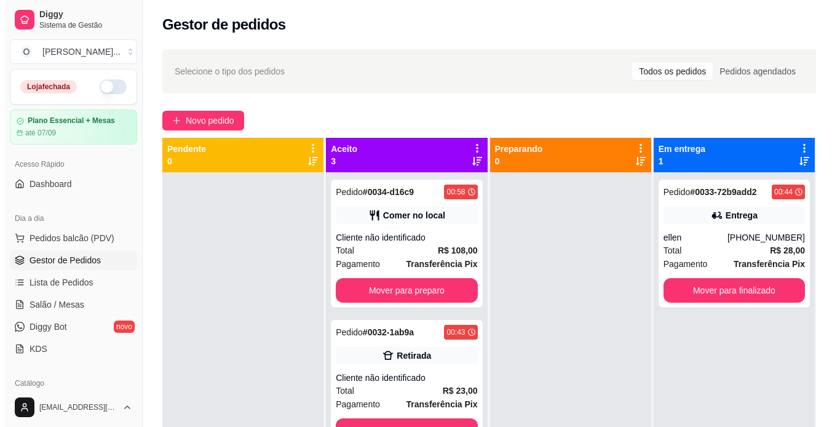
scroll to position [34, 0]
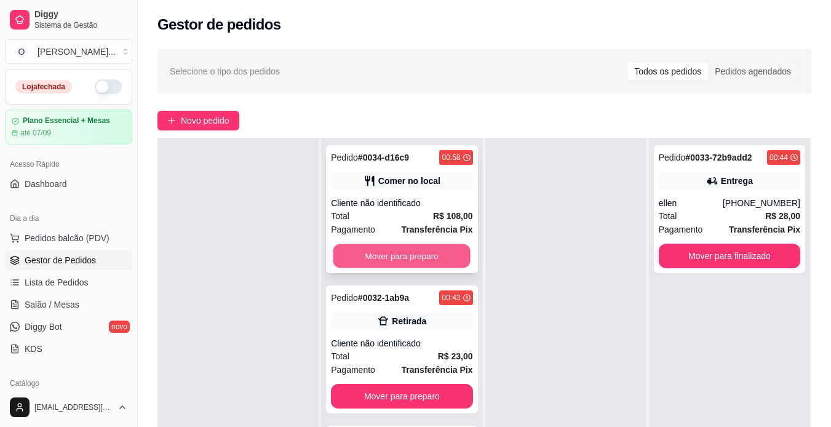
click at [419, 260] on button "Mover para preparo" at bounding box center [401, 256] width 137 height 24
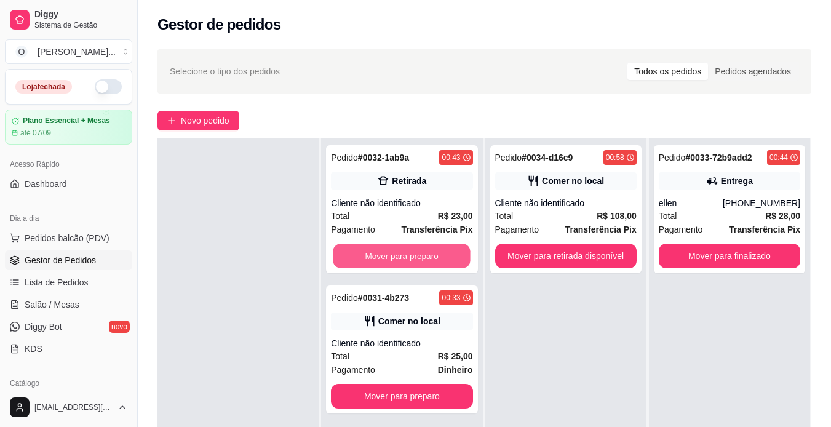
click at [419, 260] on button "Mover para preparo" at bounding box center [401, 256] width 137 height 24
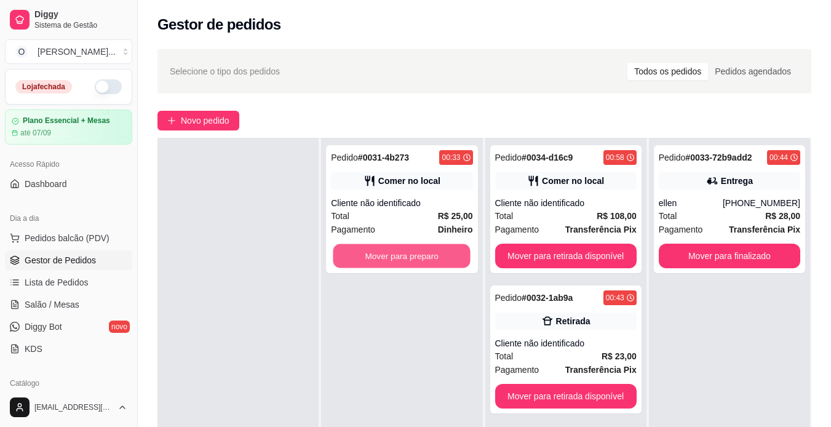
click at [419, 260] on button "Mover para preparo" at bounding box center [401, 256] width 137 height 24
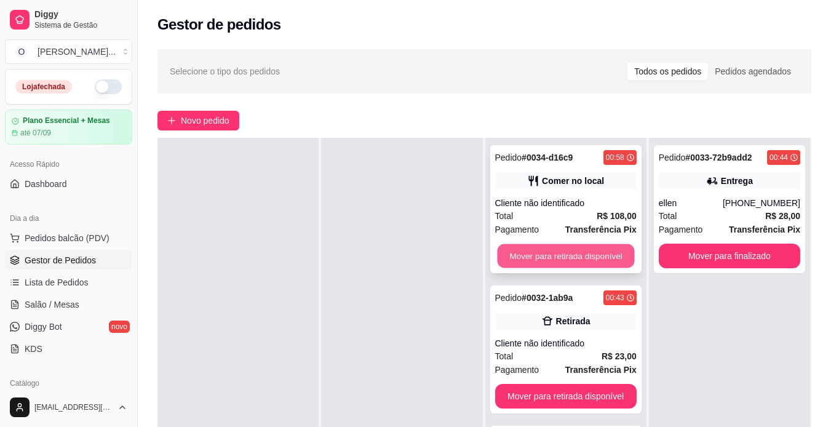
click at [544, 259] on button "Mover para retirada disponível" at bounding box center [565, 256] width 137 height 24
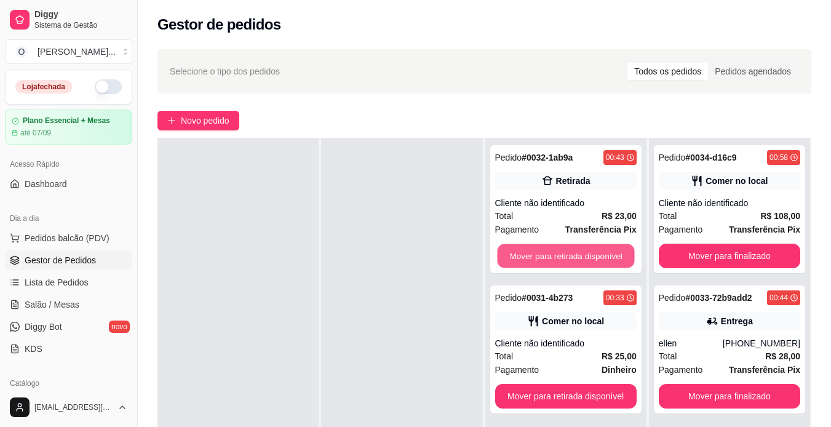
click at [544, 259] on button "Mover para retirada disponível" at bounding box center [565, 256] width 137 height 24
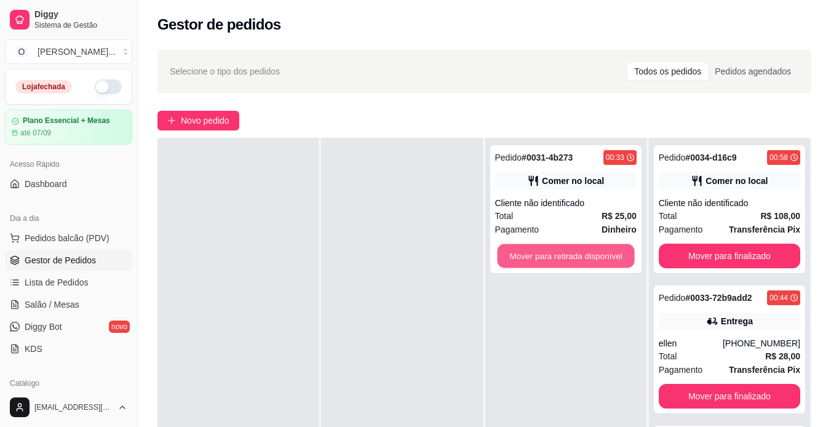
click at [544, 259] on button "Mover para retirada disponível" at bounding box center [565, 256] width 137 height 24
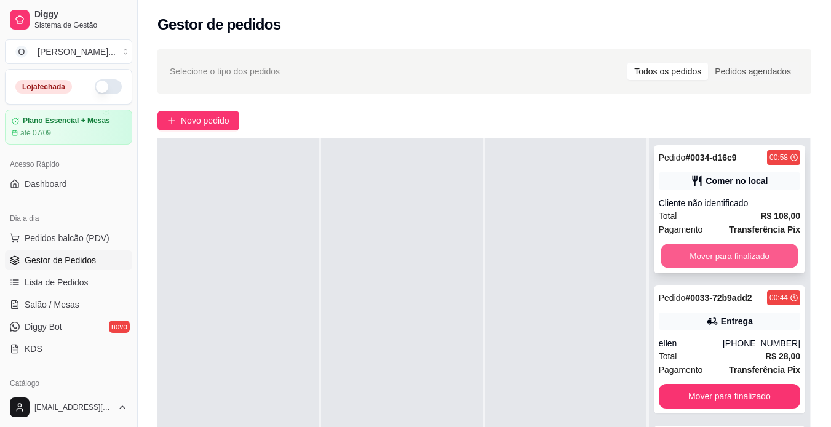
click at [685, 256] on button "Mover para finalizado" at bounding box center [729, 256] width 137 height 24
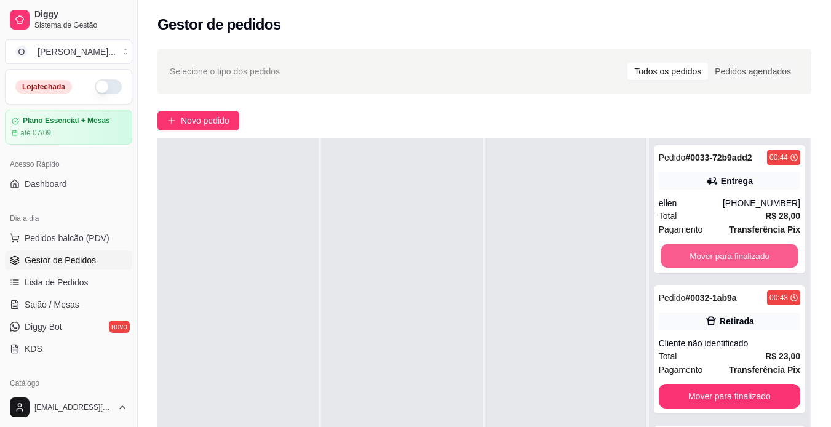
click at [685, 256] on button "Mover para finalizado" at bounding box center [729, 256] width 137 height 24
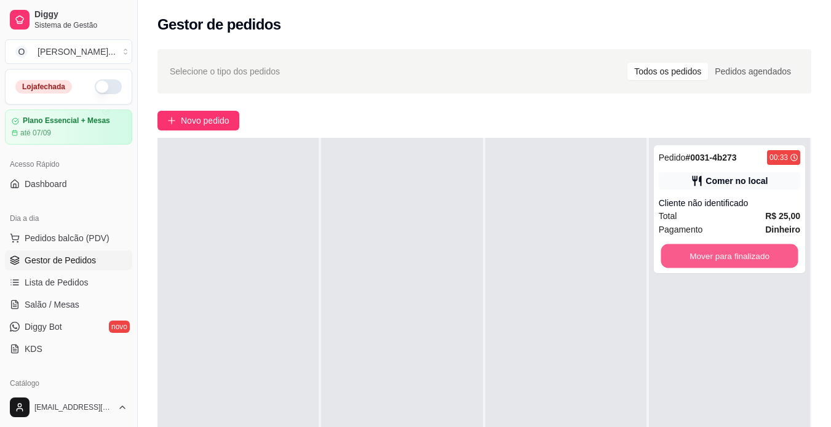
click at [685, 256] on button "Mover para finalizado" at bounding box center [729, 256] width 137 height 24
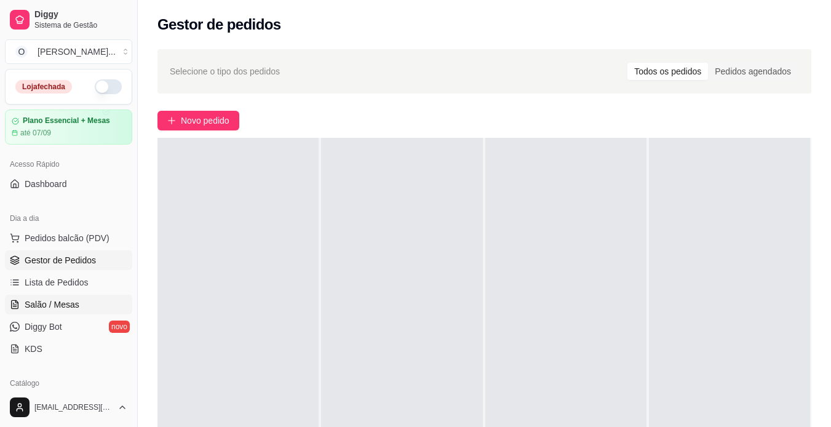
click at [58, 301] on span "Salão / Mesas" at bounding box center [52, 304] width 55 height 12
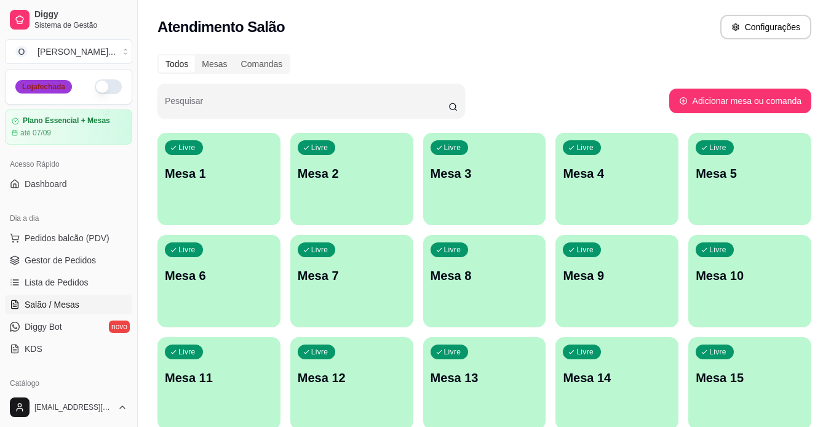
click at [61, 88] on div "Loja fechada" at bounding box center [43, 87] width 57 height 14
click at [66, 258] on span "Gestor de Pedidos" at bounding box center [60, 260] width 71 height 12
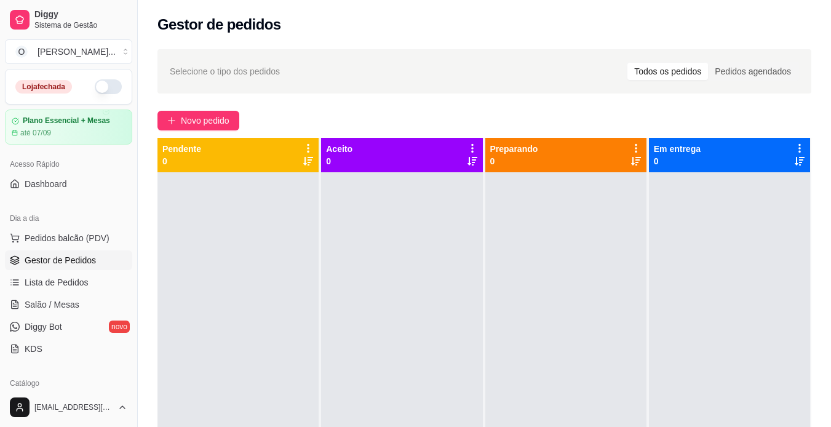
click at [103, 89] on button "button" at bounding box center [108, 86] width 27 height 15
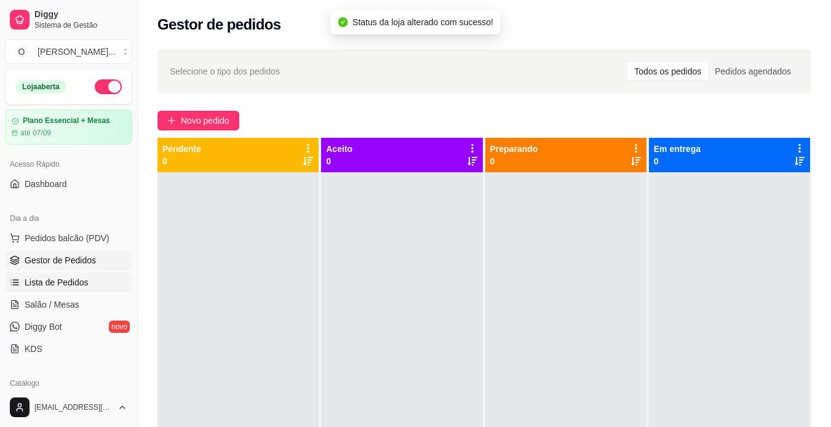
click at [85, 285] on span "Lista de Pedidos" at bounding box center [57, 282] width 64 height 12
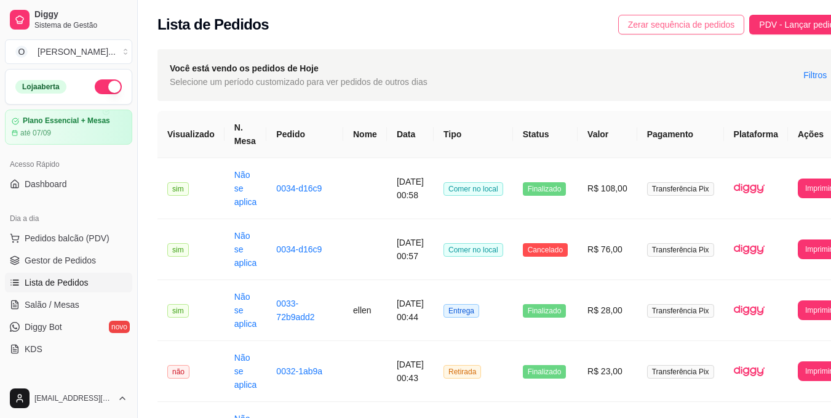
click at [685, 20] on span "Zerar sequência de pedidos" at bounding box center [681, 25] width 107 height 14
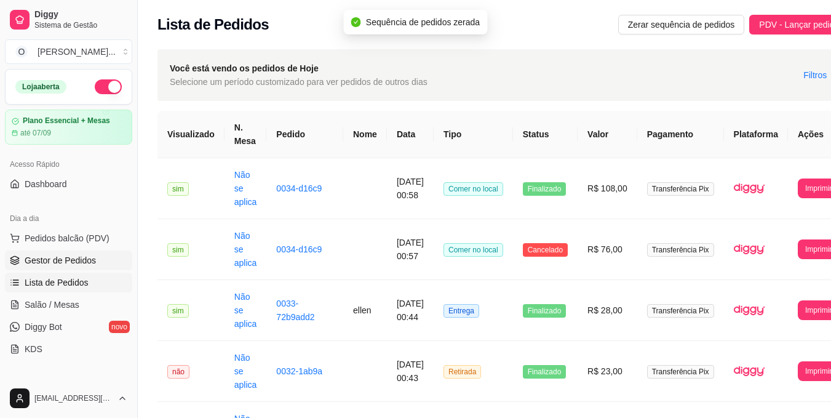
click at [40, 260] on span "Gestor de Pedidos" at bounding box center [60, 260] width 71 height 12
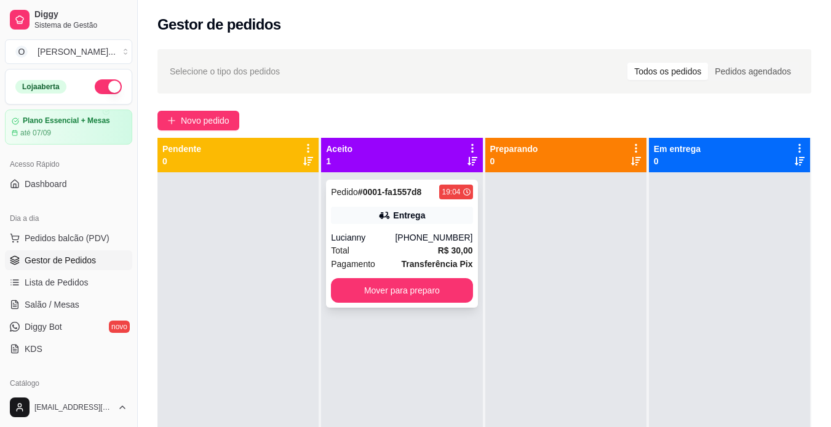
click at [384, 231] on div "Lucianny" at bounding box center [363, 237] width 64 height 12
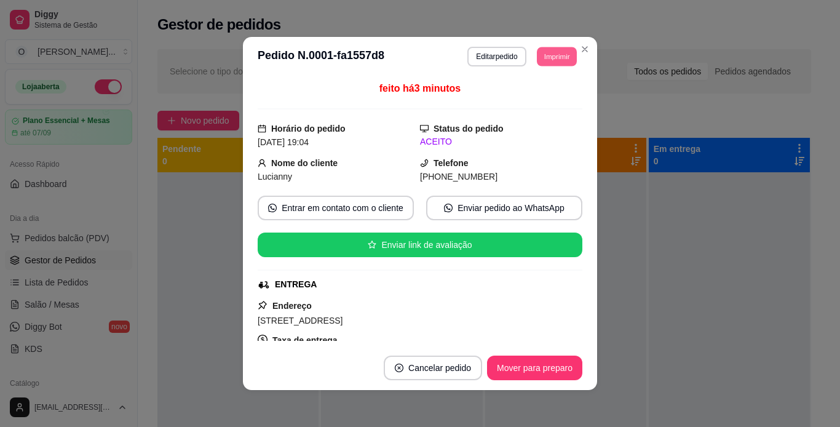
click at [555, 51] on button "Imprimir" at bounding box center [557, 56] width 40 height 19
click at [552, 49] on button "Imprimir" at bounding box center [556, 57] width 41 height 20
click at [531, 97] on button "IMPRESSORA" at bounding box center [529, 99] width 86 height 19
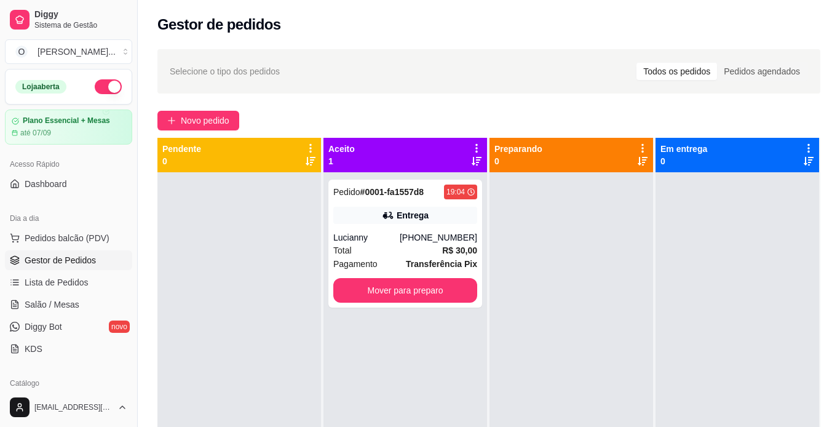
click at [229, 114] on span "Novo pedido" at bounding box center [205, 121] width 49 height 14
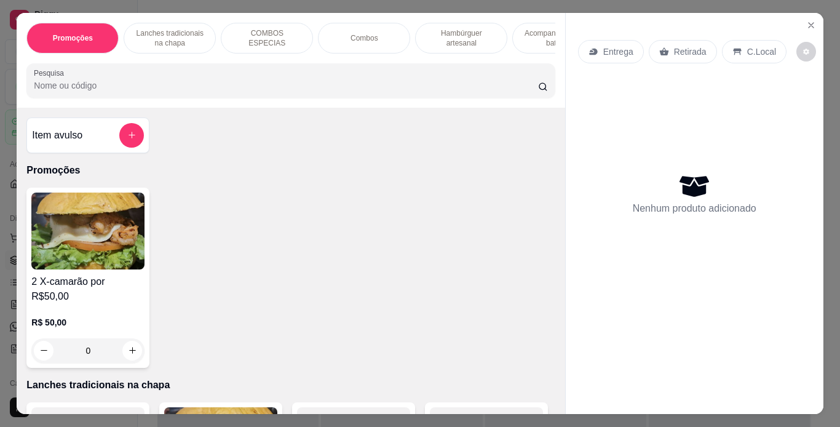
click at [461, 33] on p "Hambúrguer artesanal" at bounding box center [461, 38] width 71 height 20
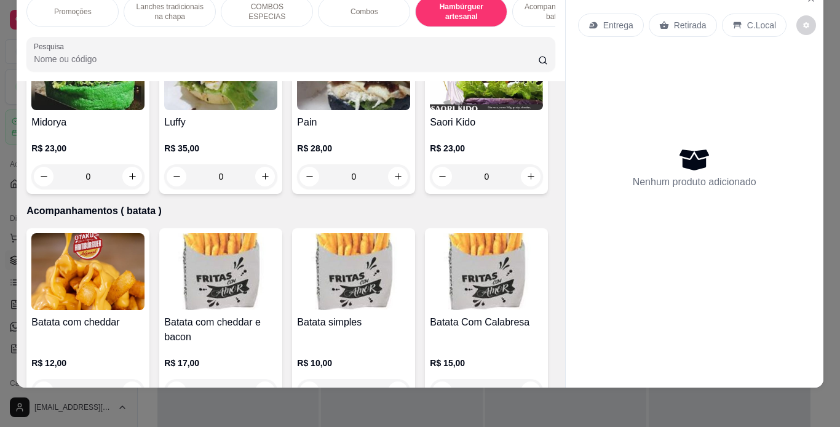
scroll to position [2570, 0]
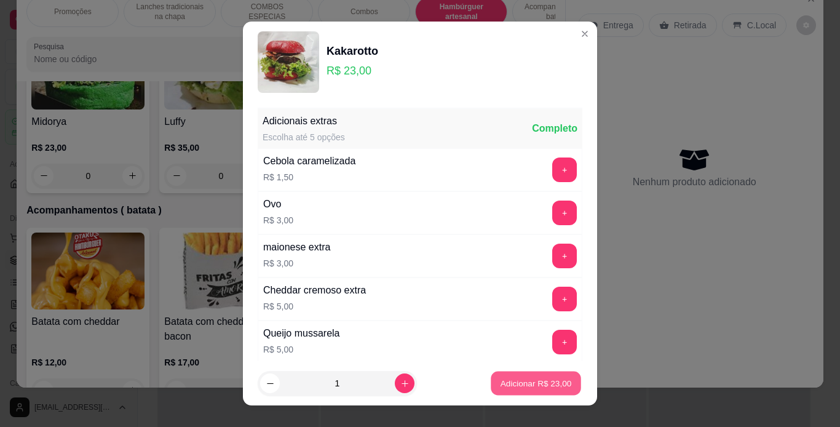
click at [534, 386] on p "Adicionar R$ 23,00" at bounding box center [536, 384] width 71 height 12
type input "1"
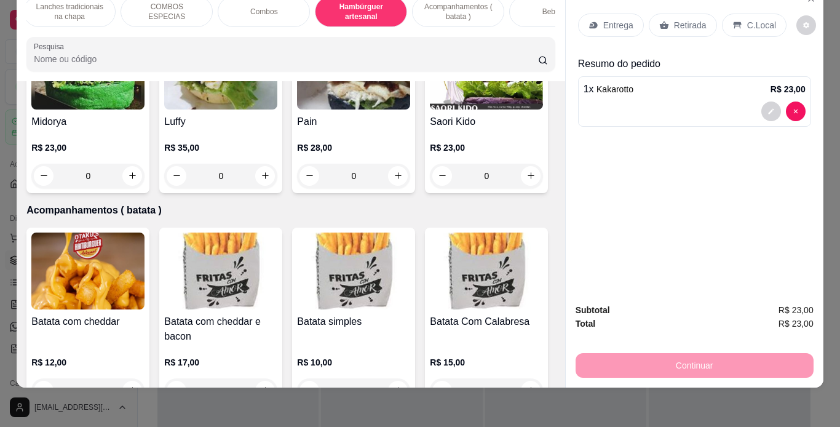
scroll to position [0, 101]
click at [464, 9] on p "Acompanhamentos ( batata )" at bounding box center [456, 12] width 71 height 20
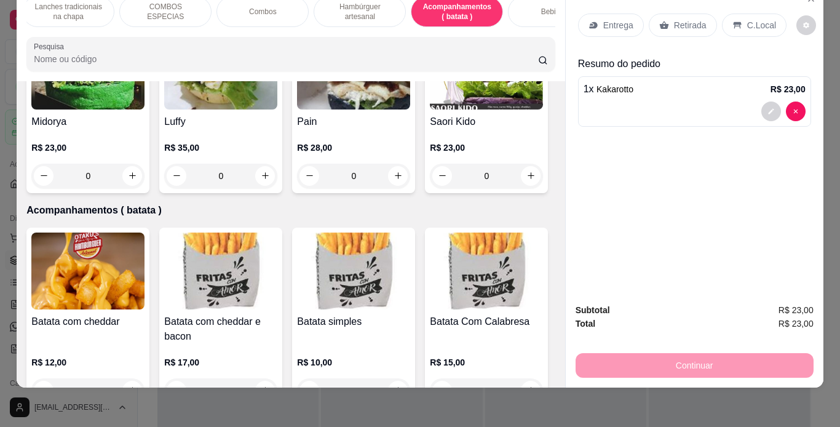
scroll to position [3169, 0]
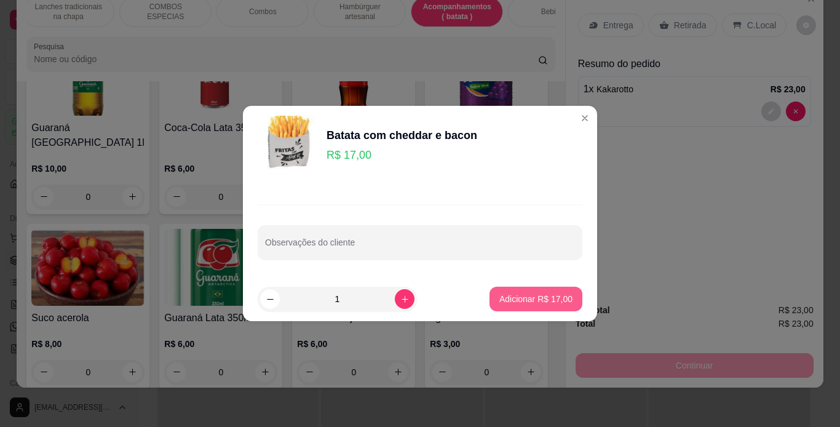
click at [516, 293] on p "Adicionar R$ 17,00" at bounding box center [535, 299] width 73 height 12
type input "1"
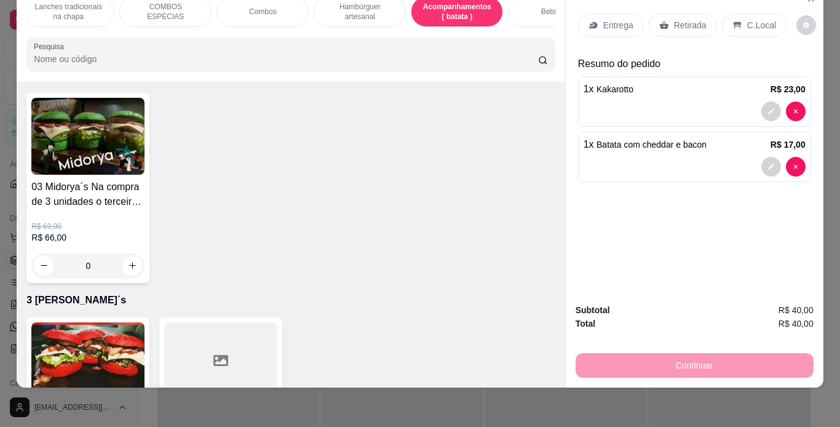
scroll to position [3871, 0]
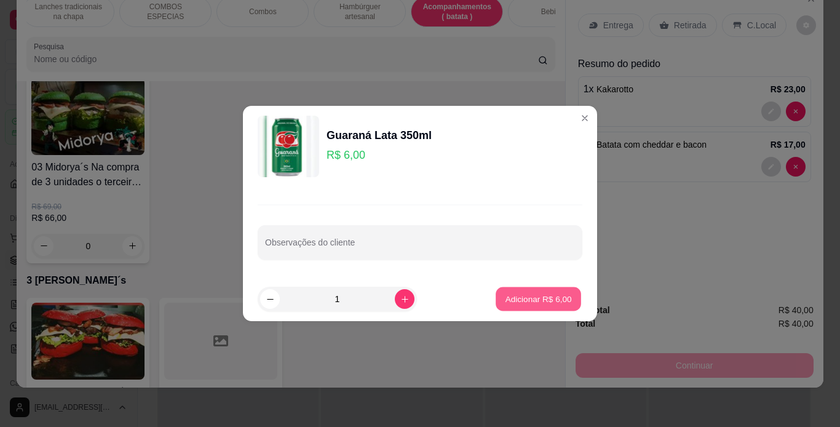
click at [536, 301] on p "Adicionar R$ 6,00" at bounding box center [538, 299] width 66 height 12
type input "1"
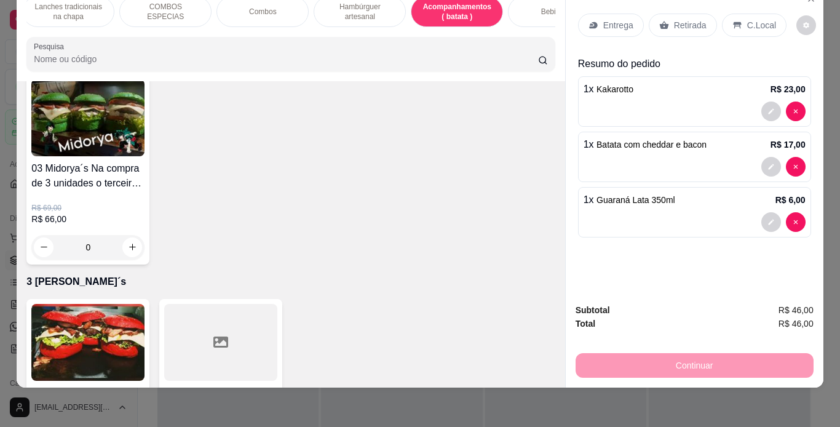
click at [736, 14] on div "C.Local" at bounding box center [754, 25] width 65 height 23
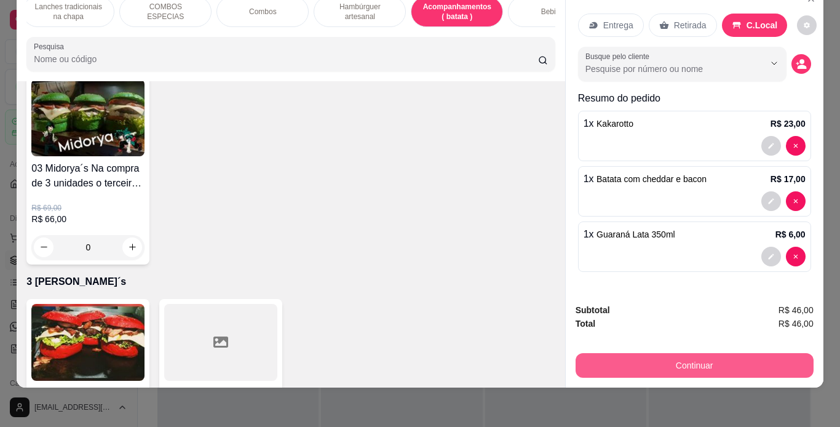
click at [645, 353] on button "Continuar" at bounding box center [695, 365] width 238 height 25
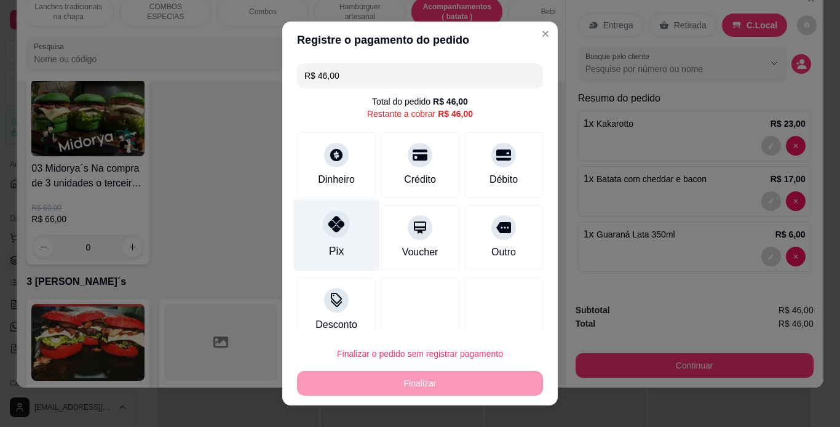
click at [332, 247] on div "Pix" at bounding box center [336, 251] width 15 height 16
type input "R$ 0,00"
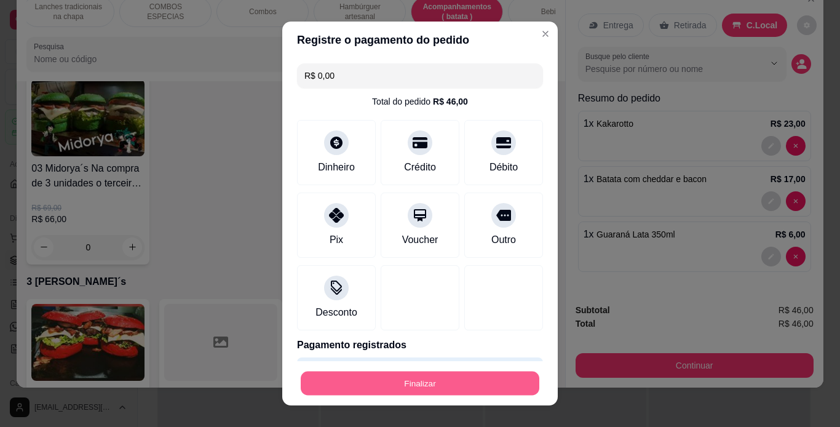
click at [376, 381] on button "Finalizar" at bounding box center [420, 383] width 239 height 24
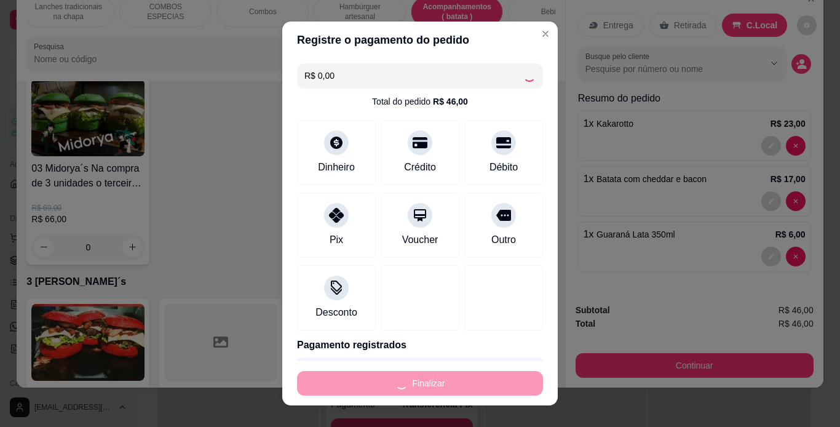
type input "0"
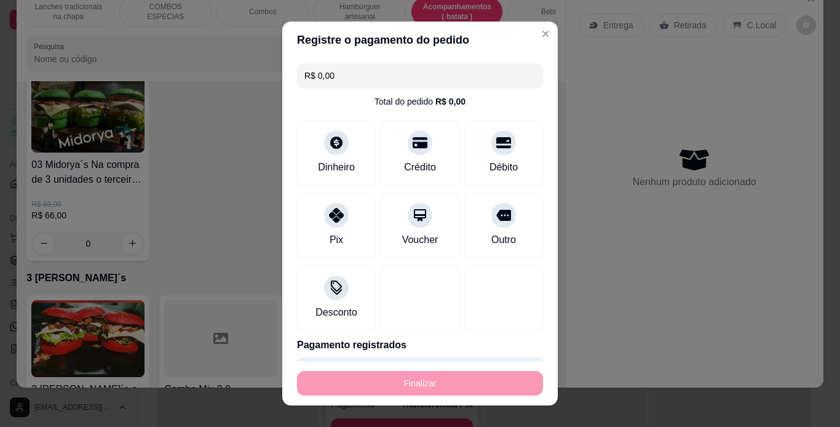
type input "-R$ 46,00"
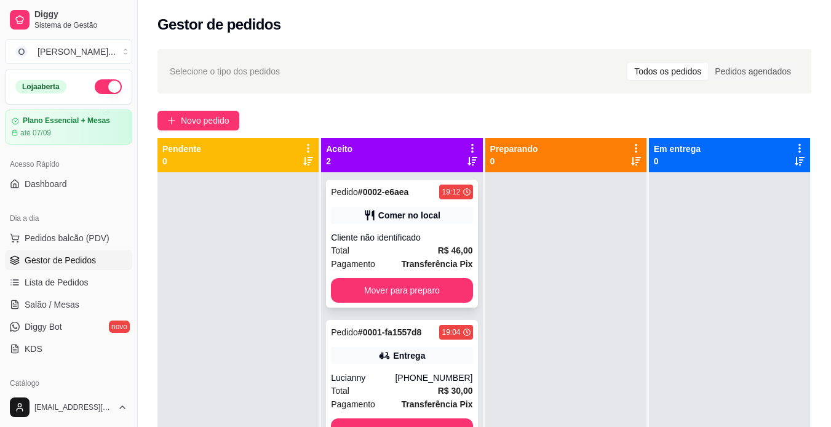
click at [432, 247] on div "Total R$ 46,00" at bounding box center [401, 251] width 141 height 14
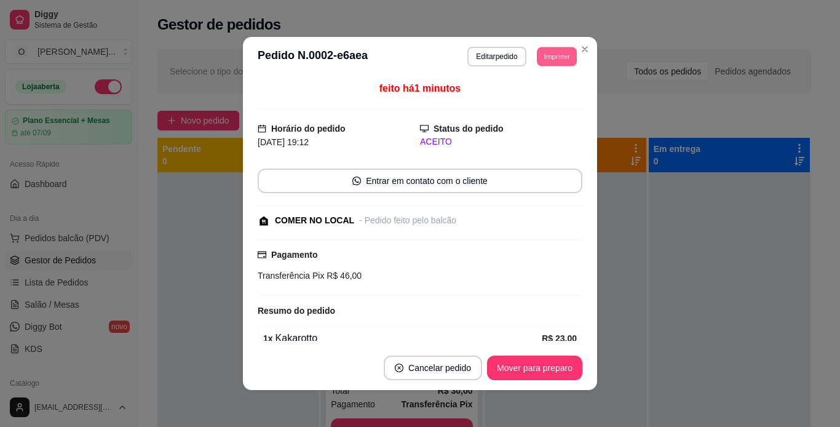
click at [546, 54] on button "Imprimir" at bounding box center [557, 56] width 40 height 19
click at [554, 100] on button "IMPRESSORA" at bounding box center [529, 100] width 89 height 20
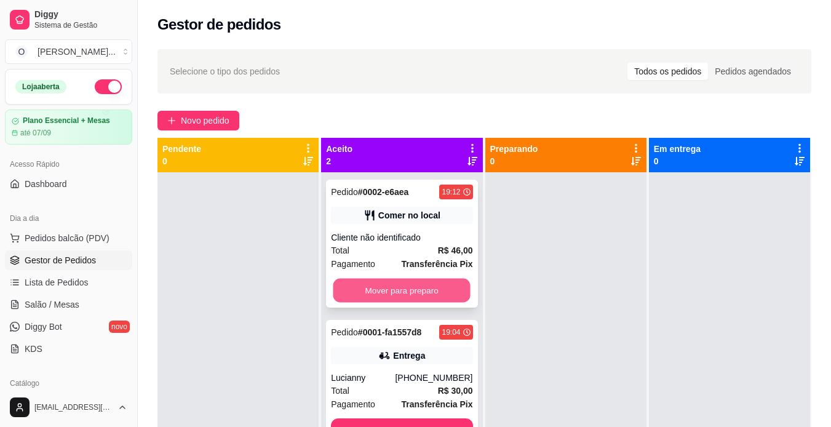
click at [441, 288] on button "Mover para preparo" at bounding box center [401, 291] width 137 height 24
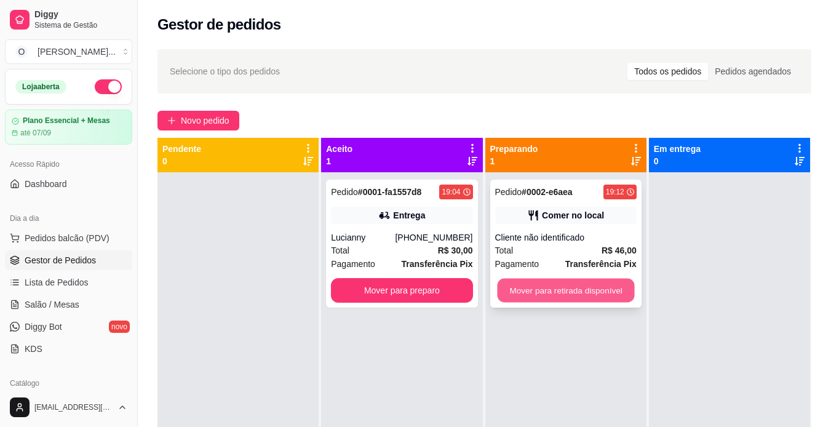
click at [523, 282] on button "Mover para retirada disponível" at bounding box center [565, 291] width 137 height 24
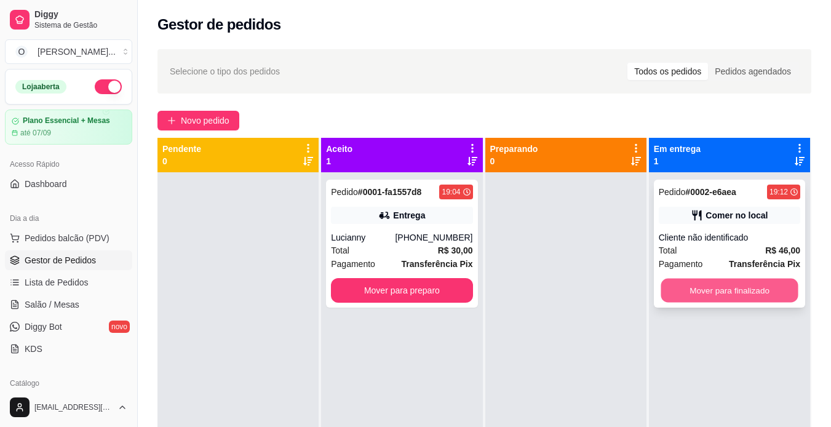
click at [675, 290] on button "Mover para finalizado" at bounding box center [729, 291] width 137 height 24
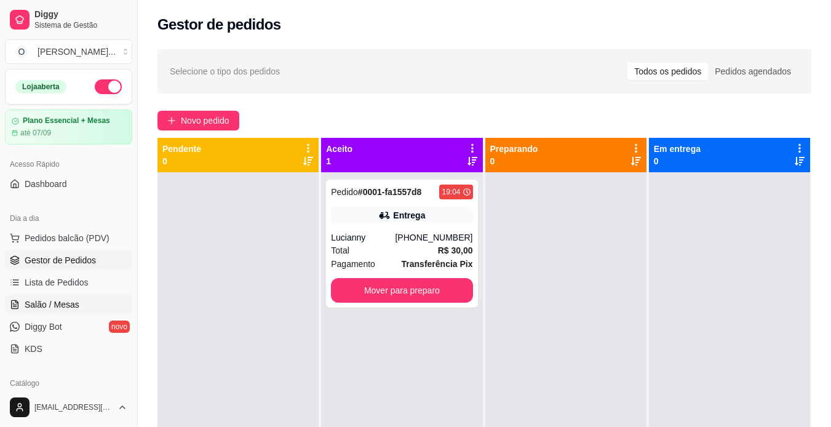
click at [95, 305] on link "Salão / Mesas" at bounding box center [68, 305] width 127 height 20
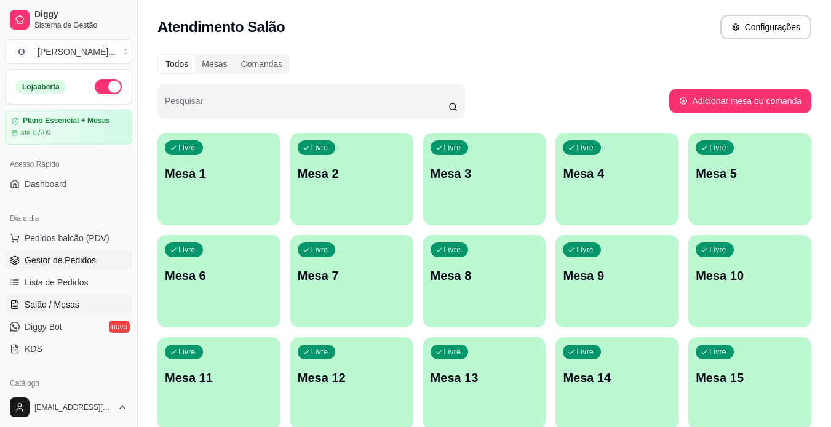
click at [98, 264] on link "Gestor de Pedidos" at bounding box center [68, 260] width 127 height 20
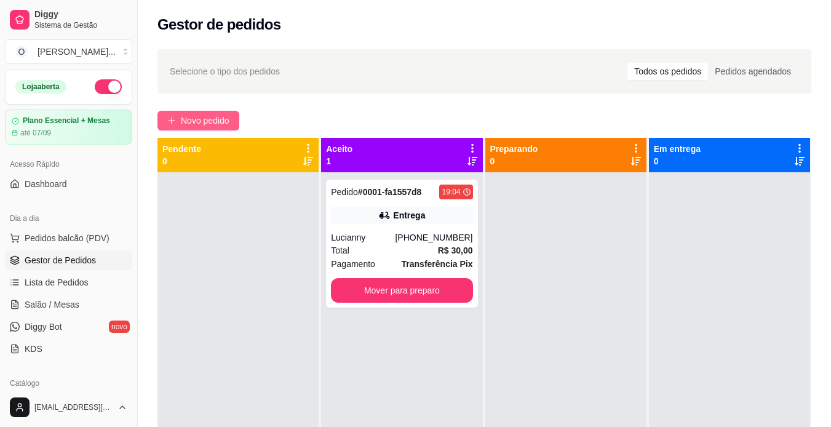
click at [204, 119] on span "Novo pedido" at bounding box center [205, 121] width 49 height 14
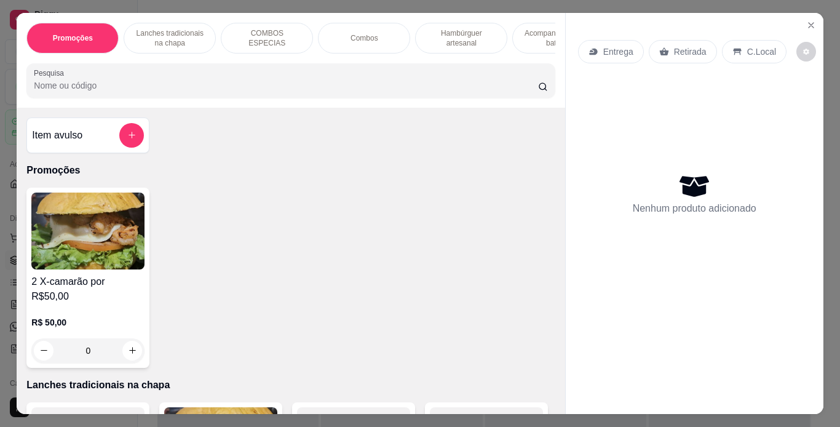
click at [180, 28] on p "Lanches tradicionais na chapa" at bounding box center [169, 38] width 71 height 20
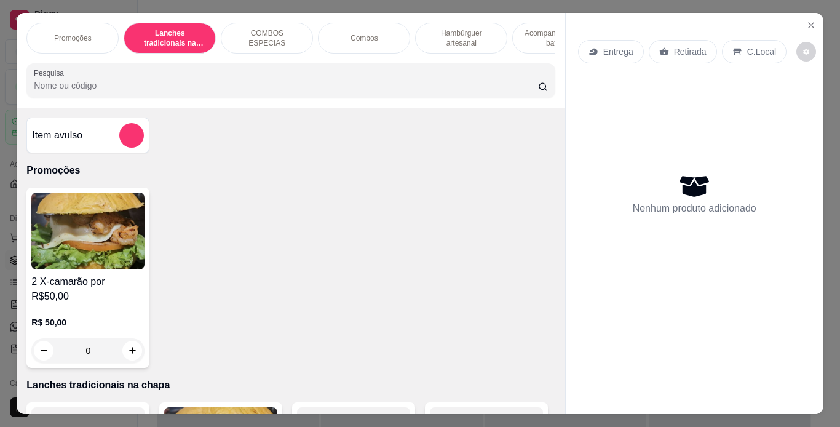
scroll to position [31, 0]
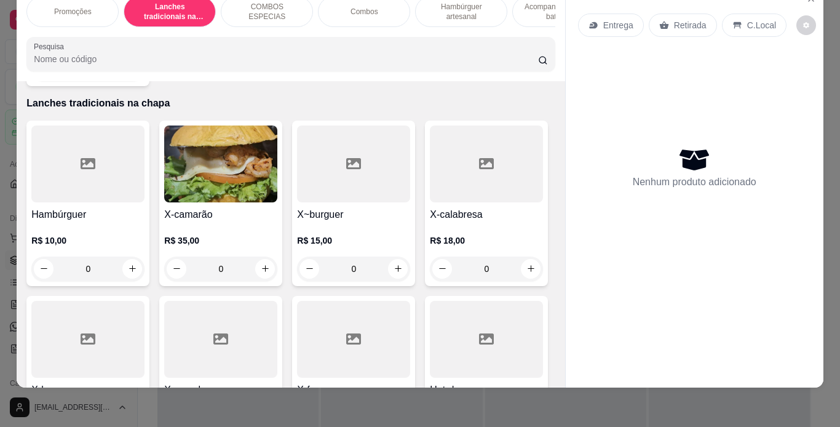
click at [391, 256] on div "0" at bounding box center [353, 268] width 113 height 25
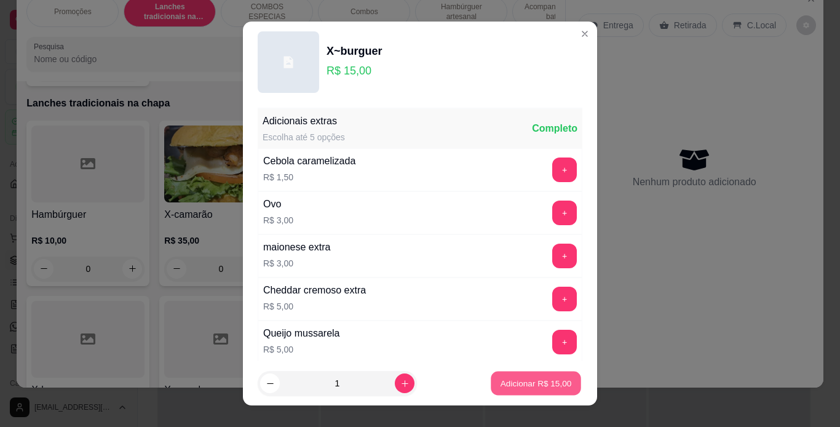
click at [501, 383] on p "Adicionar R$ 15,00" at bounding box center [536, 384] width 71 height 12
type input "1"
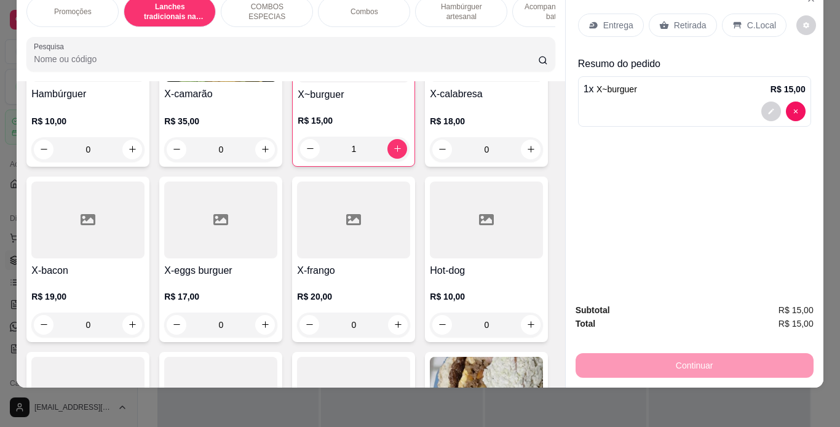
scroll to position [419, 0]
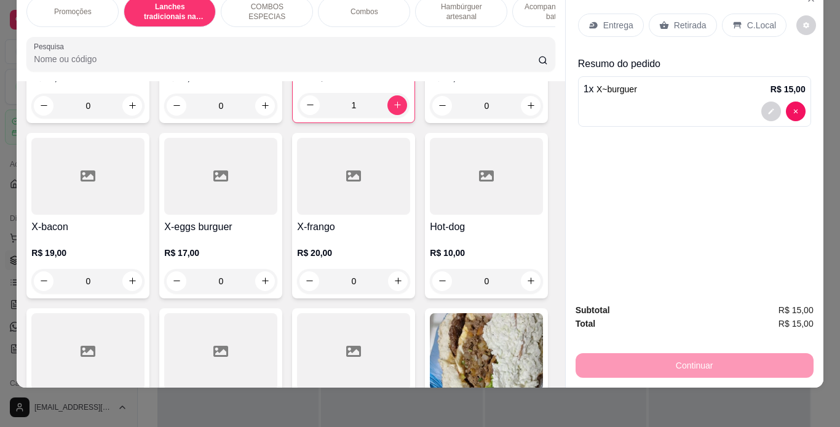
click at [277, 269] on div "0" at bounding box center [220, 281] width 113 height 25
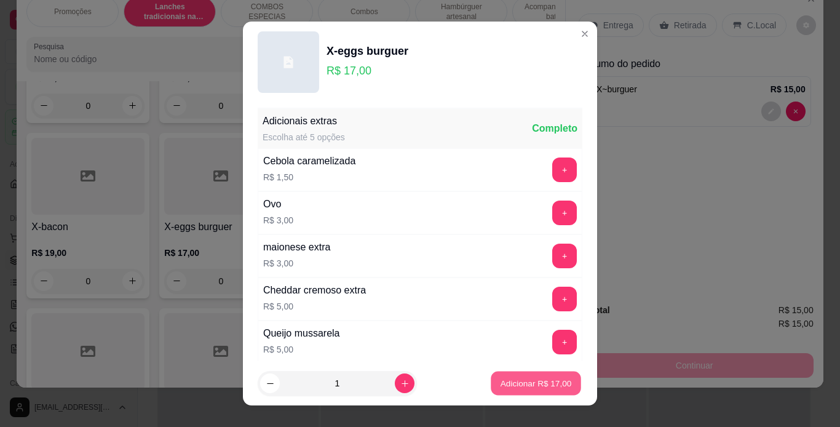
click at [515, 384] on p "Adicionar R$ 17,00" at bounding box center [536, 384] width 71 height 12
type input "1"
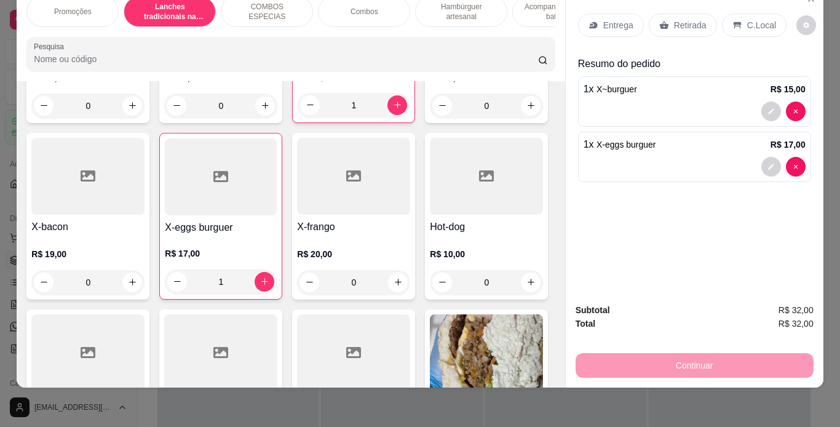
click at [681, 19] on p "Retirada" at bounding box center [690, 25] width 33 height 12
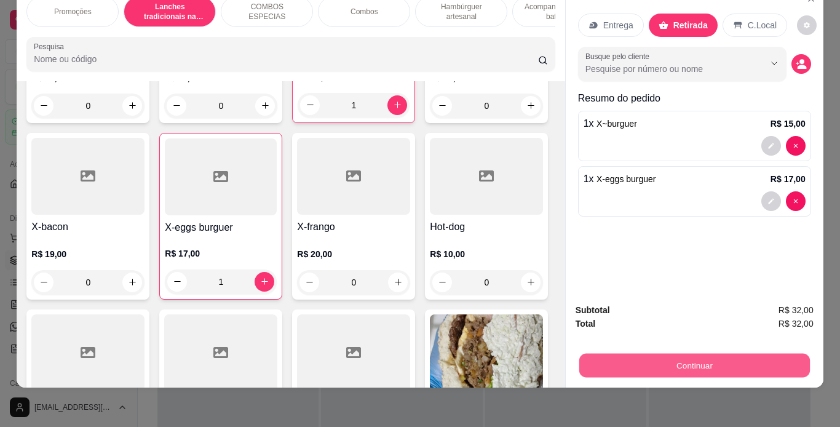
click at [644, 359] on button "Continuar" at bounding box center [694, 366] width 231 height 24
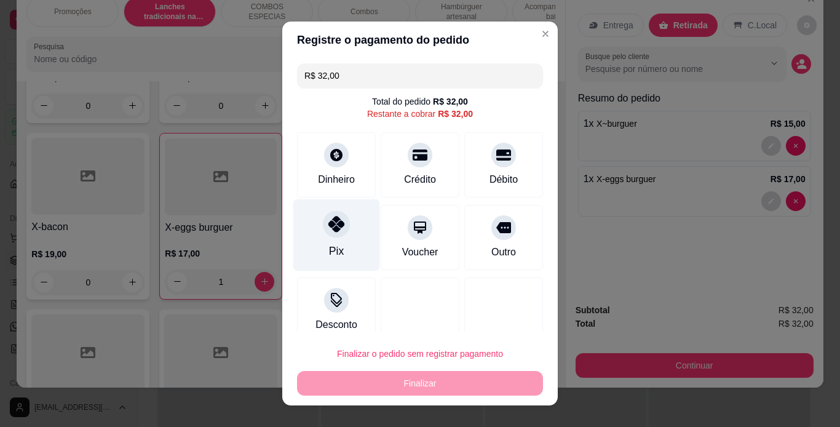
click at [340, 223] on div at bounding box center [336, 223] width 27 height 27
type input "R$ 0,00"
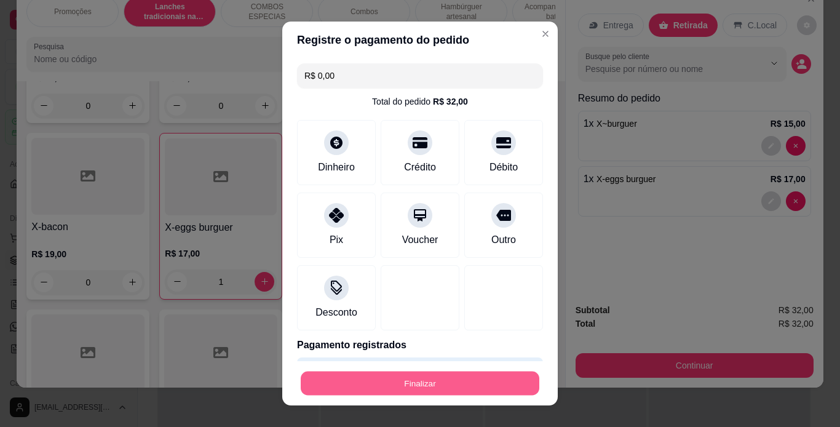
click at [432, 386] on button "Finalizar" at bounding box center [420, 383] width 239 height 24
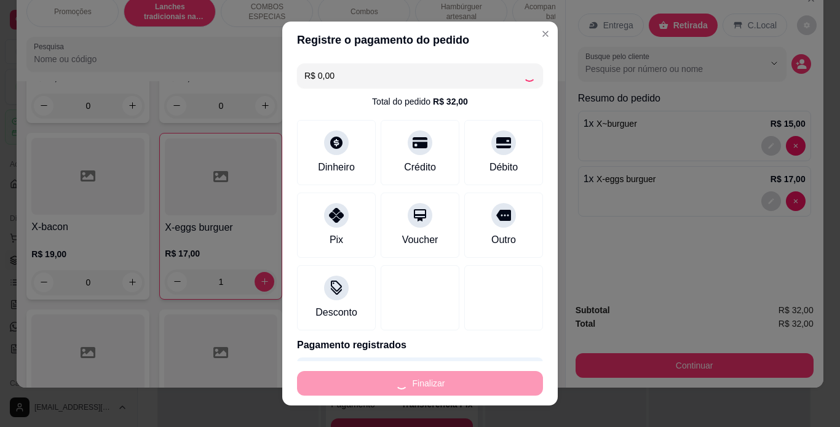
type input "0"
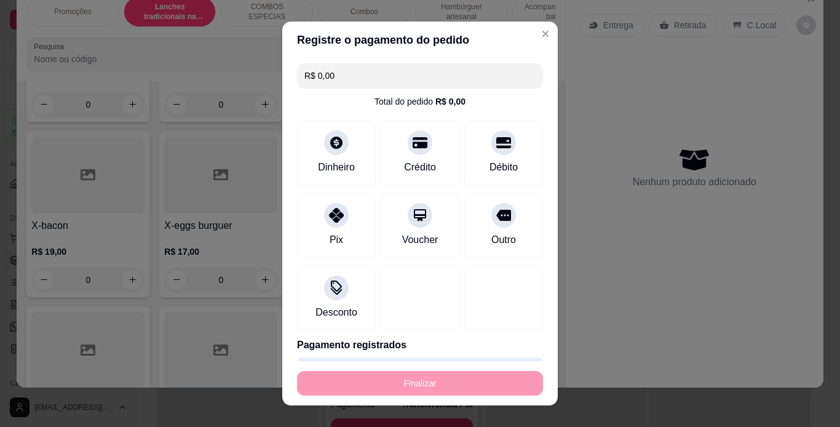
type input "-R$ 32,00"
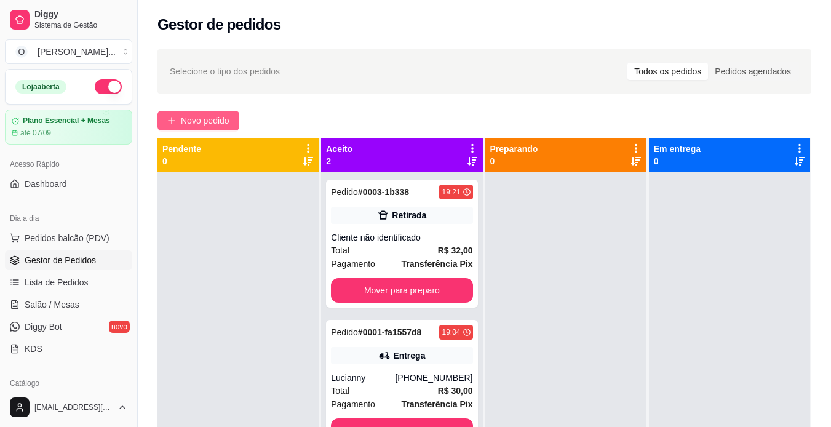
click at [228, 112] on button "Novo pedido" at bounding box center [198, 121] width 82 height 20
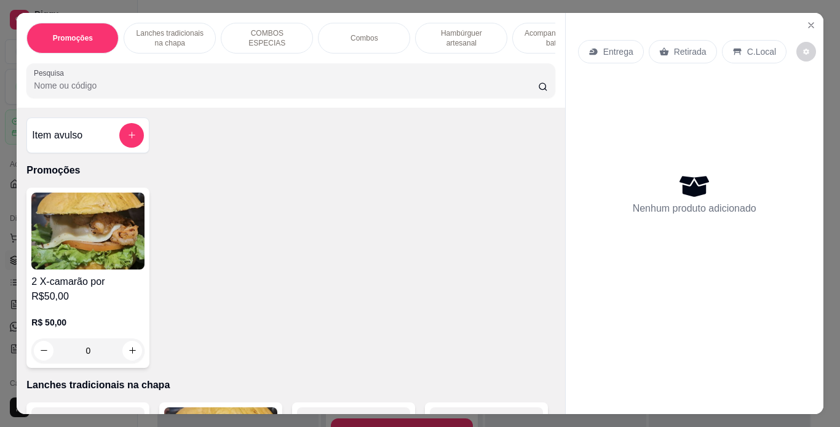
click at [173, 35] on p "Lanches tradicionais na chapa" at bounding box center [169, 38] width 71 height 20
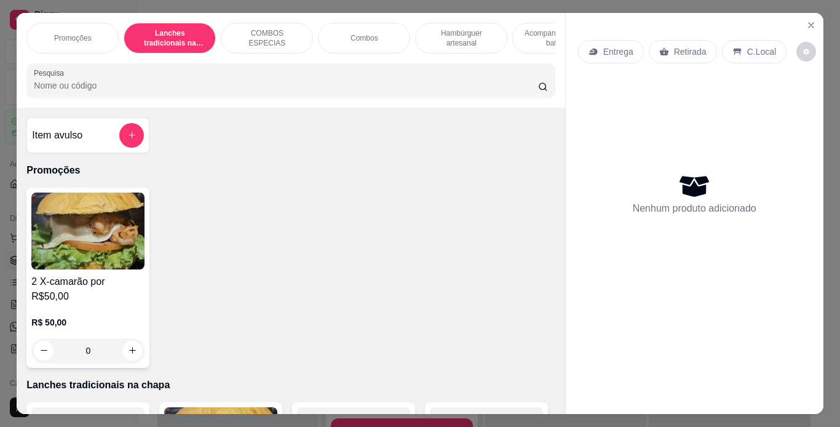
scroll to position [31, 0]
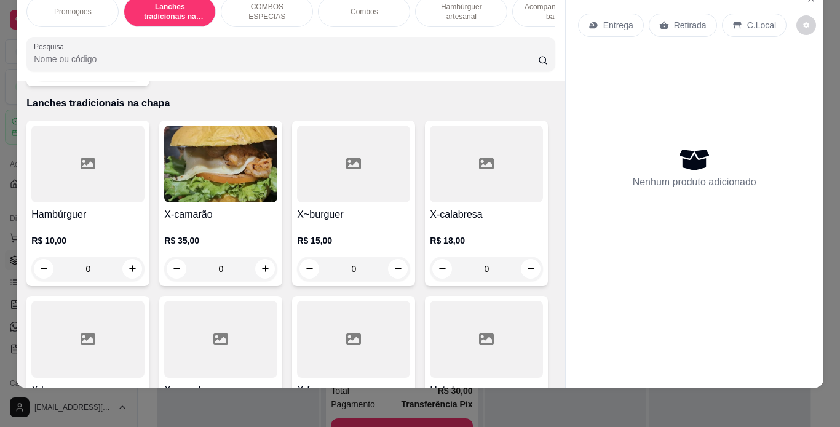
click at [395, 256] on div "0" at bounding box center [353, 268] width 113 height 25
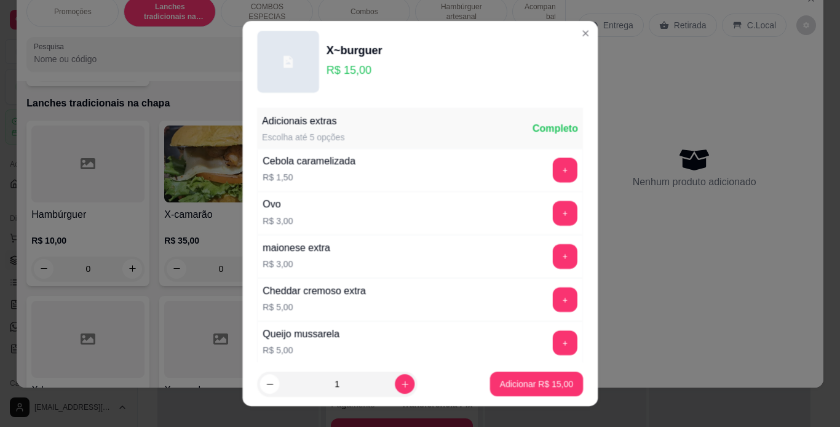
click at [395, 250] on div "maionese extra R$ 3,00 +" at bounding box center [420, 255] width 326 height 43
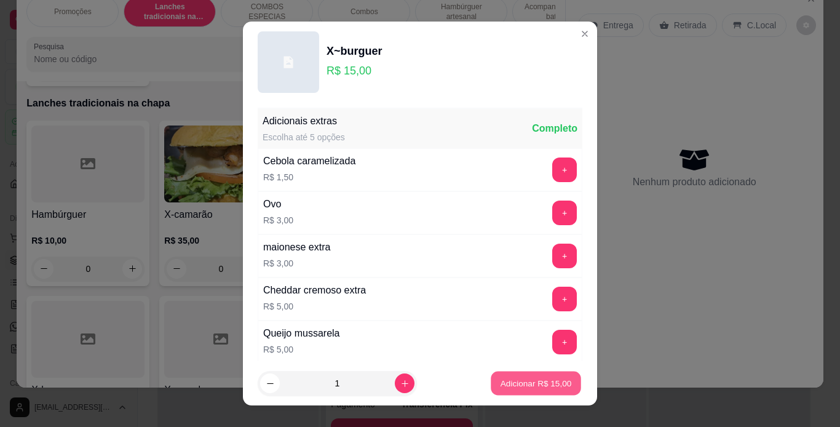
click at [509, 390] on button "Adicionar R$ 15,00" at bounding box center [536, 383] width 90 height 24
type input "1"
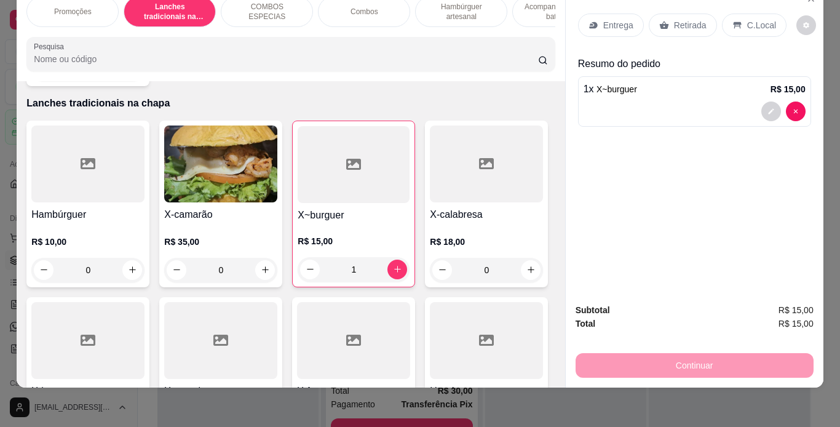
click at [747, 19] on p "C.Local" at bounding box center [761, 25] width 29 height 12
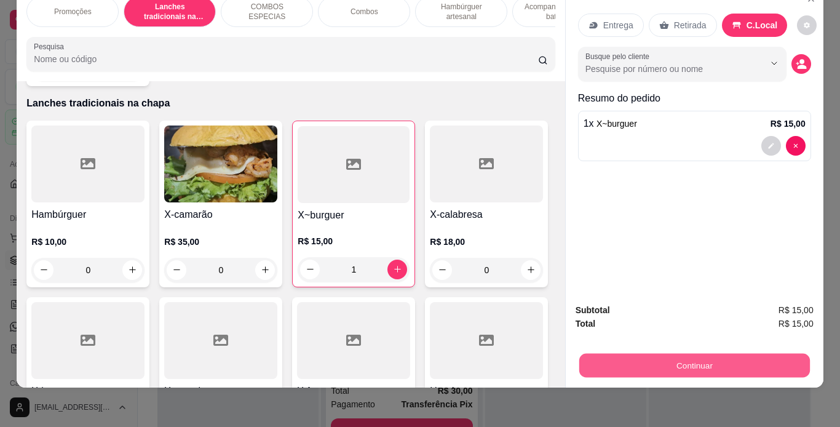
click at [652, 363] on button "Continuar" at bounding box center [694, 366] width 231 height 24
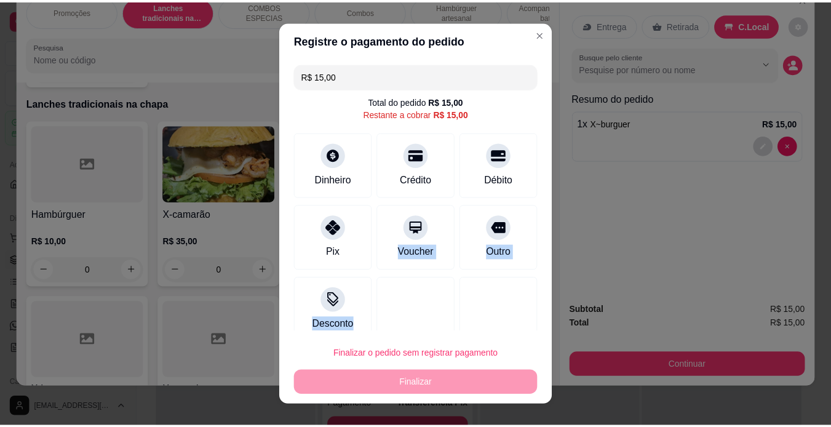
scroll to position [15, 0]
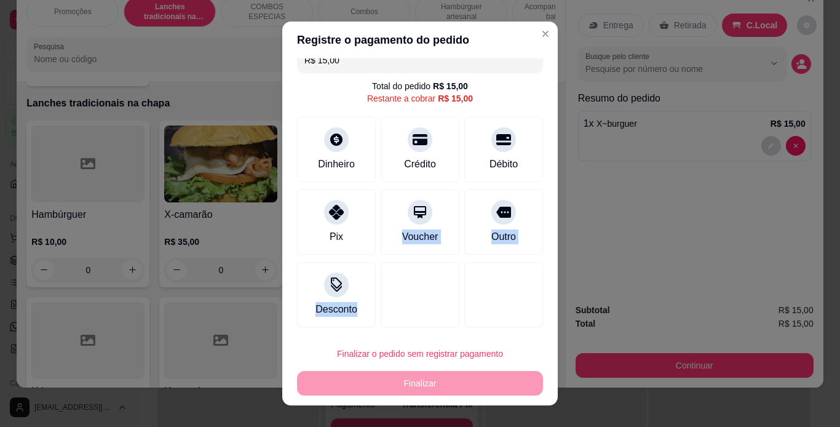
drag, startPoint x: 343, startPoint y: 247, endPoint x: 408, endPoint y: 378, distance: 146.0
click at [408, 378] on section "Registre o pagamento do pedido R$ 15,00 Total do pedido R$ 15,00 Restante a cob…" at bounding box center [420, 214] width 276 height 384
click at [408, 378] on div "Finalizar o pedido sem registrar pagamento Finalizar" at bounding box center [420, 368] width 246 height 54
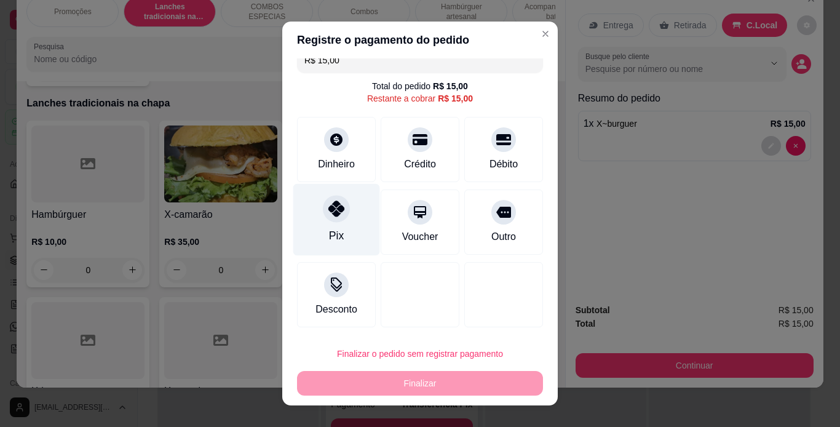
click at [332, 222] on div "Pix" at bounding box center [336, 219] width 87 height 72
type input "R$ 0,00"
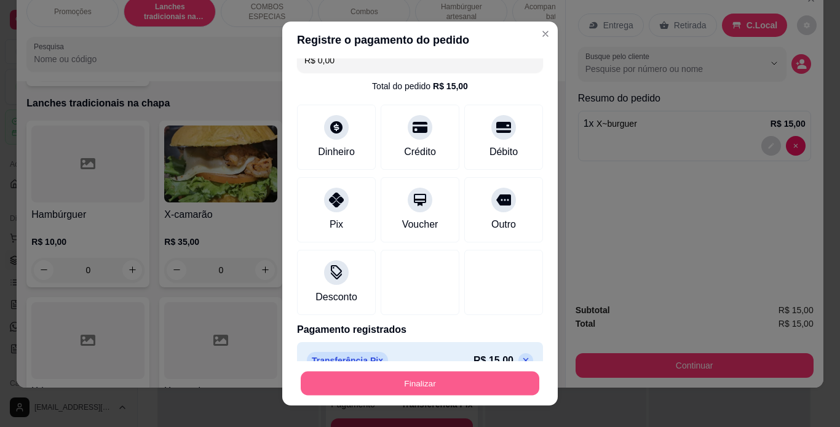
click at [402, 376] on button "Finalizar" at bounding box center [420, 383] width 239 height 24
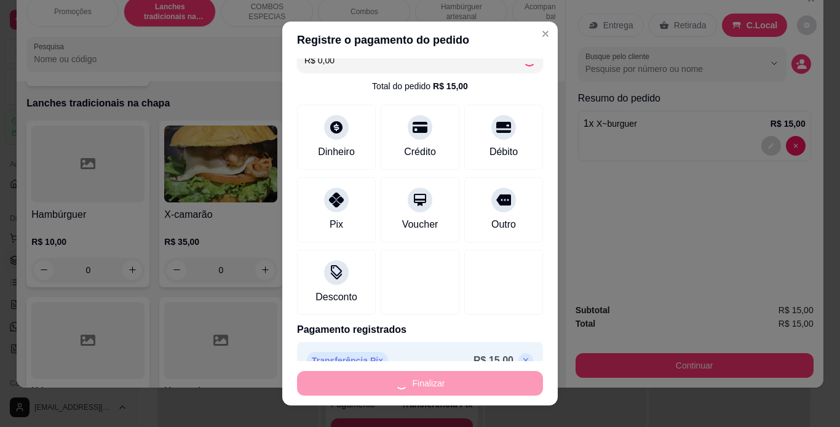
type input "0"
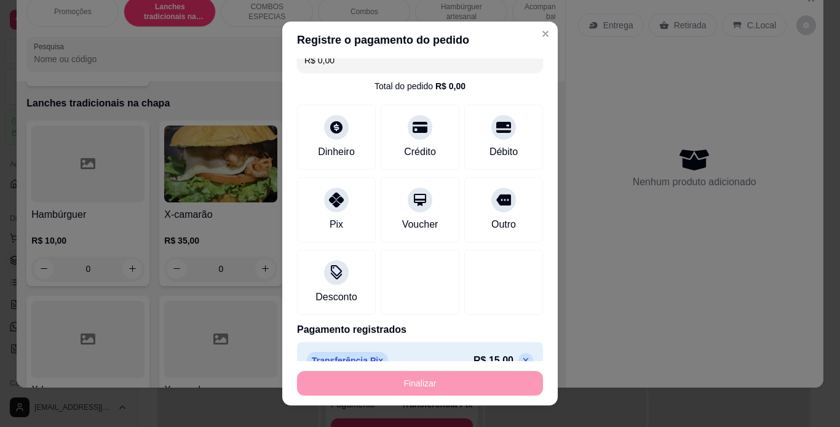
type input "-R$ 15,00"
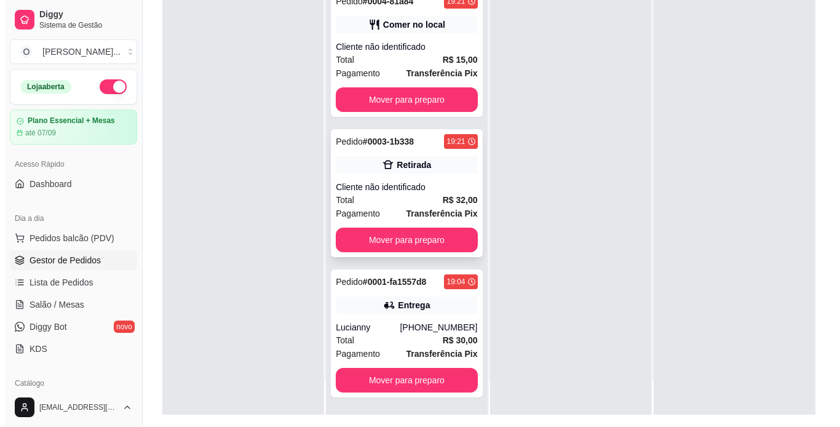
scroll to position [188, 0]
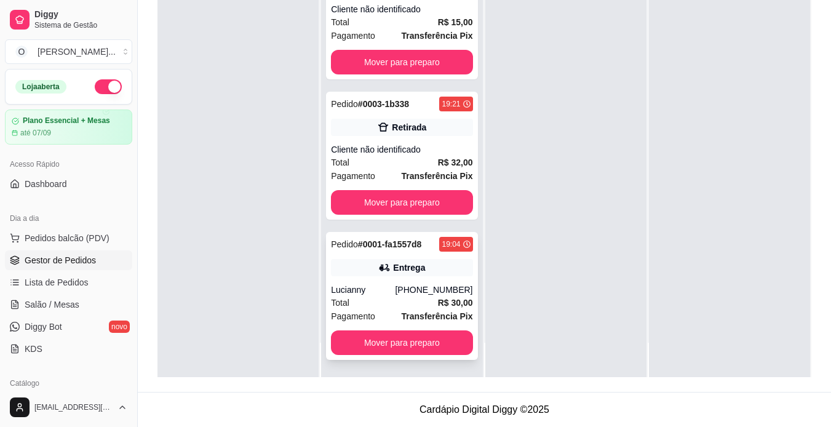
click at [360, 252] on div "Pedido # 0001-fa1557d8 19:04 Entrega Lucianny [PHONE_NUMBER] Total R$ 30,00 Pag…" at bounding box center [401, 296] width 151 height 128
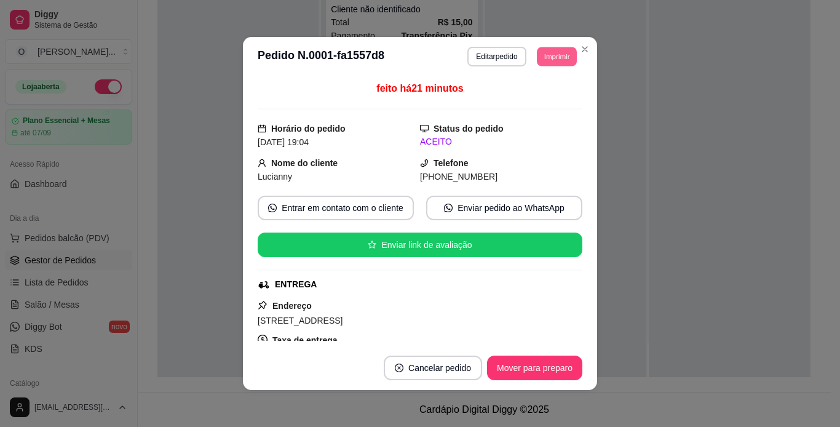
click at [541, 57] on button "Imprimir" at bounding box center [557, 56] width 40 height 19
click at [547, 98] on button "IMPRESSORA" at bounding box center [529, 99] width 86 height 19
click at [548, 375] on button "Mover para preparo" at bounding box center [534, 368] width 92 height 24
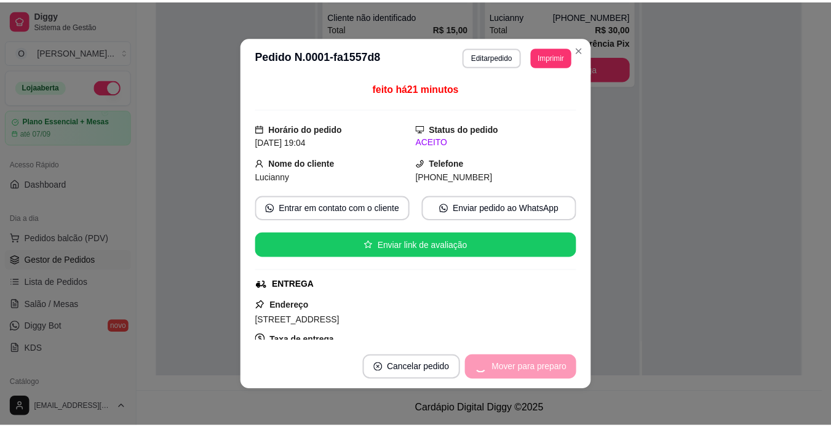
scroll to position [0, 0]
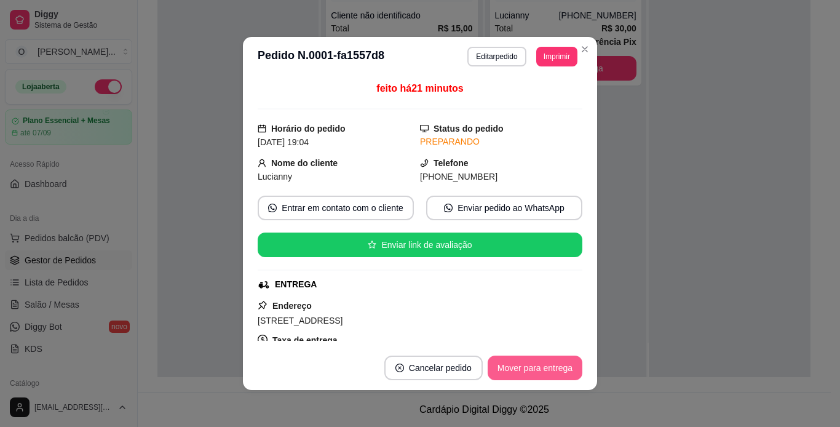
click at [548, 375] on button "Mover para entrega" at bounding box center [535, 367] width 95 height 25
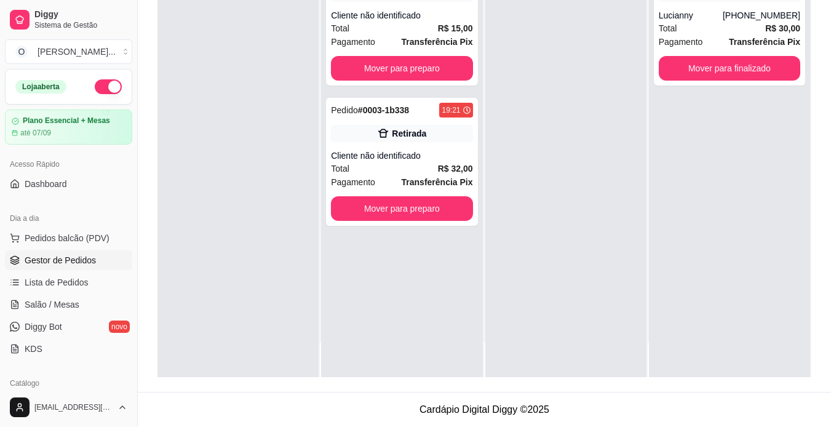
click at [46, 263] on span "Gestor de Pedidos" at bounding box center [60, 260] width 71 height 12
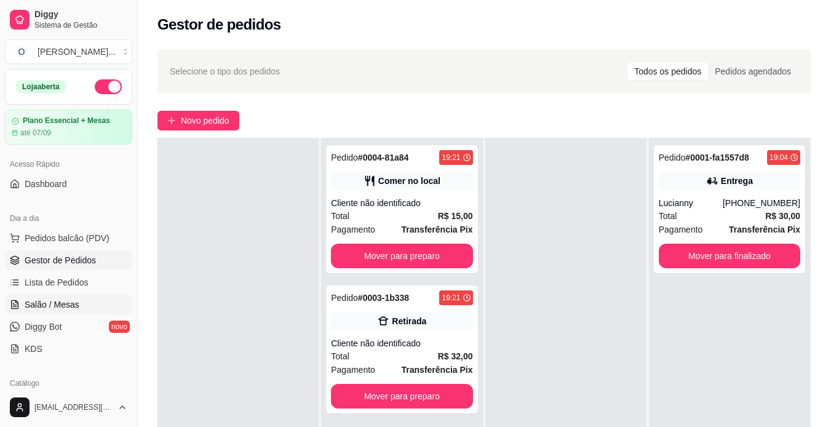
click at [47, 303] on span "Salão / Mesas" at bounding box center [52, 304] width 55 height 12
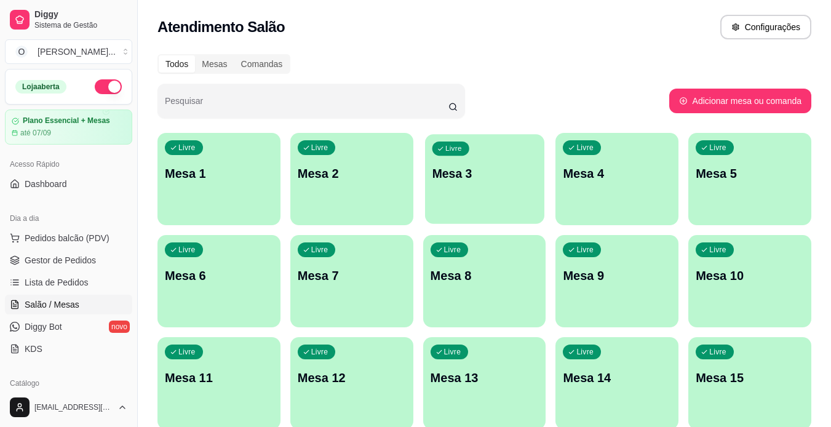
click at [501, 194] on div "Livre Mesa 3" at bounding box center [484, 171] width 119 height 75
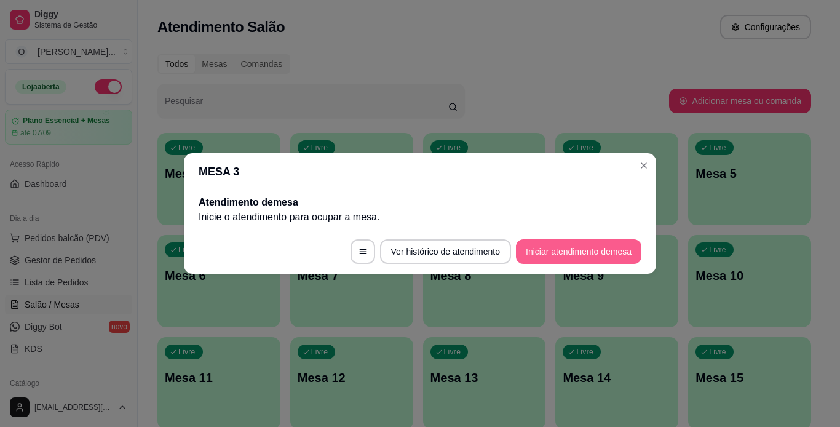
click at [529, 256] on button "Iniciar atendimento de mesa" at bounding box center [578, 251] width 125 height 25
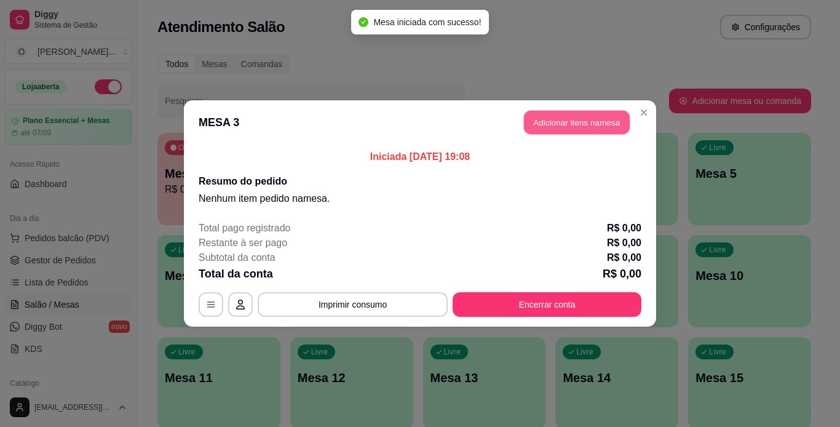
click at [581, 130] on button "Adicionar itens na mesa" at bounding box center [577, 123] width 106 height 24
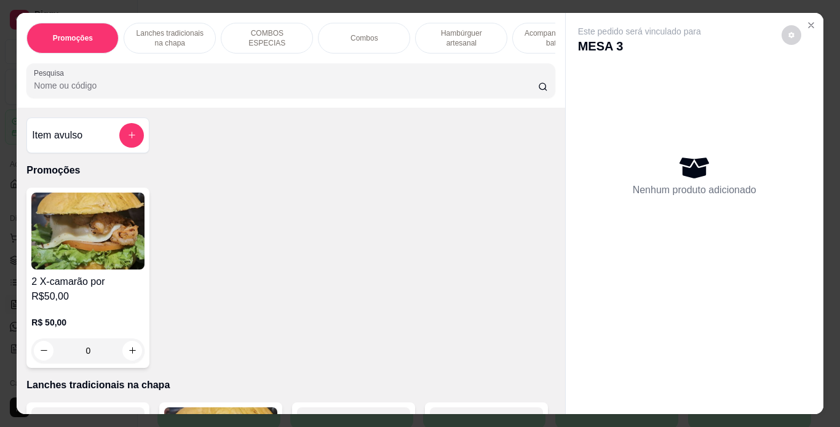
click at [181, 33] on p "Lanches tradicionais na chapa" at bounding box center [169, 38] width 71 height 20
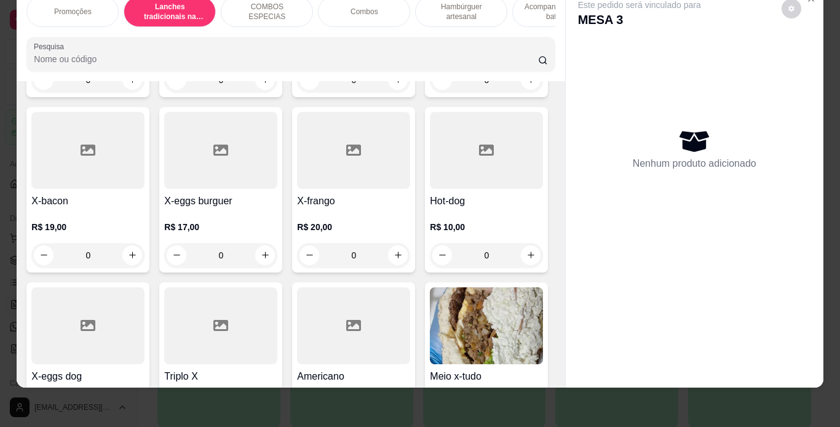
scroll to position [477, 0]
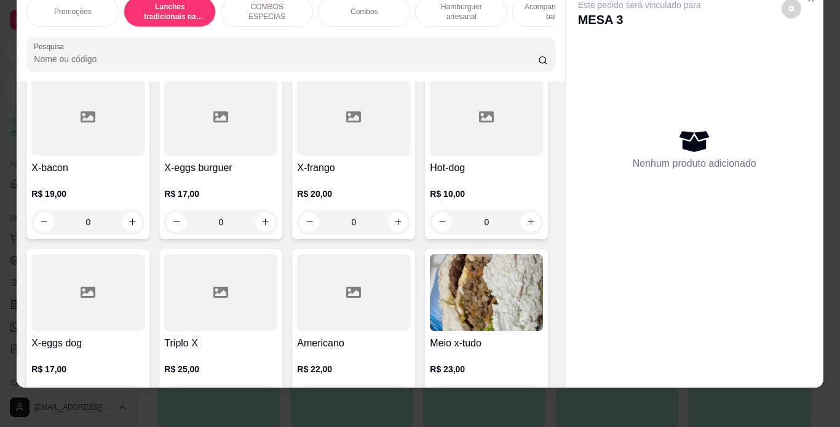
click at [145, 212] on div "0" at bounding box center [87, 222] width 113 height 25
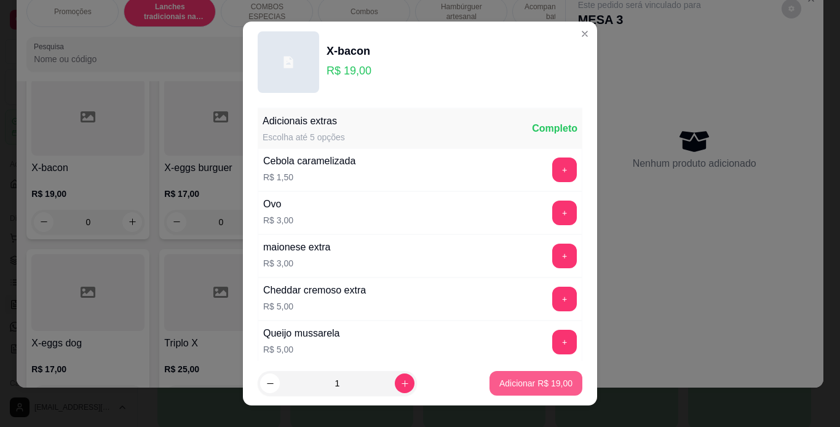
click at [499, 379] on p "Adicionar R$ 19,00" at bounding box center [535, 383] width 73 height 12
type input "1"
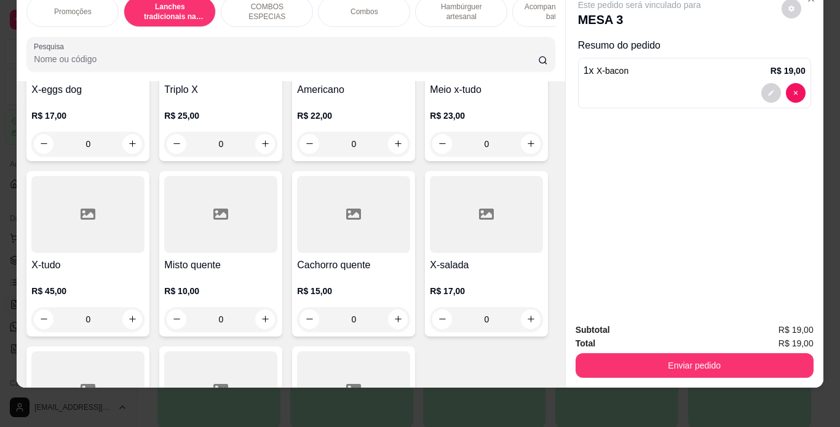
scroll to position [808, 0]
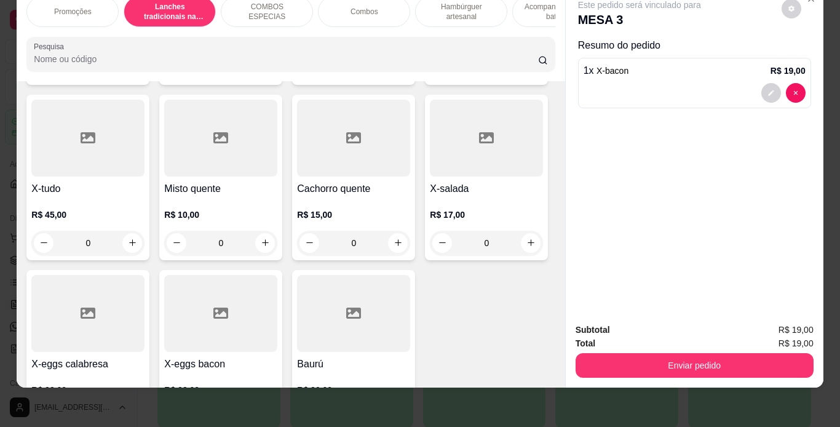
click at [430, 80] on div "0" at bounding box center [486, 67] width 113 height 25
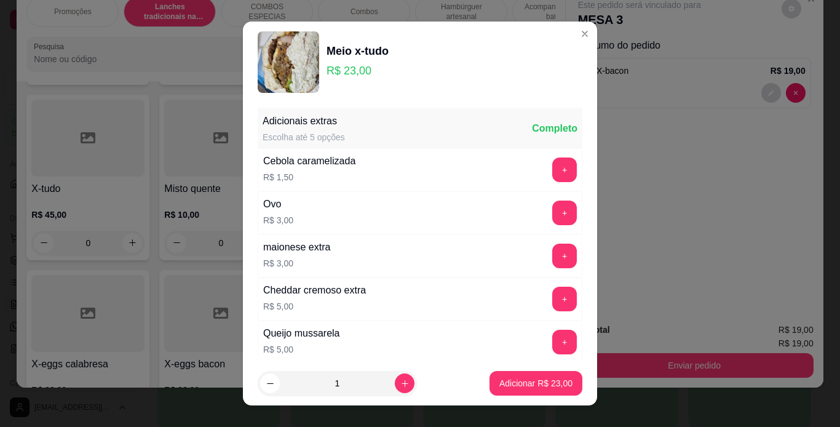
click at [396, 227] on div "Ovo R$ 3,00 +" at bounding box center [420, 212] width 325 height 43
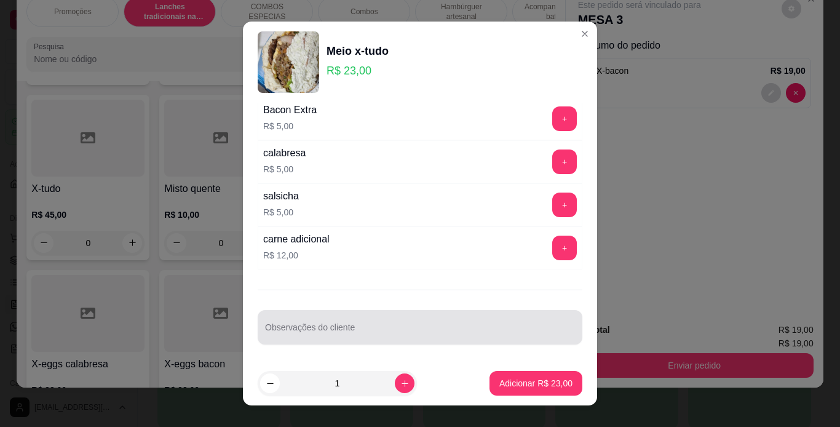
click at [375, 313] on div "Observações do cliente" at bounding box center [420, 327] width 325 height 34
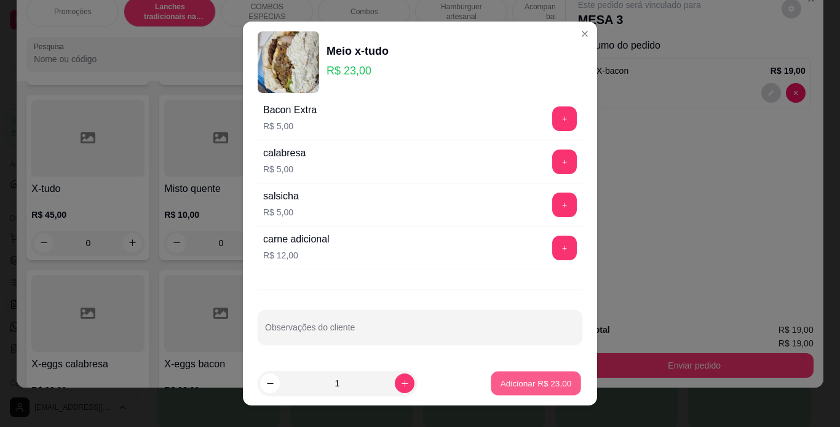
click at [502, 380] on p "Adicionar R$ 23,00" at bounding box center [536, 384] width 71 height 12
type input "1"
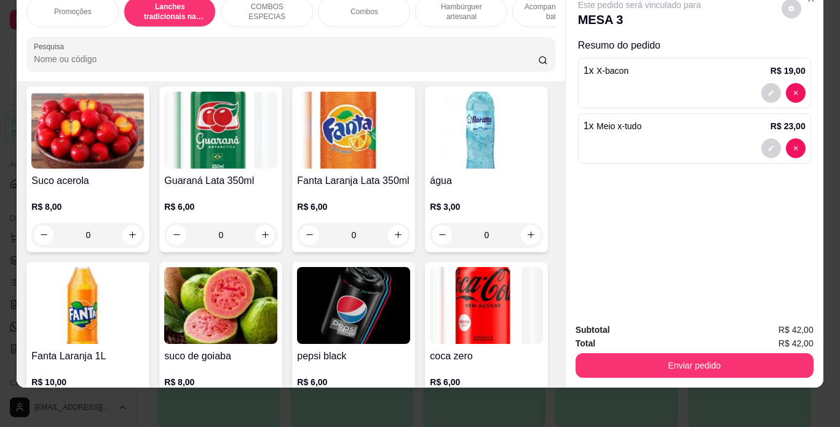
scroll to position [3307, 0]
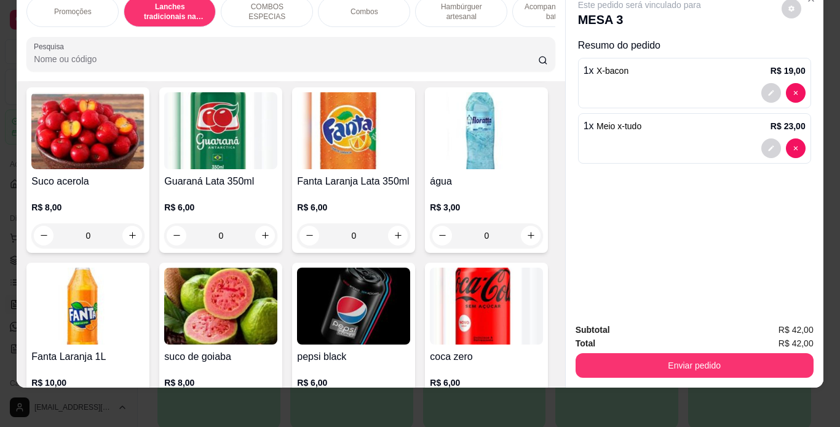
type input "1"
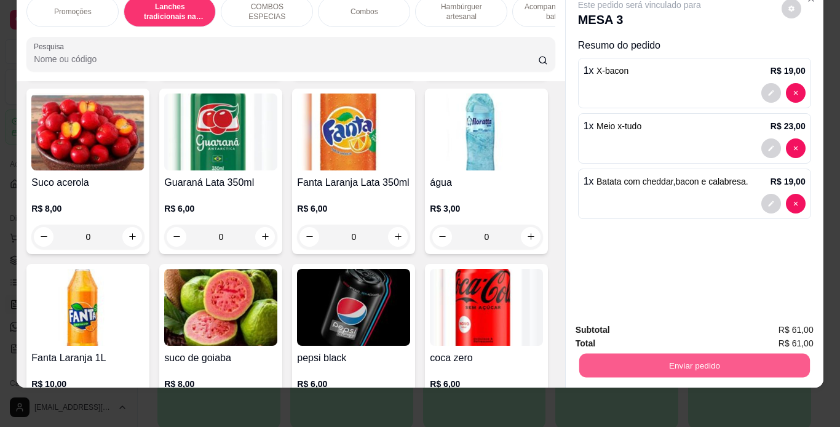
click at [579, 362] on button "Enviar pedido" at bounding box center [694, 366] width 231 height 24
click at [615, 320] on button "Não registrar e enviar pedido" at bounding box center [654, 325] width 124 height 23
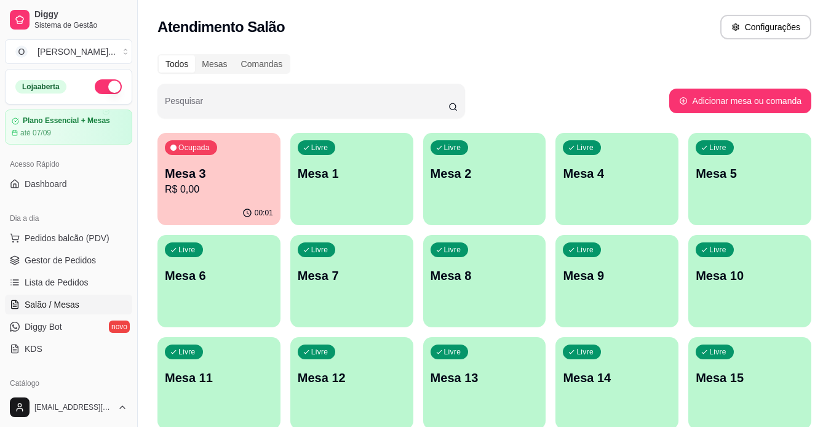
click at [87, 257] on span "Gestor de Pedidos" at bounding box center [60, 260] width 71 height 12
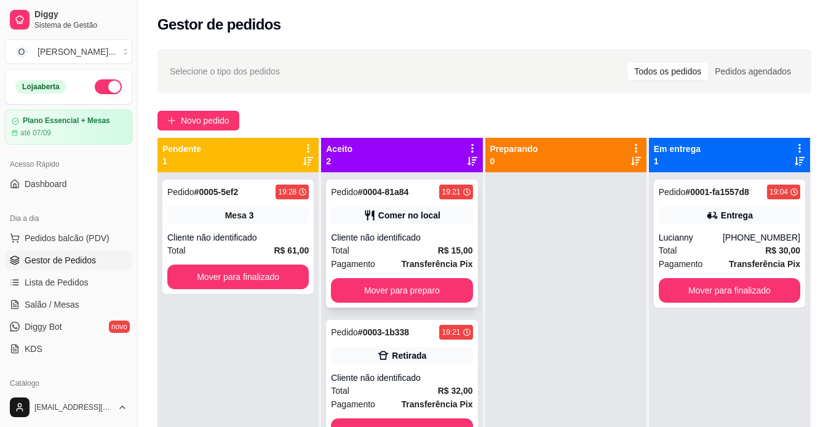
click at [359, 231] on div "Pedido # 0004-81a84 19:21 Comer no local Cliente não identificado Total R$ 15,0…" at bounding box center [401, 244] width 151 height 128
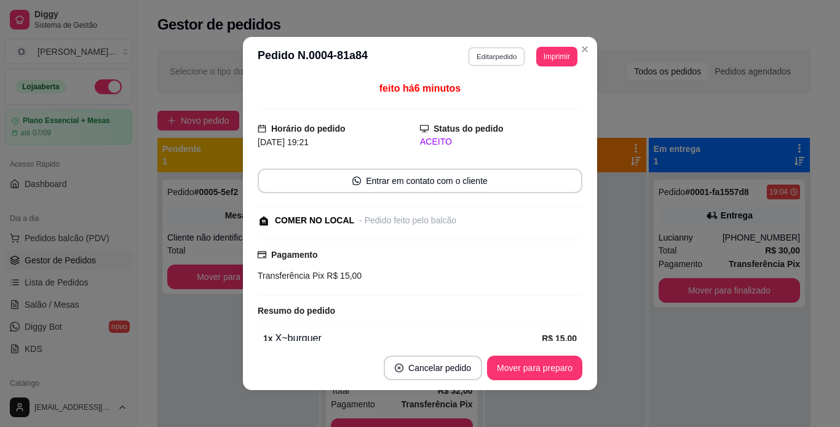
click at [496, 61] on button "Editar pedido" at bounding box center [497, 56] width 57 height 19
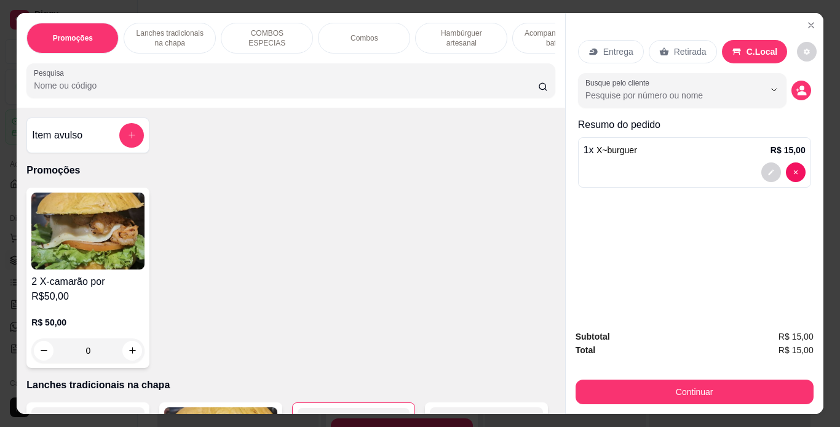
click at [190, 33] on p "Lanches tradicionais na chapa" at bounding box center [169, 38] width 71 height 20
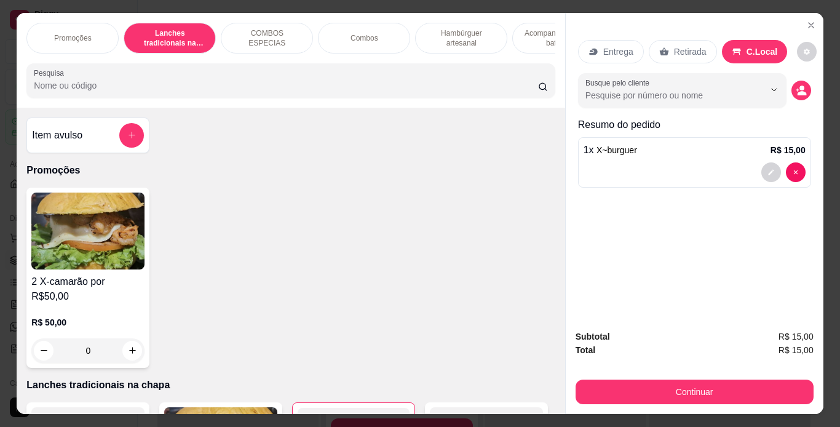
scroll to position [31, 0]
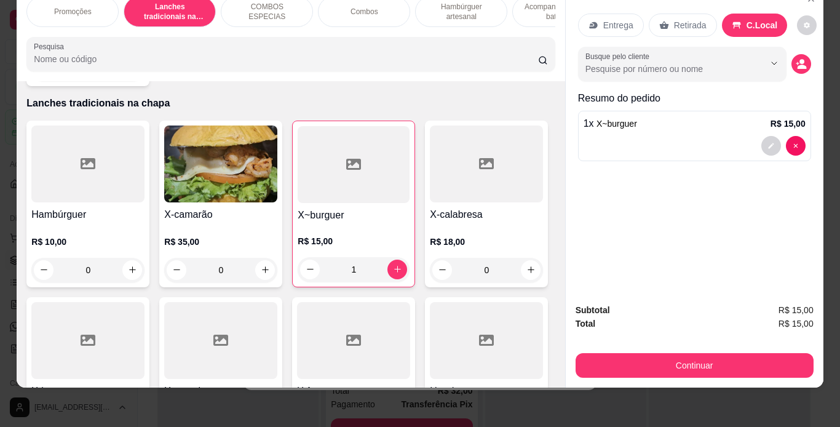
click at [99, 207] on h4 "Hambúrguer" at bounding box center [87, 214] width 113 height 15
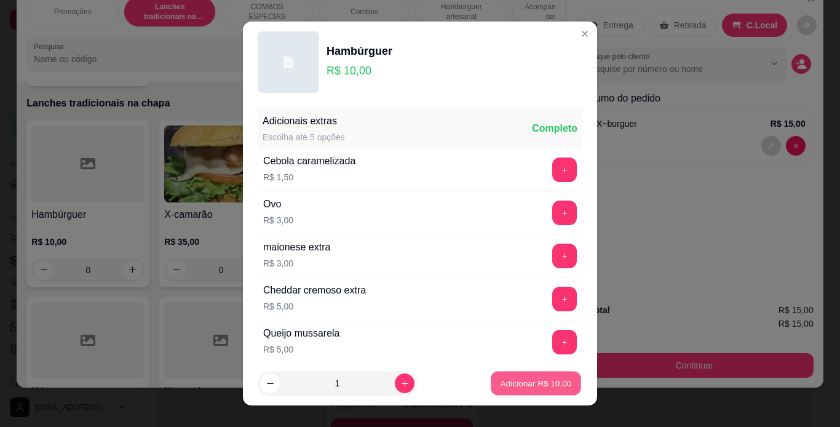
click at [501, 383] on p "Adicionar R$ 10,00" at bounding box center [536, 384] width 71 height 12
type input "1"
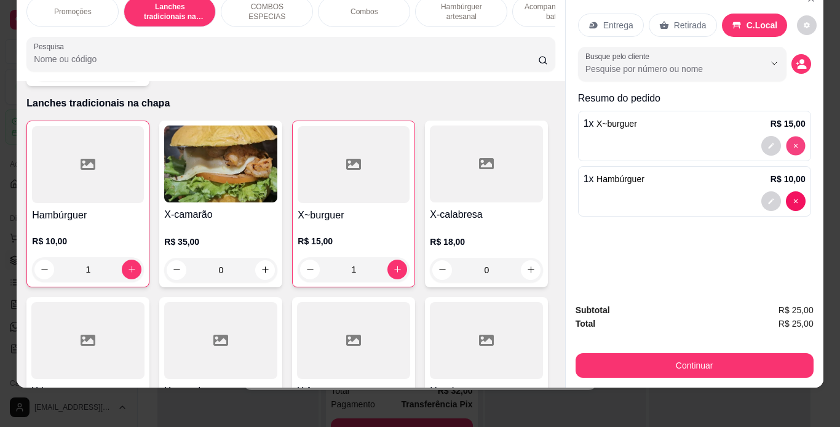
type input "0"
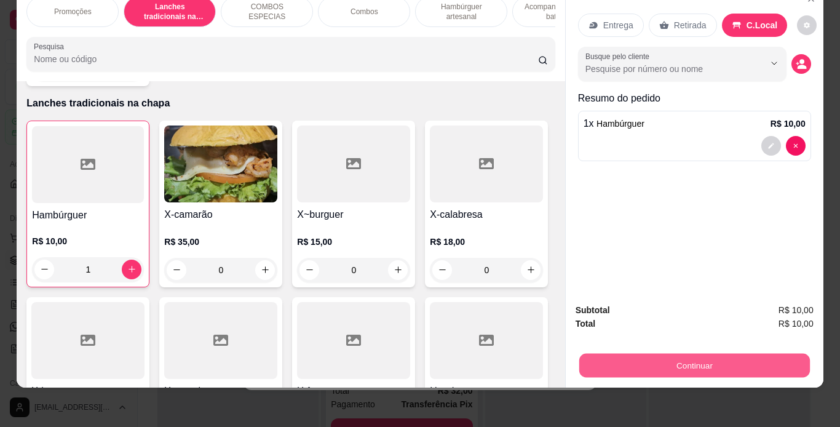
click at [687, 354] on button "Continuar" at bounding box center [694, 366] width 231 height 24
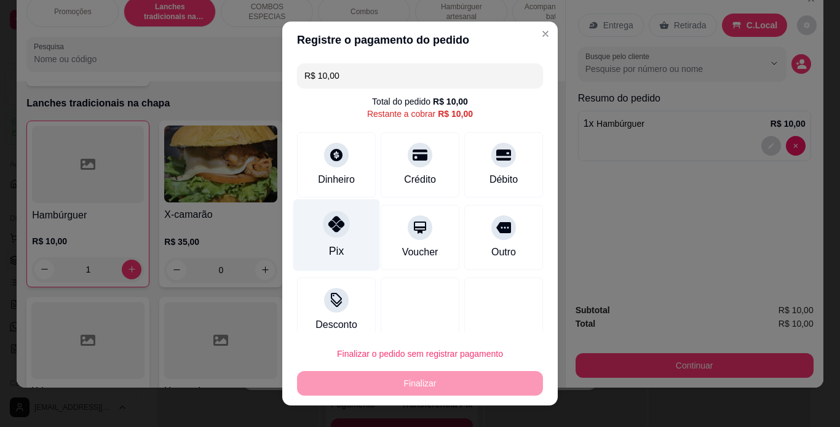
click at [320, 236] on div "Pix" at bounding box center [336, 235] width 87 height 72
type input "R$ 0,00"
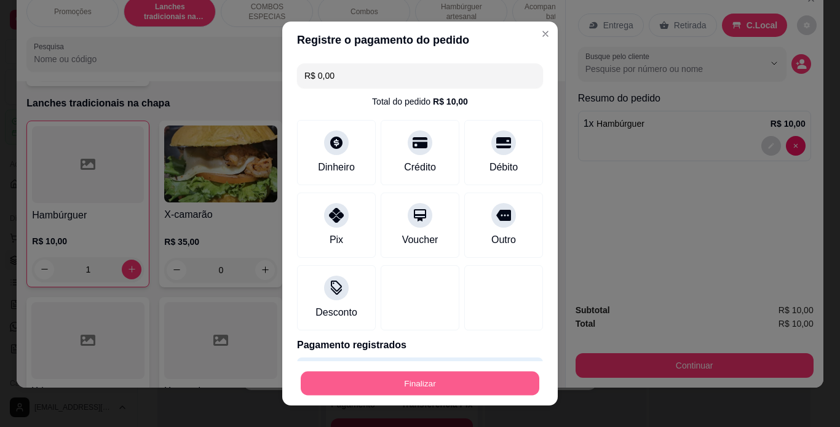
click at [357, 381] on button "Finalizar" at bounding box center [420, 383] width 239 height 24
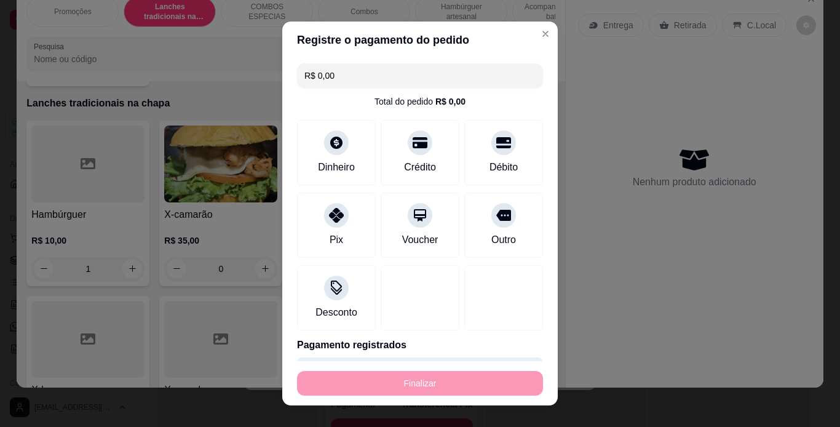
type input "0"
type input "-R$ 10,00"
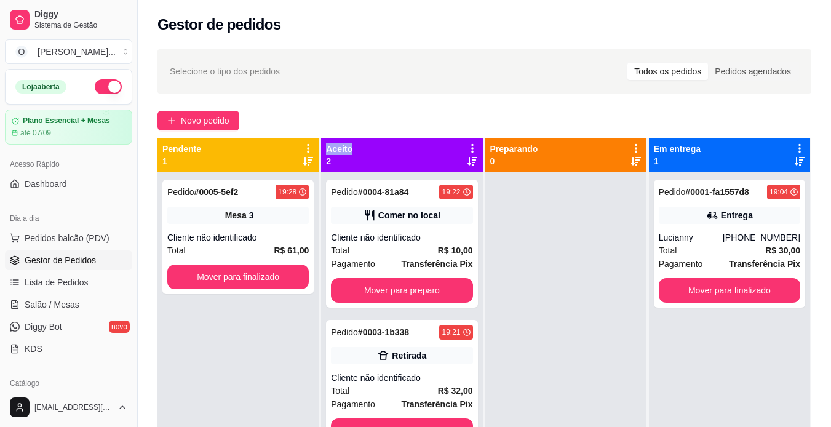
click at [222, 335] on div "Pedido # 0005-5ef2 19:28 Mesa 3 Cliente não identificado Total R$ 61,00 Mover p…" at bounding box center [237, 385] width 161 height 427
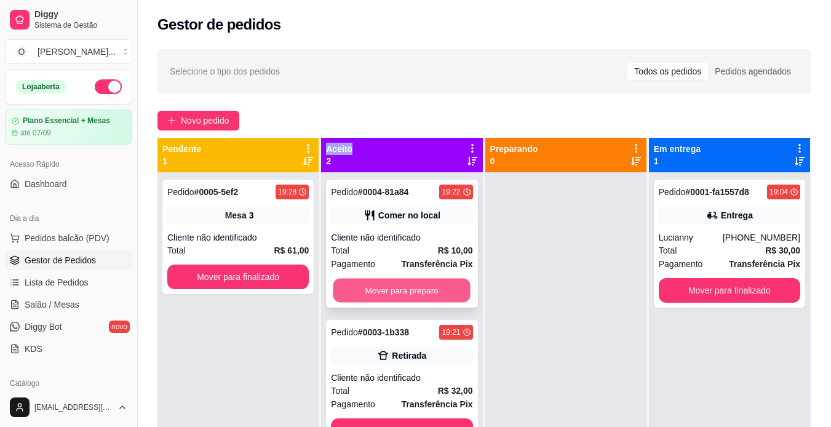
click at [376, 296] on button "Mover para preparo" at bounding box center [401, 291] width 137 height 24
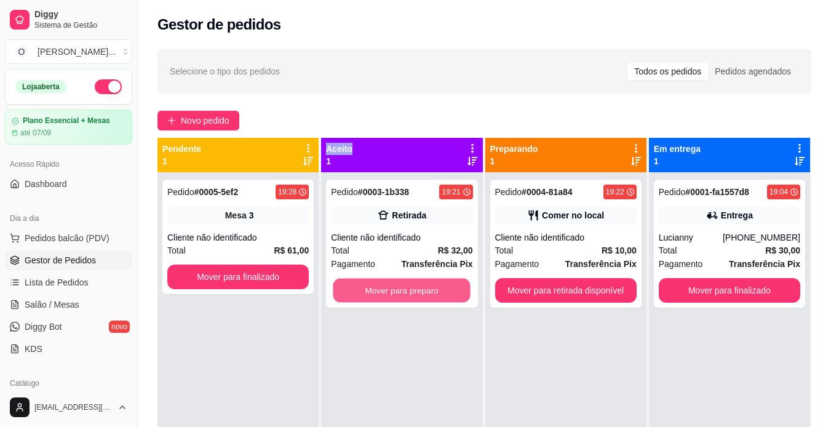
click at [376, 296] on button "Mover para preparo" at bounding box center [401, 291] width 137 height 24
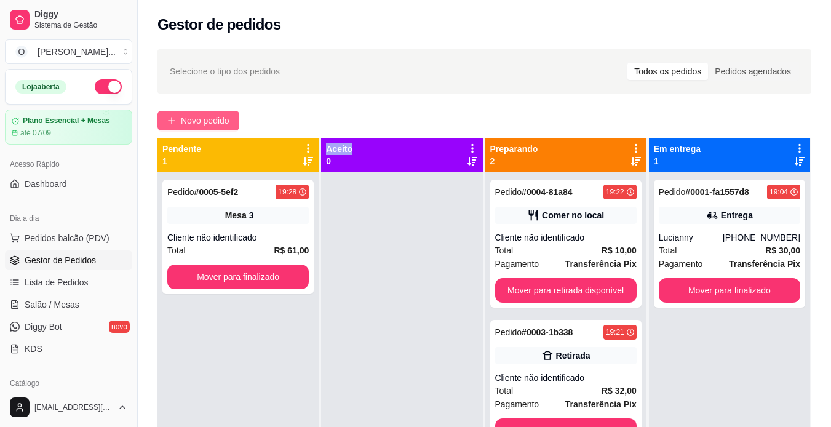
click at [207, 115] on span "Novo pedido" at bounding box center [205, 121] width 49 height 14
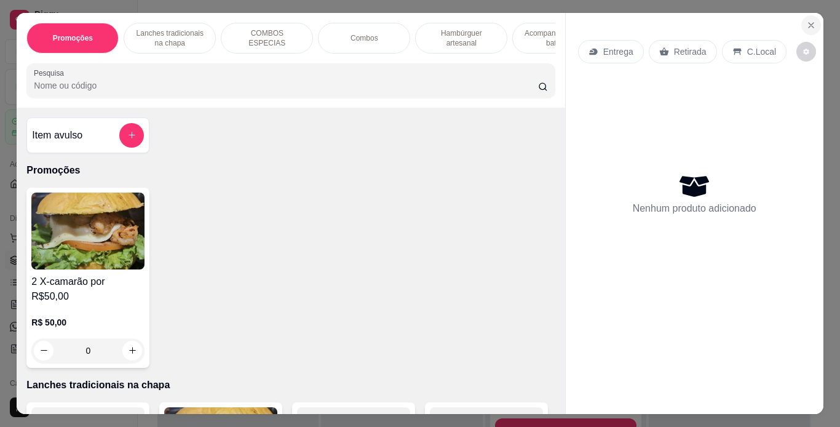
click at [806, 24] on icon "Close" at bounding box center [811, 25] width 10 height 10
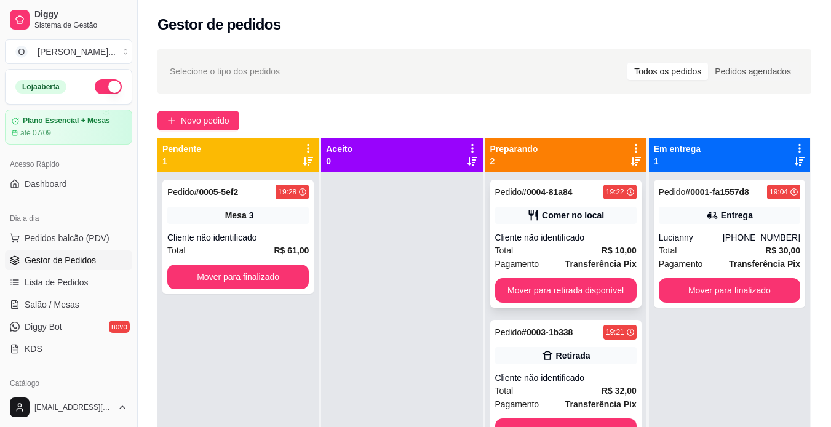
click at [570, 253] on div "Total R$ 10,00" at bounding box center [565, 251] width 141 height 14
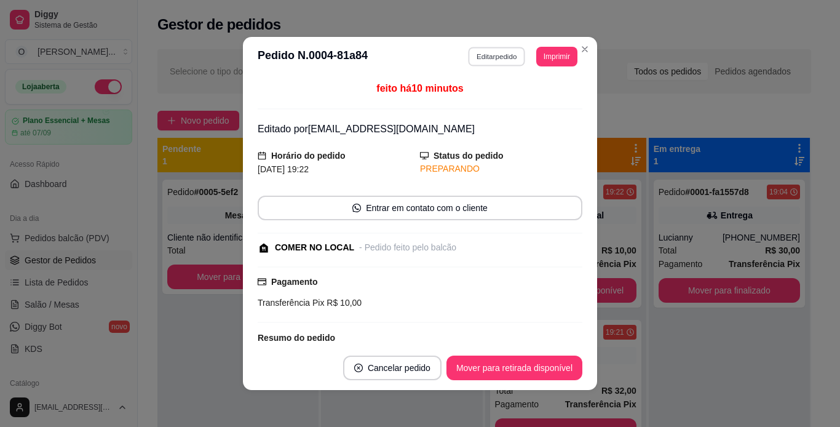
click at [505, 64] on button "Editar pedido" at bounding box center [497, 56] width 57 height 19
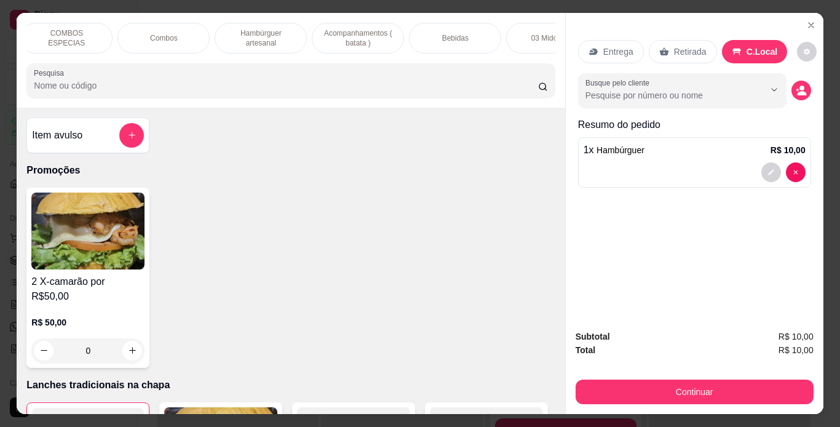
scroll to position [0, 201]
click at [483, 34] on div "Bebidas" at bounding box center [454, 38] width 92 height 31
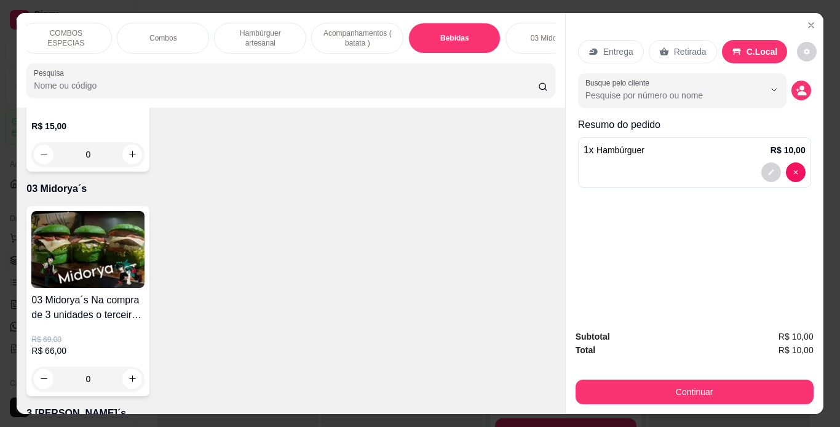
scroll to position [31, 0]
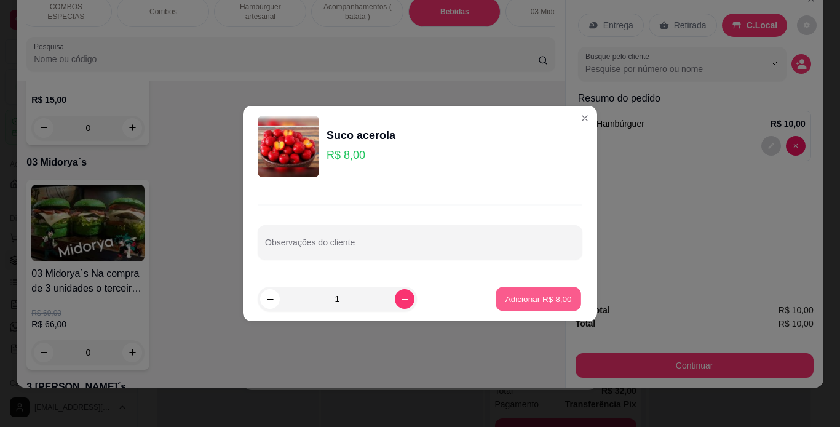
click at [544, 306] on button "Adicionar R$ 8,00" at bounding box center [538, 299] width 85 height 24
type input "1"
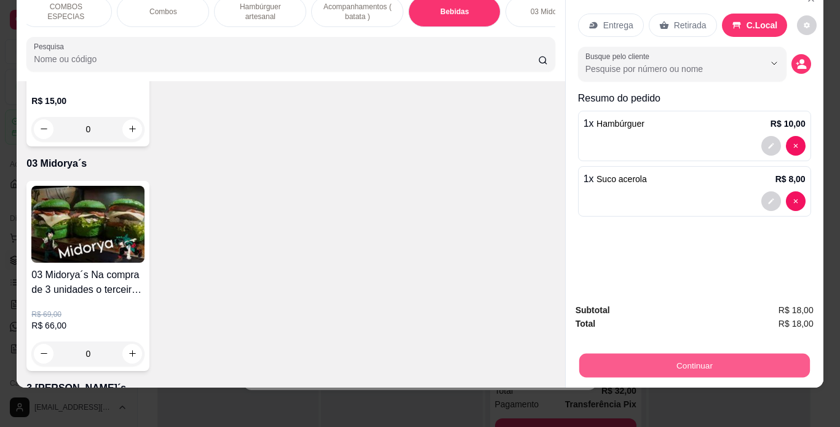
click at [635, 358] on button "Continuar" at bounding box center [694, 366] width 231 height 24
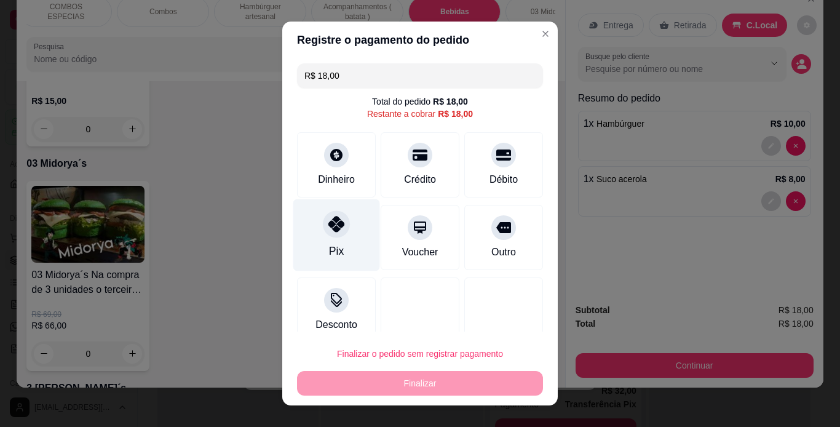
click at [336, 244] on div "Pix" at bounding box center [336, 251] width 15 height 16
type input "R$ 0,00"
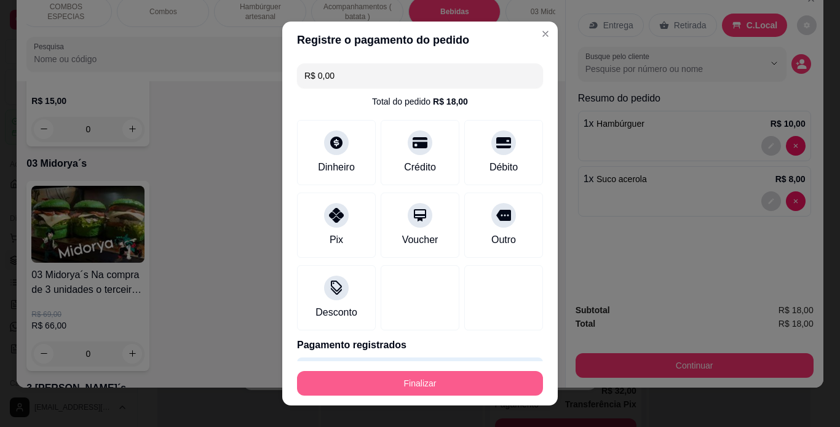
click at [446, 384] on button "Finalizar" at bounding box center [420, 383] width 246 height 25
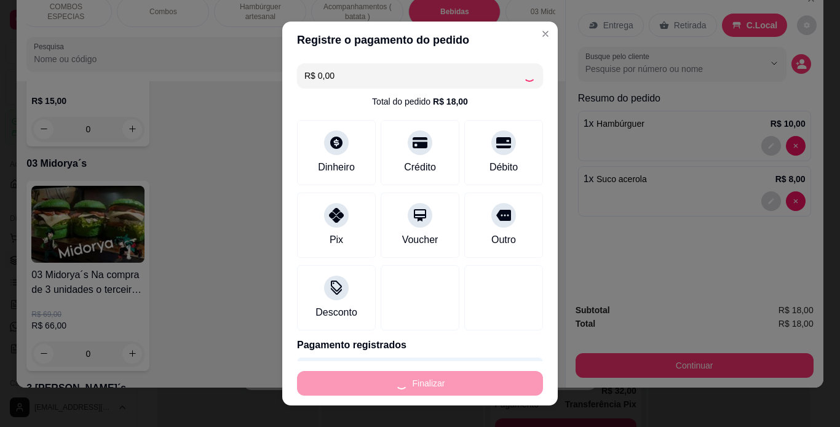
type input "0"
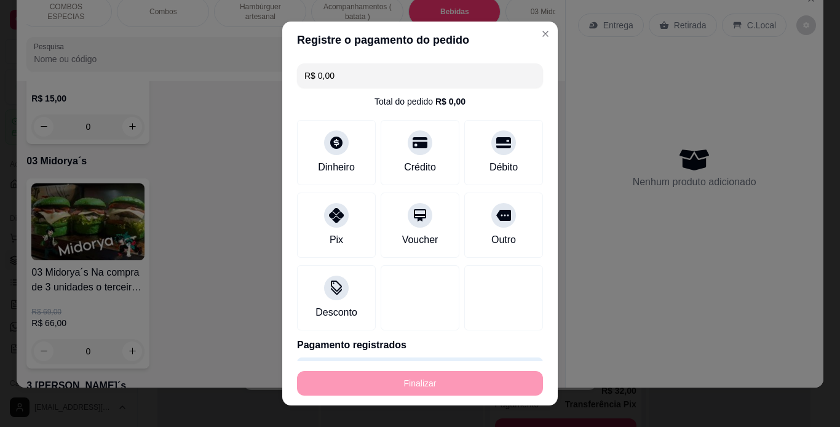
type input "-R$ 18,00"
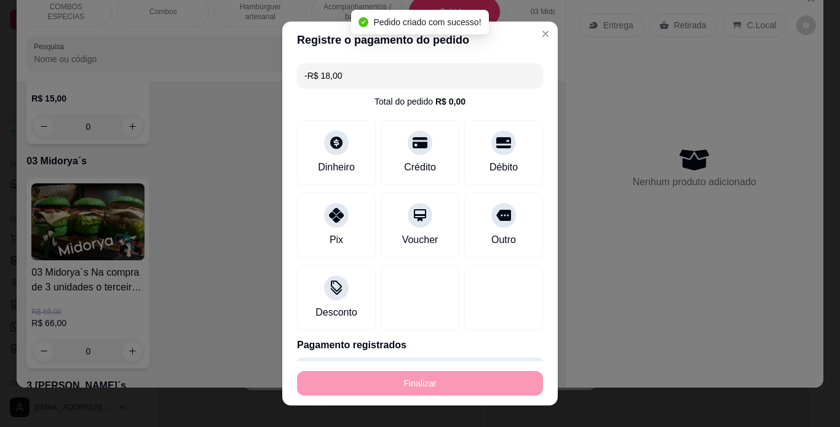
scroll to position [3763, 0]
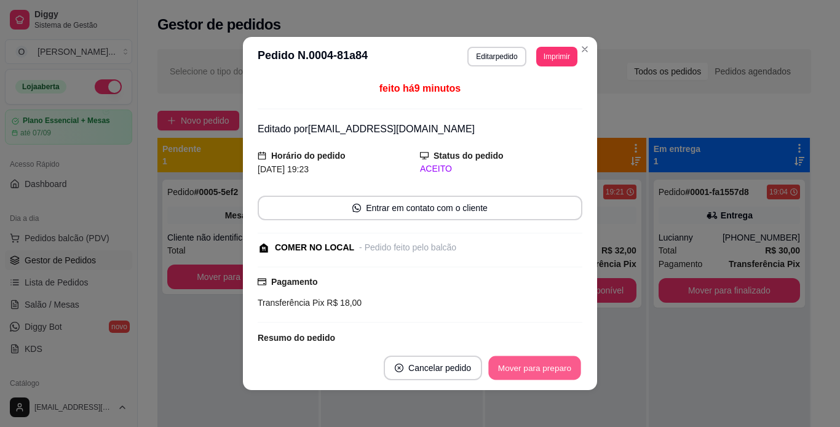
click at [537, 361] on button "Mover para preparo" at bounding box center [534, 368] width 92 height 24
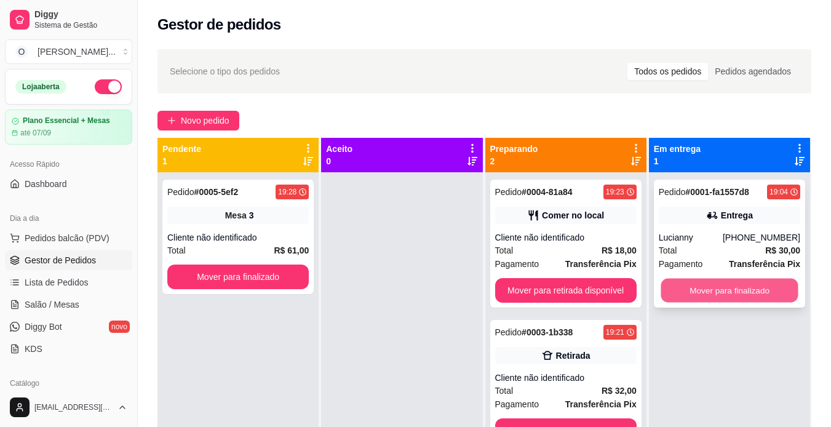
click at [691, 290] on button "Mover para finalizado" at bounding box center [729, 291] width 137 height 24
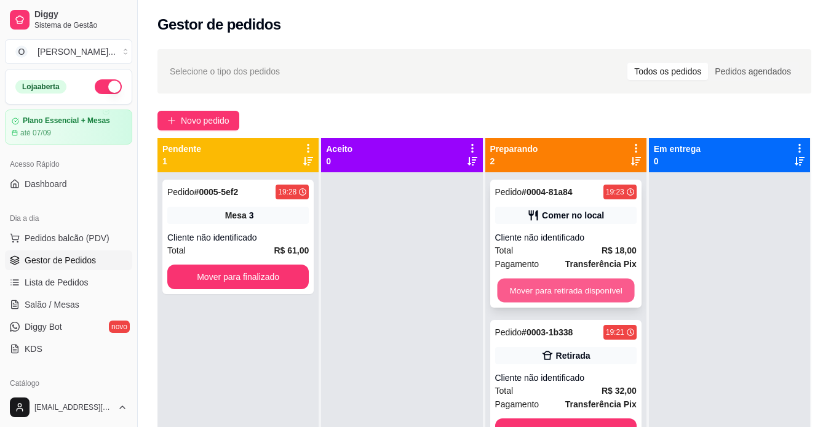
click at [614, 292] on button "Mover para retirada disponível" at bounding box center [565, 291] width 137 height 24
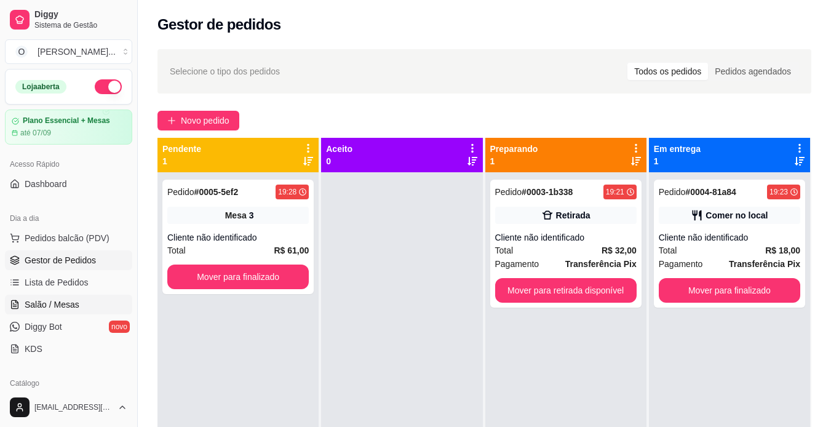
click at [74, 305] on span "Salão / Mesas" at bounding box center [52, 304] width 55 height 12
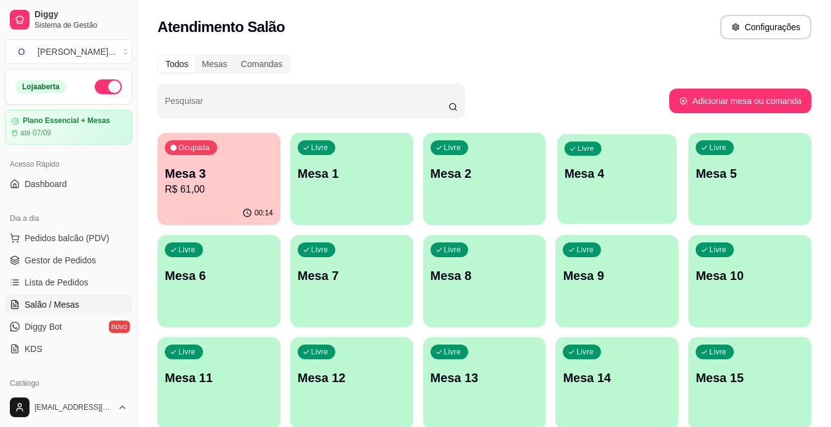
click at [616, 212] on div "button" at bounding box center [616, 216] width 119 height 14
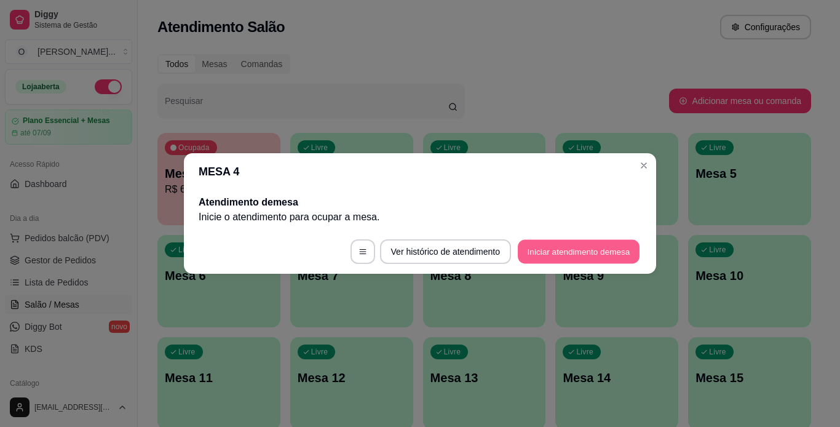
click at [587, 248] on button "Iniciar atendimento de mesa" at bounding box center [579, 252] width 122 height 24
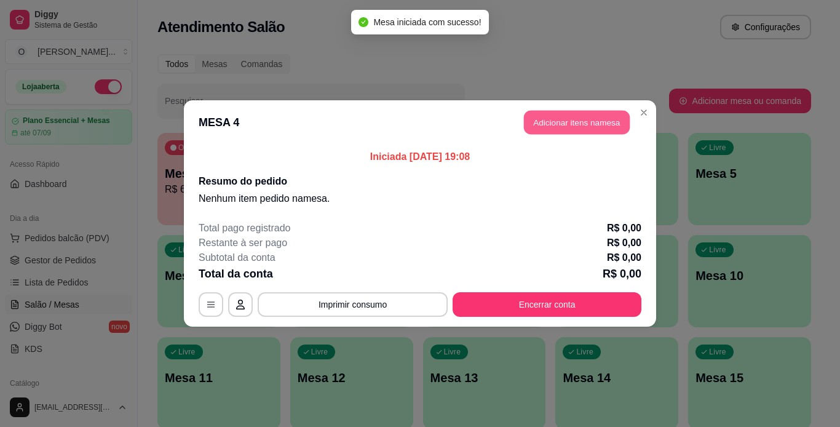
click at [573, 130] on button "Adicionar itens na mesa" at bounding box center [577, 123] width 106 height 24
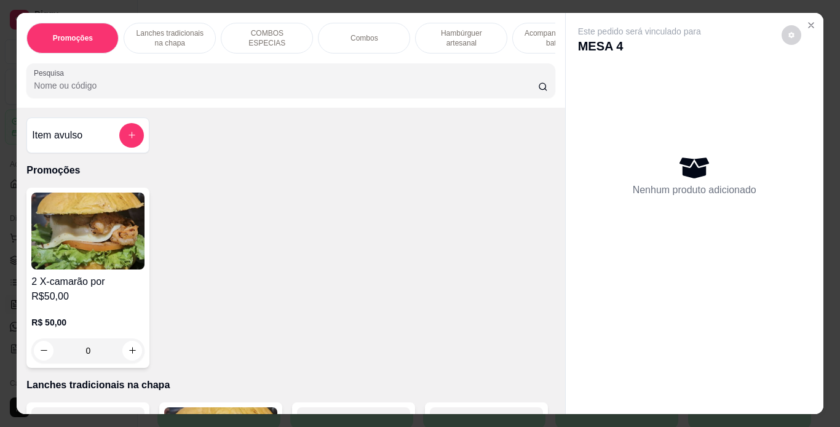
click at [192, 37] on p "Lanches tradicionais na chapa" at bounding box center [169, 38] width 71 height 20
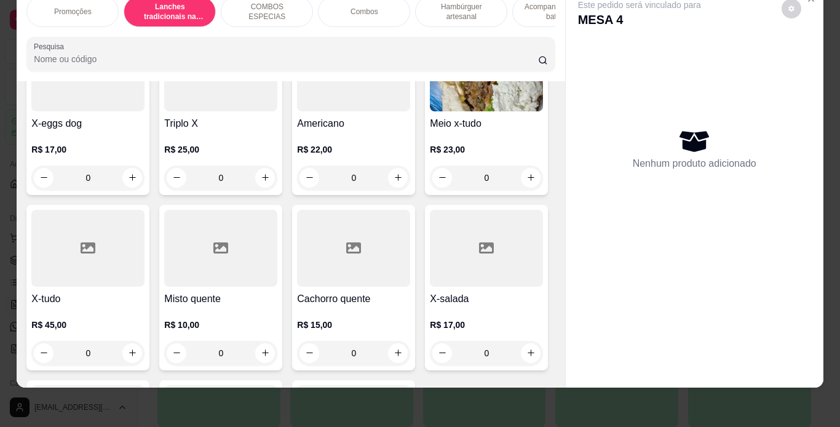
scroll to position [699, 0]
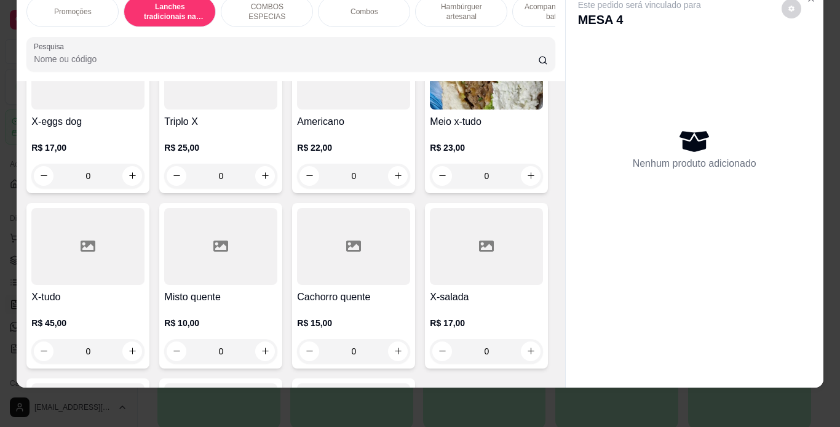
click at [430, 188] on div "0" at bounding box center [486, 176] width 113 height 25
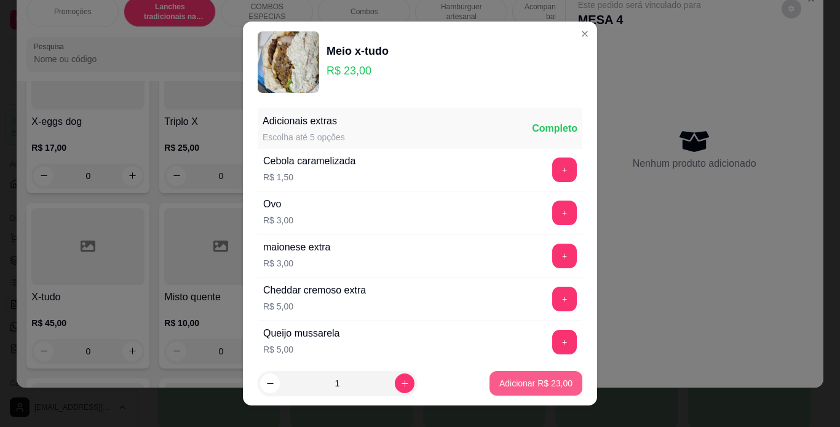
click at [534, 384] on p "Adicionar R$ 23,00" at bounding box center [535, 383] width 73 height 12
type input "1"
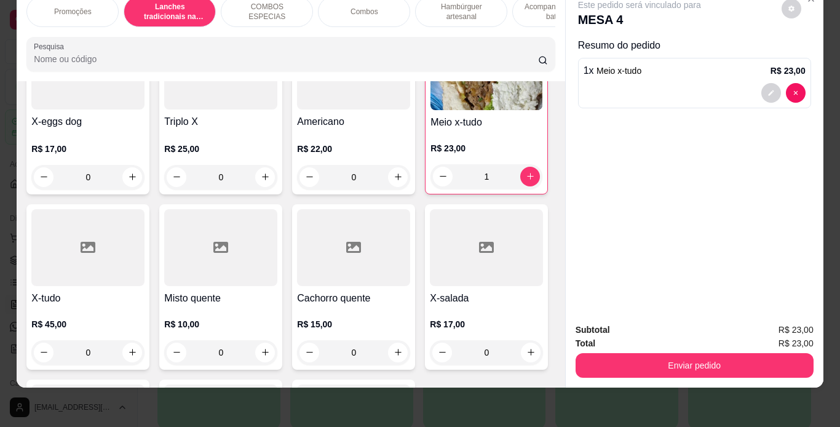
click at [447, 12] on p "Hambúrguer artesanal" at bounding box center [461, 12] width 71 height 20
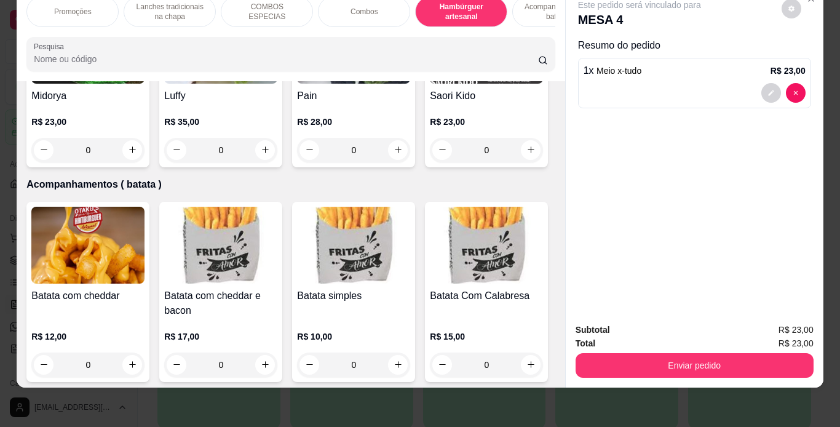
scroll to position [2715, 0]
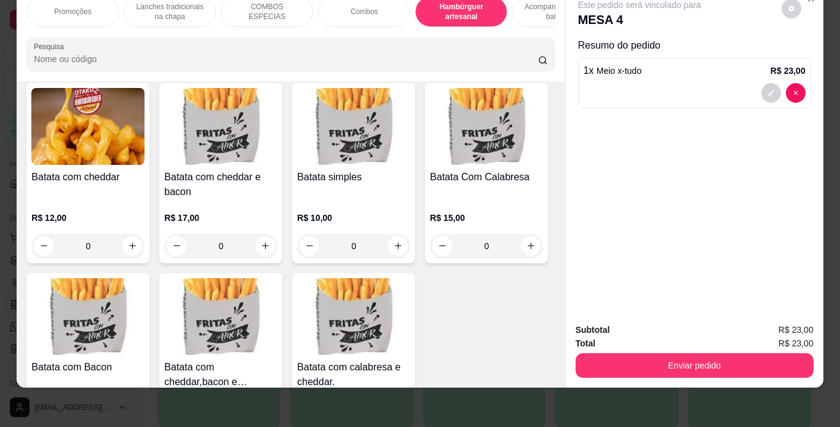
click at [145, 44] on div "0" at bounding box center [87, 31] width 113 height 25
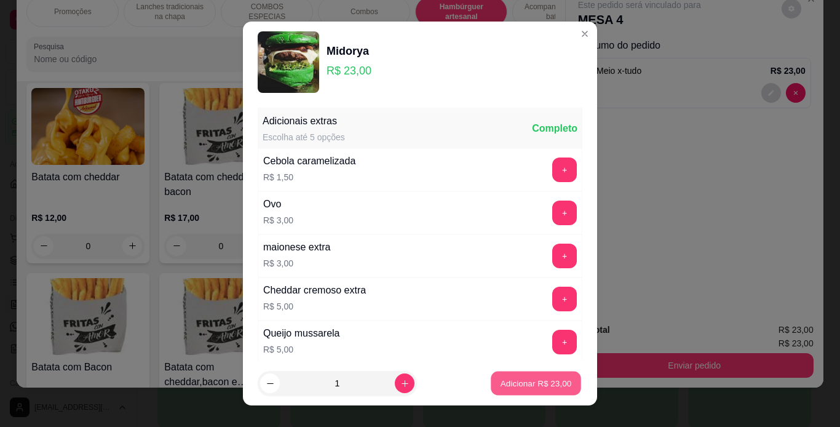
click at [506, 379] on p "Adicionar R$ 23,00" at bounding box center [536, 384] width 71 height 12
type input "1"
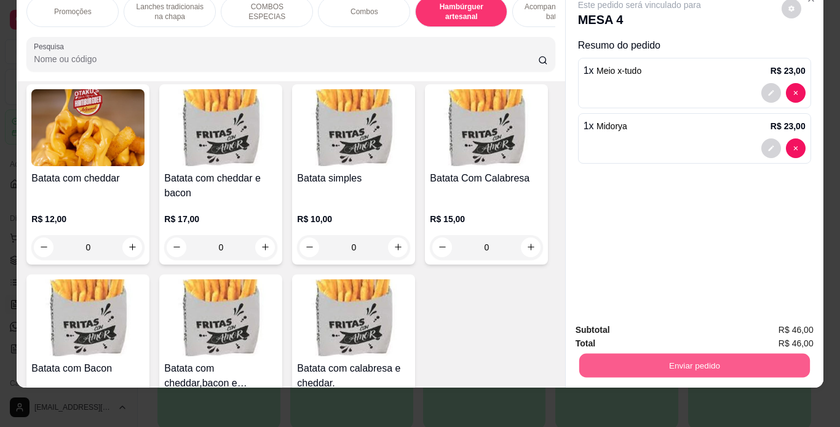
click at [594, 354] on button "Enviar pedido" at bounding box center [694, 366] width 231 height 24
click at [606, 331] on button "Não registrar e enviar pedido" at bounding box center [654, 325] width 124 height 23
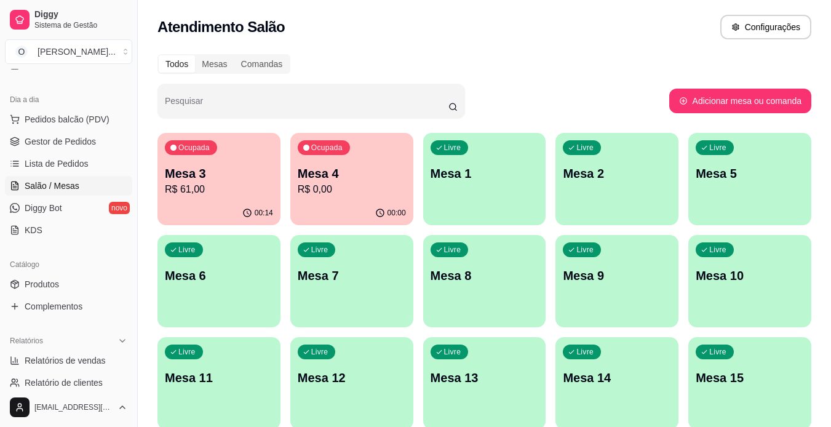
scroll to position [118, 0]
click at [77, 285] on link "Produtos" at bounding box center [68, 285] width 127 height 20
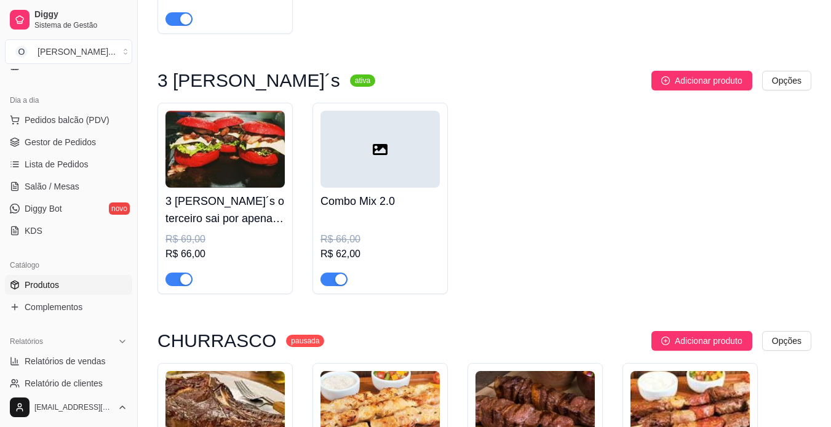
scroll to position [5167, 0]
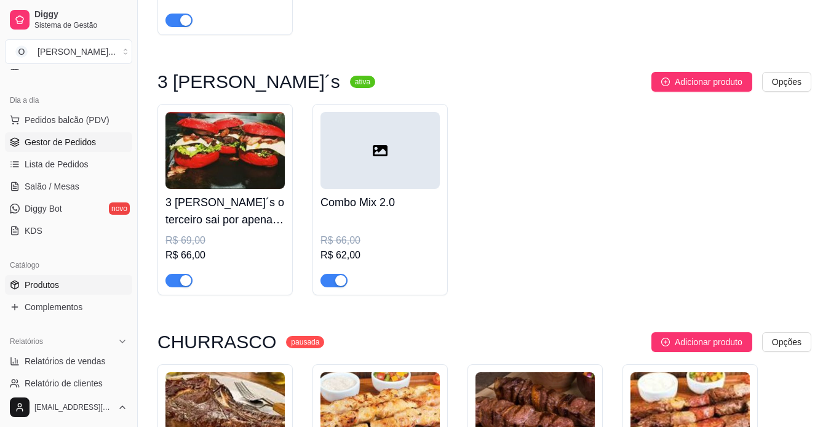
click at [65, 139] on span "Gestor de Pedidos" at bounding box center [60, 142] width 71 height 12
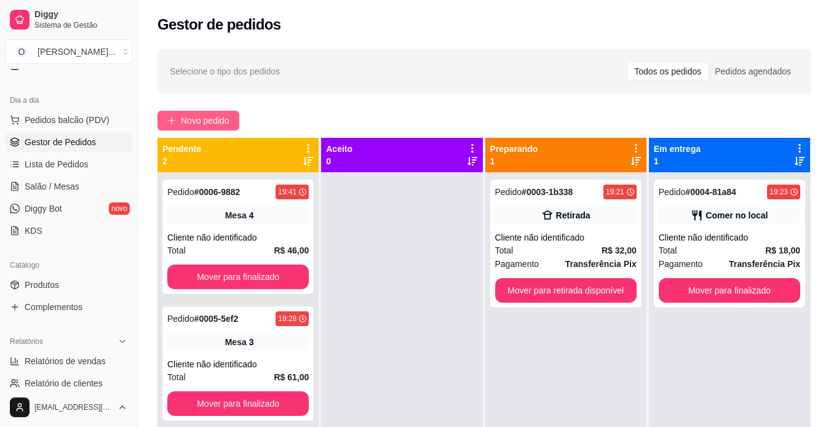
click at [178, 114] on button "Novo pedido" at bounding box center [198, 121] width 82 height 20
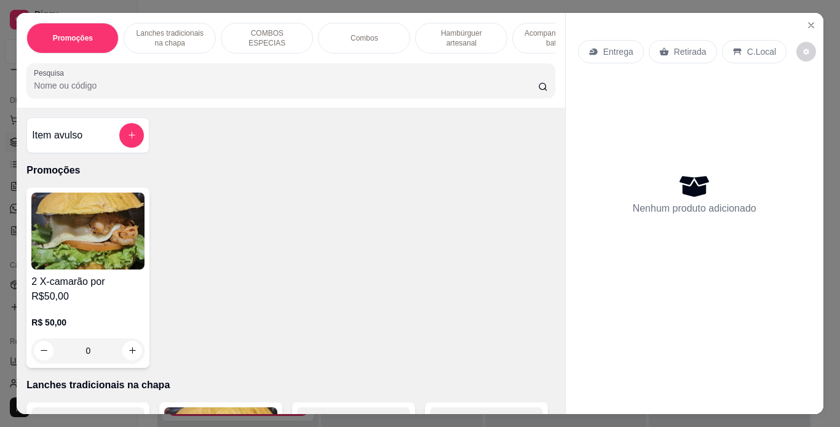
click at [197, 31] on p "Lanches tradicionais na chapa" at bounding box center [169, 38] width 71 height 20
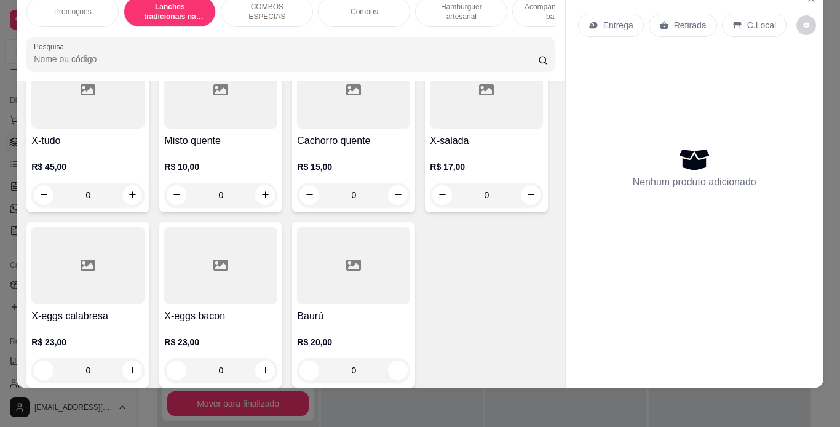
scroll to position [921, 0]
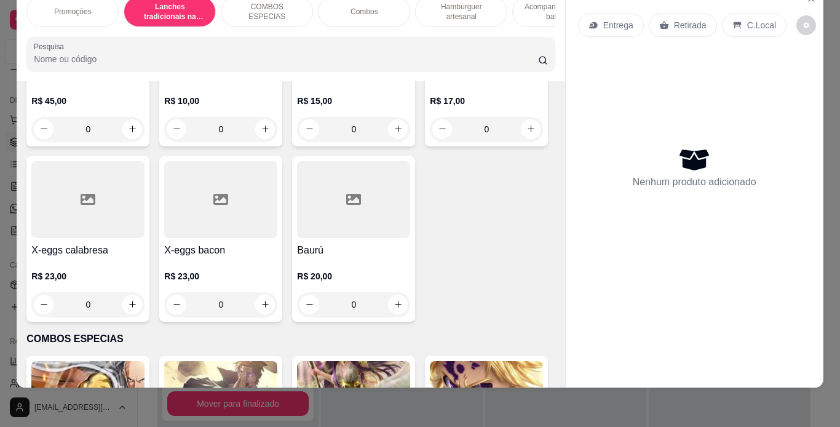
click at [129, 141] on div "0" at bounding box center [87, 129] width 113 height 25
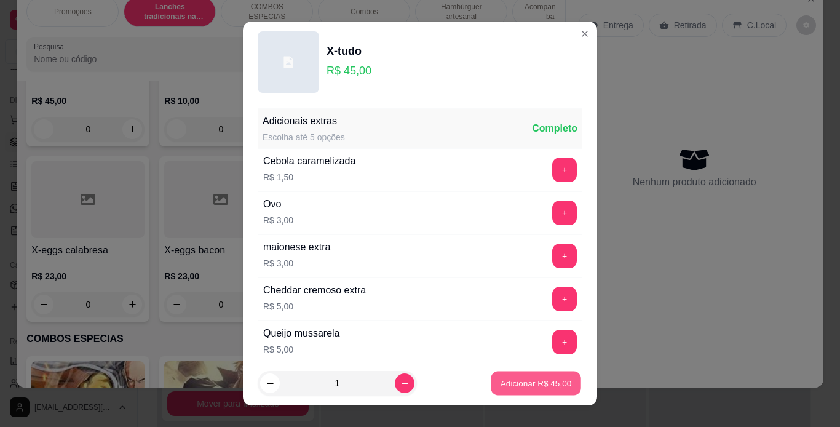
click at [517, 381] on p "Adicionar R$ 45,00" at bounding box center [536, 384] width 71 height 12
type input "1"
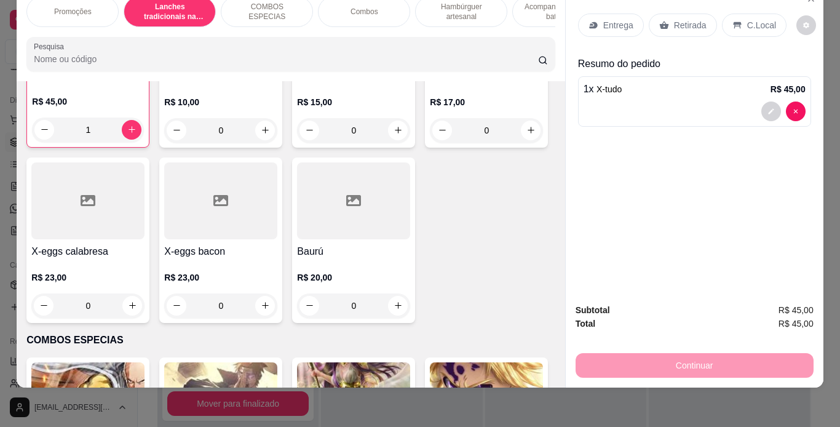
click at [615, 21] on p "Entrega" at bounding box center [618, 25] width 30 height 12
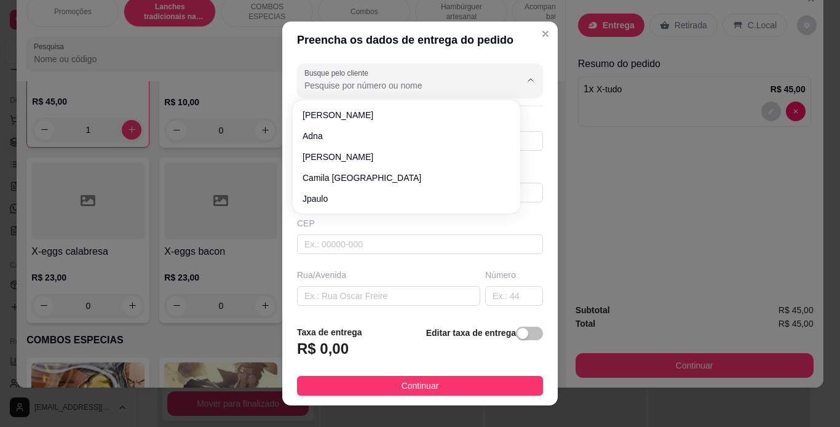
click at [472, 84] on input "Busque pelo cliente" at bounding box center [402, 85] width 197 height 12
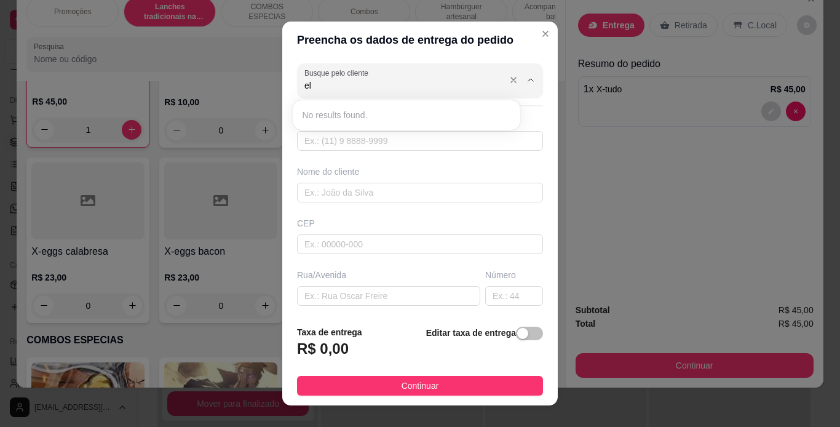
type input "e"
type input "91985722426"
drag, startPoint x: 379, startPoint y: 79, endPoint x: 295, endPoint y: 89, distance: 84.1
click at [297, 89] on div "Busque pelo cliente 91985722426" at bounding box center [420, 80] width 246 height 34
click at [304, 136] on input "text" at bounding box center [420, 141] width 246 height 20
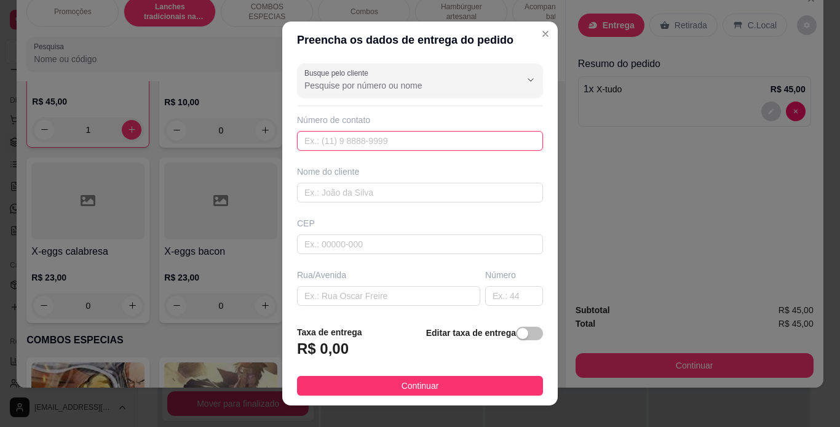
click at [304, 136] on input "text" at bounding box center [420, 141] width 246 height 20
paste input "[PHONE_NUMBER]"
type input "[PHONE_NUMBER]"
click at [319, 195] on input "text" at bounding box center [420, 193] width 246 height 20
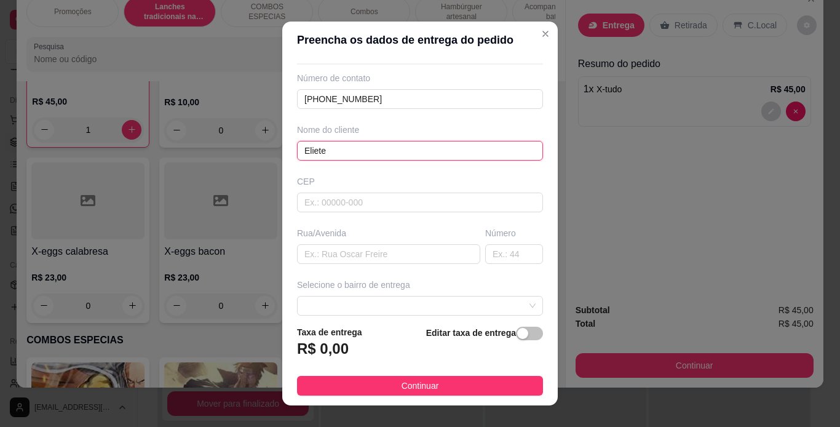
scroll to position [42, 0]
type input "Eliete"
click at [330, 258] on input "text" at bounding box center [388, 254] width 183 height 20
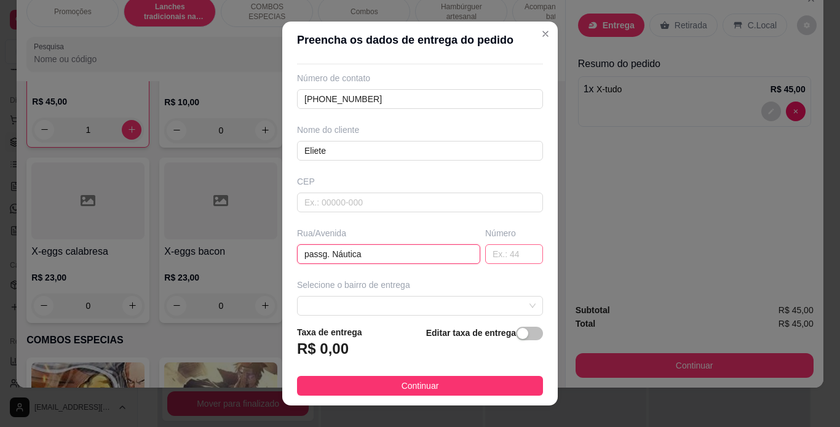
type input "passg. Náutica"
click at [485, 251] on input "text" at bounding box center [514, 254] width 58 height 20
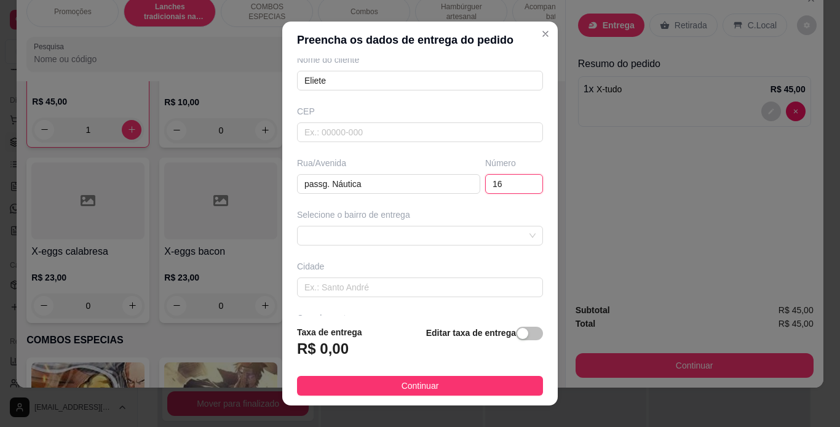
scroll to position [112, 0]
click at [450, 231] on span at bounding box center [419, 235] width 231 height 18
type input "16"
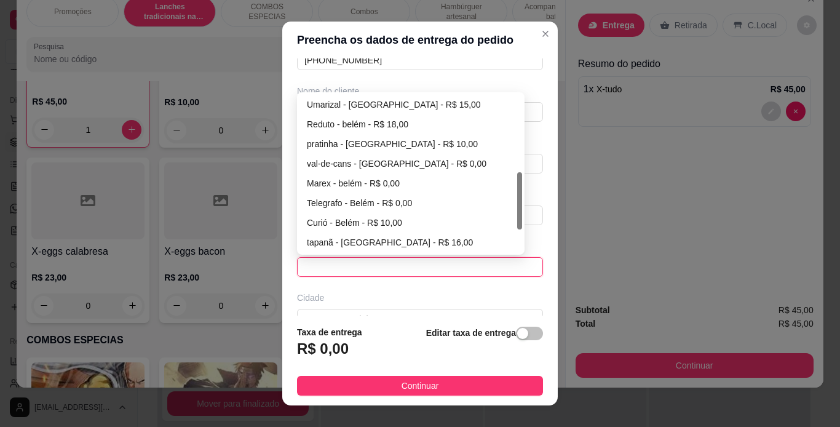
scroll to position [213, 0]
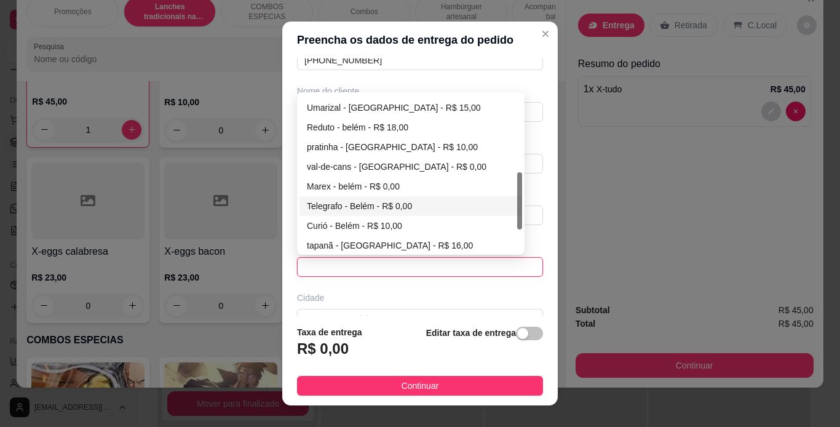
click at [342, 206] on div "Telegrafo - Belém - R$ 0,00" at bounding box center [411, 206] width 208 height 14
type input "[GEOGRAPHIC_DATA]"
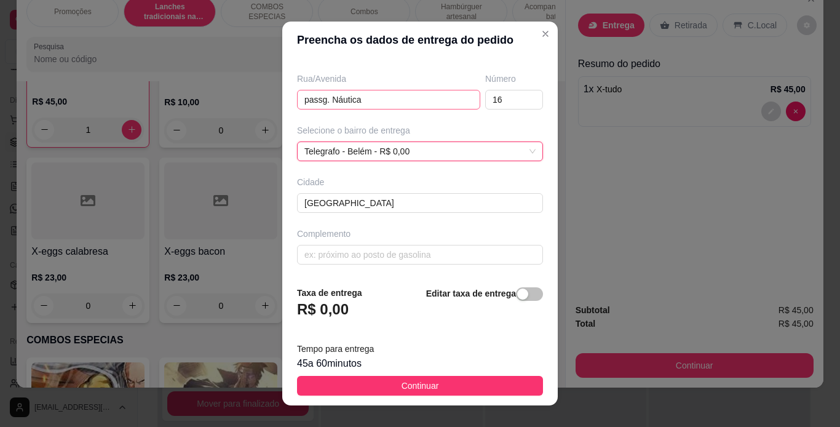
scroll to position [18, 0]
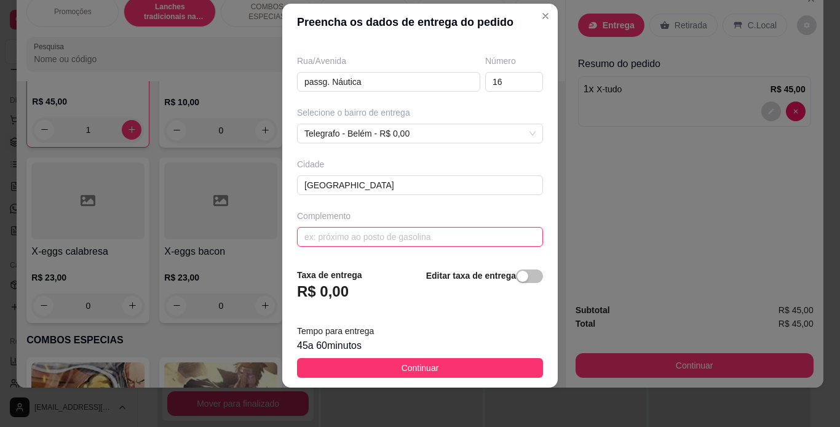
click at [338, 236] on input "text" at bounding box center [420, 237] width 246 height 20
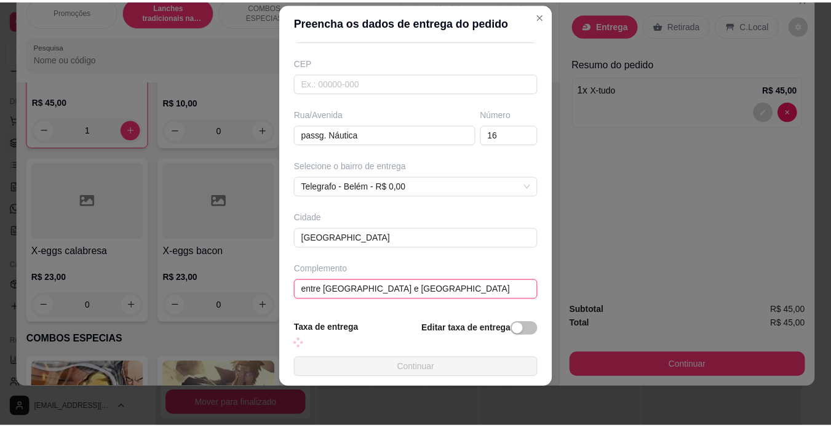
scroll to position [196, 0]
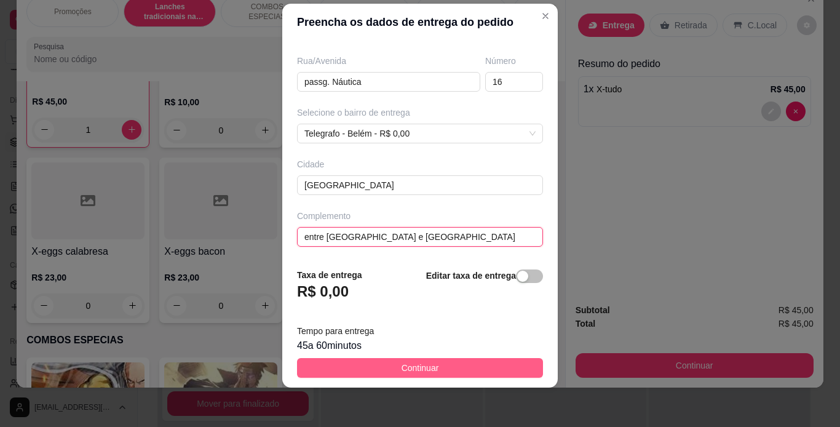
type input "entre [GEOGRAPHIC_DATA] e [GEOGRAPHIC_DATA]"
click at [376, 370] on button "Continuar" at bounding box center [420, 368] width 246 height 20
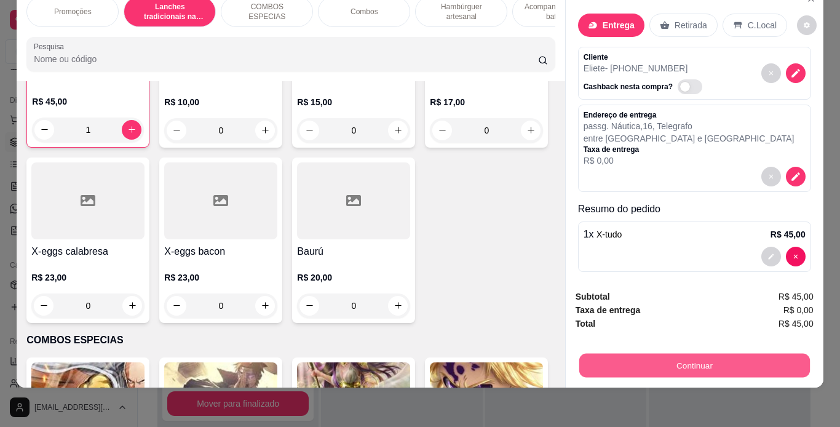
click at [600, 354] on button "Continuar" at bounding box center [694, 366] width 231 height 24
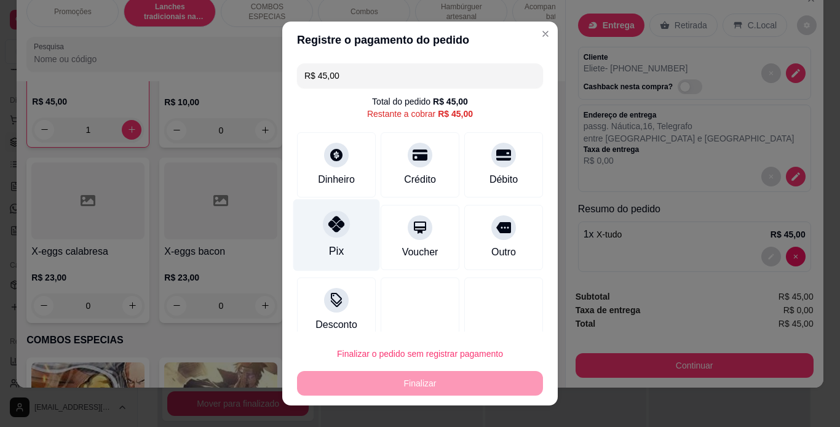
click at [328, 226] on icon at bounding box center [336, 224] width 16 height 16
type input "R$ 0,00"
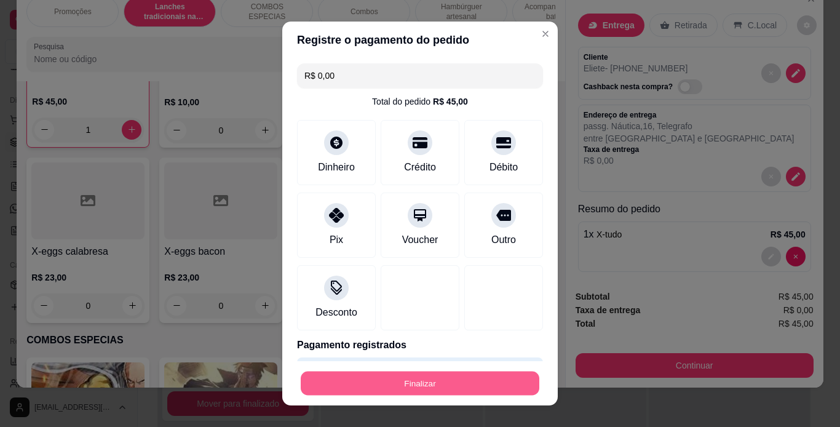
click at [354, 386] on button "Finalizar" at bounding box center [420, 383] width 239 height 24
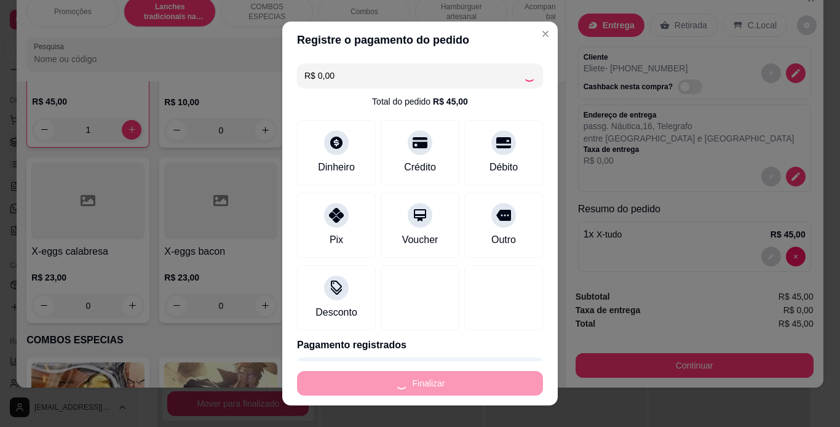
type input "0"
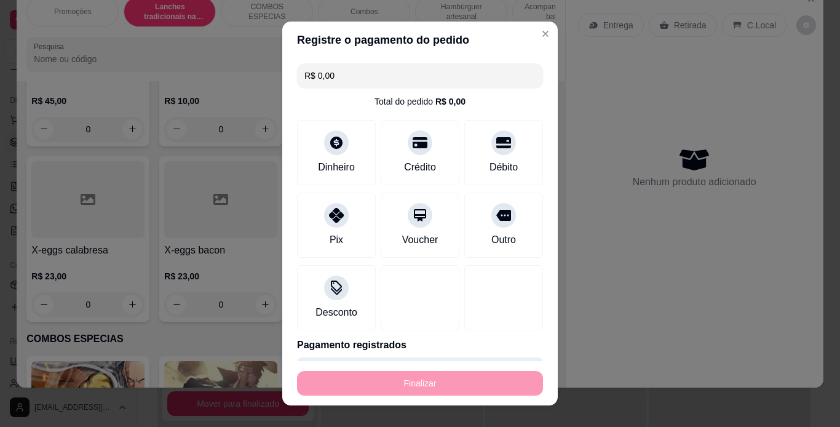
type input "-R$ 45,00"
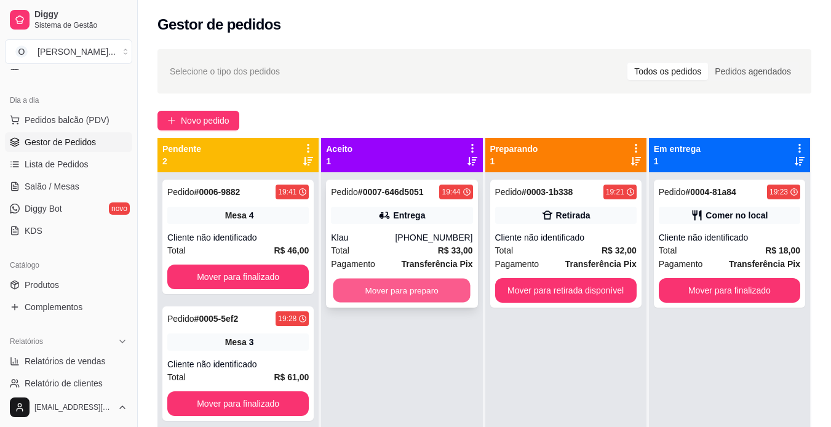
click at [389, 285] on button "Mover para preparo" at bounding box center [401, 291] width 137 height 24
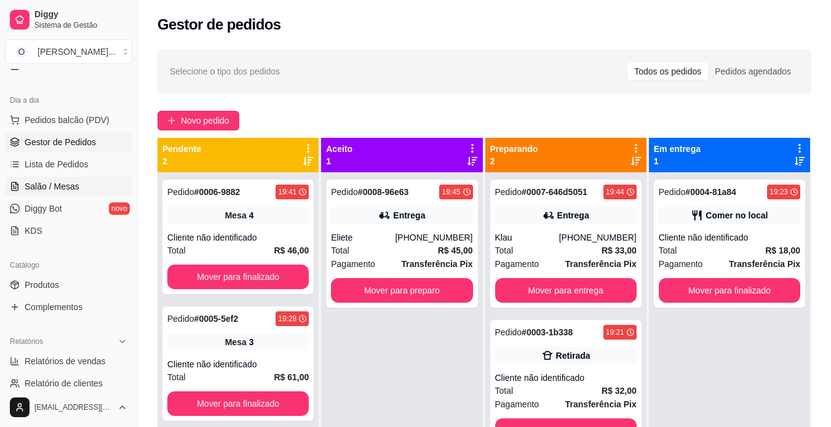
click at [85, 193] on link "Salão / Mesas" at bounding box center [68, 187] width 127 height 20
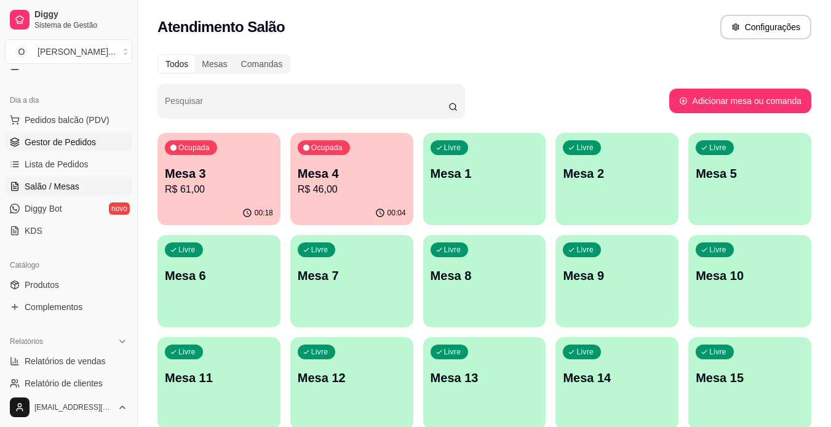
click at [90, 147] on span "Gestor de Pedidos" at bounding box center [60, 142] width 71 height 12
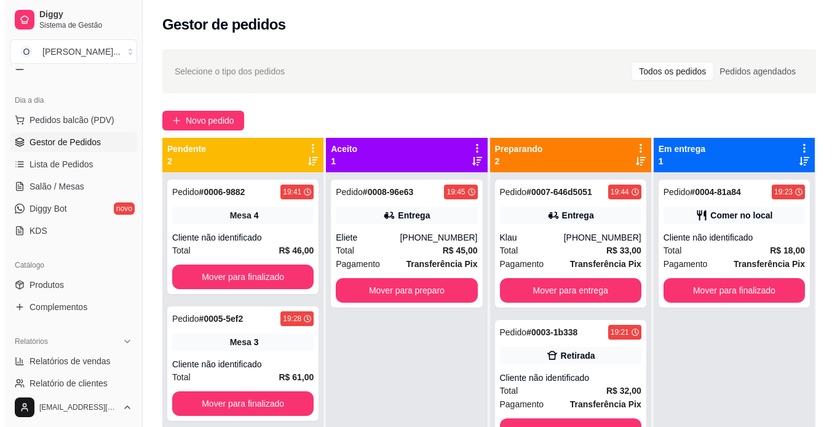
scroll to position [34, 0]
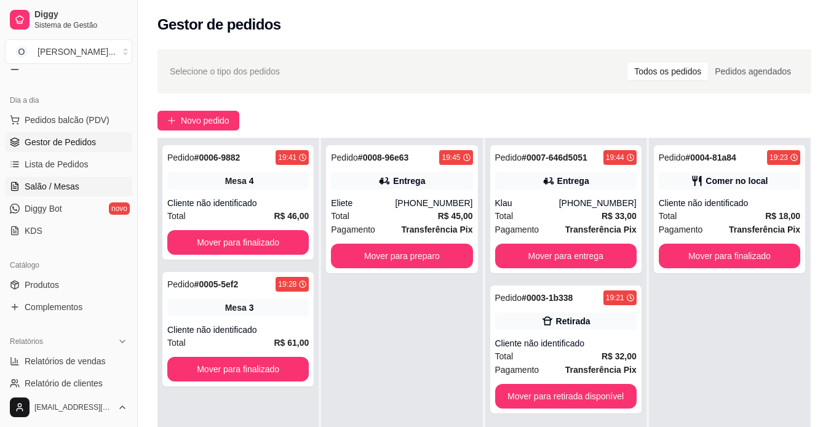
click at [63, 190] on span "Salão / Mesas" at bounding box center [52, 186] width 55 height 12
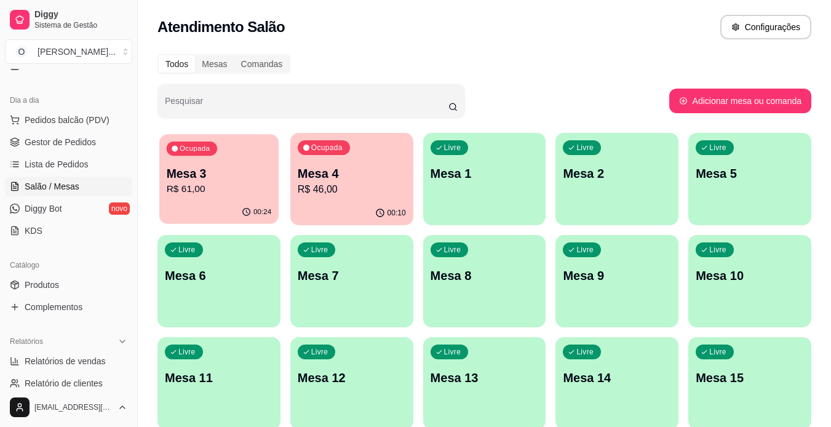
click at [235, 177] on p "Mesa 3" at bounding box center [219, 173] width 105 height 17
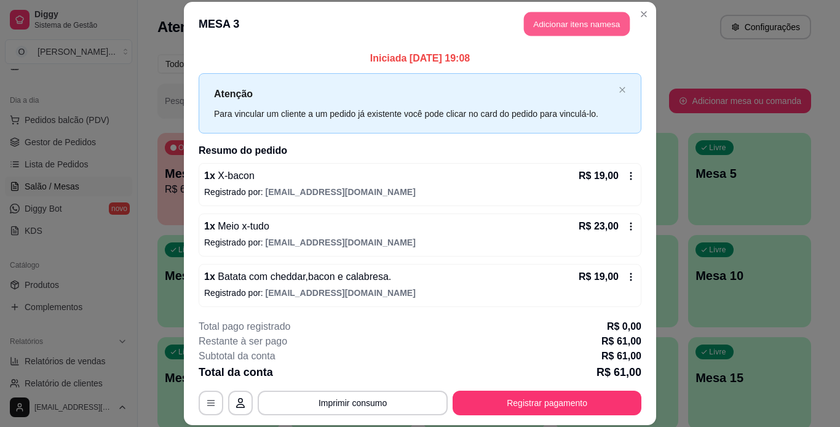
click at [562, 34] on button "Adicionar itens na mesa" at bounding box center [577, 24] width 106 height 24
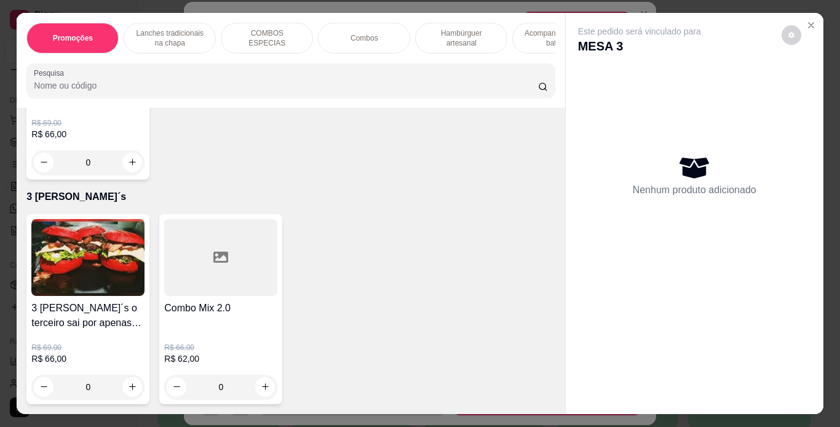
scroll to position [4117, 0]
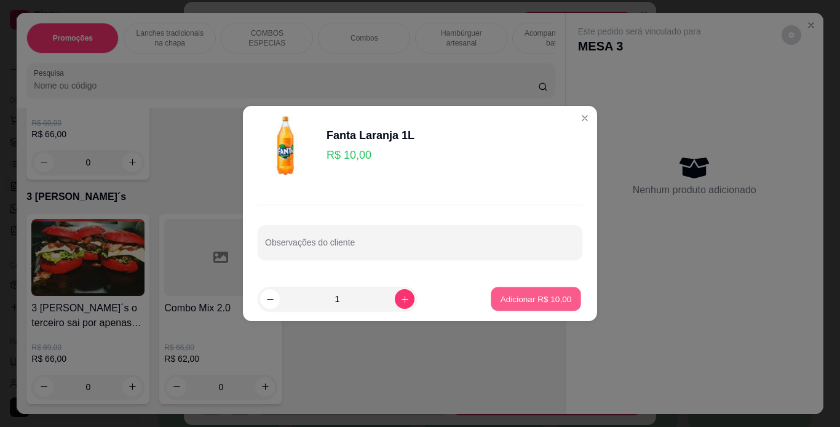
click at [517, 298] on p "Adicionar R$ 10,00" at bounding box center [536, 299] width 71 height 12
type input "1"
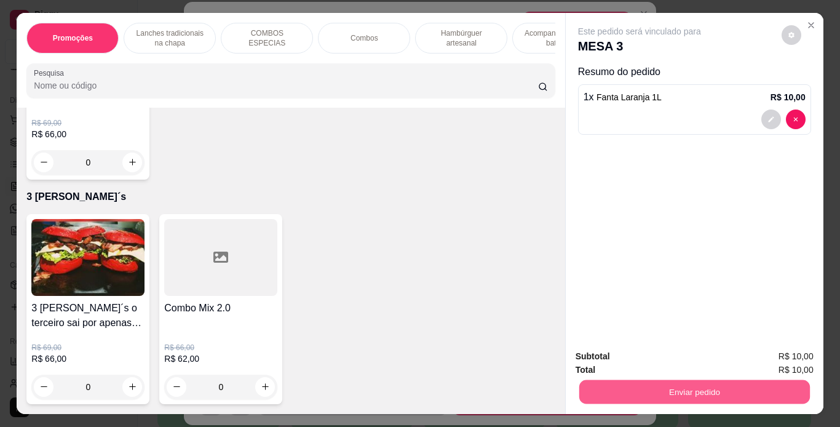
click at [673, 393] on button "Enviar pedido" at bounding box center [694, 392] width 231 height 24
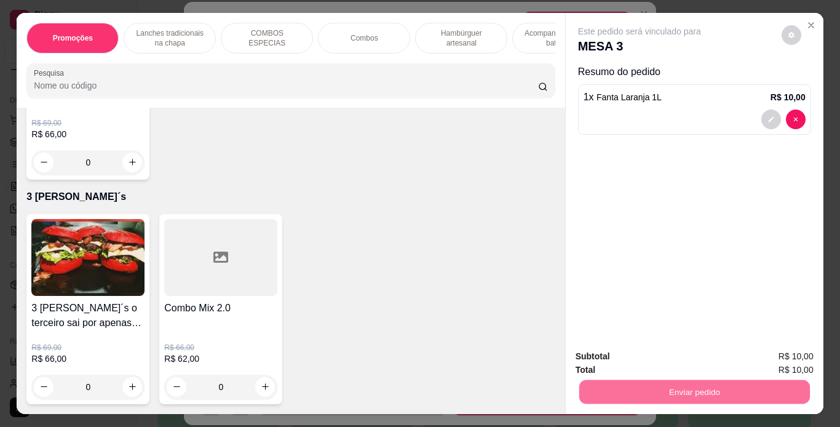
click at [670, 359] on button "Não registrar e enviar pedido" at bounding box center [654, 357] width 124 height 23
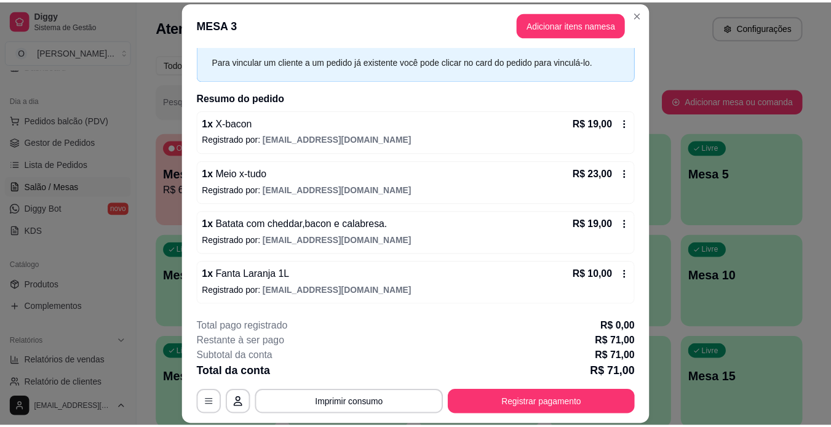
scroll to position [38, 0]
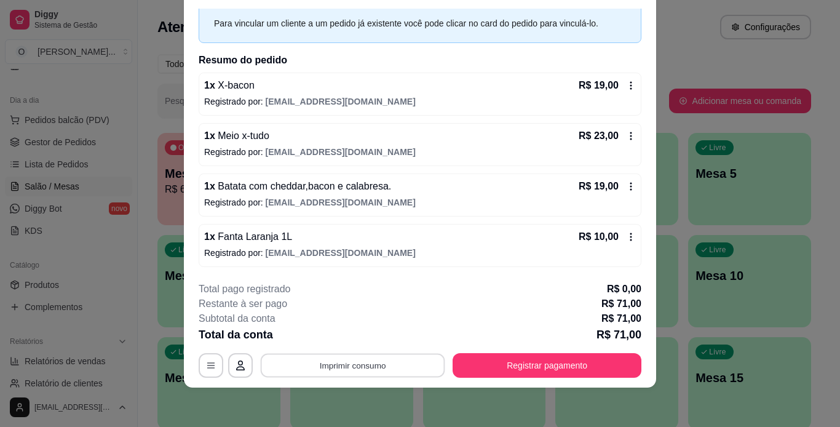
click at [324, 371] on button "Imprimir consumo" at bounding box center [353, 365] width 185 height 24
click at [347, 335] on button "IMPRESSORA" at bounding box center [352, 336] width 86 height 19
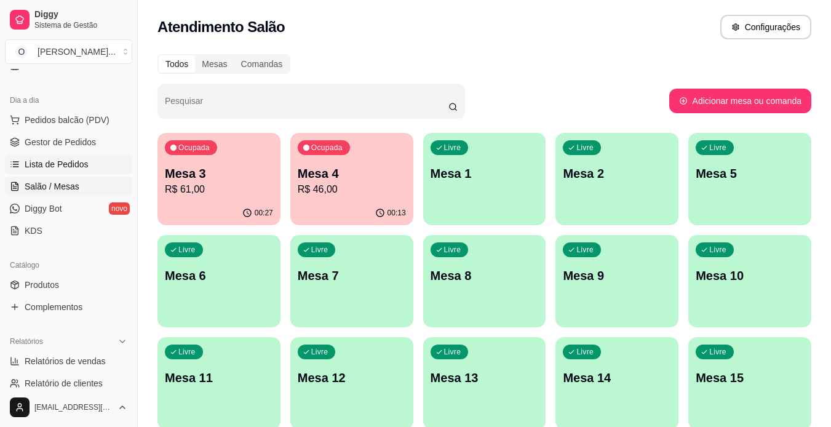
click at [63, 163] on span "Lista de Pedidos" at bounding box center [57, 164] width 64 height 12
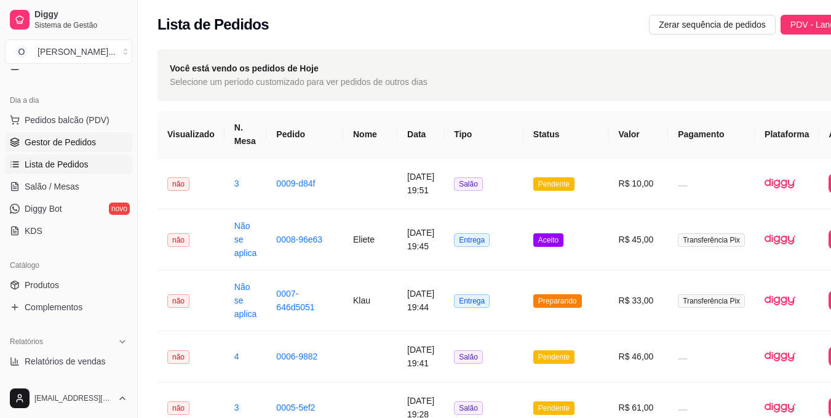
click at [49, 145] on span "Gestor de Pedidos" at bounding box center [60, 142] width 71 height 12
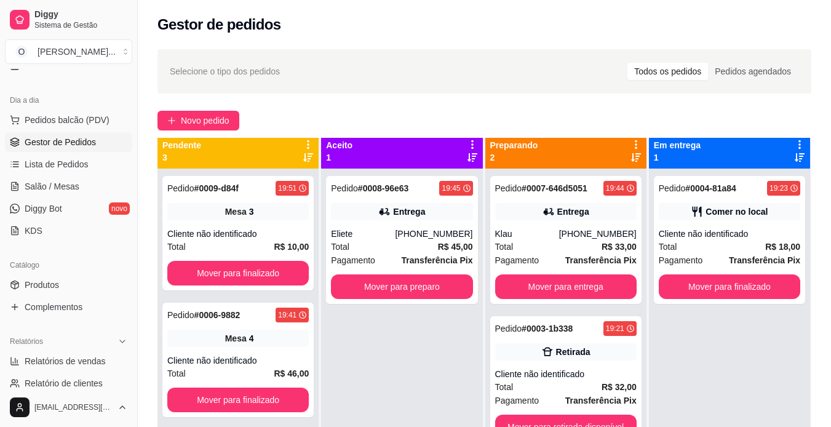
scroll to position [4, 0]
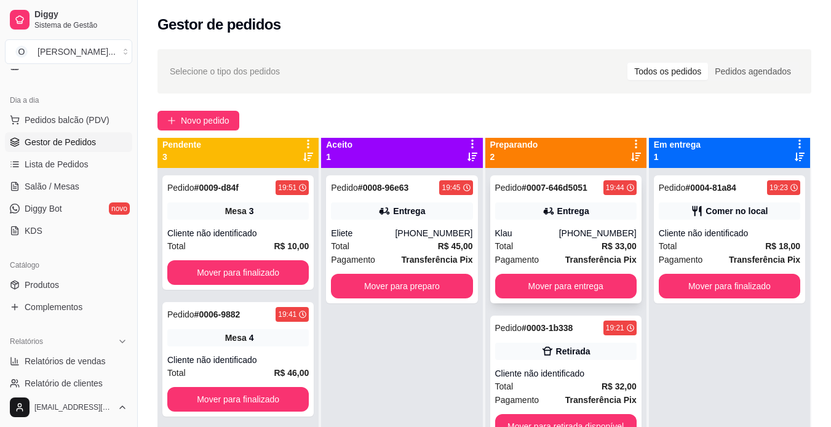
click at [551, 221] on div "Pedido # 0007-646d5051 19:44 Entrega Klau [PHONE_NUMBER] Total R$ 33,00 Pagamen…" at bounding box center [565, 239] width 151 height 128
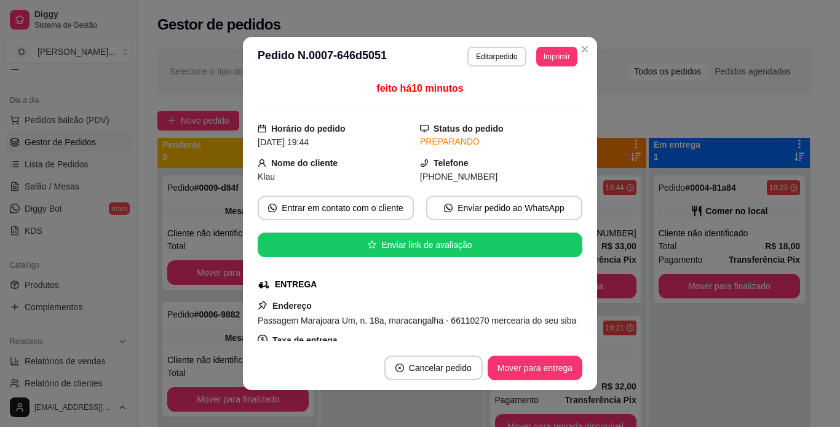
click at [336, 382] on footer "Cancelar pedido Mover para entrega" at bounding box center [420, 368] width 354 height 44
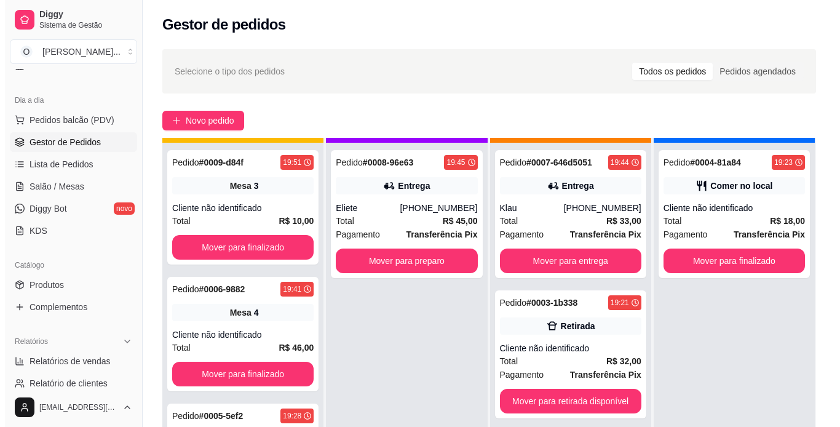
scroll to position [34, 0]
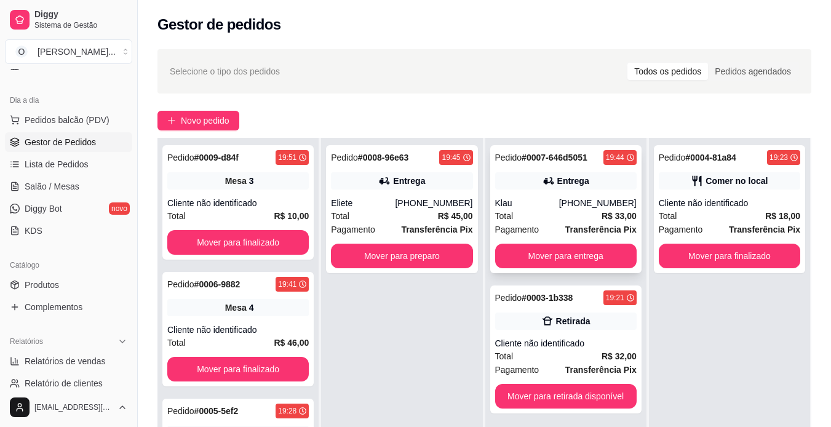
click at [552, 204] on div "Klau" at bounding box center [527, 203] width 64 height 12
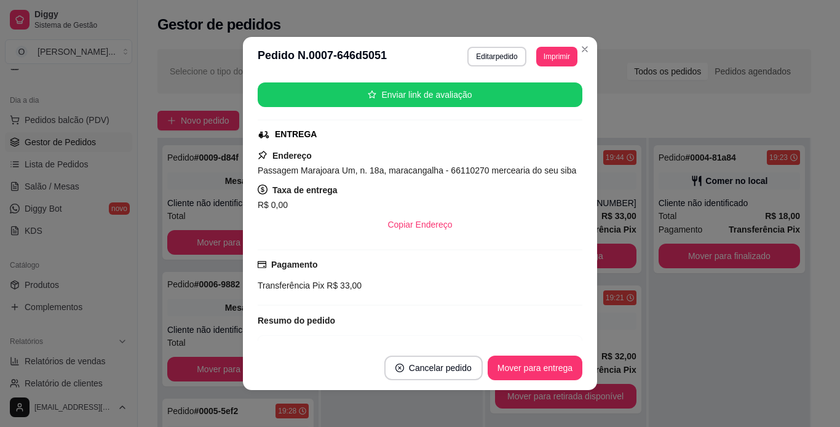
scroll to position [149, 0]
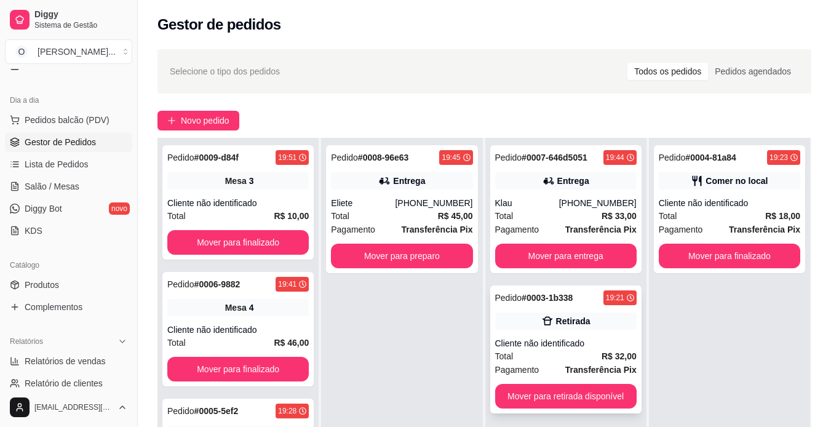
click at [552, 310] on div "Pedido # 0003-1b338 19:21 Retirada Cliente não identificado Total R$ 32,00 Paga…" at bounding box center [565, 349] width 151 height 128
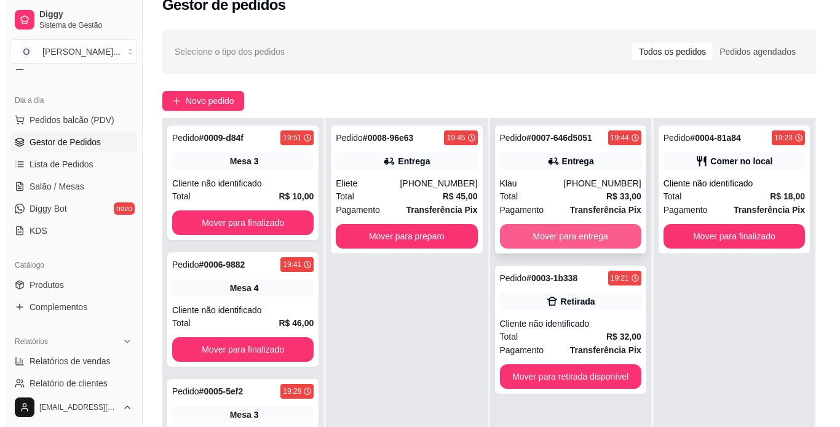
scroll to position [18, 0]
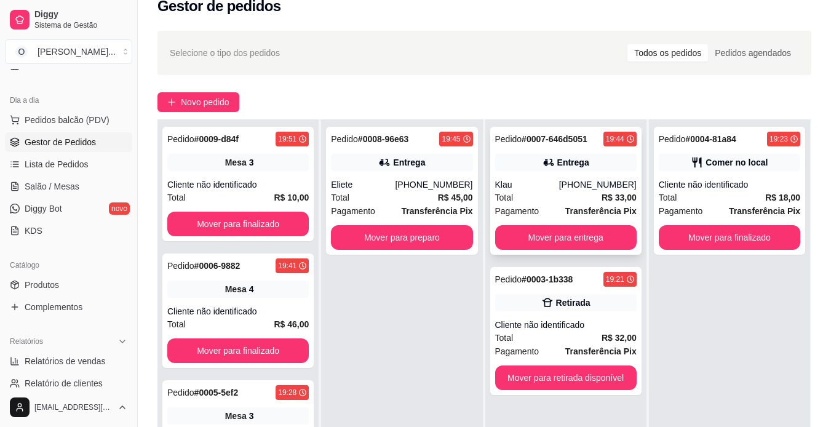
click at [547, 169] on div "Entrega" at bounding box center [565, 162] width 141 height 17
click at [385, 181] on div "Eliete" at bounding box center [363, 184] width 64 height 12
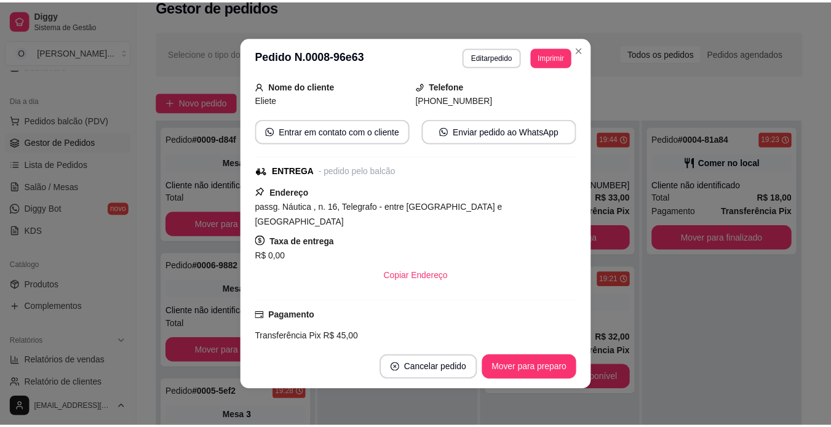
scroll to position [77, 0]
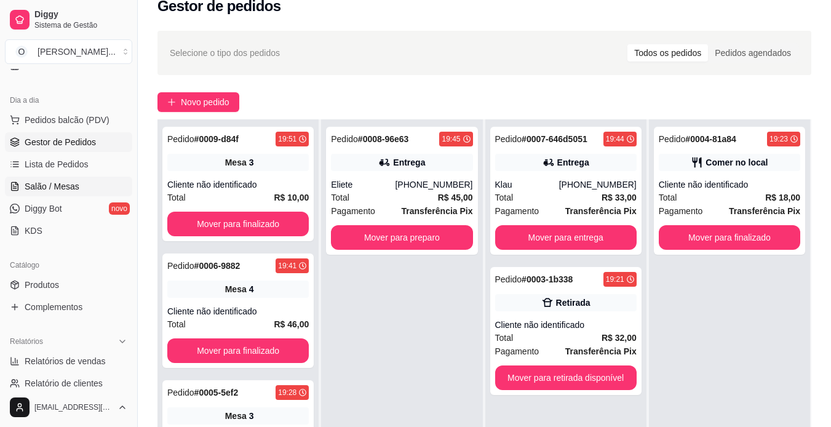
click at [68, 181] on span "Salão / Mesas" at bounding box center [52, 186] width 55 height 12
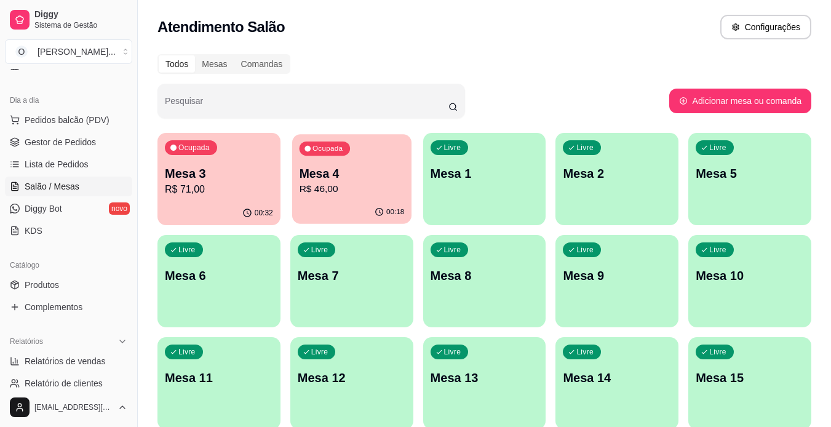
click at [337, 175] on p "Mesa 4" at bounding box center [351, 173] width 105 height 17
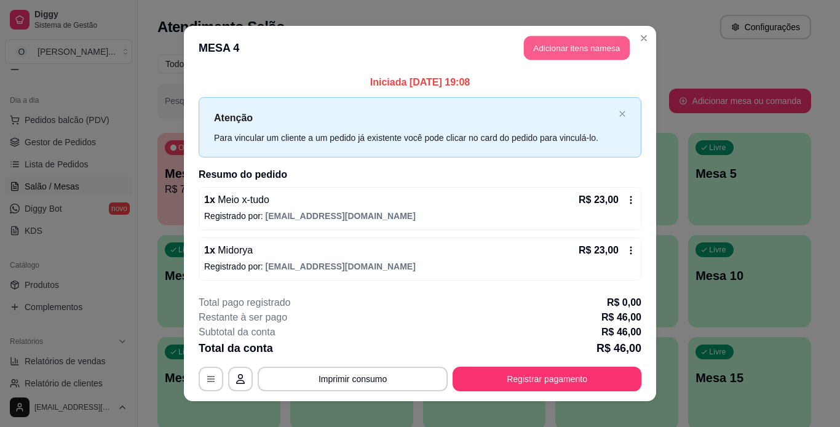
click at [553, 58] on button "Adicionar itens na mesa" at bounding box center [577, 48] width 106 height 24
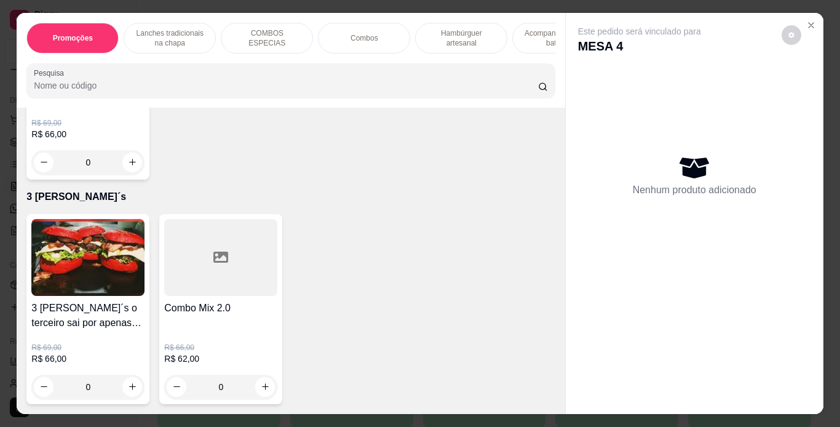
scroll to position [3986, 0]
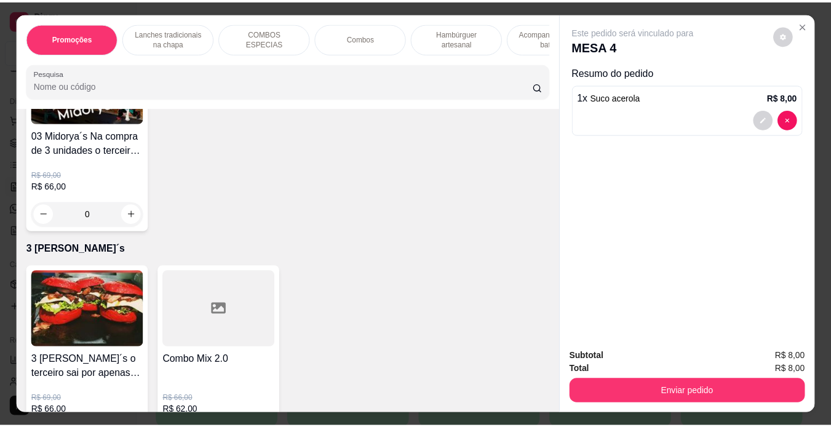
scroll to position [3928, 0]
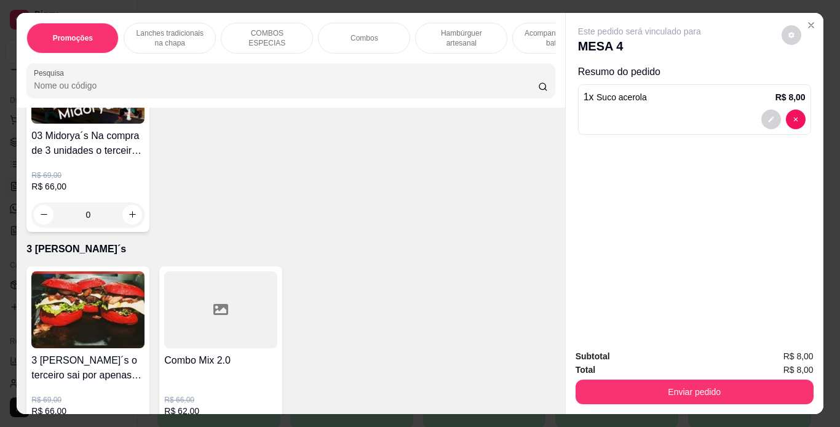
type input "2"
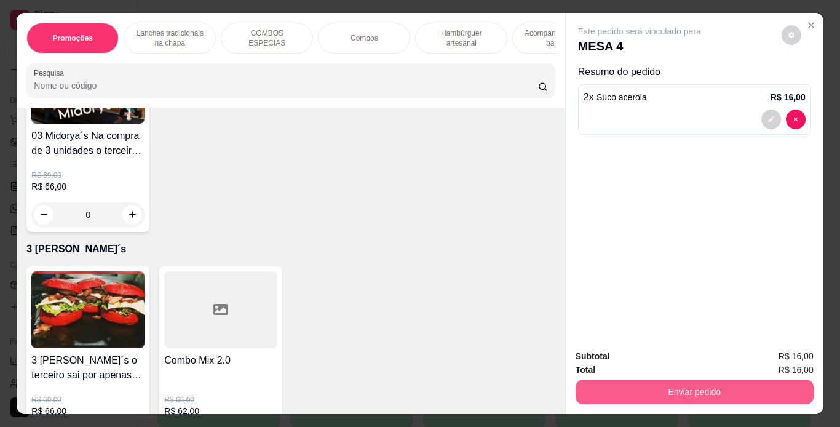
click at [621, 388] on button "Enviar pedido" at bounding box center [695, 391] width 238 height 25
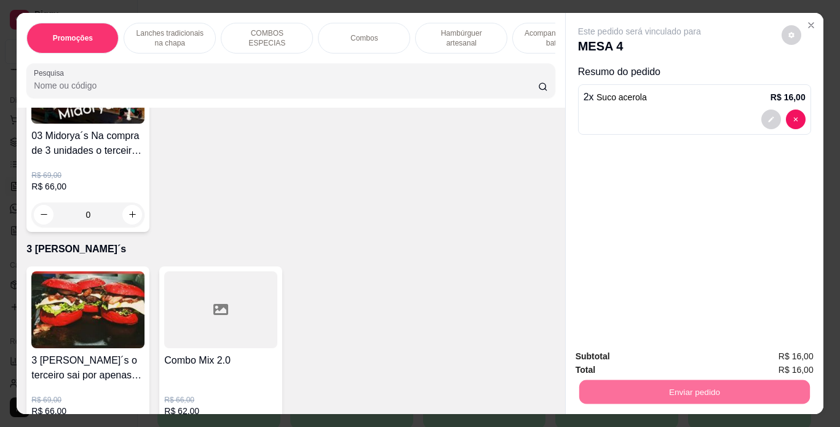
click at [652, 365] on button "Não registrar e enviar pedido" at bounding box center [654, 357] width 128 height 23
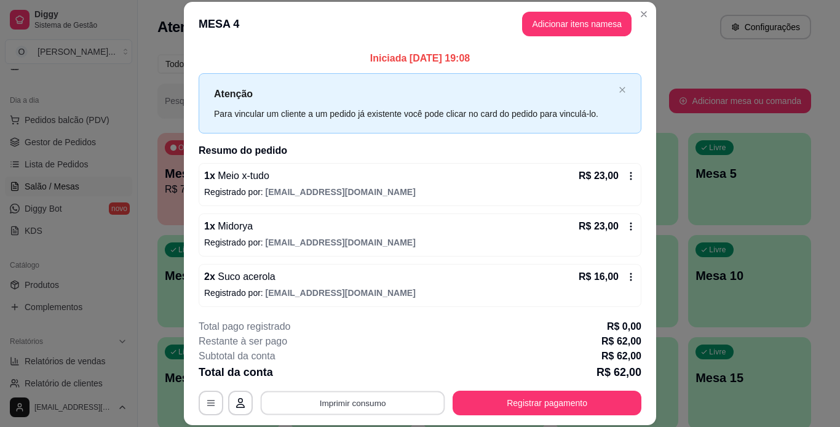
click at [386, 398] on button "Imprimir consumo" at bounding box center [353, 403] width 185 height 24
click at [375, 383] on button "IMPRESSORA" at bounding box center [352, 374] width 86 height 19
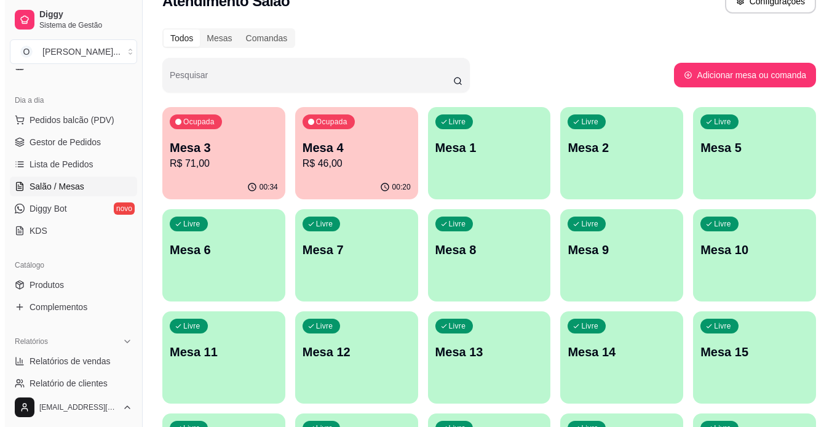
scroll to position [0, 0]
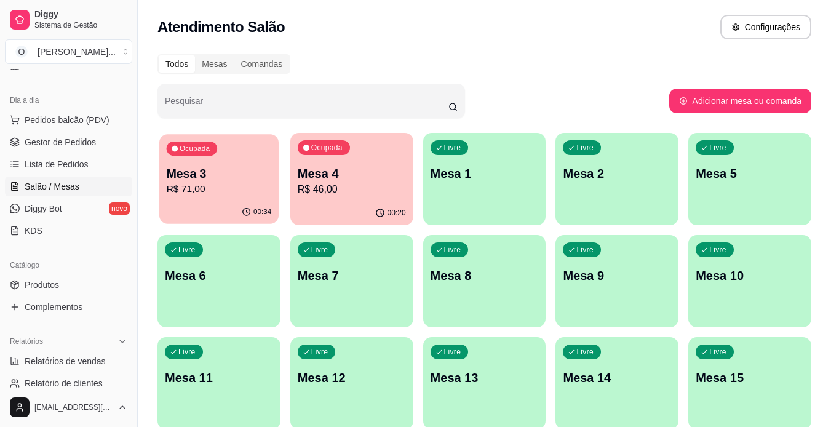
click at [216, 183] on p "R$ 71,00" at bounding box center [219, 189] width 105 height 14
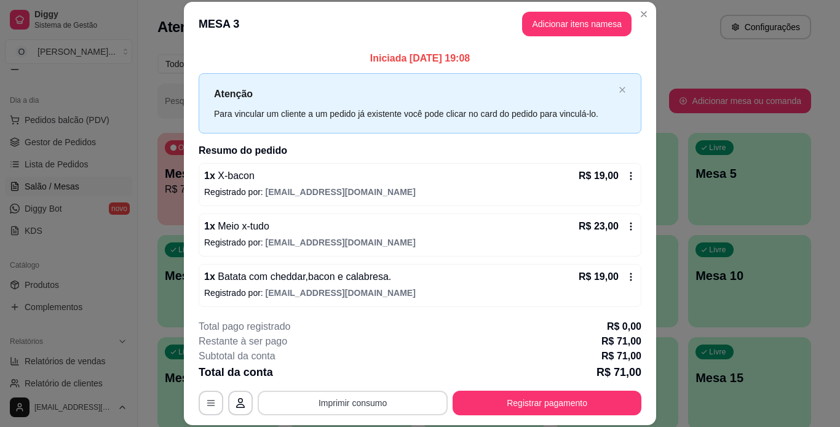
drag, startPoint x: 375, startPoint y: 416, endPoint x: 384, endPoint y: 410, distance: 11.4
click at [384, 410] on footer "**********" at bounding box center [420, 367] width 472 height 116
click at [384, 410] on button "Imprimir consumo" at bounding box center [353, 403] width 185 height 24
click at [359, 375] on button "IMPRESSORA" at bounding box center [352, 374] width 86 height 19
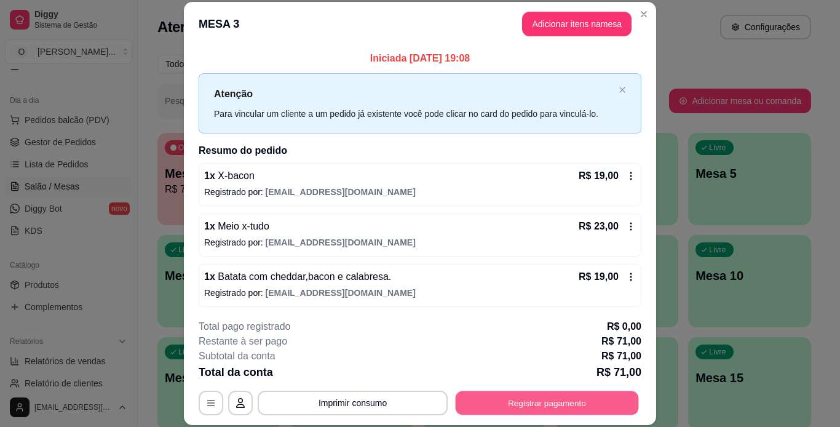
click at [512, 413] on button "Registrar pagamento" at bounding box center [547, 403] width 183 height 24
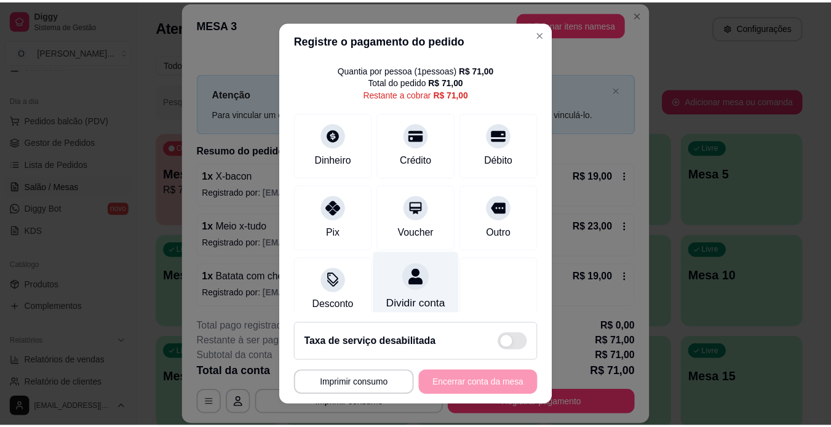
scroll to position [33, 0]
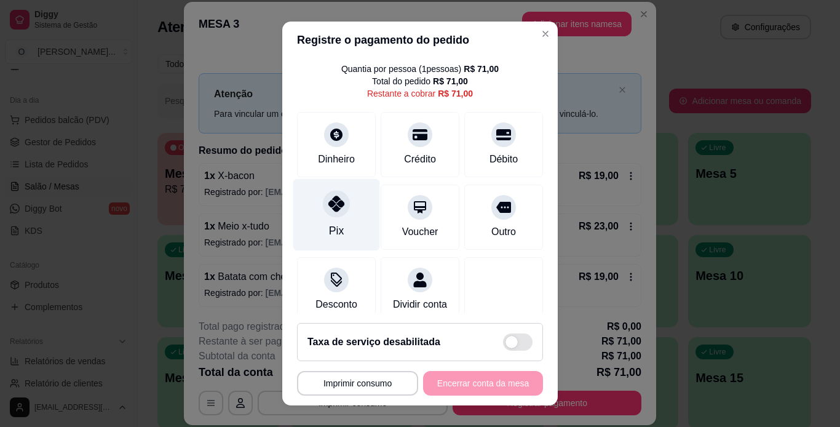
click at [335, 212] on div at bounding box center [336, 203] width 27 height 27
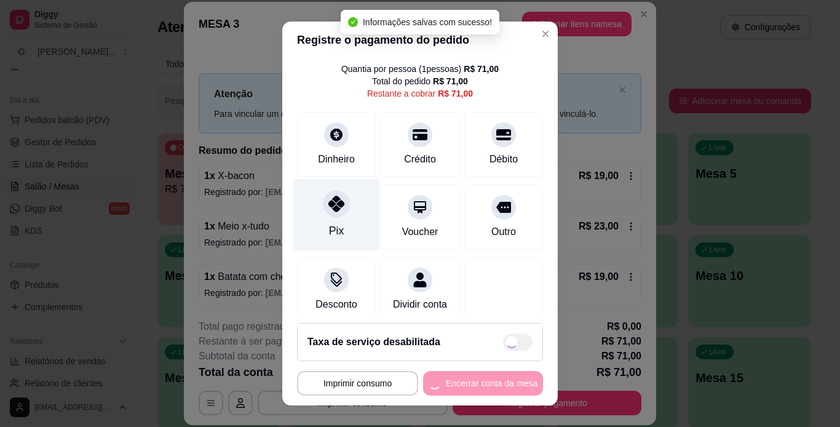
type input "R$ 0,00"
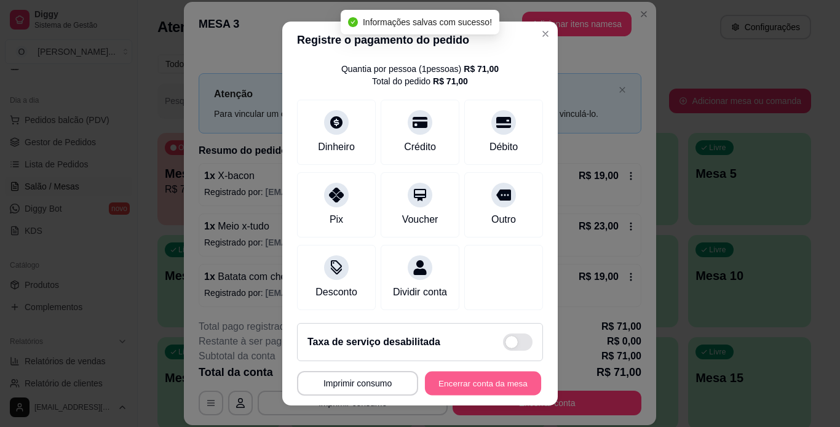
click at [462, 386] on button "Encerrar conta da mesa" at bounding box center [483, 383] width 116 height 24
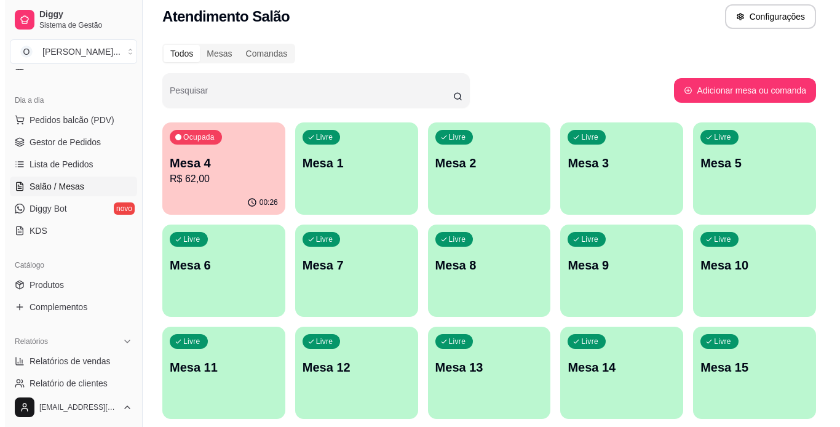
scroll to position [10, 0]
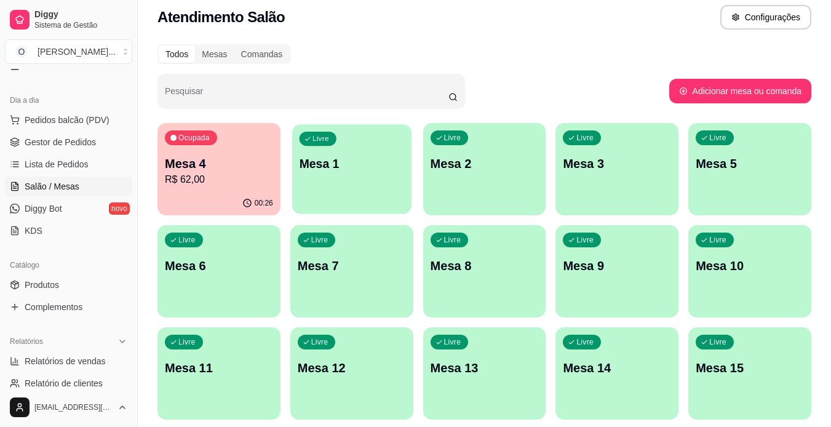
click at [344, 175] on div "Livre Mesa 1" at bounding box center [351, 161] width 119 height 75
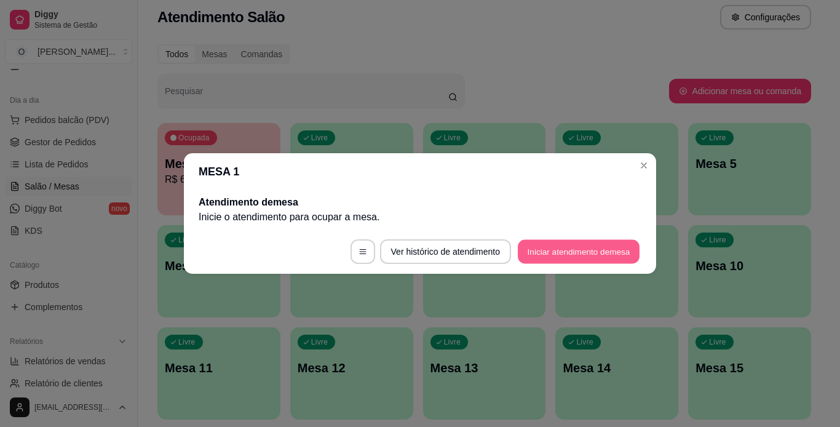
click at [529, 258] on button "Iniciar atendimento de mesa" at bounding box center [579, 252] width 122 height 24
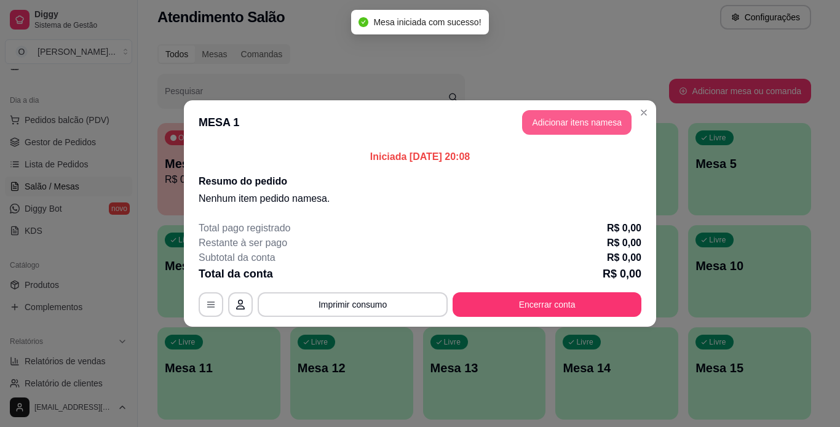
click at [579, 132] on button "Adicionar itens na mesa" at bounding box center [576, 122] width 109 height 25
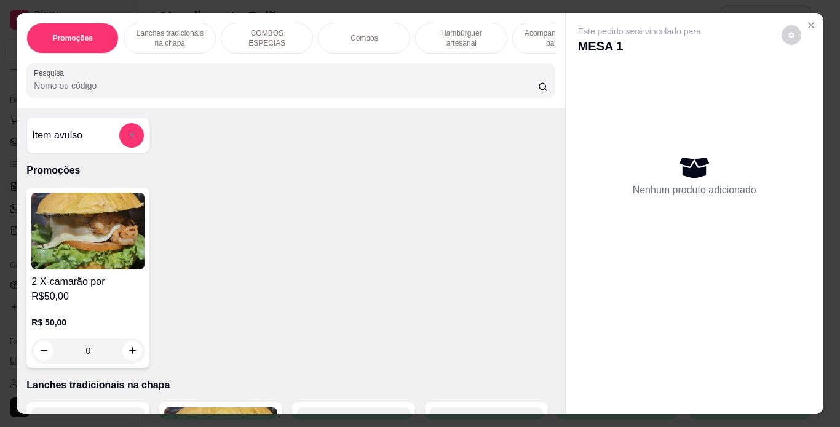
click at [470, 43] on p "Hambúrguer artesanal" at bounding box center [461, 38] width 71 height 20
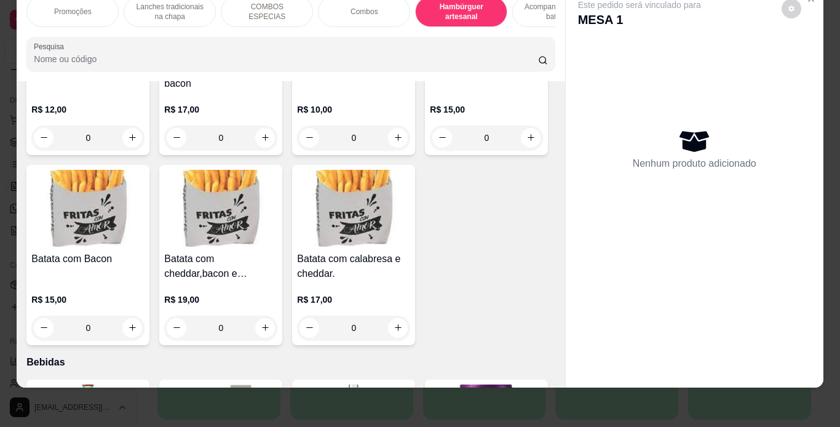
scroll to position [2860, 0]
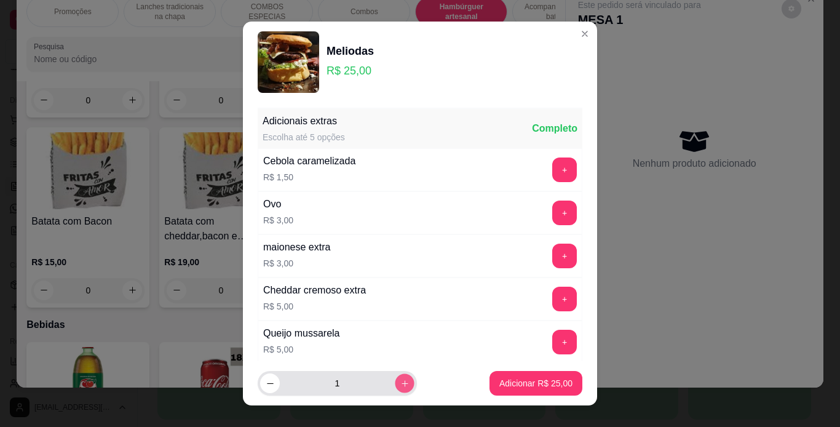
click at [400, 384] on icon "increase-product-quantity" at bounding box center [404, 383] width 9 height 9
type input "2"
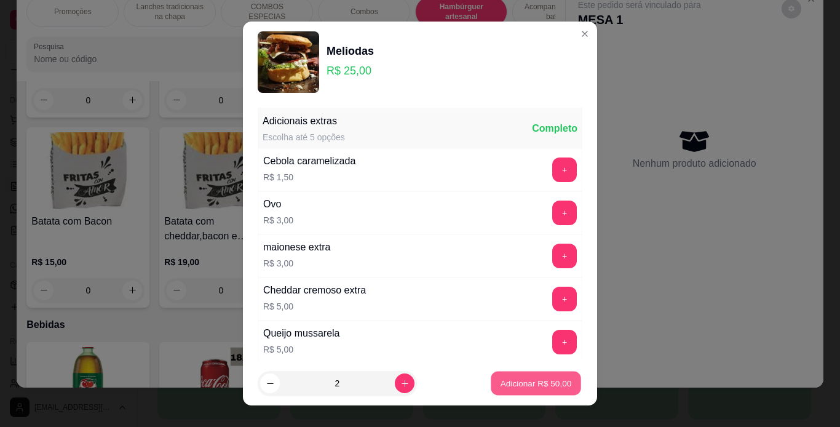
click at [492, 394] on button "Adicionar R$ 50,00" at bounding box center [536, 383] width 90 height 24
type input "2"
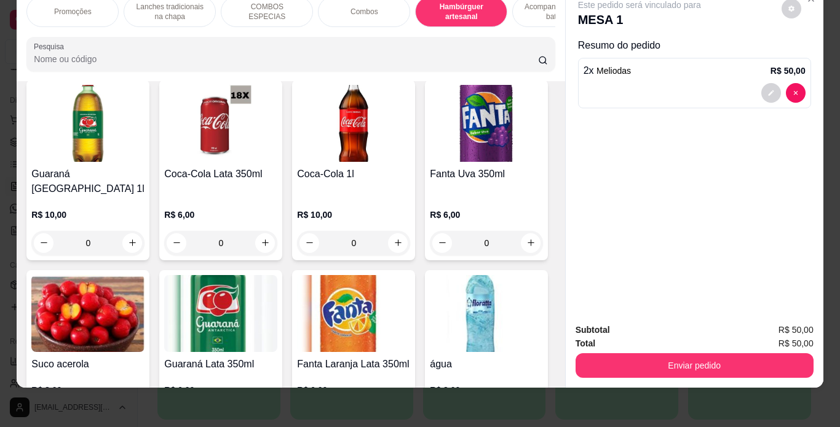
scroll to position [3124, 0]
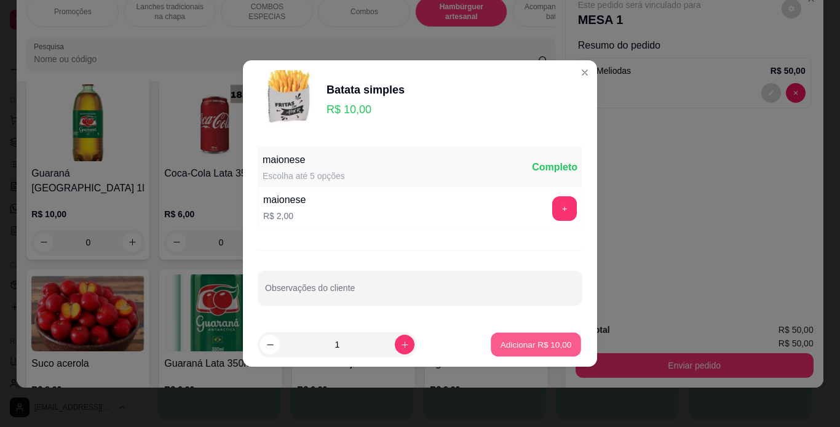
click at [501, 343] on p "Adicionar R$ 10,00" at bounding box center [536, 344] width 71 height 12
type input "1"
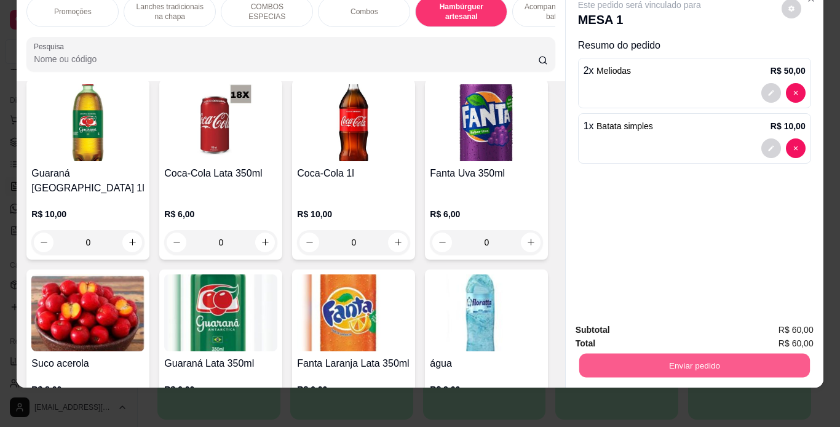
click at [584, 354] on button "Enviar pedido" at bounding box center [694, 366] width 231 height 24
click at [611, 327] on button "Não registrar e enviar pedido" at bounding box center [654, 325] width 124 height 23
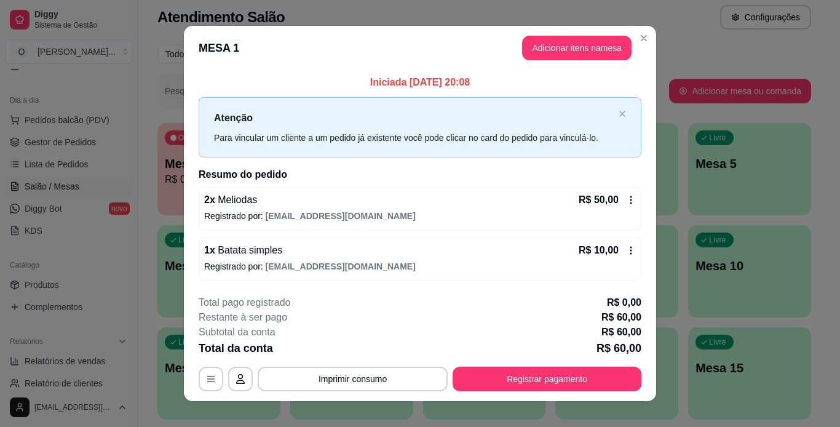
click at [627, 252] on icon at bounding box center [631, 250] width 10 height 10
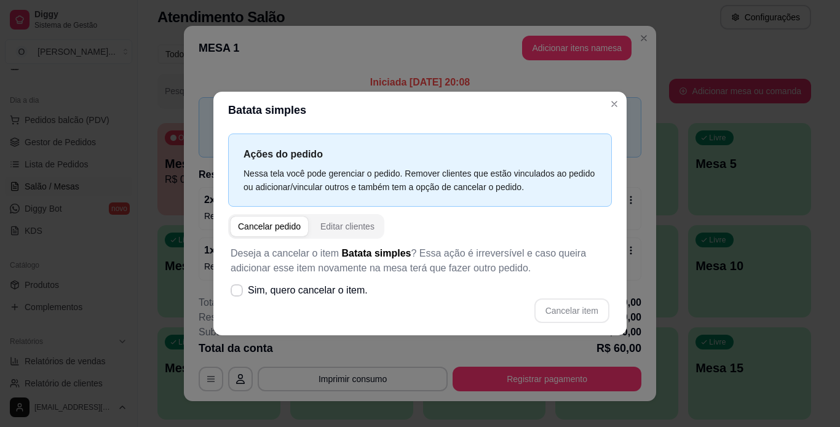
click at [276, 230] on div "Cancelar pedido" at bounding box center [269, 226] width 63 height 12
click at [237, 293] on icon at bounding box center [236, 290] width 9 height 7
click at [237, 293] on input "Sim, quero cancelar o item." at bounding box center [234, 297] width 8 height 8
checkbox input "true"
click at [566, 311] on button "Cancelar item" at bounding box center [571, 311] width 73 height 24
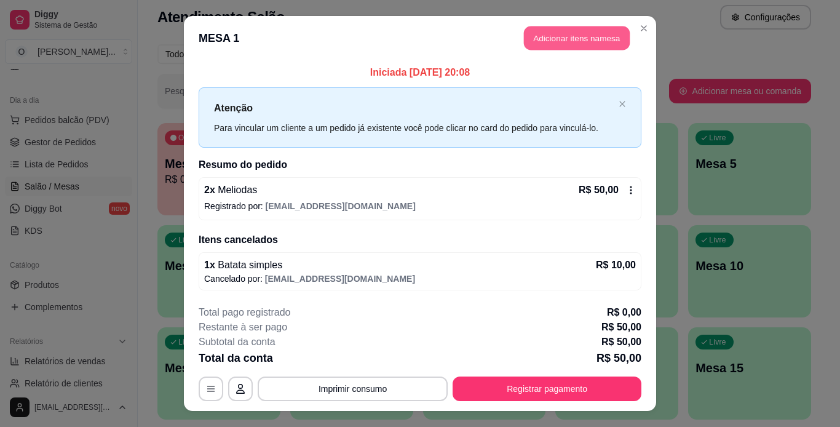
click at [580, 33] on button "Adicionar itens na mesa" at bounding box center [577, 38] width 106 height 24
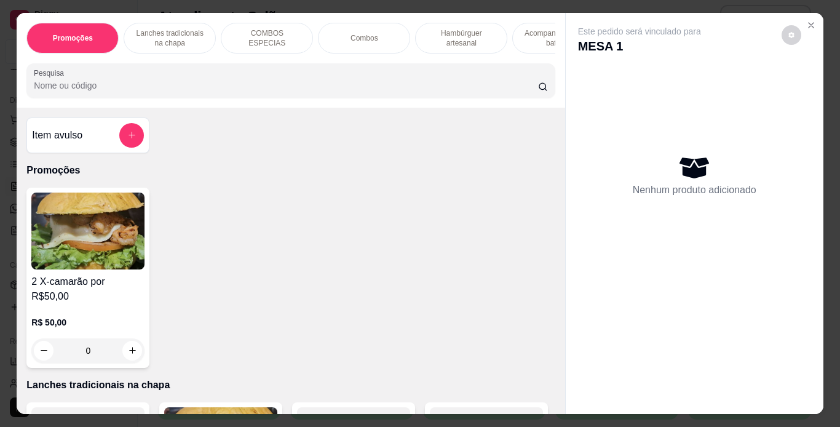
click at [523, 30] on p "Acompanhamentos ( batata )" at bounding box center [558, 38] width 71 height 20
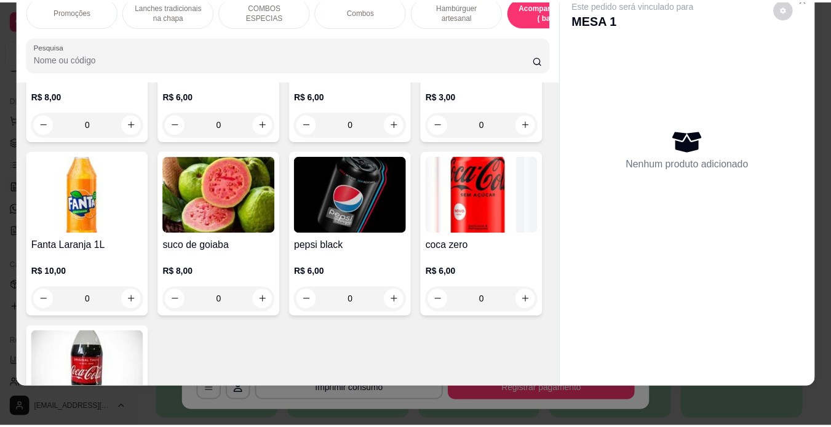
scroll to position [3415, 0]
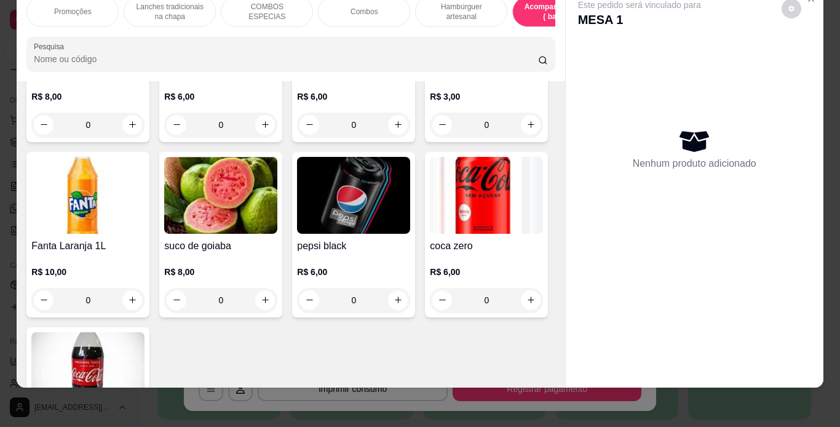
type input "1"
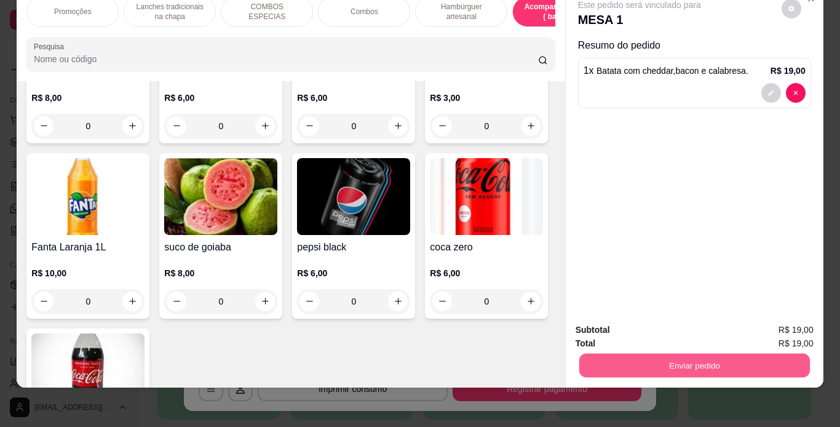
click at [630, 354] on button "Enviar pedido" at bounding box center [694, 366] width 231 height 24
click at [632, 323] on button "Não registrar e enviar pedido" at bounding box center [654, 325] width 124 height 23
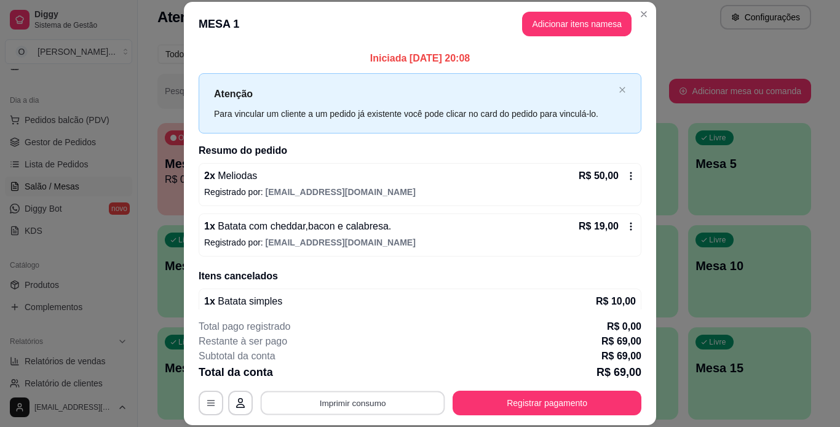
click at [379, 397] on button "Imprimir consumo" at bounding box center [353, 403] width 185 height 24
click at [365, 375] on button "IMPRESSORA" at bounding box center [352, 375] width 89 height 20
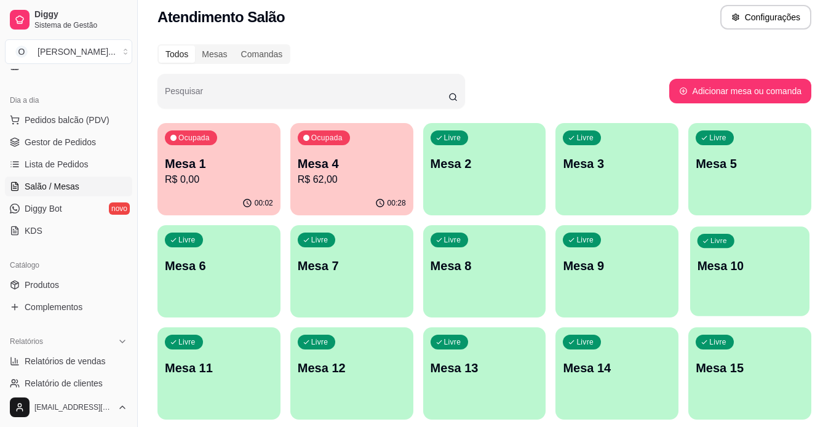
click at [808, 309] on div "button" at bounding box center [749, 308] width 119 height 14
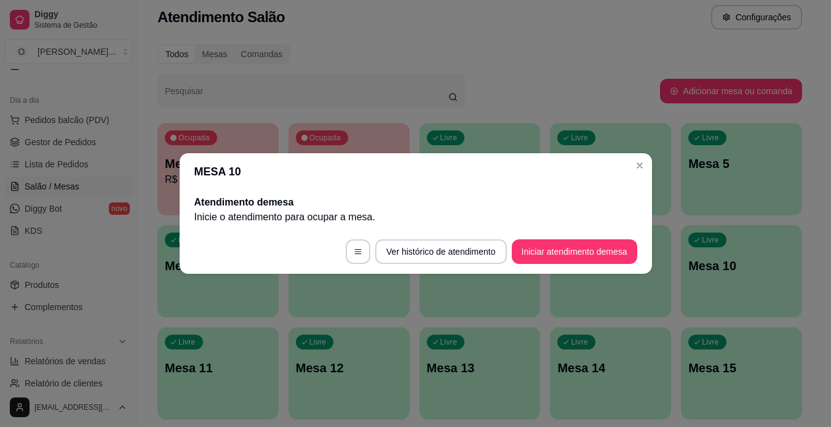
click at [79, 144] on span "Gestor de Pedidos" at bounding box center [60, 142] width 71 height 12
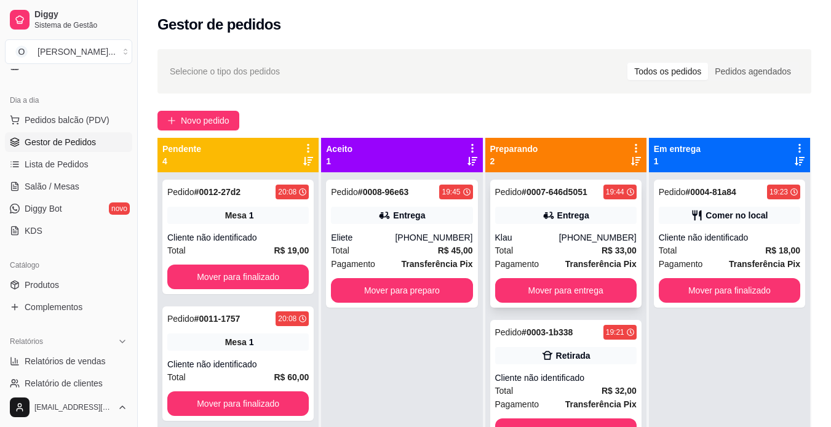
click at [560, 245] on div "Total R$ 33,00" at bounding box center [565, 251] width 141 height 14
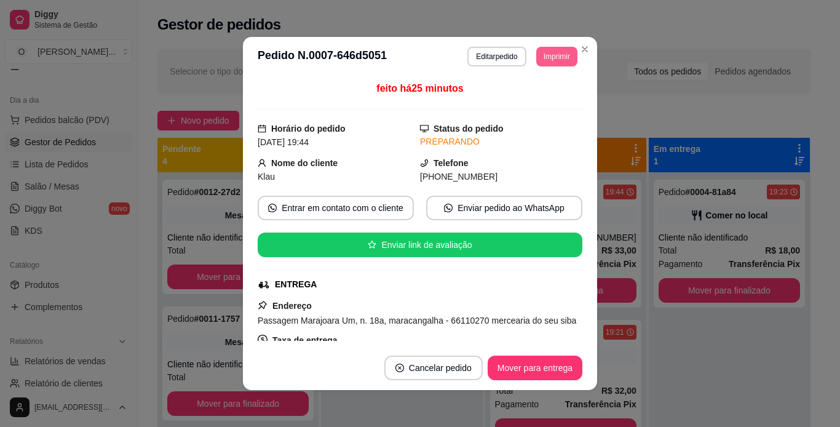
click at [555, 60] on button "Imprimir" at bounding box center [556, 57] width 41 height 20
click at [534, 101] on button "IMPRESSORA" at bounding box center [529, 99] width 86 height 19
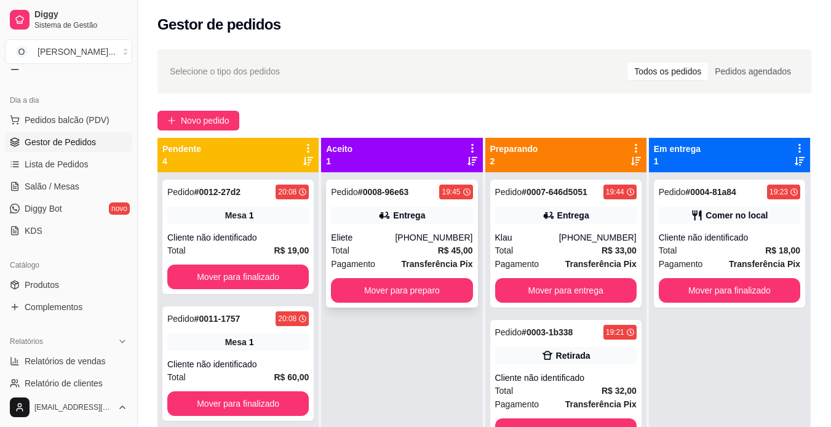
click at [421, 237] on div "[PHONE_NUMBER]" at bounding box center [433, 237] width 77 height 12
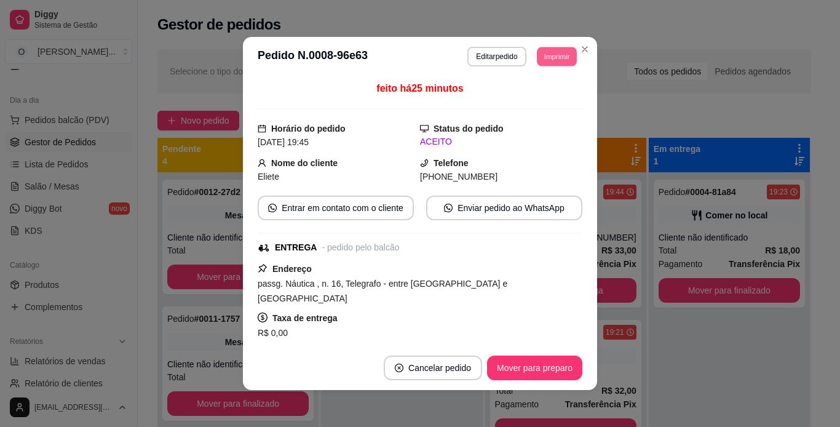
click at [553, 58] on button "Imprimir" at bounding box center [557, 56] width 40 height 19
click at [538, 103] on button "IMPRESSORA" at bounding box center [529, 99] width 86 height 19
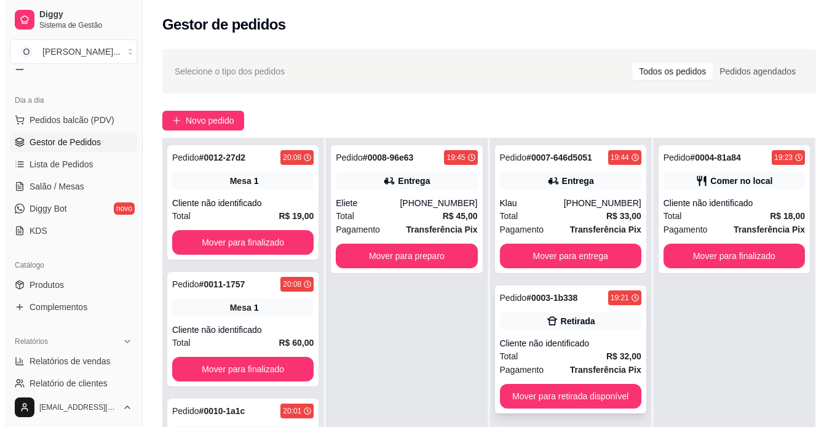
scroll to position [34, 0]
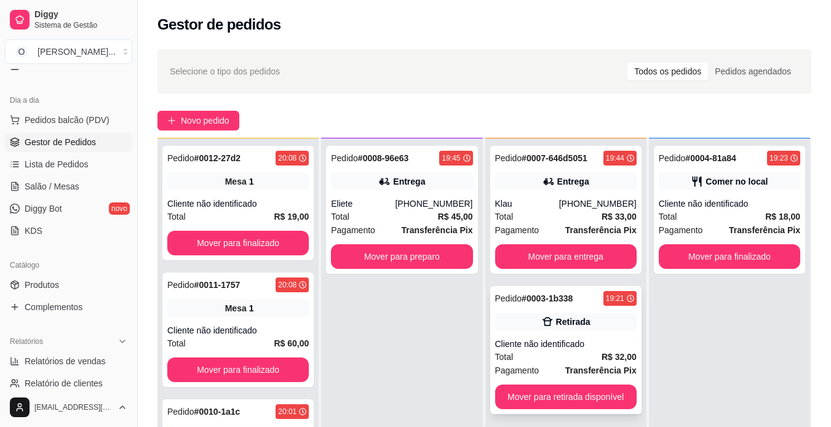
click at [559, 357] on div "Total R$ 32,00" at bounding box center [565, 357] width 141 height 14
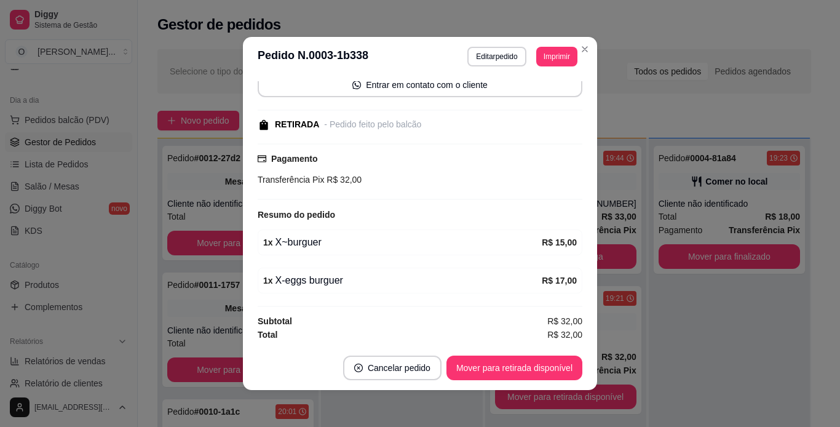
scroll to position [97, 0]
click at [544, 363] on button "Mover para retirada disponível" at bounding box center [514, 368] width 132 height 24
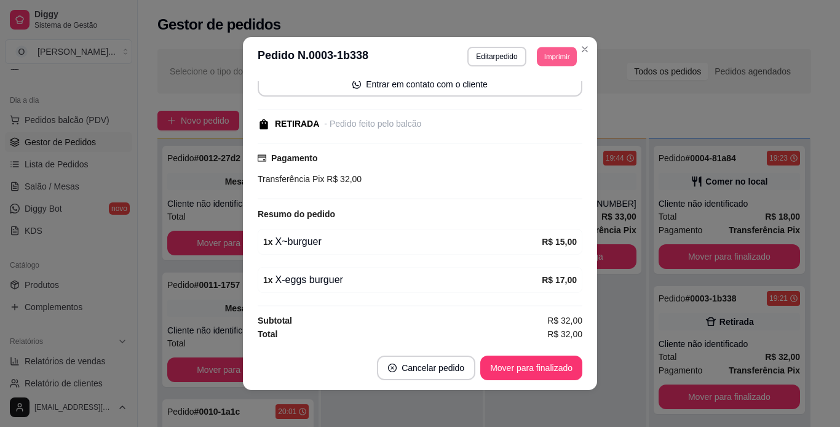
click at [565, 61] on button "Imprimir" at bounding box center [557, 56] width 40 height 19
click at [548, 98] on button "IMPRESSORA" at bounding box center [529, 99] width 86 height 19
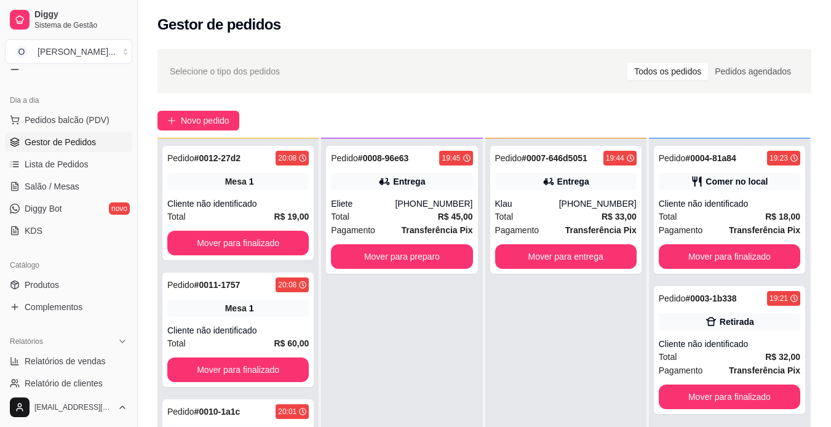
click at [72, 185] on span "Salão / Mesas" at bounding box center [52, 186] width 55 height 12
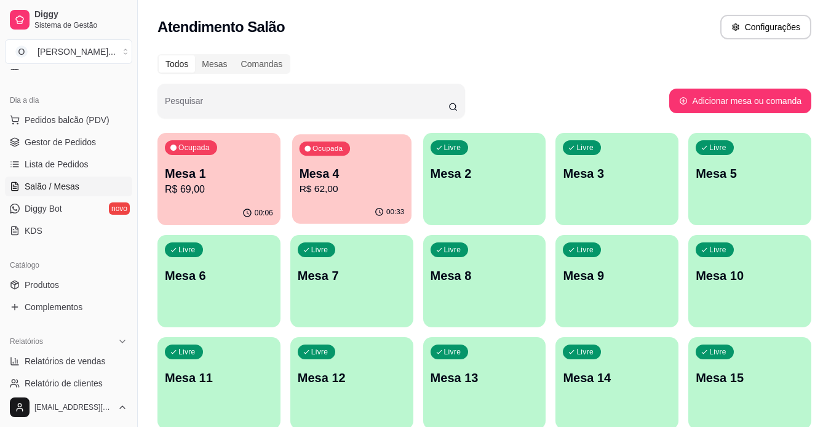
click at [351, 204] on div "00:33" at bounding box center [351, 211] width 119 height 23
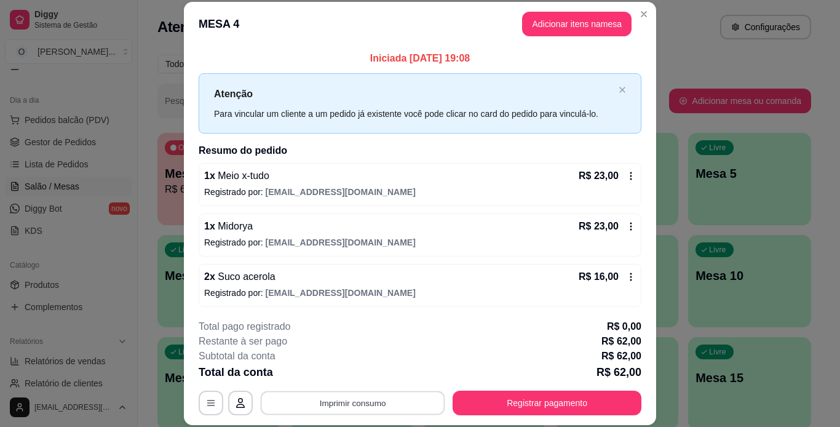
click at [398, 400] on button "Imprimir consumo" at bounding box center [353, 403] width 185 height 24
click at [365, 379] on button "IMPRESSORA" at bounding box center [352, 374] width 86 height 19
click at [420, 394] on button "Imprimir consumo" at bounding box center [353, 403] width 185 height 24
click at [373, 375] on button "IMPRESSORA" at bounding box center [352, 374] width 86 height 19
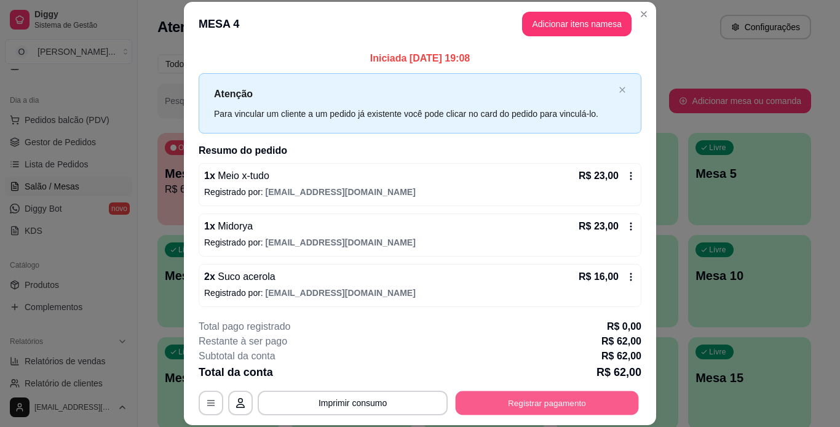
click at [553, 405] on button "Registrar pagamento" at bounding box center [547, 403] width 183 height 24
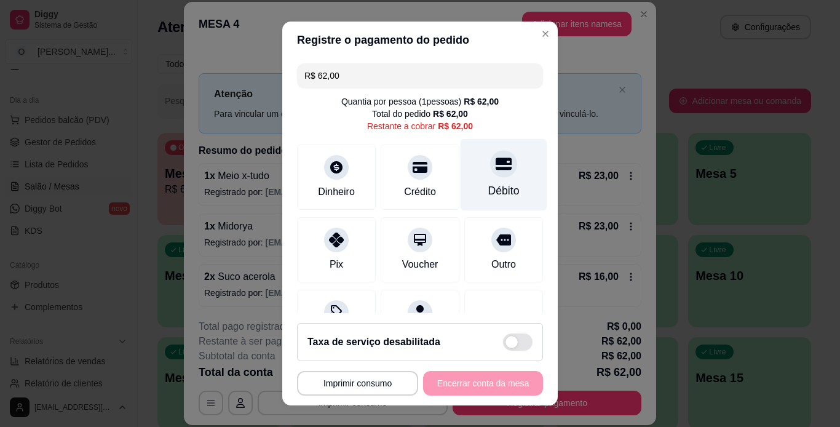
click at [501, 186] on div "Débito" at bounding box center [504, 174] width 87 height 72
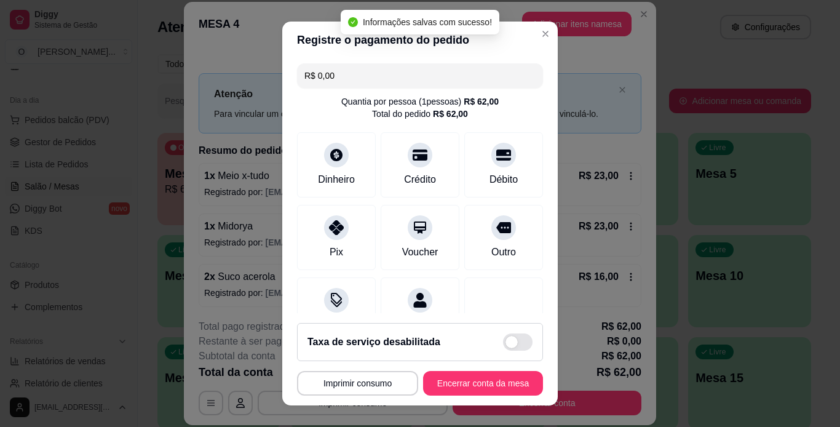
type input "R$ 0,00"
click at [465, 376] on button "Encerrar conta da mesa" at bounding box center [483, 383] width 116 height 24
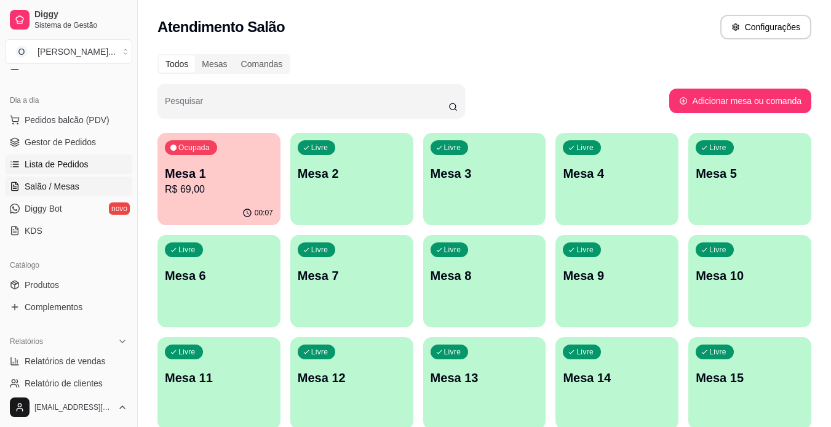
click at [76, 167] on span "Lista de Pedidos" at bounding box center [57, 164] width 64 height 12
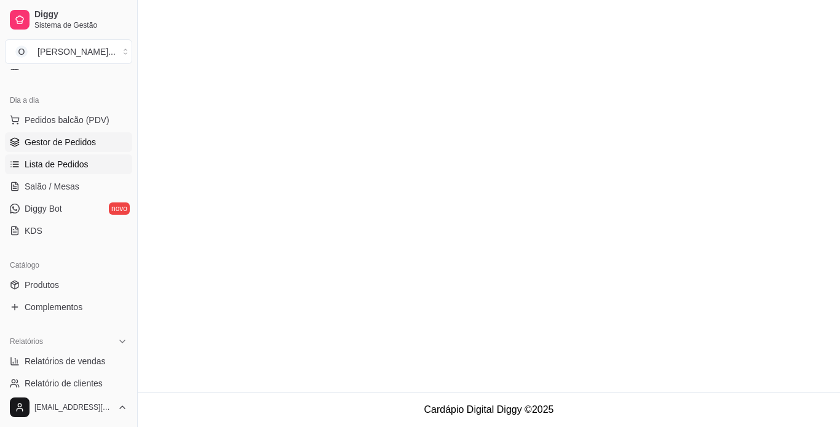
click at [84, 140] on span "Gestor de Pedidos" at bounding box center [60, 142] width 71 height 12
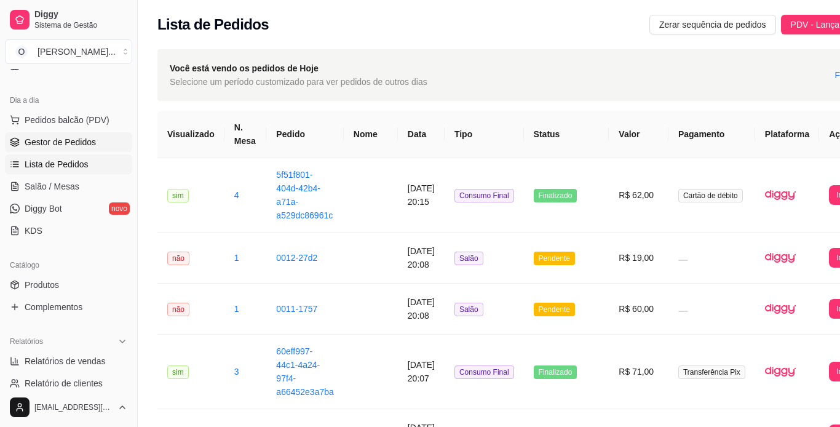
click at [84, 140] on span "Gestor de Pedidos" at bounding box center [60, 142] width 71 height 12
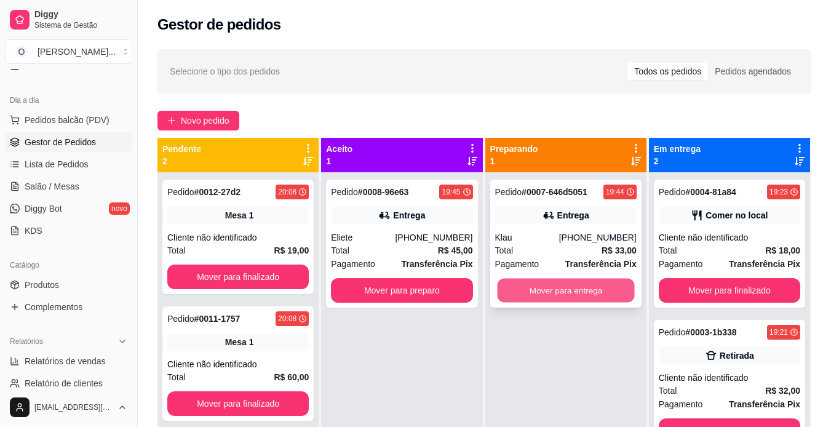
click at [552, 290] on button "Mover para entrega" at bounding box center [565, 291] width 137 height 24
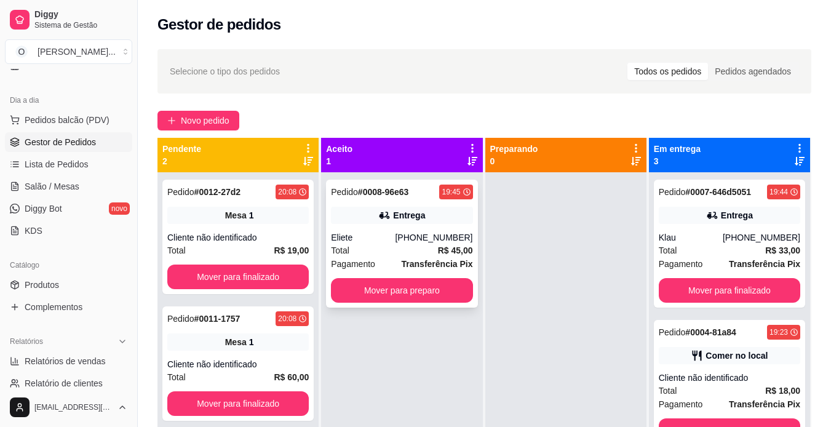
click at [424, 253] on div "Total R$ 45,00" at bounding box center [401, 251] width 141 height 14
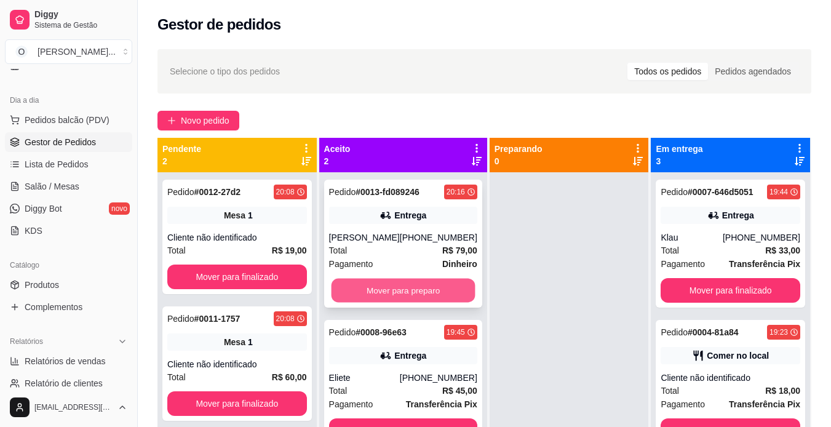
click at [411, 288] on button "Mover para preparo" at bounding box center [403, 291] width 144 height 24
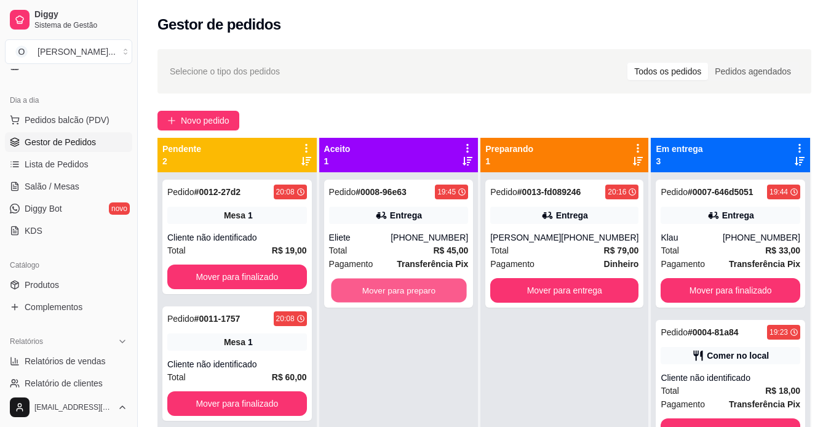
click at [411, 288] on button "Mover para preparo" at bounding box center [398, 291] width 135 height 24
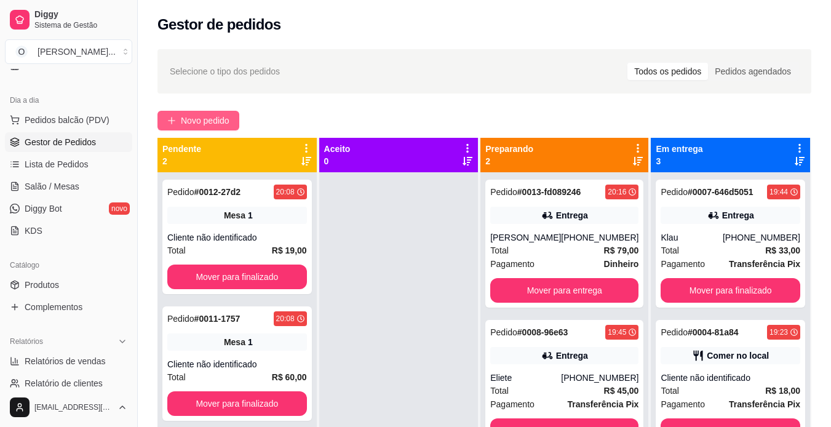
click at [203, 119] on span "Novo pedido" at bounding box center [205, 121] width 49 height 14
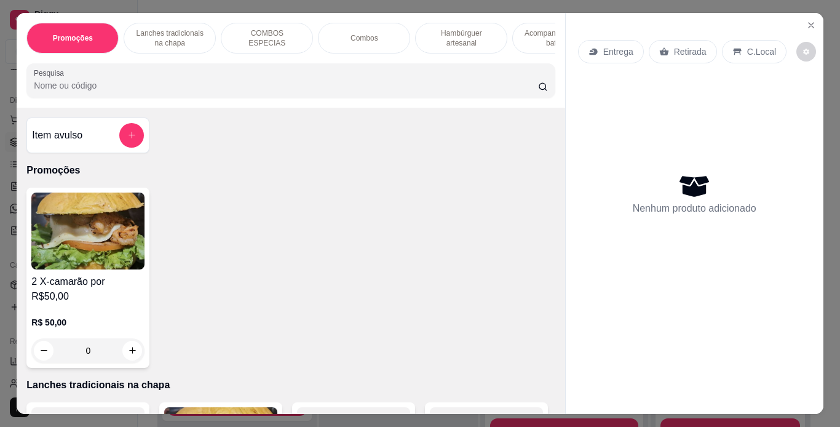
click at [182, 28] on p "Lanches tradicionais na chapa" at bounding box center [169, 38] width 71 height 20
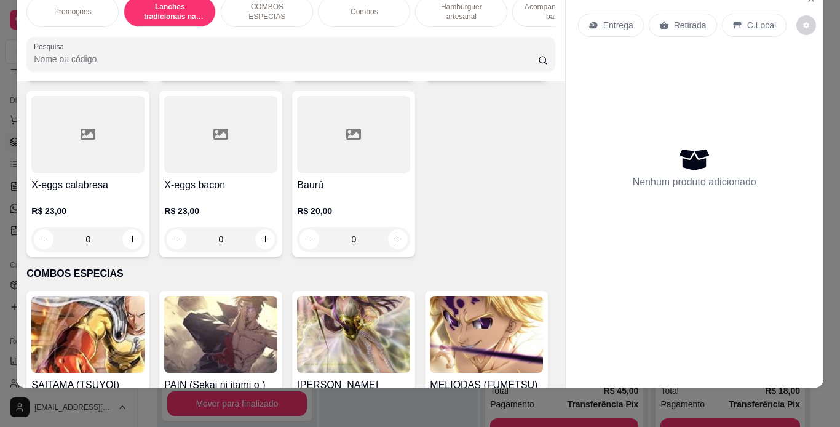
scroll to position [986, 0]
click at [262, 67] on icon "increase-product-quantity" at bounding box center [265, 64] width 6 height 6
type input "1"
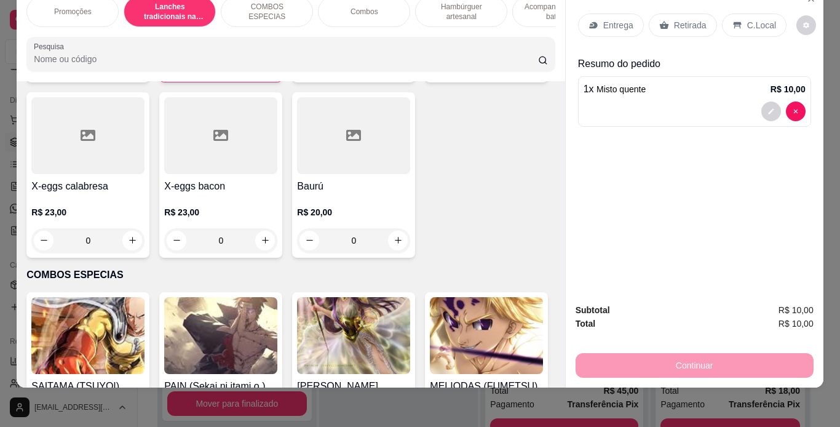
click at [252, 18] on h4 "Misto quente" at bounding box center [221, 10] width 112 height 15
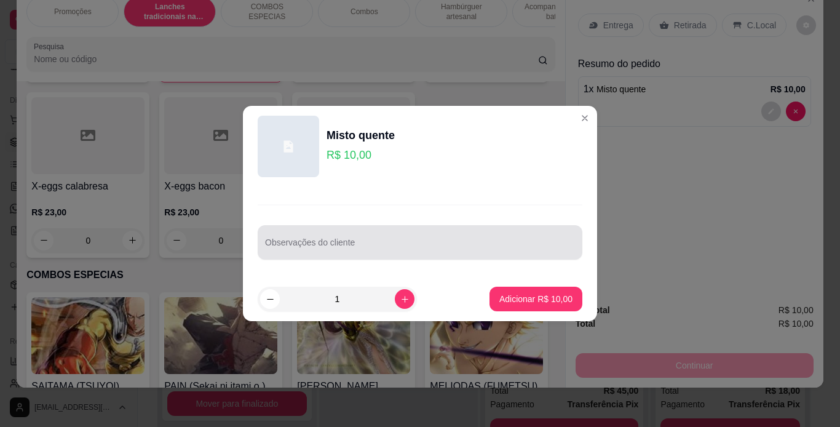
click at [290, 239] on div at bounding box center [420, 242] width 310 height 25
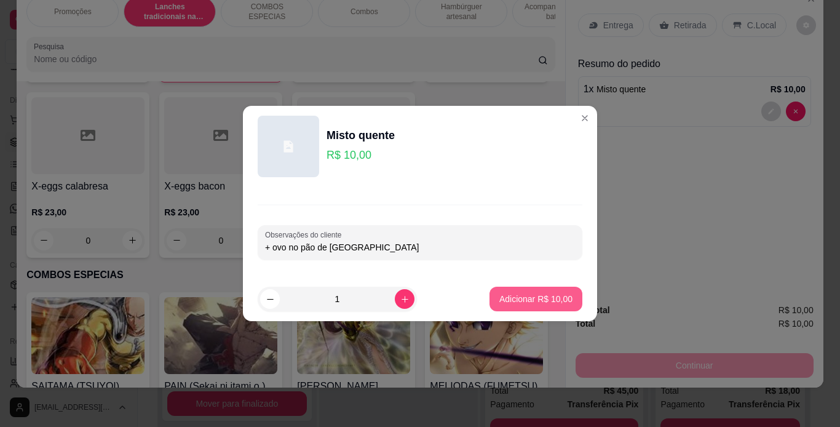
type input "+ ovo no pão de [GEOGRAPHIC_DATA]"
click at [536, 306] on button "Adicionar R$ 10,00" at bounding box center [536, 299] width 90 height 24
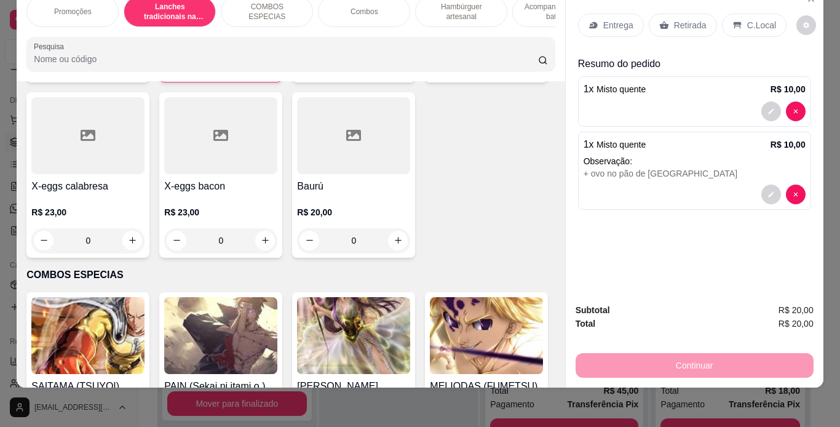
click at [753, 19] on p "C.Local" at bounding box center [761, 25] width 29 height 12
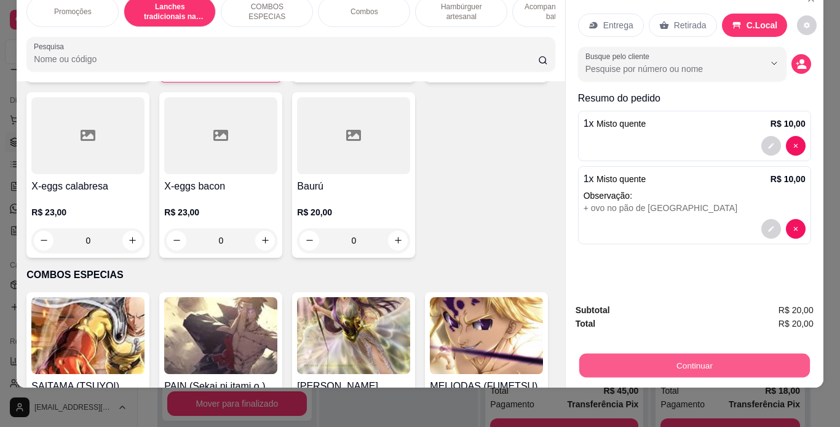
click at [651, 355] on button "Continuar" at bounding box center [694, 366] width 231 height 24
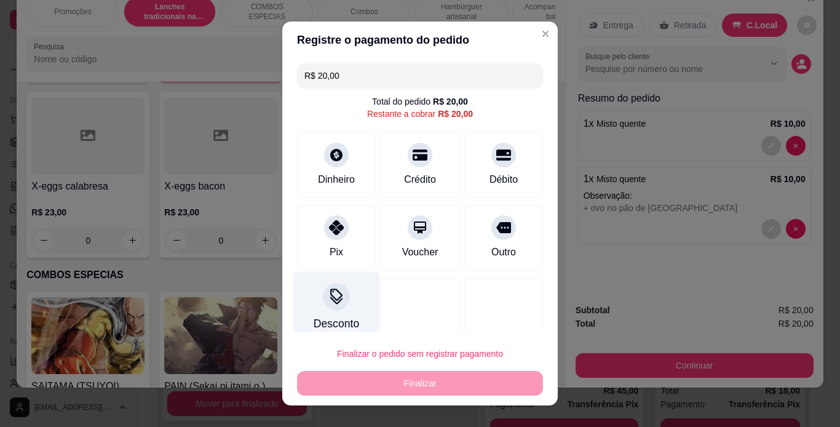
click at [328, 304] on icon at bounding box center [336, 296] width 16 height 16
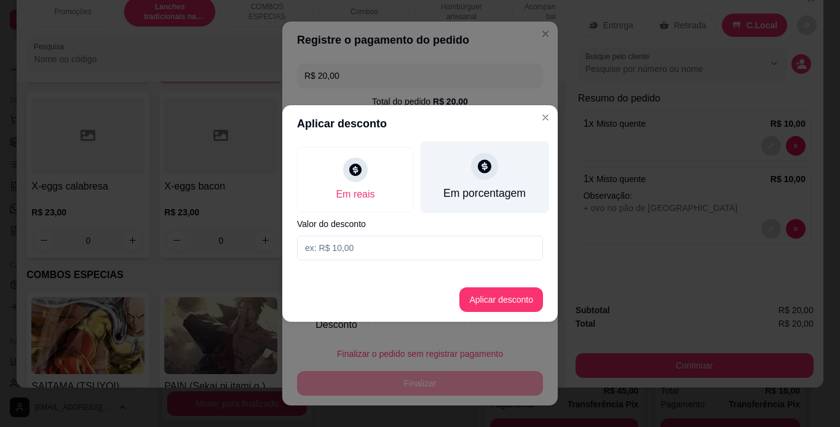
click at [486, 183] on div "Em porcentagem" at bounding box center [485, 177] width 129 height 72
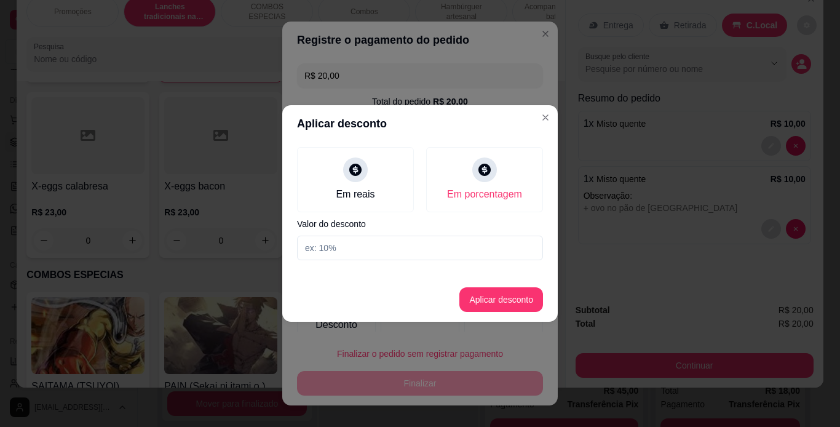
click at [413, 242] on input at bounding box center [420, 248] width 246 height 25
type input "100"
click at [482, 293] on button "Aplicar desconto" at bounding box center [501, 300] width 81 height 24
type input "R$ 0,00"
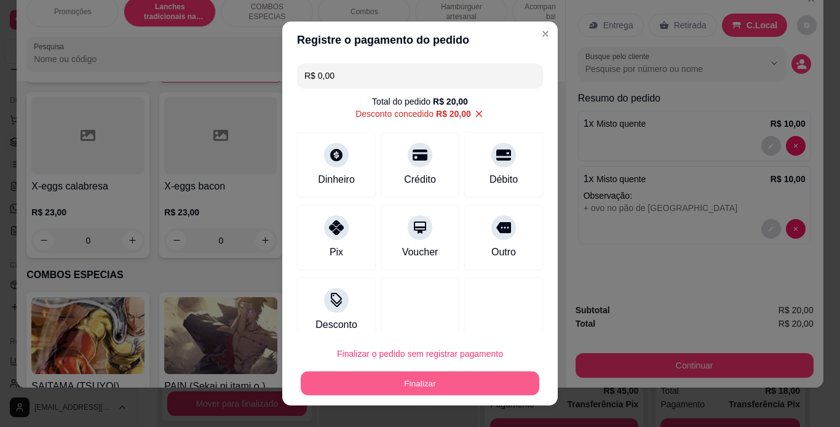
click at [464, 381] on button "Finalizar" at bounding box center [420, 383] width 239 height 24
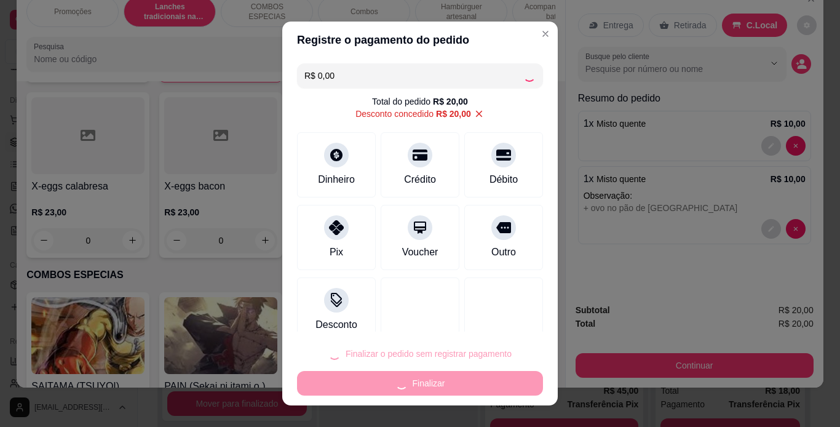
type input "0"
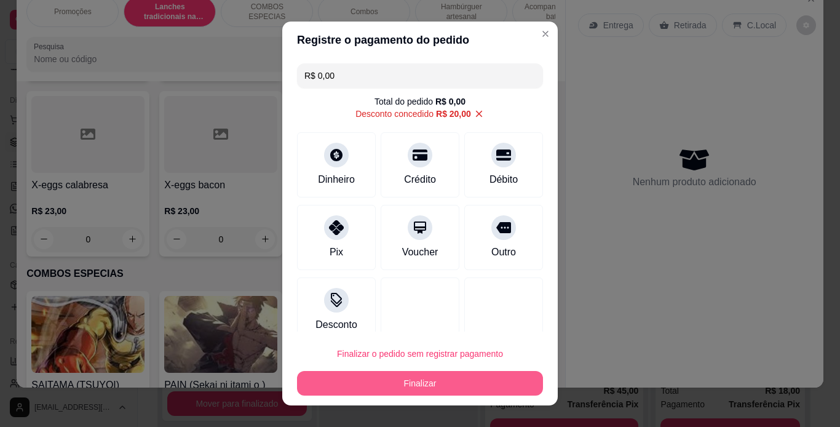
type input "-R$ 20,00"
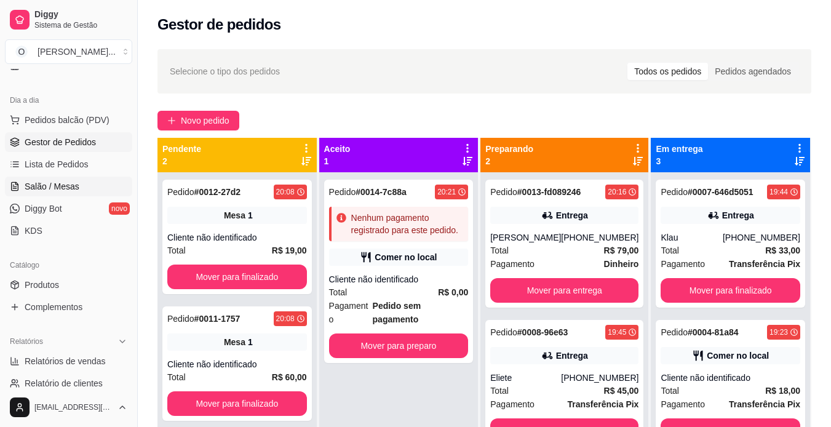
click at [46, 188] on span "Salão / Mesas" at bounding box center [52, 186] width 55 height 12
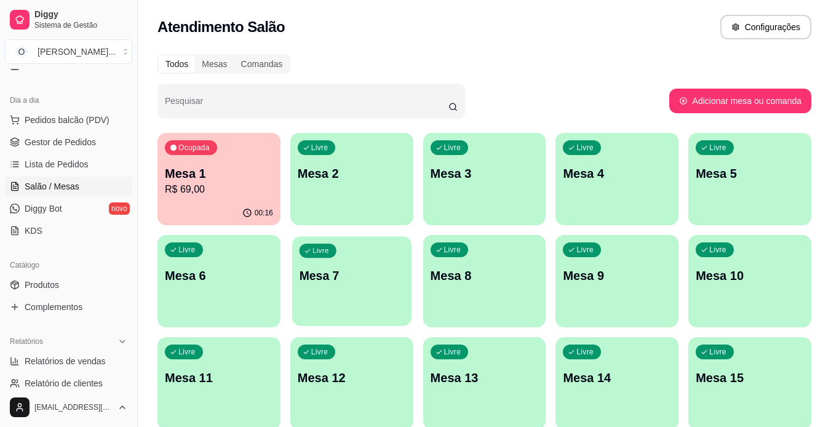
click at [367, 272] on p "Mesa 7" at bounding box center [351, 276] width 105 height 17
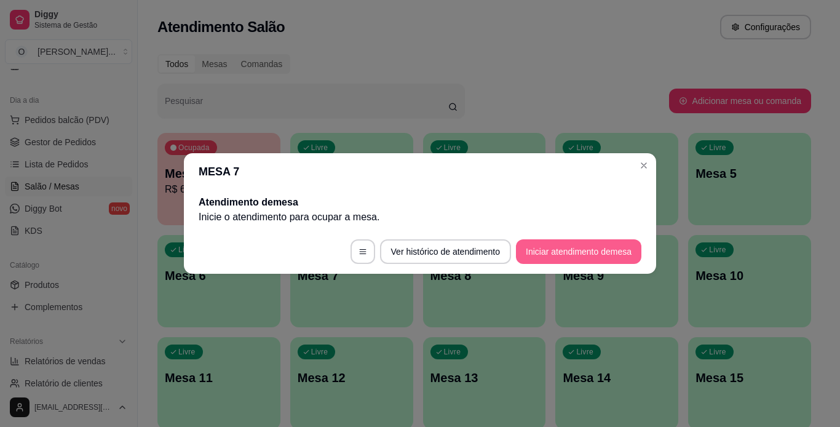
click at [547, 250] on button "Iniciar atendimento de mesa" at bounding box center [578, 251] width 125 height 25
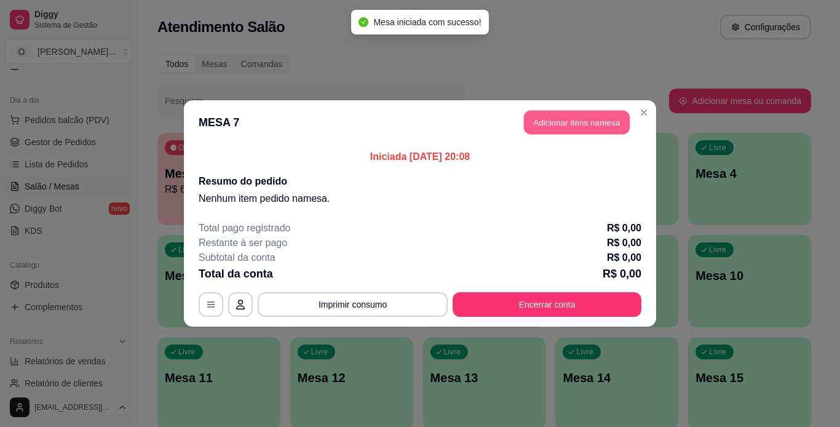
click at [608, 115] on button "Adicionar itens na mesa" at bounding box center [577, 123] width 106 height 24
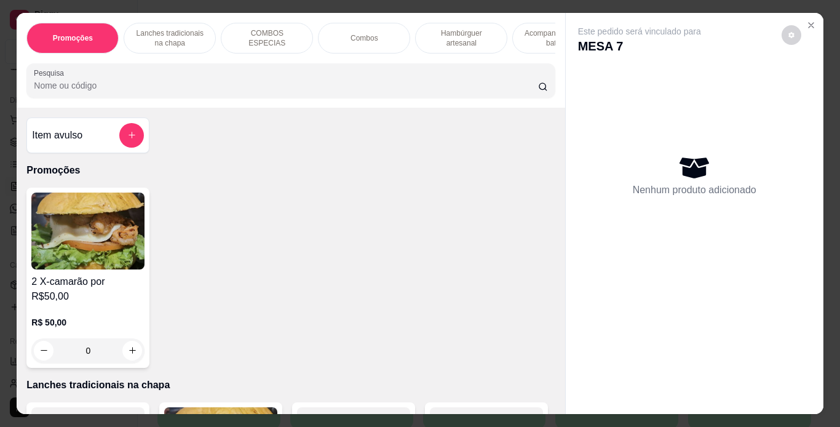
click at [345, 36] on div "Combos" at bounding box center [364, 38] width 92 height 31
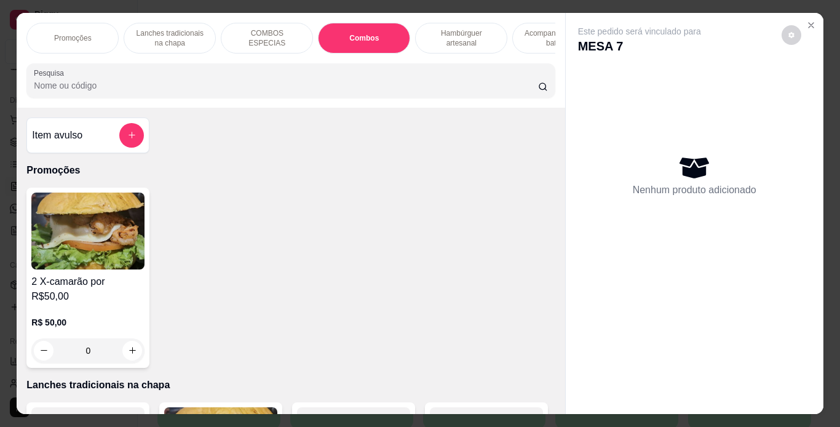
scroll to position [31, 0]
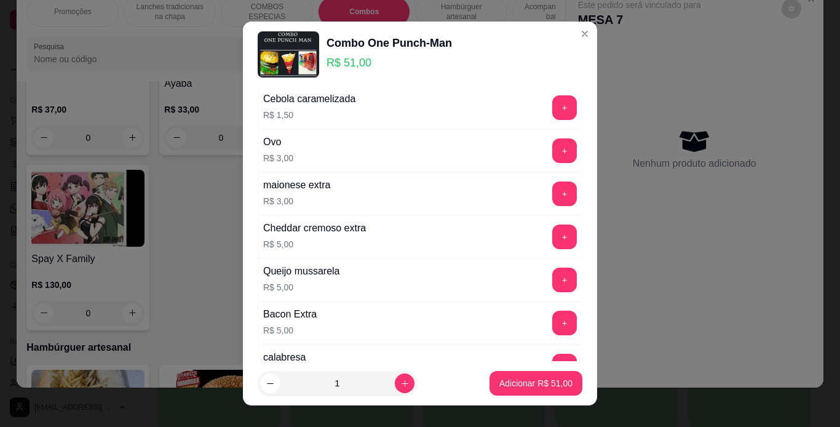
scroll to position [47, 0]
click at [553, 282] on button "+" at bounding box center [565, 279] width 24 height 24
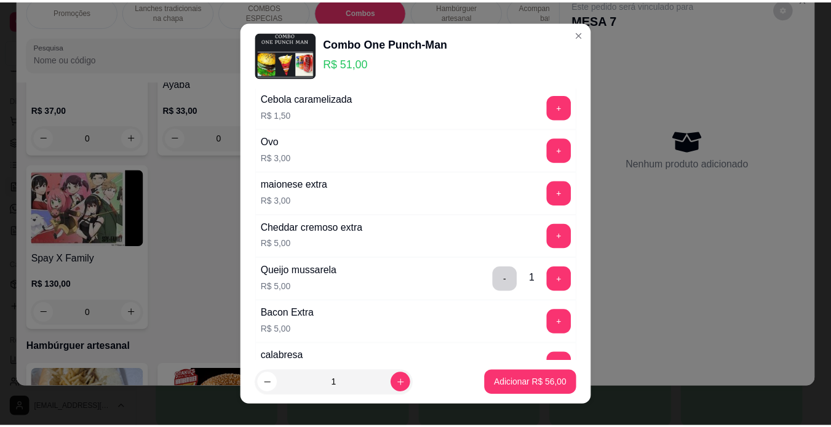
scroll to position [251, 0]
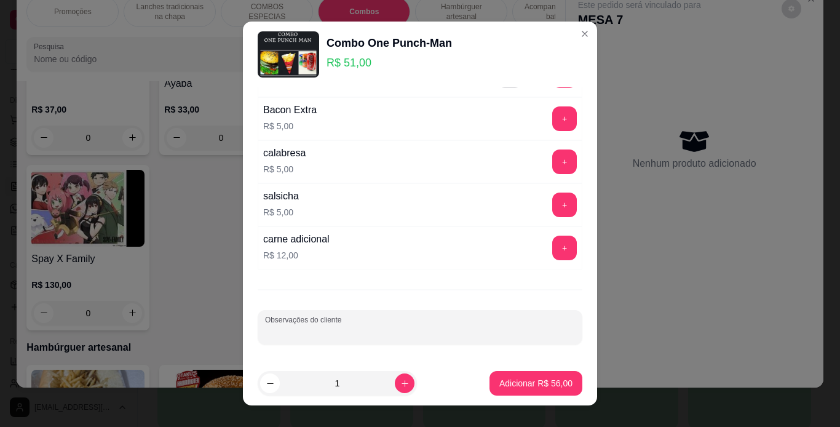
click at [421, 330] on input "Observações do cliente" at bounding box center [420, 332] width 310 height 12
type input "um sem salada + queijo"
click at [531, 379] on p "Adicionar R$ 56,00" at bounding box center [536, 384] width 71 height 12
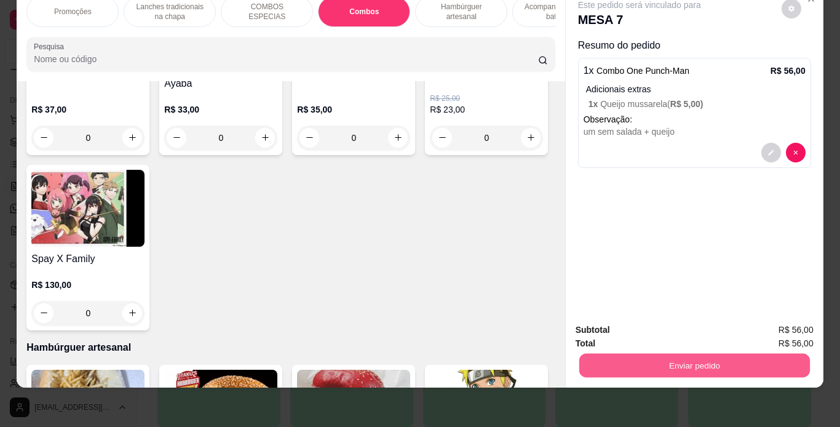
click at [584, 354] on button "Enviar pedido" at bounding box center [694, 366] width 231 height 24
click at [604, 326] on button "Não registrar e enviar pedido" at bounding box center [654, 325] width 124 height 23
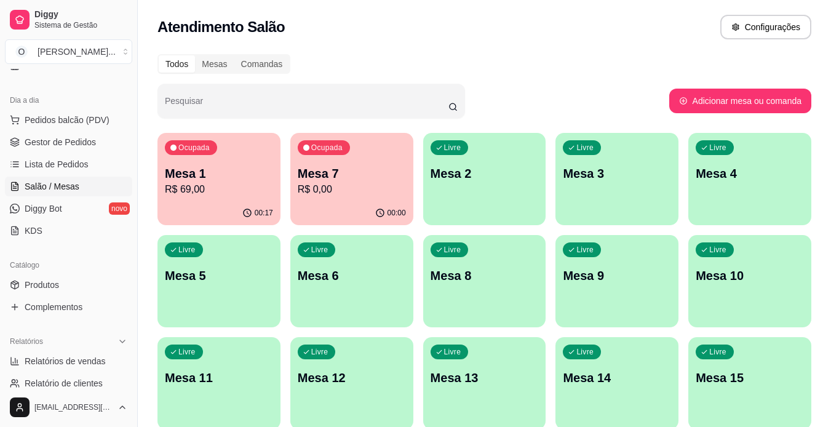
click at [93, 140] on span "Gestor de Pedidos" at bounding box center [60, 142] width 71 height 12
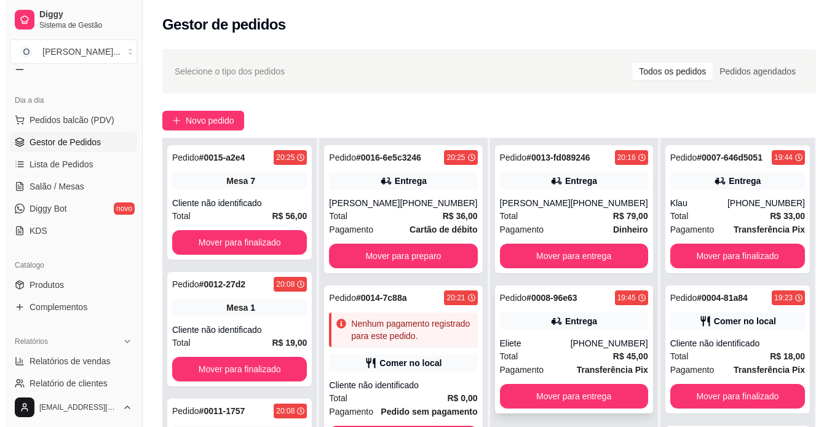
scroll to position [28, 0]
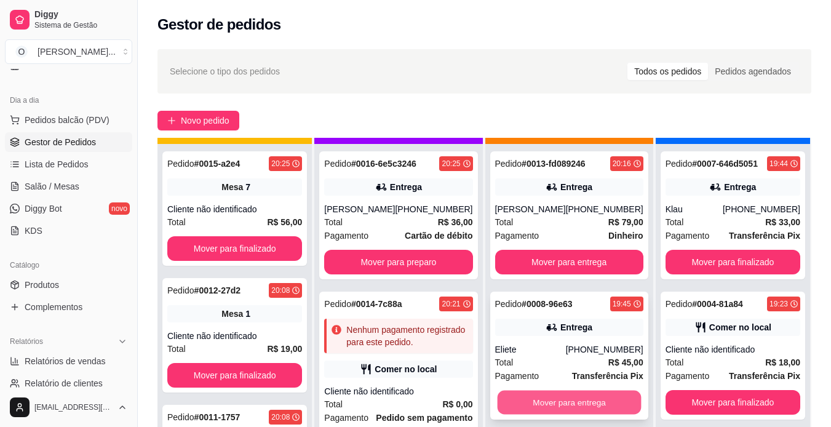
click at [524, 403] on button "Mover para entrega" at bounding box center [569, 403] width 144 height 24
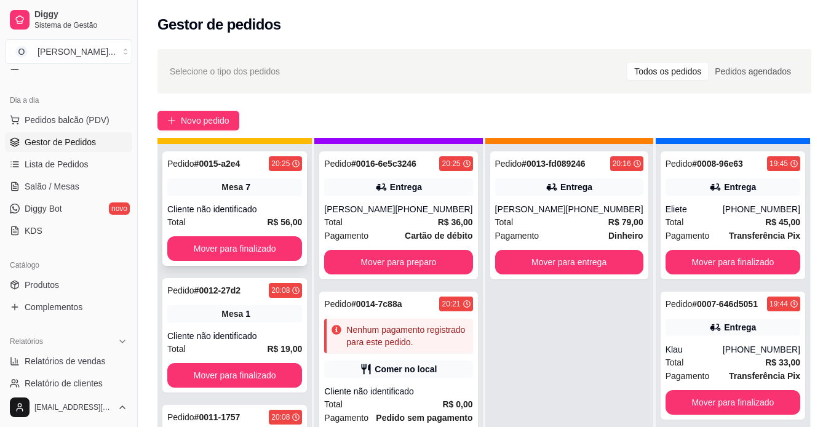
click at [174, 264] on div "Pedido # 0015-a2e4 20:25 Mesa 7 Cliente não identificado Total R$ 56,00 Mover p…" at bounding box center [234, 208] width 145 height 114
click at [83, 185] on link "Salão / Mesas" at bounding box center [68, 187] width 127 height 20
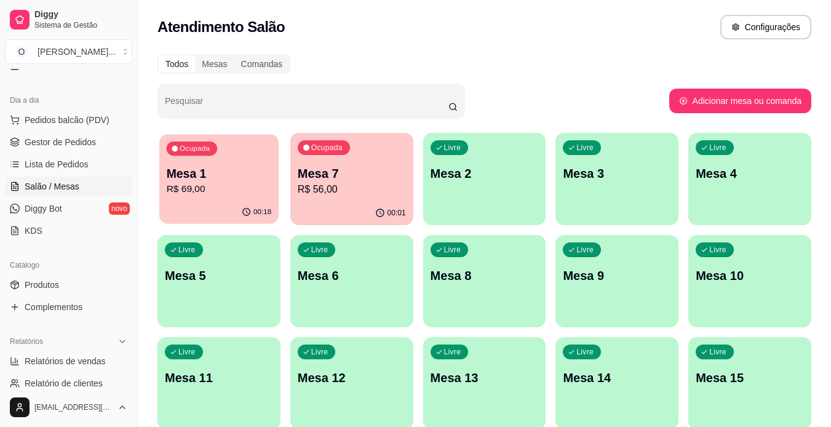
click at [231, 199] on div "Ocupada Mesa 1 R$ 69,00" at bounding box center [218, 167] width 119 height 66
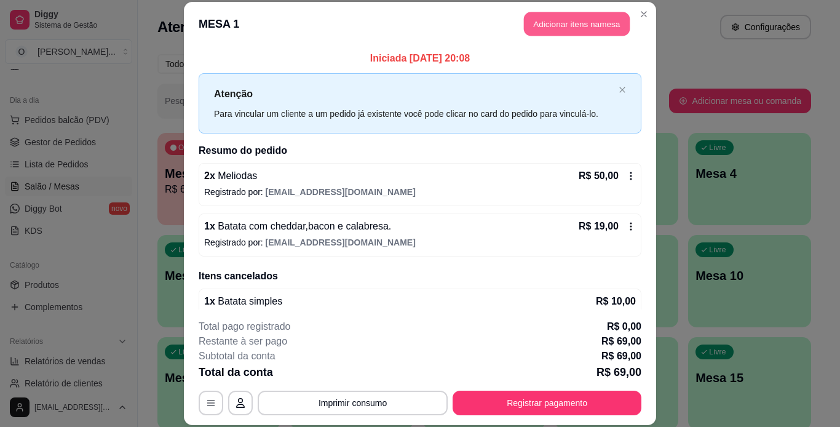
click at [616, 29] on button "Adicionar itens na mesa" at bounding box center [577, 24] width 106 height 24
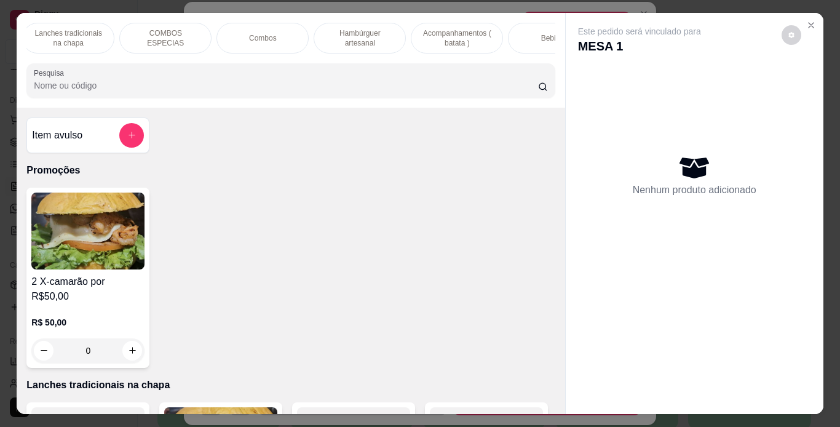
scroll to position [0, 102]
click at [525, 33] on div "Bebidas" at bounding box center [553, 38] width 92 height 31
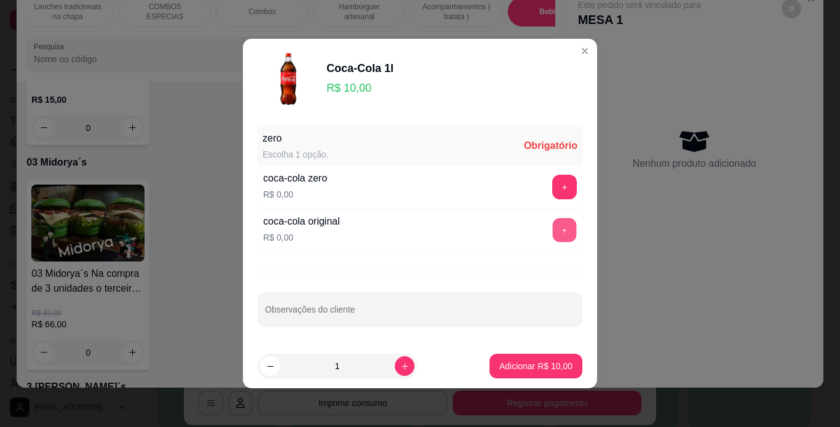
click at [557, 226] on button "+" at bounding box center [565, 230] width 24 height 24
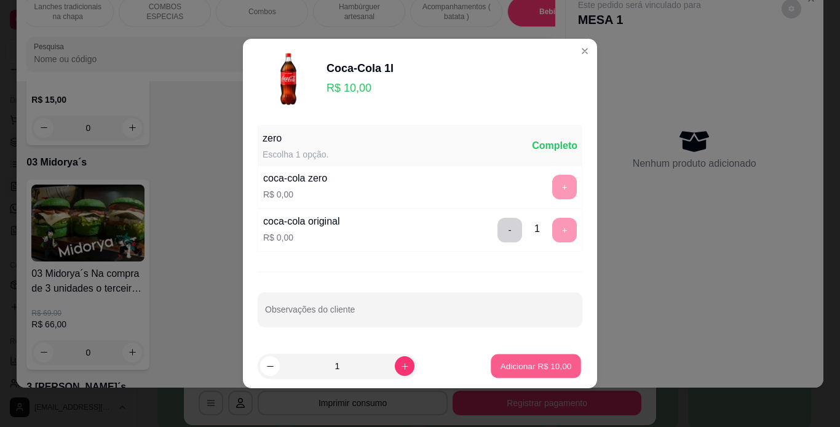
click at [514, 363] on p "Adicionar R$ 10,00" at bounding box center [536, 366] width 71 height 12
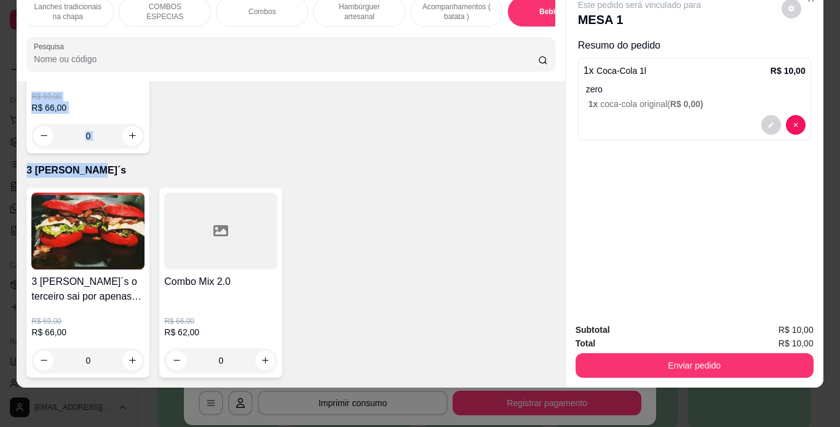
drag, startPoint x: 514, startPoint y: 363, endPoint x: 470, endPoint y: 396, distance: 54.0
click at [470, 396] on div "Promoções Lanches tradicionais na chapa COMBOS ESPECIAS Combos Hambúrguer artes…" at bounding box center [420, 213] width 840 height 427
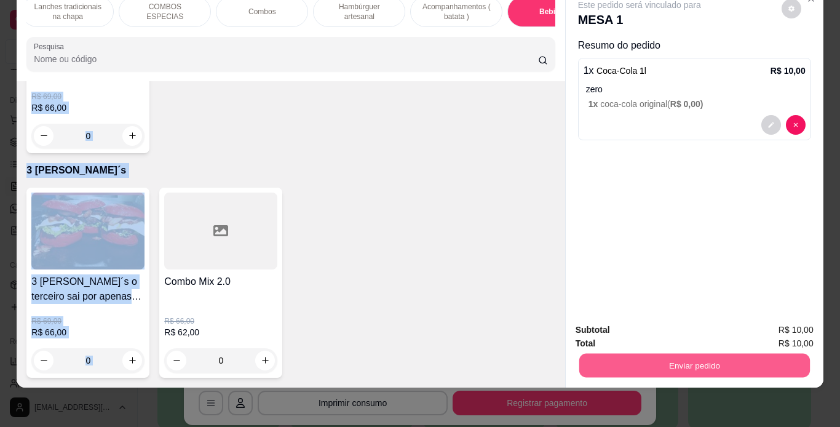
click at [665, 357] on button "Enviar pedido" at bounding box center [694, 366] width 231 height 24
click at [674, 320] on button "Não registrar e enviar pedido" at bounding box center [654, 325] width 124 height 23
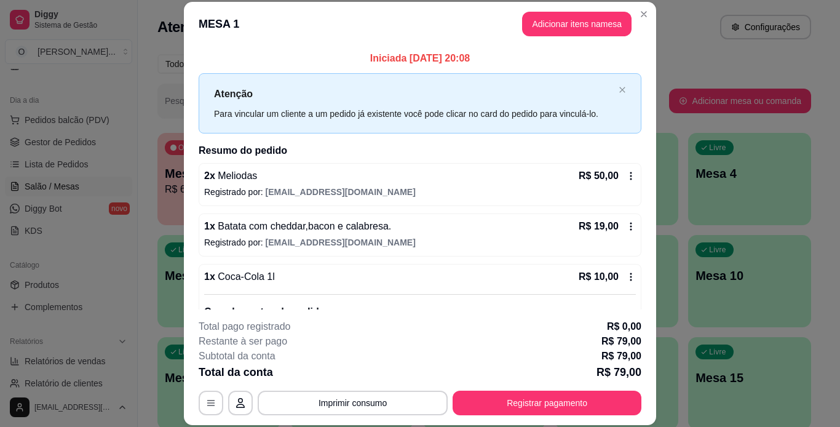
click at [224, 301] on div "**********" at bounding box center [420, 213] width 840 height 427
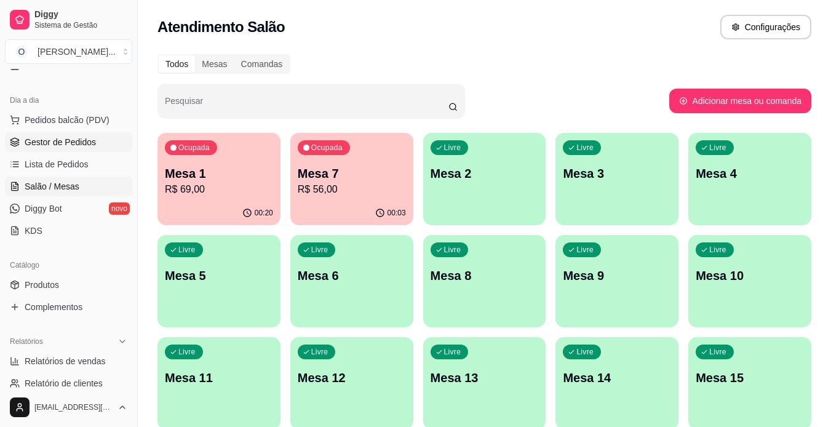
click at [69, 136] on span "Gestor de Pedidos" at bounding box center [60, 142] width 71 height 12
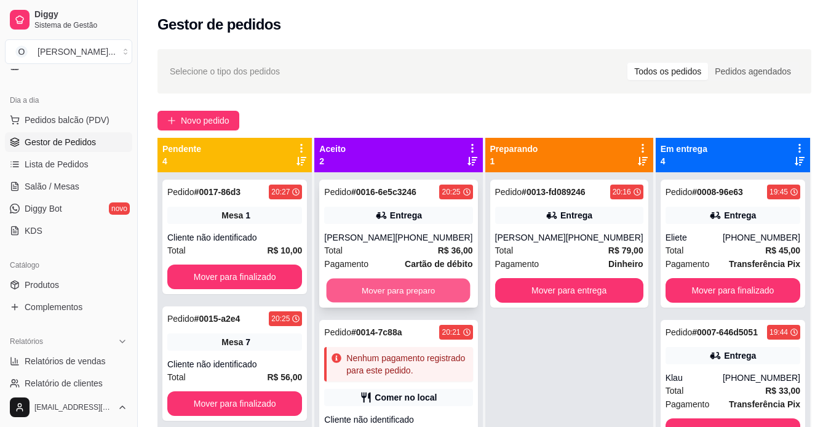
click at [439, 291] on button "Mover para preparo" at bounding box center [399, 291] width 144 height 24
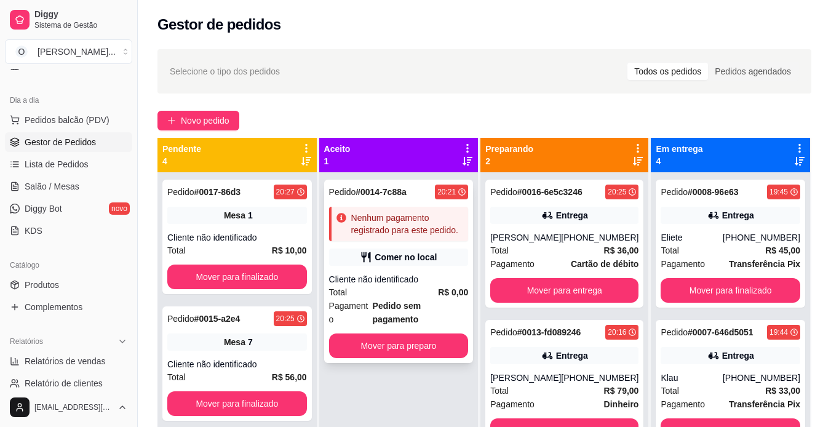
click at [410, 236] on div "Nenhum pagamento registrado para este pedido." at bounding box center [407, 224] width 113 height 25
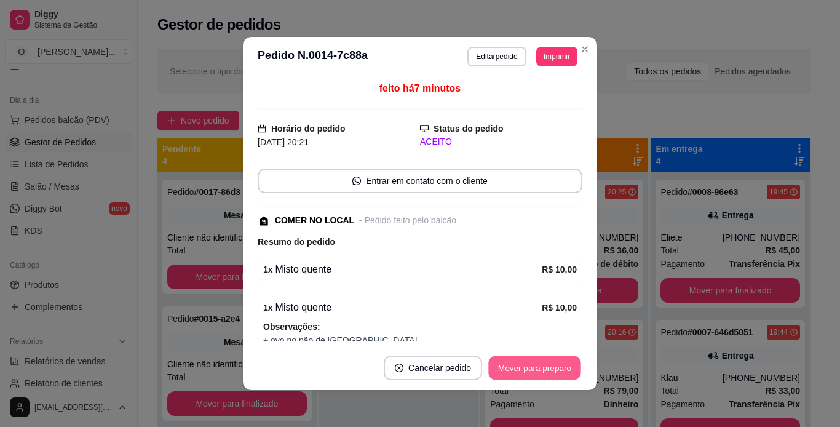
click at [513, 367] on button "Mover para preparo" at bounding box center [534, 368] width 92 height 24
click at [513, 367] on div "Mover para preparo" at bounding box center [526, 367] width 113 height 25
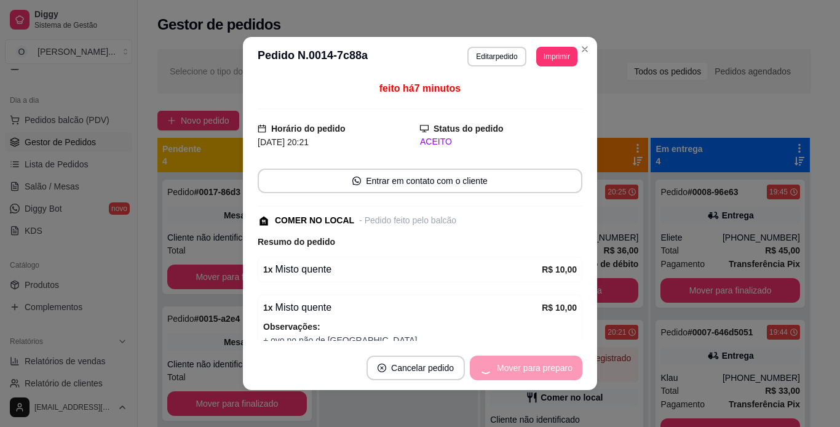
click at [513, 367] on div "Mover para preparo" at bounding box center [526, 367] width 113 height 25
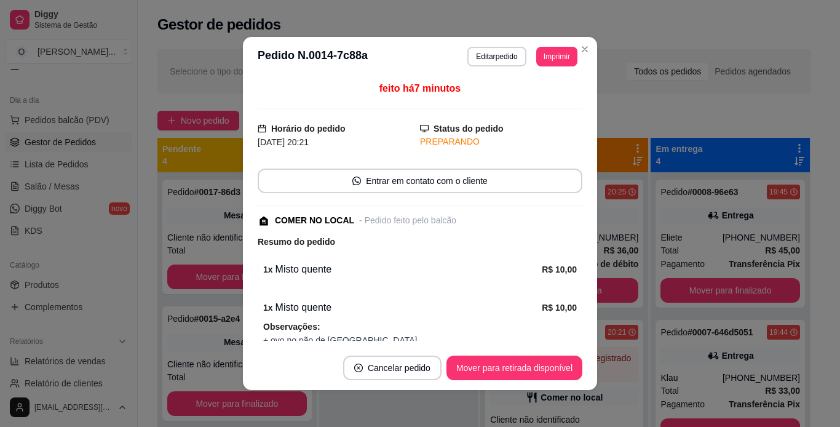
scroll to position [115, 0]
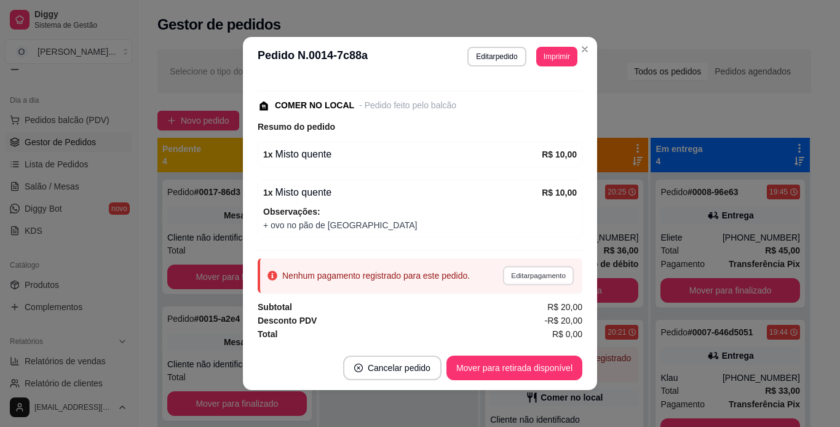
click at [525, 278] on button "Editar pagamento" at bounding box center [537, 275] width 71 height 19
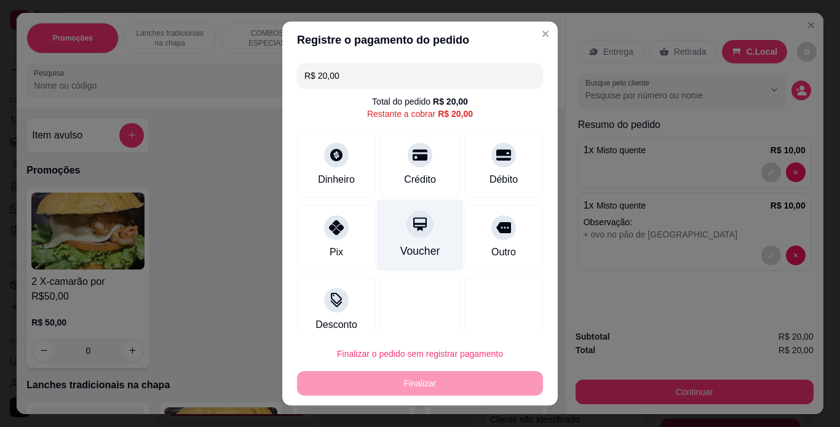
scroll to position [0, 0]
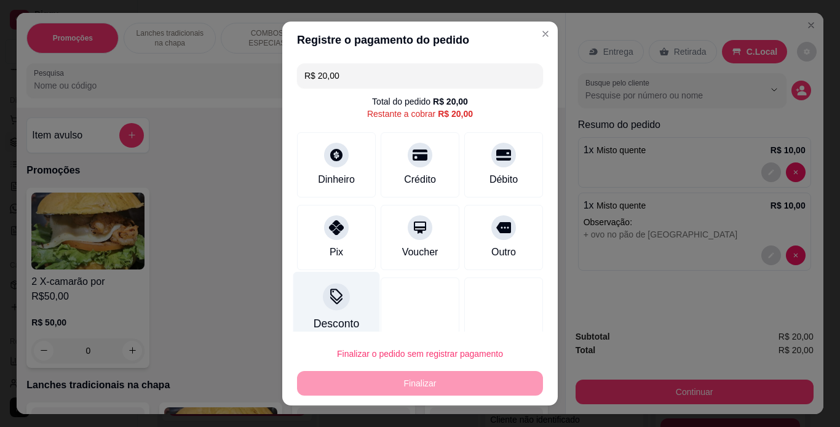
click at [328, 296] on icon at bounding box center [336, 296] width 16 height 16
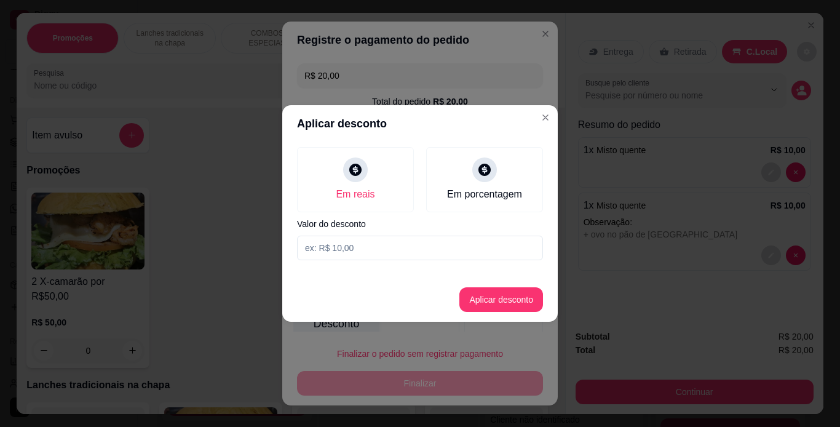
click at [327, 296] on footer "Aplicar desconto" at bounding box center [420, 299] width 276 height 44
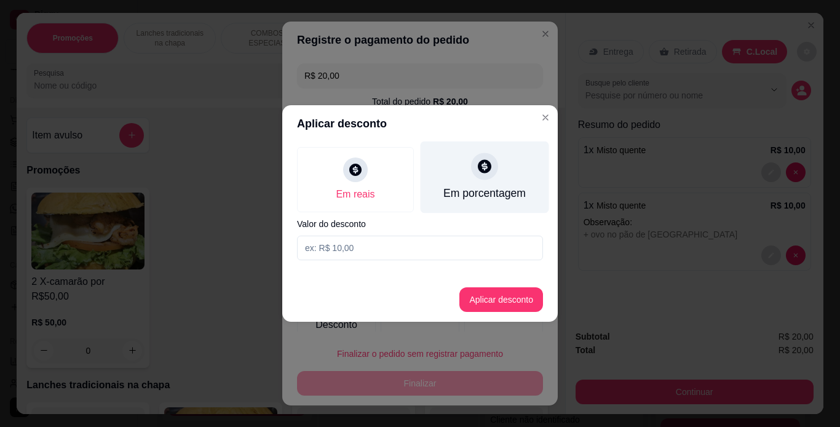
click at [477, 185] on div "Em porcentagem" at bounding box center [484, 193] width 82 height 16
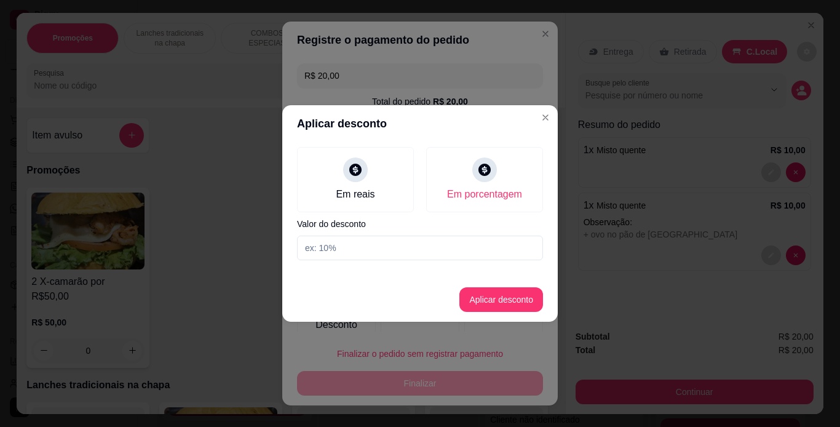
click at [410, 254] on input at bounding box center [420, 248] width 246 height 25
type input "100"
click at [508, 301] on button "Aplicar desconto" at bounding box center [501, 300] width 81 height 24
type input "R$ 0,00"
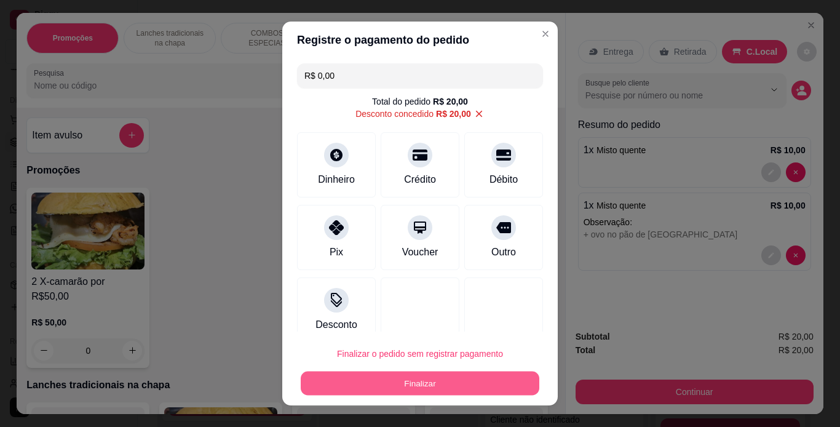
click at [434, 387] on button "Finalizar" at bounding box center [420, 383] width 239 height 24
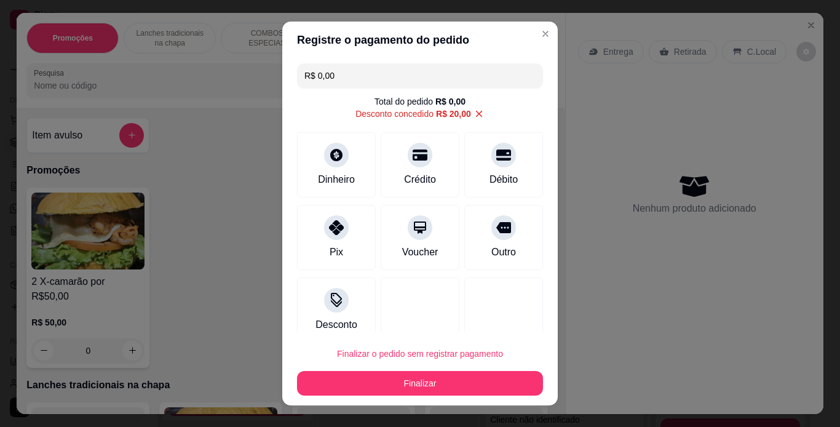
type input "0"
type input "-R$ 20,00"
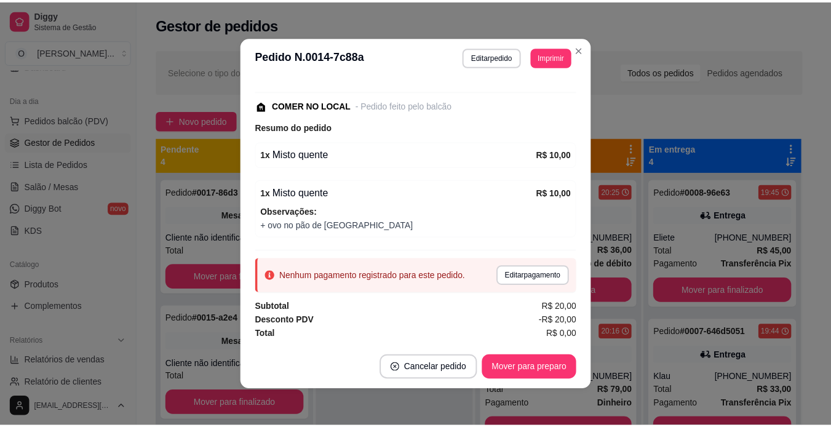
scroll to position [2, 0]
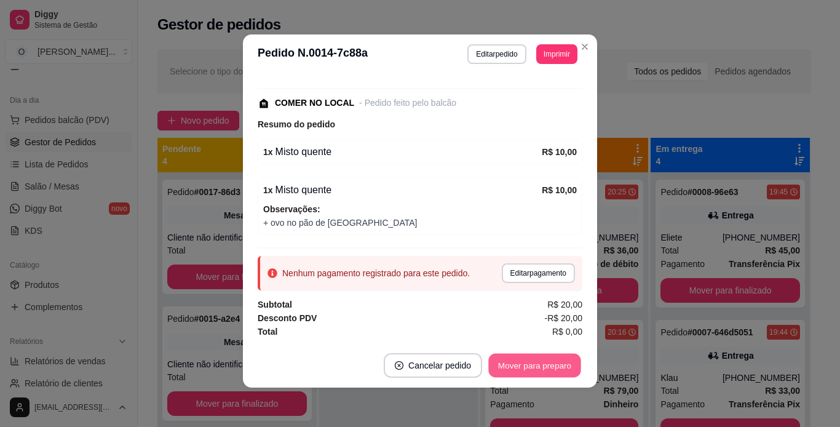
click at [535, 363] on button "Mover para preparo" at bounding box center [534, 366] width 92 height 24
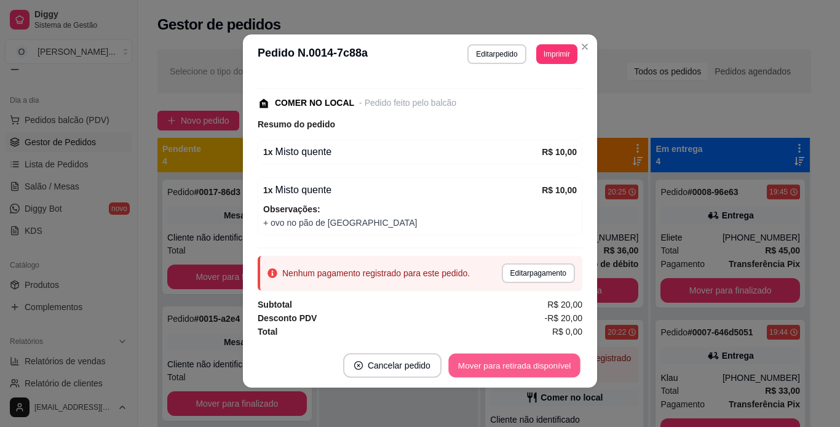
click at [535, 363] on button "Mover para retirada disponível" at bounding box center [514, 366] width 132 height 24
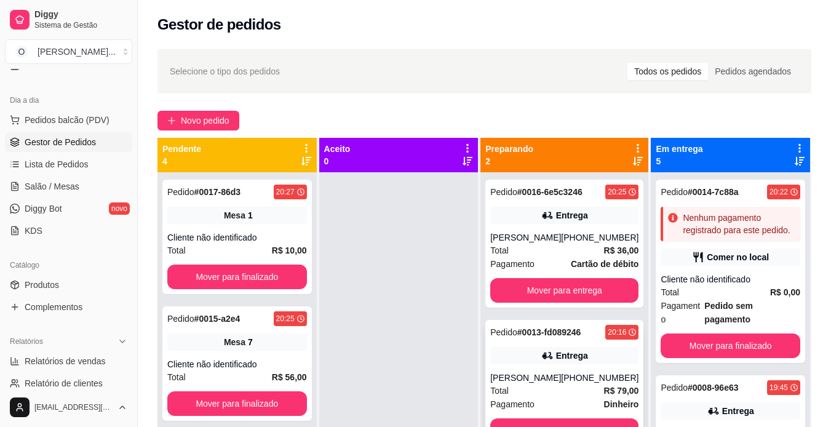
scroll to position [34, 0]
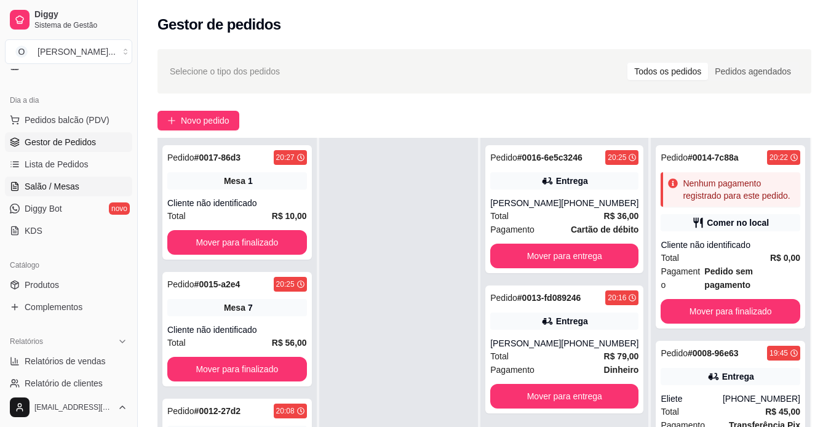
click at [50, 186] on span "Salão / Mesas" at bounding box center [52, 186] width 55 height 12
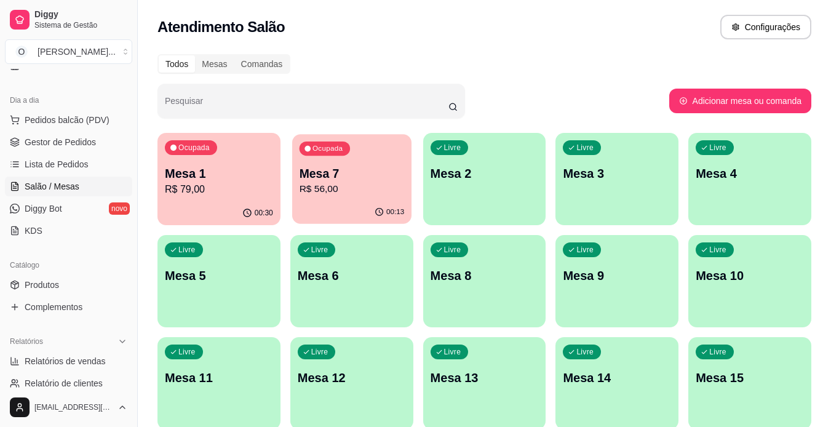
click at [366, 193] on p "R$ 56,00" at bounding box center [351, 189] width 105 height 14
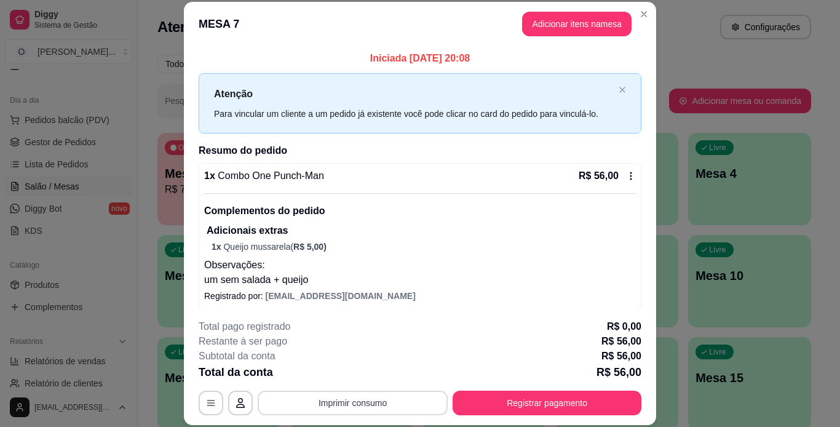
click at [391, 406] on button "Imprimir consumo" at bounding box center [353, 403] width 190 height 25
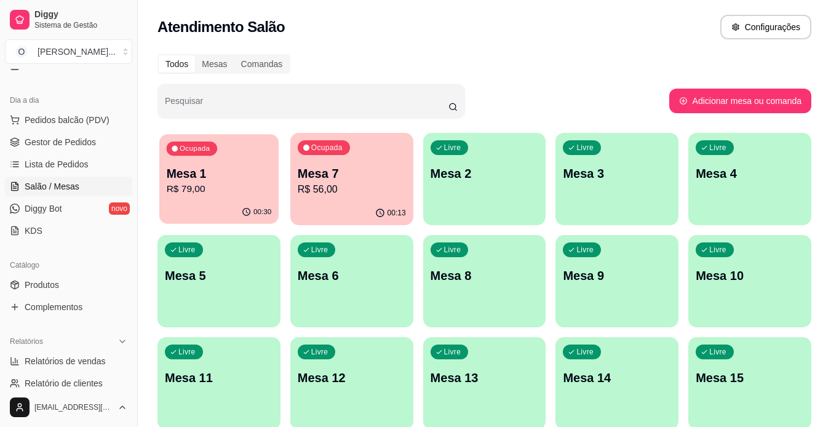
click at [213, 161] on div "Ocupada Mesa 1 R$ 79,00" at bounding box center [218, 167] width 119 height 66
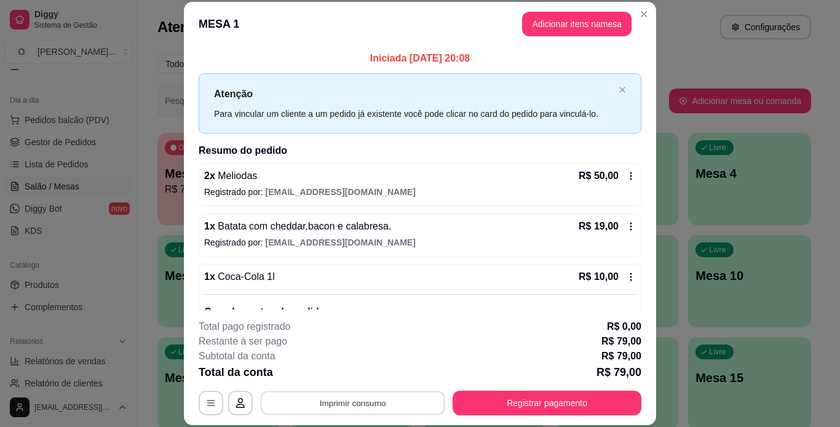
click at [372, 395] on button "Imprimir consumo" at bounding box center [353, 403] width 185 height 24
click at [360, 371] on button "IMPRESSORA" at bounding box center [352, 374] width 86 height 19
click at [389, 400] on button "Imprimir consumo" at bounding box center [353, 403] width 185 height 24
click at [359, 373] on button "IMPRESSORA" at bounding box center [352, 374] width 86 height 19
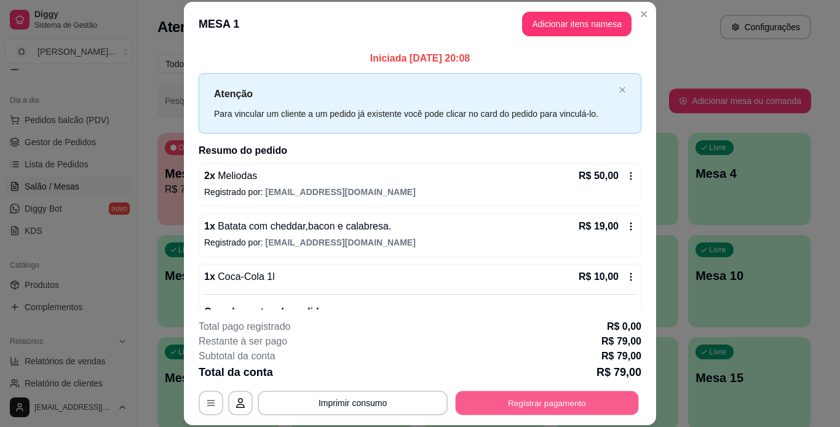
click at [473, 400] on button "Registrar pagamento" at bounding box center [547, 403] width 183 height 24
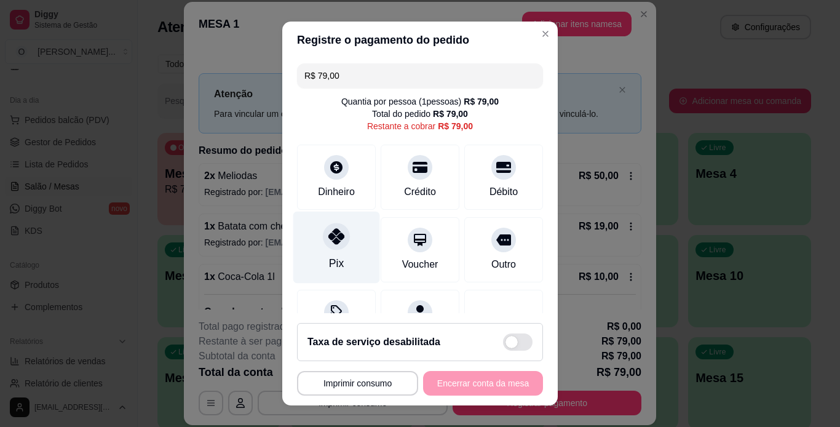
click at [332, 251] on div "Pix" at bounding box center [336, 247] width 87 height 72
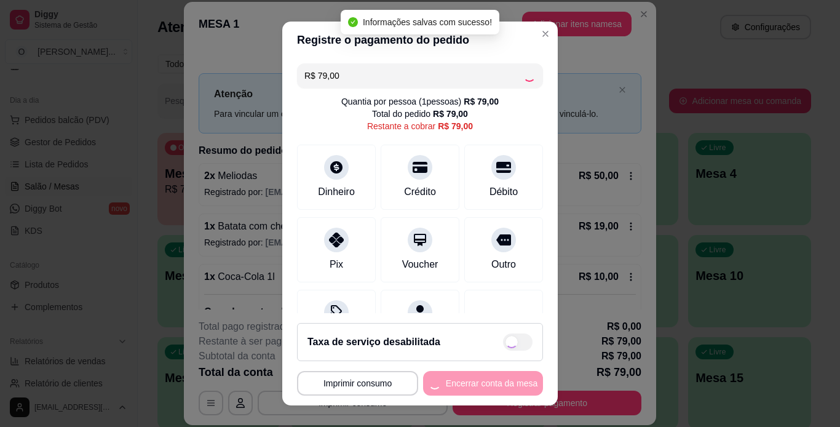
type input "R$ 0,00"
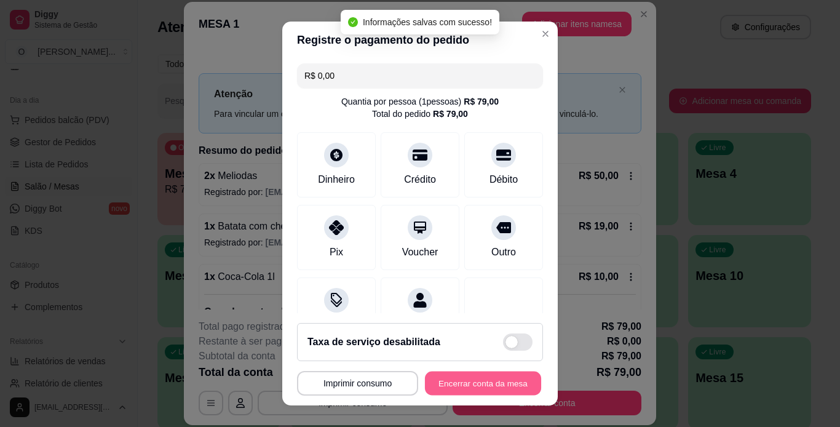
click at [469, 383] on button "Encerrar conta da mesa" at bounding box center [483, 383] width 116 height 24
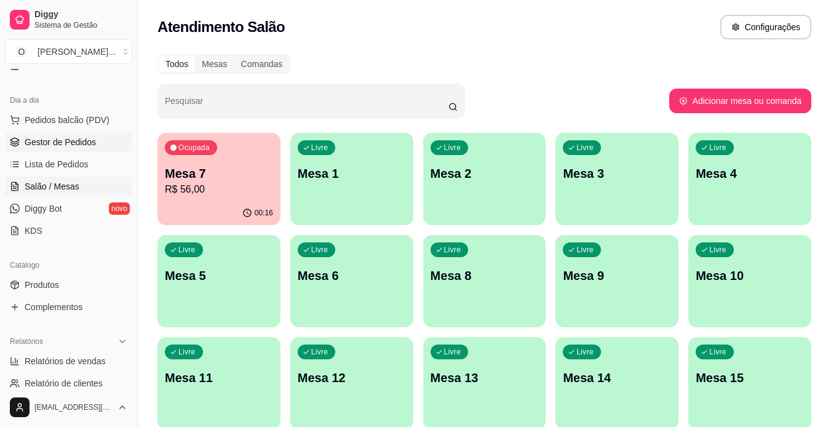
click at [96, 145] on link "Gestor de Pedidos" at bounding box center [68, 142] width 127 height 20
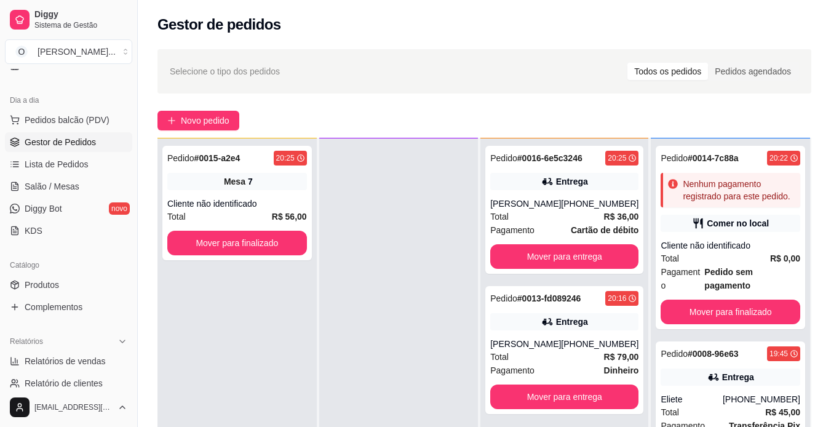
scroll to position [33, 0]
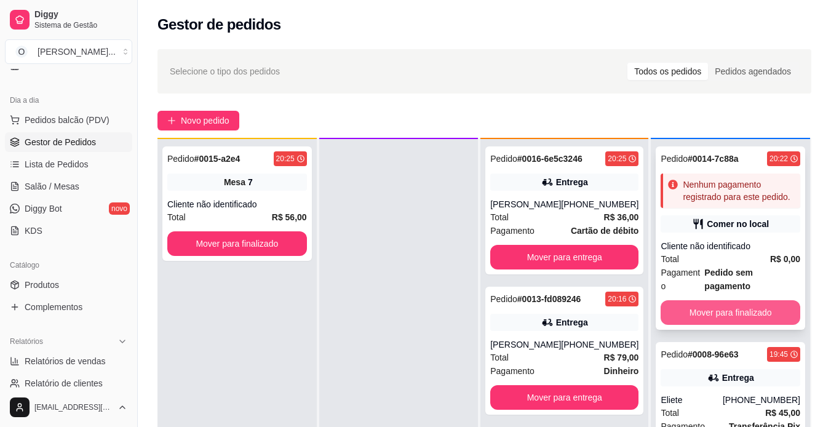
click at [689, 322] on button "Mover para finalizado" at bounding box center [731, 312] width 140 height 25
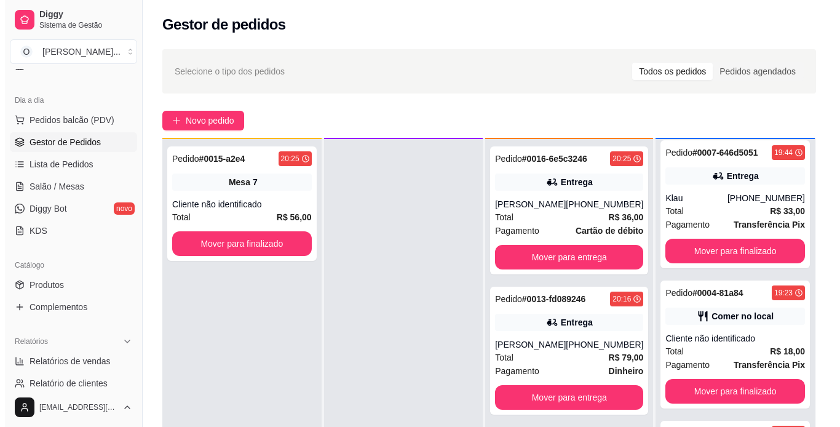
scroll to position [34, 0]
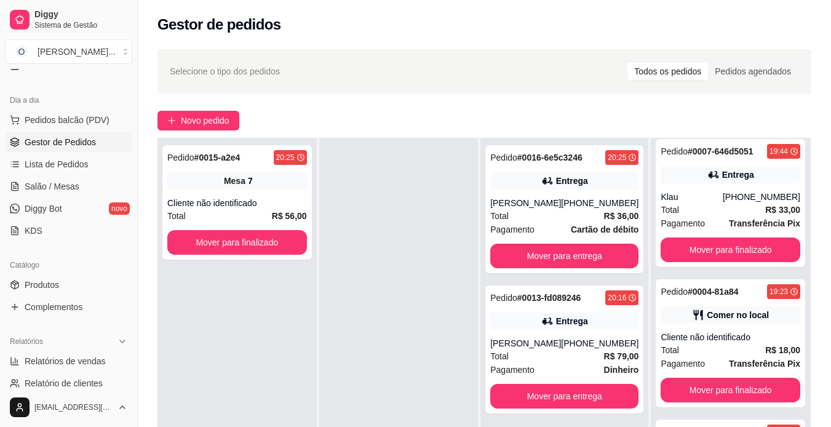
click at [689, 322] on div "Comer no local" at bounding box center [731, 314] width 140 height 17
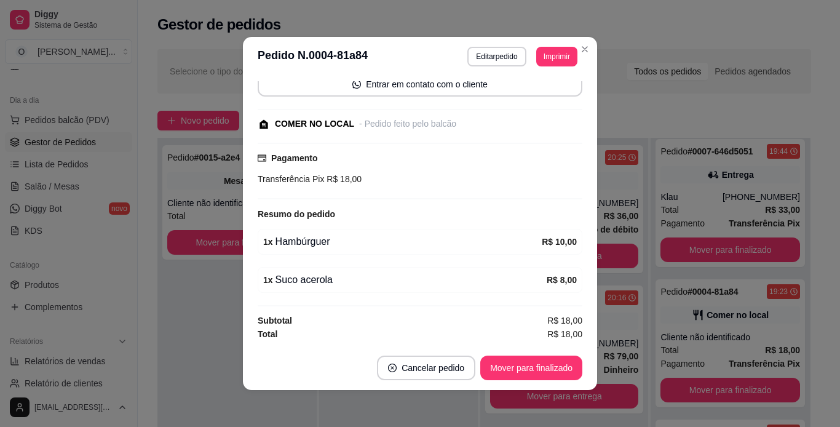
scroll to position [123, 0]
click at [526, 362] on button "Mover para finalizado" at bounding box center [531, 367] width 102 height 25
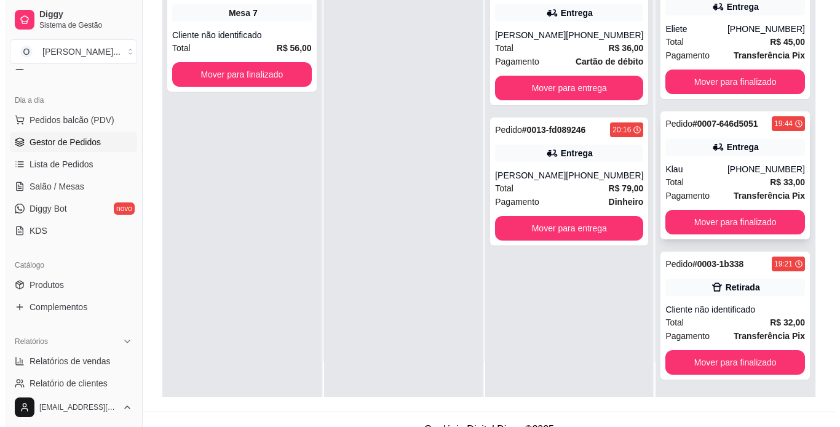
scroll to position [172, 0]
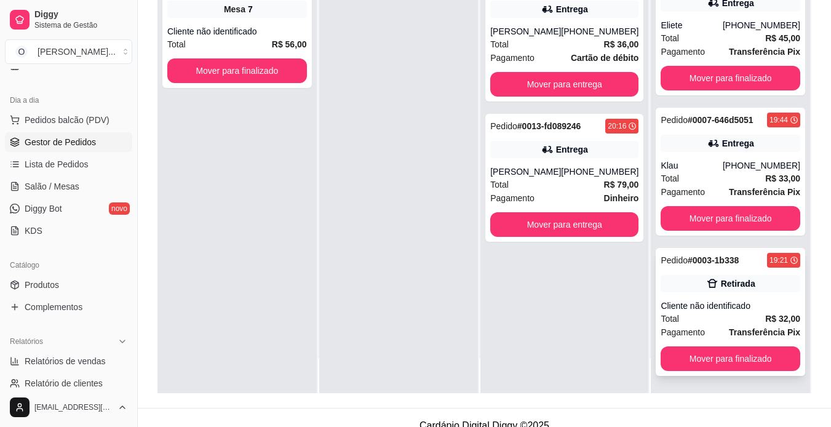
click at [697, 306] on div "Cliente não identificado" at bounding box center [731, 306] width 140 height 12
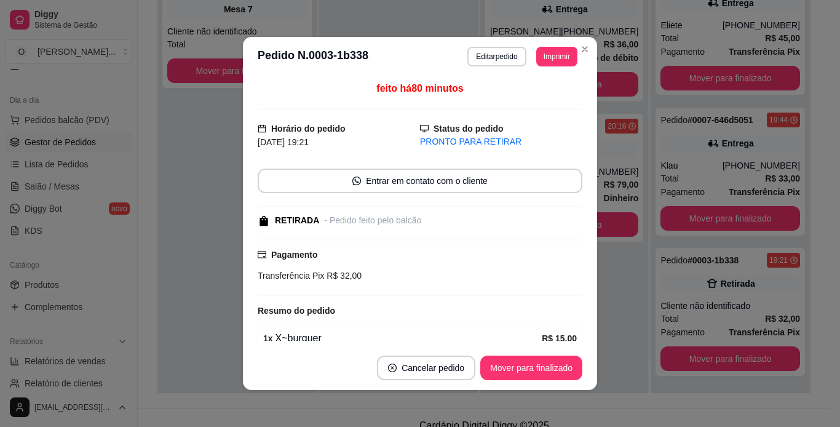
scroll to position [97, 0]
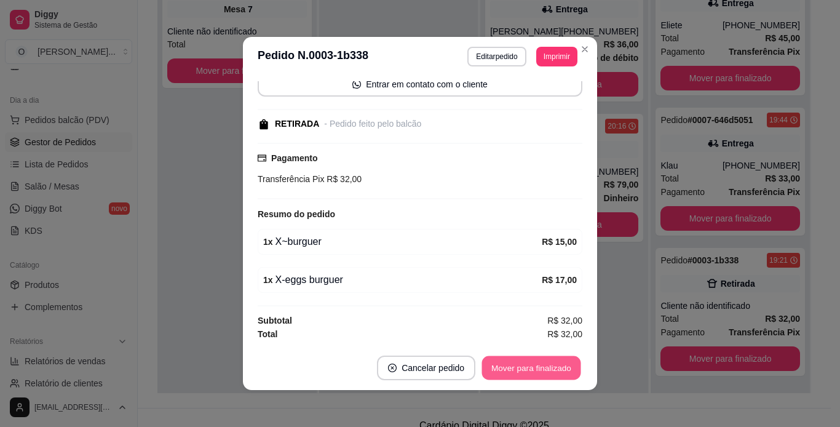
click at [525, 363] on button "Mover para finalizado" at bounding box center [531, 368] width 99 height 24
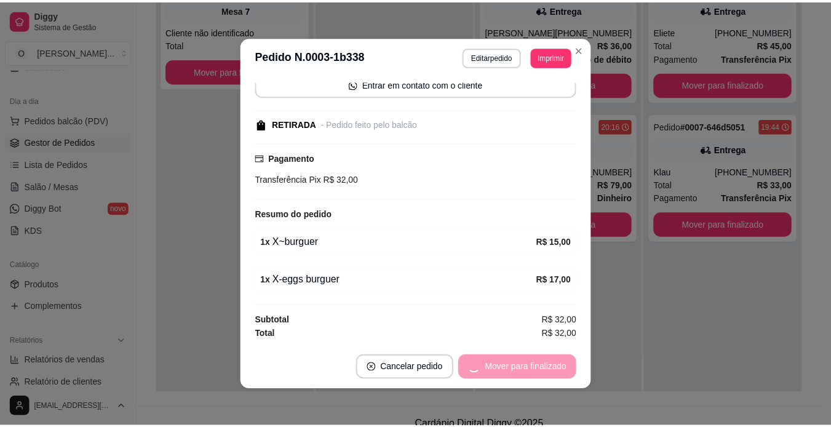
scroll to position [44, 0]
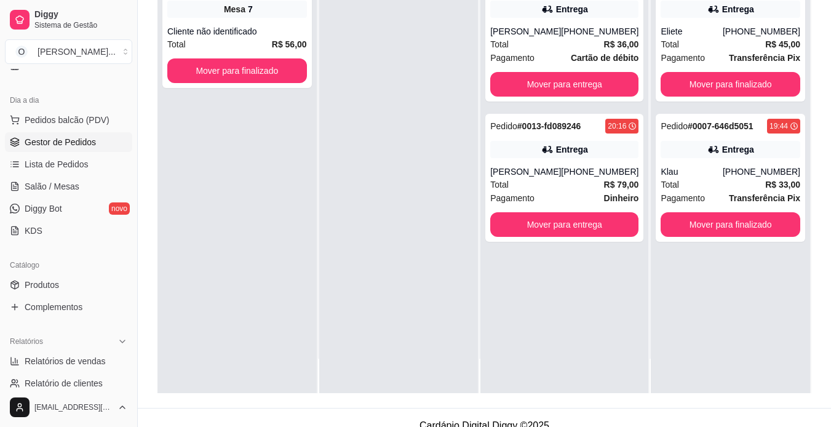
click at [651, 317] on div "Pedido # 0008-96e63 19:45 Entrega Eliete [PHONE_NUMBER] Total R$ 45,00 Pagament…" at bounding box center [730, 179] width 159 height 427
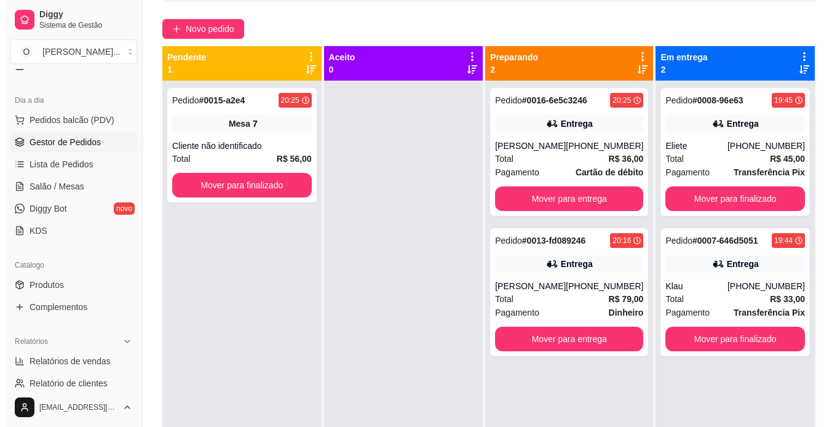
scroll to position [91, 0]
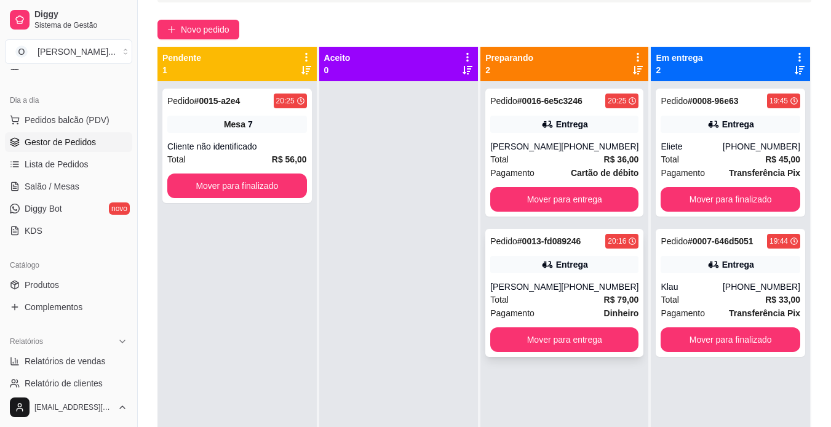
click at [571, 288] on div "[PHONE_NUMBER]" at bounding box center [599, 286] width 77 height 12
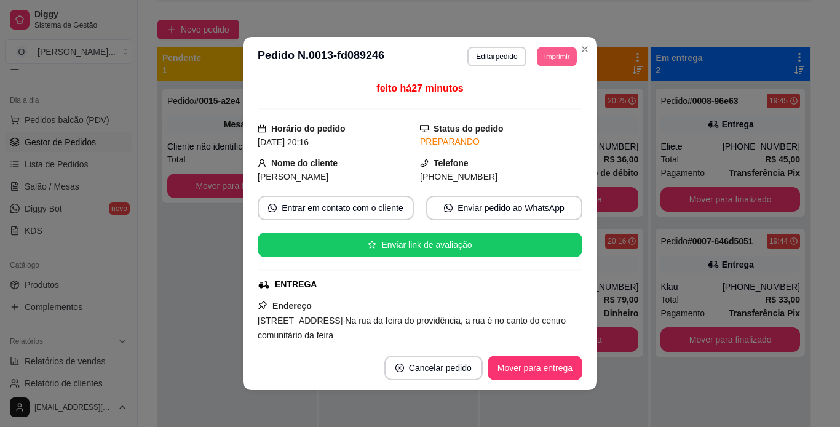
click at [548, 57] on button "Imprimir" at bounding box center [557, 56] width 40 height 19
click at [547, 98] on button "IMPRESSORA" at bounding box center [529, 99] width 86 height 19
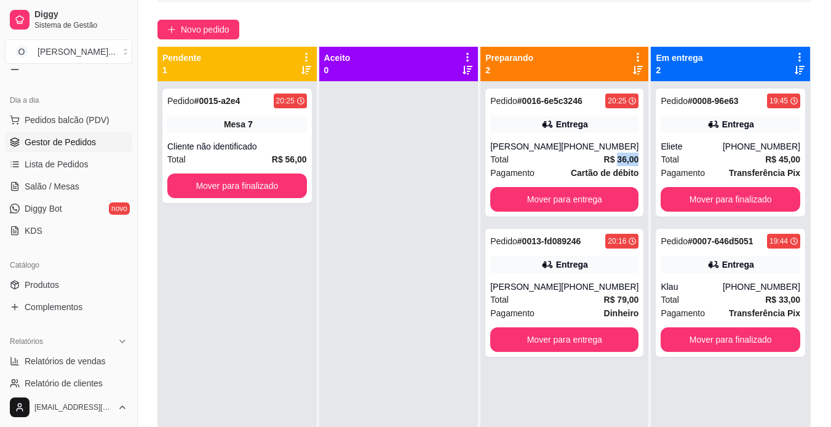
click at [623, 164] on strong "R$ 36,00" at bounding box center [621, 159] width 35 height 10
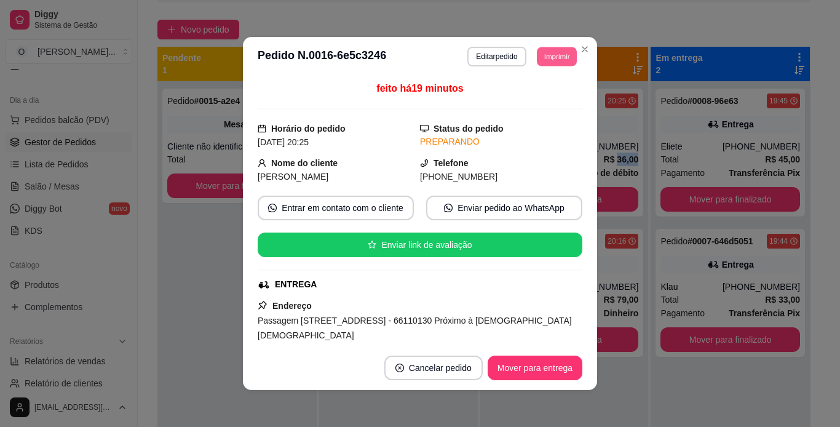
click at [564, 52] on button "Imprimir" at bounding box center [557, 56] width 40 height 19
click at [544, 97] on button "IMPRESSORA" at bounding box center [529, 100] width 89 height 20
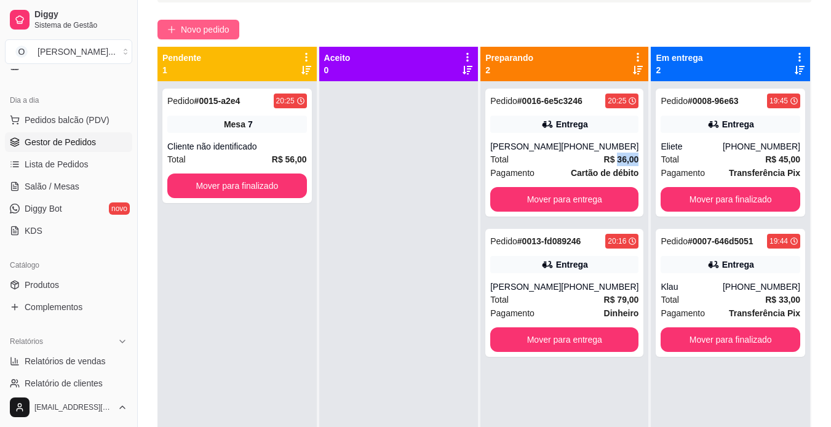
click at [201, 28] on span "Novo pedido" at bounding box center [205, 30] width 49 height 14
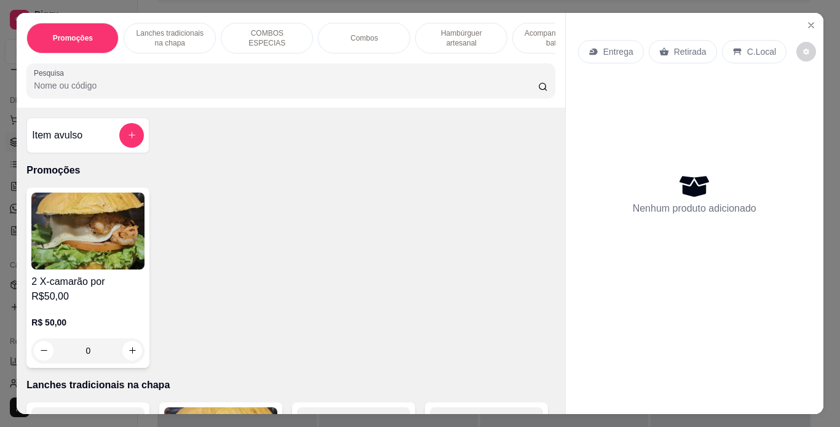
click at [538, 28] on p "Acompanhamentos ( batata )" at bounding box center [558, 38] width 71 height 20
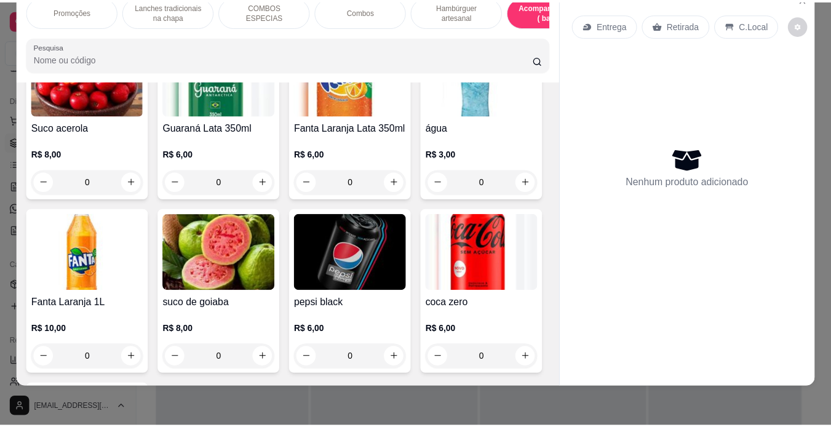
scroll to position [3358, 0]
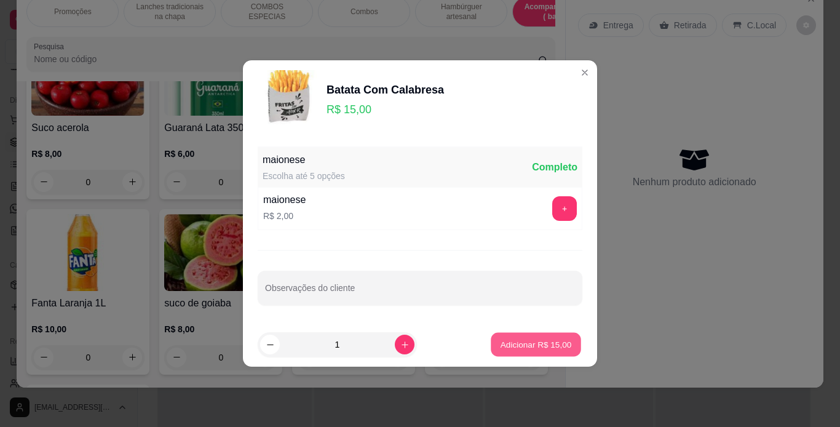
click at [494, 338] on button "Adicionar R$ 15,00" at bounding box center [536, 345] width 90 height 24
type input "1"
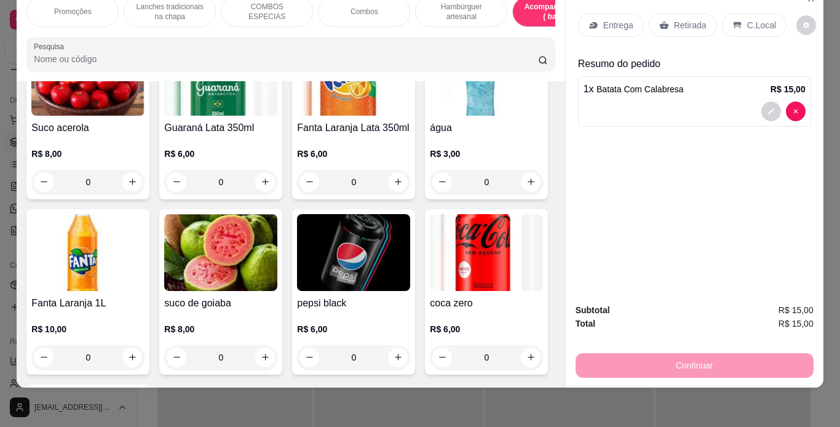
click at [732, 20] on icon at bounding box center [737, 25] width 10 height 10
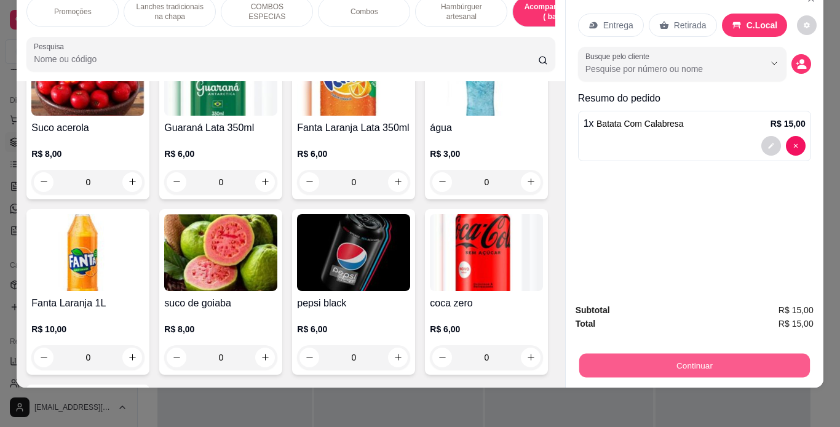
click at [697, 354] on button "Continuar" at bounding box center [694, 366] width 231 height 24
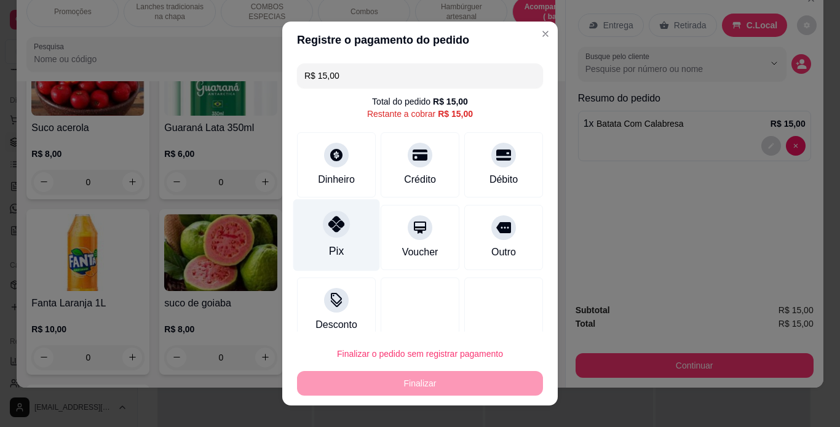
click at [323, 235] on div at bounding box center [336, 223] width 27 height 27
type input "R$ 0,00"
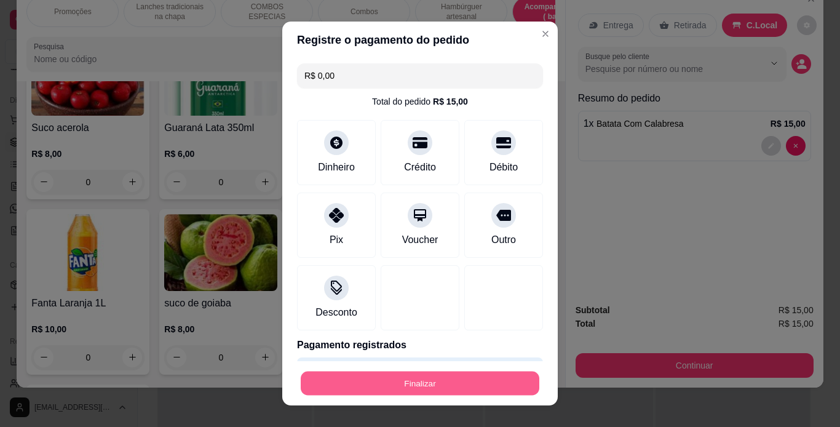
click at [415, 383] on button "Finalizar" at bounding box center [420, 383] width 239 height 24
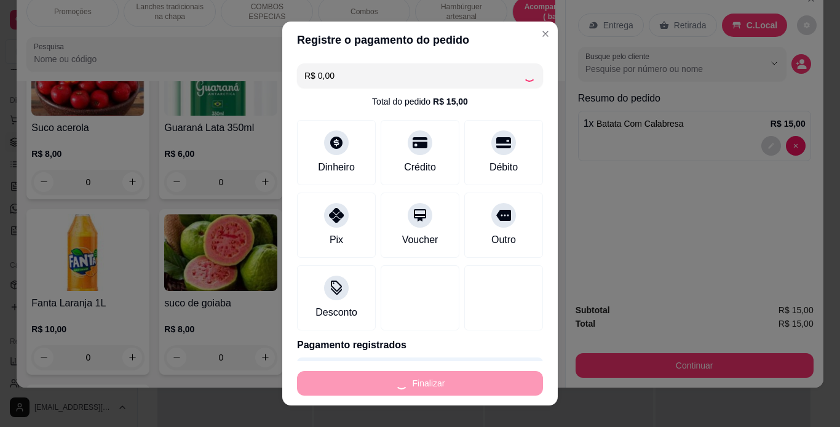
type input "0"
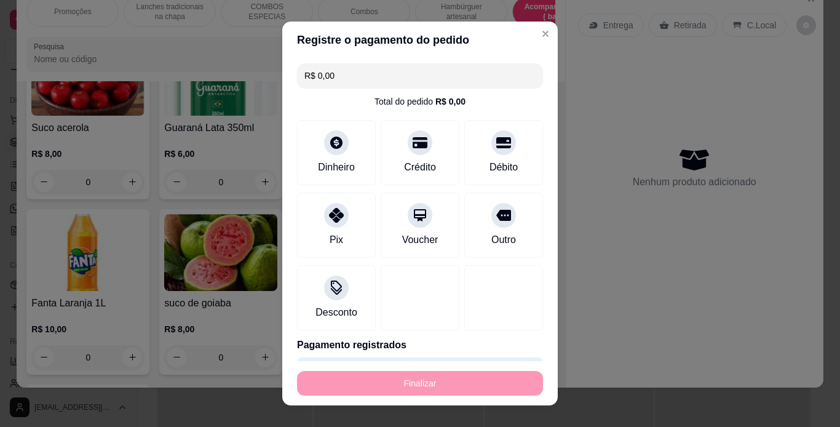
type input "-R$ 15,00"
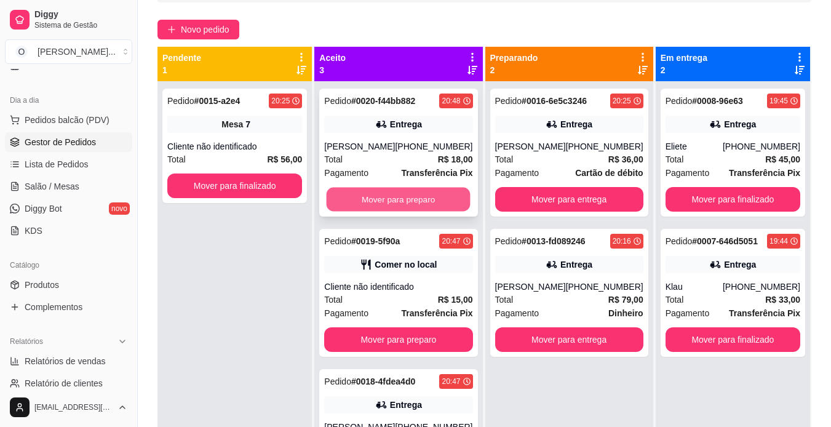
click at [396, 196] on button "Mover para preparo" at bounding box center [399, 200] width 144 height 24
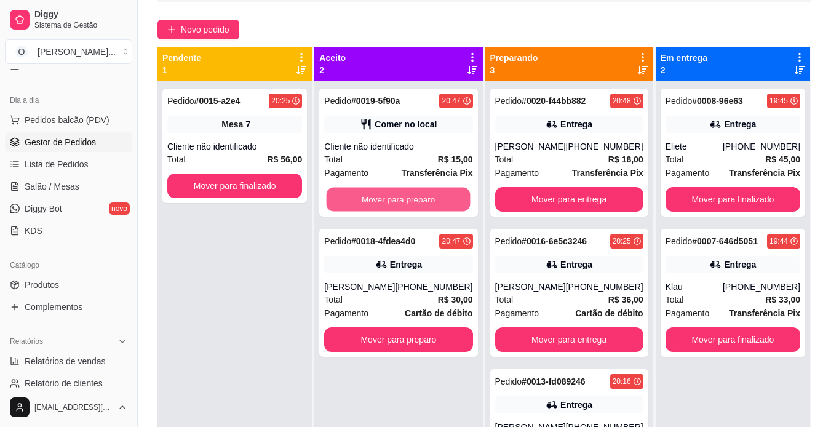
click at [396, 196] on button "Mover para preparo" at bounding box center [399, 200] width 144 height 24
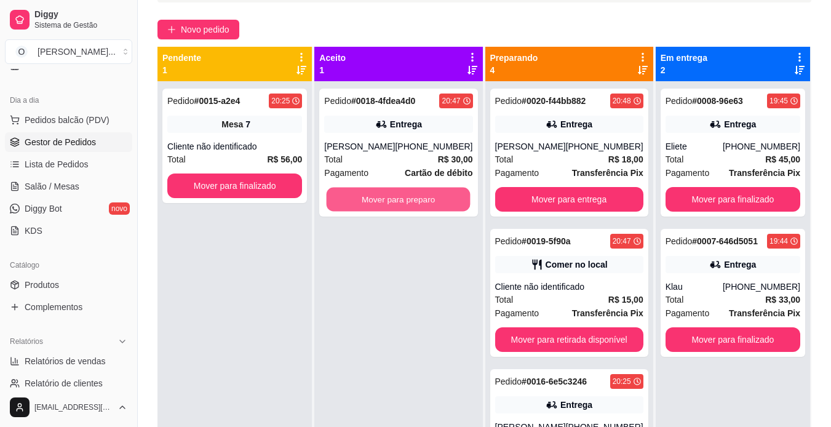
click at [396, 196] on button "Mover para preparo" at bounding box center [399, 200] width 144 height 24
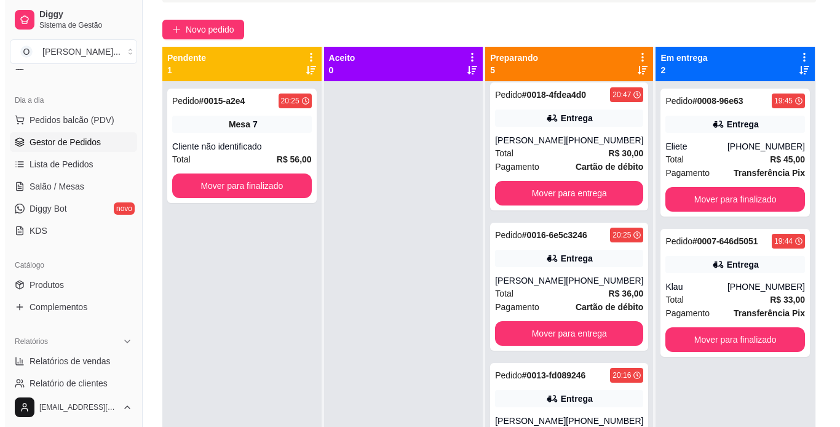
scroll to position [34, 0]
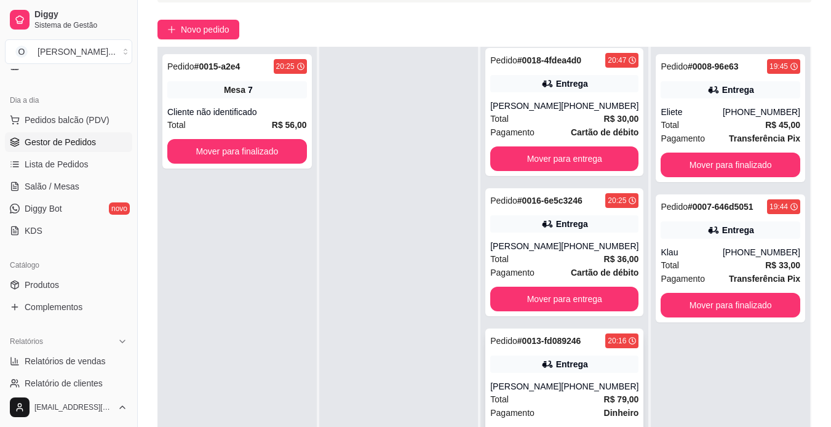
click at [557, 378] on div "Pedido # 0013-fd089246 20:16 Entrega [PERSON_NAME] [PHONE_NUMBER] Total R$ 79,0…" at bounding box center [564, 392] width 158 height 128
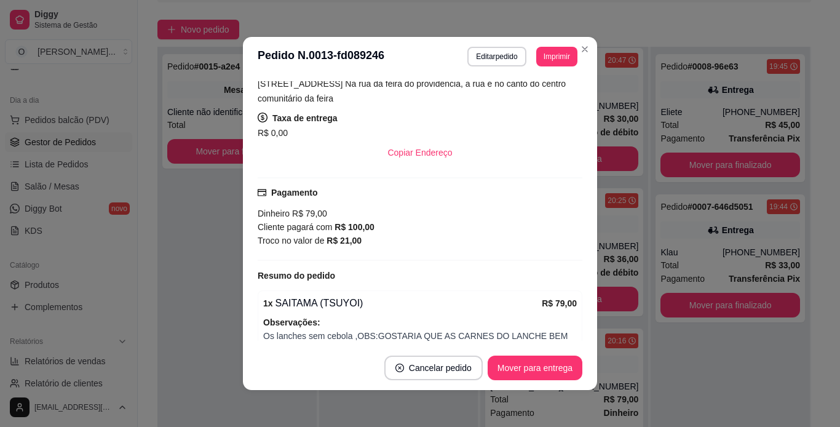
scroll to position [0, 0]
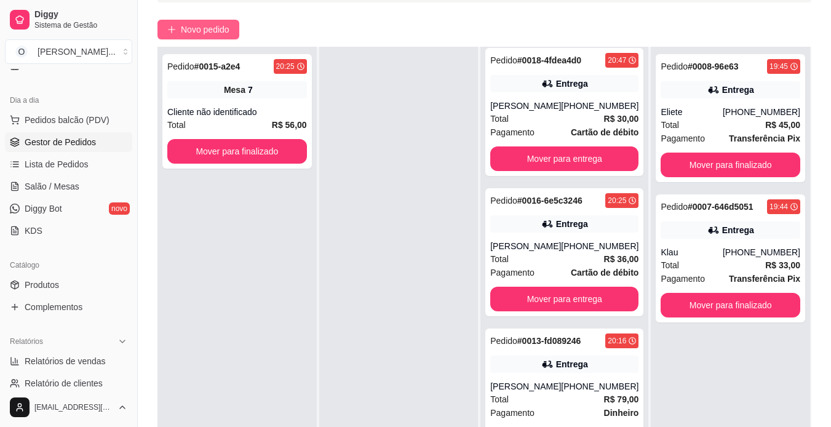
click at [191, 29] on span "Novo pedido" at bounding box center [205, 30] width 49 height 14
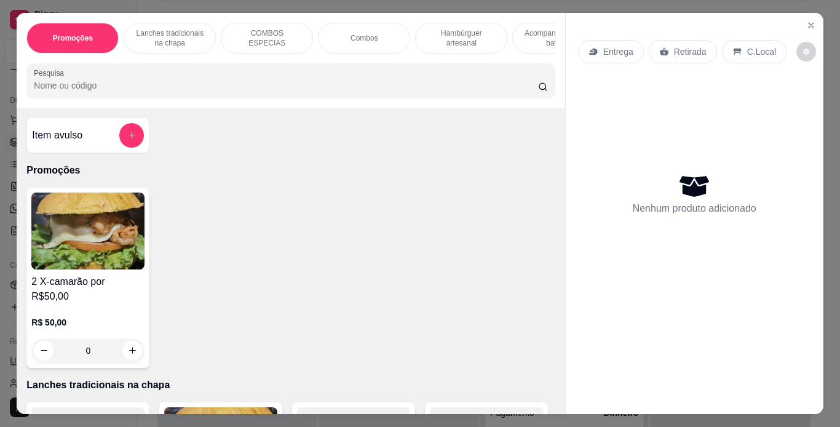
click at [659, 47] on icon at bounding box center [663, 51] width 9 height 8
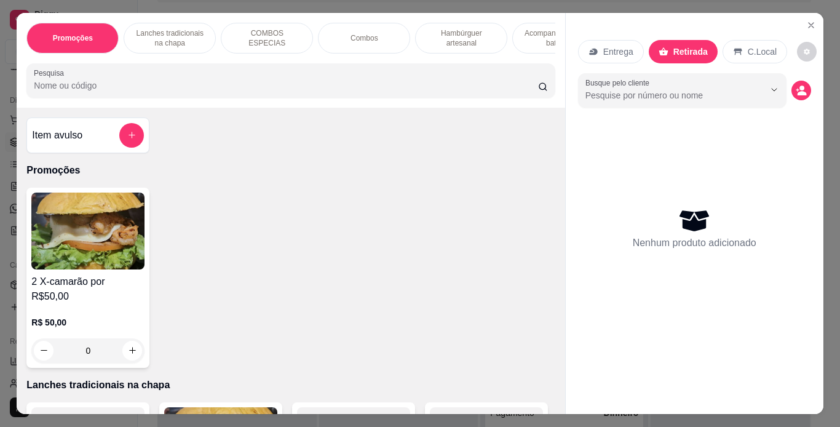
click at [452, 32] on p "Hambúrguer artesanal" at bounding box center [461, 38] width 71 height 20
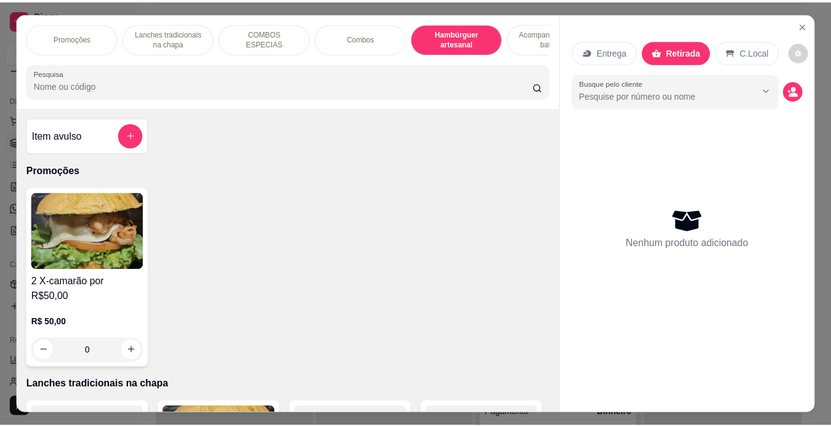
scroll to position [31, 0]
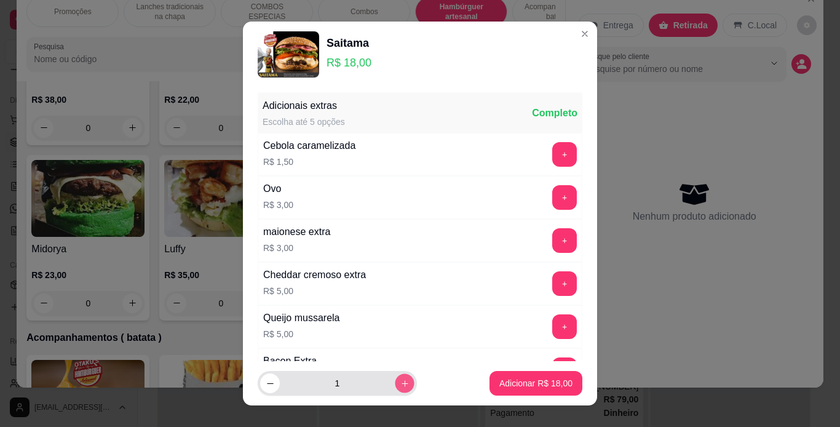
click at [400, 387] on icon "increase-product-quantity" at bounding box center [404, 383] width 9 height 9
type input "2"
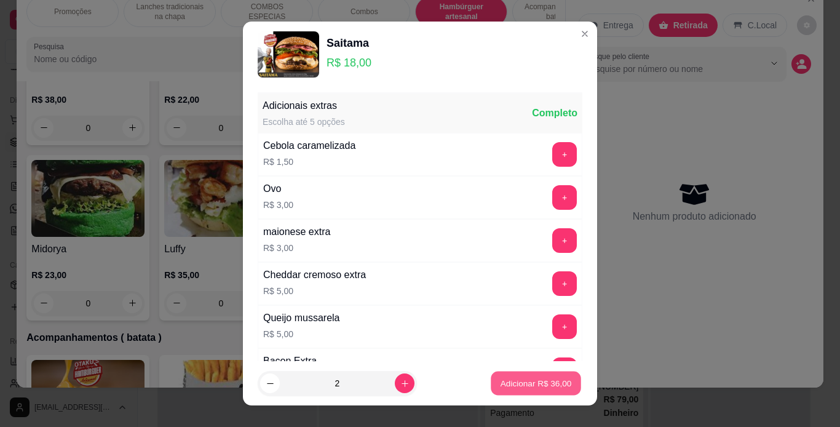
click at [501, 387] on p "Adicionar R$ 36,00" at bounding box center [536, 384] width 71 height 12
type input "2"
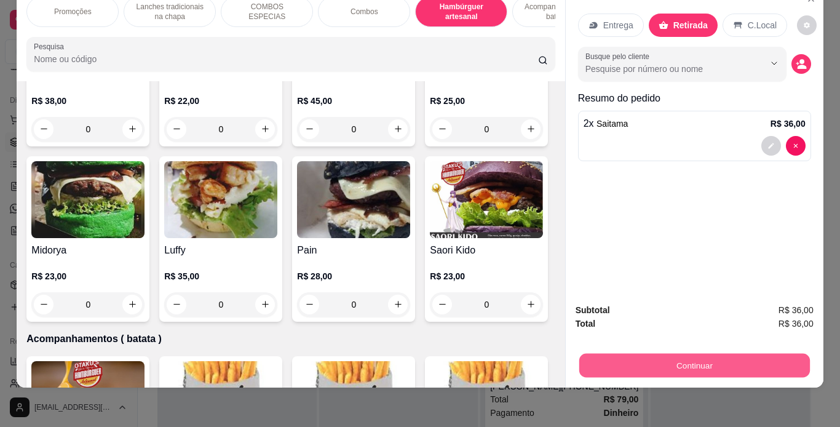
click at [659, 363] on button "Continuar" at bounding box center [694, 366] width 231 height 24
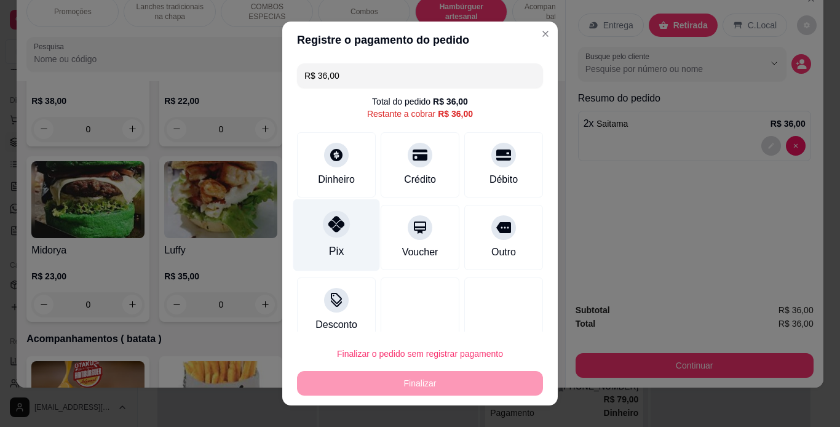
click at [338, 242] on div "Pix" at bounding box center [336, 235] width 87 height 72
type input "R$ 0,00"
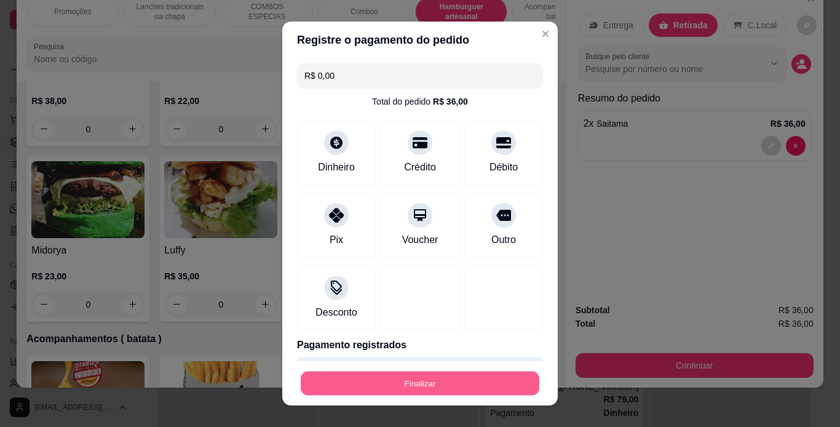
click at [426, 380] on button "Finalizar" at bounding box center [420, 383] width 239 height 24
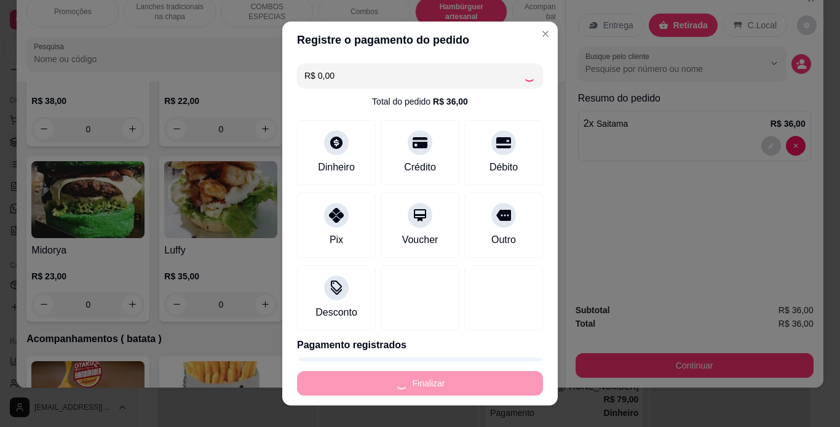
type input "0"
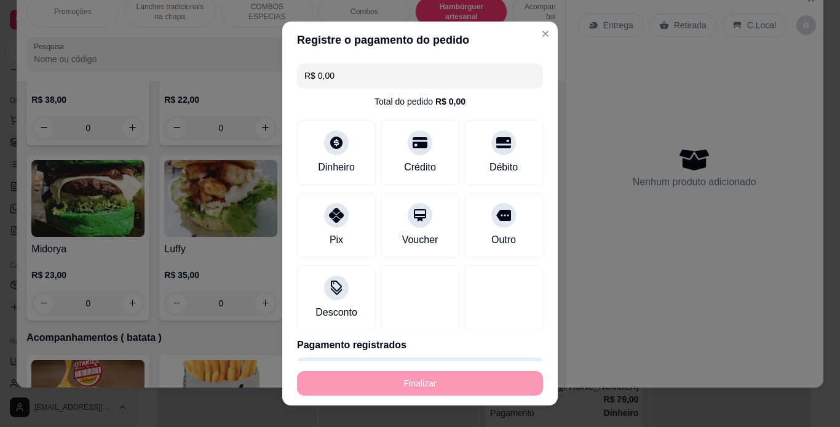
type input "-R$ 36,00"
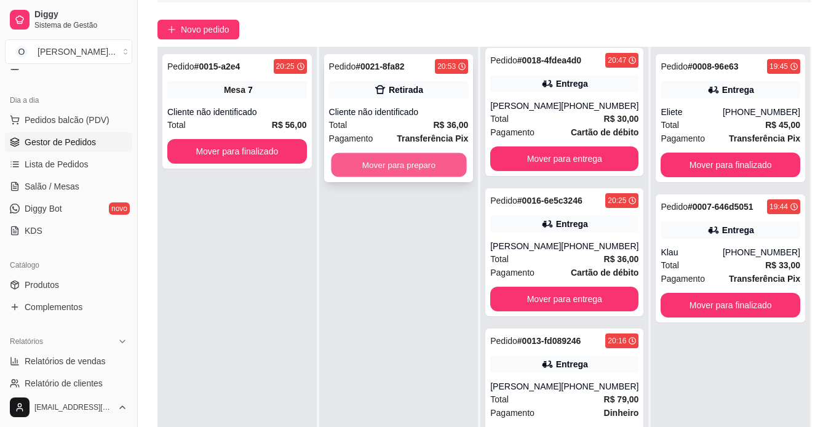
click at [411, 164] on button "Mover para preparo" at bounding box center [398, 165] width 135 height 24
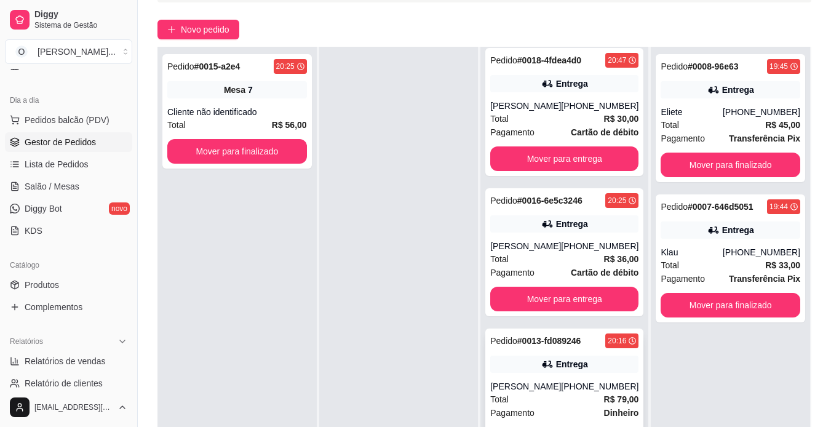
scroll to position [188, 0]
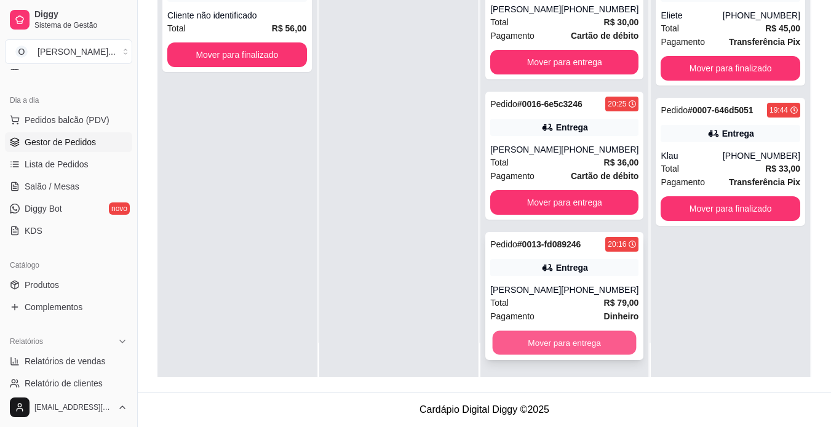
click at [515, 339] on button "Mover para entrega" at bounding box center [565, 343] width 144 height 24
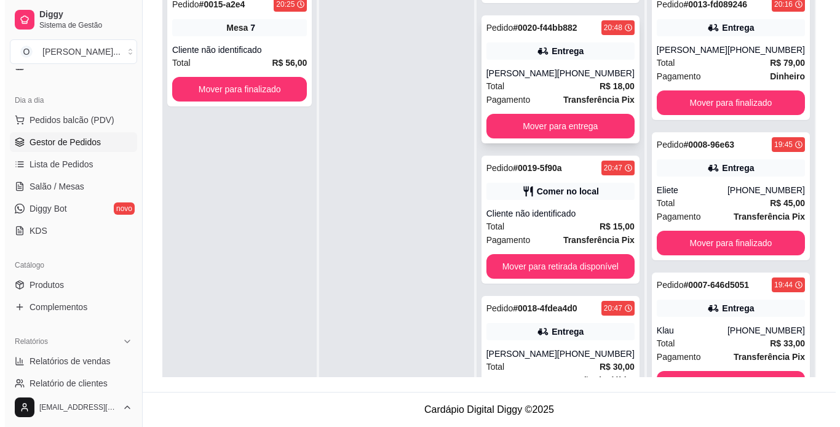
scroll to position [115, 0]
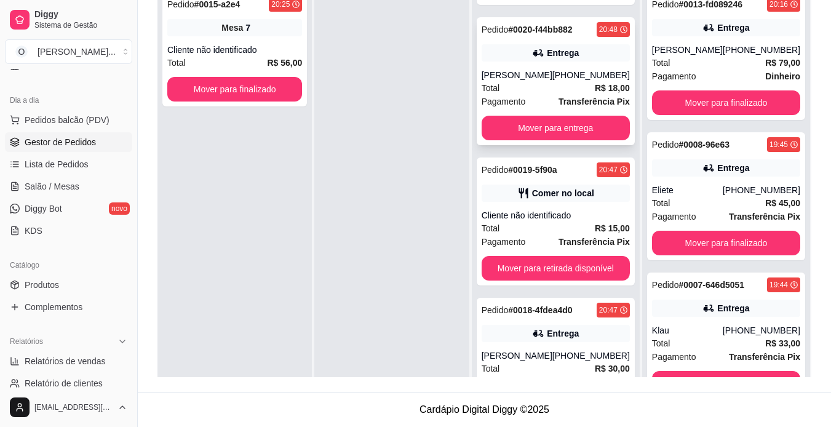
click at [562, 60] on div "Entrega" at bounding box center [556, 52] width 148 height 17
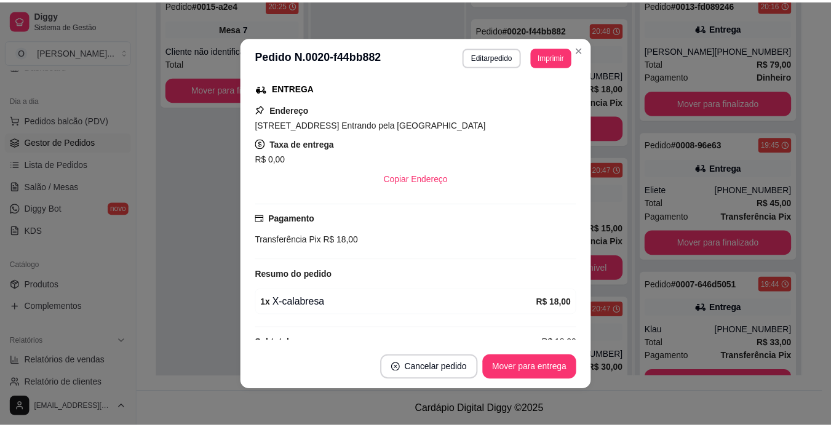
scroll to position [214, 0]
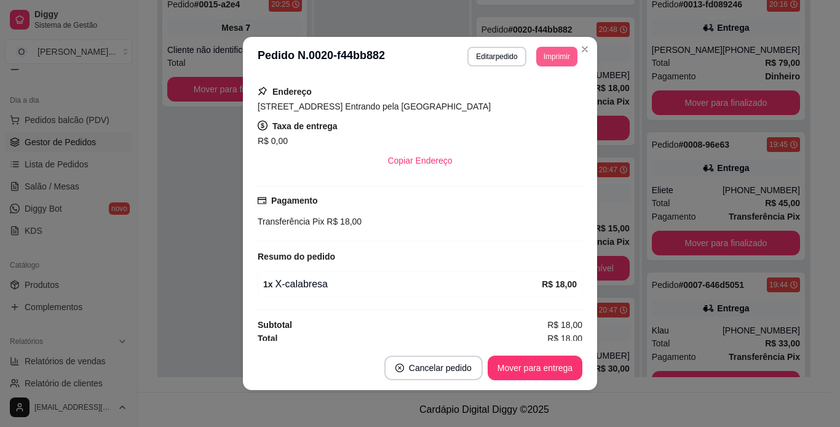
click at [539, 59] on button "Imprimir" at bounding box center [556, 57] width 41 height 20
click at [538, 98] on button "IMPRESSORA" at bounding box center [529, 99] width 86 height 19
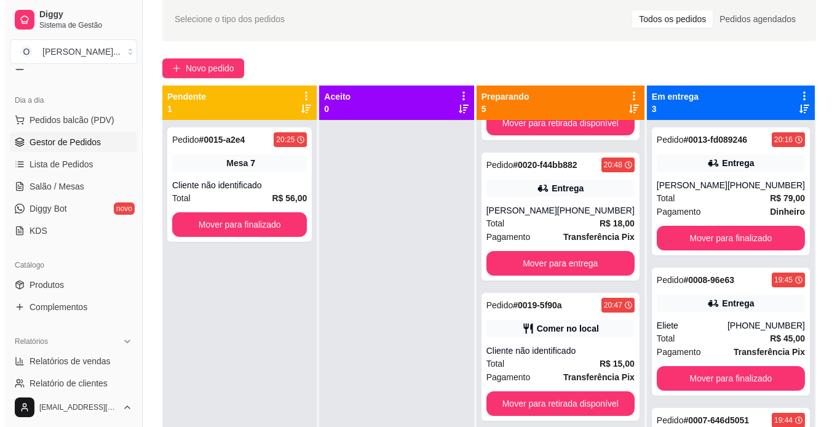
scroll to position [0, 0]
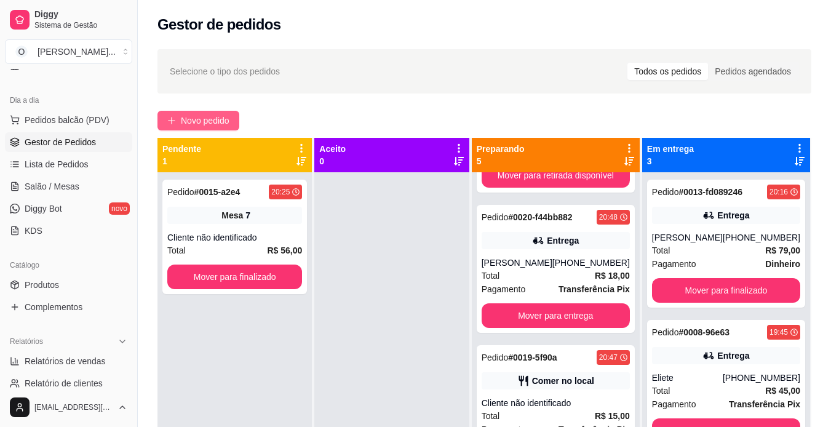
click at [216, 121] on span "Novo pedido" at bounding box center [205, 121] width 49 height 14
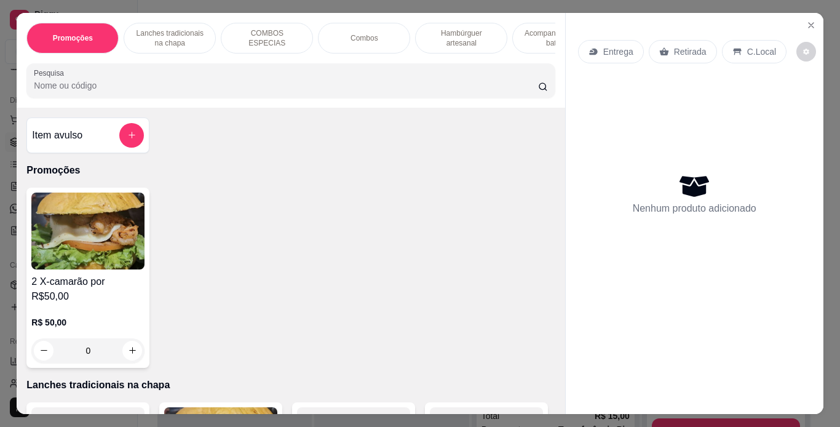
click at [682, 50] on p "Retirada" at bounding box center [690, 52] width 33 height 12
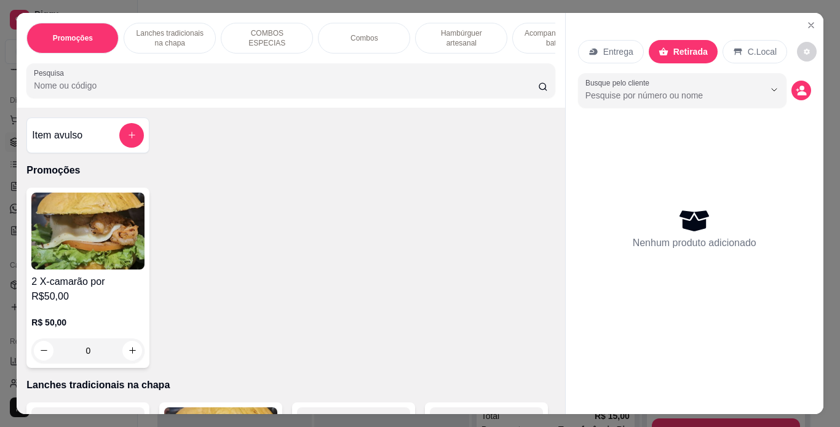
click at [385, 42] on div "Combos" at bounding box center [364, 38] width 92 height 31
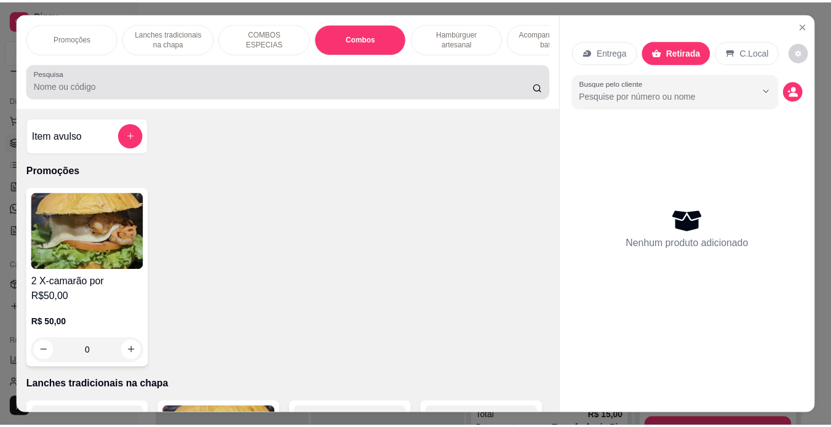
scroll to position [31, 0]
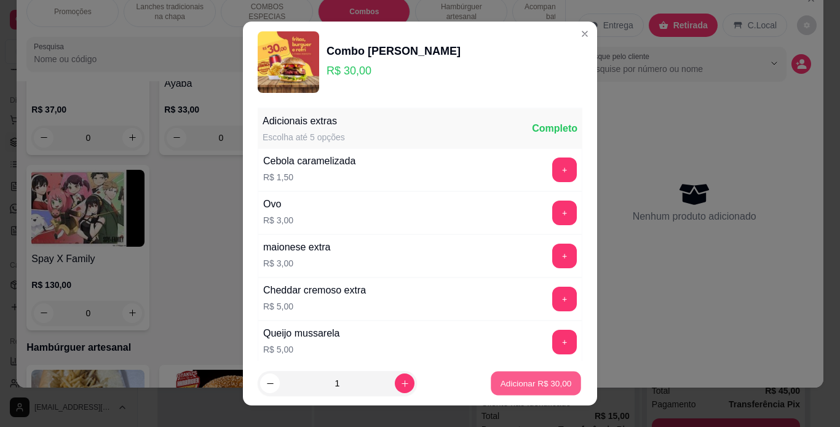
click at [523, 383] on p "Adicionar R$ 30,00" at bounding box center [536, 384] width 71 height 12
type input "1"
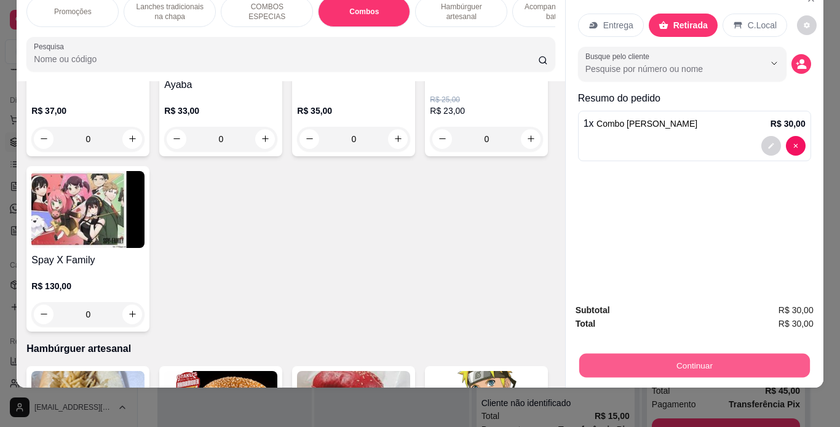
click at [643, 354] on button "Continuar" at bounding box center [694, 366] width 231 height 24
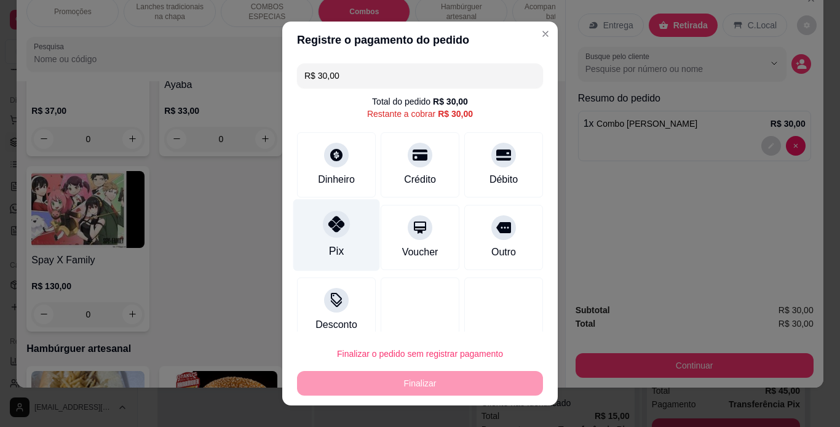
click at [349, 234] on div "Pix" at bounding box center [336, 235] width 87 height 72
type input "R$ 0,00"
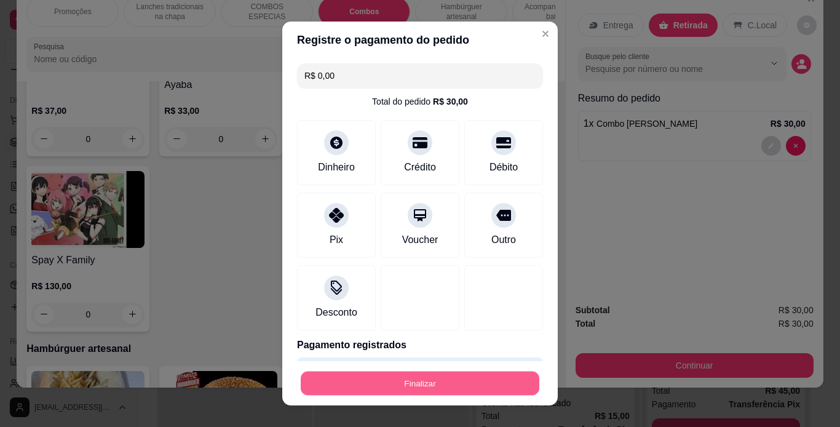
click at [424, 387] on button "Finalizar" at bounding box center [420, 383] width 239 height 24
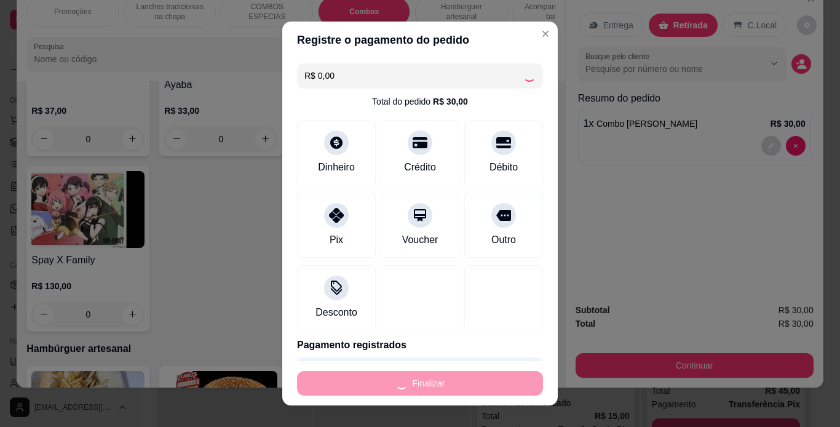
type input "0"
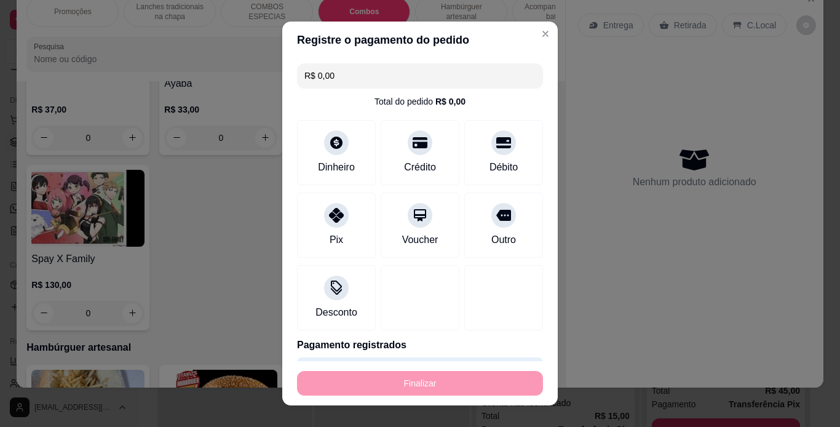
type input "-R$ 30,00"
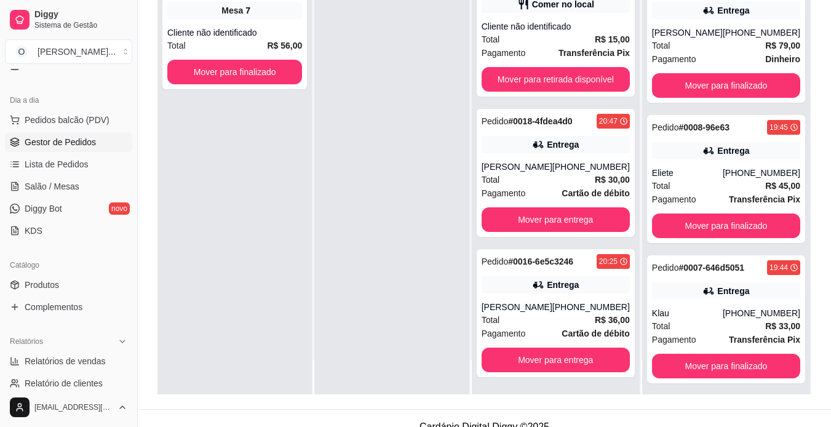
scroll to position [188, 0]
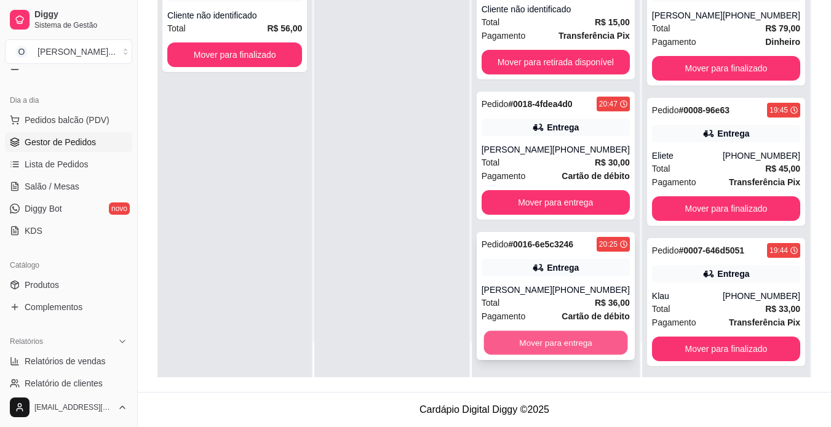
click at [547, 341] on button "Mover para entrega" at bounding box center [555, 343] width 144 height 24
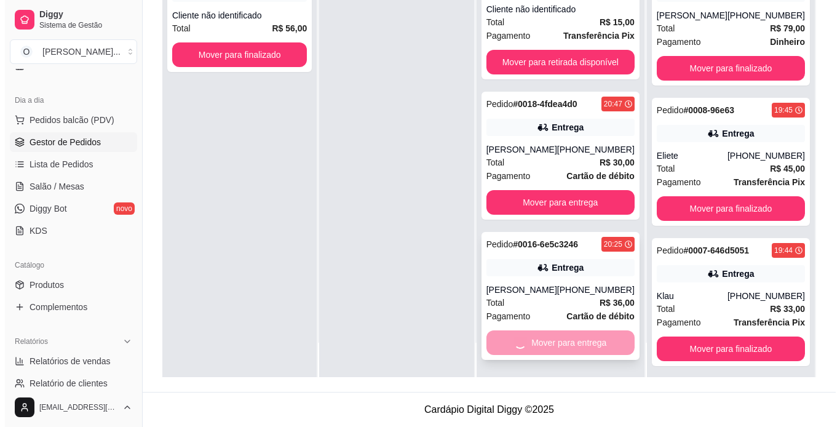
scroll to position [146, 0]
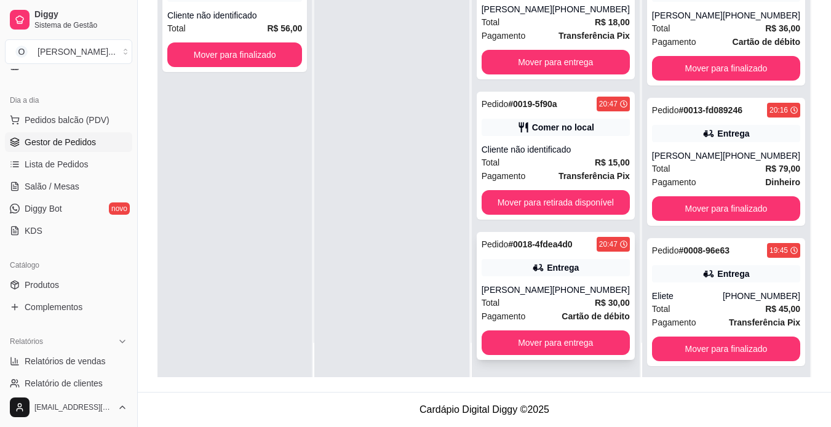
click at [563, 263] on div "Entrega" at bounding box center [563, 267] width 32 height 12
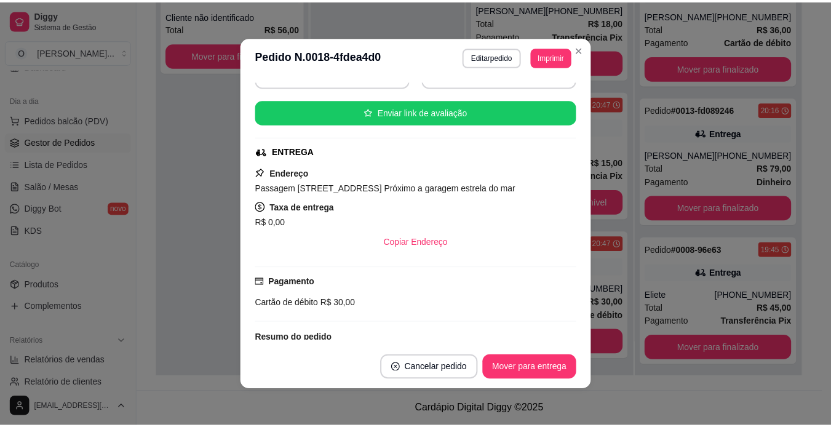
scroll to position [0, 0]
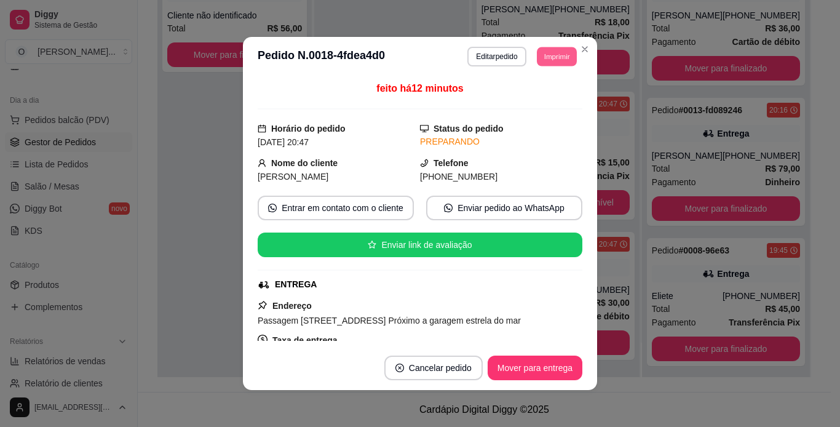
click at [560, 57] on button "Imprimir" at bounding box center [557, 56] width 40 height 19
click at [542, 101] on button "IMPRESSORA" at bounding box center [529, 99] width 86 height 19
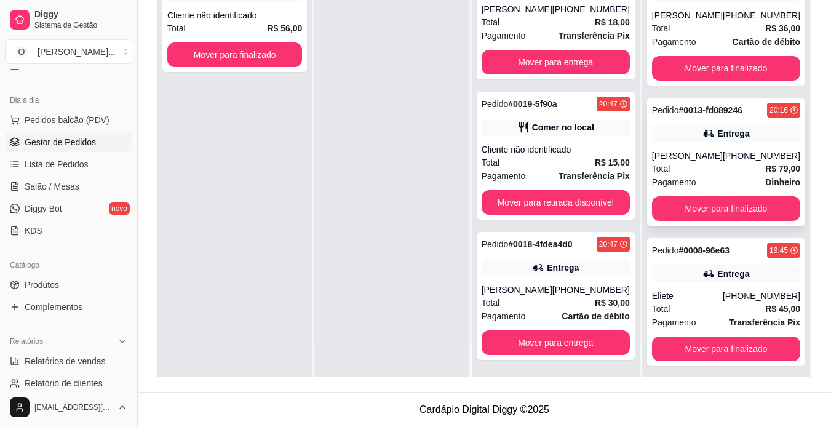
click at [696, 191] on div "Pedido # 0013-fd089246 20:16 Entrega [PERSON_NAME] [PHONE_NUMBER] Total R$ 79,0…" at bounding box center [726, 162] width 158 height 128
click at [677, 24] on div "Total R$ 36,00" at bounding box center [726, 29] width 148 height 14
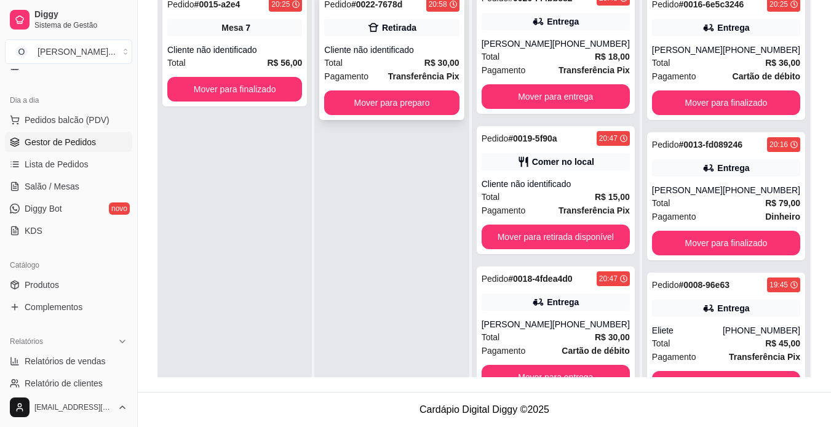
click at [413, 69] on span "Transferência Pix" at bounding box center [423, 76] width 71 height 14
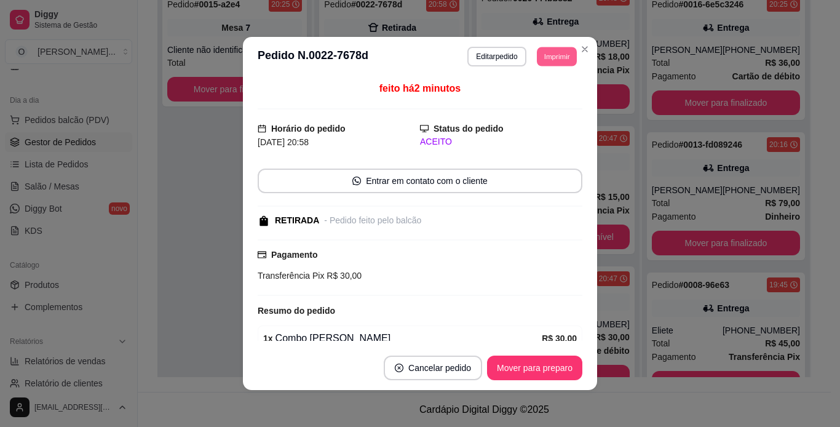
click at [537, 56] on button "Imprimir" at bounding box center [557, 56] width 40 height 19
click at [526, 101] on button "IMPRESSORA" at bounding box center [529, 99] width 86 height 19
click at [544, 362] on button "Mover para preparo" at bounding box center [534, 368] width 92 height 24
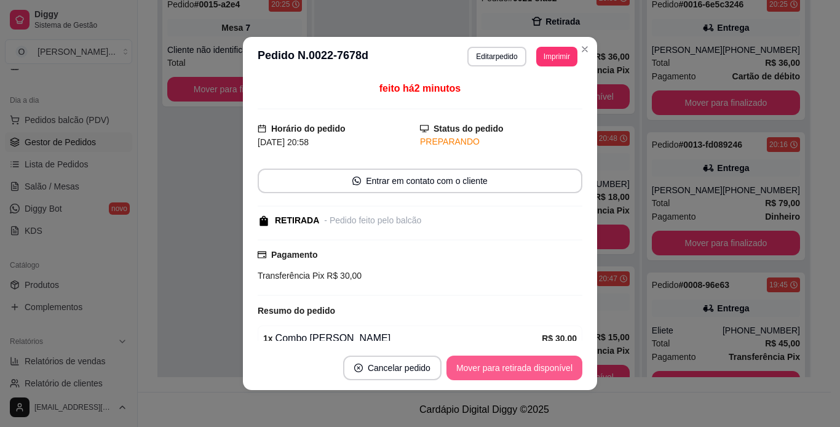
scroll to position [287, 0]
click at [544, 362] on button "Mover para retirada disponível" at bounding box center [514, 368] width 132 height 24
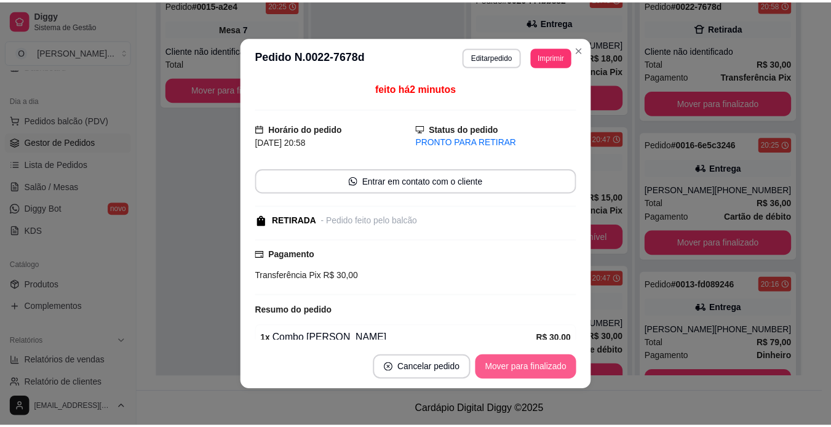
scroll to position [146, 0]
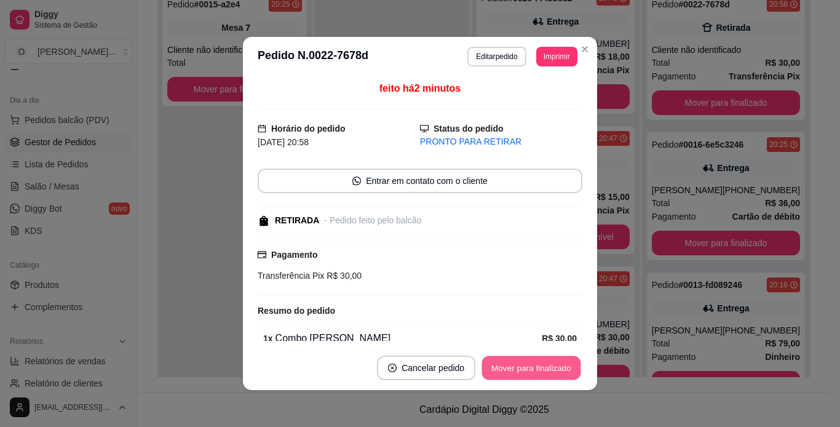
click at [544, 362] on button "Mover para finalizado" at bounding box center [531, 368] width 99 height 24
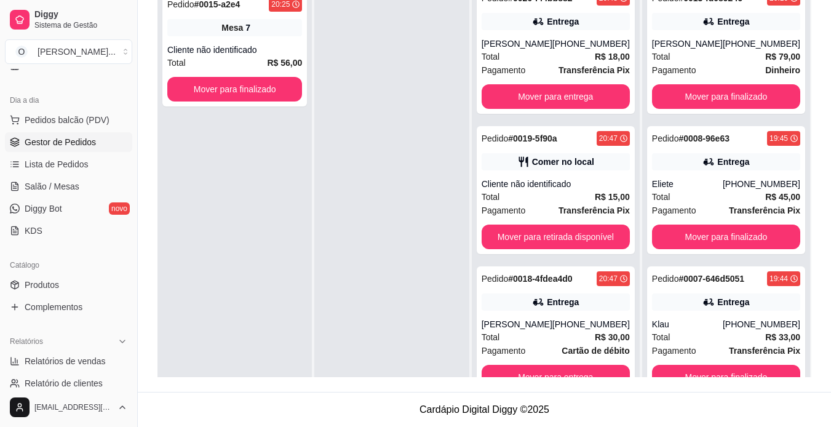
scroll to position [34, 0]
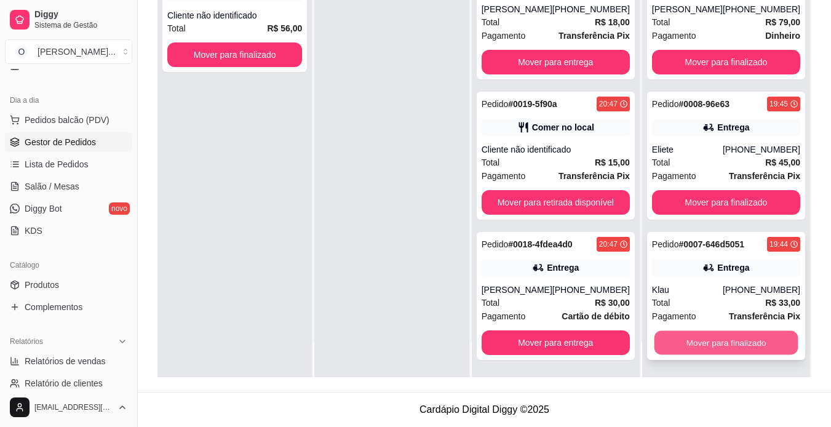
click at [697, 338] on button "Mover para finalizado" at bounding box center [726, 343] width 144 height 24
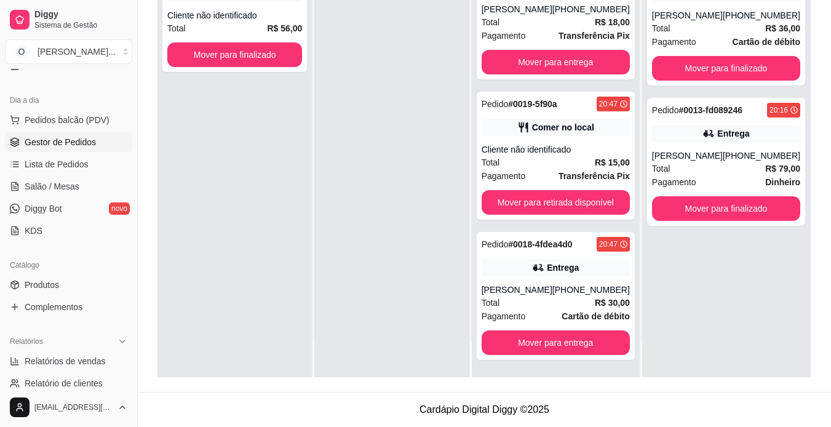
scroll to position [0, 0]
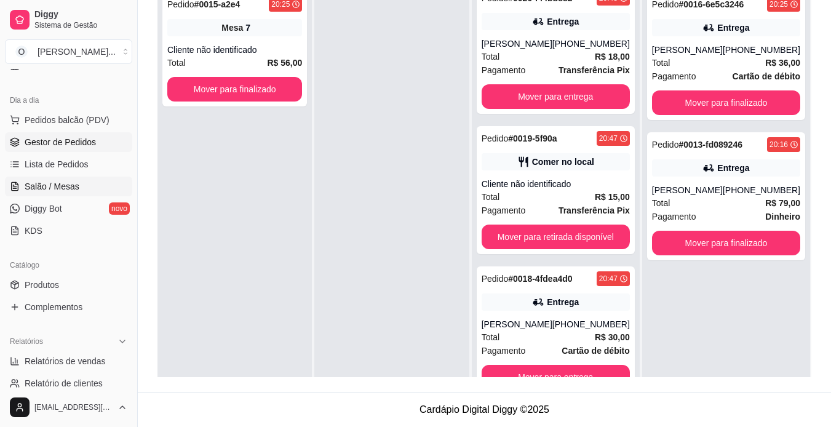
click at [84, 183] on link "Salão / Mesas" at bounding box center [68, 187] width 127 height 20
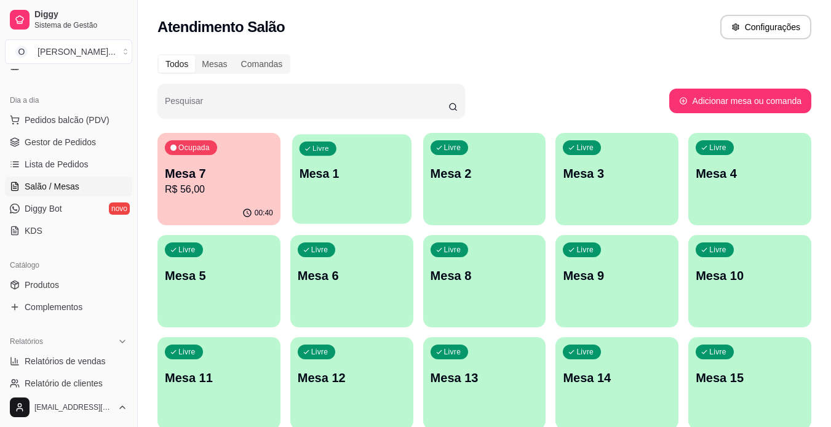
click at [335, 160] on div "Livre Mesa 1" at bounding box center [351, 171] width 119 height 75
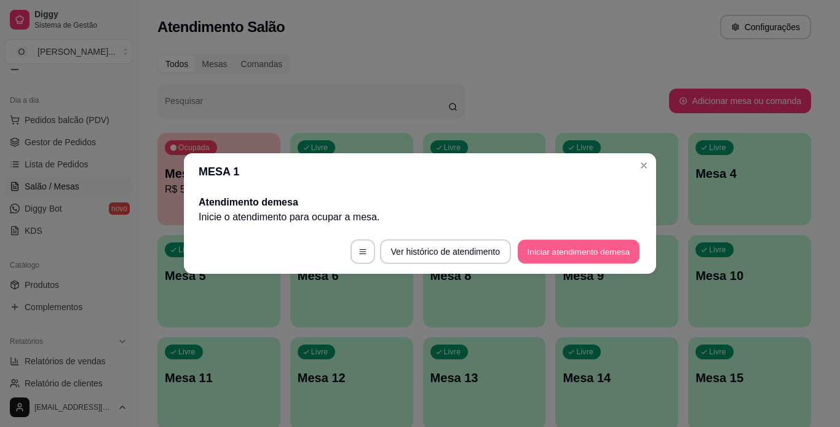
click at [550, 247] on button "Iniciar atendimento de mesa" at bounding box center [579, 252] width 122 height 24
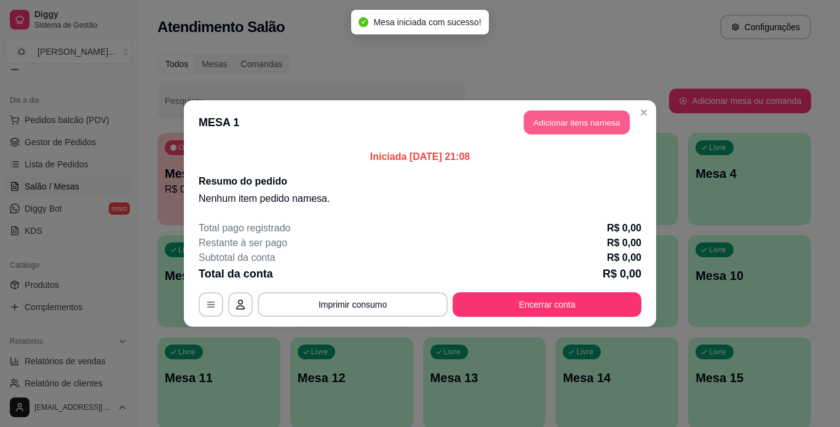
click at [571, 116] on button "Adicionar itens na mesa" at bounding box center [577, 123] width 106 height 24
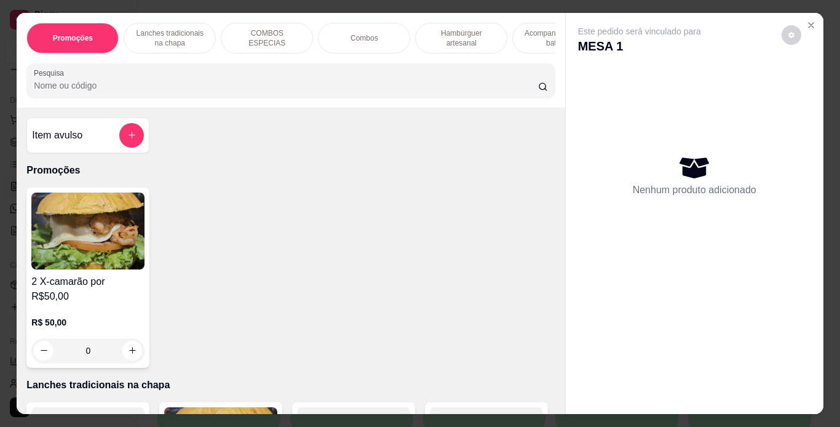
click at [179, 38] on p "Lanches tradicionais na chapa" at bounding box center [169, 38] width 71 height 20
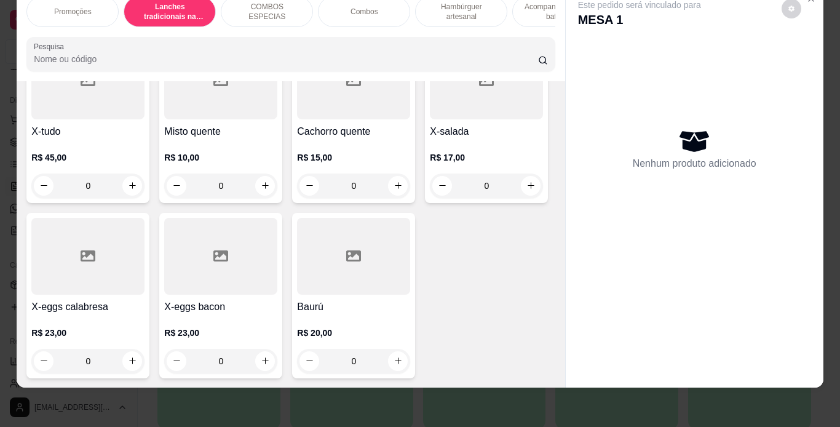
scroll to position [866, 0]
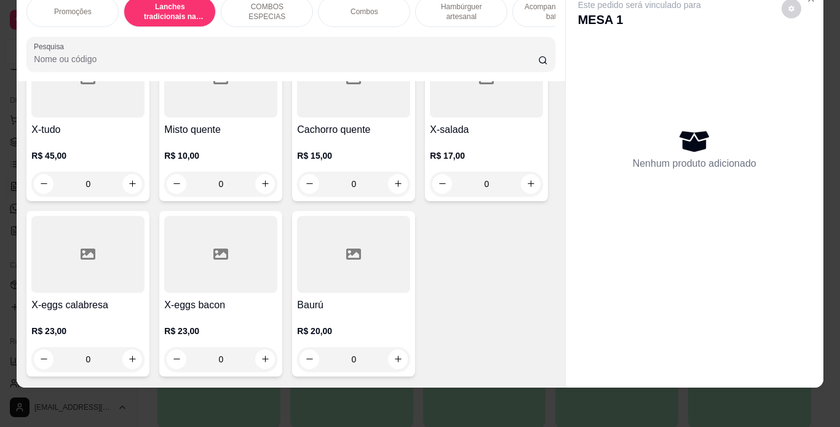
click at [63, 117] on div at bounding box center [87, 79] width 113 height 77
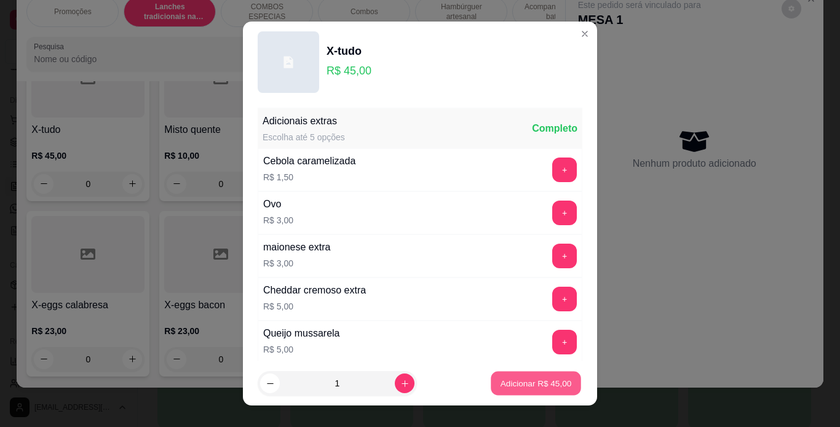
click at [501, 379] on p "Adicionar R$ 45,00" at bounding box center [536, 384] width 71 height 12
type input "1"
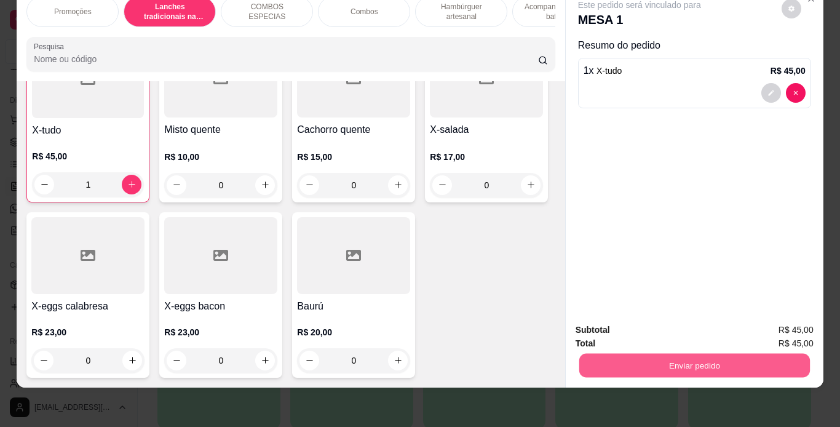
click at [602, 354] on button "Enviar pedido" at bounding box center [694, 366] width 231 height 24
click at [632, 320] on button "Não registrar e enviar pedido" at bounding box center [654, 325] width 124 height 23
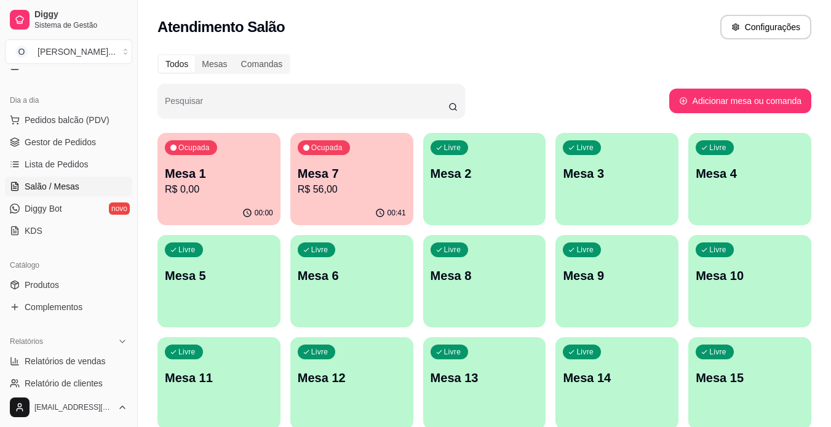
click at [69, 143] on span "Gestor de Pedidos" at bounding box center [60, 142] width 71 height 12
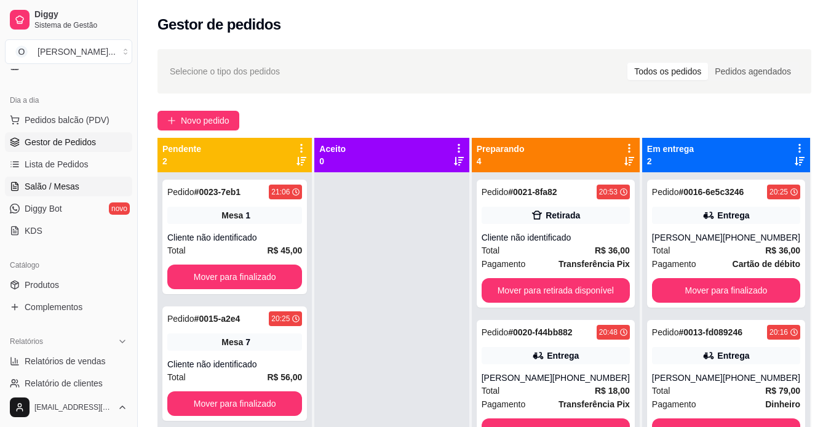
click at [79, 189] on link "Salão / Mesas" at bounding box center [68, 187] width 127 height 20
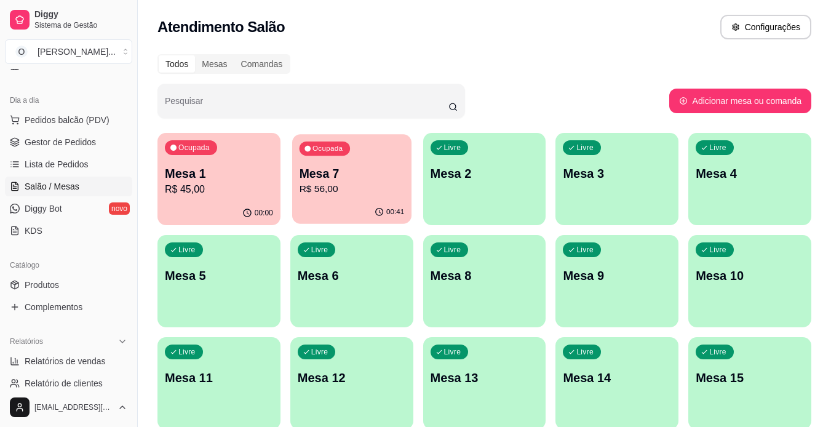
click at [320, 159] on div "Ocupada Mesa 7 R$ 56,00" at bounding box center [351, 167] width 119 height 66
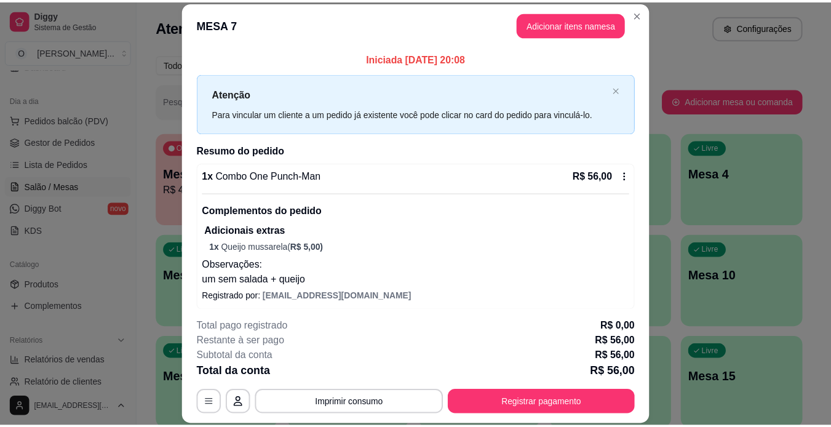
scroll to position [6, 0]
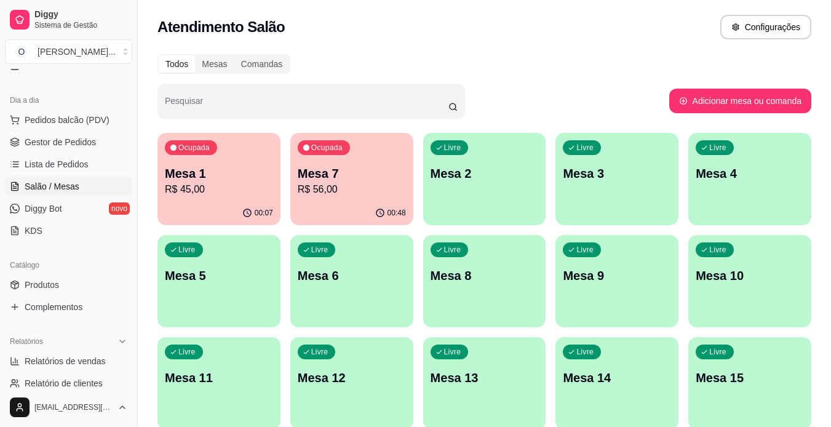
click at [84, 140] on span "Gestor de Pedidos" at bounding box center [60, 142] width 71 height 12
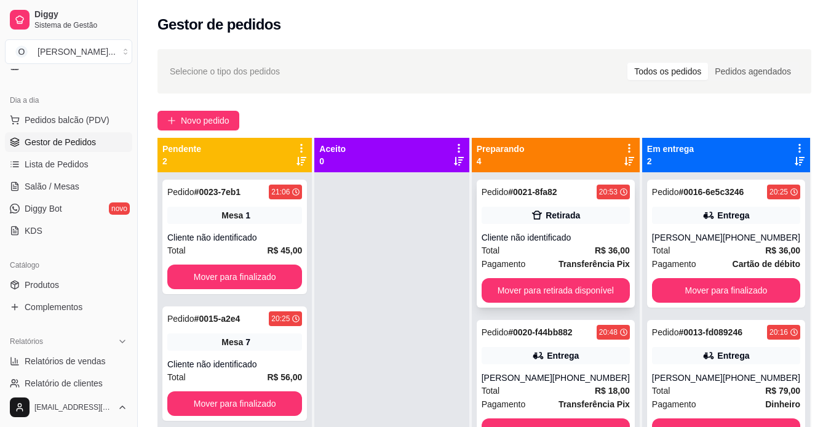
click at [576, 239] on div "Cliente não identificado" at bounding box center [556, 237] width 148 height 12
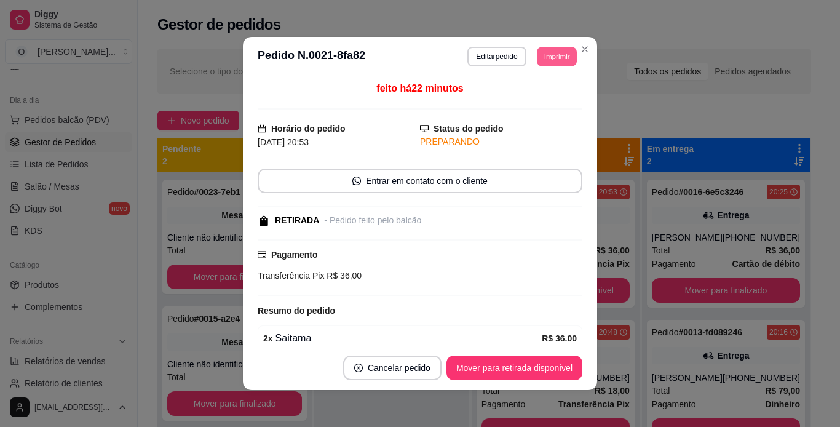
click at [544, 53] on button "Imprimir" at bounding box center [557, 56] width 40 height 19
click at [526, 93] on button "IMPRESSORA" at bounding box center [529, 99] width 86 height 19
click at [538, 380] on footer "Cancelar pedido Mover para retirada disponível" at bounding box center [420, 368] width 354 height 44
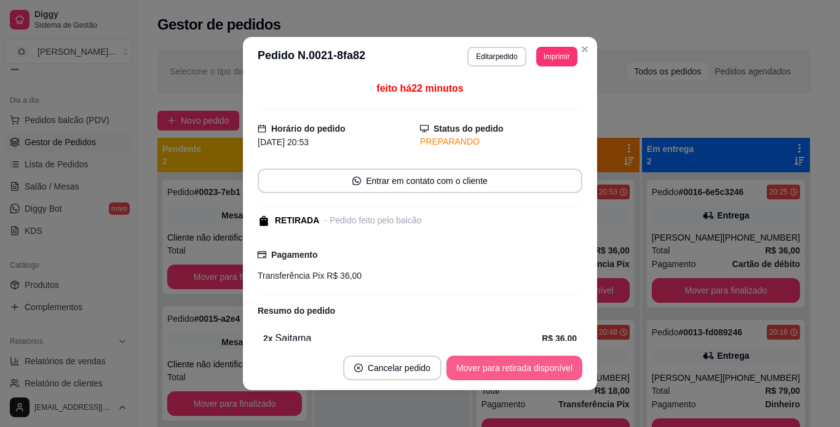
click at [539, 370] on button "Mover para retirada disponível" at bounding box center [514, 367] width 136 height 25
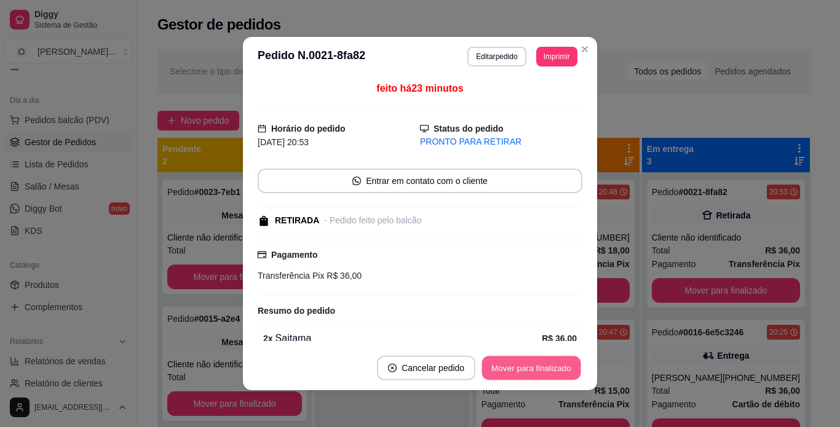
click at [539, 370] on button "Mover para finalizado" at bounding box center [531, 368] width 99 height 24
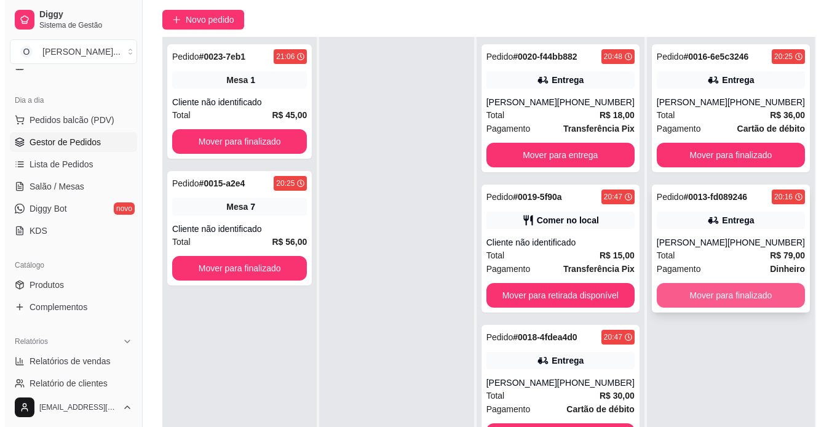
scroll to position [77, 0]
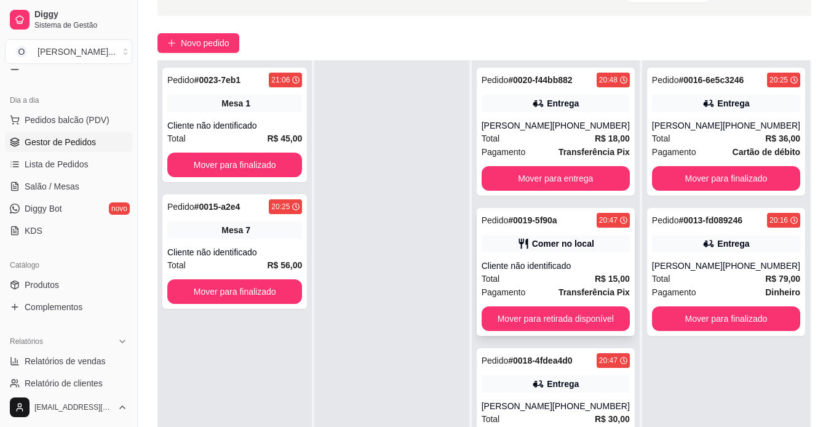
click at [565, 253] on div "Pedido # 0019-5f90a 20:47 Comer no local Cliente não identificado Total R$ 15,0…" at bounding box center [556, 272] width 158 height 128
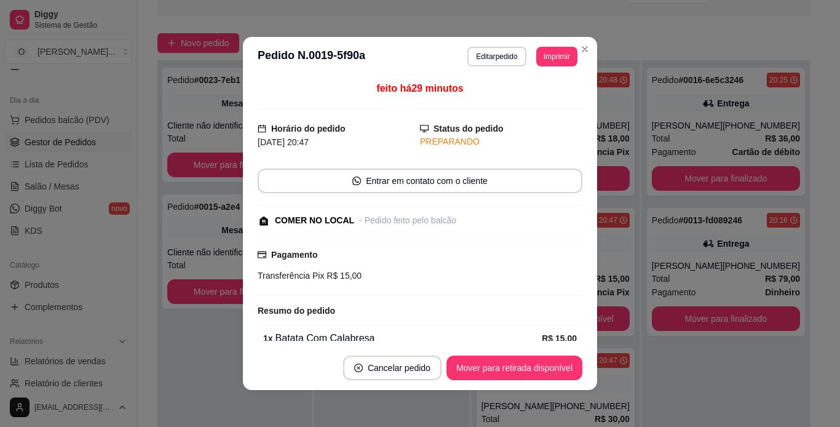
scroll to position [58, 0]
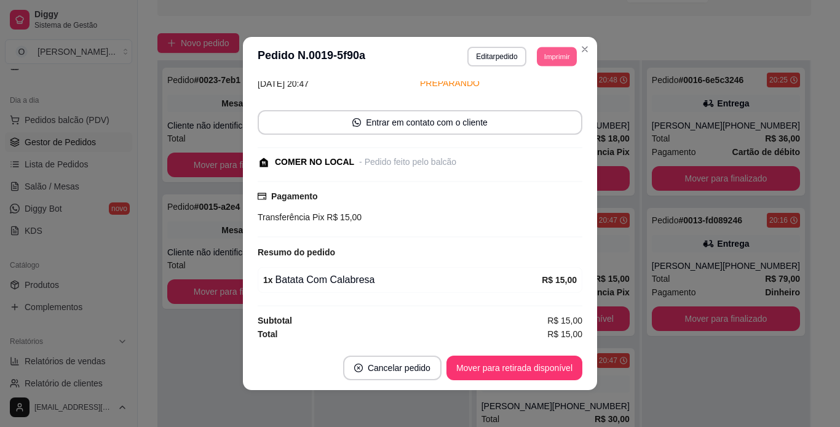
click at [544, 58] on button "Imprimir" at bounding box center [557, 56] width 40 height 19
click at [533, 102] on button "IMPRESSORA" at bounding box center [529, 99] width 86 height 19
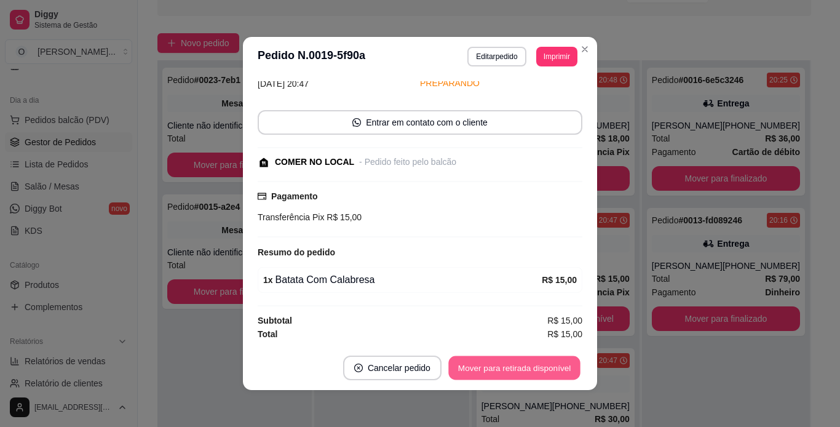
click at [520, 359] on button "Mover para retirada disponível" at bounding box center [514, 368] width 132 height 24
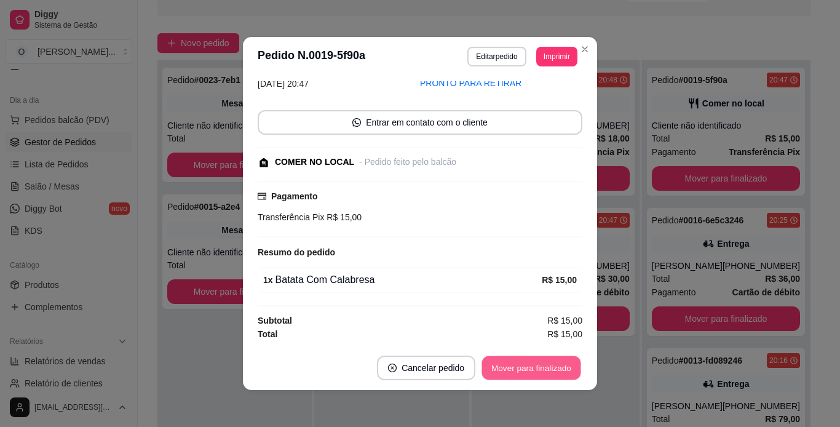
click at [550, 373] on button "Mover para finalizado" at bounding box center [531, 368] width 99 height 24
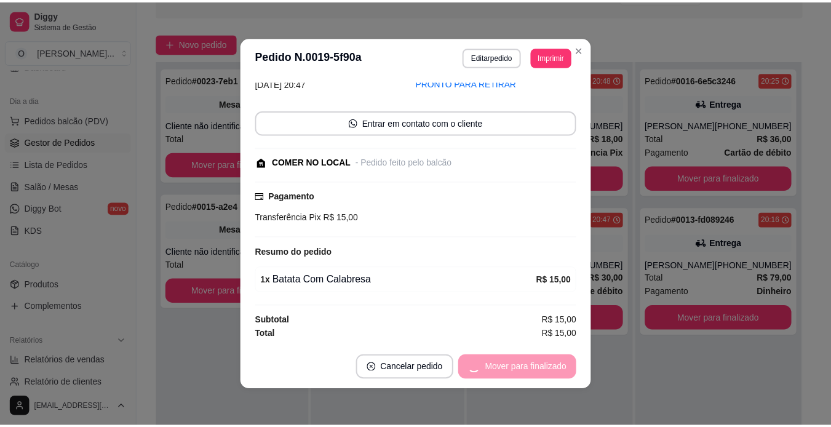
scroll to position [6, 0]
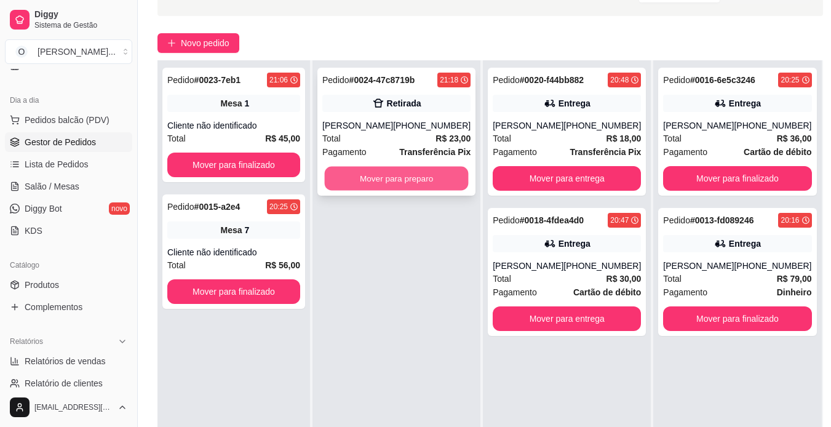
click at [407, 177] on button "Mover para preparo" at bounding box center [397, 179] width 144 height 24
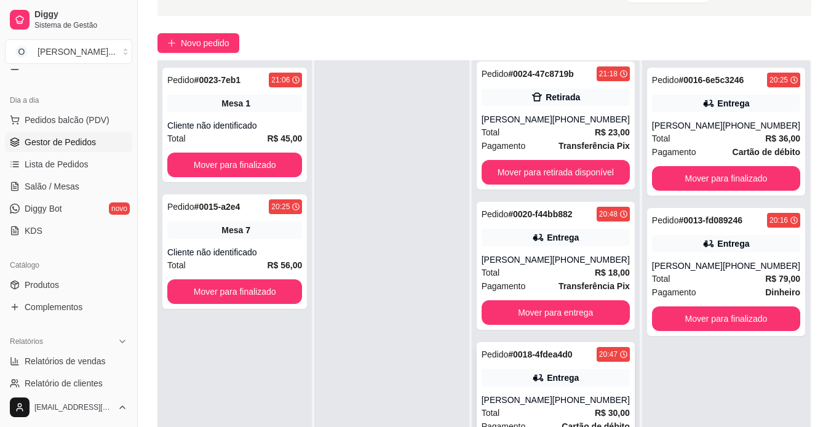
scroll to position [188, 0]
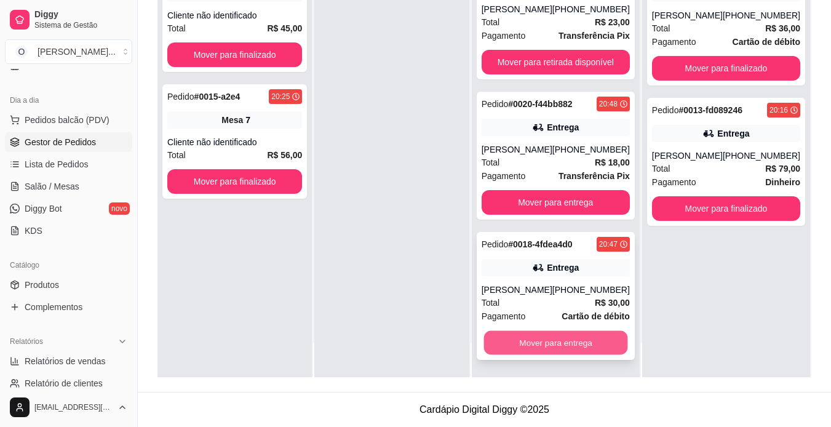
click at [526, 350] on button "Mover para entrega" at bounding box center [555, 343] width 144 height 24
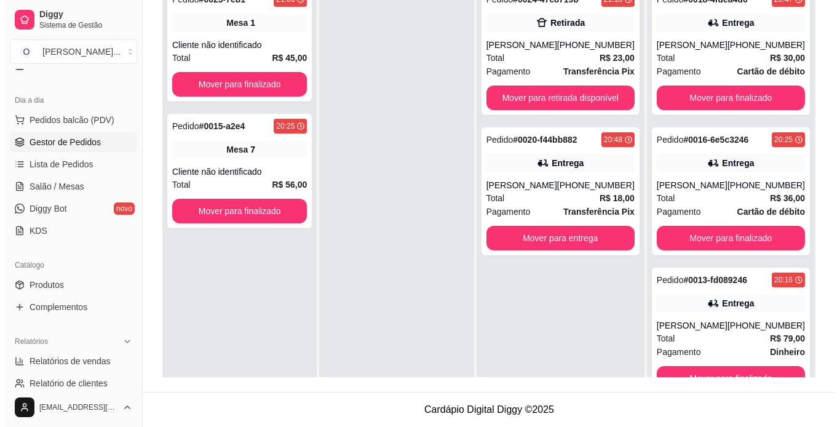
scroll to position [0, 0]
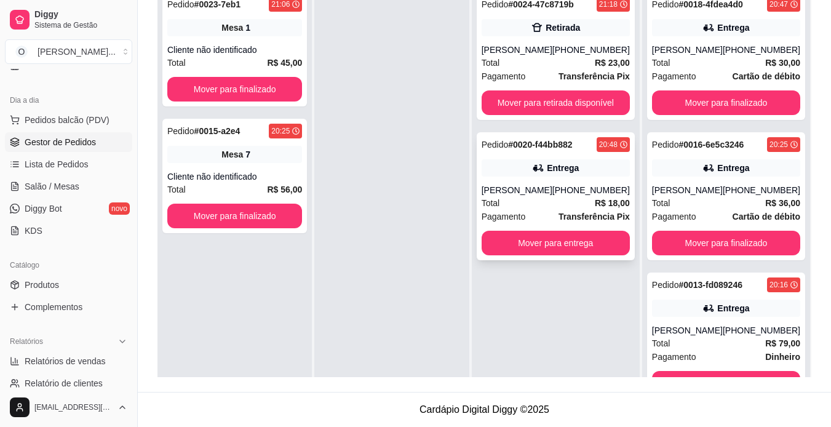
click at [581, 188] on div "[PHONE_NUMBER]" at bounding box center [590, 190] width 77 height 12
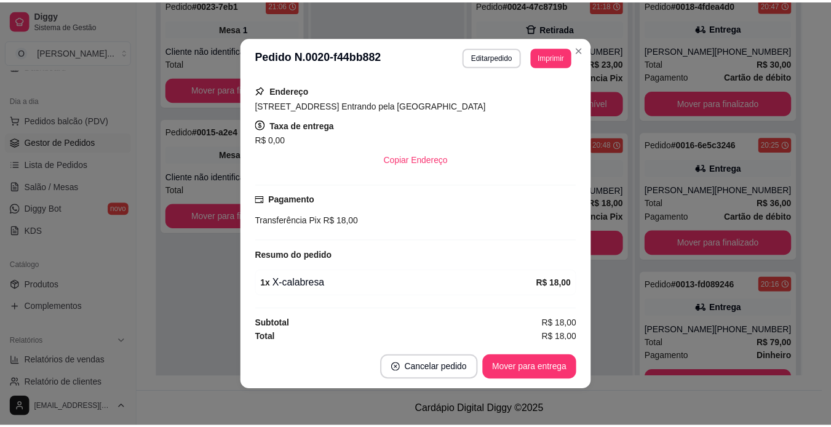
scroll to position [216, 0]
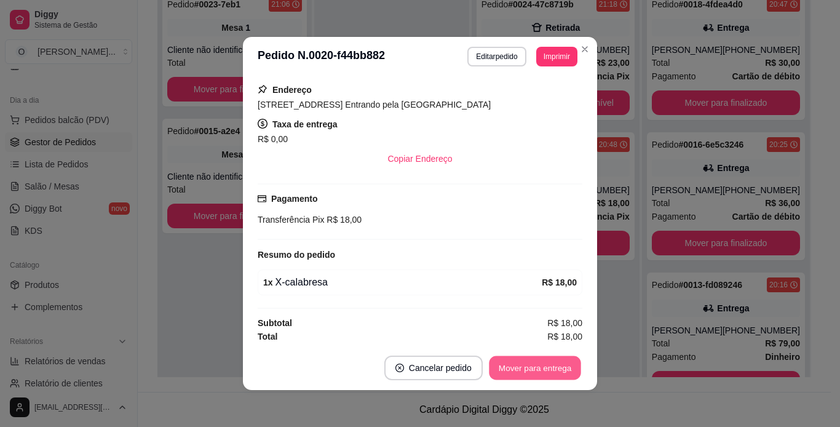
click at [537, 377] on button "Mover para entrega" at bounding box center [535, 368] width 92 height 24
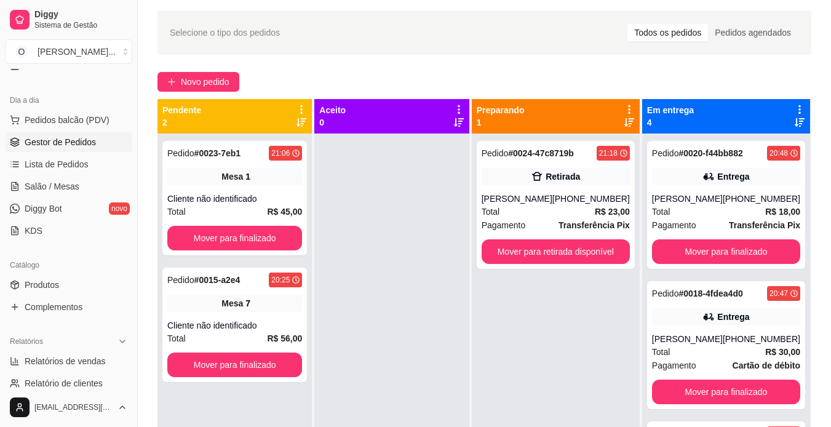
scroll to position [17, 0]
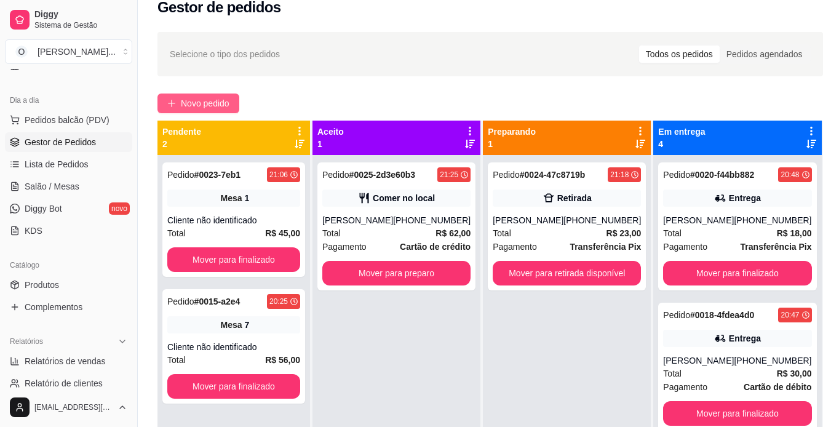
click at [184, 101] on span "Novo pedido" at bounding box center [205, 104] width 49 height 14
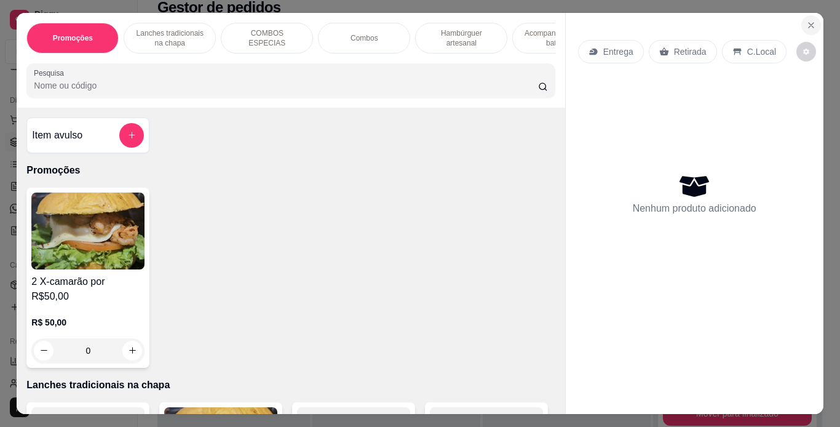
click at [806, 20] on icon "Close" at bounding box center [811, 25] width 10 height 10
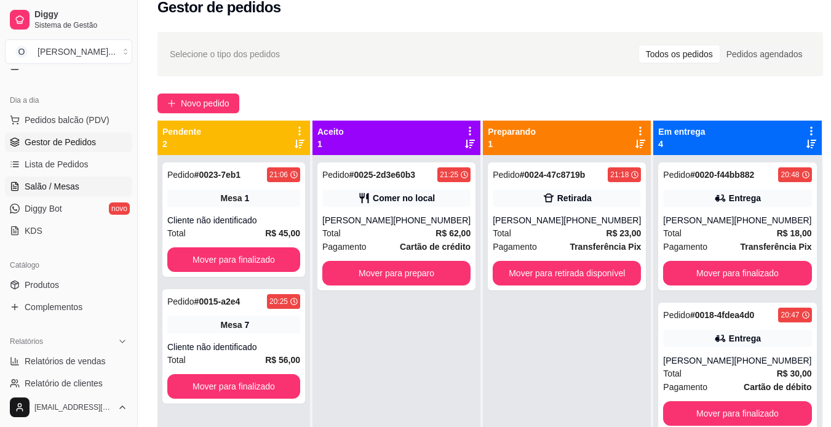
click at [99, 186] on link "Salão / Mesas" at bounding box center [68, 187] width 127 height 20
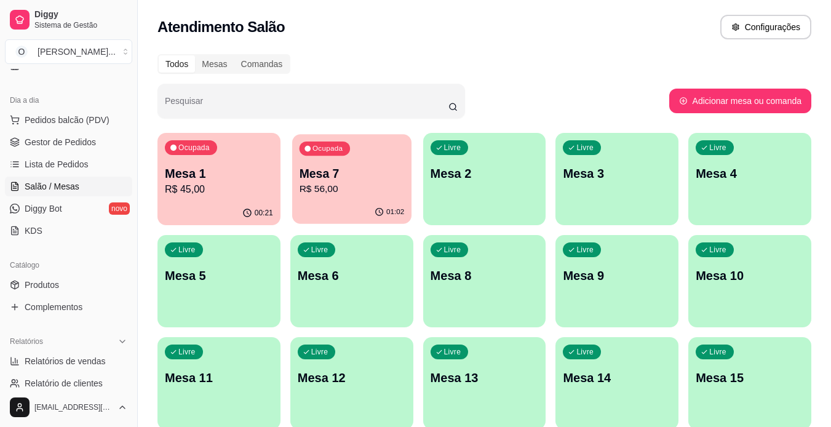
click at [393, 169] on p "Mesa 7" at bounding box center [351, 173] width 105 height 17
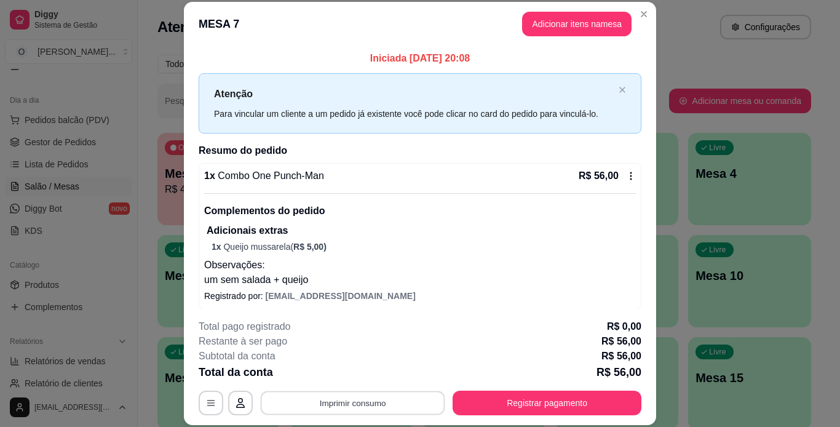
click at [357, 402] on button "Imprimir consumo" at bounding box center [353, 403] width 185 height 24
click at [352, 374] on button "IMPRESSORA" at bounding box center [352, 374] width 86 height 19
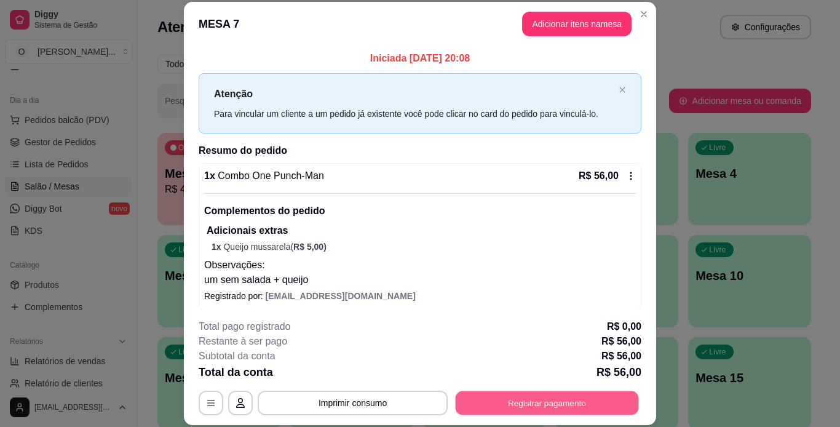
click at [538, 402] on button "Registrar pagamento" at bounding box center [547, 403] width 183 height 24
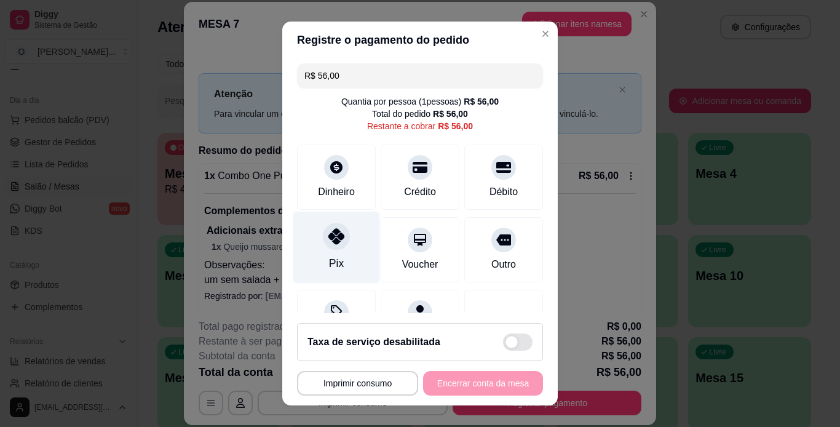
click at [329, 265] on div "Pix" at bounding box center [336, 263] width 15 height 16
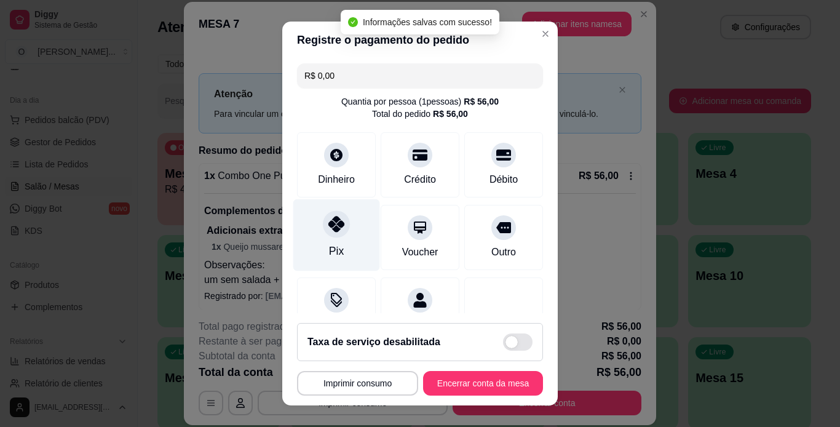
type input "R$ 0,00"
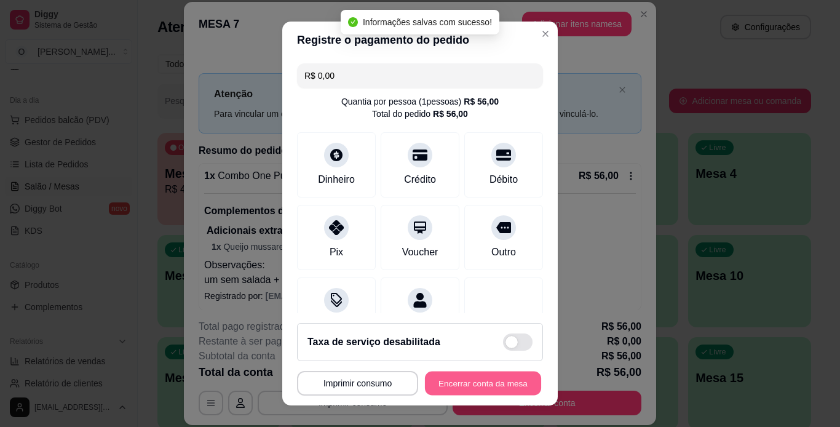
click at [507, 383] on button "Encerrar conta da mesa" at bounding box center [483, 383] width 116 height 24
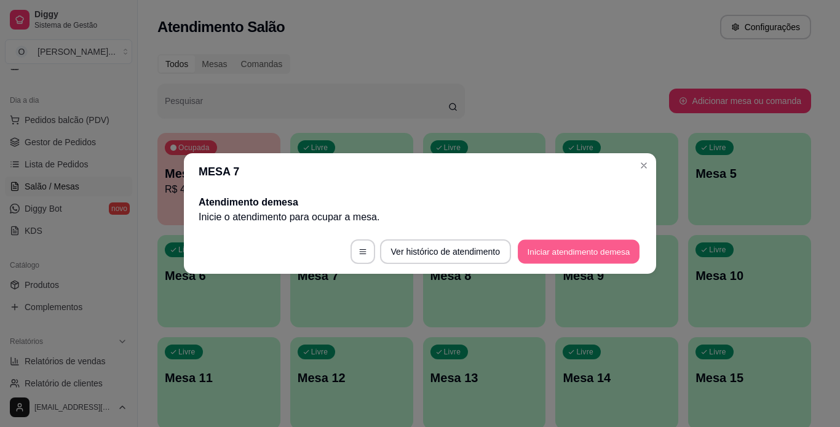
click at [557, 252] on button "Iniciar atendimento de mesa" at bounding box center [579, 252] width 122 height 24
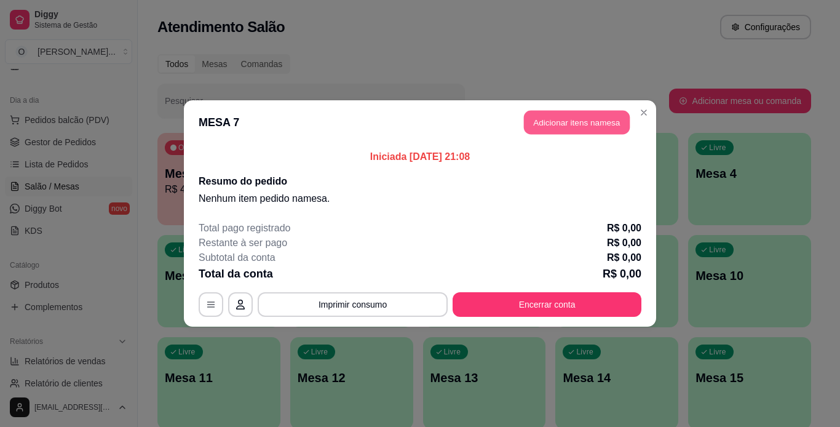
click at [571, 130] on button "Adicionar itens na mesa" at bounding box center [577, 123] width 106 height 24
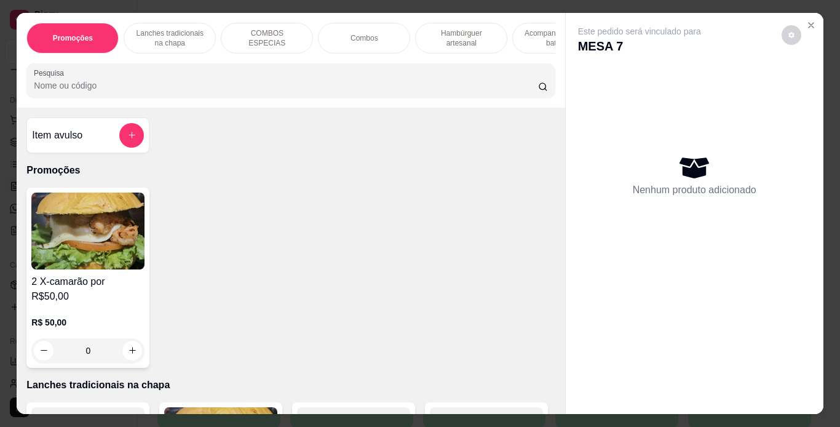
click at [180, 28] on p "Lanches tradicionais na chapa" at bounding box center [169, 38] width 71 height 20
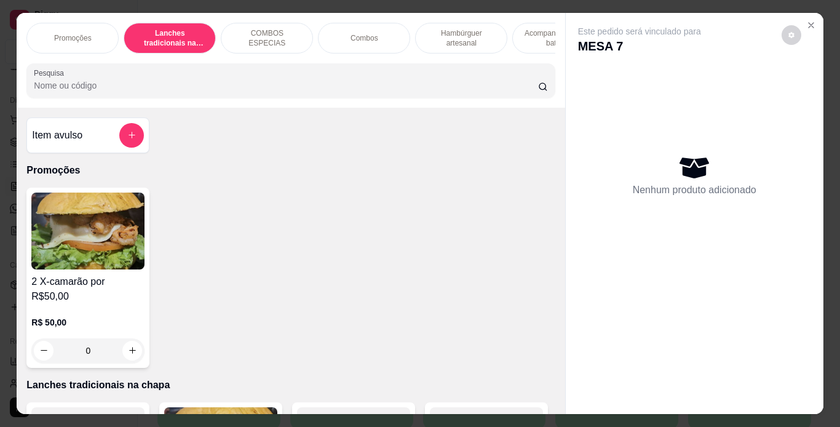
scroll to position [31, 0]
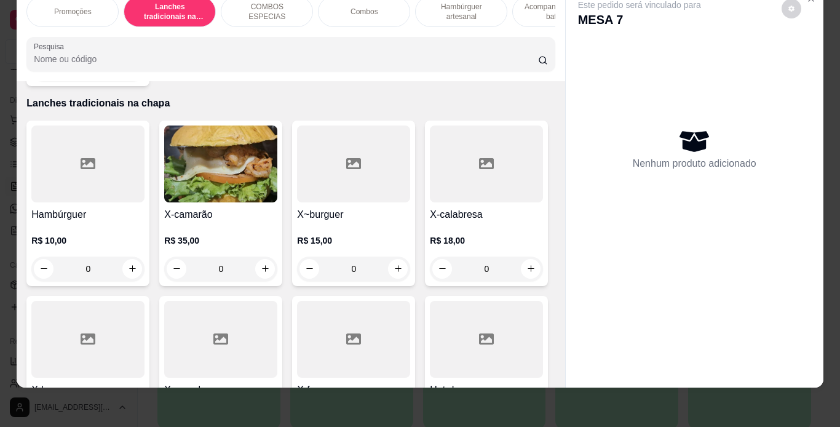
click at [392, 256] on div "0" at bounding box center [353, 268] width 113 height 25
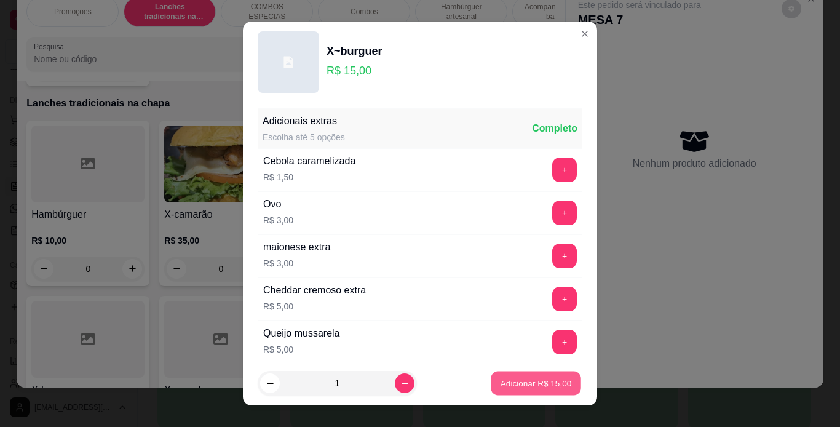
click at [531, 379] on p "Adicionar R$ 15,00" at bounding box center [536, 384] width 71 height 12
type input "1"
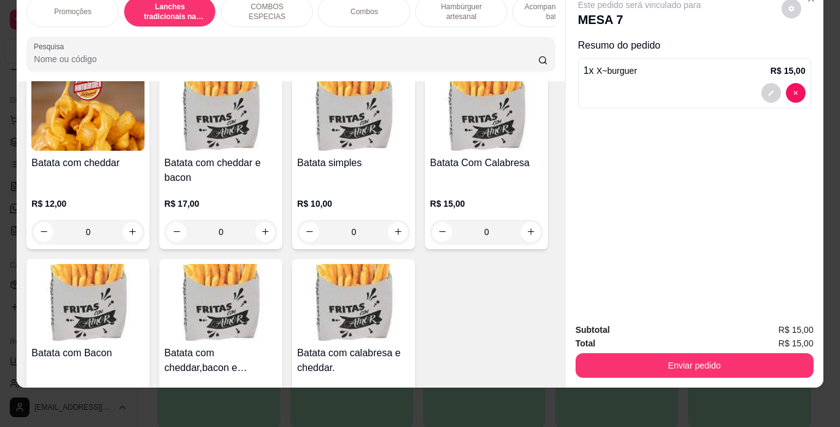
scroll to position [2730, 0]
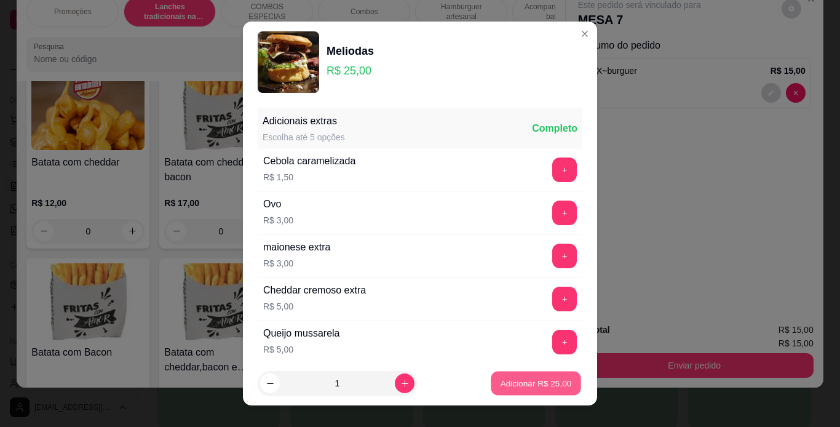
click at [529, 378] on p "Adicionar R$ 25,00" at bounding box center [536, 384] width 71 height 12
type input "1"
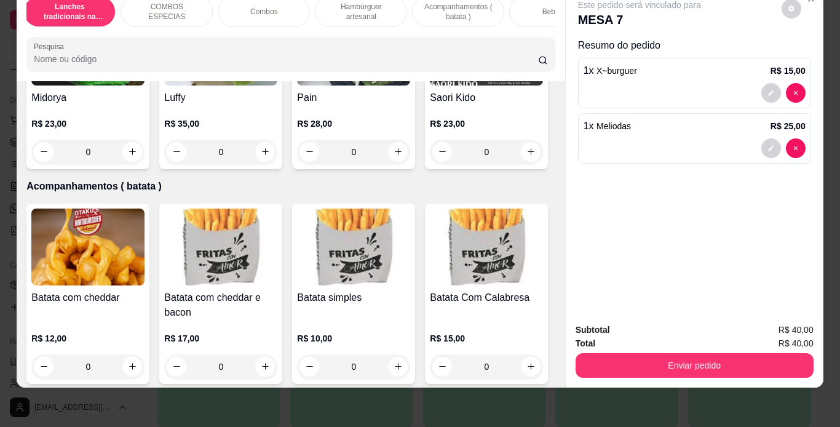
scroll to position [0, 101]
click at [539, 9] on div "Bebidas" at bounding box center [555, 11] width 92 height 31
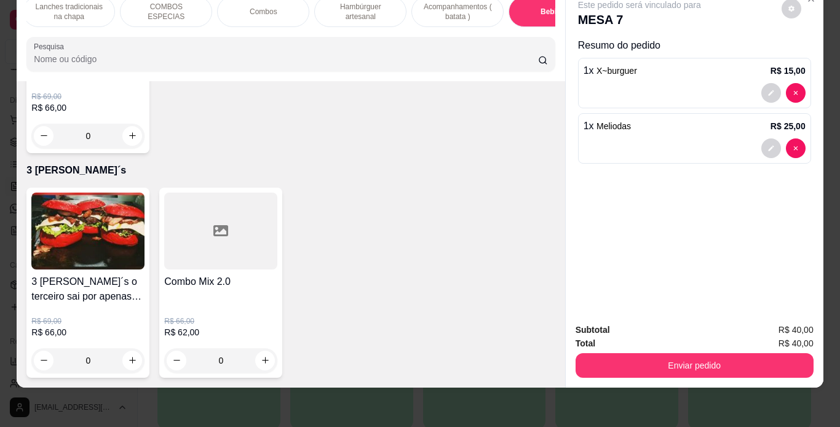
scroll to position [4194, 0]
type input "1"
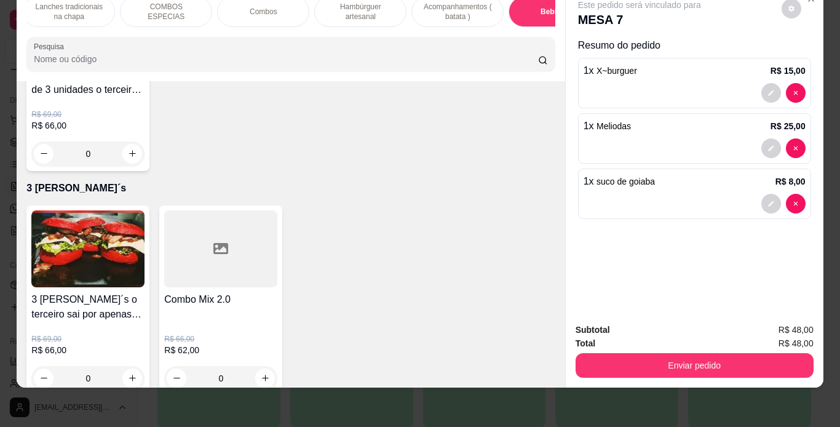
scroll to position [3965, 0]
type input "1"
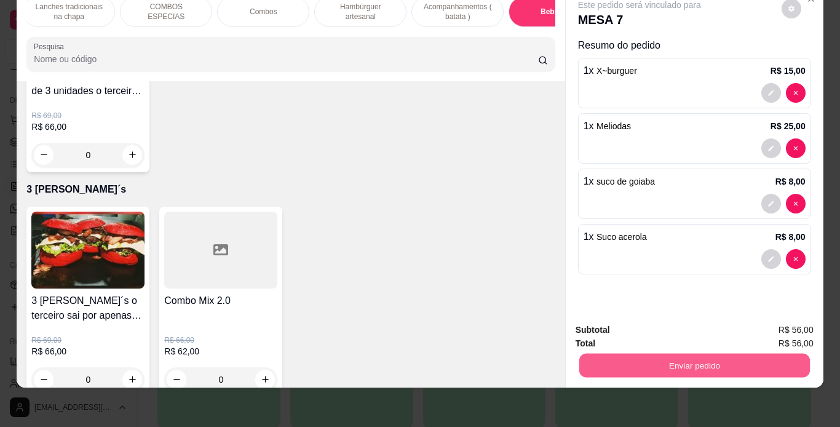
click at [612, 354] on button "Enviar pedido" at bounding box center [694, 366] width 231 height 24
click at [643, 323] on button "Não registrar e enviar pedido" at bounding box center [654, 325] width 124 height 23
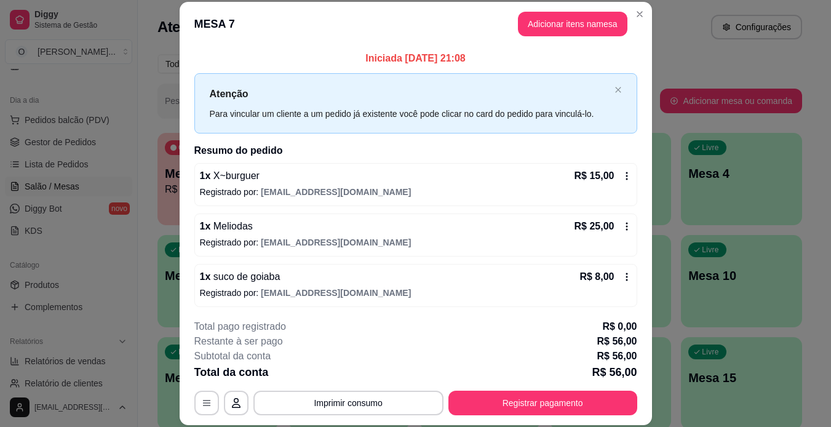
click at [44, 140] on span "Gestor de Pedidos" at bounding box center [60, 142] width 71 height 12
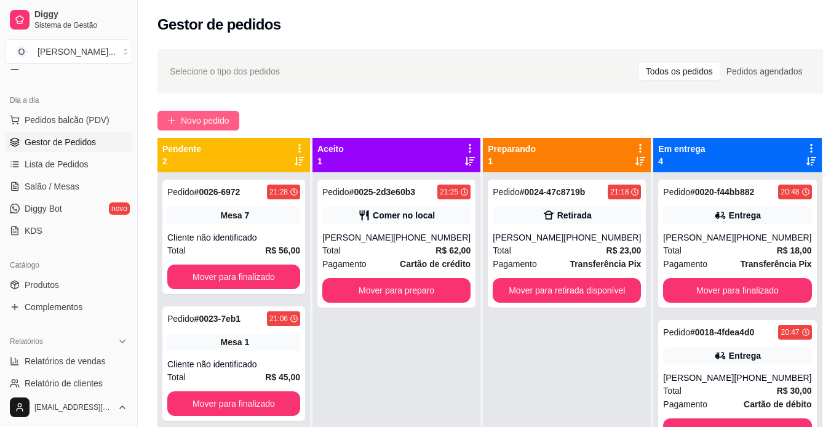
click at [226, 120] on span "Novo pedido" at bounding box center [205, 121] width 49 height 14
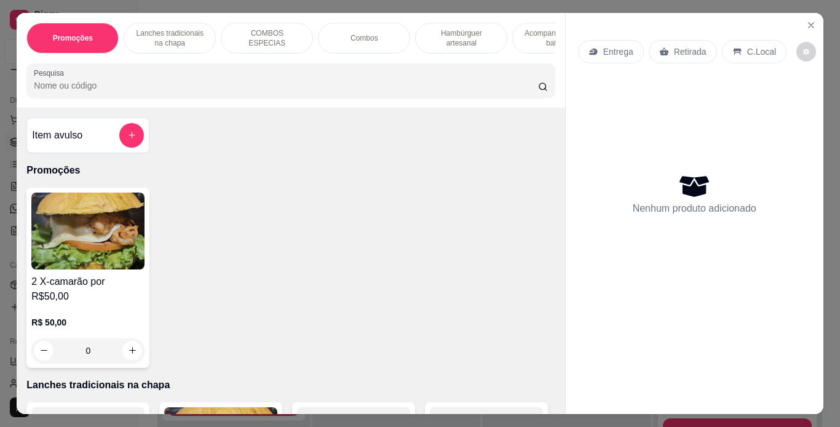
click at [226, 120] on div "Item avulso Promoções 2 X-camarão por R$50,00 R$ 50,00 0 Lanches tradicionais n…" at bounding box center [291, 261] width 548 height 306
click at [633, 45] on div "Entrega" at bounding box center [611, 51] width 66 height 23
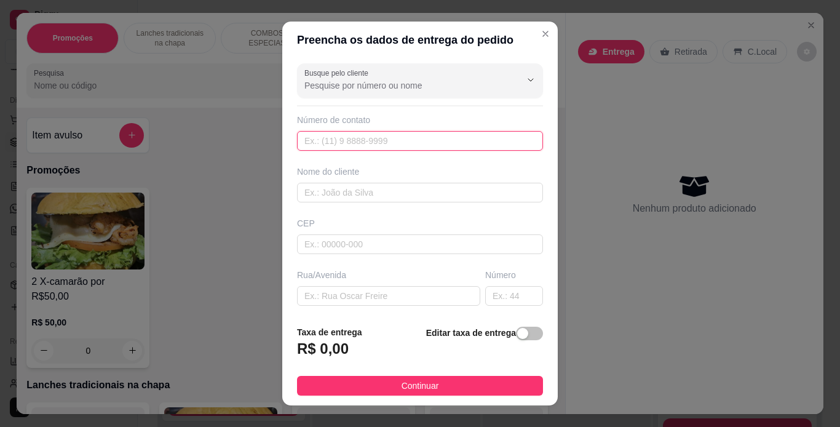
click at [415, 141] on input "text" at bounding box center [420, 141] width 246 height 20
type input "[PHONE_NUMBER]"
click at [403, 188] on input "text" at bounding box center [420, 193] width 246 height 20
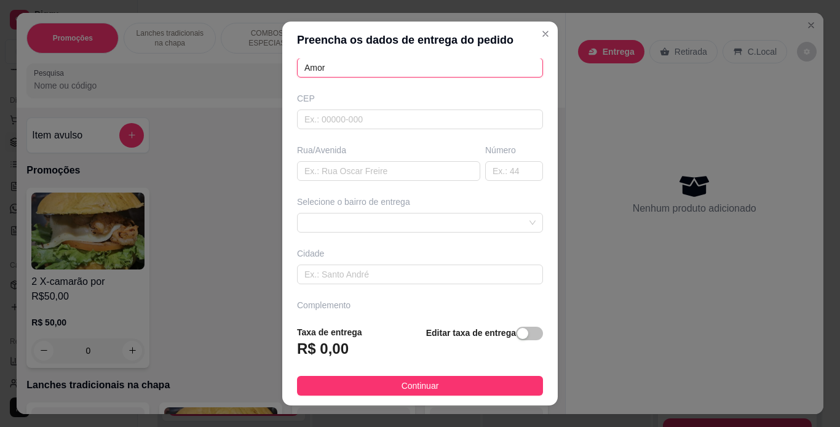
scroll to position [124, 0]
type input "Amor"
click at [379, 174] on input "text" at bounding box center [388, 172] width 183 height 20
type input "travessa curuzu"
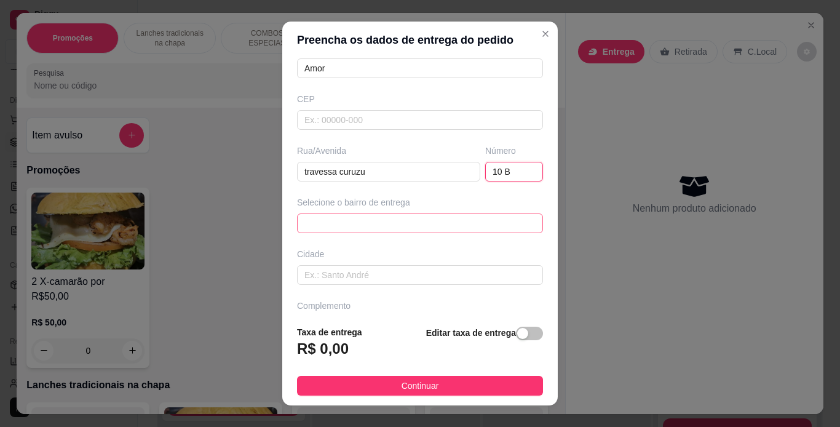
click at [375, 221] on span at bounding box center [419, 223] width 231 height 18
type input "10 B"
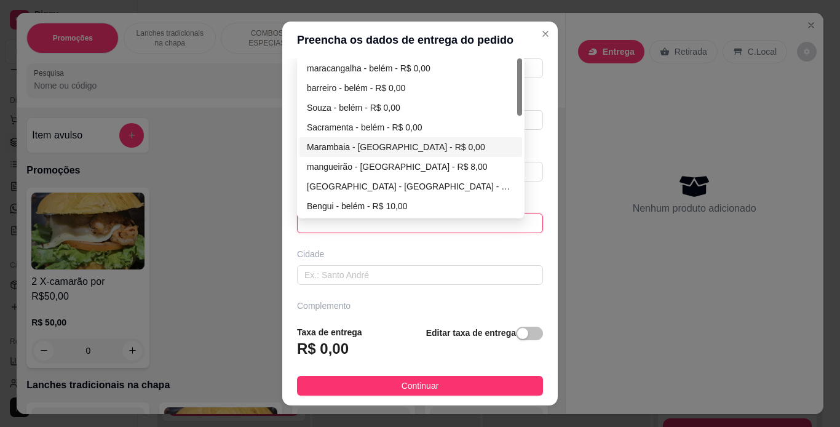
click at [339, 141] on div "Marambaia - [GEOGRAPHIC_DATA] - R$ 0,00" at bounding box center [411, 147] width 208 height 14
type input "[GEOGRAPHIC_DATA]"
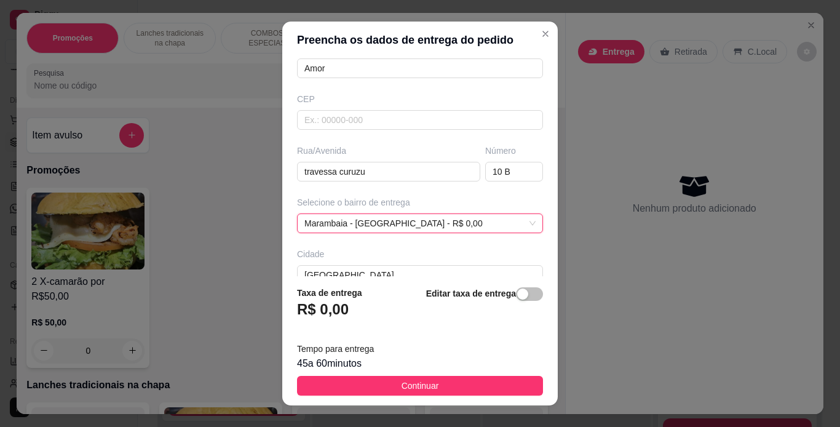
scroll to position [18, 0]
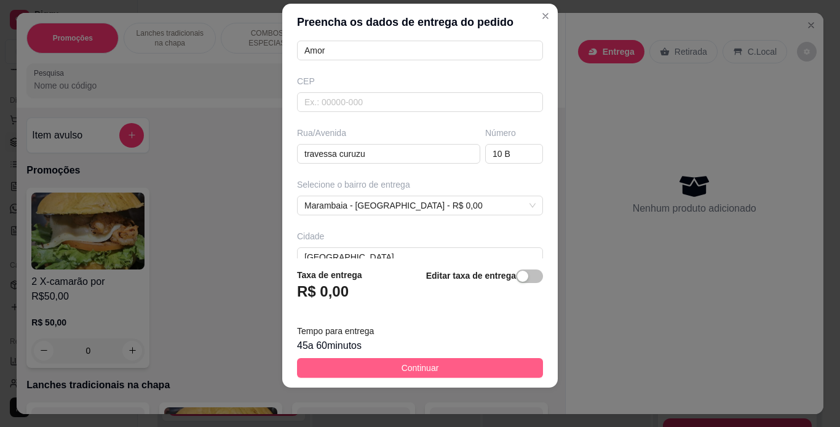
click at [386, 367] on button "Continuar" at bounding box center [420, 368] width 246 height 20
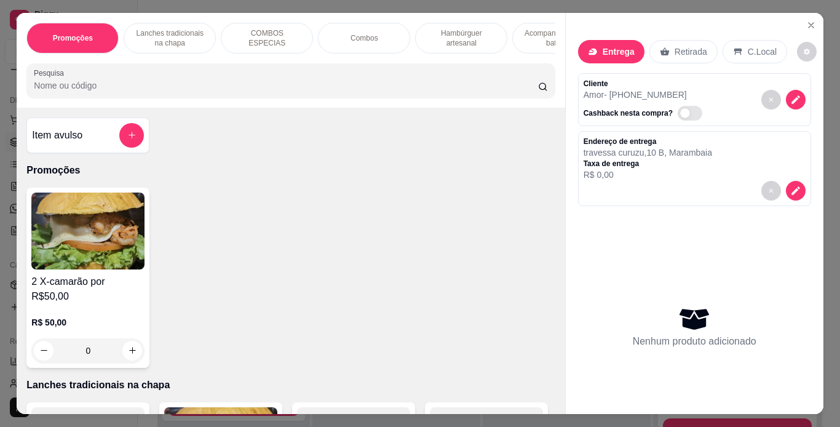
click at [192, 34] on p "Lanches tradicionais na chapa" at bounding box center [169, 38] width 71 height 20
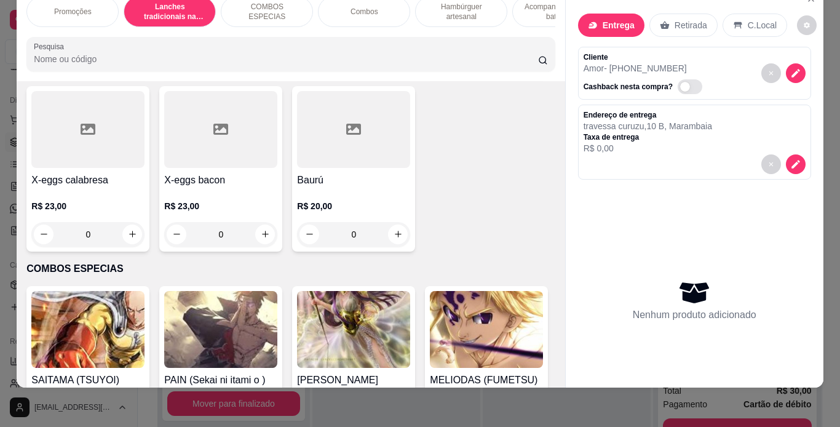
scroll to position [994, 0]
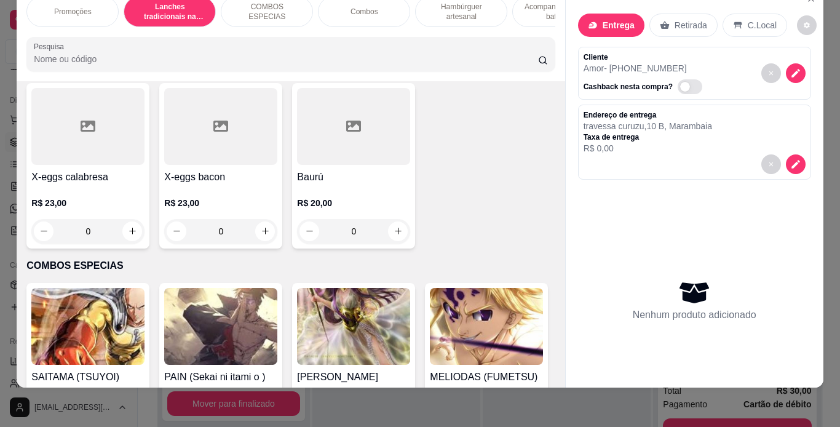
click at [389, 68] on div "0" at bounding box center [353, 56] width 113 height 25
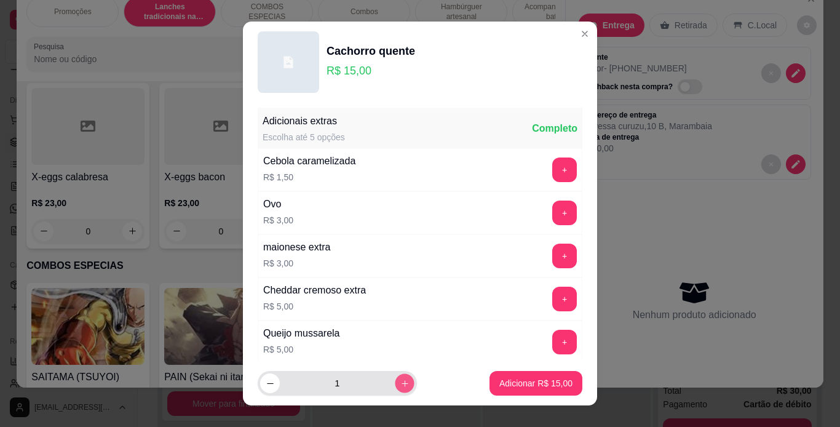
click at [395, 376] on button "increase-product-quantity" at bounding box center [404, 383] width 19 height 19
type input "2"
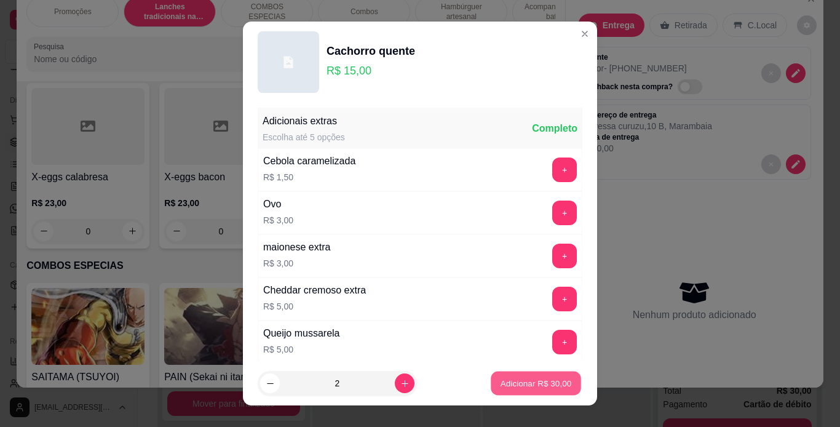
click at [518, 387] on p "Adicionar R$ 30,00" at bounding box center [536, 384] width 71 height 12
type input "2"
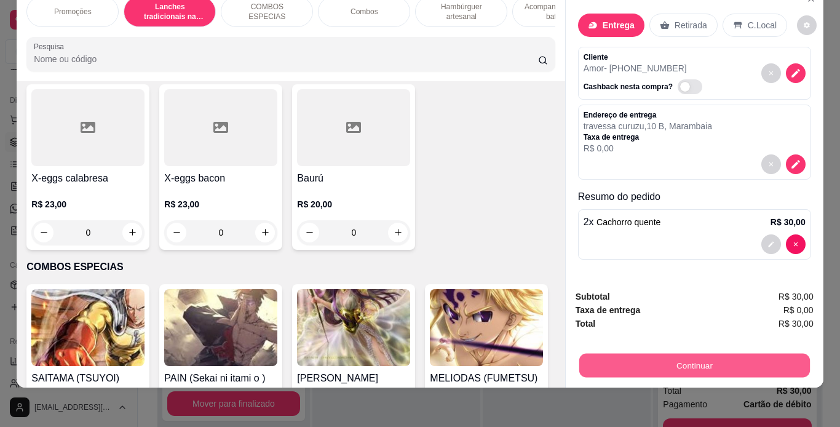
click at [614, 354] on button "Continuar" at bounding box center [694, 366] width 231 height 24
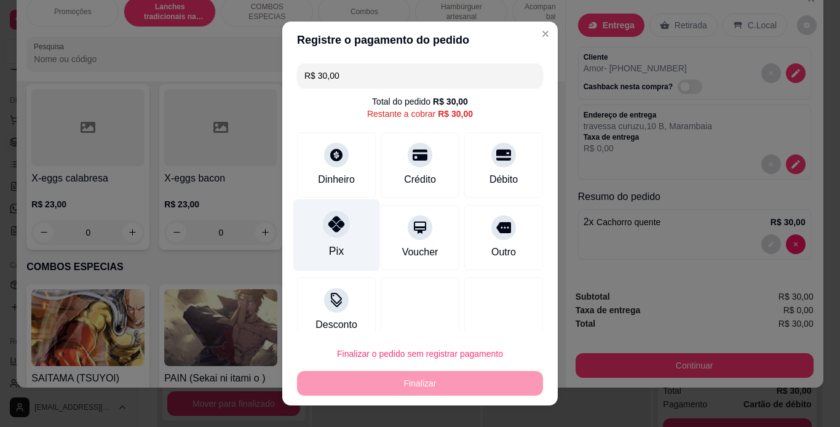
click at [328, 218] on icon at bounding box center [336, 224] width 16 height 16
type input "R$ 0,00"
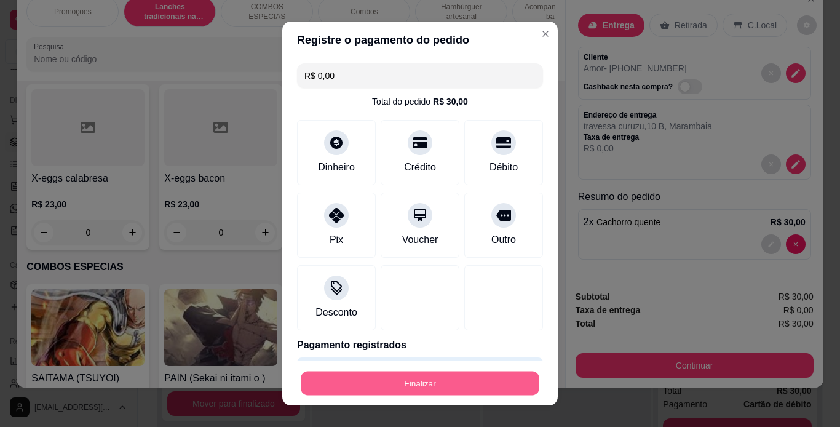
click at [432, 379] on button "Finalizar" at bounding box center [420, 383] width 239 height 24
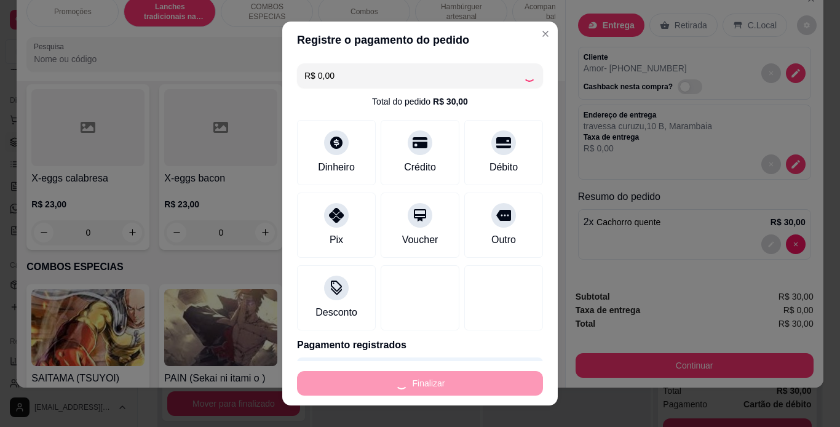
type input "0"
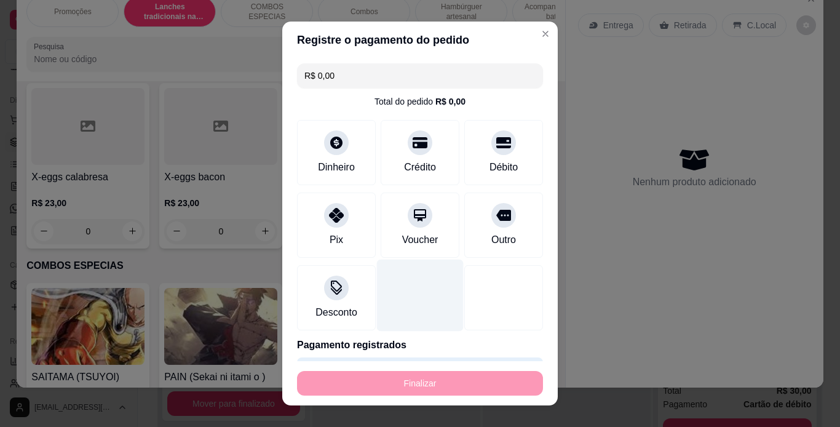
type input "-R$ 30,00"
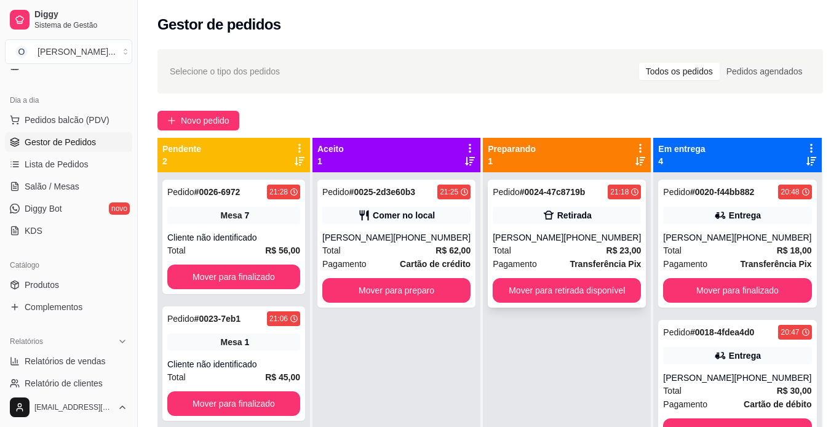
click at [531, 218] on div "Retirada" at bounding box center [567, 215] width 148 height 17
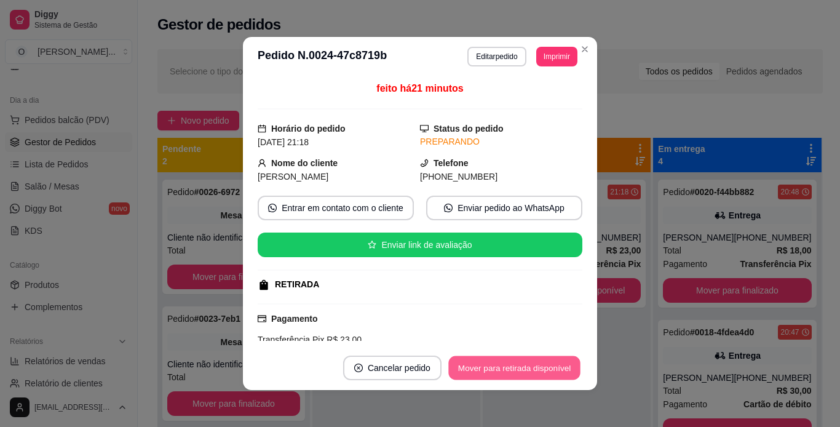
click at [541, 364] on button "Mover para retirada disponível" at bounding box center [514, 368] width 132 height 24
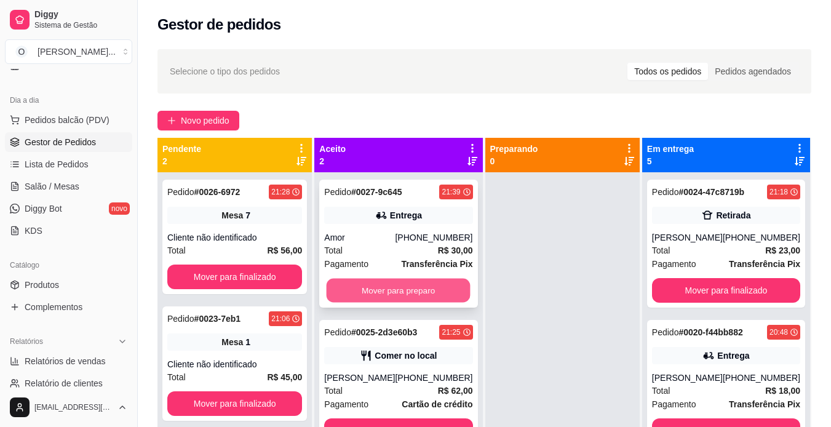
click at [411, 292] on button "Mover para preparo" at bounding box center [399, 291] width 144 height 24
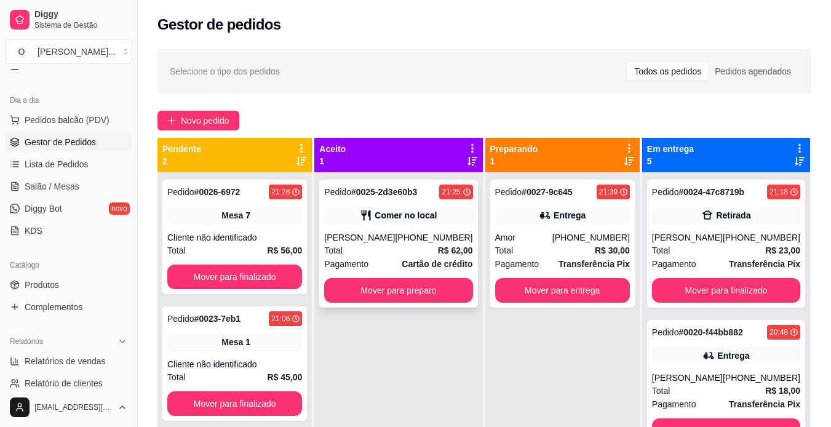
click at [400, 226] on div "Pedido # 0025-2d3e60b3 21:25 Comer no local Jadson [PHONE_NUMBER] Total R$ 62,0…" at bounding box center [398, 244] width 158 height 128
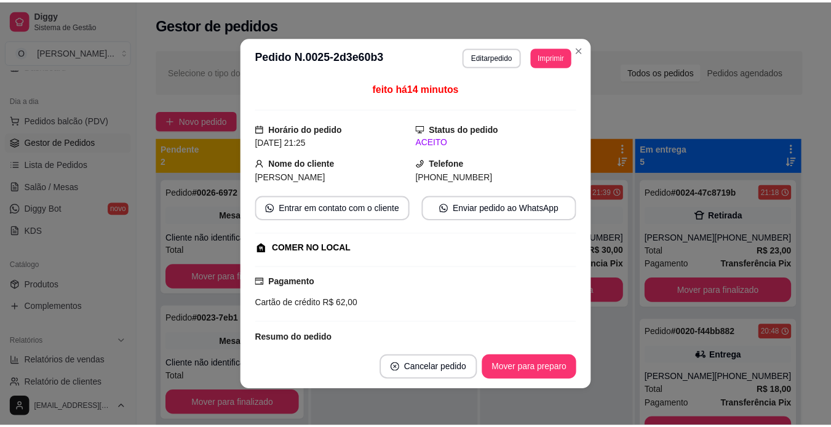
scroll to position [85, 0]
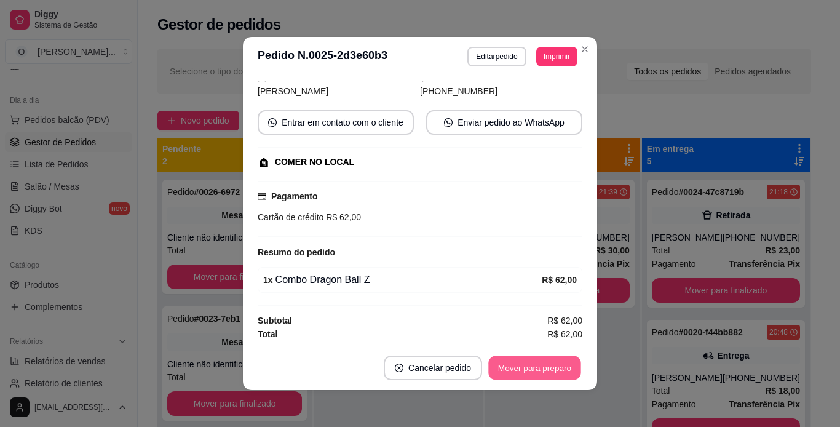
click at [517, 365] on button "Mover para preparo" at bounding box center [534, 368] width 92 height 24
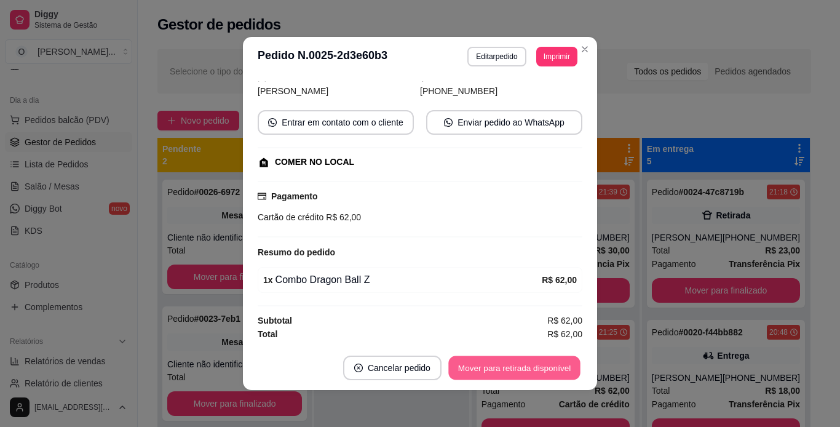
click at [506, 365] on button "Mover para retirada disponível" at bounding box center [514, 368] width 132 height 24
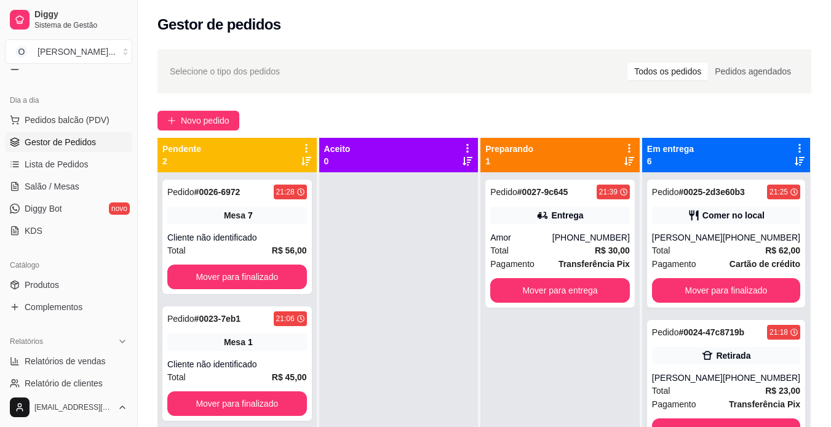
click at [558, 384] on div "Pedido # 0027-9c645 21:39 Entrega Amor [PHONE_NUMBER] Total R$ 30,00 Pagamento …" at bounding box center [559, 385] width 159 height 427
click at [660, 339] on div "Pedido # 0024-47c8719b" at bounding box center [698, 332] width 92 height 15
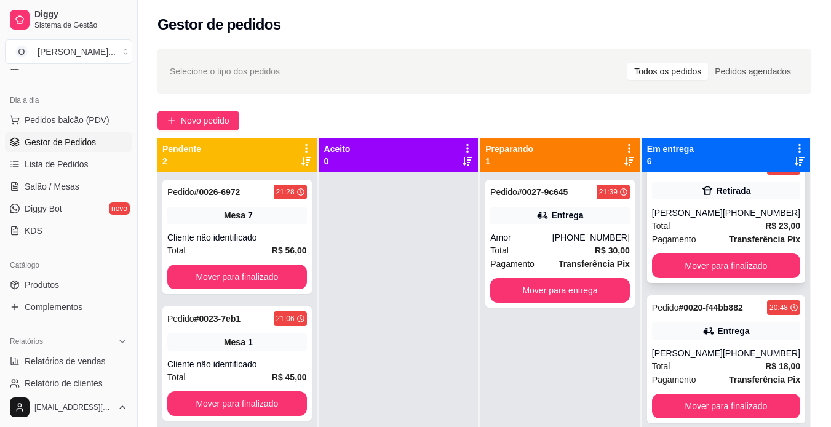
scroll to position [0, 0]
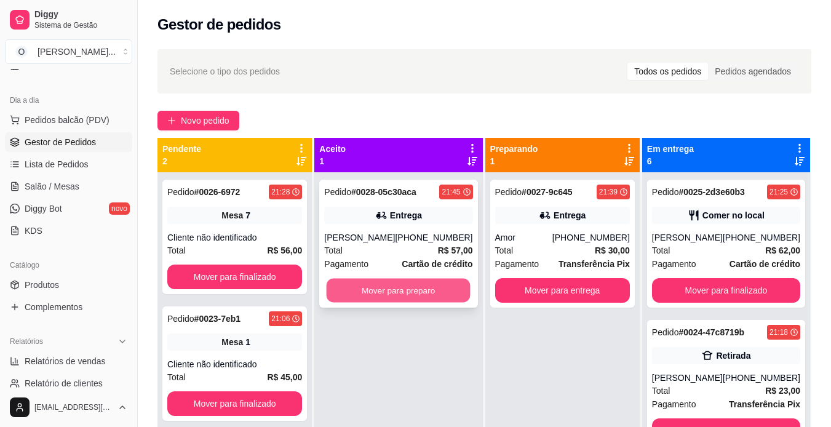
click at [404, 303] on button "Mover para preparo" at bounding box center [399, 291] width 144 height 24
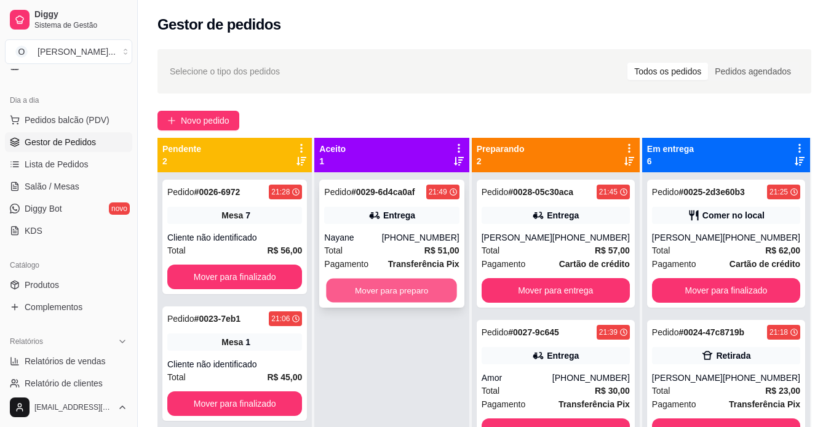
click at [398, 292] on button "Mover para preparo" at bounding box center [392, 291] width 131 height 24
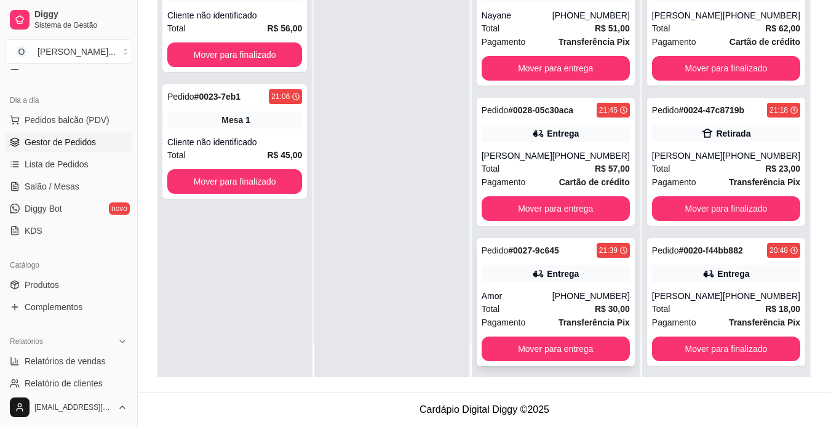
click at [529, 301] on div "Pedido # 0027-9c645 21:39 Entrega Amor [PHONE_NUMBER] Total R$ 30,00 Pagamento …" at bounding box center [556, 302] width 158 height 128
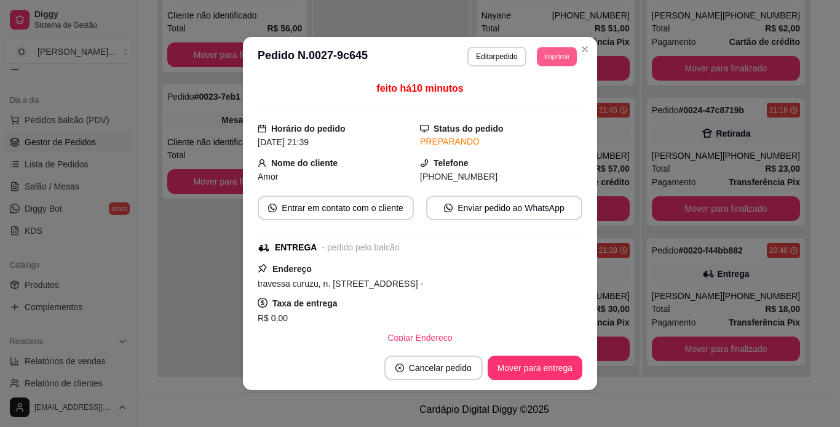
click at [554, 54] on button "Imprimir" at bounding box center [557, 56] width 40 height 19
click at [580, 46] on icon "Close" at bounding box center [585, 49] width 10 height 10
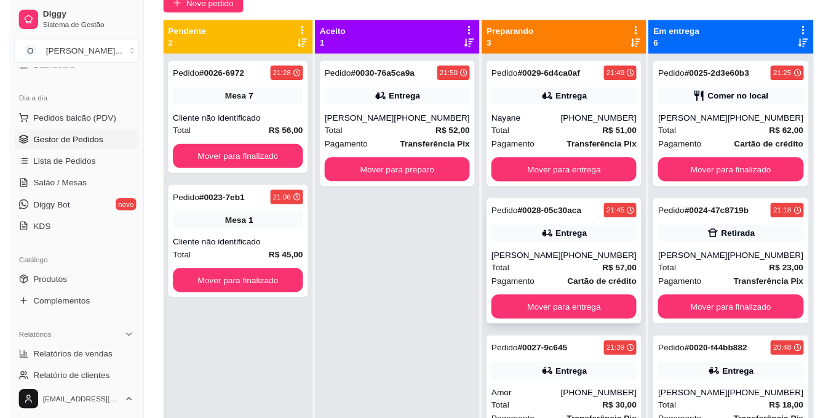
scroll to position [117, 0]
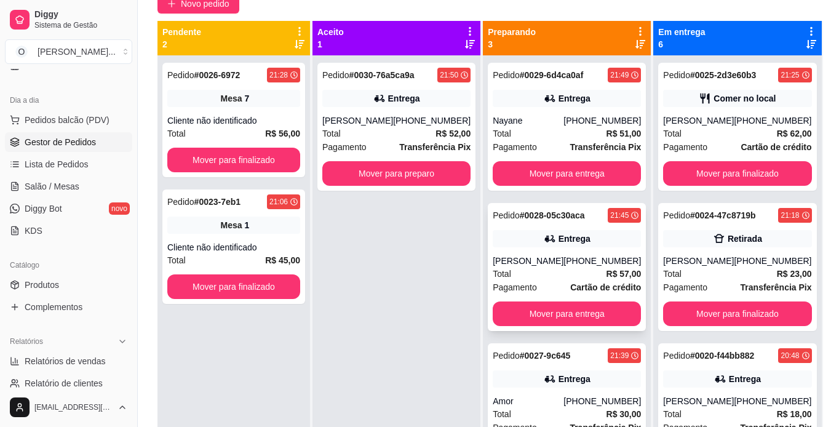
click at [559, 248] on div "Pedido # 0028-05c30aca 21:45 Entrega [PERSON_NAME] [PHONE_NUMBER] Total R$ 57,0…" at bounding box center [567, 267] width 158 height 128
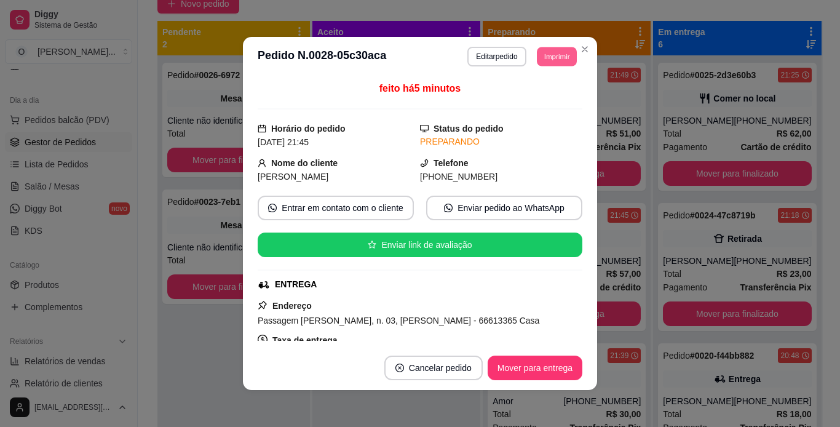
click at [552, 54] on button "Imprimir" at bounding box center [557, 56] width 40 height 19
click at [538, 101] on button "IMPRESSORA" at bounding box center [529, 99] width 86 height 19
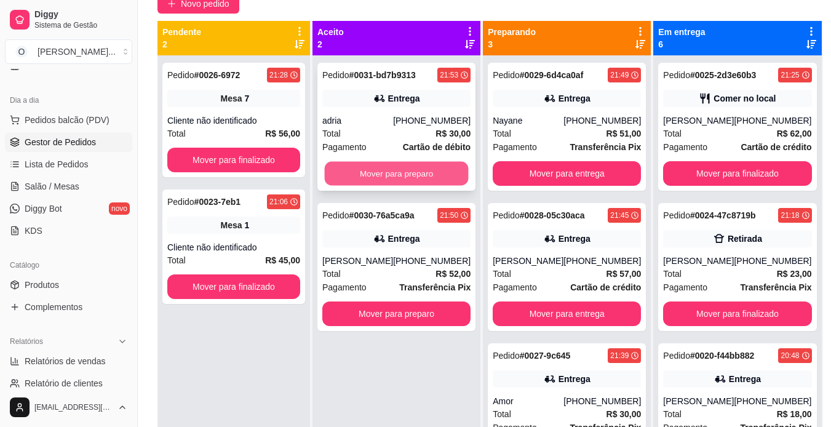
click at [365, 174] on button "Mover para preparo" at bounding box center [397, 174] width 144 height 24
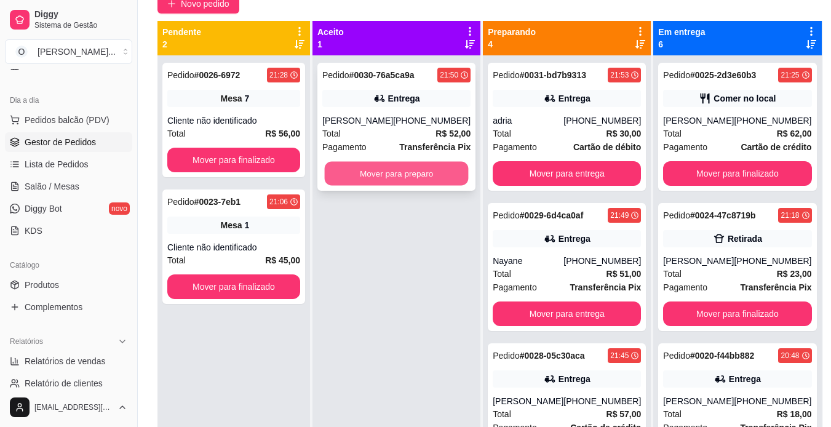
click at [399, 177] on button "Mover para preparo" at bounding box center [397, 174] width 144 height 24
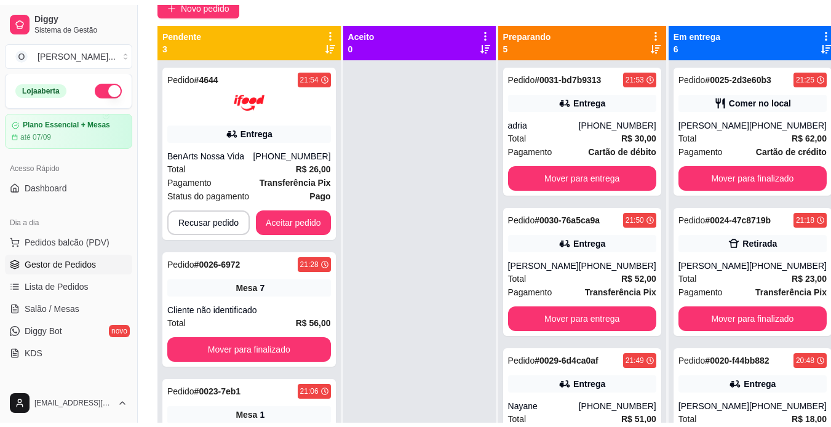
scroll to position [0, 0]
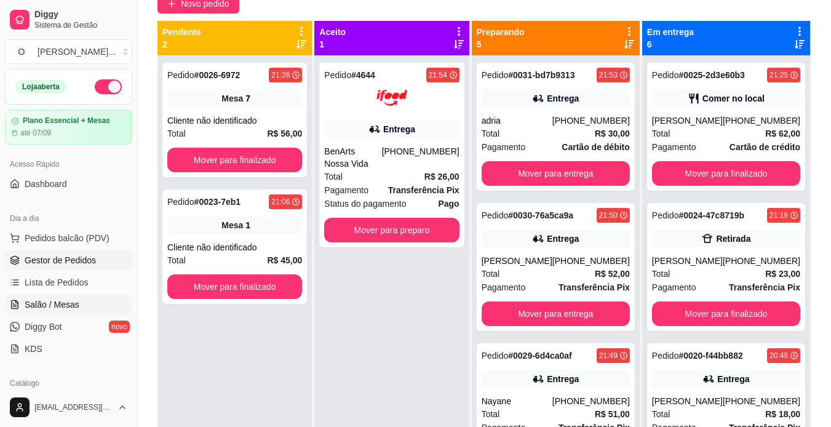
click at [58, 302] on span "Salão / Mesas" at bounding box center [52, 304] width 55 height 12
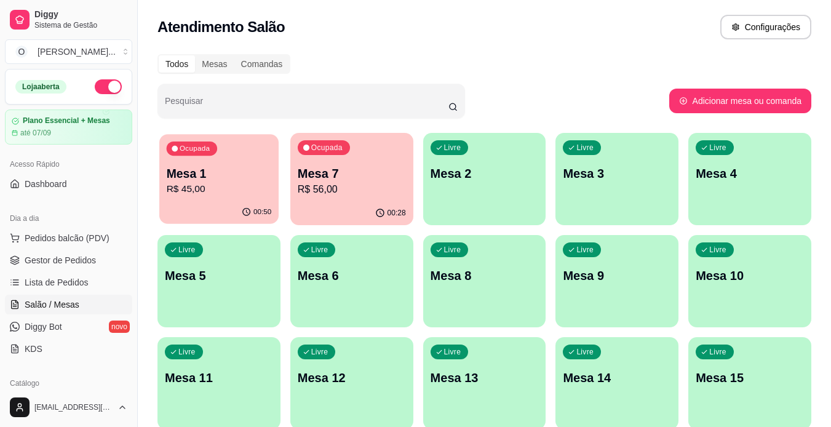
click at [189, 192] on p "R$ 45,00" at bounding box center [219, 189] width 105 height 14
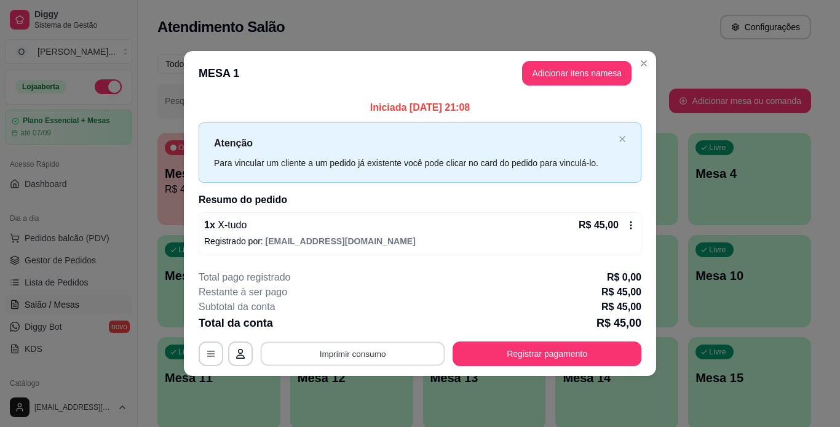
click at [356, 344] on button "Imprimir consumo" at bounding box center [353, 353] width 185 height 24
click at [357, 328] on button "IMPRESSORA" at bounding box center [357, 324] width 86 height 19
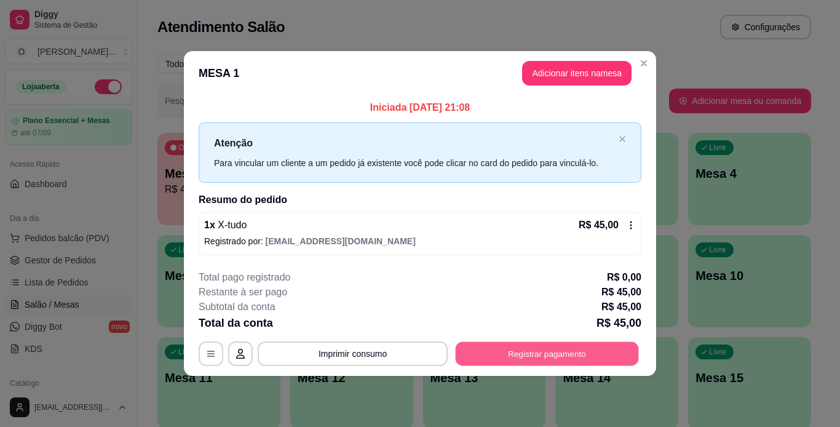
click at [539, 355] on button "Registrar pagamento" at bounding box center [547, 353] width 183 height 24
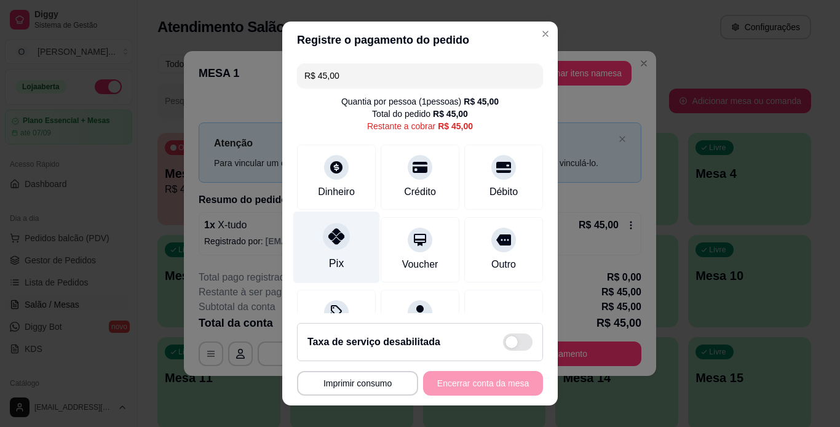
click at [331, 232] on icon at bounding box center [336, 236] width 16 height 16
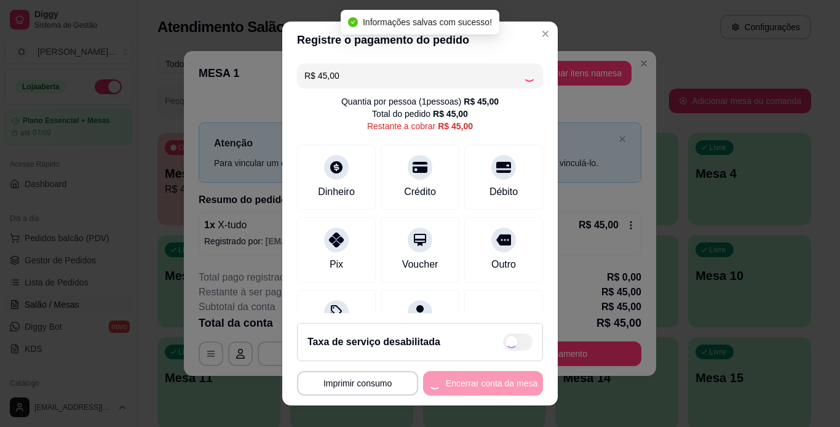
type input "R$ 0,00"
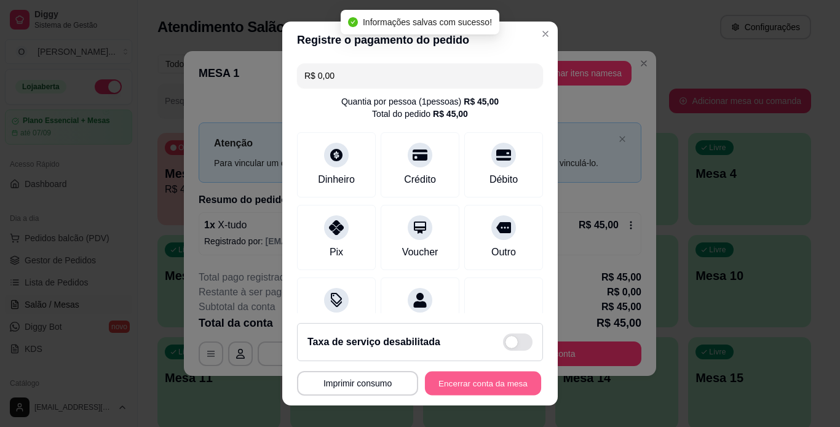
click at [450, 379] on button "Encerrar conta da mesa" at bounding box center [483, 383] width 116 height 24
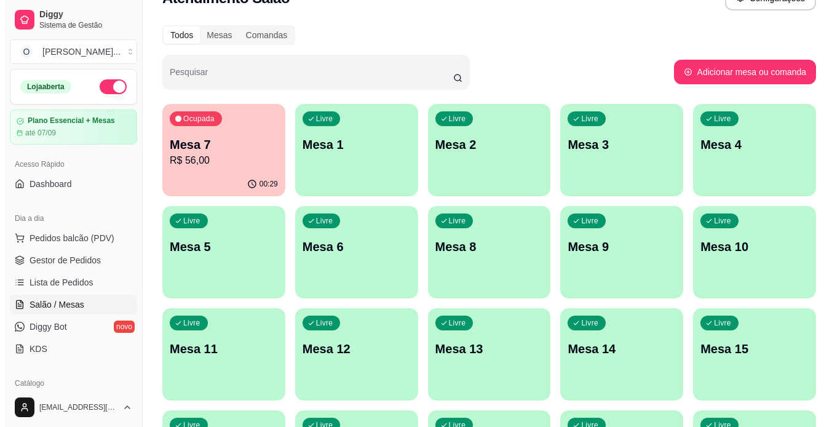
scroll to position [30, 0]
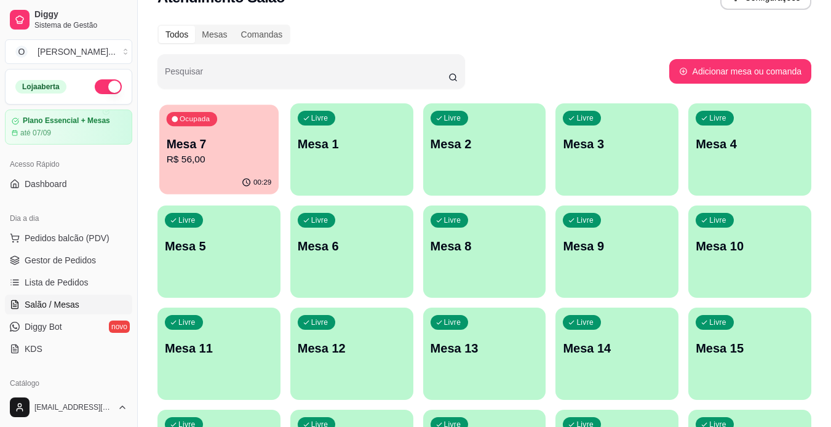
click at [239, 139] on p "Mesa 7" at bounding box center [219, 144] width 105 height 17
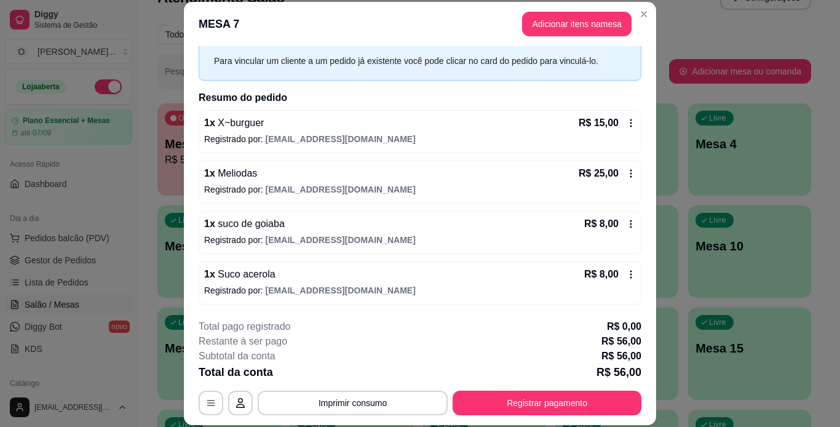
scroll to position [52, 0]
click at [389, 402] on button "Imprimir consumo" at bounding box center [353, 403] width 185 height 24
click at [367, 376] on button "IMPRESSORA" at bounding box center [352, 374] width 86 height 19
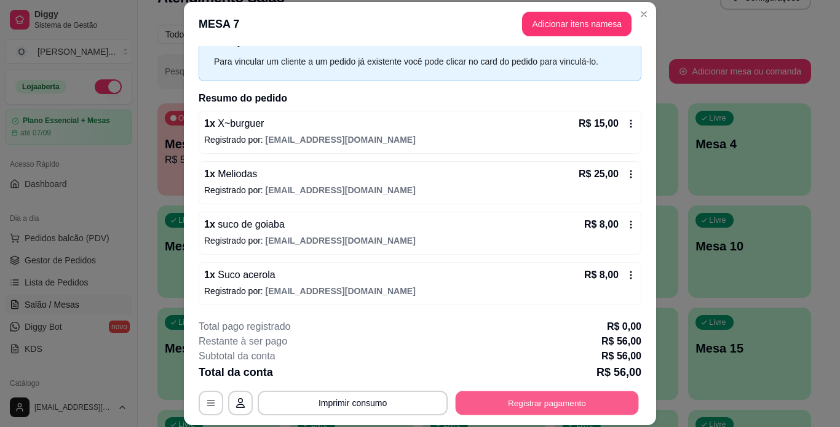
click at [469, 403] on button "Registrar pagamento" at bounding box center [547, 403] width 183 height 24
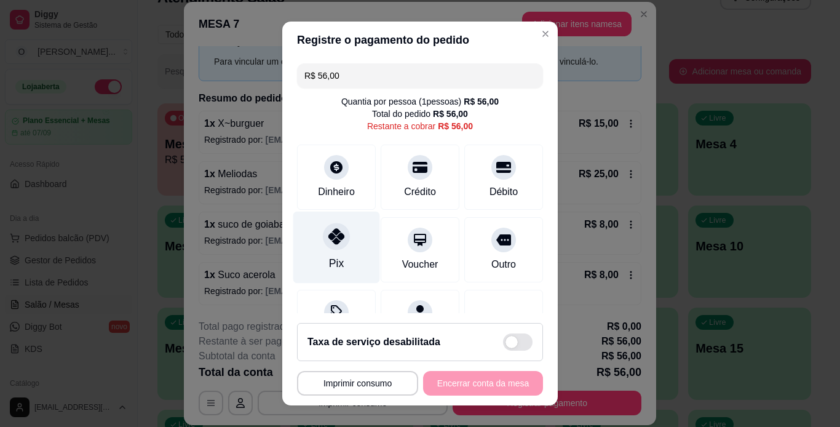
click at [328, 238] on icon at bounding box center [336, 236] width 16 height 16
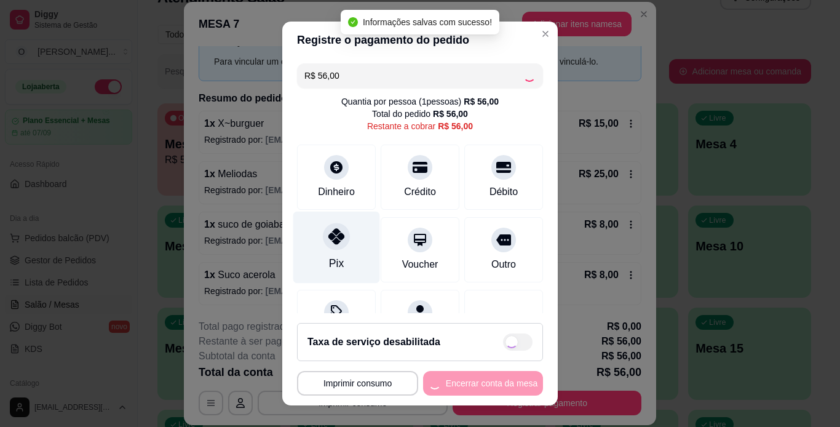
type input "R$ 0,00"
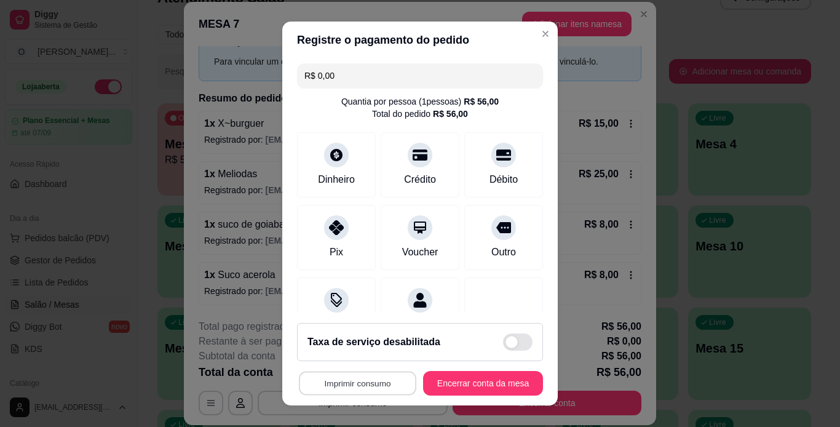
click at [385, 383] on button "Imprimir consumo" at bounding box center [357, 383] width 117 height 24
click at [355, 355] on button "IMPRESSORA" at bounding box center [354, 354] width 86 height 19
click at [470, 386] on button "Encerrar conta da mesa" at bounding box center [483, 383] width 116 height 24
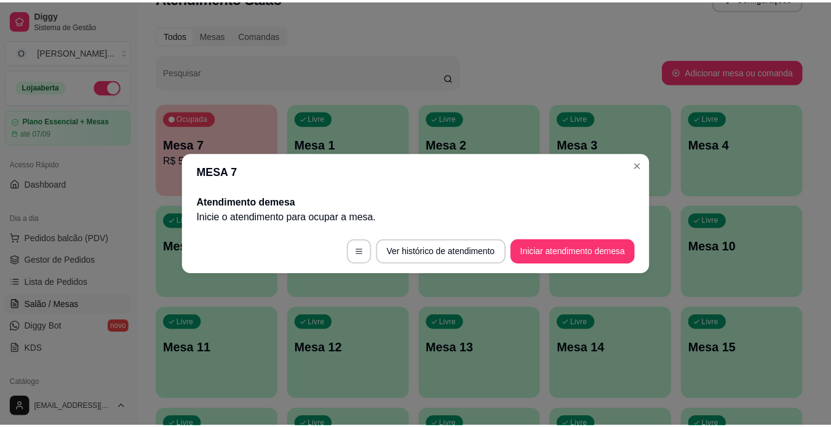
scroll to position [0, 0]
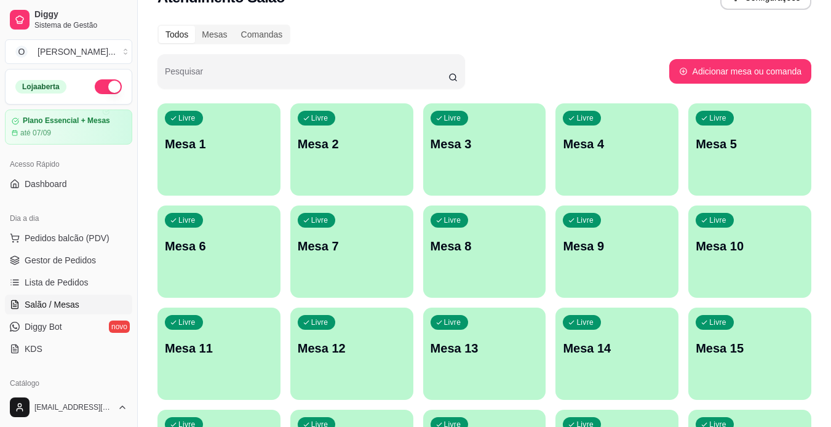
click at [55, 263] on span "Gestor de Pedidos" at bounding box center [60, 260] width 71 height 12
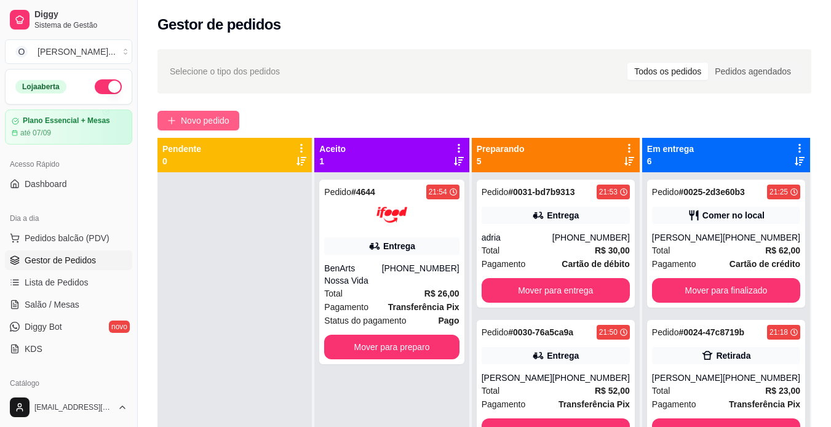
click at [172, 124] on icon "plus" at bounding box center [171, 120] width 9 height 9
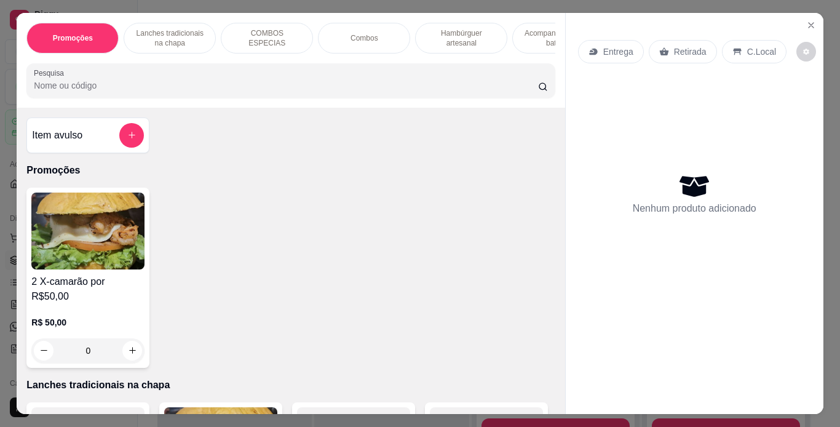
click at [609, 46] on p "Entrega" at bounding box center [618, 52] width 30 height 12
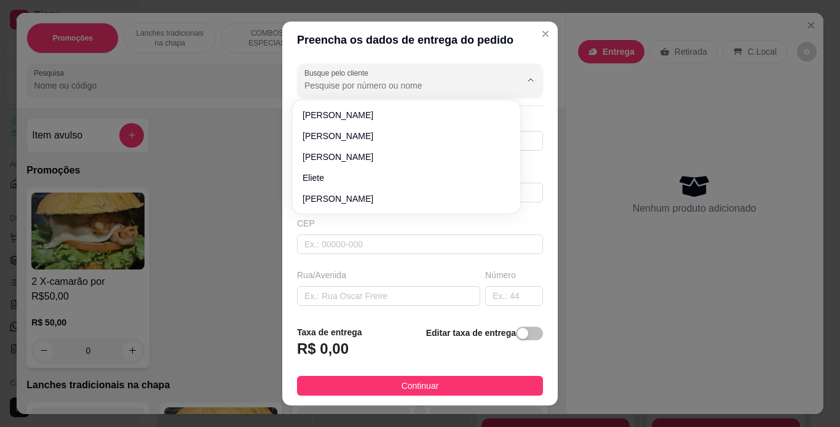
click at [399, 84] on input "Busque pelo cliente" at bounding box center [402, 85] width 197 height 12
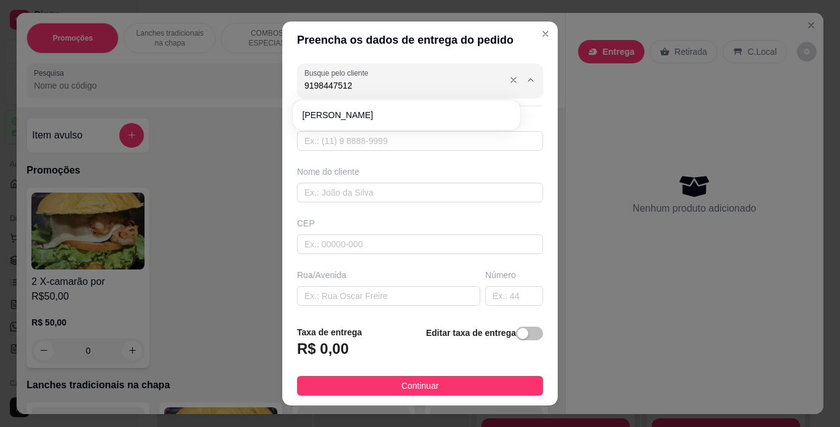
type input "91984475120"
drag, startPoint x: 371, startPoint y: 83, endPoint x: 295, endPoint y: 74, distance: 76.7
click at [297, 74] on div "Busque pelo cliente 91984475120" at bounding box center [420, 80] width 246 height 34
click at [339, 144] on input "text" at bounding box center [420, 141] width 246 height 20
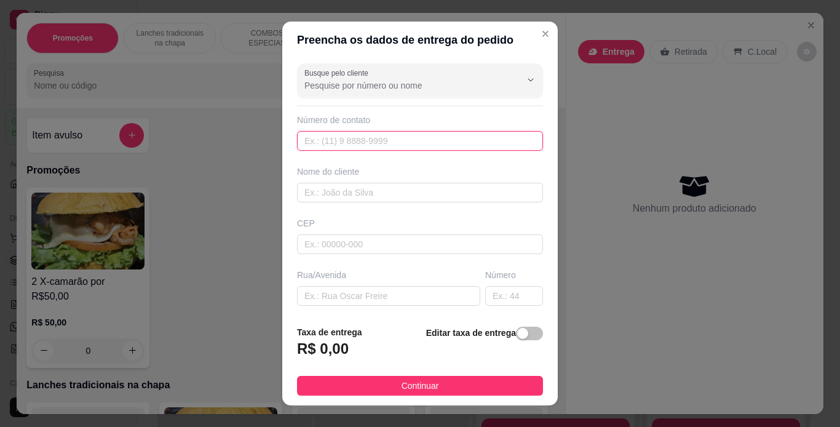
paste input "[PHONE_NUMBER]"
type input "[PHONE_NUMBER]"
click at [338, 194] on input "text" at bounding box center [420, 193] width 246 height 20
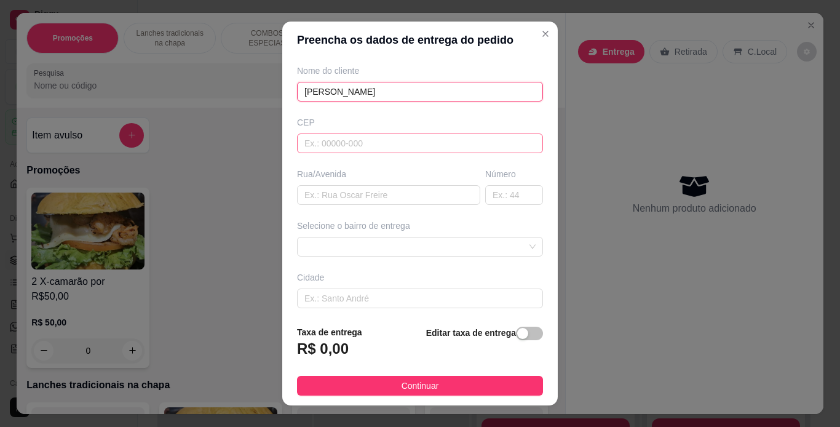
scroll to position [101, 0]
click at [331, 247] on span at bounding box center [419, 246] width 231 height 18
type input "[PERSON_NAME]"
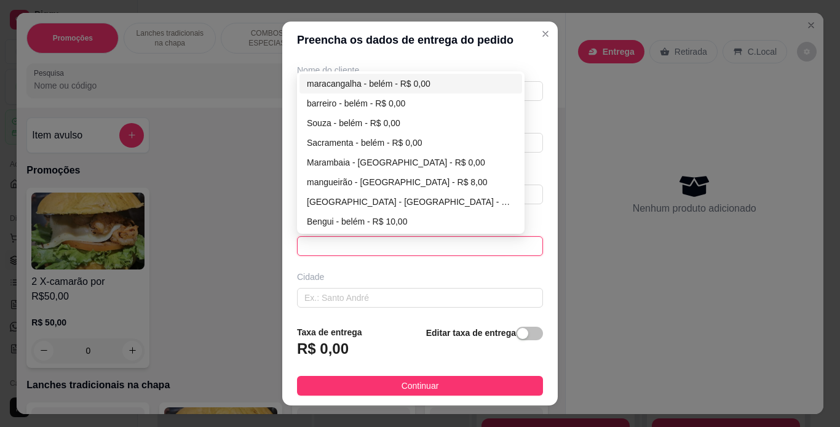
click at [397, 85] on div "maracangalha - belém - R$ 0,00" at bounding box center [411, 84] width 208 height 14
type input "[GEOGRAPHIC_DATA]"
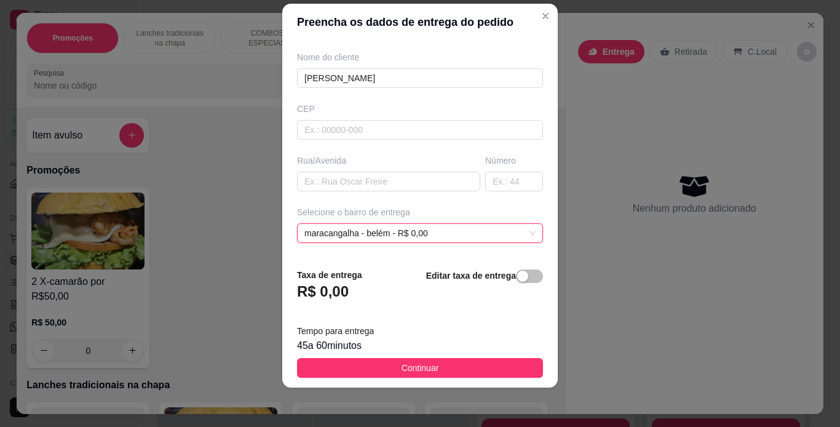
scroll to position [96, 0]
click at [379, 181] on input "text" at bounding box center [388, 182] width 183 height 20
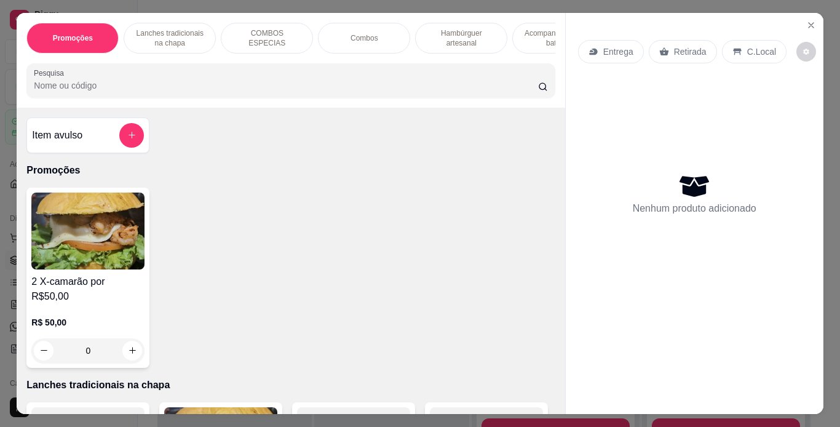
click at [754, 46] on p "C.Local" at bounding box center [761, 52] width 29 height 12
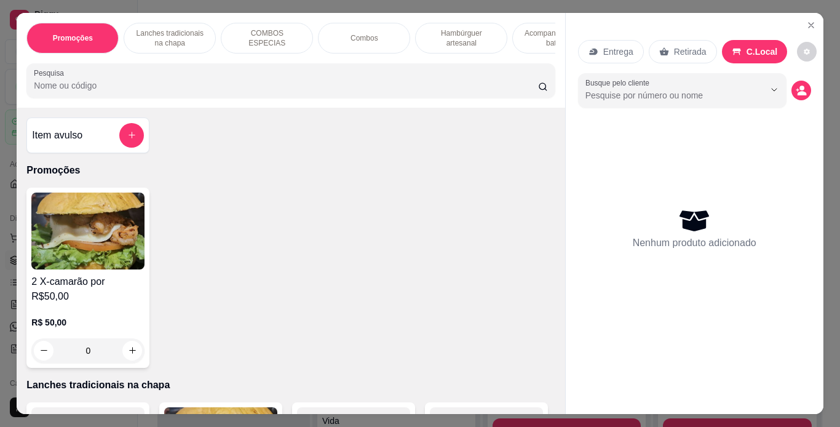
click at [473, 30] on p "Hambúrguer artesanal" at bounding box center [461, 38] width 71 height 20
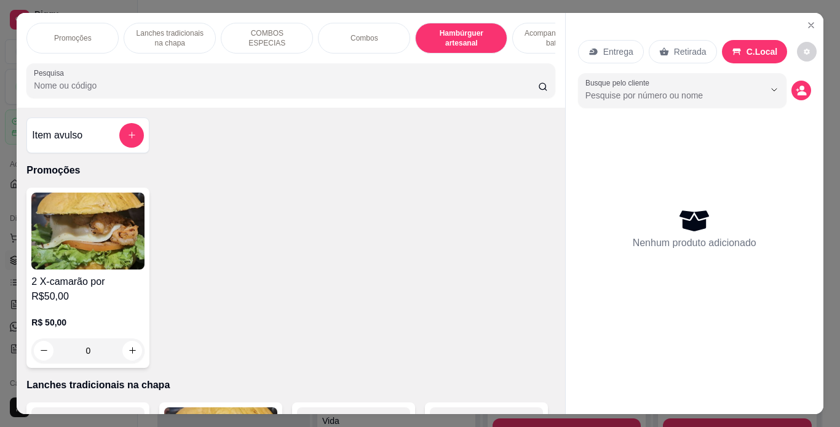
scroll to position [31, 0]
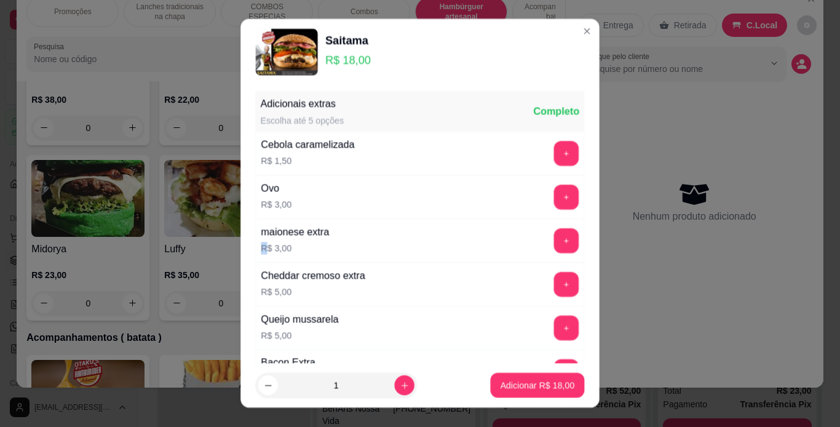
click at [256, 256] on div "maionese extra R$ 3,00" at bounding box center [295, 241] width 78 height 42
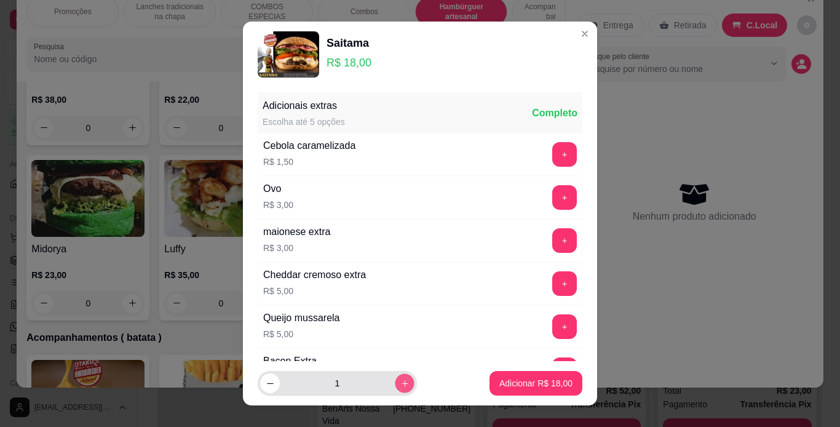
click at [395, 378] on button "increase-product-quantity" at bounding box center [404, 383] width 19 height 19
type input "2"
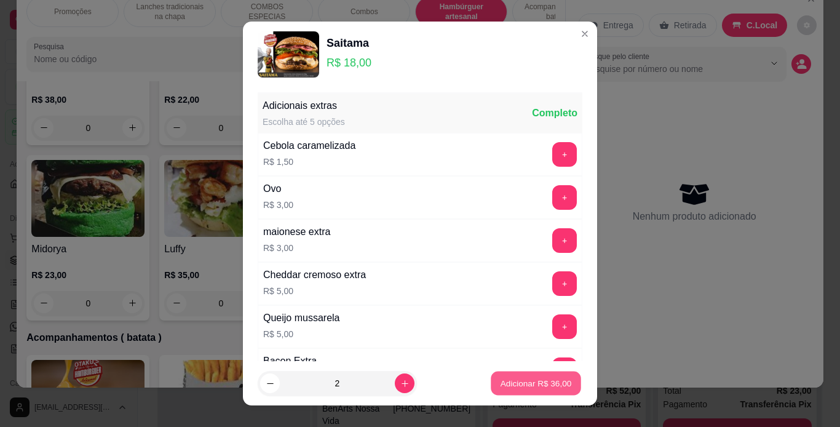
click at [501, 378] on p "Adicionar R$ 36,00" at bounding box center [536, 384] width 71 height 12
type input "2"
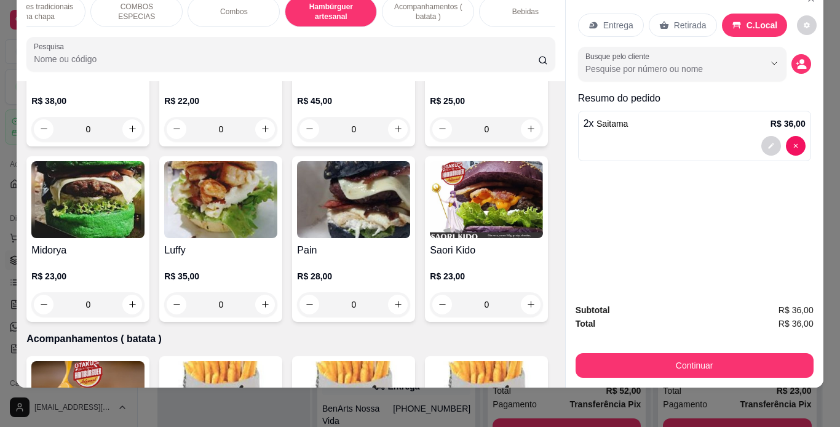
scroll to position [0, 179]
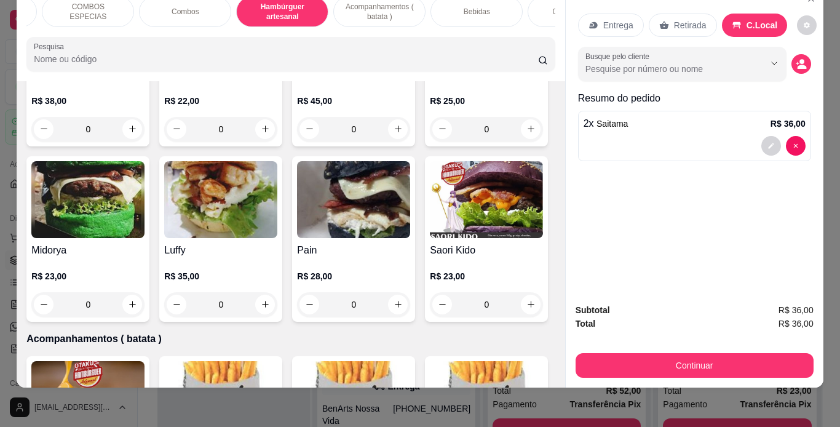
click at [520, 14] on div "Promoções Lanches tradicionais na chapa COMBOS ESPECIAS Combos Hambúrguer artes…" at bounding box center [290, 11] width 528 height 31
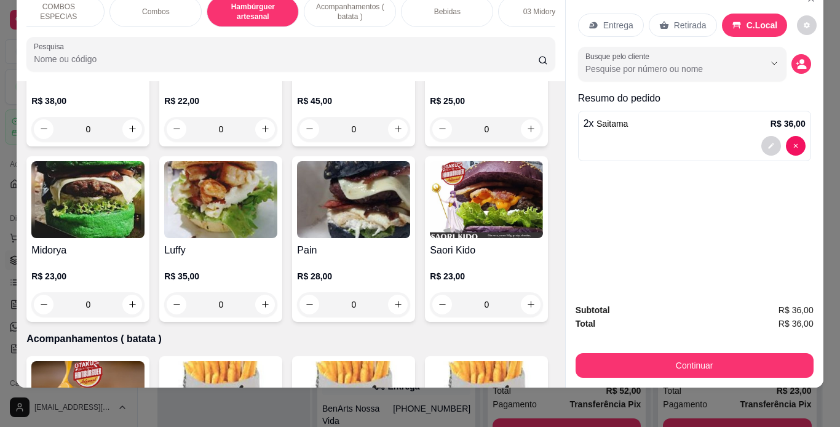
click at [477, 4] on div "Bebidas" at bounding box center [447, 11] width 92 height 31
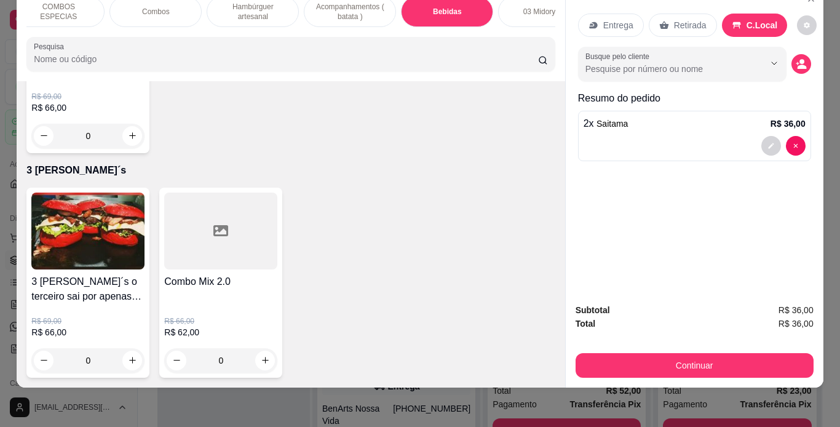
scroll to position [4242, 0]
type input "1"
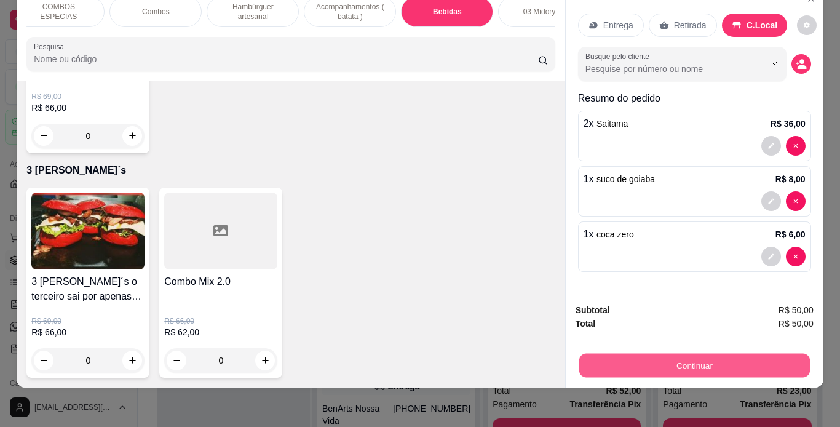
click at [619, 364] on button "Continuar" at bounding box center [694, 366] width 231 height 24
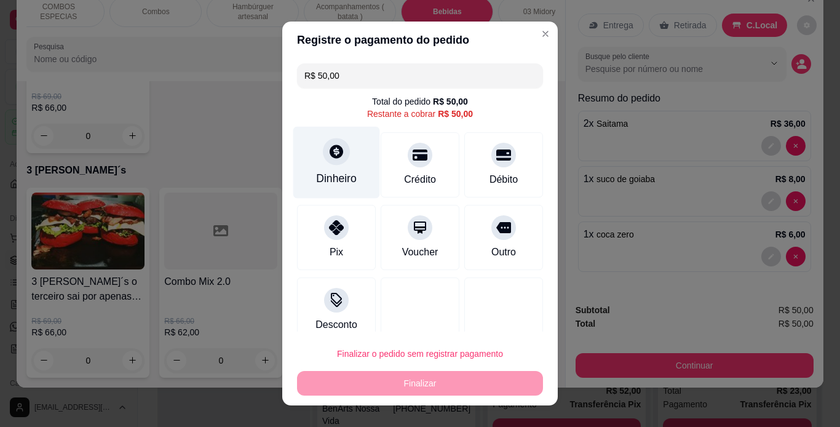
click at [352, 175] on div "Dinheiro" at bounding box center [336, 162] width 87 height 72
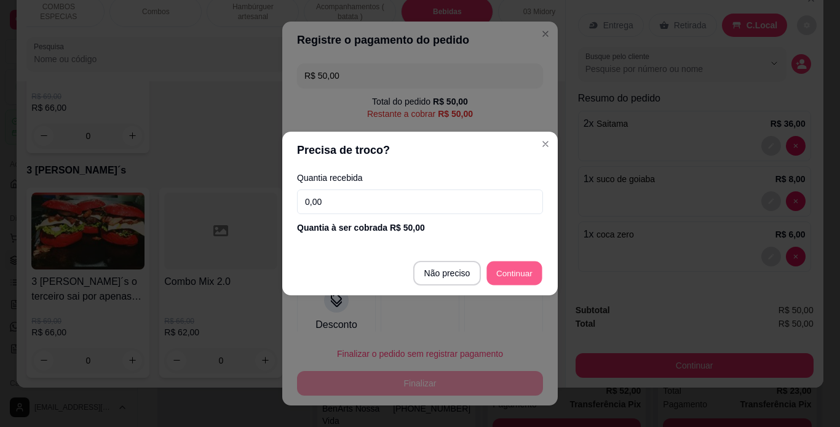
type input "R$ 0,00"
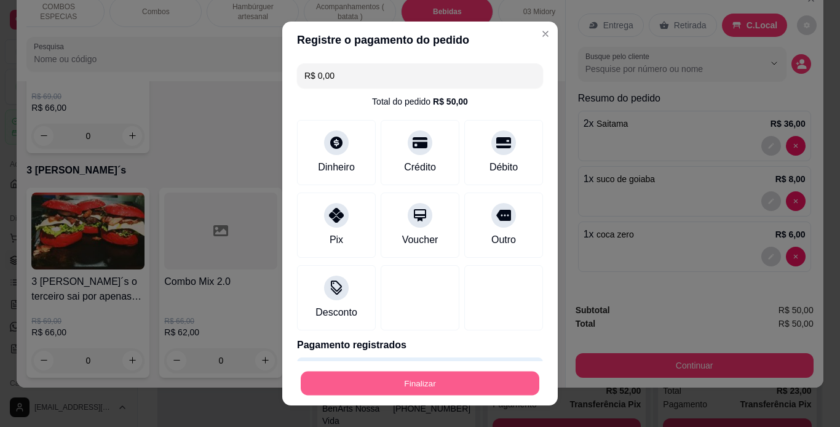
click at [471, 379] on button "Finalizar" at bounding box center [420, 383] width 239 height 24
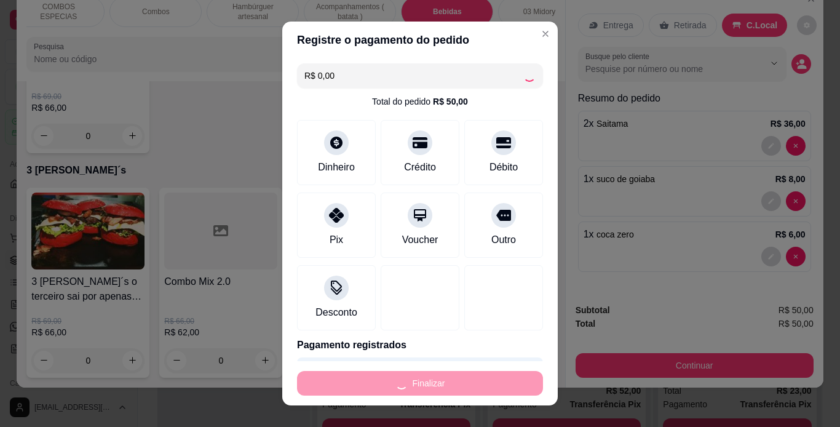
type input "0"
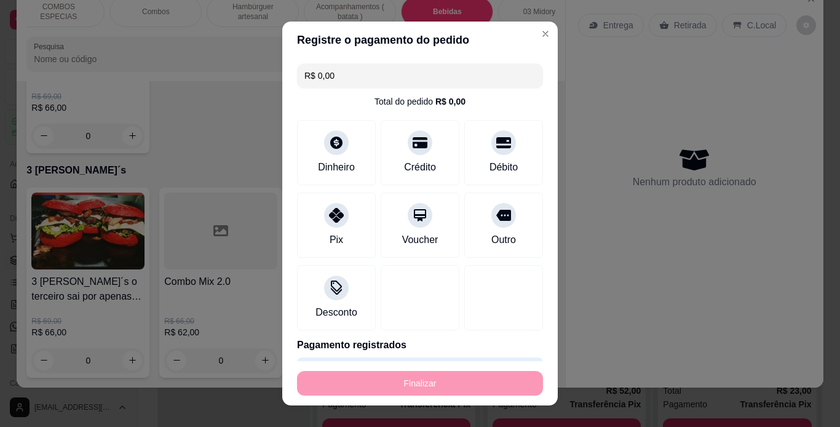
type input "-R$ 50,00"
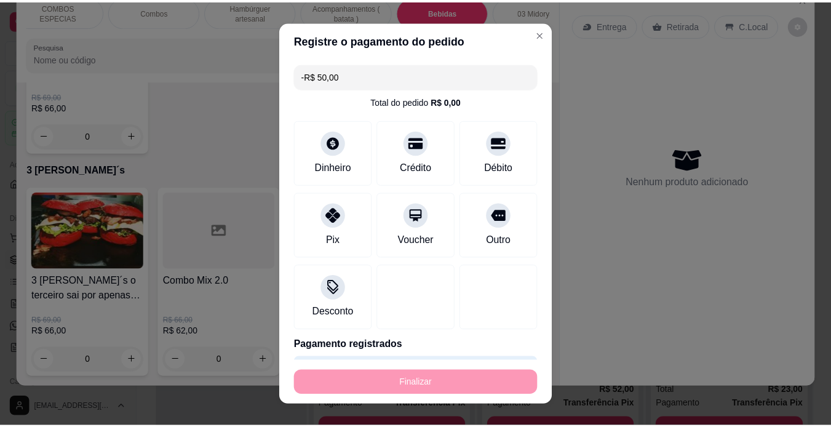
scroll to position [4241, 0]
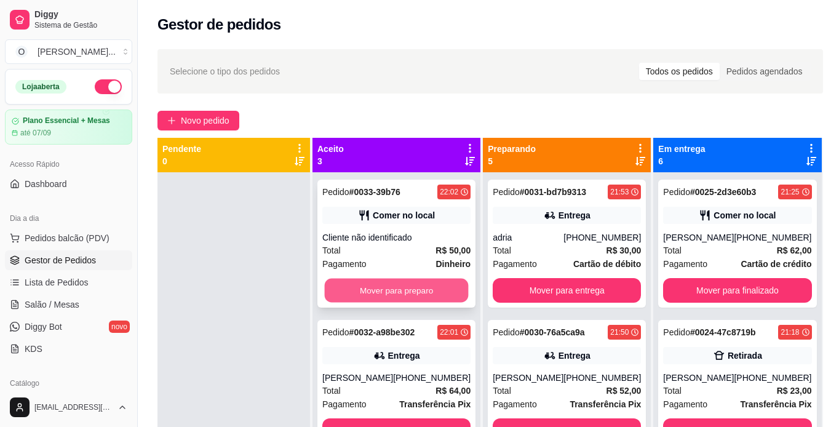
click at [420, 290] on button "Mover para preparo" at bounding box center [397, 291] width 144 height 24
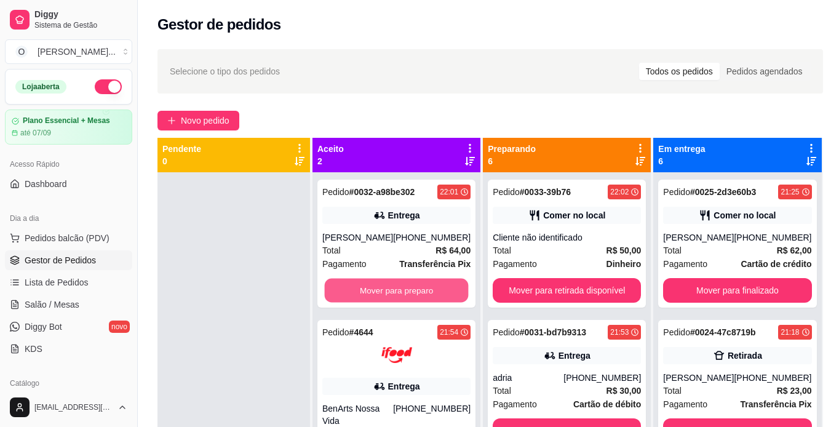
click at [420, 290] on button "Mover para preparo" at bounding box center [397, 291] width 144 height 24
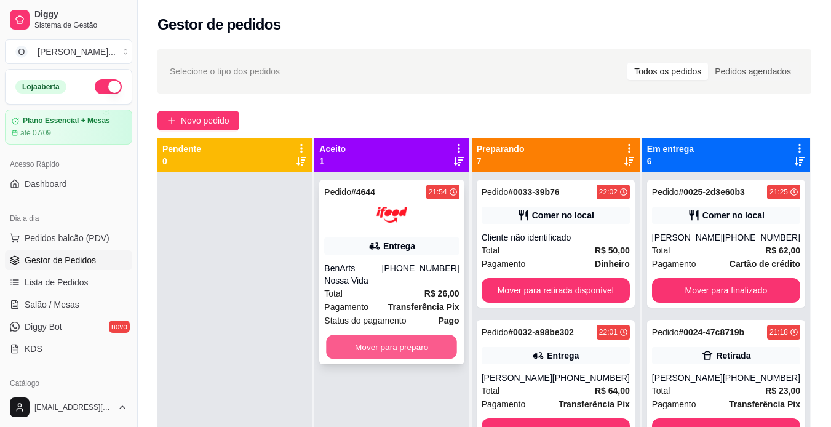
click at [424, 335] on button "Mover para preparo" at bounding box center [392, 347] width 131 height 24
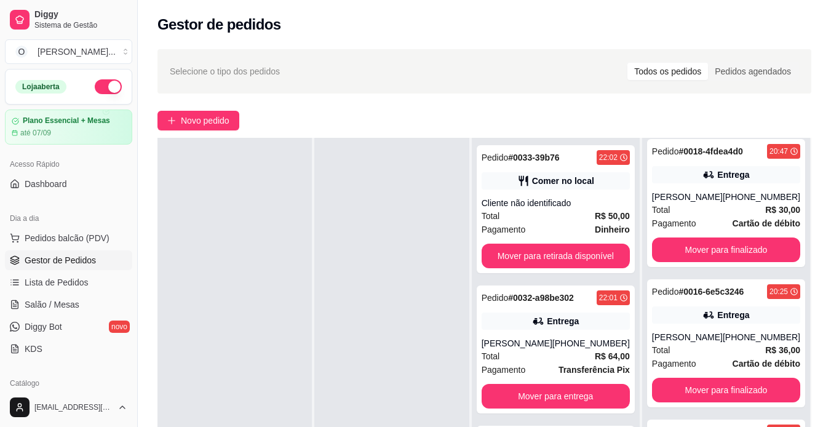
scroll to position [34, 0]
click at [683, 386] on button "Mover para finalizado" at bounding box center [726, 390] width 144 height 24
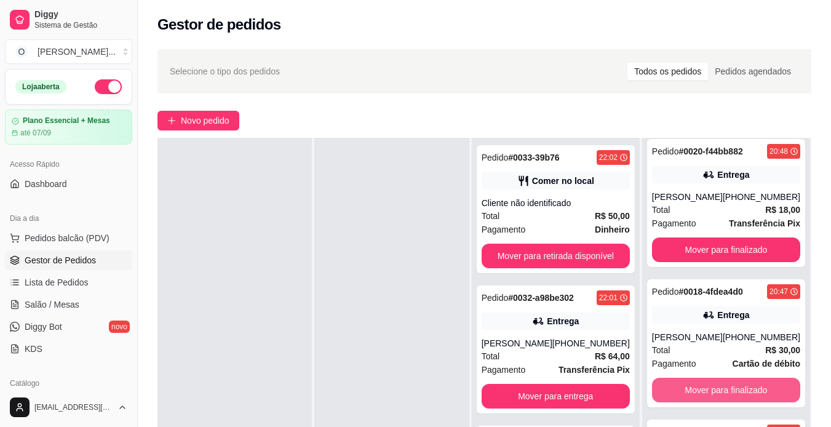
scroll to position [287, 0]
click at [685, 388] on button "Mover para finalizado" at bounding box center [726, 390] width 144 height 24
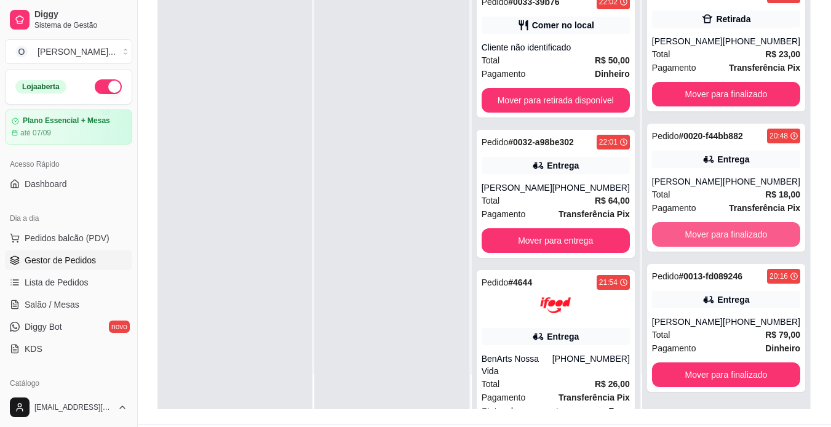
scroll to position [155, 0]
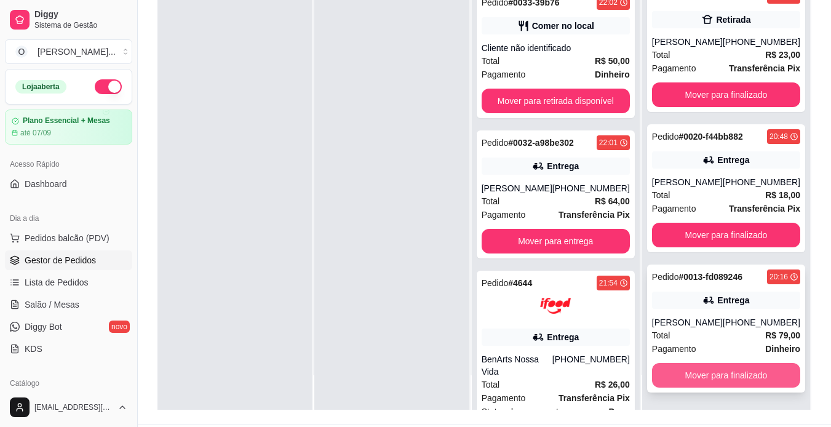
click at [685, 376] on button "Mover para finalizado" at bounding box center [726, 375] width 148 height 25
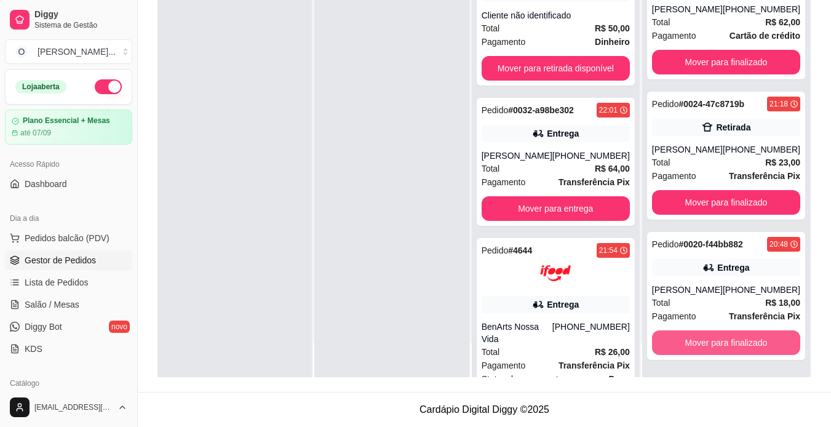
scroll to position [188, 0]
click at [695, 339] on button "Mover para finalizado" at bounding box center [726, 343] width 144 height 24
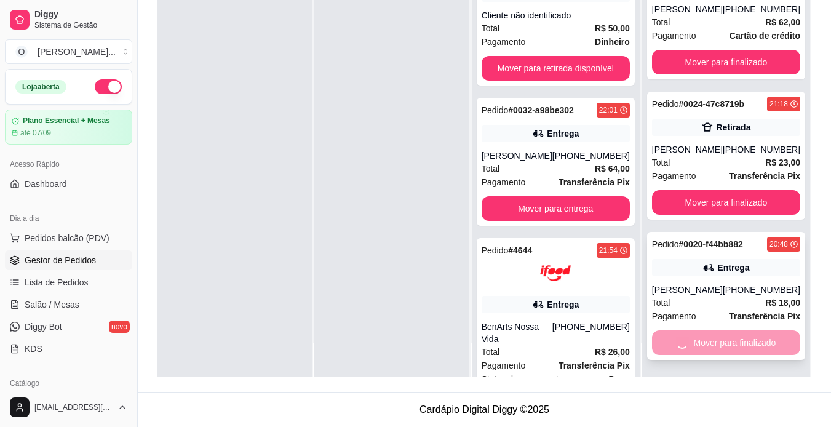
scroll to position [0, 0]
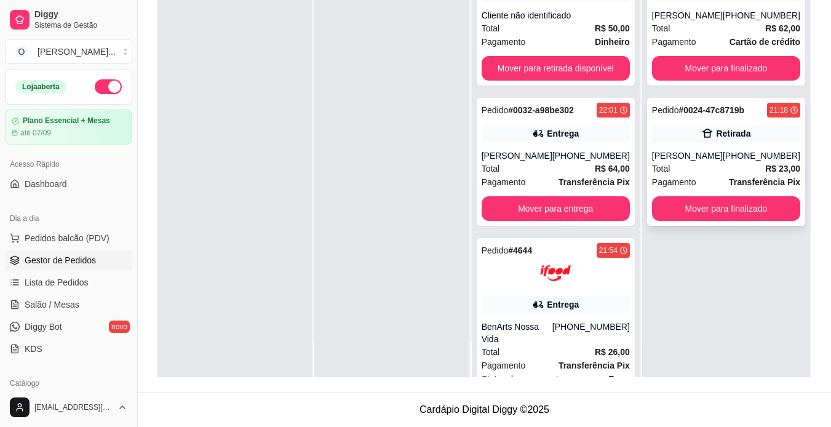
click at [705, 159] on div "[PERSON_NAME]" at bounding box center [687, 155] width 71 height 12
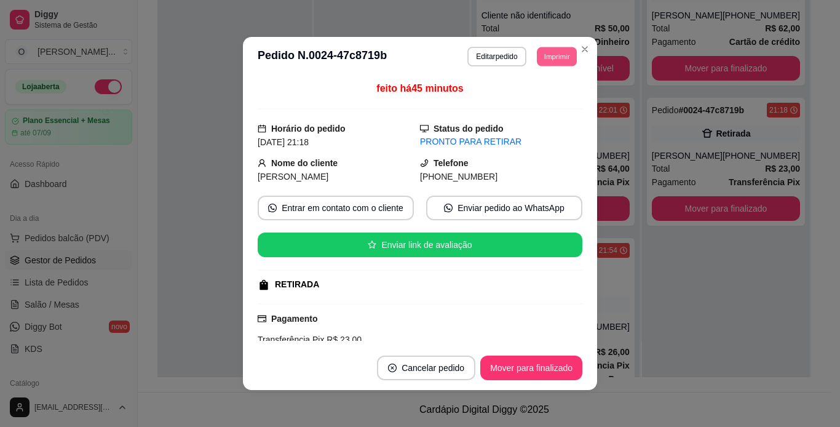
click at [562, 61] on button "Imprimir" at bounding box center [557, 56] width 40 height 19
click at [549, 97] on button "IMPRESSORA" at bounding box center [529, 99] width 86 height 19
click at [533, 370] on button "Mover para finalizado" at bounding box center [531, 368] width 99 height 24
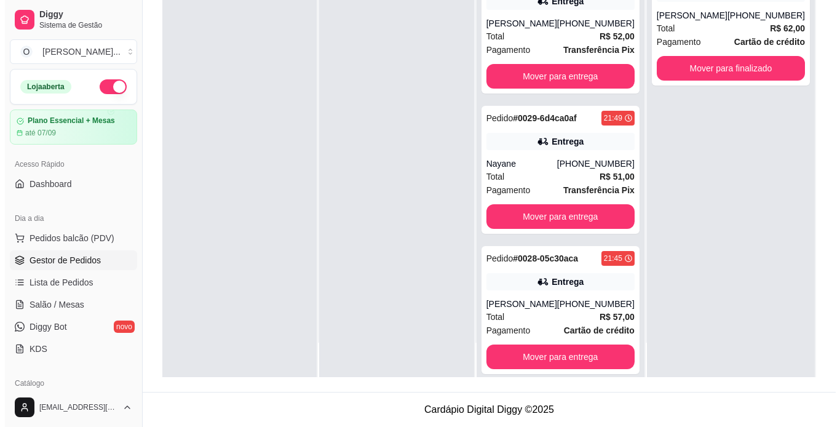
scroll to position [649, 0]
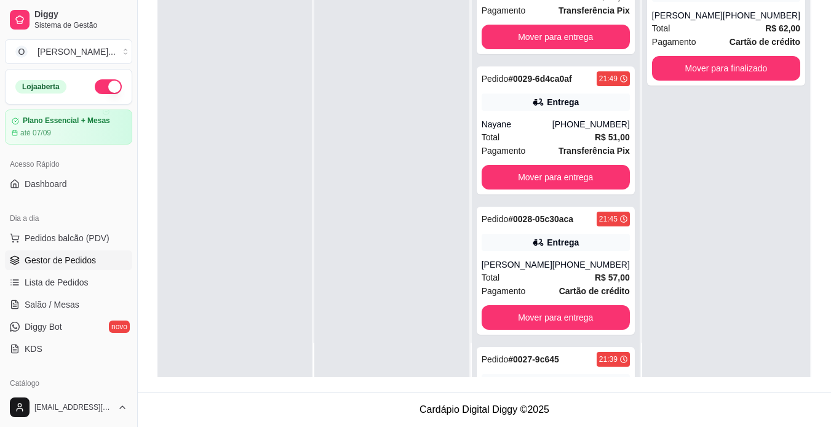
click at [557, 239] on div "Entrega" at bounding box center [563, 242] width 32 height 12
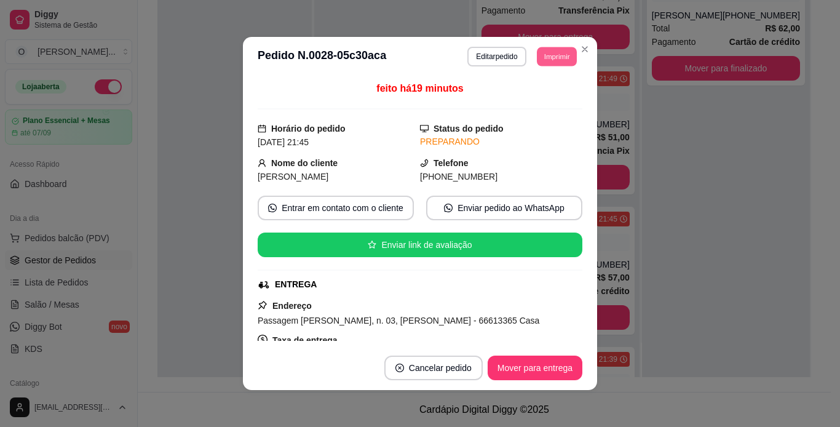
click at [544, 57] on button "Imprimir" at bounding box center [557, 56] width 40 height 19
click at [525, 100] on button "IMPRESSORA" at bounding box center [529, 99] width 86 height 19
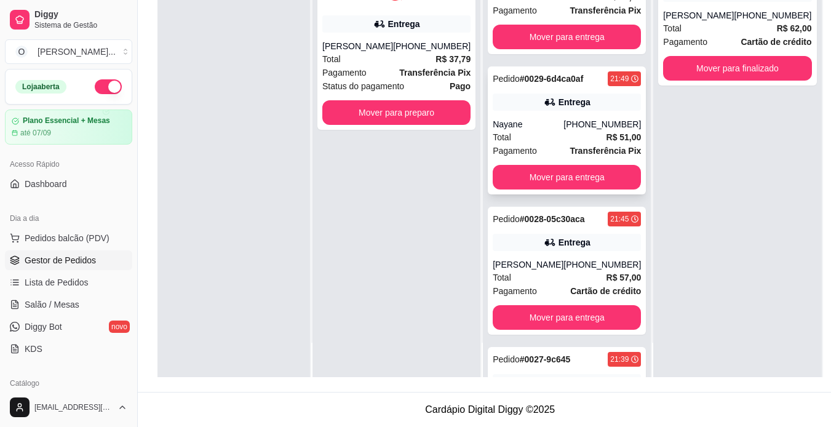
click at [531, 102] on div "Entrega" at bounding box center [567, 101] width 148 height 17
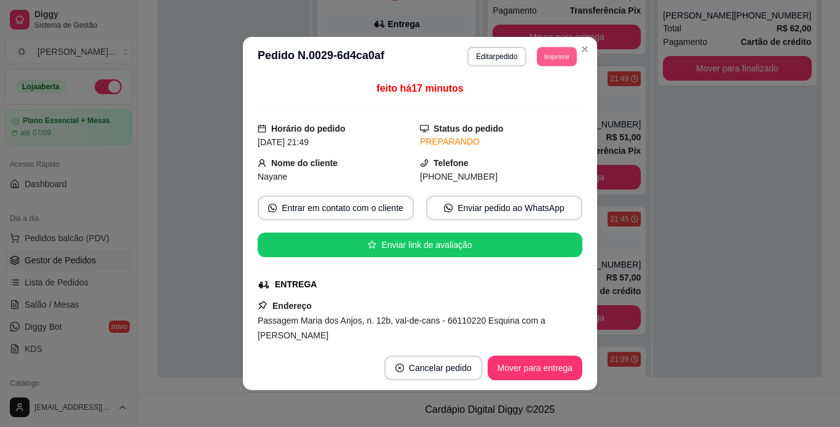
click at [557, 51] on button "Imprimir" at bounding box center [557, 56] width 40 height 19
click at [542, 97] on button "IMPRESSORA" at bounding box center [529, 99] width 86 height 19
click at [554, 365] on button "Mover para entrega" at bounding box center [535, 368] width 92 height 24
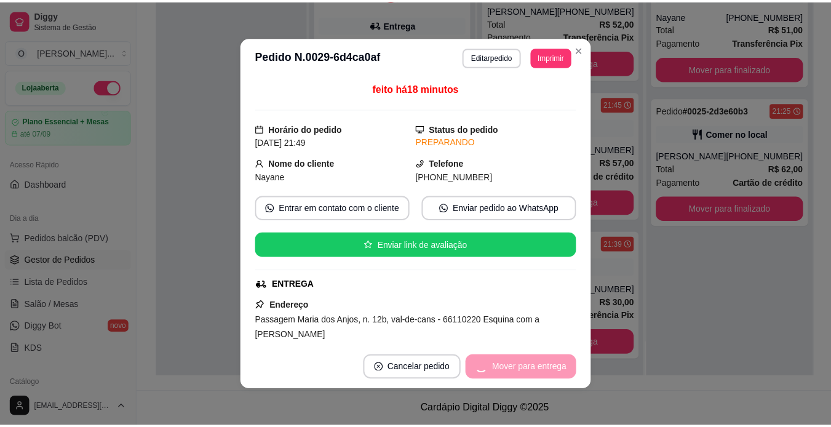
scroll to position [636, 0]
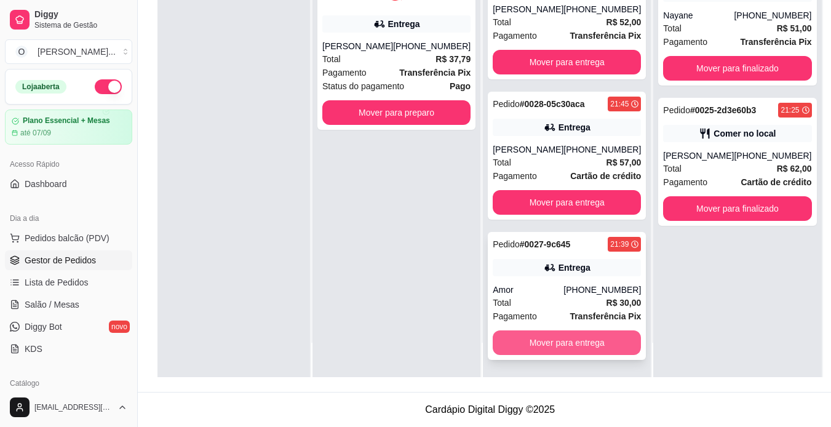
click at [529, 335] on button "Mover para entrega" at bounding box center [567, 342] width 148 height 25
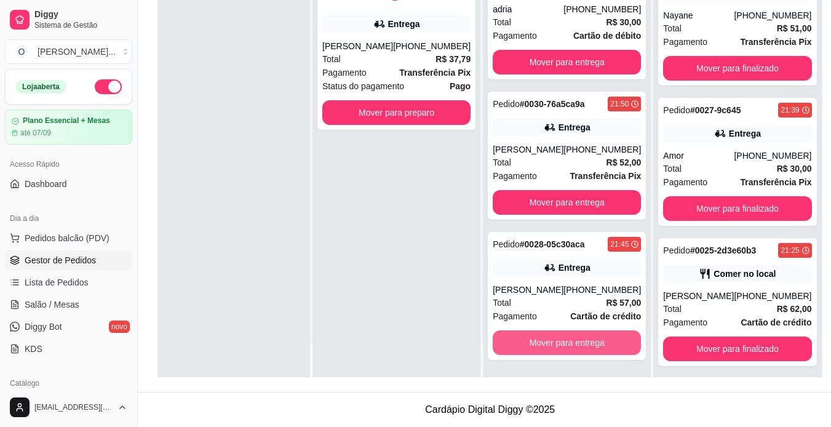
scroll to position [496, 0]
click at [533, 292] on div "[PERSON_NAME]" at bounding box center [528, 290] width 71 height 12
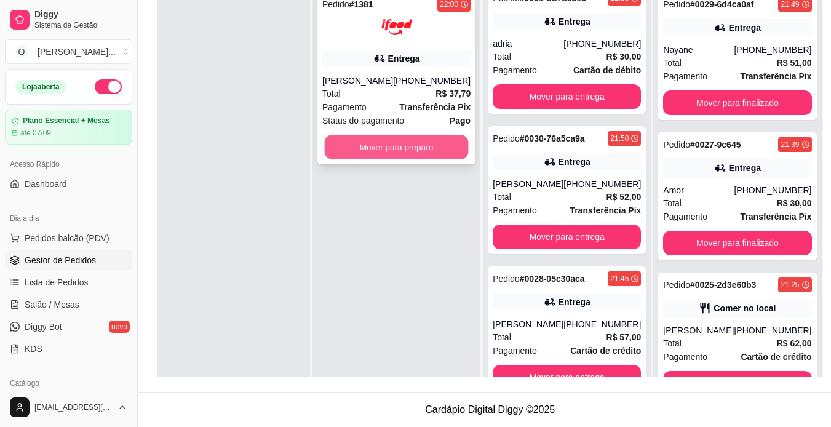
click at [396, 141] on button "Mover para preparo" at bounding box center [397, 147] width 144 height 24
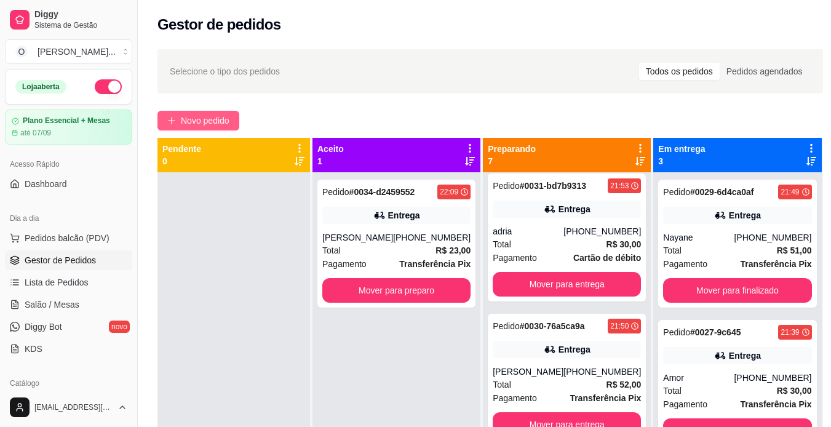
click at [181, 116] on span "Novo pedido" at bounding box center [205, 121] width 49 height 14
click at [207, 112] on div "Item avulso Promoções 2 X-camarão por R$50,00 R$ 50,00 0 Lanches tradicionais n…" at bounding box center [286, 261] width 539 height 306
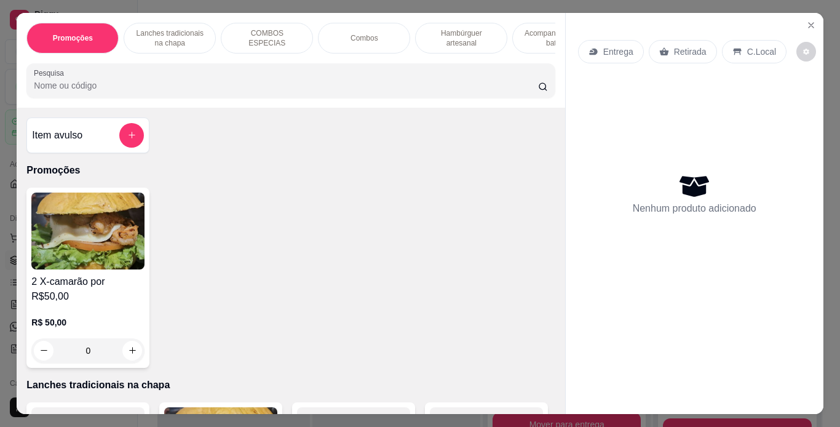
click at [175, 34] on p "Lanches tradicionais na chapa" at bounding box center [169, 38] width 71 height 20
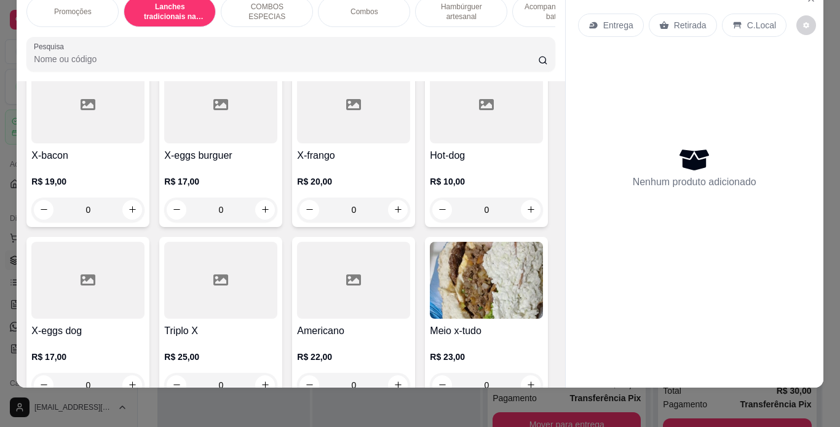
scroll to position [490, 0]
click at [430, 47] on div "0" at bounding box center [486, 34] width 113 height 25
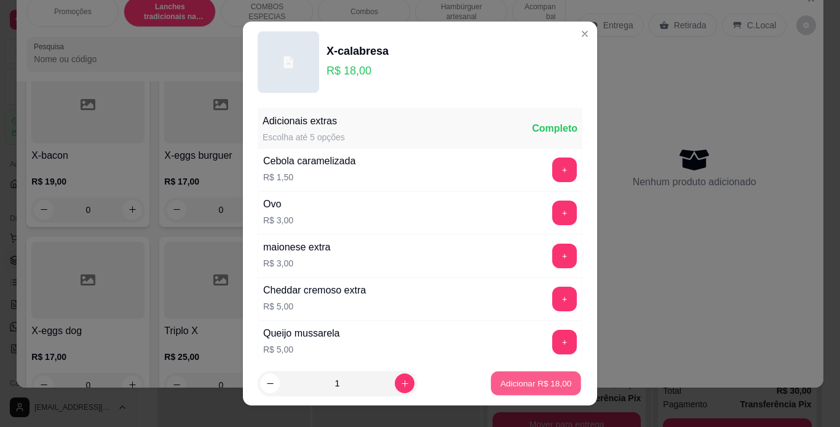
click at [545, 385] on p "Adicionar R$ 18,00" at bounding box center [536, 384] width 71 height 12
type input "1"
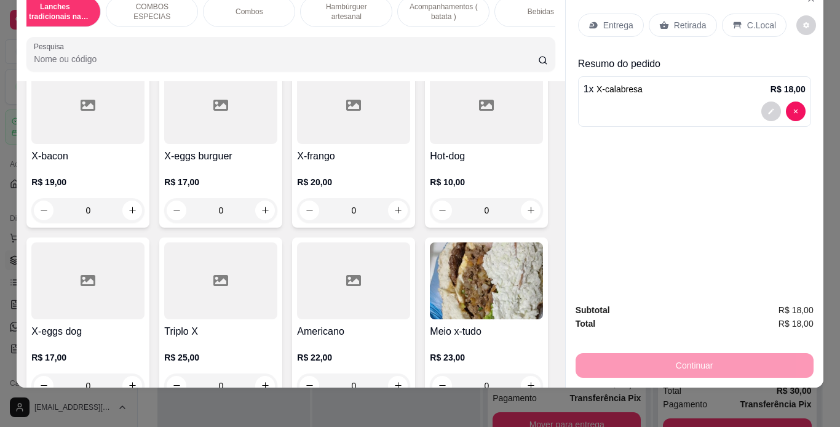
scroll to position [0, 115]
click at [534, 7] on p "Bebidas" at bounding box center [541, 12] width 26 height 10
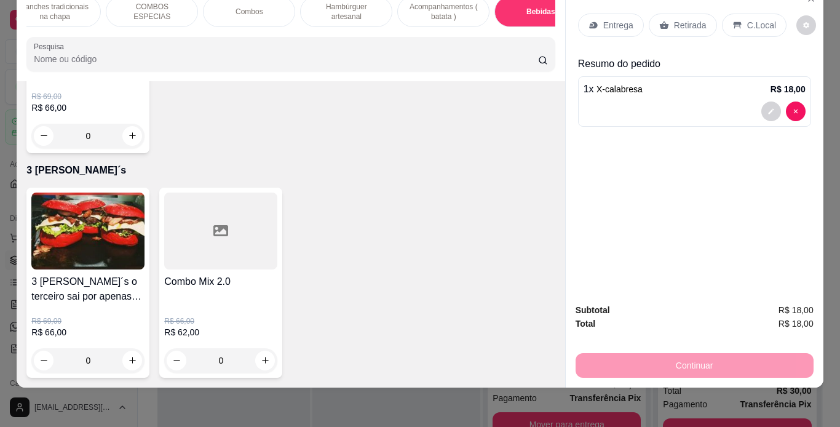
scroll to position [4209, 0]
type input "1"
click at [739, 14] on div "C.Local" at bounding box center [754, 25] width 65 height 23
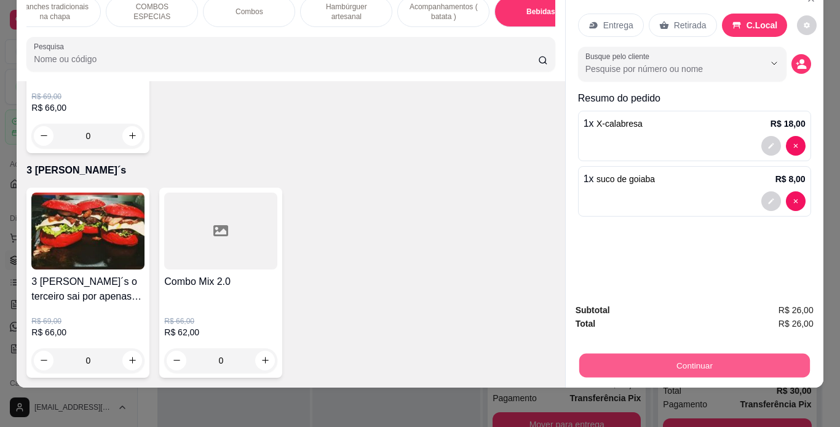
click at [671, 361] on button "Continuar" at bounding box center [694, 366] width 231 height 24
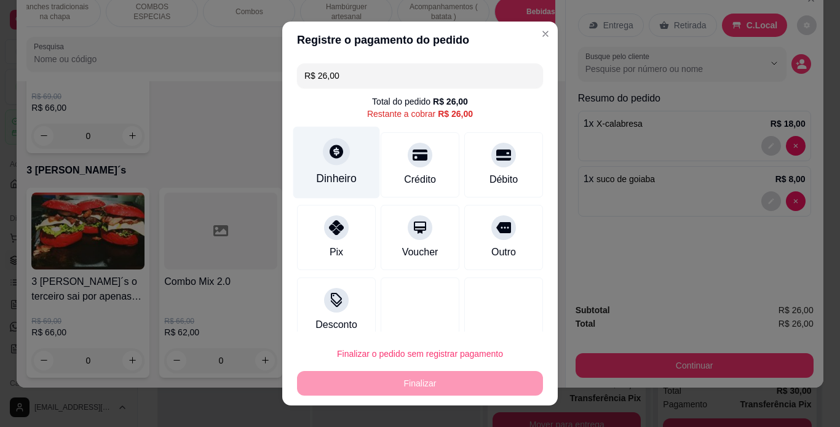
click at [328, 156] on icon at bounding box center [336, 151] width 16 height 16
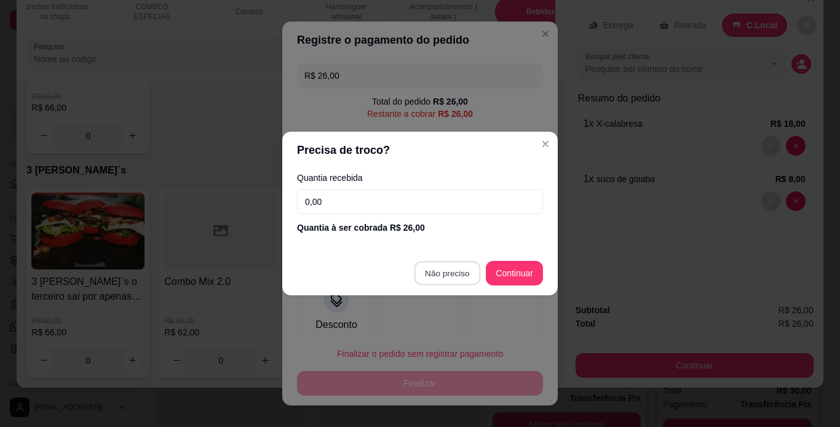
type input "R$ 0,00"
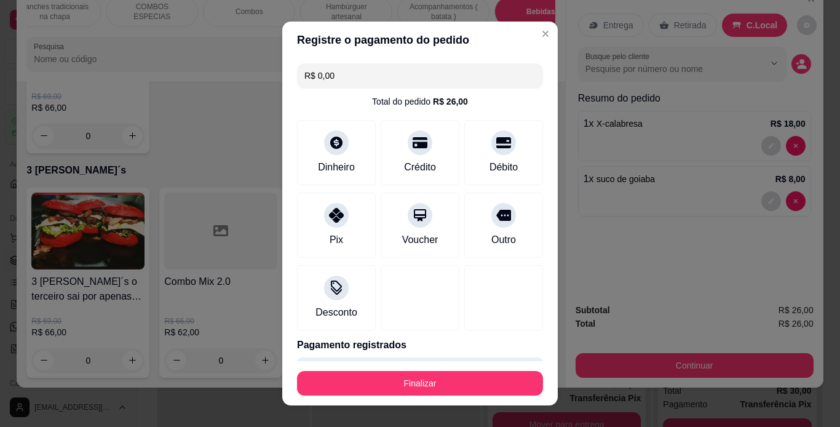
scroll to position [38, 0]
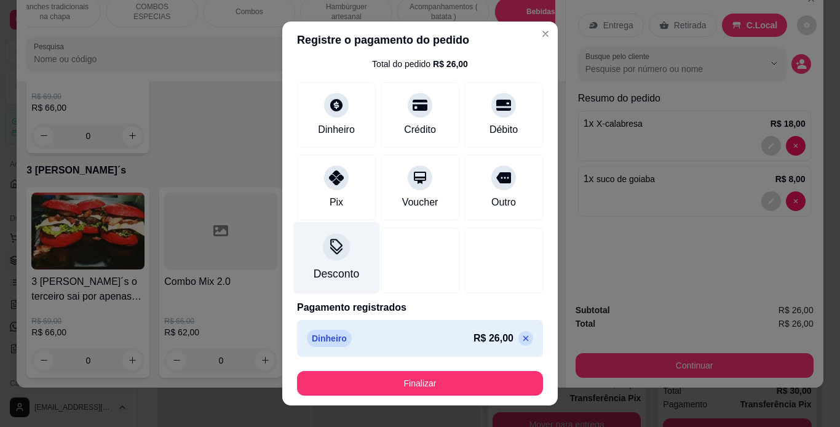
click at [330, 249] on icon at bounding box center [336, 250] width 12 height 8
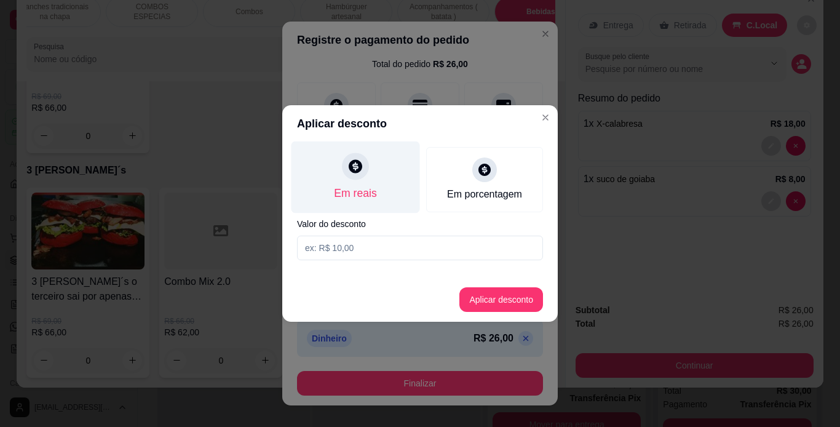
click at [341, 173] on div "Em reais" at bounding box center [356, 177] width 129 height 72
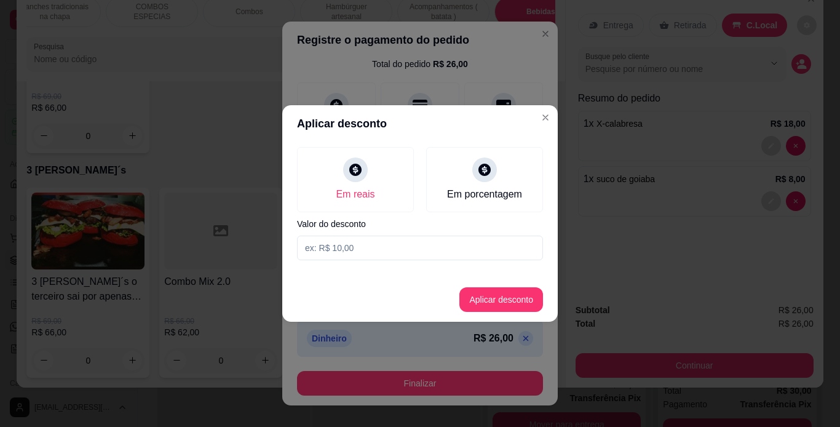
click at [346, 253] on input at bounding box center [420, 248] width 246 height 25
type input "1,00"
click at [522, 297] on button "Aplicar desconto" at bounding box center [501, 300] width 81 height 24
type input "-R$ 1,00"
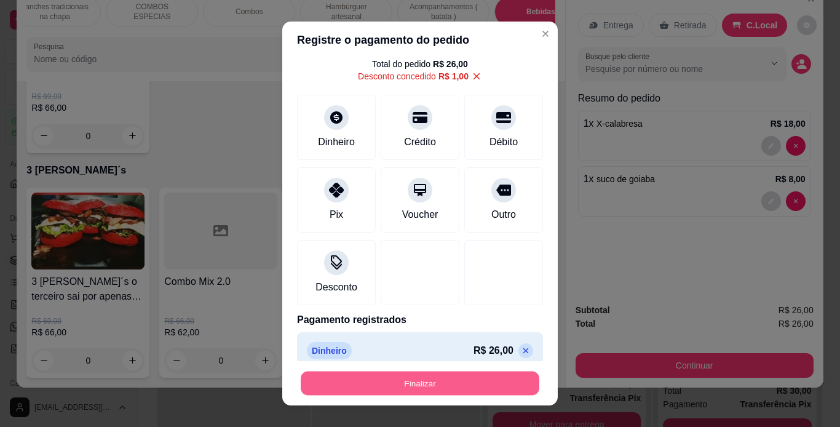
click at [471, 389] on button "Finalizar" at bounding box center [420, 383] width 239 height 24
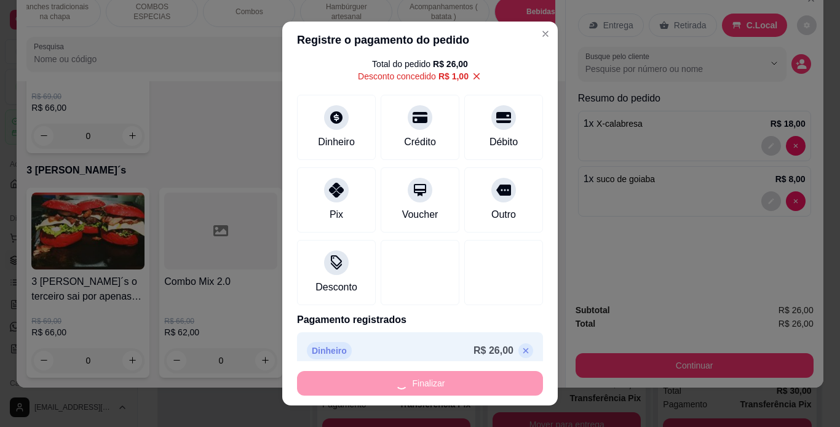
type input "0"
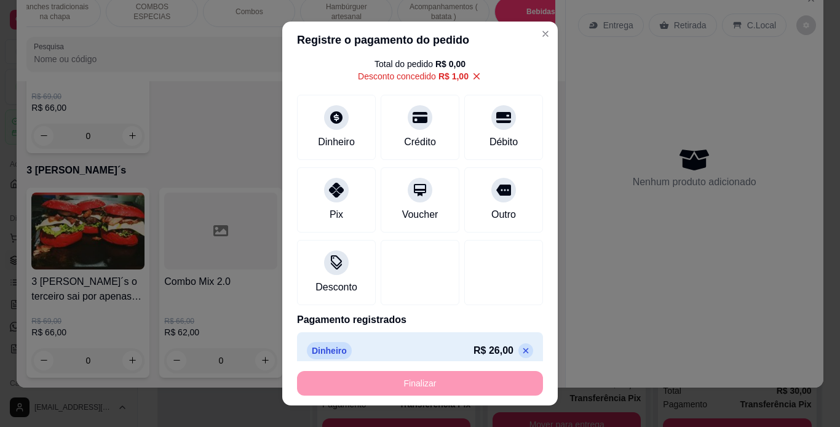
type input "-R$ 27,00"
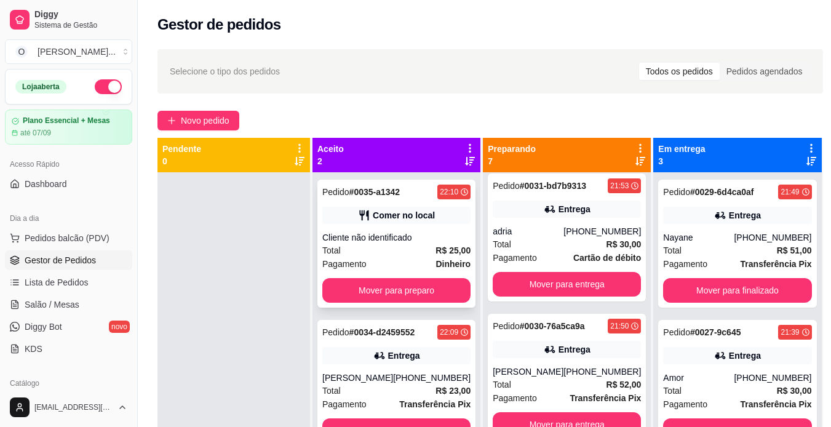
click at [419, 245] on div "Total R$ 25,00" at bounding box center [396, 251] width 148 height 14
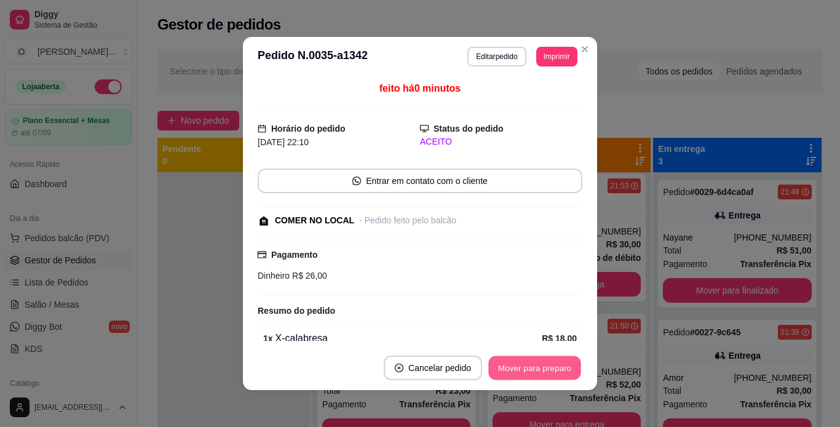
click at [516, 359] on button "Mover para preparo" at bounding box center [534, 368] width 92 height 24
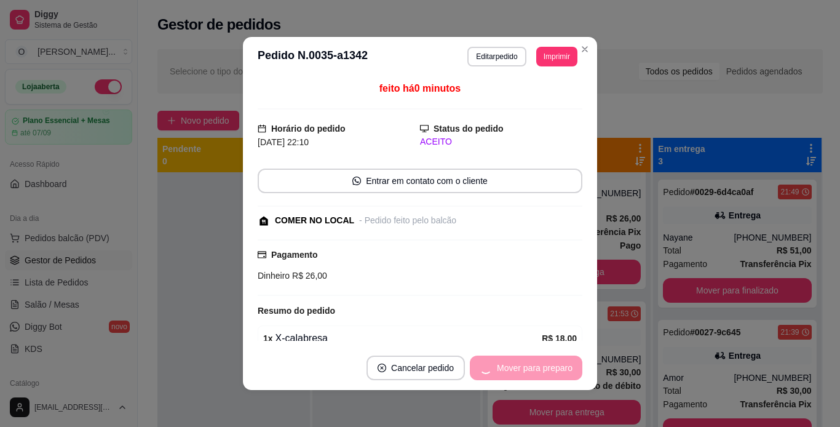
scroll to position [820, 0]
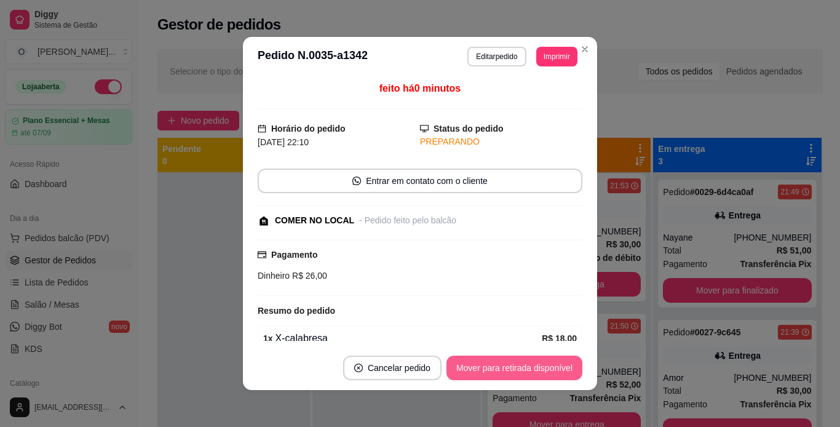
click at [516, 360] on button "Mover para retirada disponível" at bounding box center [514, 367] width 136 height 25
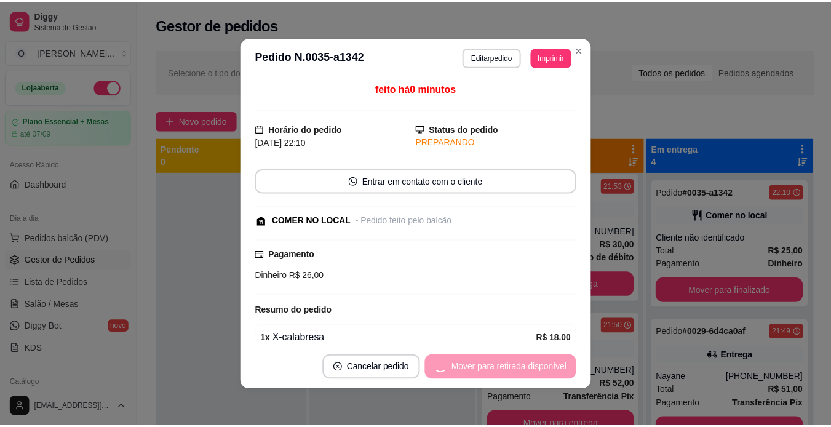
scroll to position [680, 0]
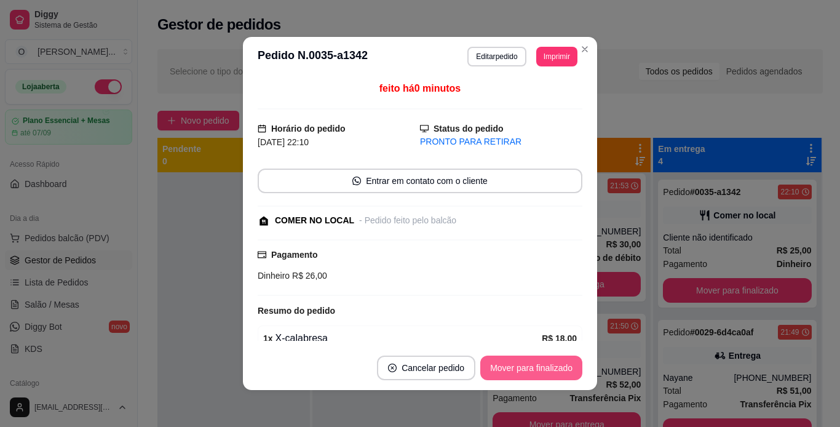
click at [516, 360] on button "Mover para finalizado" at bounding box center [531, 367] width 102 height 25
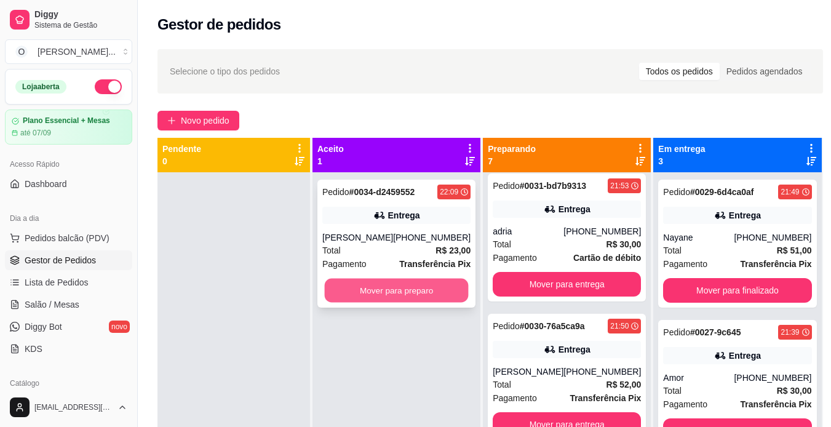
click at [432, 280] on button "Mover para preparo" at bounding box center [397, 291] width 144 height 24
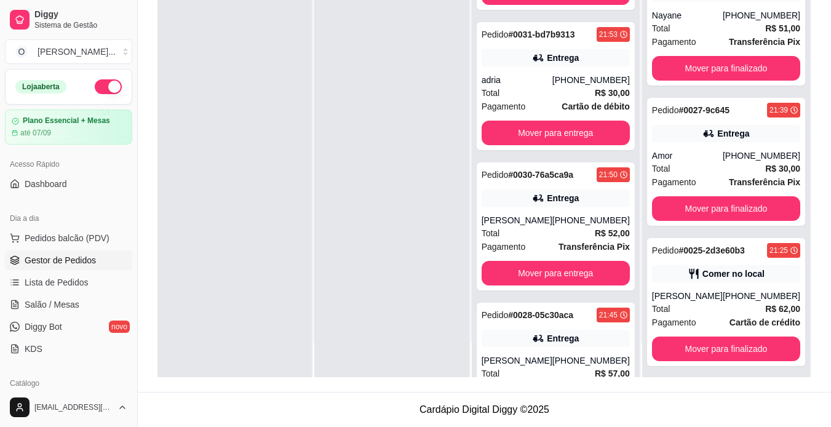
scroll to position [820, 0]
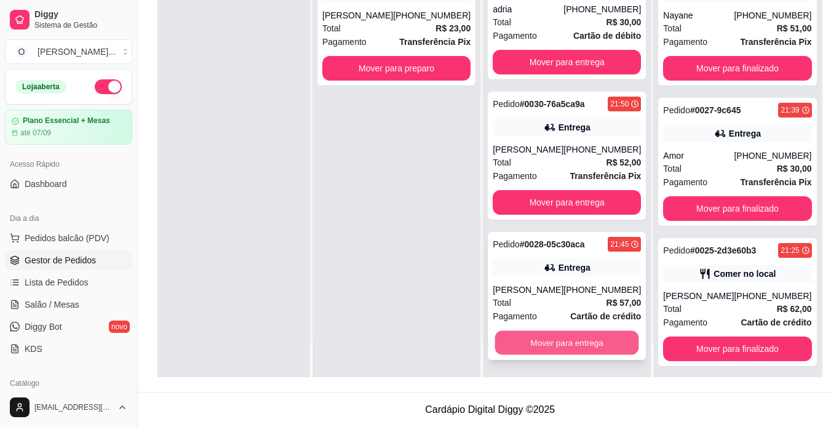
click at [588, 338] on button "Mover para entrega" at bounding box center [567, 343] width 144 height 24
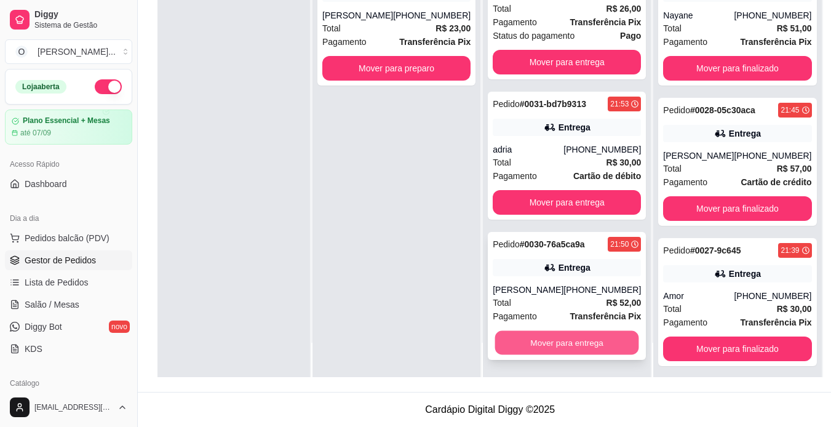
click at [568, 343] on button "Mover para entrega" at bounding box center [567, 343] width 144 height 24
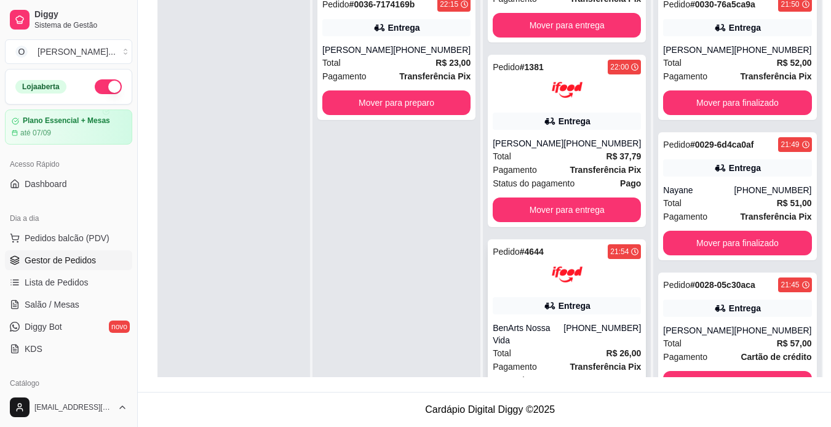
scroll to position [357, 0]
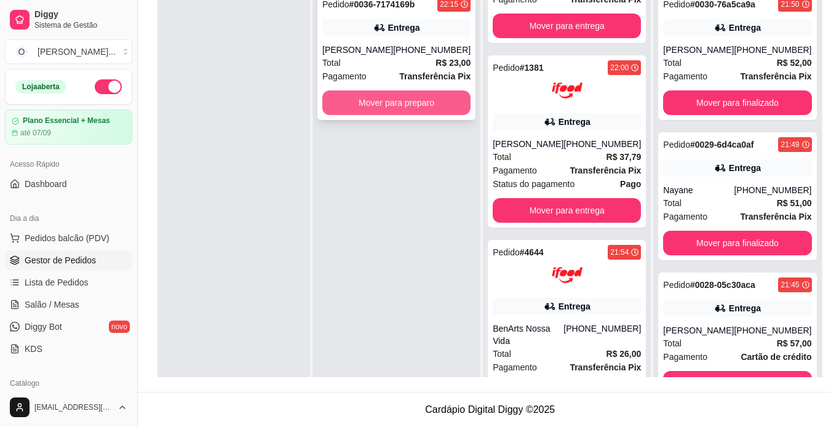
click at [443, 101] on button "Mover para preparo" at bounding box center [396, 102] width 148 height 25
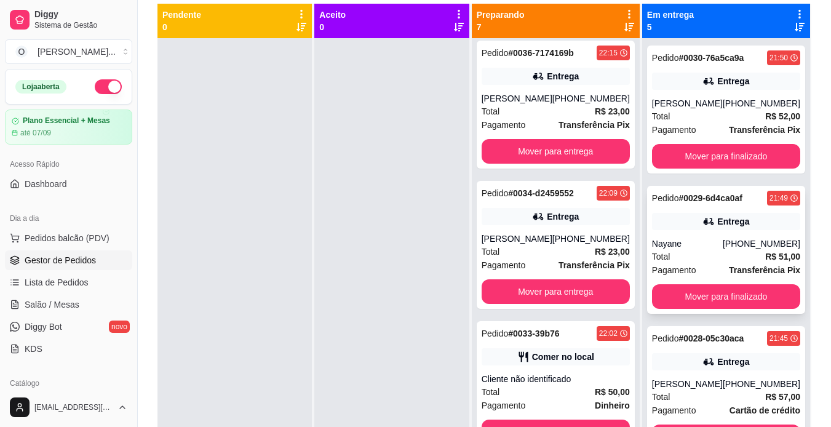
scroll to position [133, 0]
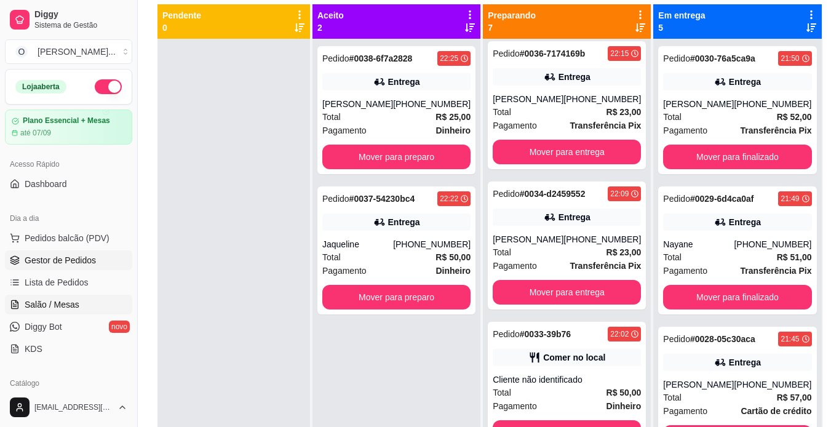
click at [67, 307] on span "Salão / Mesas" at bounding box center [52, 304] width 55 height 12
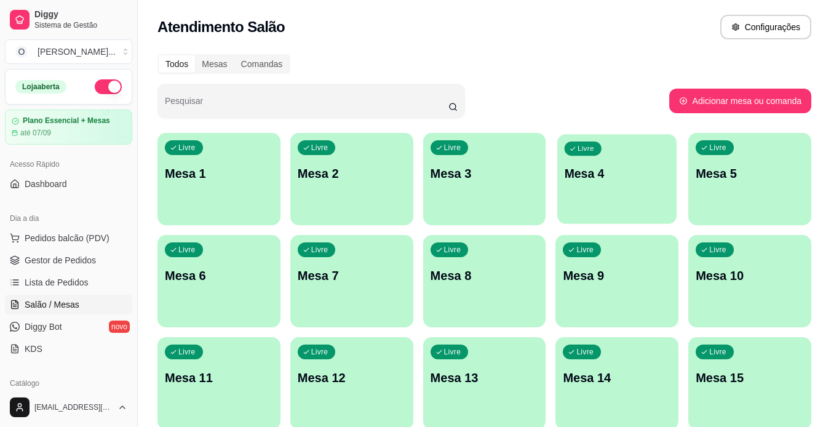
click at [587, 183] on div "Livre Mesa 4" at bounding box center [616, 171] width 119 height 75
click at [597, 177] on p "Mesa 4" at bounding box center [617, 173] width 108 height 17
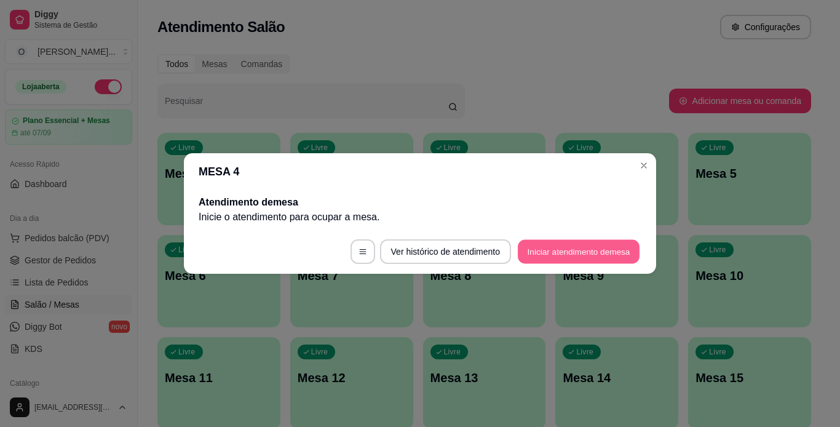
click at [582, 253] on button "Iniciar atendimento de mesa" at bounding box center [579, 252] width 122 height 24
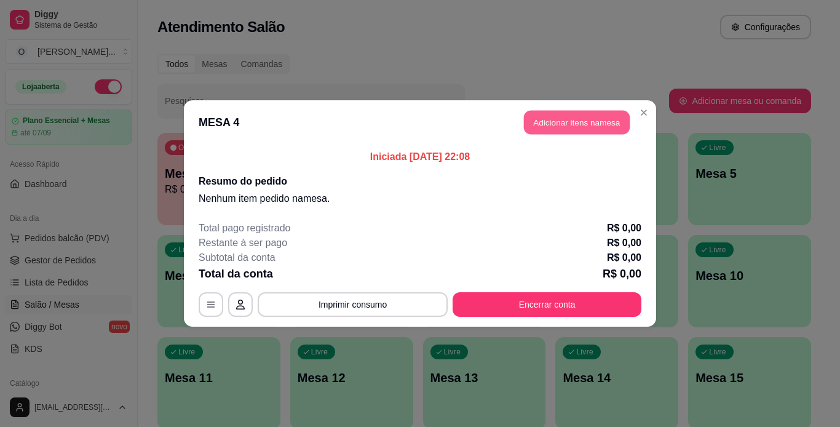
click at [589, 120] on button "Adicionar itens na mesa" at bounding box center [577, 123] width 106 height 24
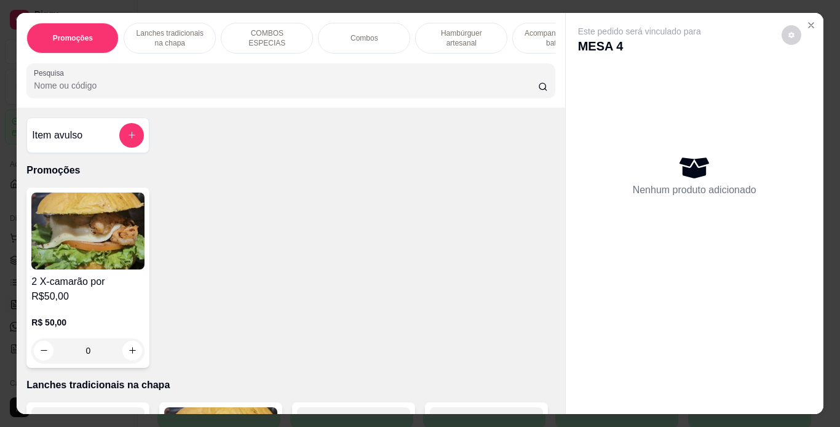
click at [241, 25] on div "COMBOS ESPECIAS" at bounding box center [267, 38] width 92 height 31
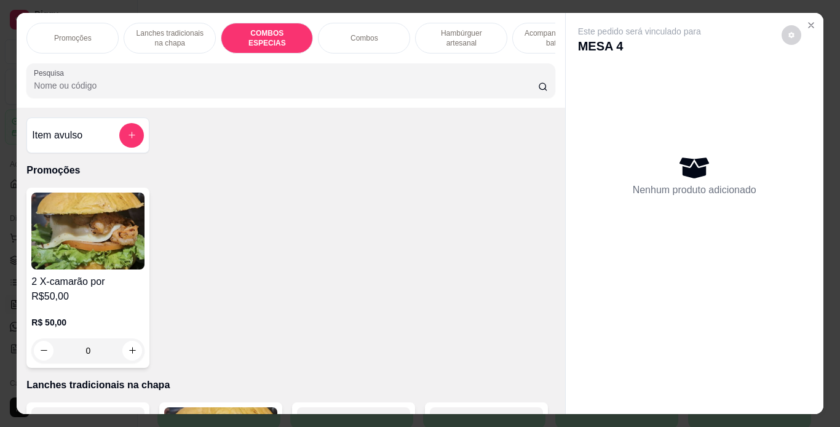
scroll to position [31, 0]
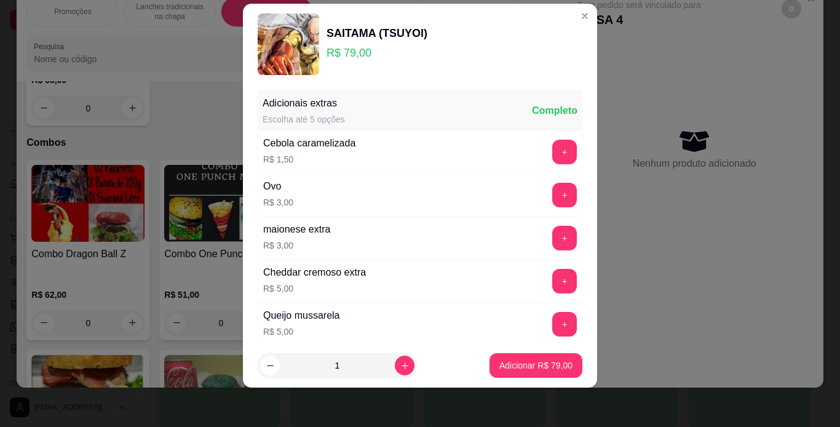
scroll to position [266, 0]
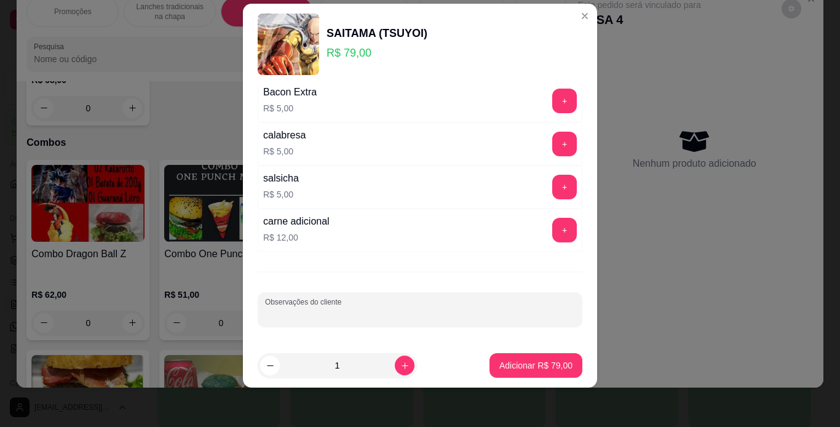
click at [366, 315] on input "Observações do cliente" at bounding box center [420, 314] width 310 height 12
type input "um no pão preto"
click at [494, 357] on button "Adicionar R$ 79,00" at bounding box center [536, 366] width 90 height 24
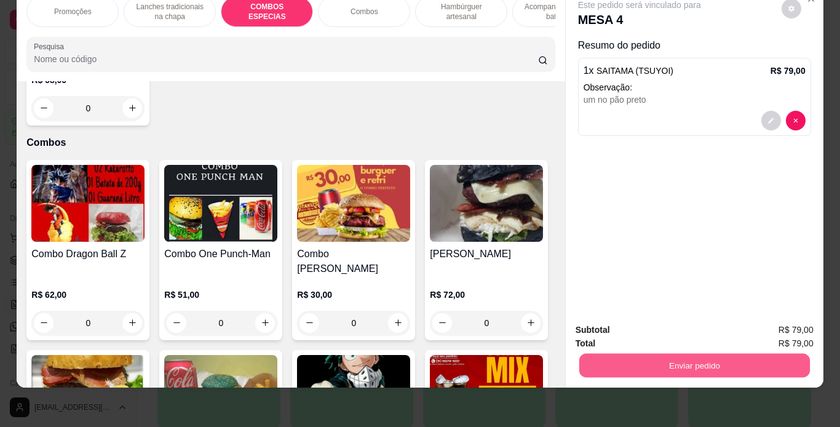
click at [598, 354] on button "Enviar pedido" at bounding box center [694, 366] width 231 height 24
click at [611, 329] on button "Não registrar e enviar pedido" at bounding box center [654, 325] width 128 height 23
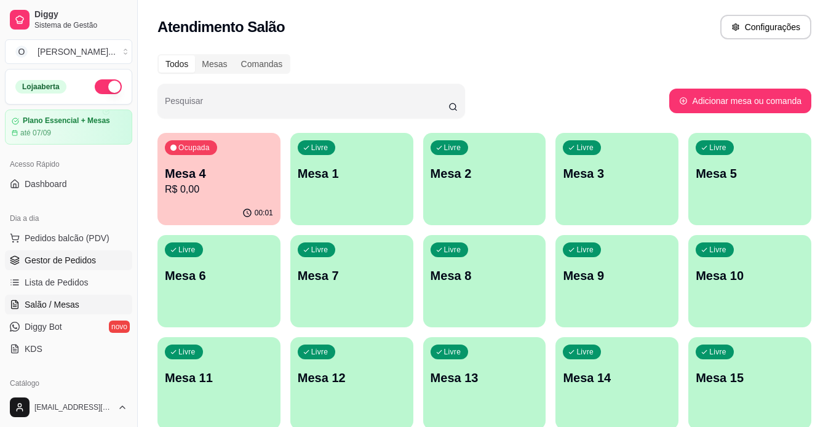
click at [102, 255] on link "Gestor de Pedidos" at bounding box center [68, 260] width 127 height 20
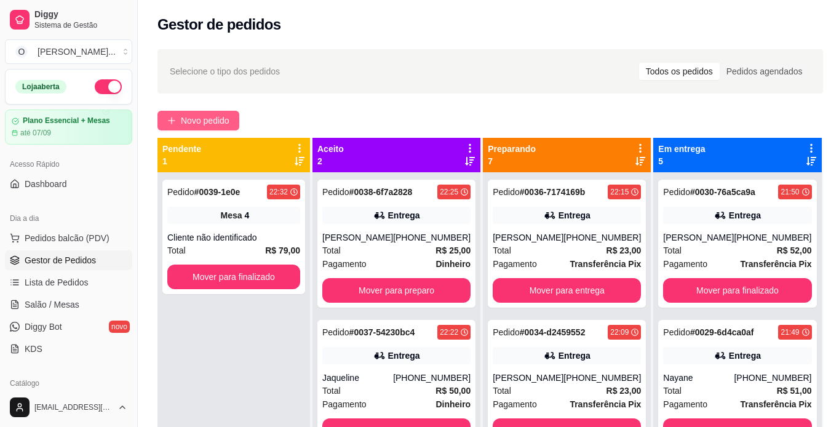
click at [222, 119] on span "Novo pedido" at bounding box center [205, 121] width 49 height 14
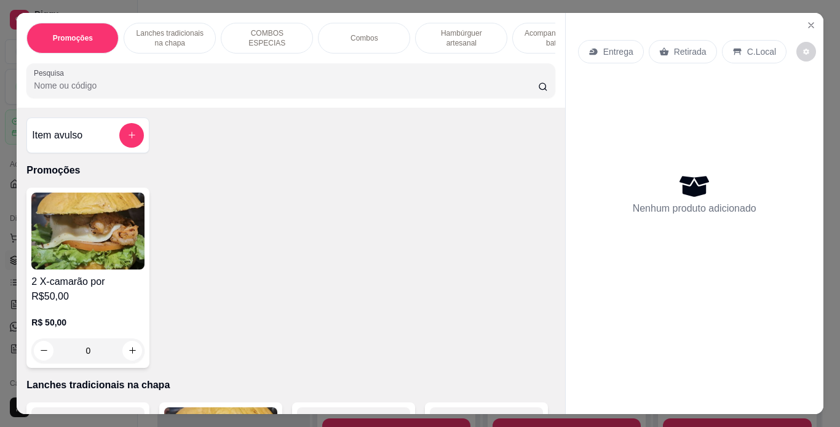
click at [149, 28] on p "Lanches tradicionais na chapa" at bounding box center [169, 38] width 71 height 20
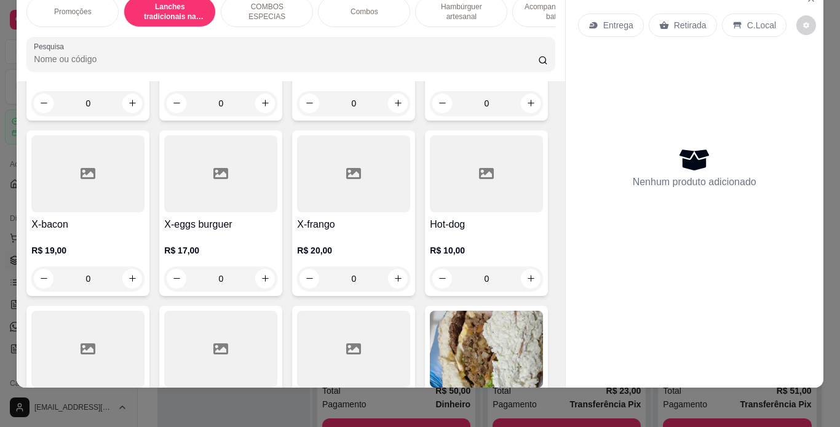
scroll to position [421, 0]
click at [145, 266] on div "0" at bounding box center [87, 278] width 113 height 25
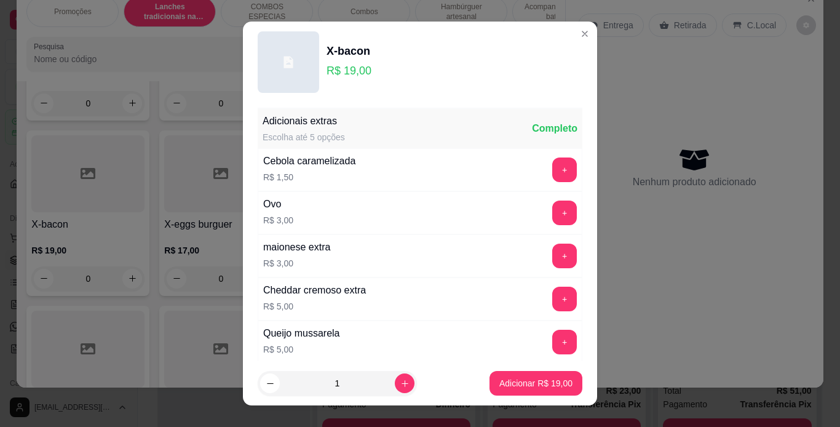
scroll to position [266, 0]
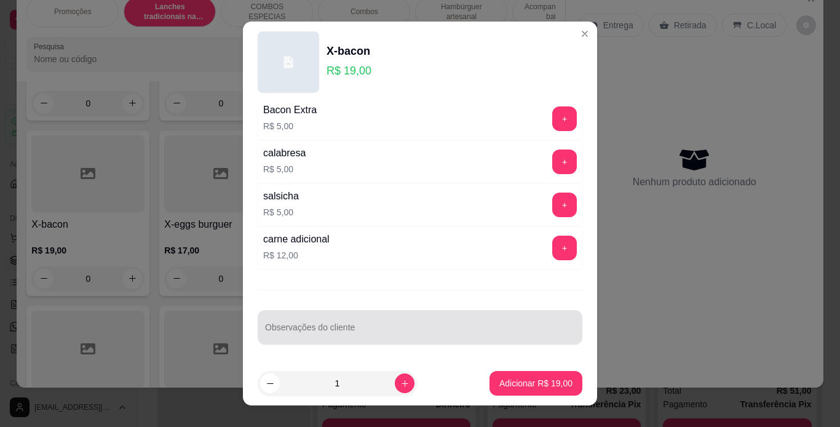
click at [359, 315] on div at bounding box center [420, 327] width 310 height 25
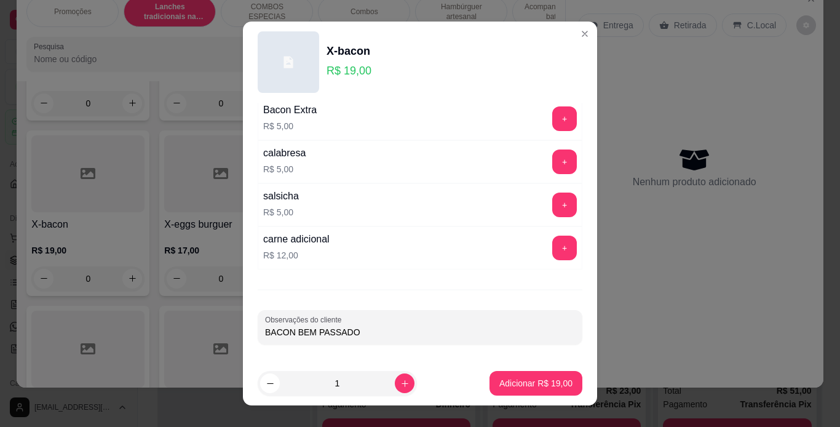
type input "BACON BEM PASSADO"
click at [516, 381] on p "Adicionar R$ 19,00" at bounding box center [536, 384] width 71 height 12
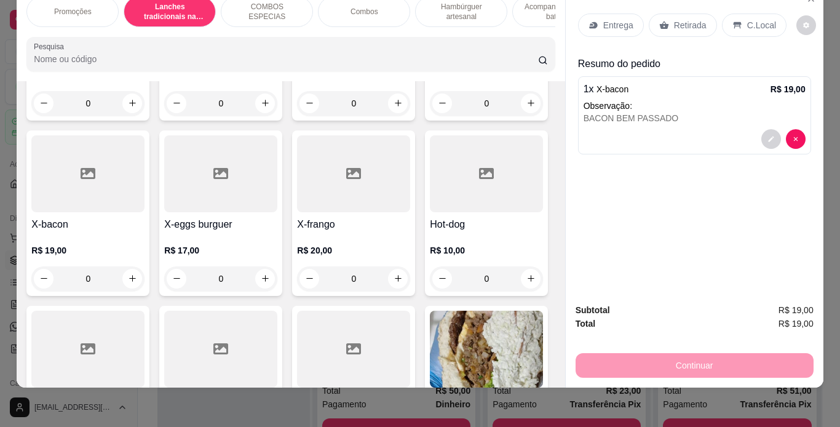
click at [430, 116] on div "0" at bounding box center [486, 103] width 113 height 25
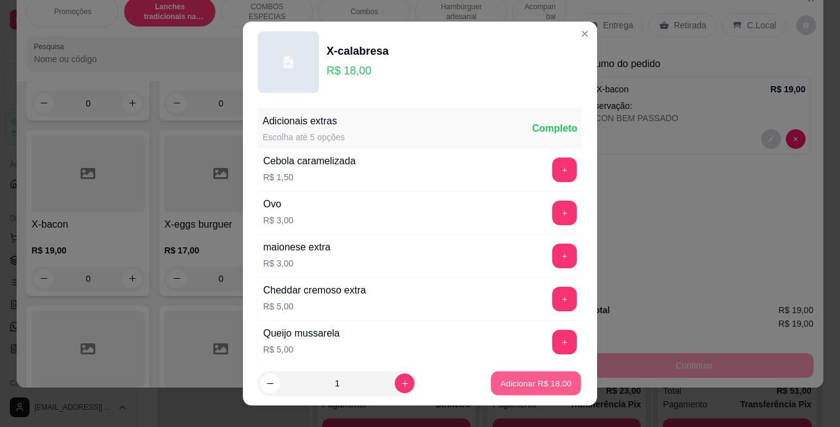
click at [501, 384] on p "Adicionar R$ 18,00" at bounding box center [536, 384] width 71 height 12
type input "1"
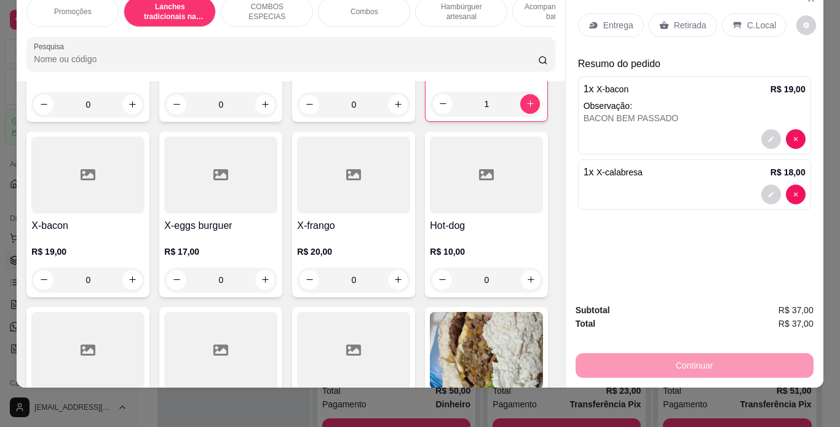
click at [674, 19] on p "Retirada" at bounding box center [690, 25] width 33 height 12
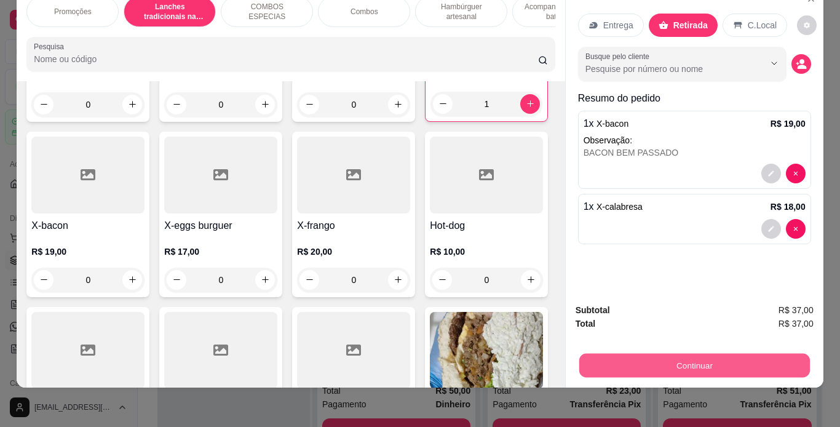
click at [620, 356] on button "Continuar" at bounding box center [694, 366] width 231 height 24
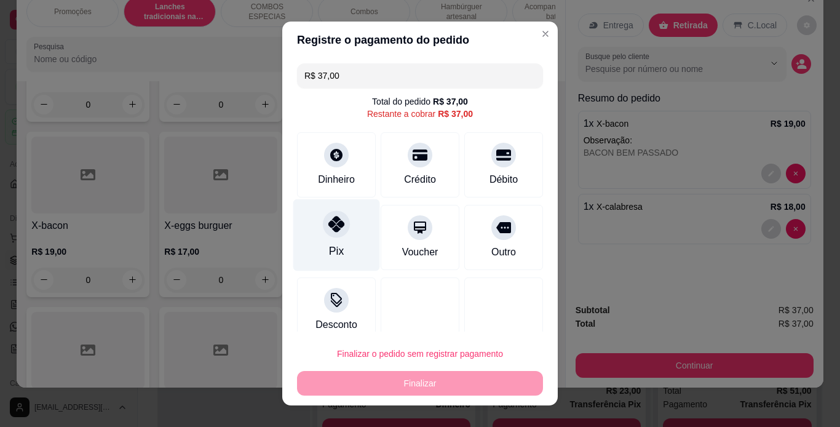
click at [336, 231] on icon at bounding box center [336, 224] width 16 height 16
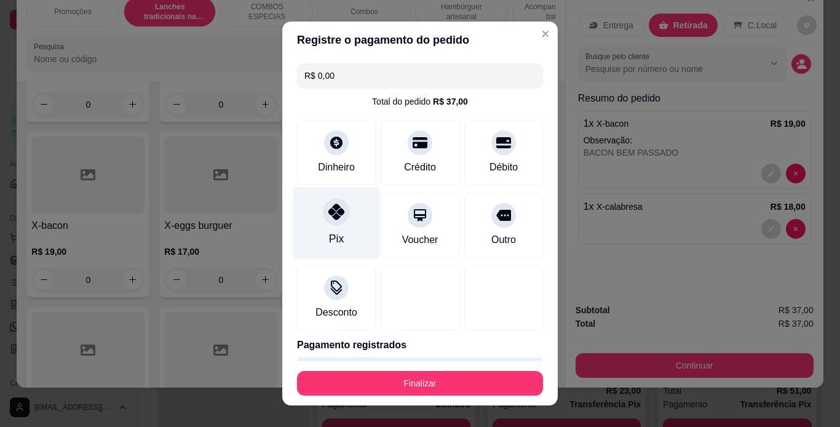
type input "R$ 0,00"
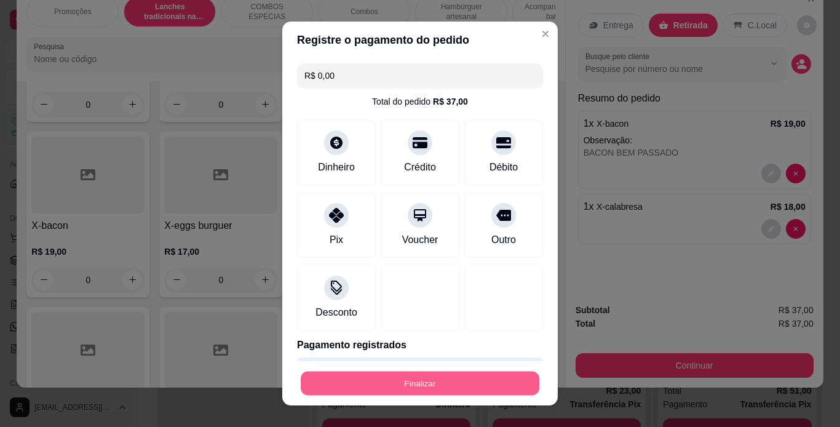
click at [418, 384] on button "Finalizar" at bounding box center [420, 383] width 239 height 24
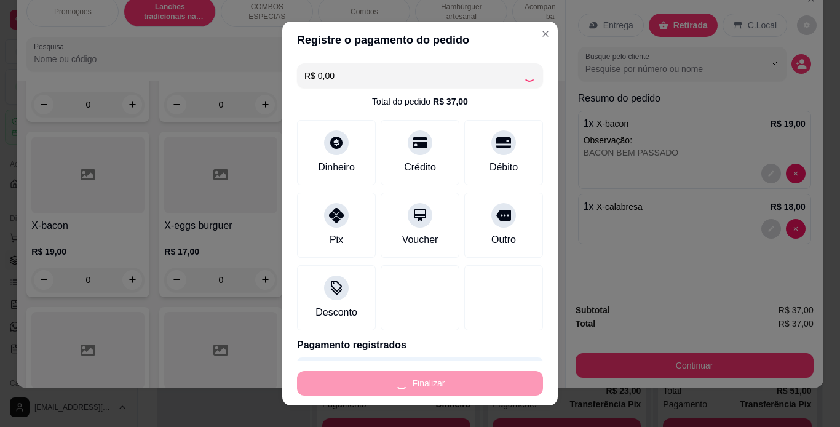
type input "0"
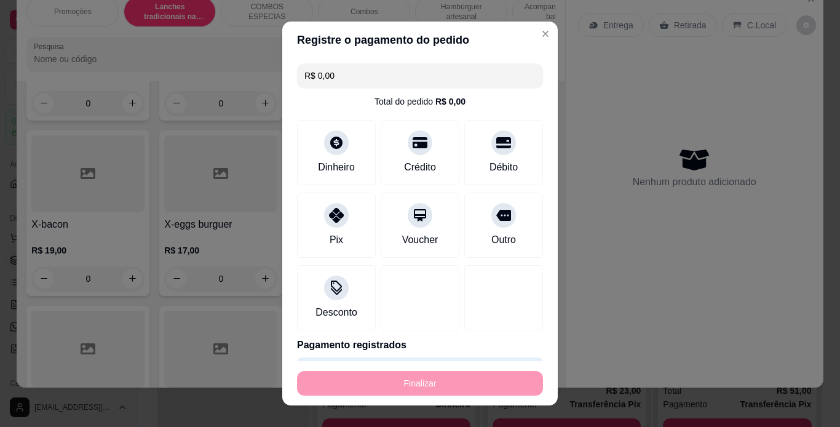
type input "-R$ 37,00"
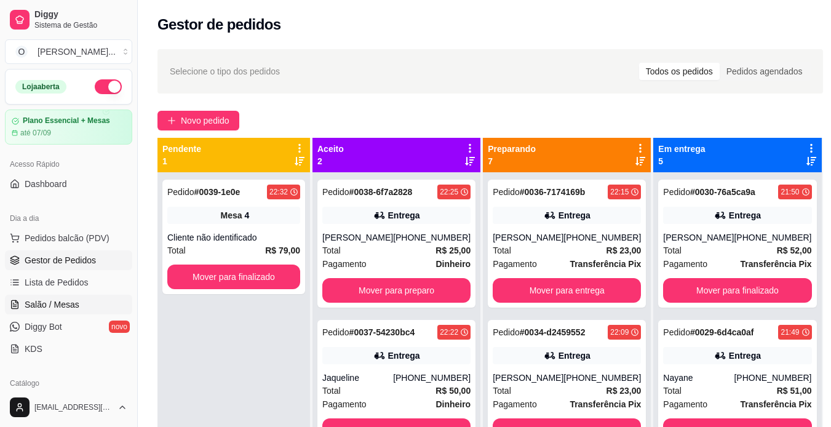
click at [52, 305] on span "Salão / Mesas" at bounding box center [52, 304] width 55 height 12
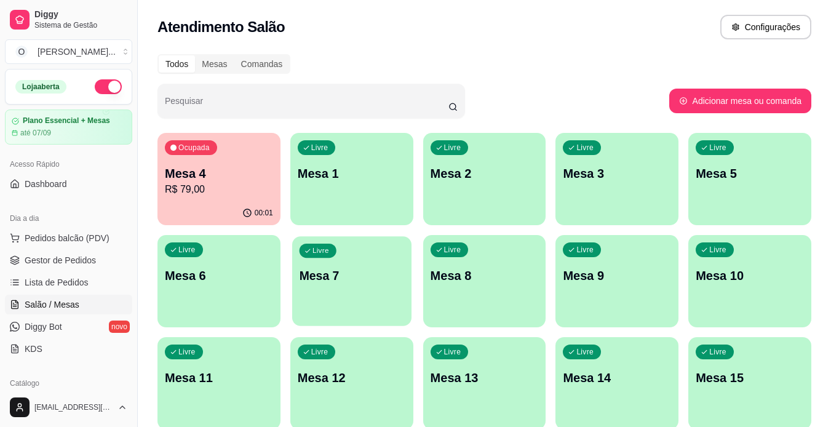
click at [334, 277] on p "Mesa 7" at bounding box center [351, 276] width 105 height 17
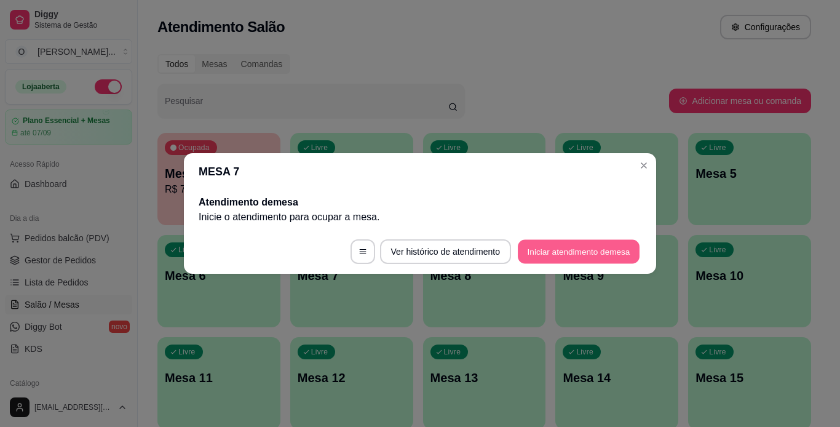
click at [514, 254] on footer "Ver histórico de atendimento Iniciar atendimento de mesa" at bounding box center [420, 251] width 472 height 44
click at [535, 250] on button "Iniciar atendimento de mesa" at bounding box center [579, 252] width 122 height 24
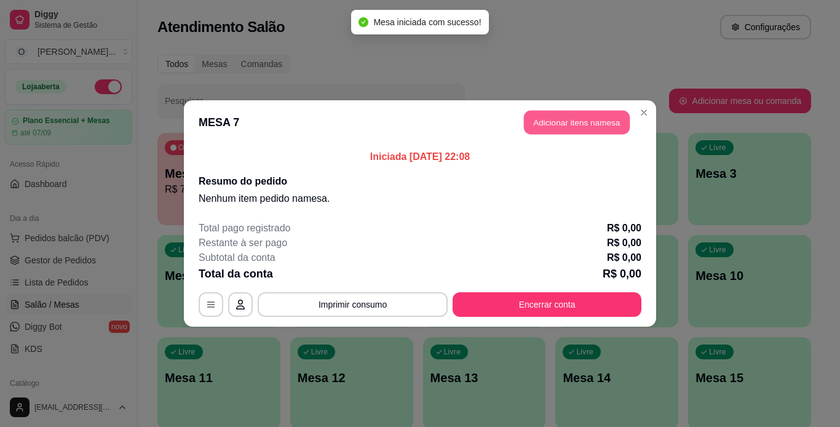
click at [554, 130] on button "Adicionar itens na mesa" at bounding box center [577, 123] width 106 height 24
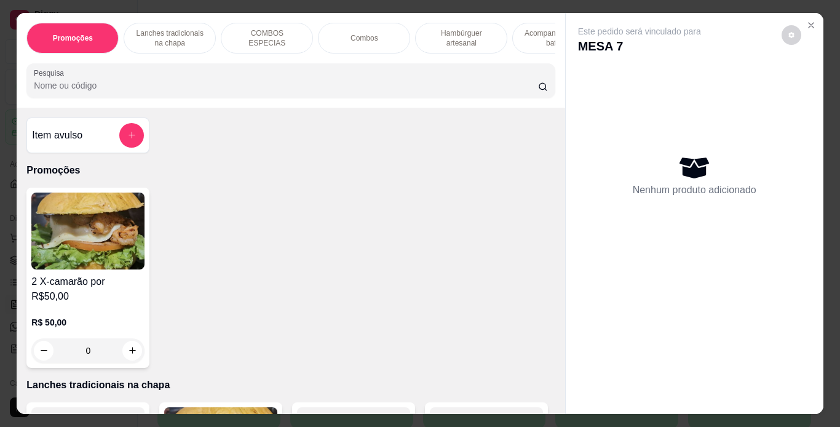
click at [166, 23] on div "Lanches tradicionais na chapa" at bounding box center [170, 38] width 92 height 31
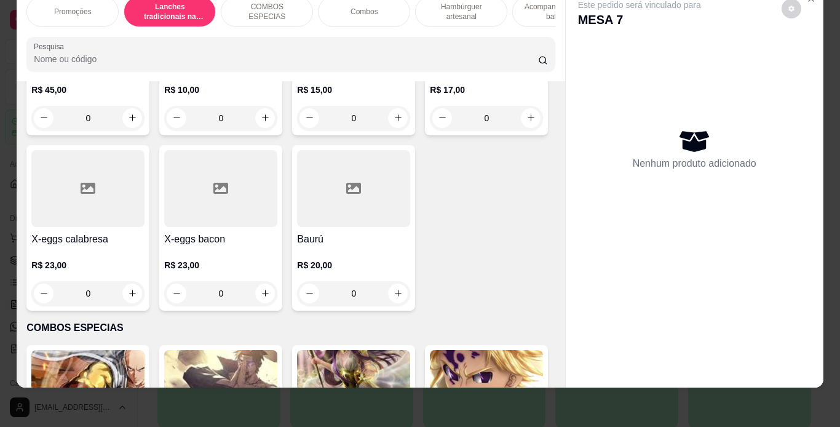
scroll to position [932, 0]
click at [125, 130] on div "0" at bounding box center [87, 117] width 113 height 25
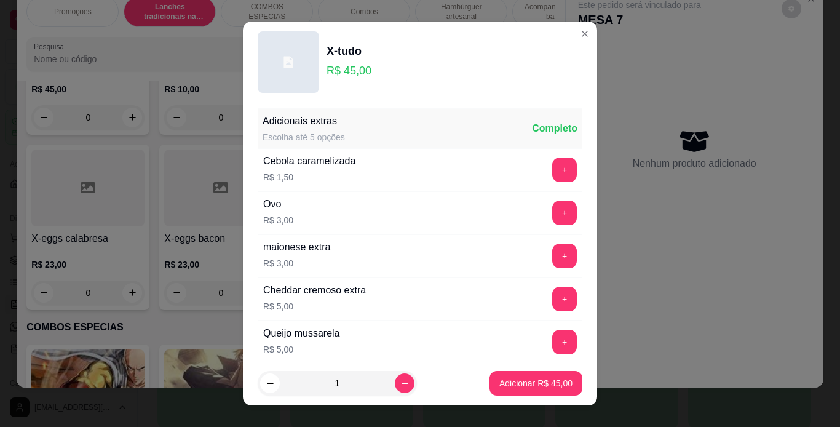
scroll to position [266, 0]
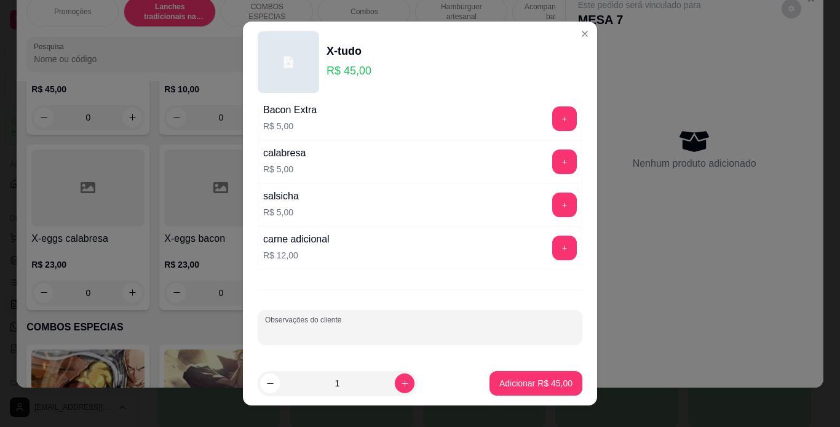
click at [384, 331] on input "Observações do cliente" at bounding box center [420, 332] width 310 height 12
type input "SEM BACON"
click at [512, 378] on p "Adicionar R$ 45,00" at bounding box center [536, 384] width 71 height 12
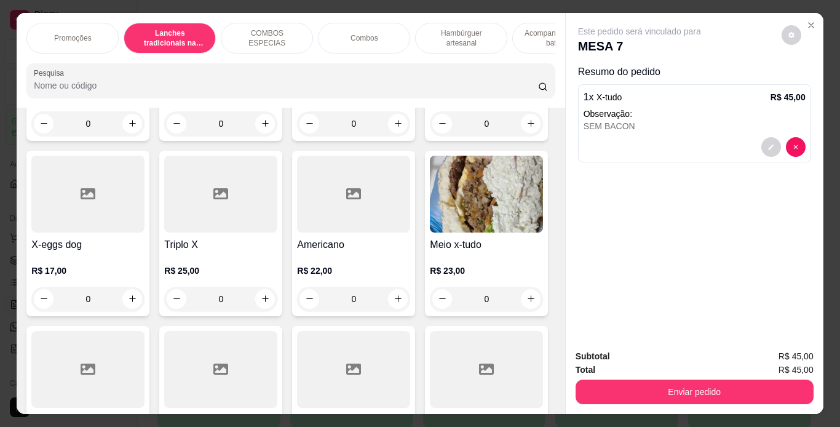
scroll to position [601, 0]
click at [430, 137] on div "0" at bounding box center [486, 124] width 113 height 25
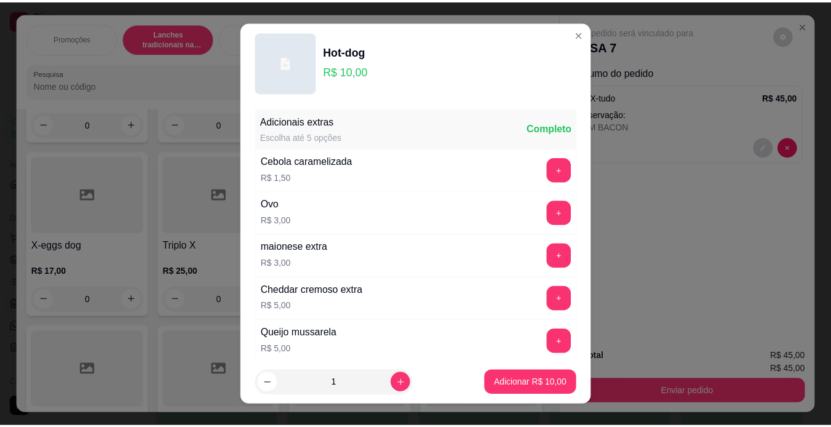
scroll to position [266, 0]
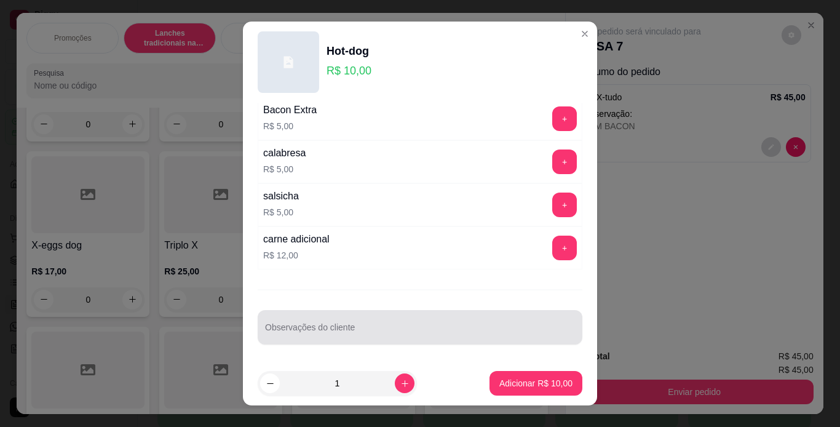
drag, startPoint x: 263, startPoint y: 285, endPoint x: 268, endPoint y: 319, distance: 34.3
click at [268, 319] on div at bounding box center [420, 327] width 310 height 25
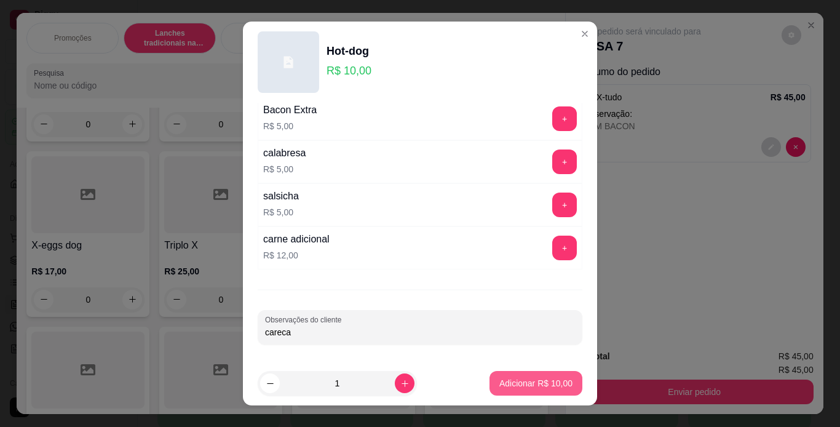
type input "careca"
click at [549, 381] on p "Adicionar R$ 10,00" at bounding box center [536, 384] width 71 height 12
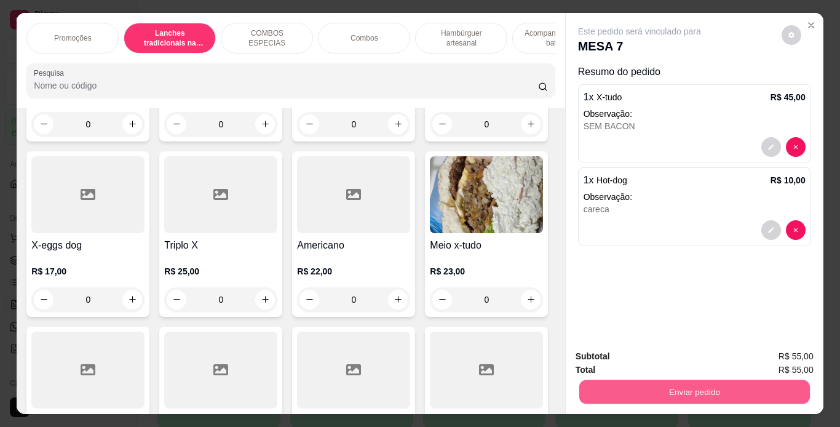
click at [599, 387] on button "Enviar pedido" at bounding box center [694, 392] width 231 height 24
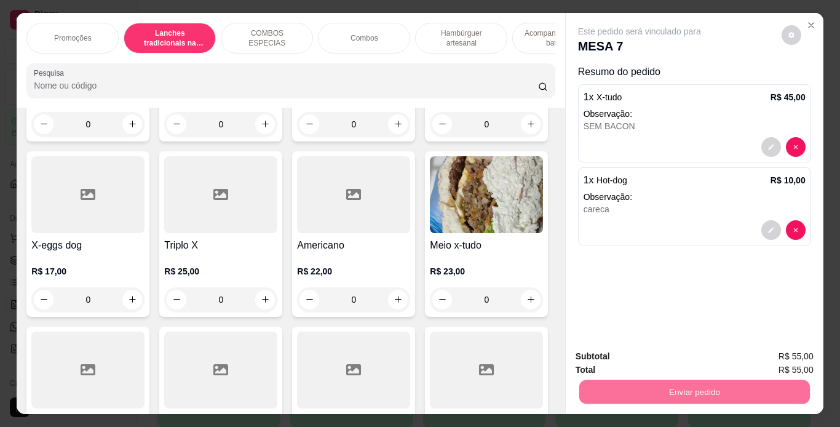
click at [621, 359] on button "Não registrar e enviar pedido" at bounding box center [654, 357] width 124 height 23
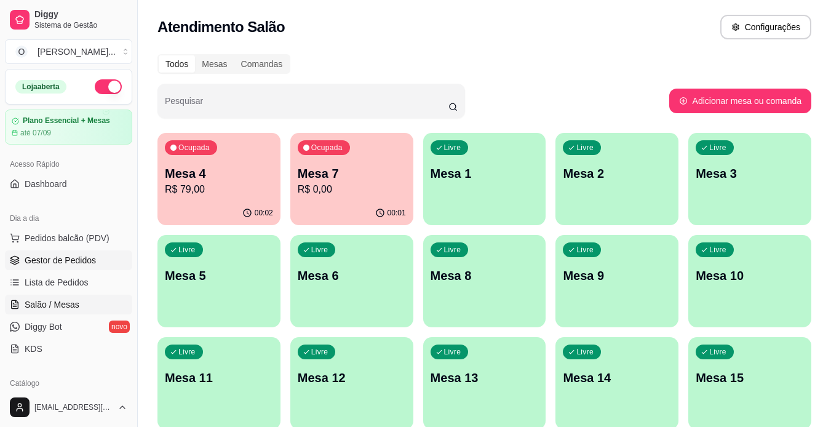
click at [80, 260] on span "Gestor de Pedidos" at bounding box center [60, 260] width 71 height 12
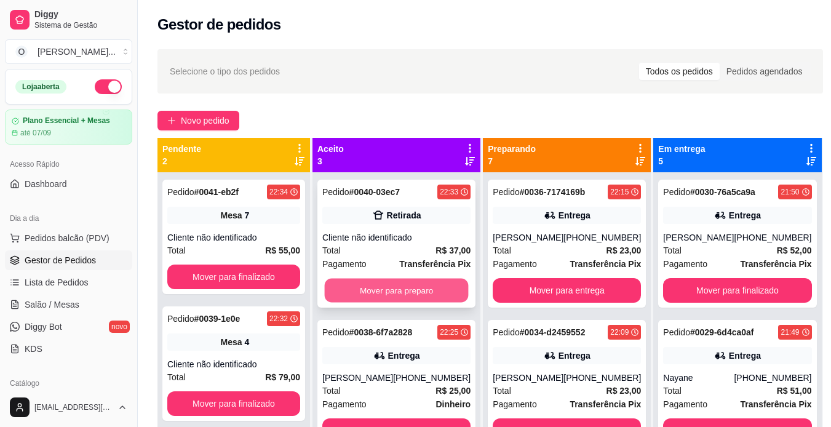
click at [350, 290] on button "Mover para preparo" at bounding box center [397, 291] width 144 height 24
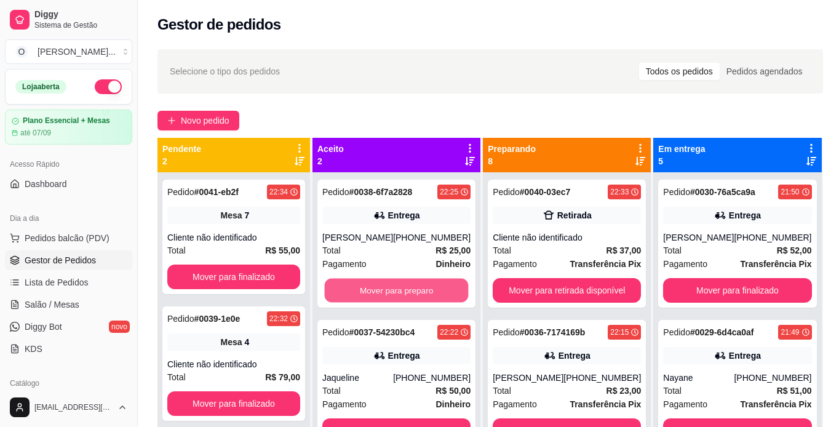
click at [350, 290] on button "Mover para preparo" at bounding box center [397, 291] width 144 height 24
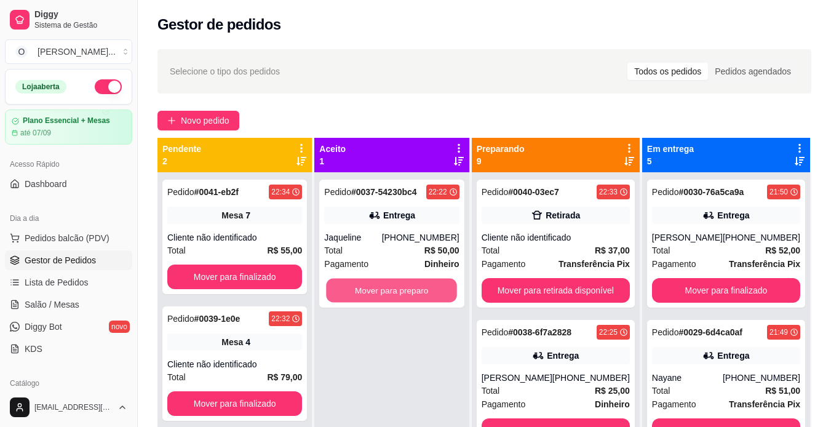
click at [350, 290] on button "Mover para preparo" at bounding box center [392, 291] width 131 height 24
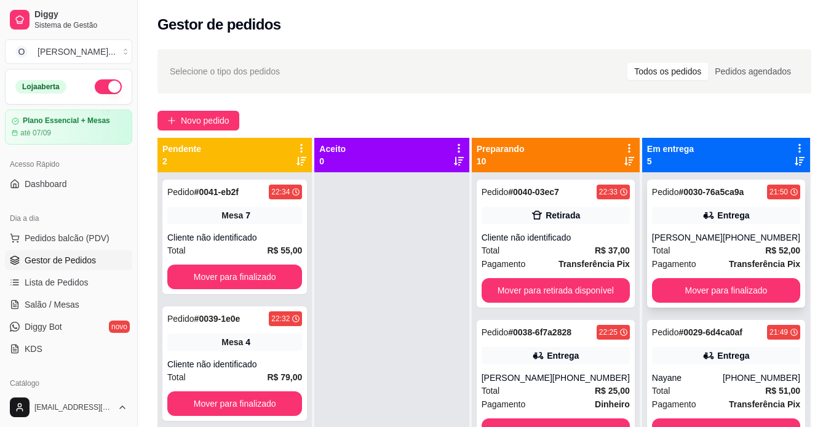
click at [715, 240] on div "[PERSON_NAME]" at bounding box center [687, 237] width 71 height 12
click at [99, 263] on link "Gestor de Pedidos" at bounding box center [68, 260] width 127 height 20
click at [510, 240] on div "Cliente não identificado" at bounding box center [556, 237] width 148 height 12
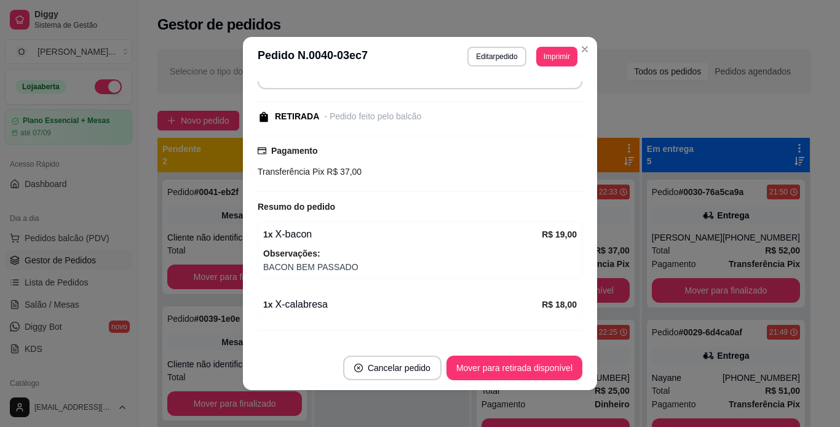
scroll to position [129, 0]
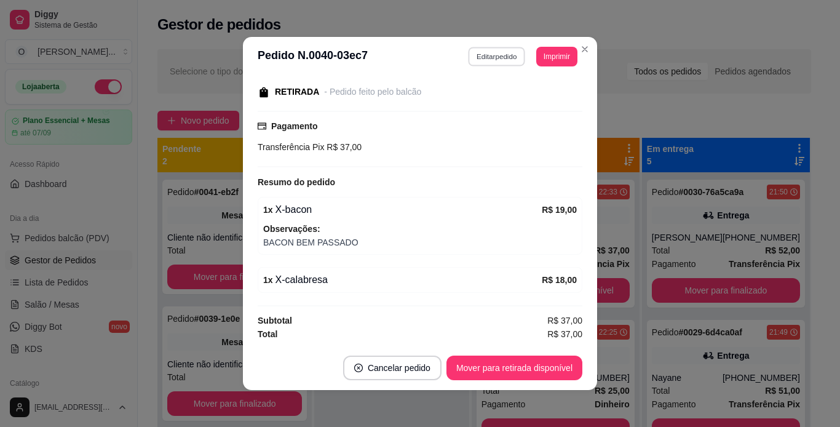
click at [501, 60] on button "Editar pedido" at bounding box center [497, 56] width 57 height 19
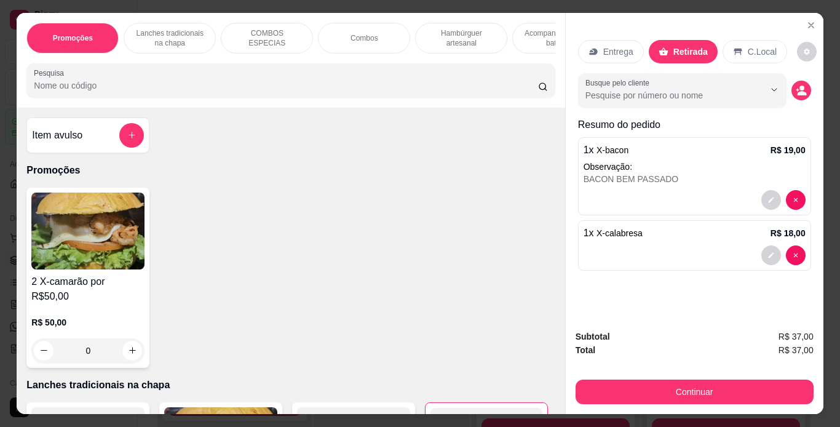
scroll to position [0, 138]
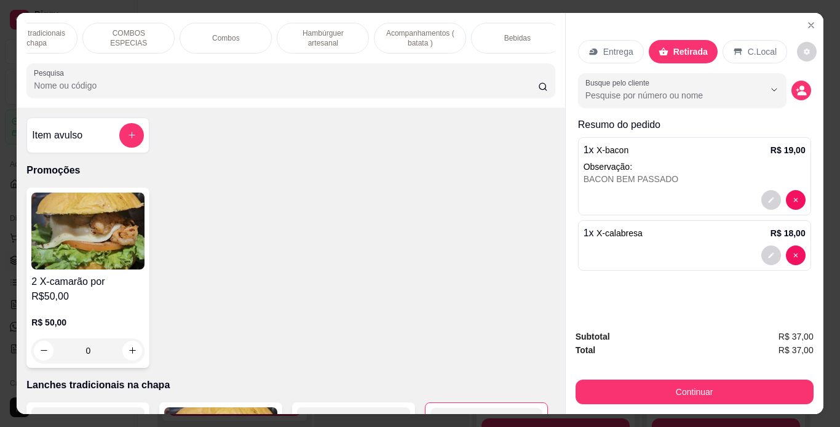
click at [502, 25] on div "Bebidas" at bounding box center [517, 38] width 92 height 31
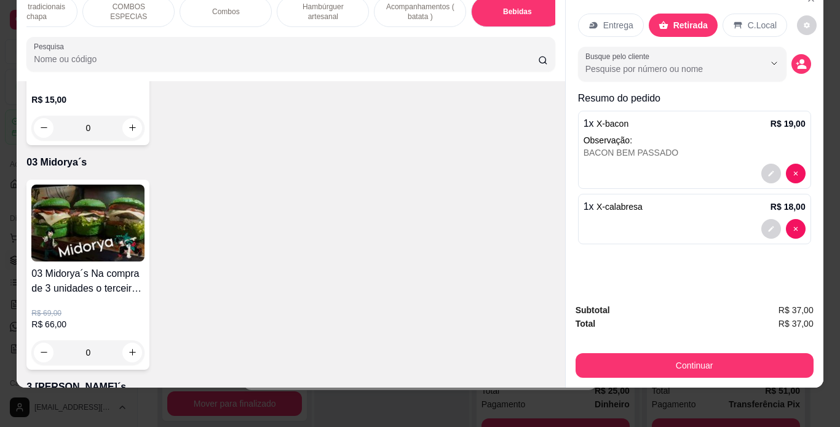
scroll to position [0, 341]
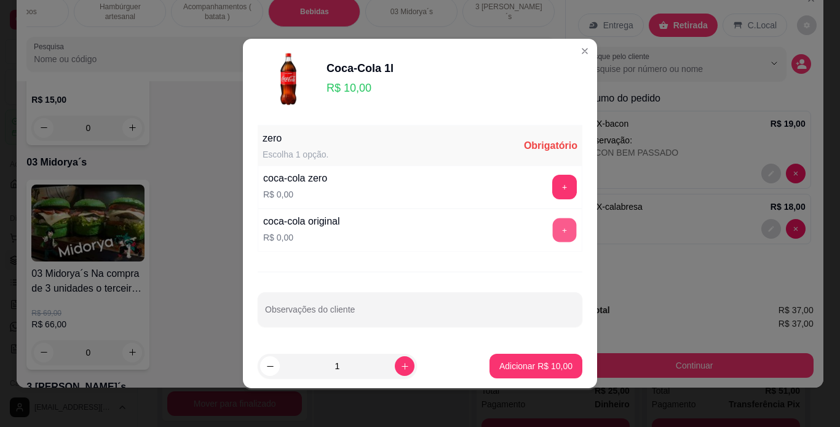
click at [553, 236] on button "+" at bounding box center [565, 230] width 24 height 24
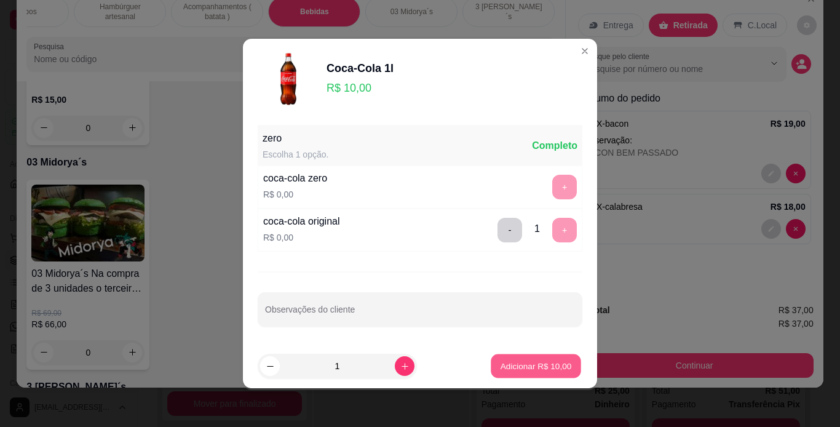
click at [541, 363] on p "Adicionar R$ 10,00" at bounding box center [536, 366] width 71 height 12
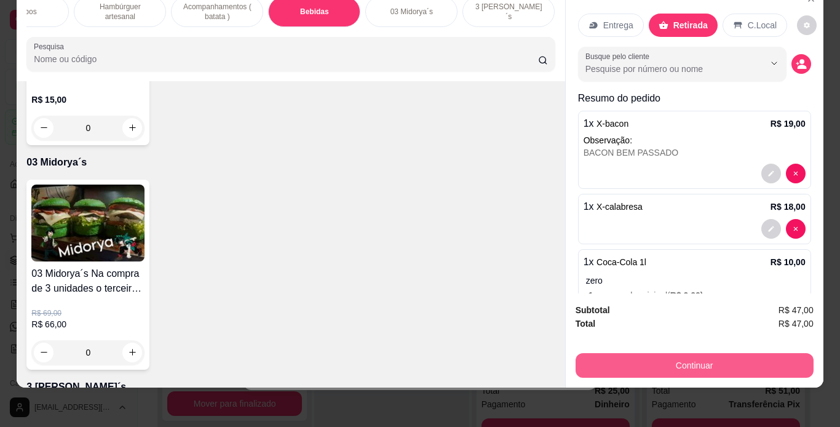
click at [607, 353] on button "Continuar" at bounding box center [695, 365] width 238 height 25
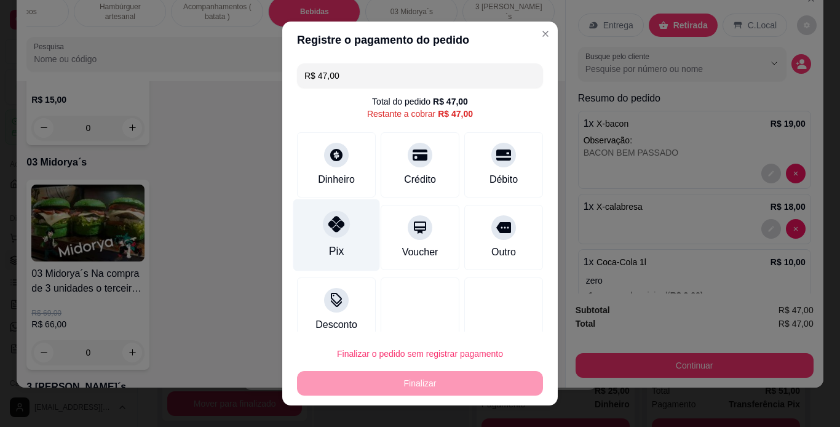
click at [323, 225] on div at bounding box center [336, 223] width 27 height 27
type input "R$ 0,00"
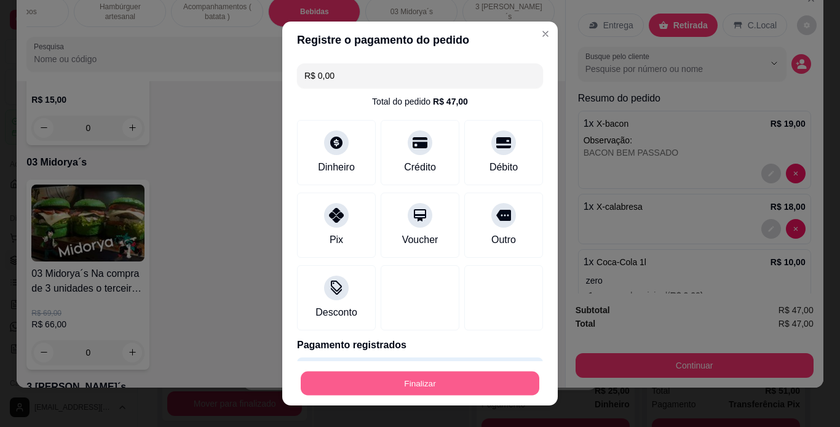
click at [410, 376] on button "Finalizar" at bounding box center [420, 383] width 239 height 24
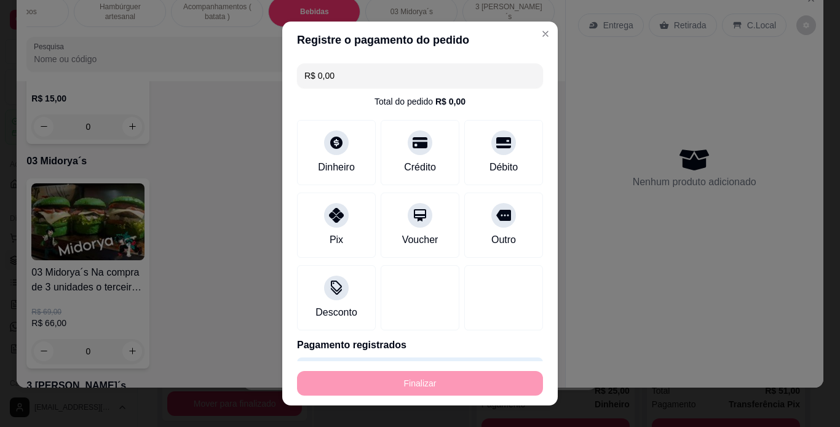
type input "0"
type input "-R$ 47,00"
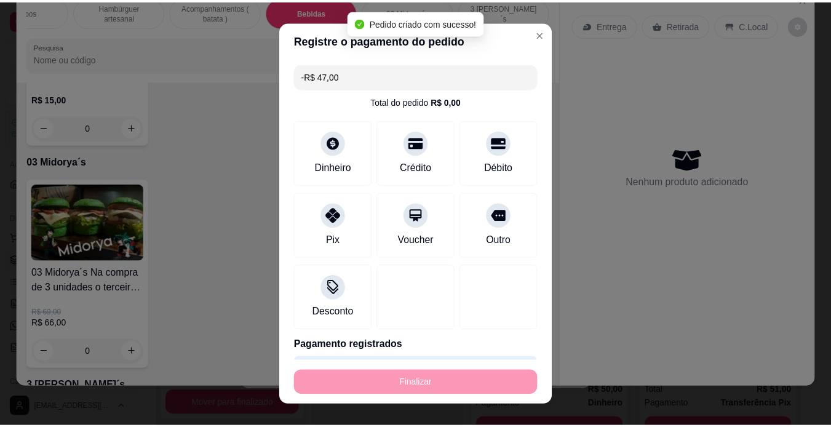
scroll to position [156, 0]
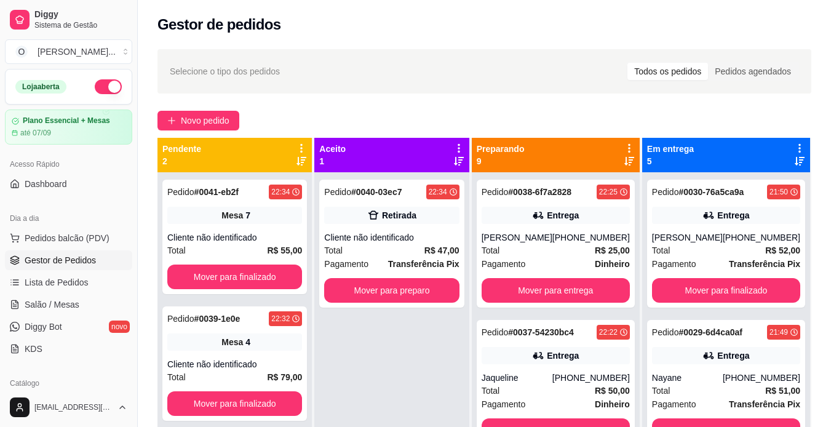
click at [711, 260] on div "Pagamento Transferência Pix" at bounding box center [726, 264] width 148 height 14
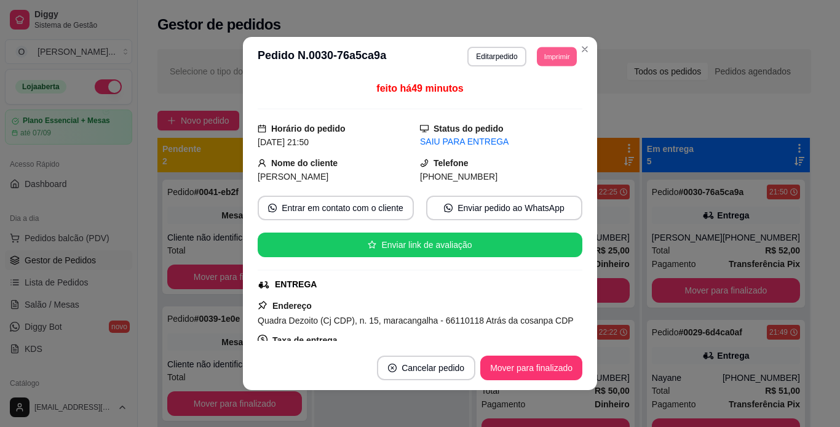
click at [548, 55] on button "Imprimir" at bounding box center [557, 56] width 40 height 19
click at [536, 101] on button "IMPRESSORA" at bounding box center [529, 100] width 89 height 20
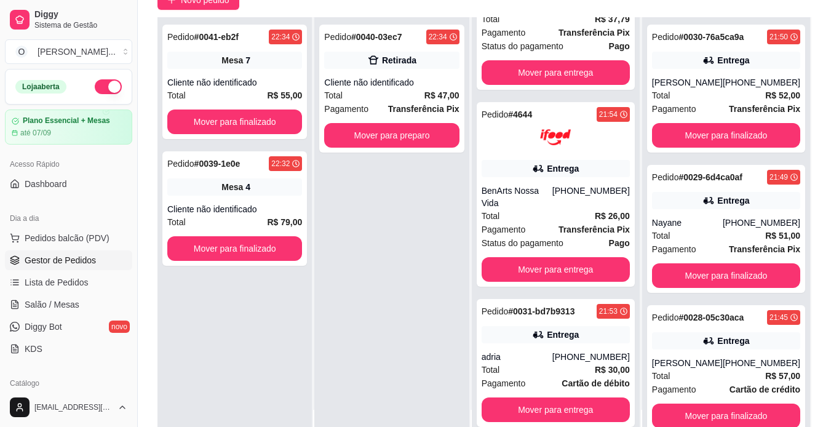
scroll to position [188, 0]
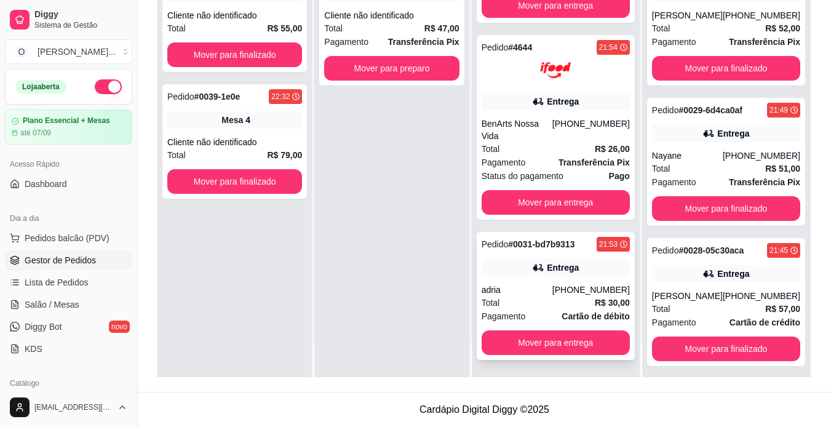
click at [520, 298] on div "Total R$ 30,00" at bounding box center [556, 303] width 148 height 14
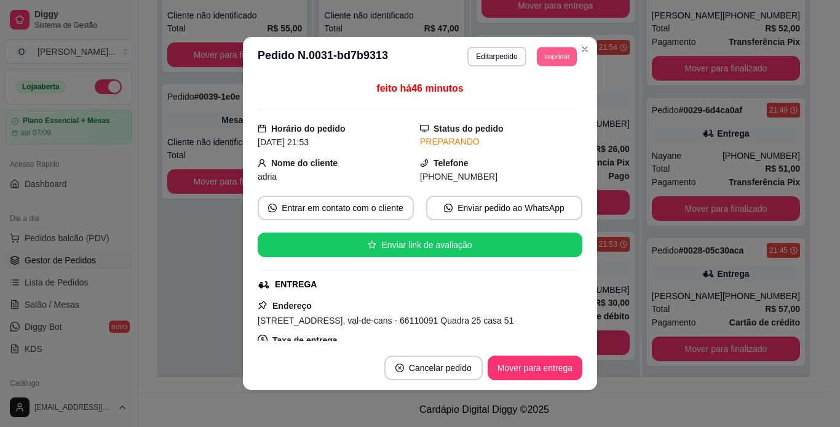
click at [562, 59] on button "Imprimir" at bounding box center [557, 56] width 40 height 19
click at [550, 100] on button "IMPRESSORA" at bounding box center [529, 99] width 86 height 19
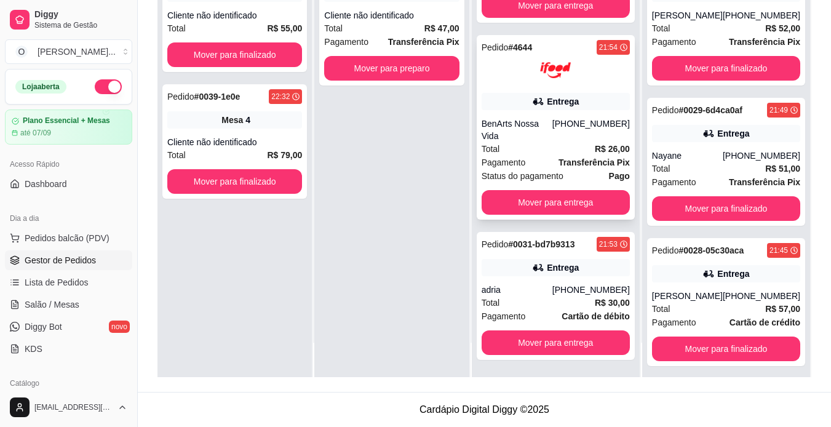
scroll to position [903, 0]
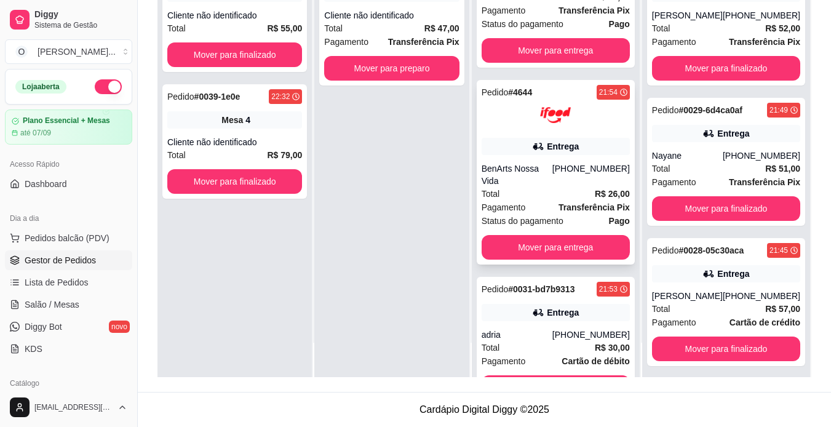
click at [605, 115] on div at bounding box center [556, 115] width 148 height 31
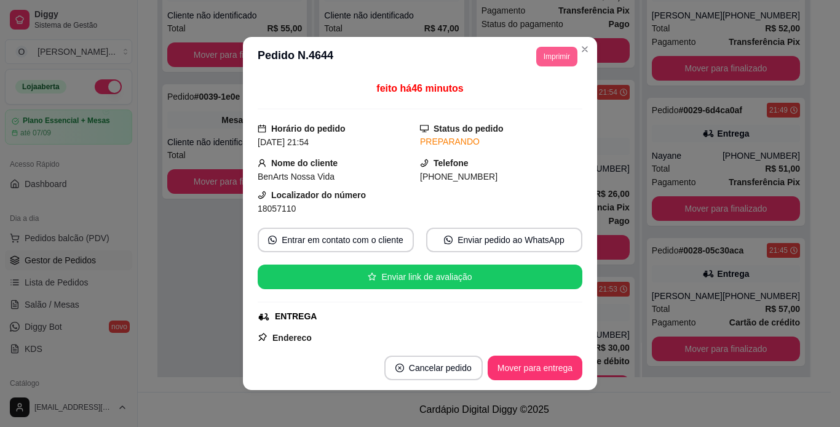
click at [557, 56] on button "Imprimir" at bounding box center [556, 57] width 41 height 20
click at [551, 101] on button "IMPRESSORA" at bounding box center [529, 99] width 86 height 19
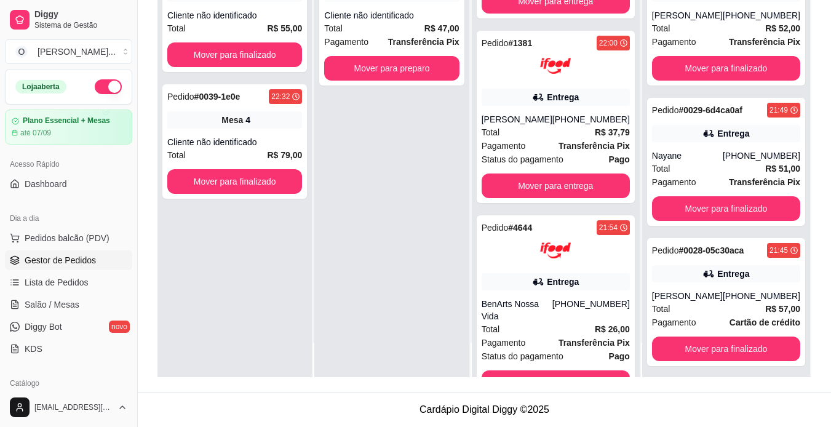
scroll to position [751, 0]
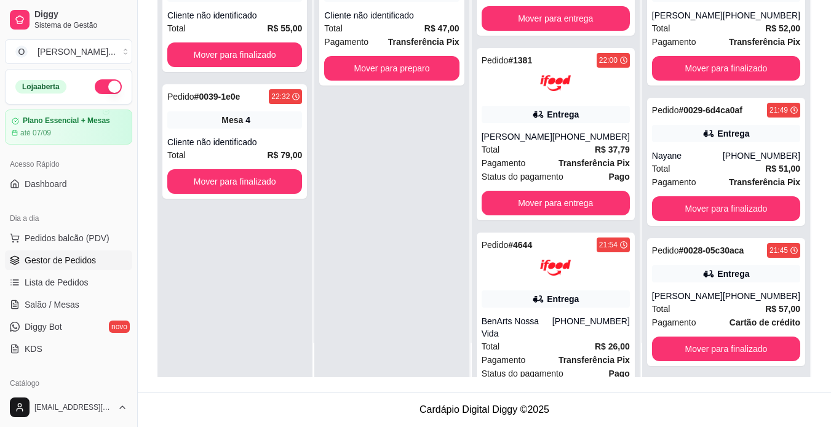
click at [602, 113] on div "Entrega" at bounding box center [556, 114] width 148 height 17
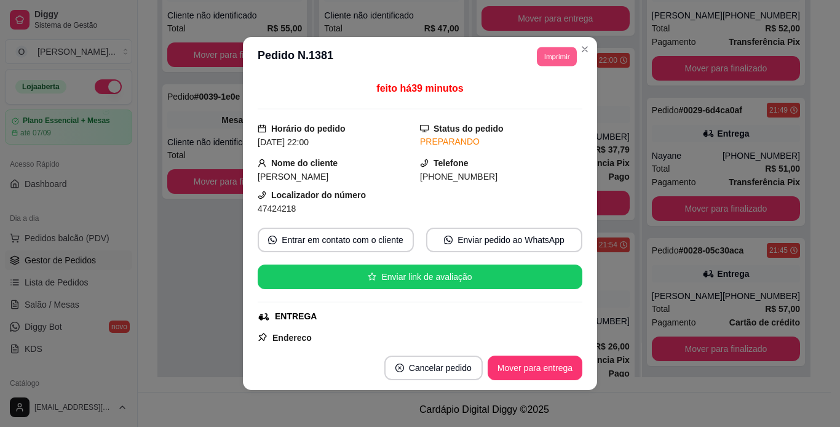
click at [562, 59] on button "Imprimir" at bounding box center [557, 56] width 40 height 19
click at [558, 97] on button "IMPRESSORA" at bounding box center [529, 99] width 86 height 19
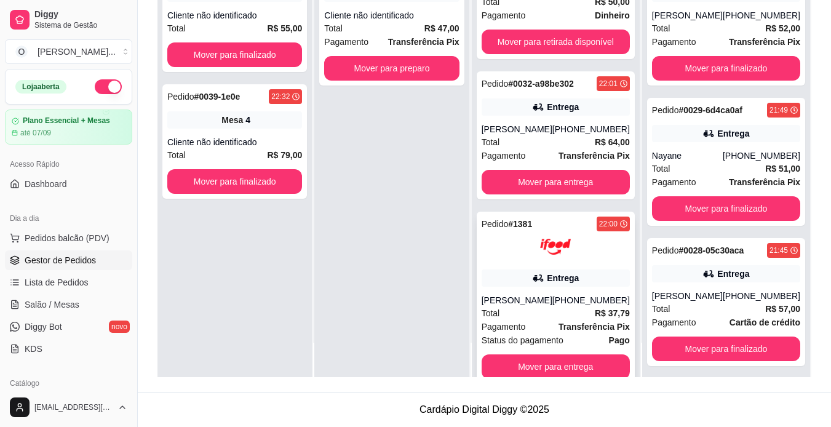
scroll to position [587, 0]
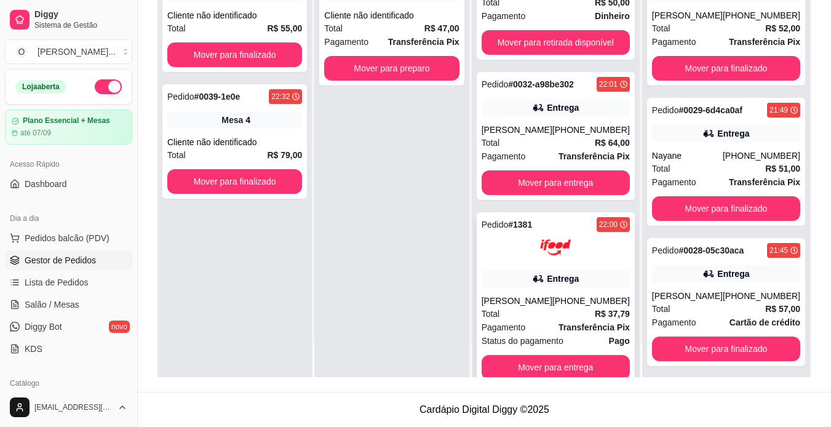
click at [534, 98] on div "Pedido # 0032-a98be302 22:01 Entrega Felipe [PHONE_NUMBER] Total R$ 64,00 Pagam…" at bounding box center [556, 136] width 158 height 128
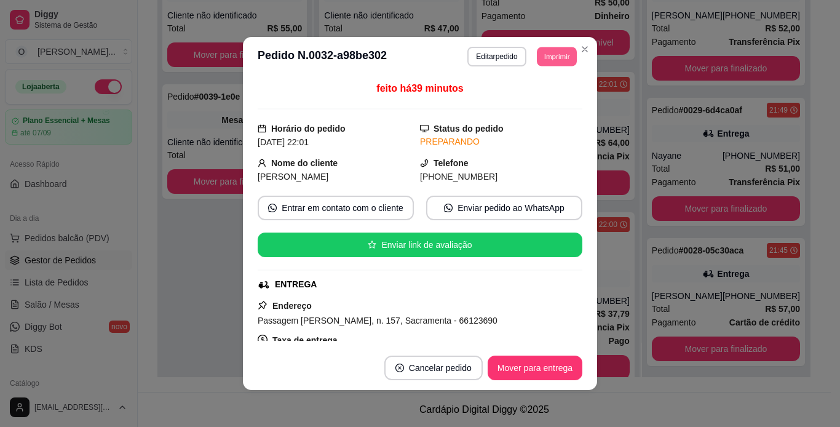
click at [550, 53] on button "Imprimir" at bounding box center [557, 56] width 40 height 19
click at [546, 98] on button "IMPRESSORA" at bounding box center [529, 99] width 86 height 19
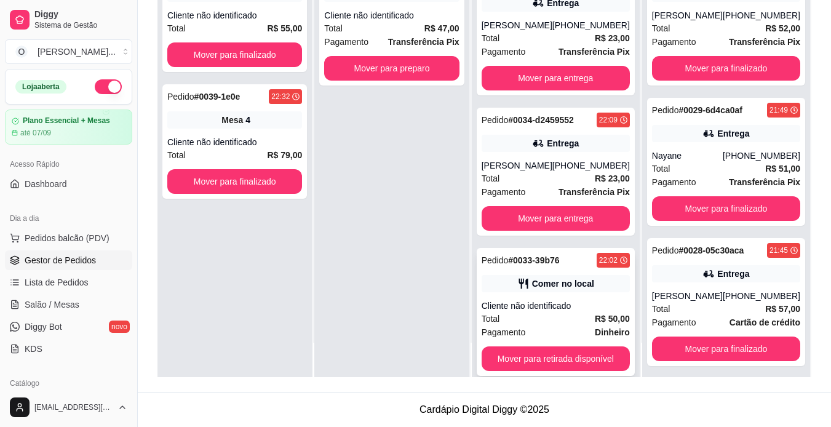
scroll to position [270, 0]
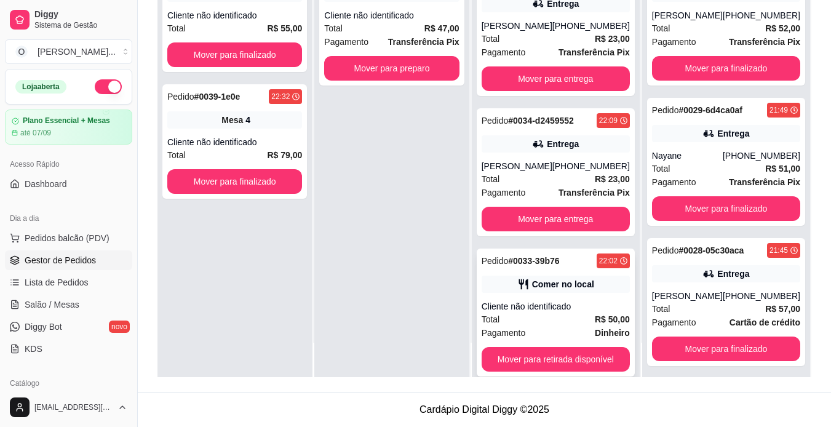
click at [569, 117] on strong "# 0034-d2459552" at bounding box center [541, 121] width 66 height 10
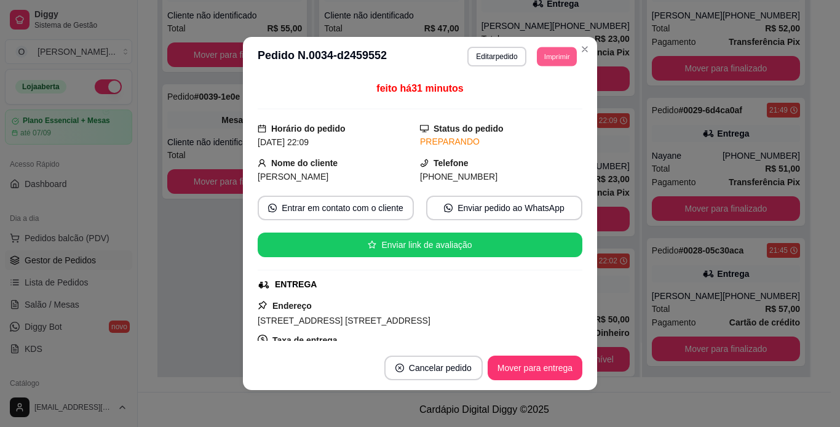
click at [552, 54] on button "Imprimir" at bounding box center [557, 56] width 40 height 19
click at [543, 103] on button "IMPRESSORA" at bounding box center [529, 99] width 86 height 19
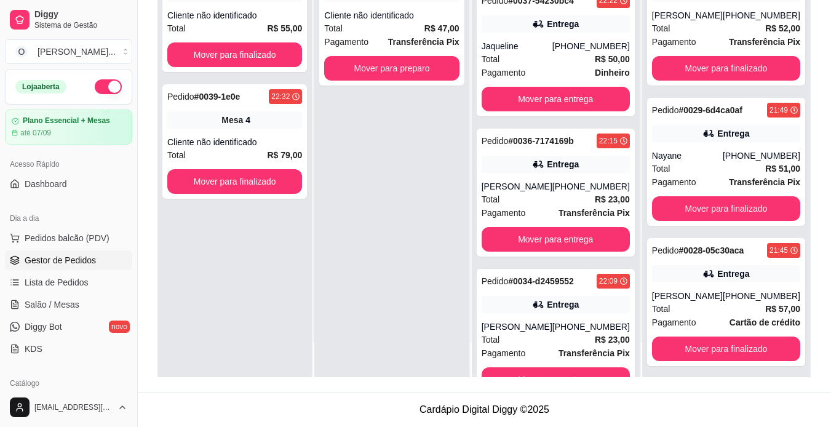
scroll to position [108, 0]
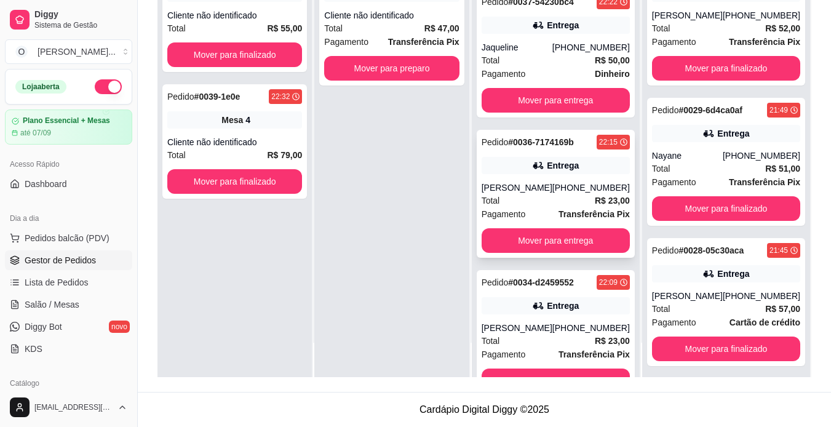
click at [579, 173] on div "Entrega" at bounding box center [556, 165] width 148 height 17
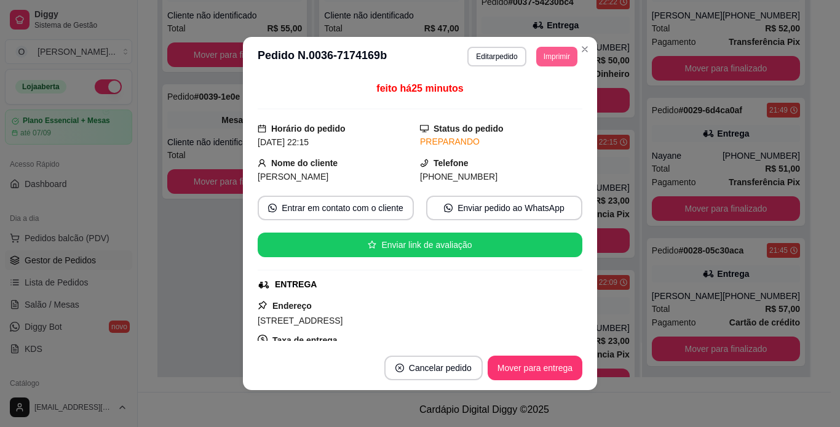
click at [552, 63] on button "Imprimir" at bounding box center [556, 57] width 41 height 20
click at [552, 63] on button "Imprimir" at bounding box center [557, 56] width 40 height 19
click at [547, 60] on button "Imprimir" at bounding box center [557, 56] width 40 height 19
click at [533, 105] on button "IMPRESSORA" at bounding box center [529, 99] width 86 height 19
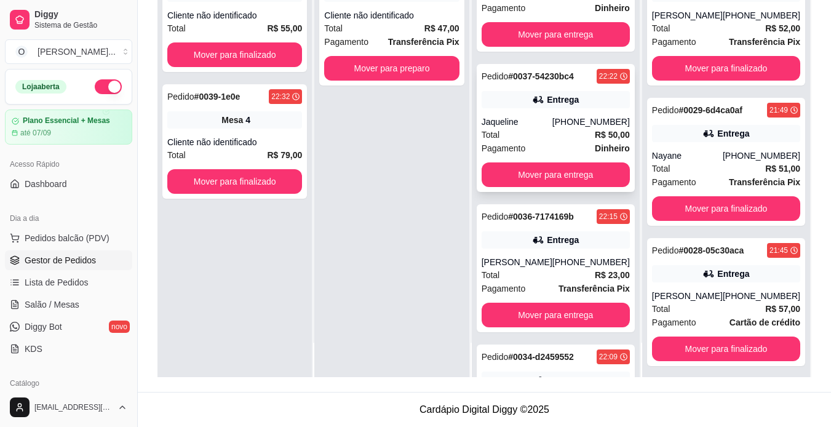
scroll to position [0, 0]
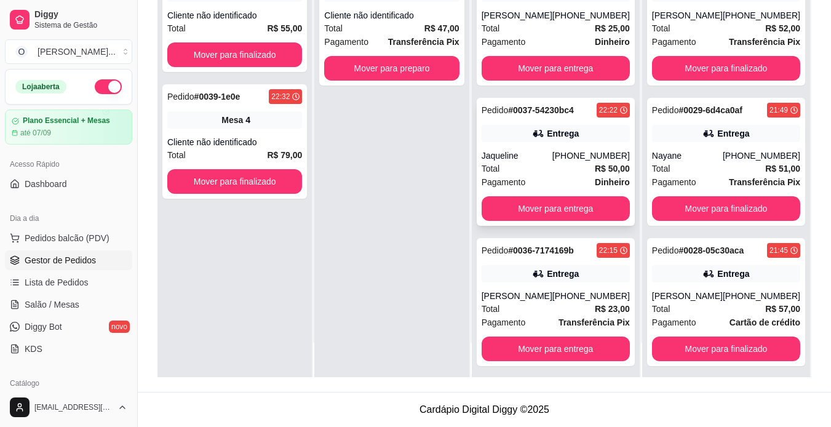
click at [576, 153] on div "[PHONE_NUMBER]" at bounding box center [590, 155] width 77 height 12
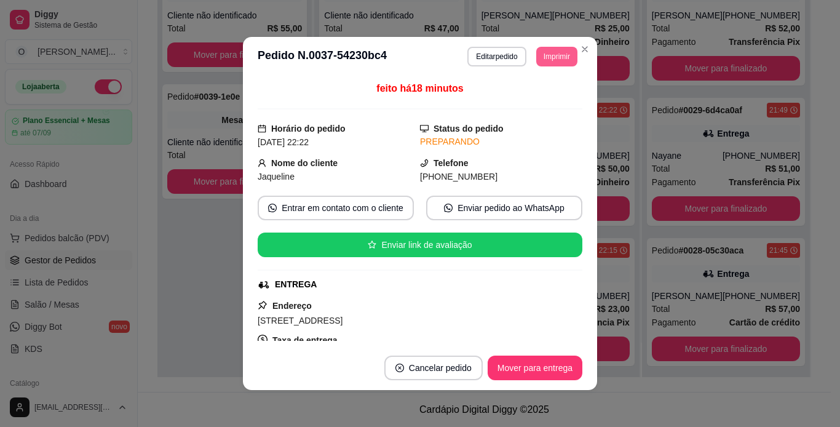
click at [556, 55] on button "Imprimir" at bounding box center [556, 57] width 41 height 20
click at [548, 97] on button "IMPRESSORA" at bounding box center [529, 99] width 86 height 19
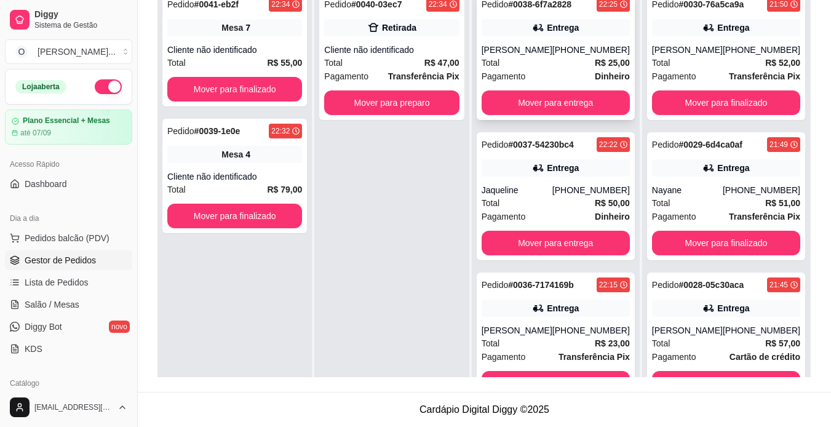
click at [568, 54] on div "[PHONE_NUMBER]" at bounding box center [590, 50] width 77 height 12
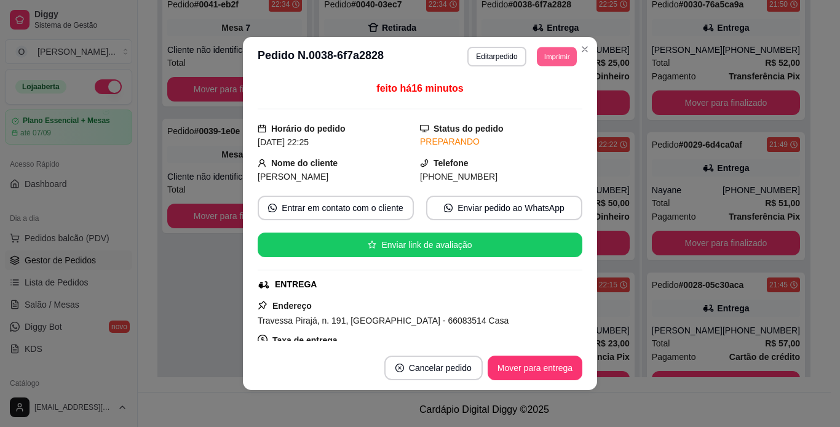
click at [565, 55] on button "Imprimir" at bounding box center [557, 56] width 40 height 19
click at [553, 95] on button "IMPRESSORA" at bounding box center [529, 99] width 86 height 19
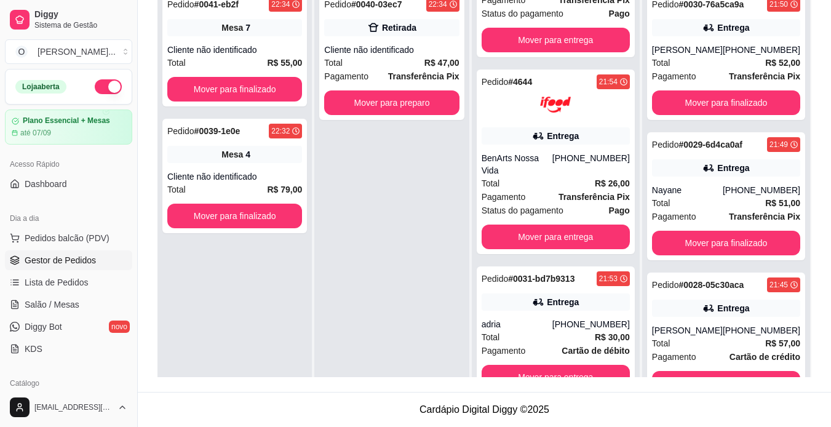
scroll to position [34, 0]
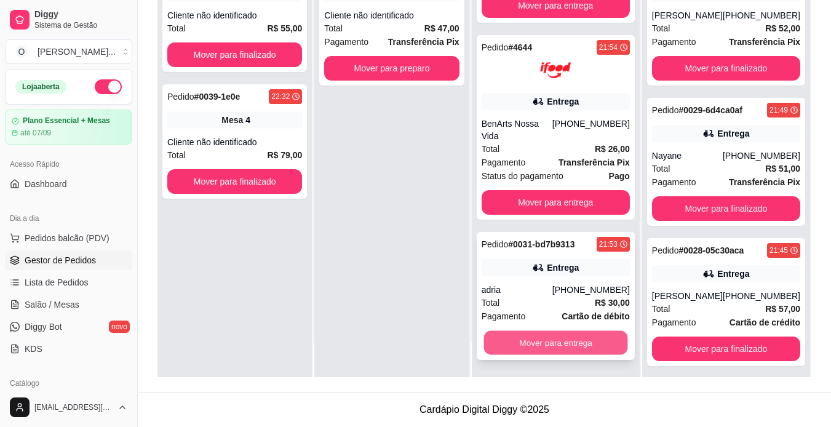
click at [555, 346] on button "Mover para entrega" at bounding box center [555, 343] width 144 height 24
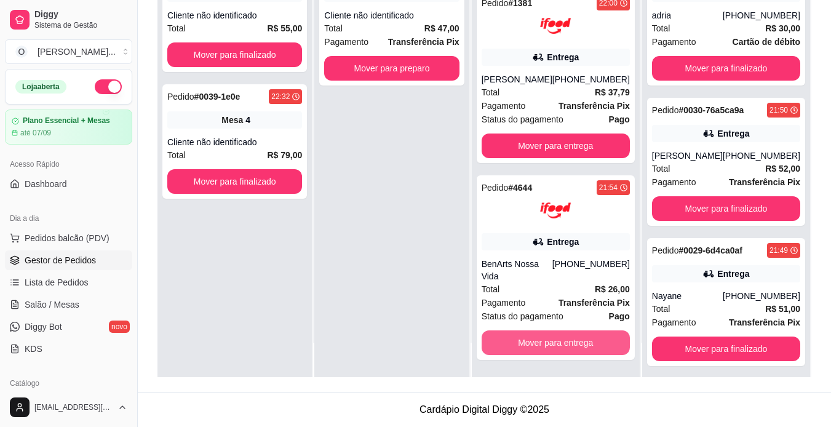
scroll to position [808, 0]
click at [555, 340] on button "Mover para entrega" at bounding box center [555, 343] width 144 height 24
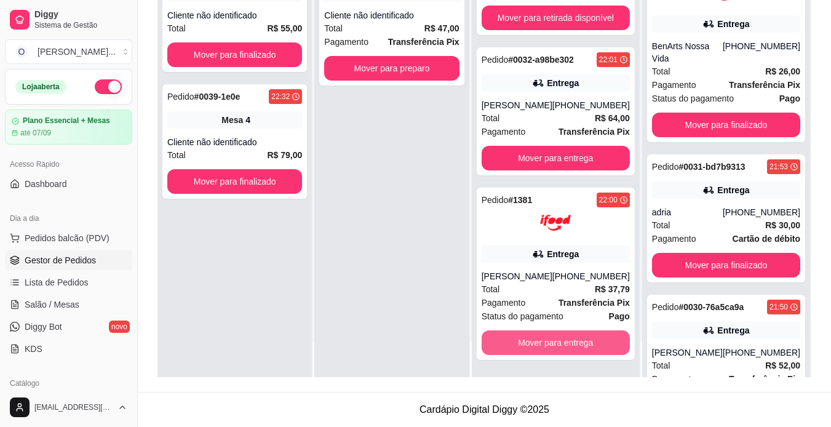
scroll to position [611, 0]
click at [555, 340] on button "Mover para entrega" at bounding box center [555, 343] width 144 height 24
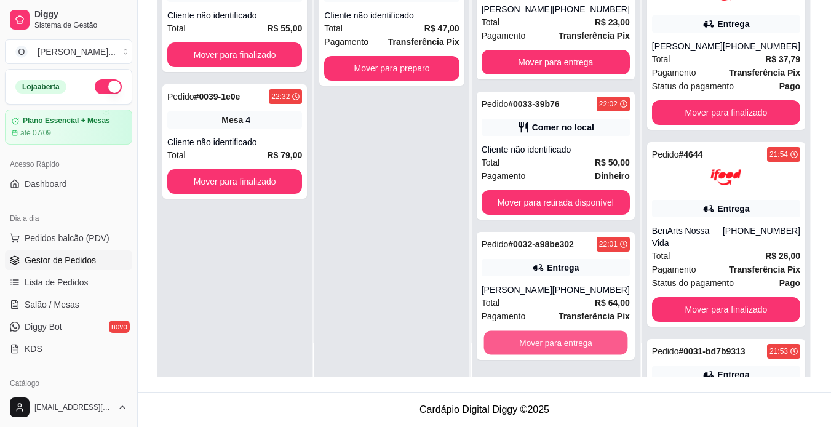
click at [555, 340] on button "Mover para entrega" at bounding box center [555, 343] width 144 height 24
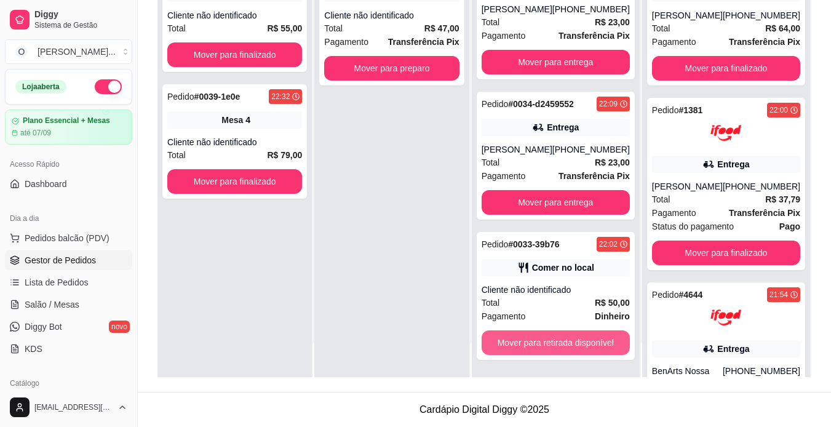
scroll to position [287, 0]
click at [555, 340] on button "Mover para retirada disponível" at bounding box center [555, 343] width 144 height 24
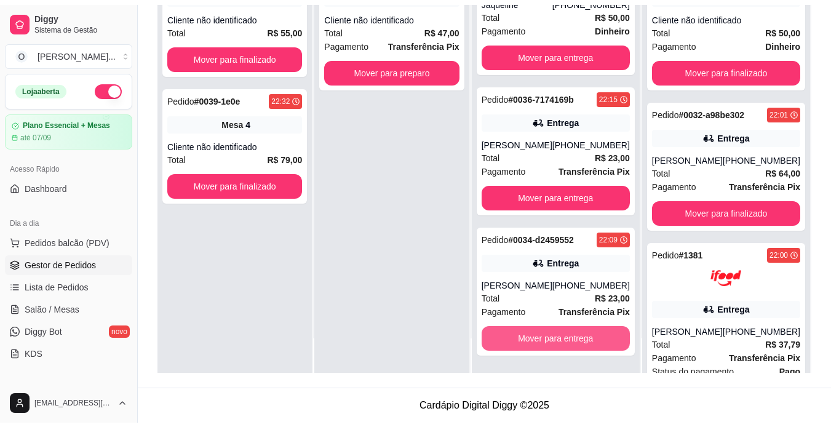
scroll to position [146, 0]
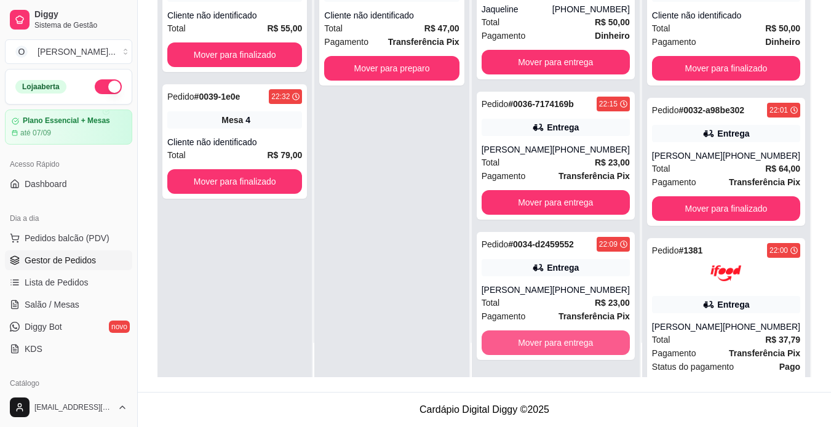
click at [555, 340] on button "Mover para entrega" at bounding box center [556, 342] width 148 height 25
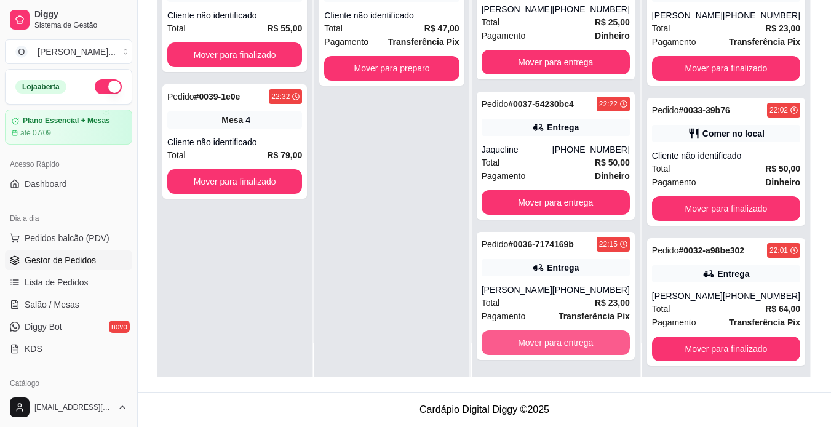
scroll to position [6, 0]
click at [555, 340] on button "Mover para entrega" at bounding box center [555, 343] width 144 height 24
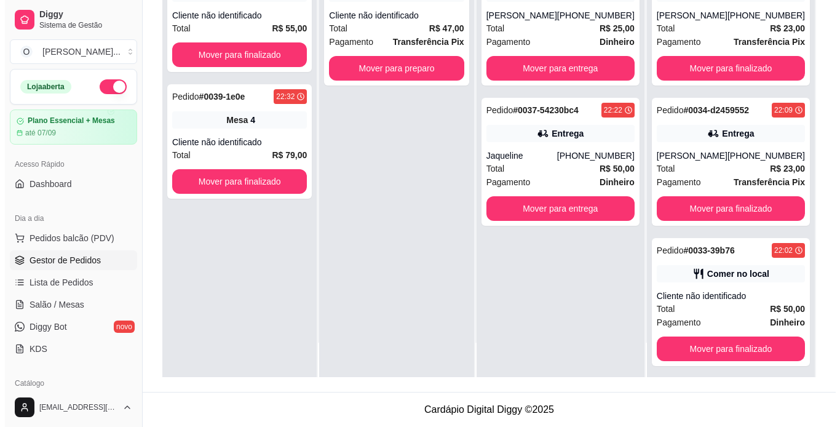
scroll to position [0, 0]
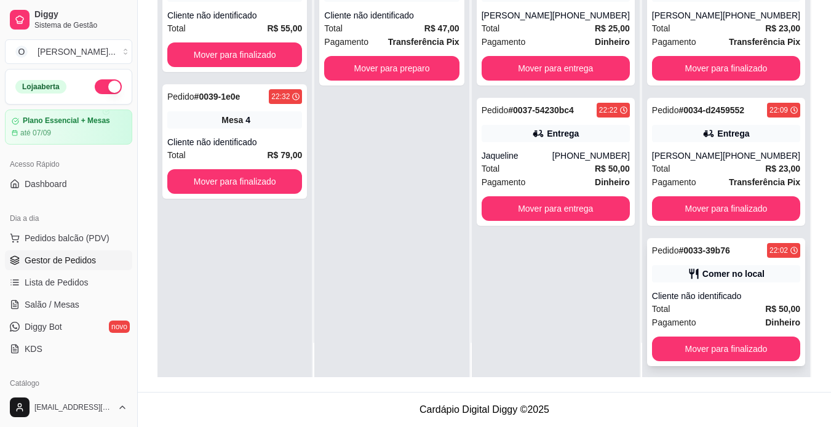
click at [706, 282] on div "Comer no local" at bounding box center [726, 273] width 148 height 17
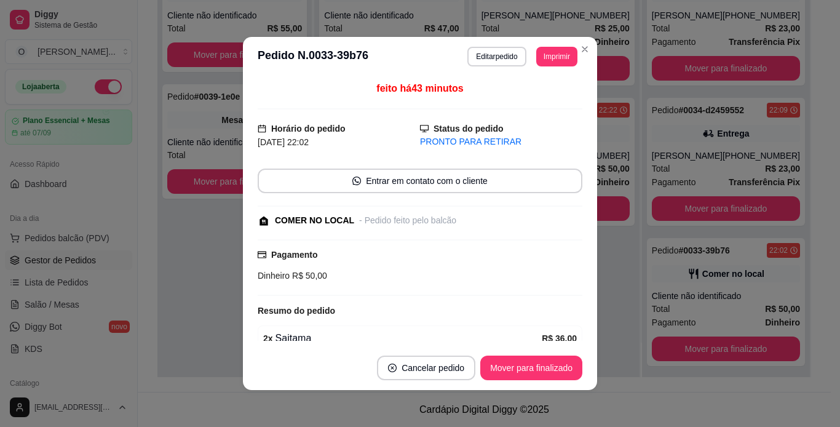
click at [506, 252] on div "Pagamento Dinheiro R$ 50,00" at bounding box center [420, 265] width 325 height 34
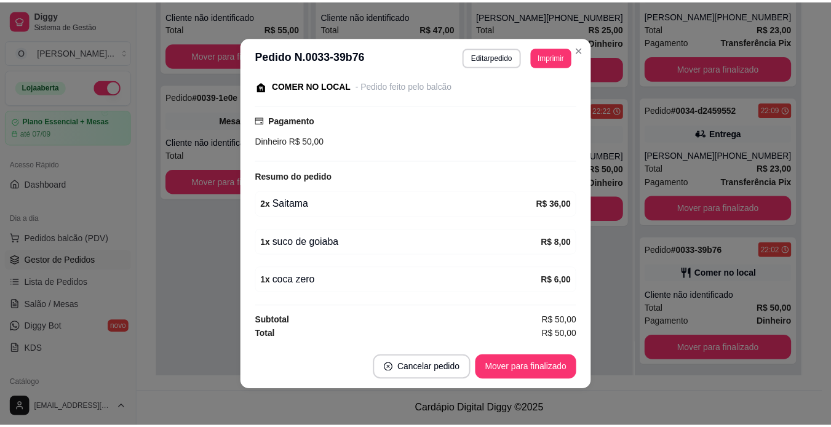
scroll to position [134, 0]
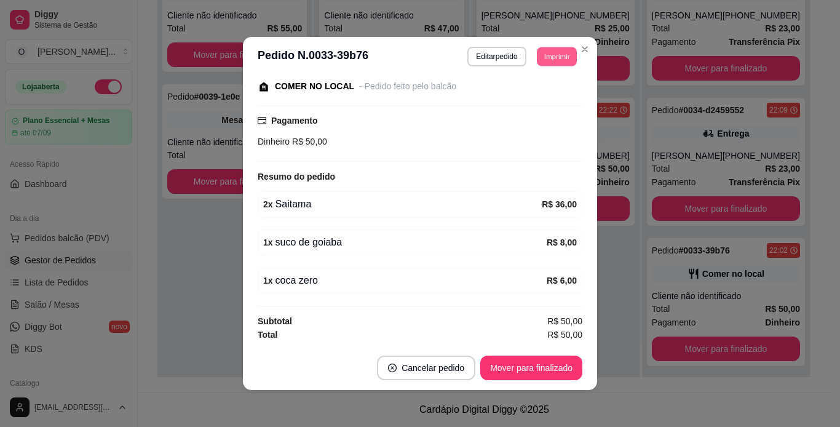
click at [552, 56] on button "Imprimir" at bounding box center [557, 56] width 40 height 19
click at [539, 98] on button "IMPRESSORA" at bounding box center [529, 99] width 86 height 19
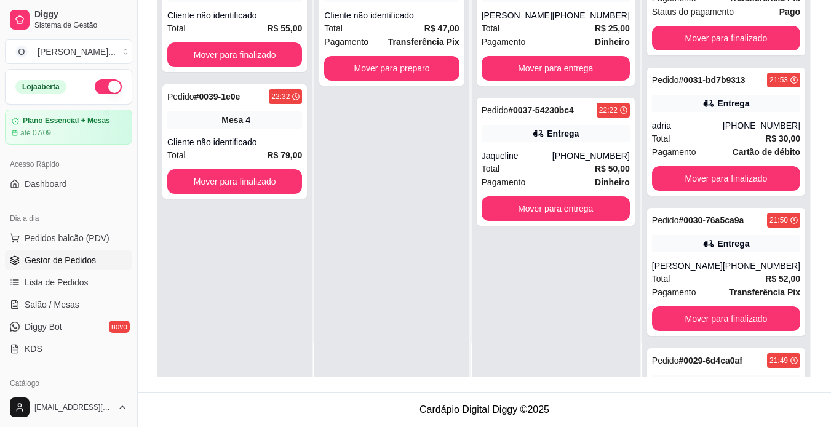
scroll to position [833, 0]
click at [728, 239] on div "Pedido # 0030-76a5ca9a 21:50 Entrega [PERSON_NAME] [PHONE_NUMBER] Total R$ 52,0…" at bounding box center [726, 271] width 158 height 128
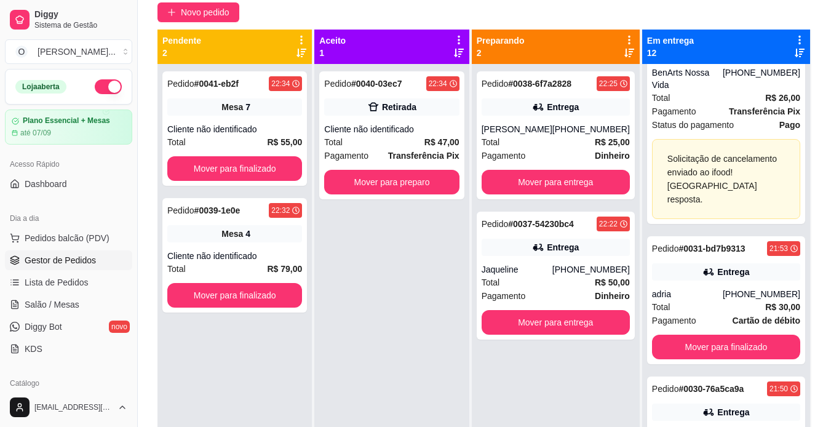
scroll to position [581, 0]
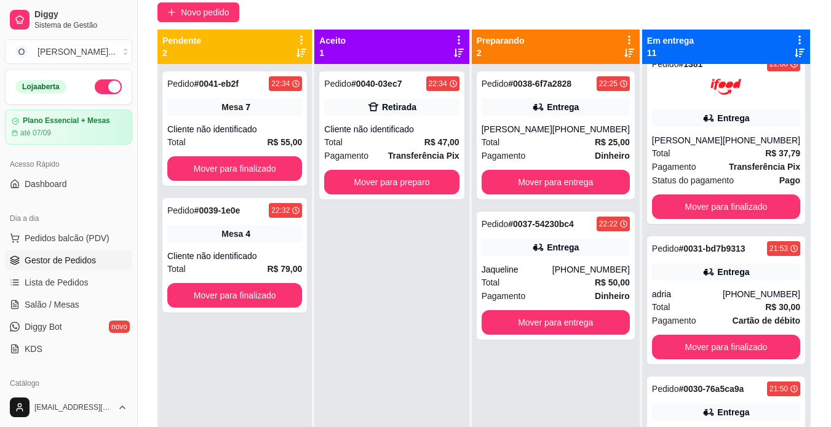
click at [483, 403] on div "Pedido # 0038-6f7a2828 22:25 Entrega [PERSON_NAME] [PHONE_NUMBER] Total R$ 25,0…" at bounding box center [556, 277] width 168 height 427
click at [421, 410] on div "Pedido # 0040-03ec7 22:34 Retirada Cliente não identificado Total R$ 47,00 Paga…" at bounding box center [391, 277] width 154 height 427
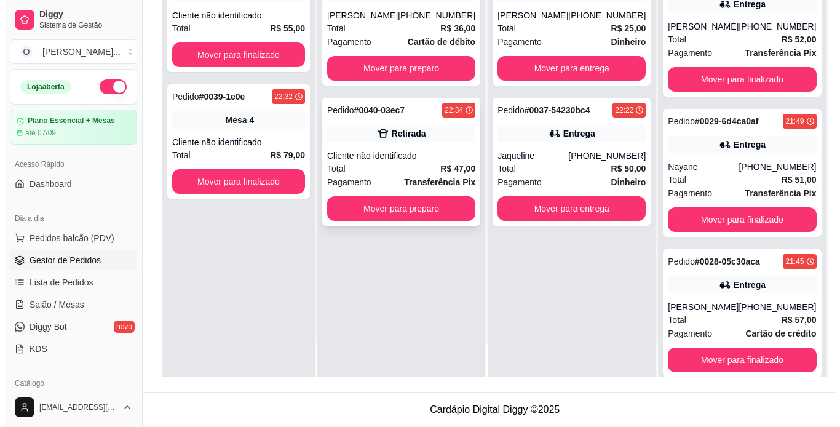
scroll to position [0, 0]
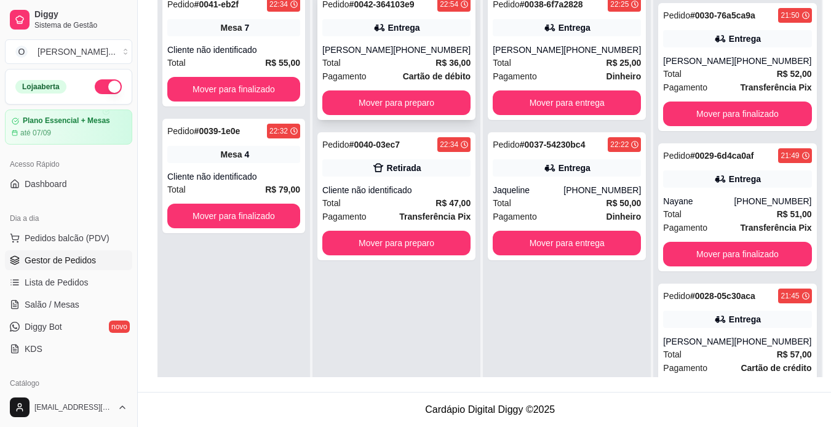
click at [455, 28] on div "Entrega" at bounding box center [396, 27] width 148 height 17
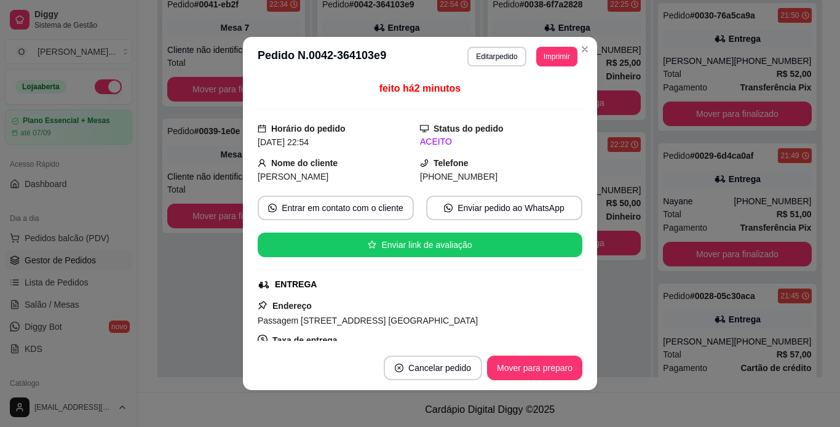
scroll to position [233, 0]
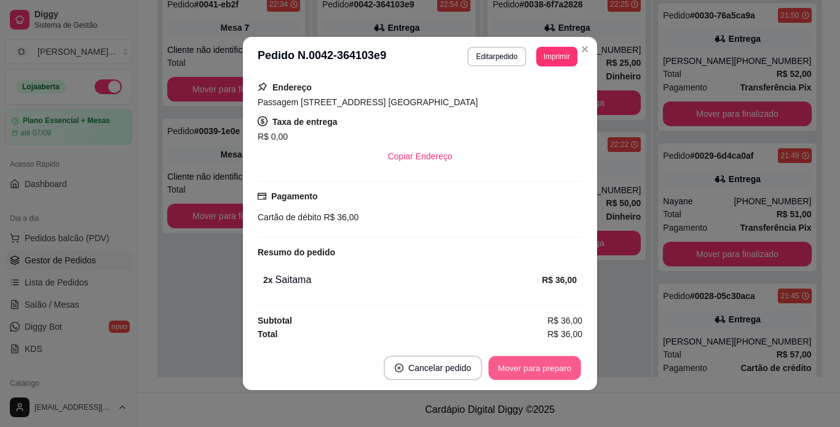
click at [550, 372] on button "Mover para preparo" at bounding box center [534, 368] width 92 height 24
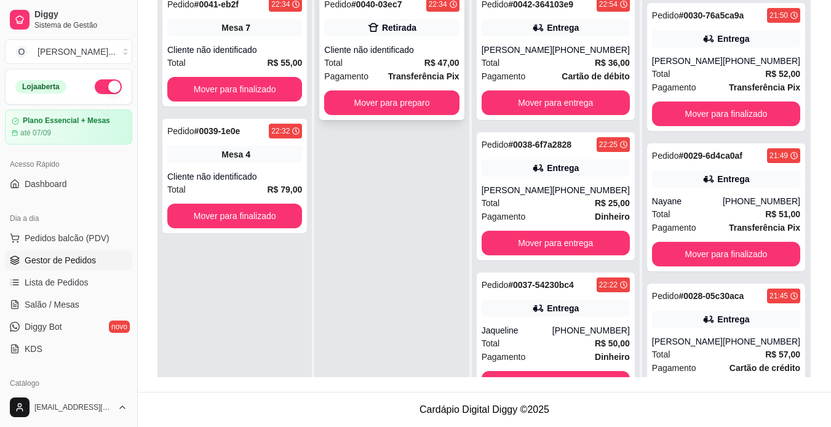
click at [384, 58] on div "Total R$ 47,00" at bounding box center [391, 63] width 135 height 14
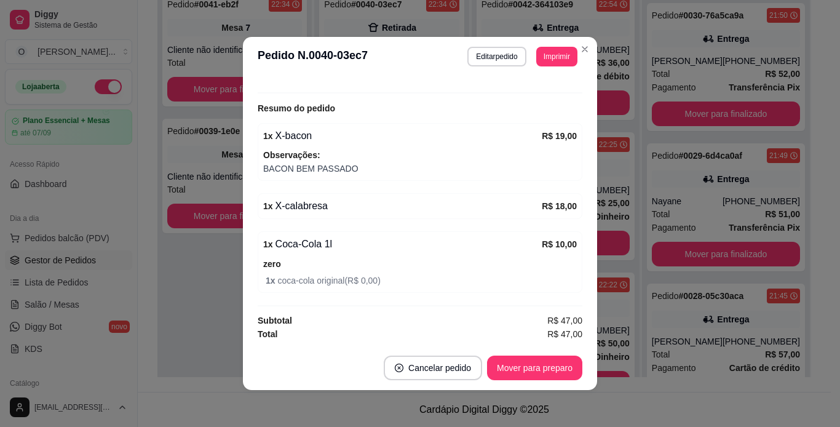
scroll to position [229, 0]
click at [562, 57] on button "Imprimir" at bounding box center [557, 56] width 40 height 19
click at [541, 102] on button "IMPRESSORA" at bounding box center [529, 99] width 86 height 19
click at [523, 367] on button "Mover para preparo" at bounding box center [534, 368] width 92 height 24
click at [523, 367] on div "Mover para preparo" at bounding box center [526, 367] width 113 height 25
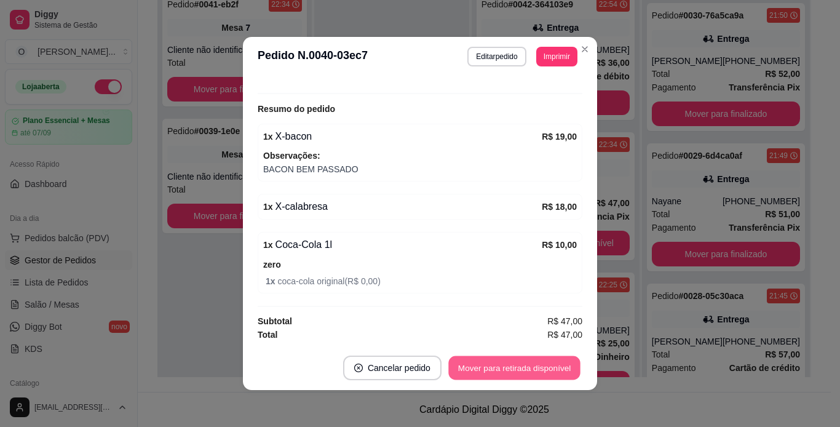
click at [527, 363] on button "Mover para retirada disponível" at bounding box center [514, 368] width 132 height 24
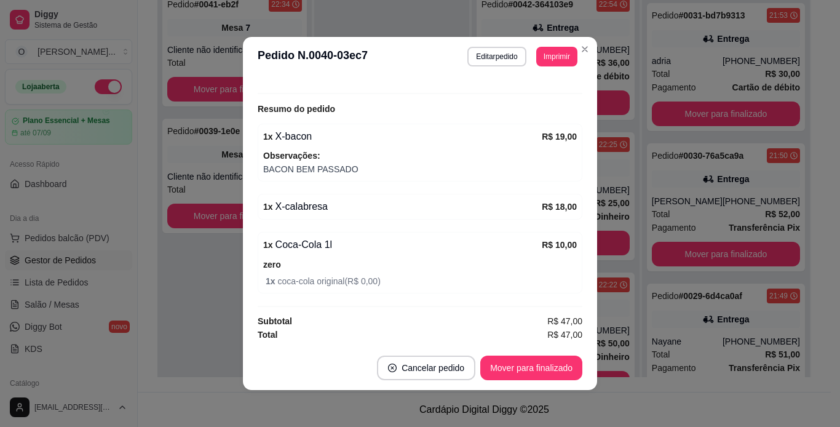
scroll to position [1015, 0]
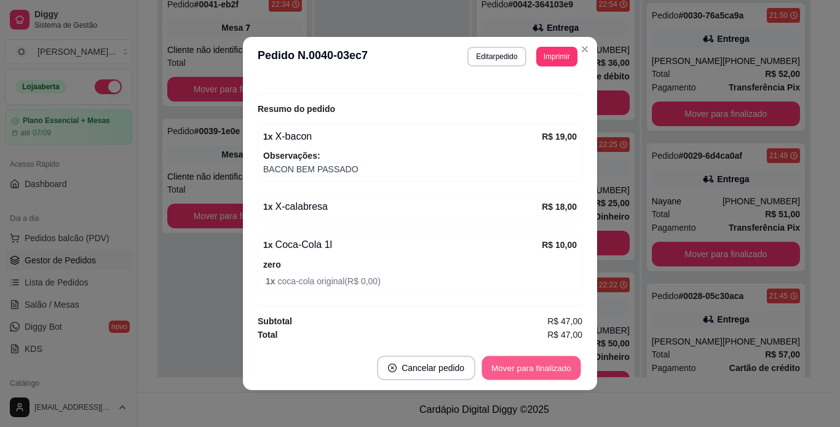
click at [527, 363] on button "Mover para finalizado" at bounding box center [531, 368] width 99 height 24
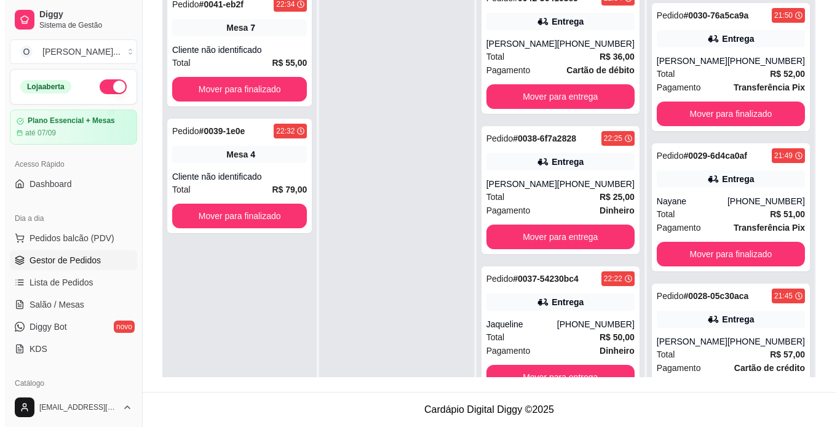
scroll to position [34, 0]
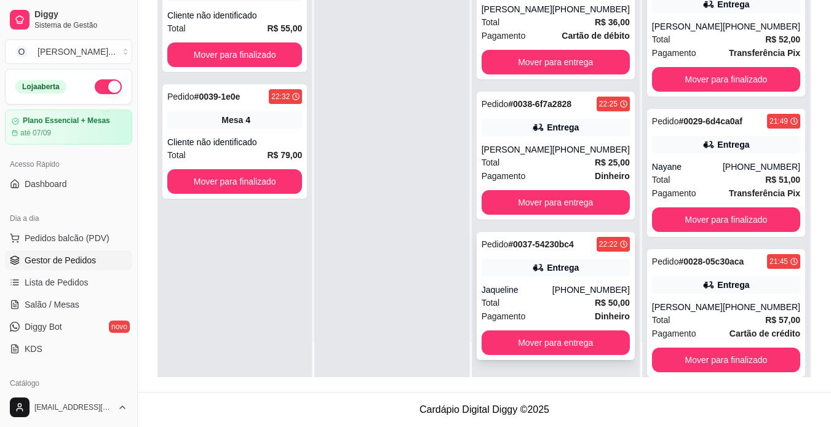
click at [579, 253] on div "Pedido # 0037-54230bc4 22:22 Entrega Jaqueline [PHONE_NUMBER] Total R$ 50,00 Pa…" at bounding box center [556, 296] width 158 height 128
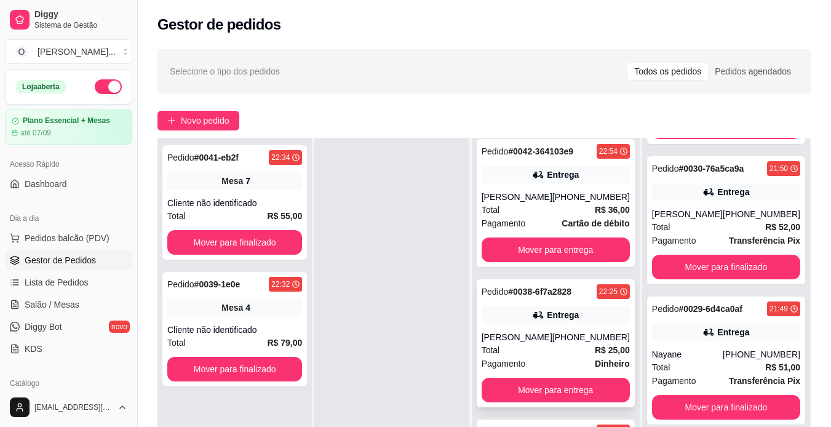
click at [526, 325] on div "Pedido # 0038-6f7a2828 22:25 Entrega [PERSON_NAME] [PHONE_NUMBER] Total R$ 25,0…" at bounding box center [556, 343] width 158 height 128
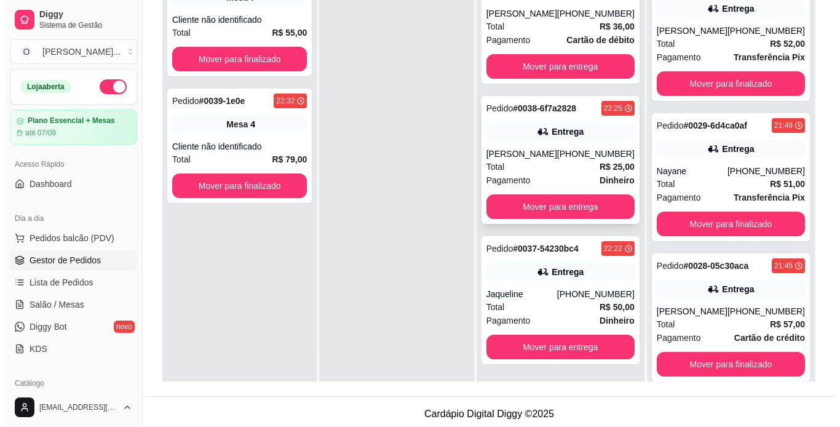
scroll to position [188, 0]
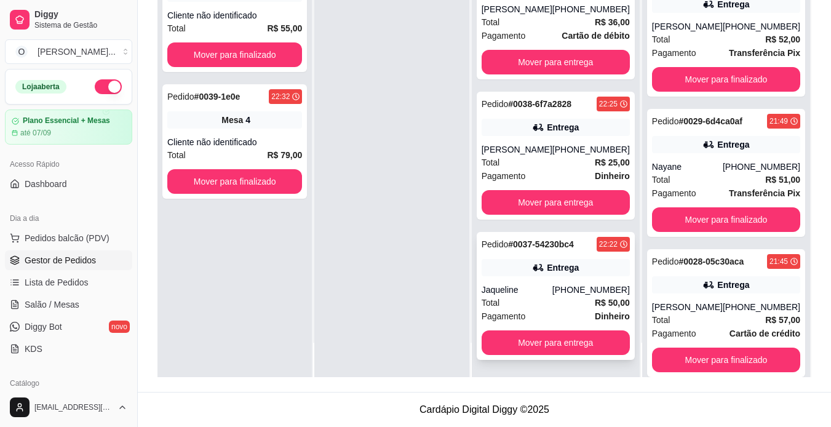
click at [553, 275] on div "Entrega" at bounding box center [556, 267] width 148 height 17
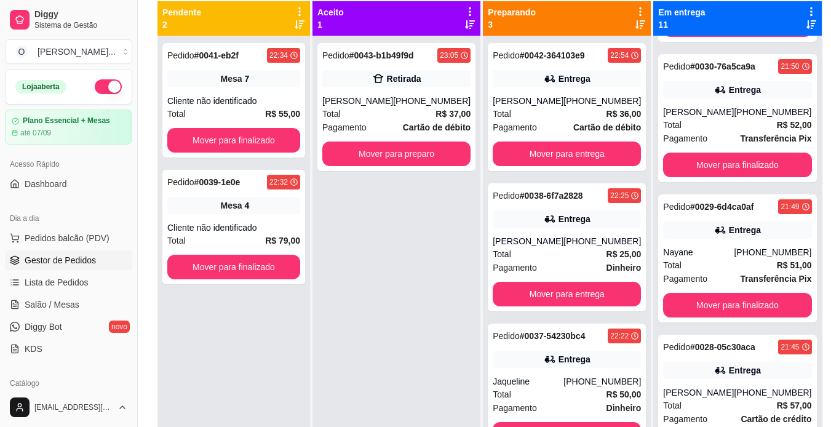
scroll to position [89, 0]
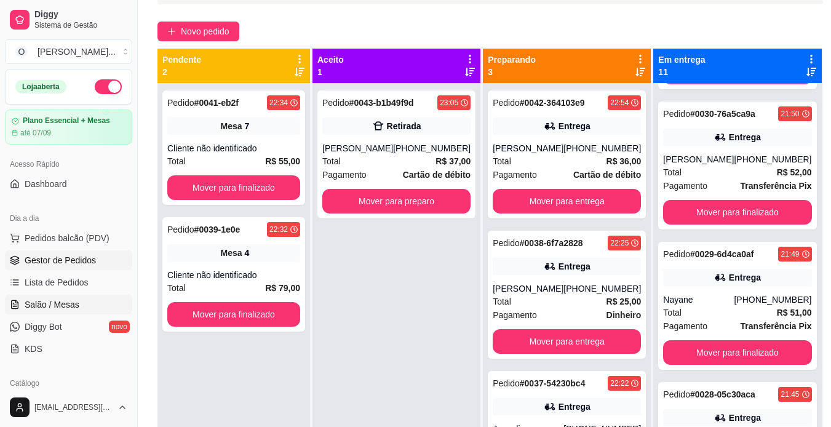
click at [42, 312] on link "Salão / Mesas" at bounding box center [68, 305] width 127 height 20
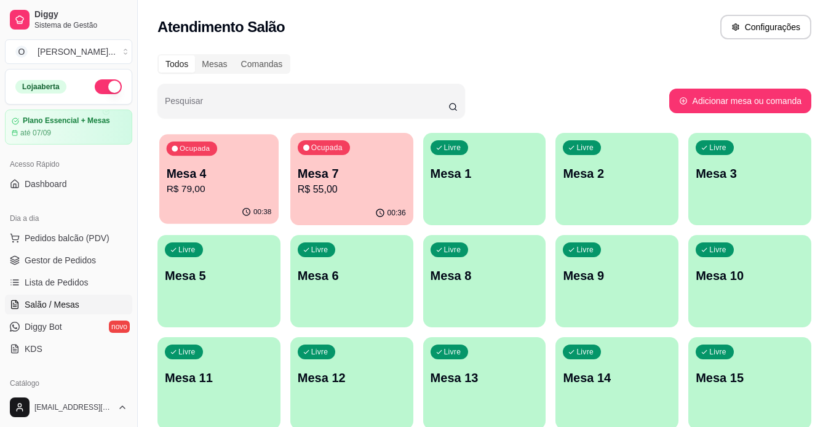
click at [213, 204] on div "00:38" at bounding box center [218, 211] width 119 height 23
click at [348, 179] on p "Mesa 7" at bounding box center [351, 173] width 105 height 17
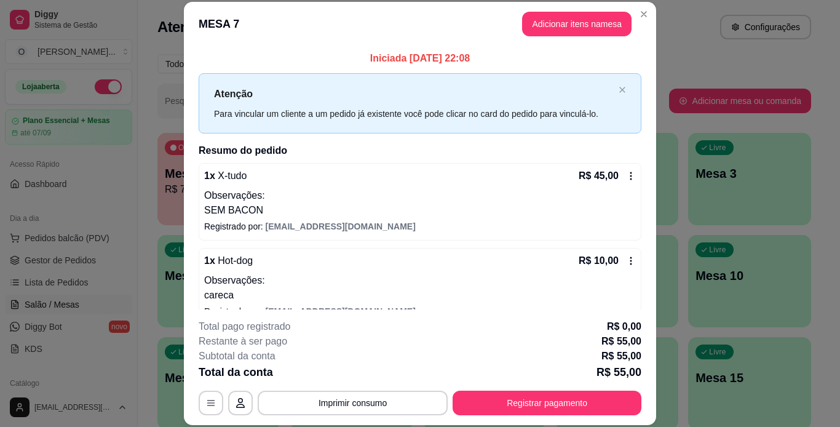
click at [651, 305] on div "Iniciada [DATE] 22:08 Atenção Para vincular um cliente a um pedido já existente…" at bounding box center [420, 177] width 472 height 263
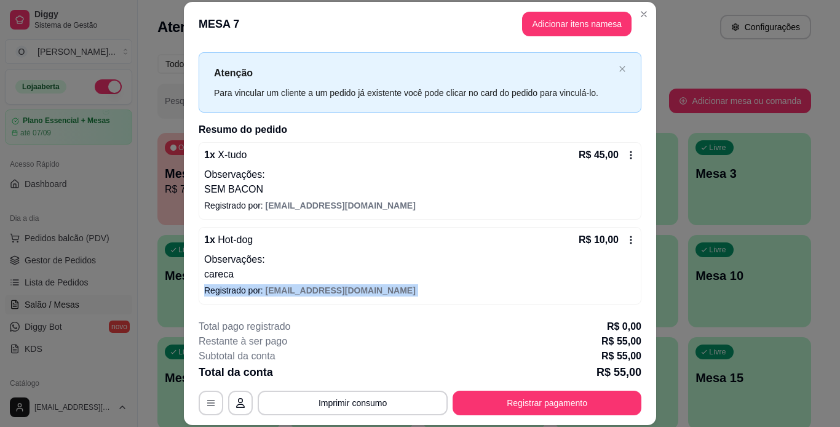
click at [648, 304] on div "Iniciada [DATE] 22:08 Atenção Para vincular um cliente a um pedido já existente…" at bounding box center [420, 177] width 472 height 263
click at [574, 25] on button "Adicionar itens na mesa" at bounding box center [577, 24] width 106 height 24
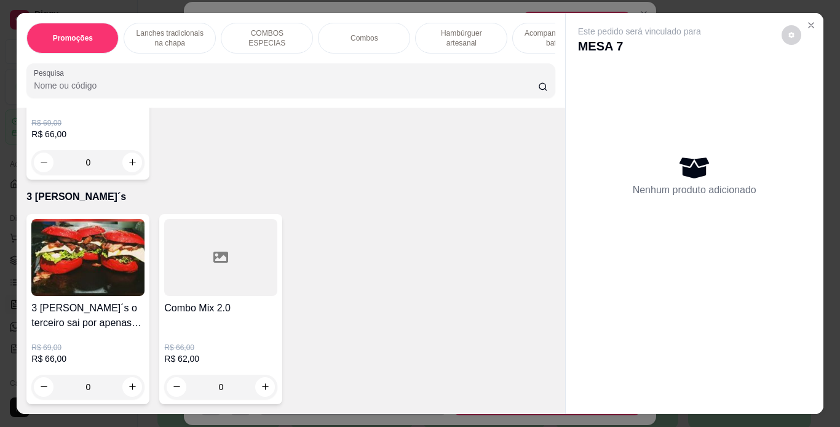
scroll to position [4108, 0]
type input "1"
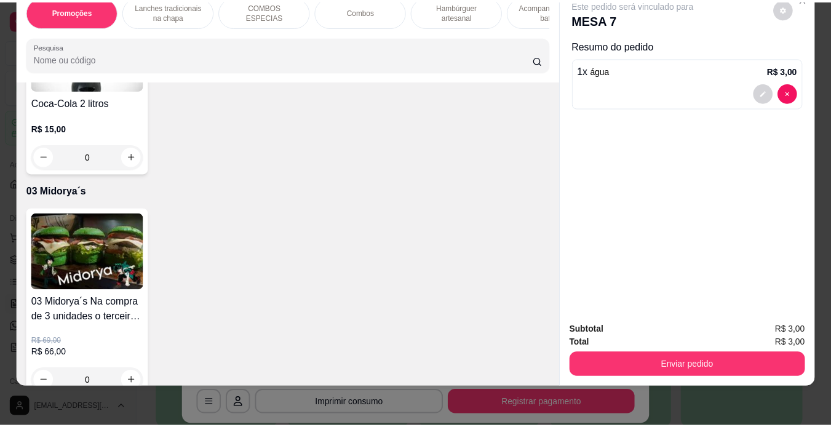
scroll to position [3734, 0]
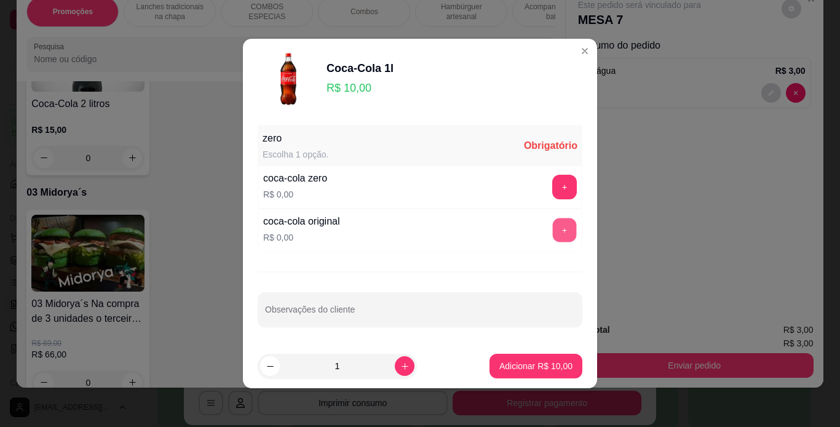
click at [553, 228] on button "+" at bounding box center [565, 230] width 24 height 24
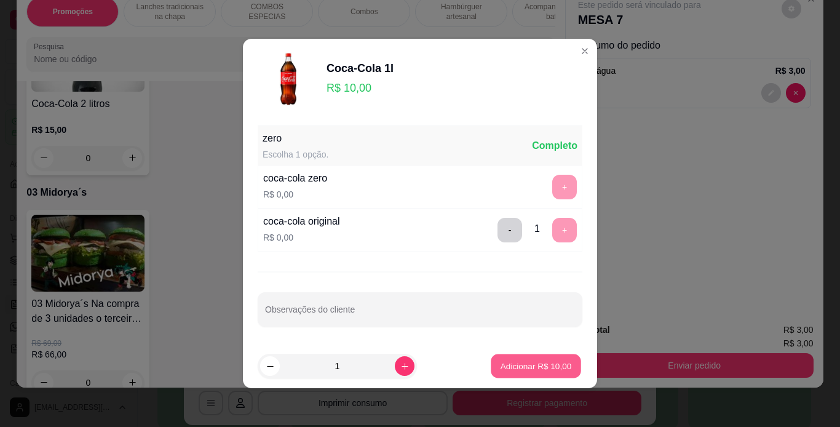
click at [523, 371] on button "Adicionar R$ 10,00" at bounding box center [536, 366] width 90 height 24
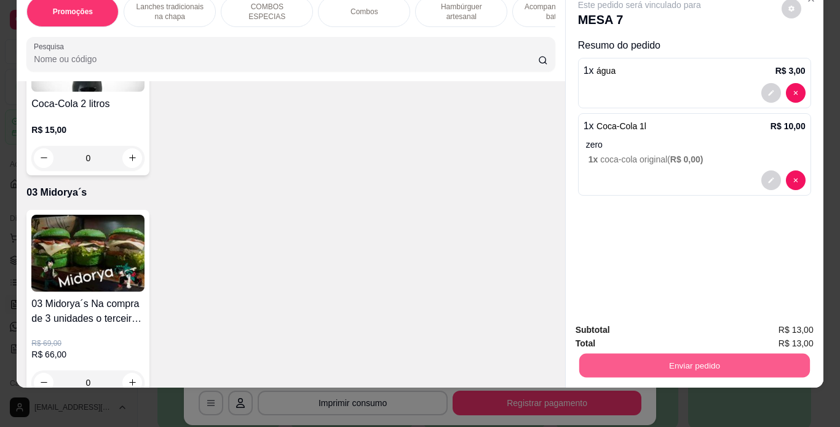
click at [632, 356] on button "Enviar pedido" at bounding box center [694, 366] width 231 height 24
click at [631, 354] on button "Enviar pedido" at bounding box center [694, 366] width 231 height 24
click at [812, 315] on div at bounding box center [754, 326] width 133 height 89
click at [635, 359] on button "Enviar pedido" at bounding box center [694, 366] width 231 height 24
click at [643, 328] on button "Não registrar e enviar pedido" at bounding box center [654, 325] width 128 height 23
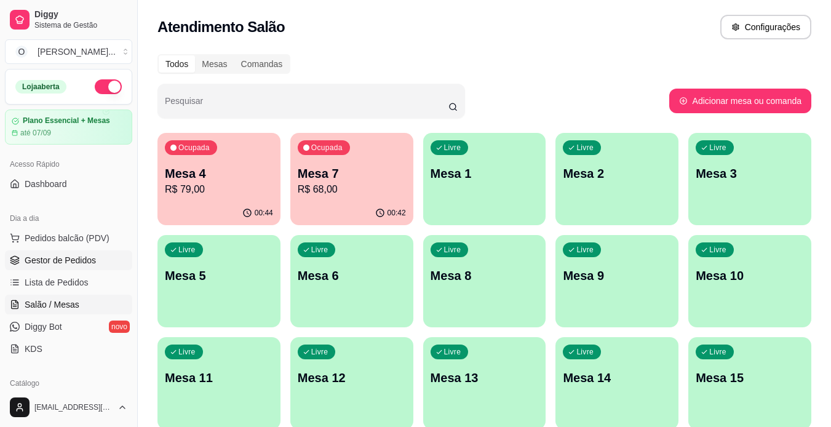
click at [90, 256] on span "Gestor de Pedidos" at bounding box center [60, 260] width 71 height 12
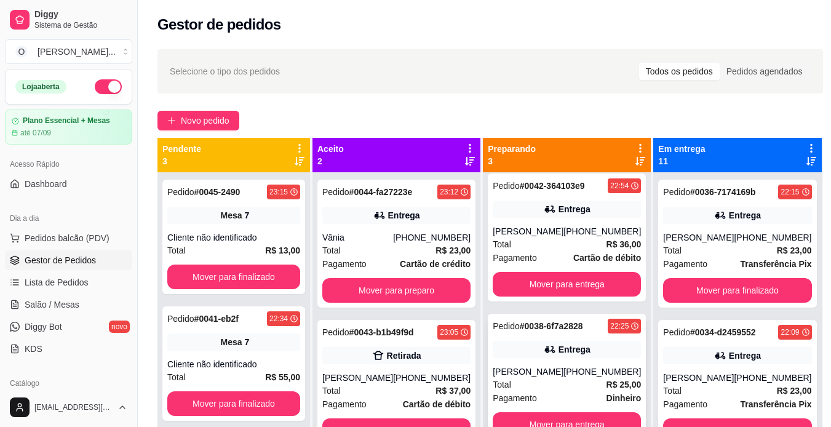
scroll to position [34, 0]
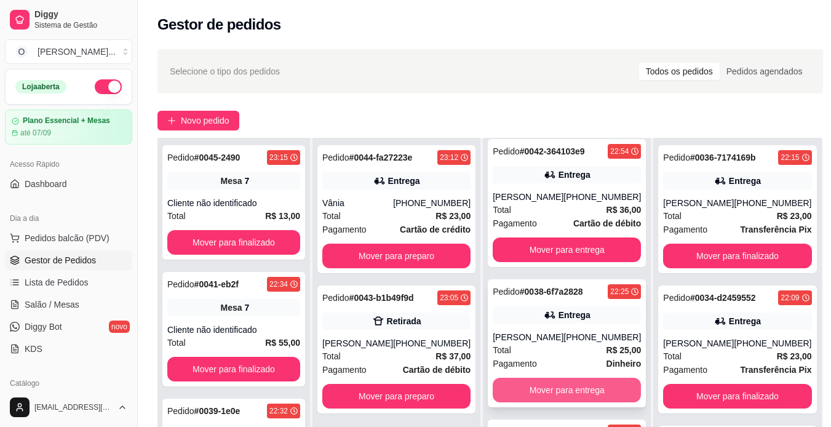
click at [547, 388] on button "Mover para entrega" at bounding box center [567, 390] width 148 height 25
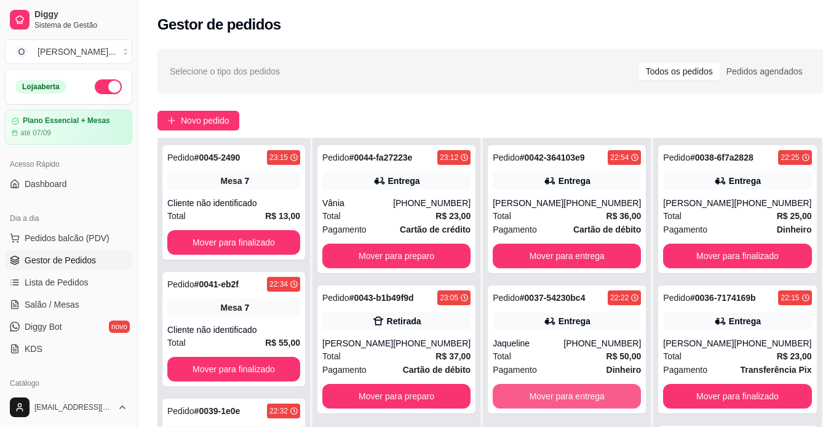
scroll to position [0, 0]
click at [546, 397] on button "Mover para entrega" at bounding box center [567, 396] width 144 height 24
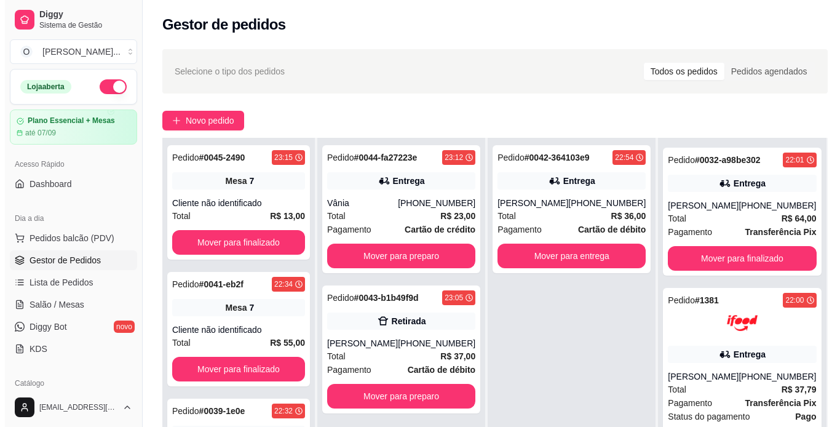
scroll to position [699, 0]
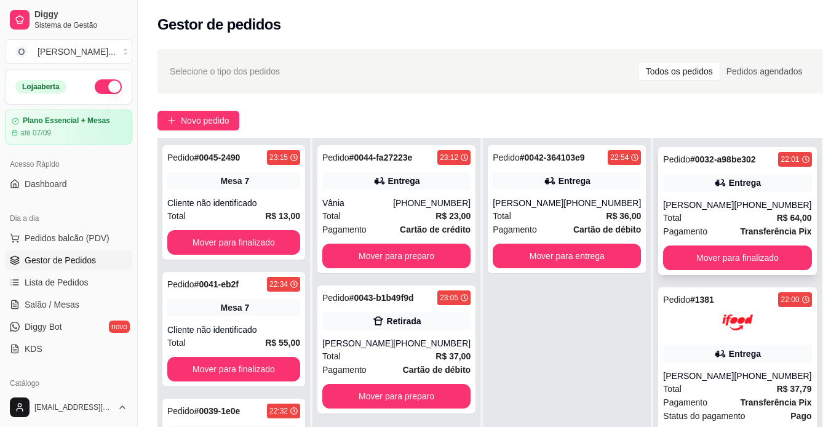
click at [732, 181] on div "Entrega" at bounding box center [745, 183] width 32 height 12
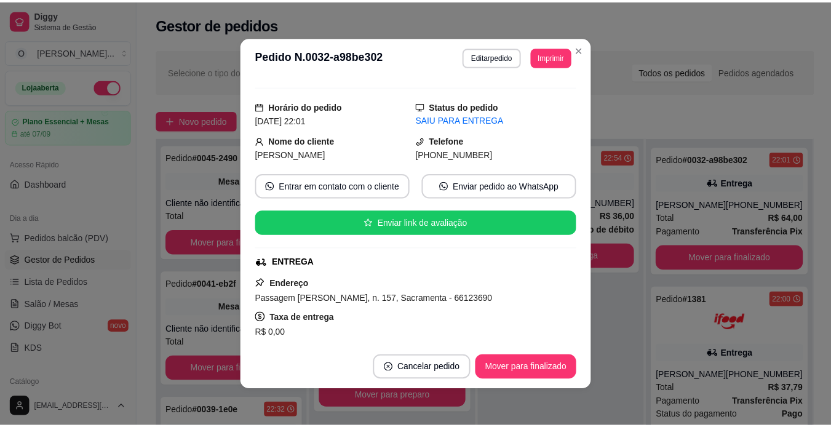
scroll to position [22, 0]
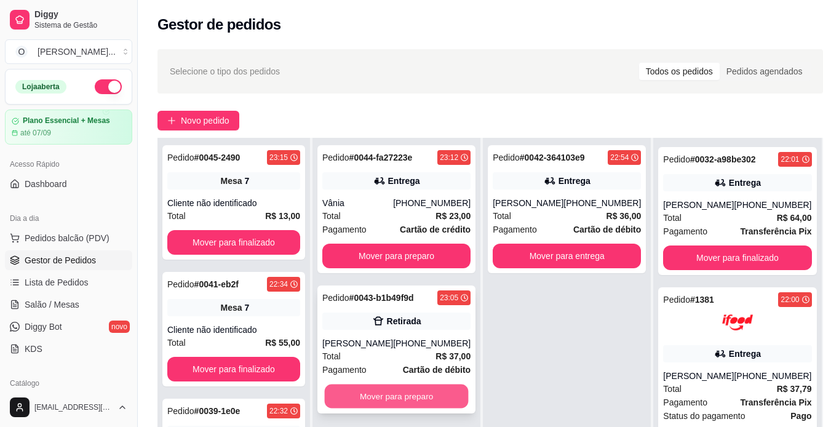
click at [425, 399] on button "Mover para preparo" at bounding box center [397, 396] width 144 height 24
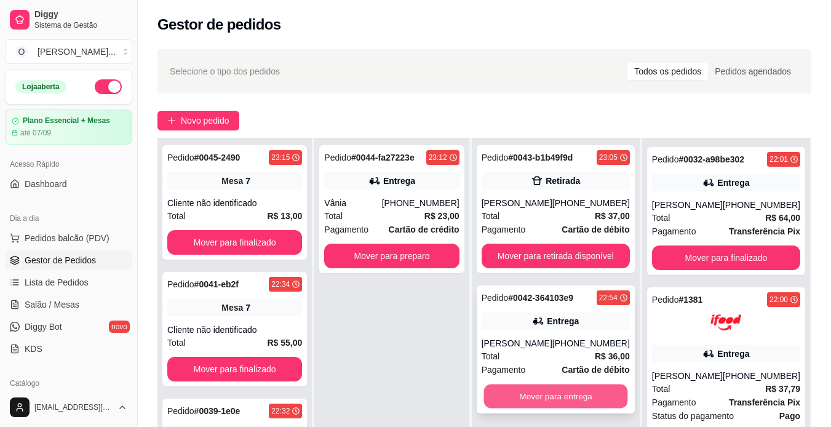
click at [525, 392] on button "Mover para entrega" at bounding box center [555, 396] width 144 height 24
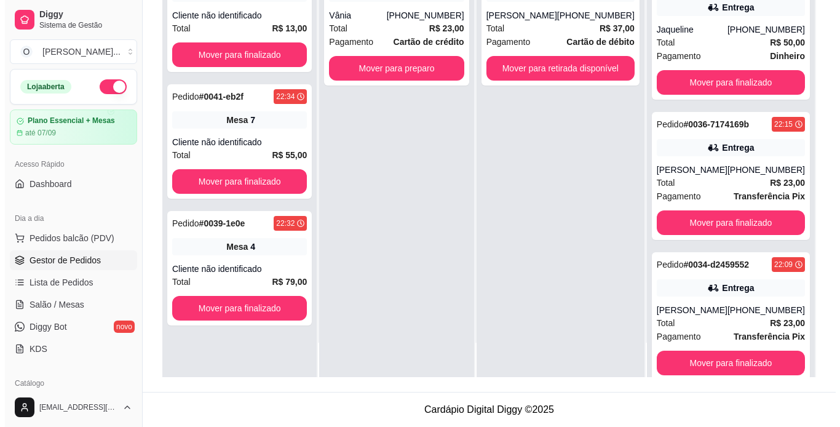
scroll to position [266, 0]
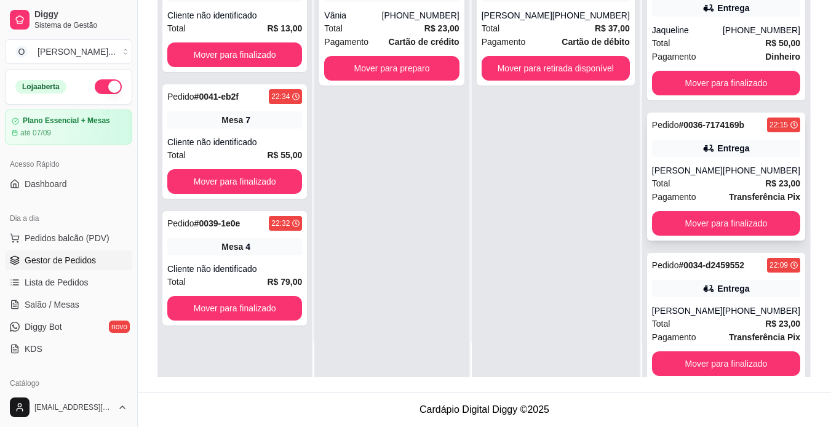
click at [705, 160] on div "Pedido # 0036-7174169b 22:15 Entrega [PERSON_NAME] [PHONE_NUMBER] Total R$ 23,0…" at bounding box center [726, 177] width 158 height 128
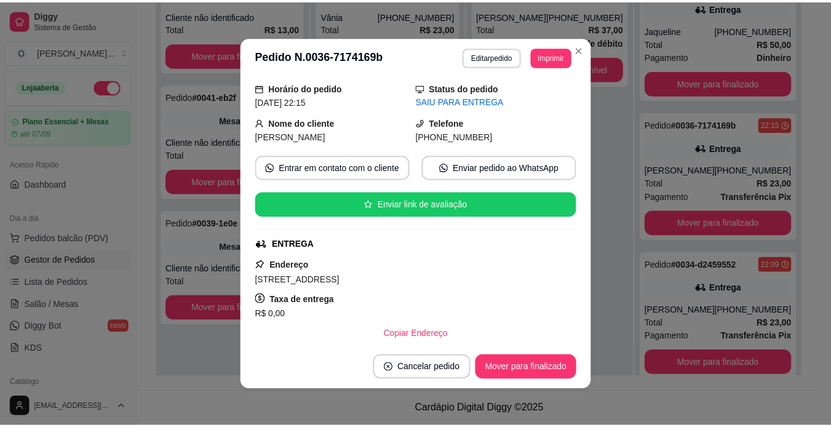
scroll to position [39, 0]
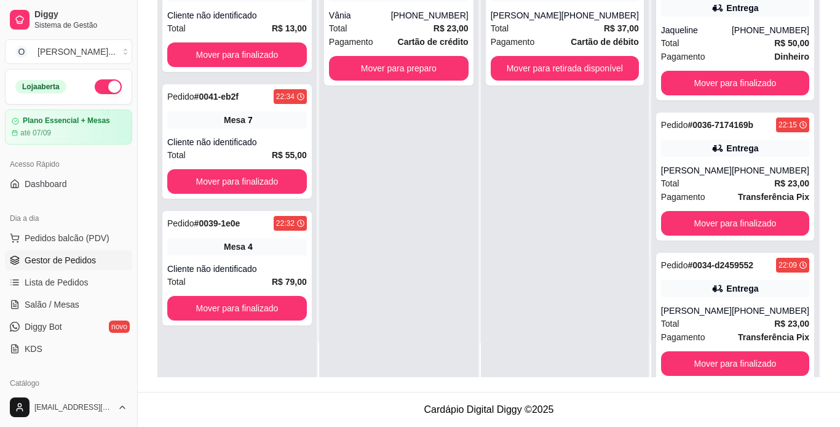
click at [52, 302] on span "Salão / Mesas" at bounding box center [52, 304] width 55 height 12
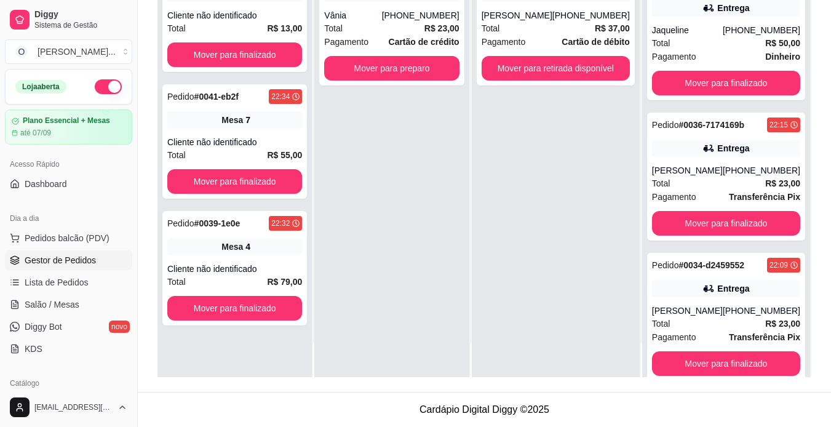
click at [52, 302] on span "Salão / Mesas" at bounding box center [52, 304] width 55 height 12
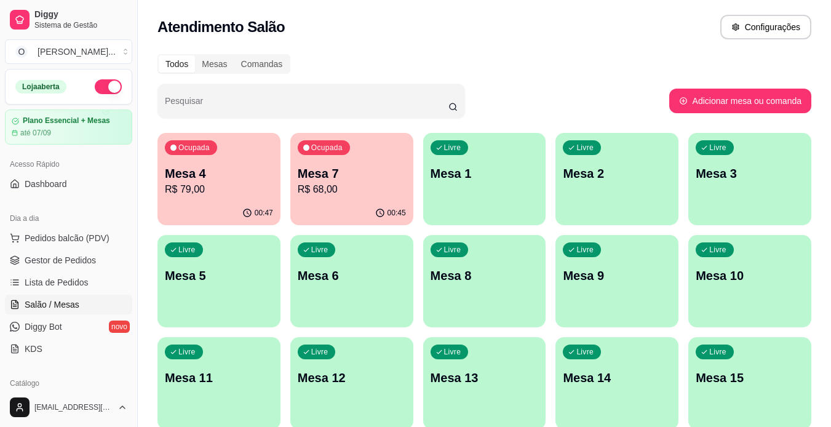
click at [350, 149] on div "Ocupada Mesa 7 R$ 68,00" at bounding box center [351, 167] width 123 height 68
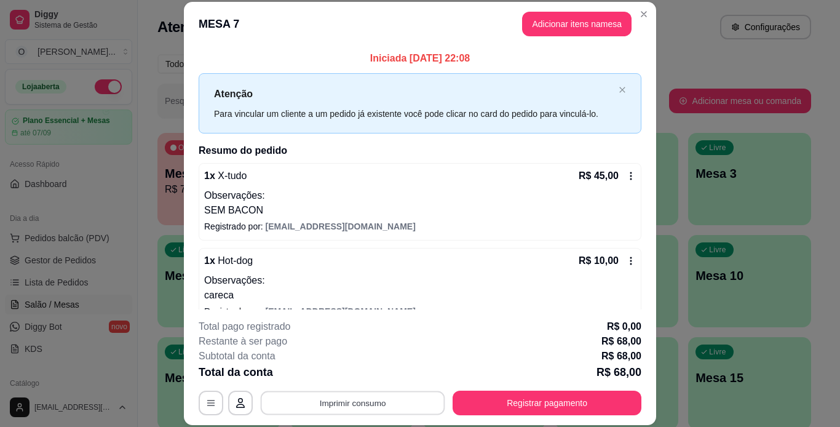
click at [338, 408] on button "Imprimir consumo" at bounding box center [353, 403] width 185 height 24
click at [355, 370] on button "IMPRESSORA" at bounding box center [352, 374] width 86 height 19
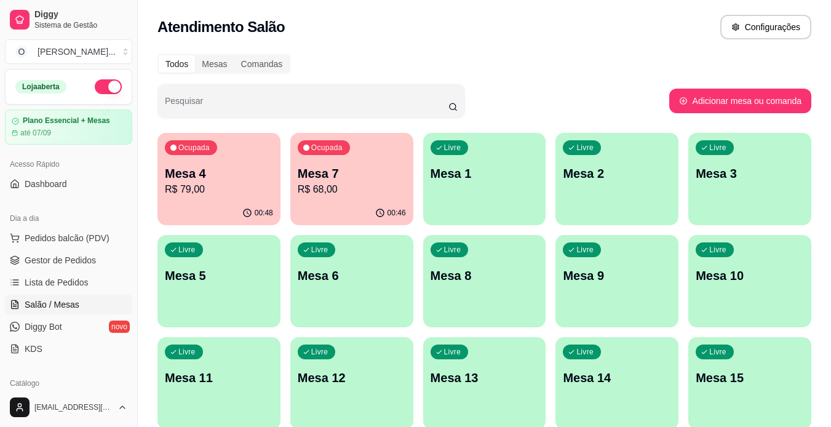
click at [95, 260] on link "Gestor de Pedidos" at bounding box center [68, 260] width 127 height 20
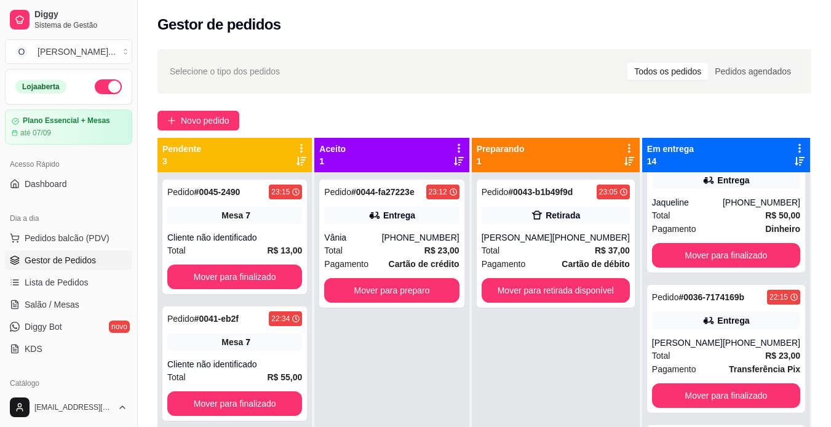
scroll to position [315, 0]
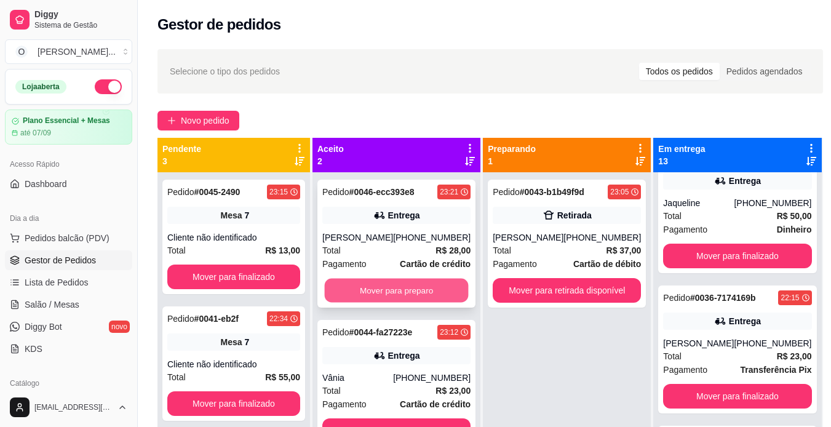
click at [411, 281] on button "Mover para preparo" at bounding box center [397, 291] width 144 height 24
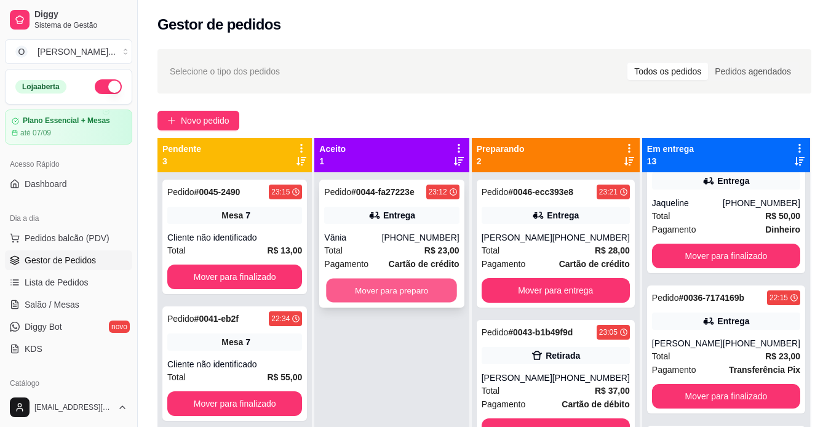
click at [410, 285] on button "Mover para preparo" at bounding box center [392, 291] width 131 height 24
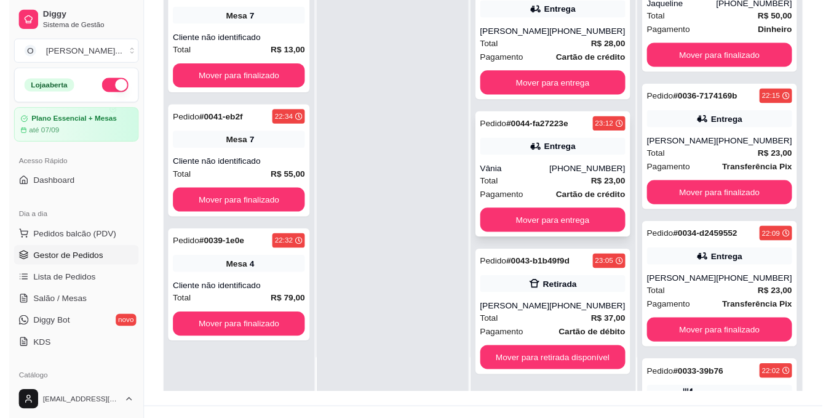
scroll to position [188, 0]
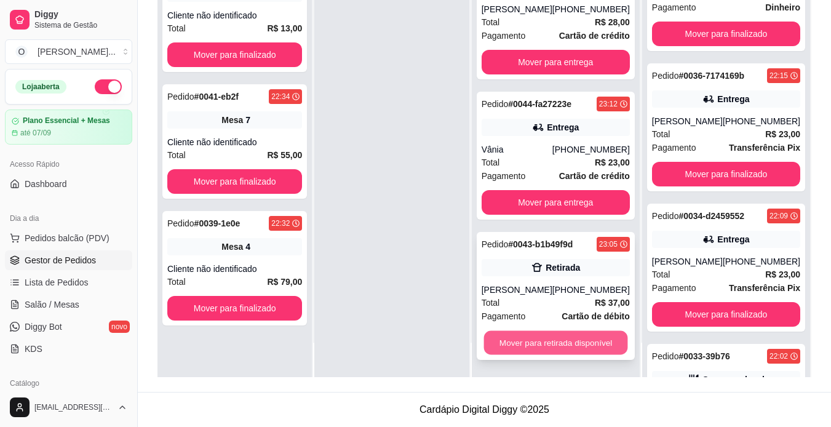
click at [557, 340] on button "Mover para retirada disponível" at bounding box center [555, 343] width 144 height 24
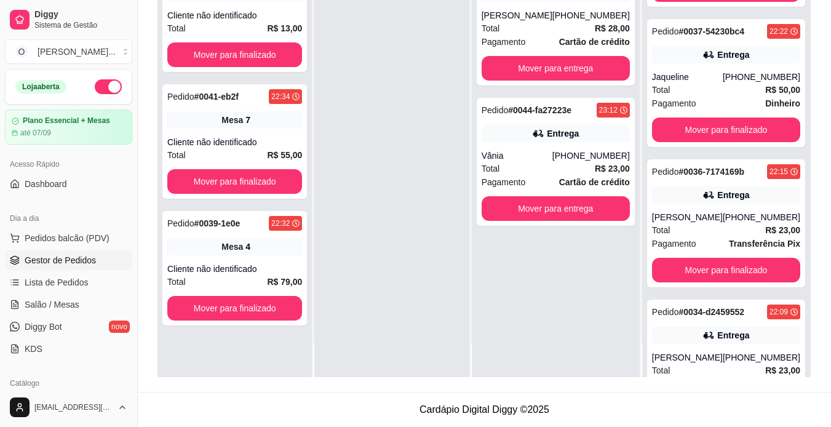
scroll to position [455, 0]
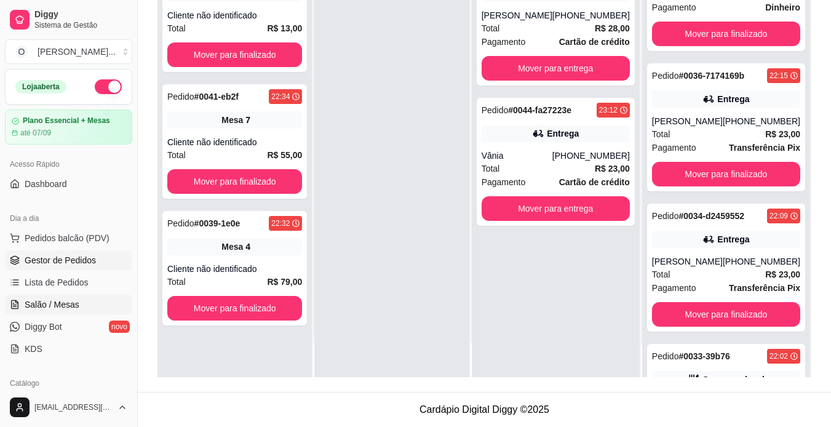
click at [51, 297] on link "Salão / Mesas" at bounding box center [68, 305] width 127 height 20
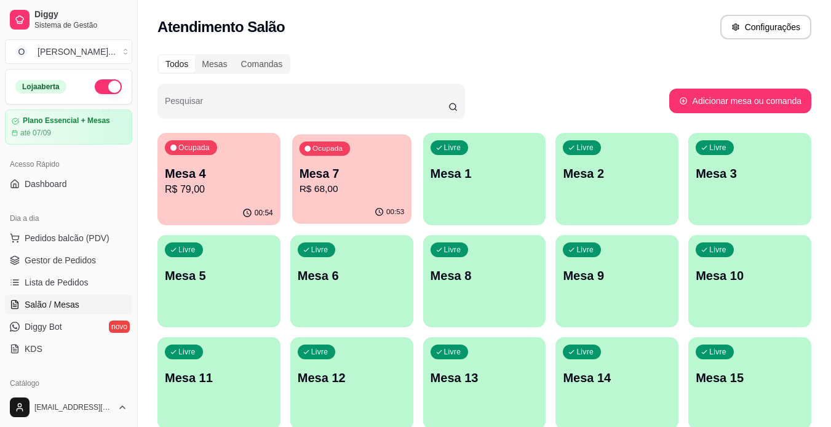
click at [338, 202] on div "00:53" at bounding box center [351, 211] width 119 height 23
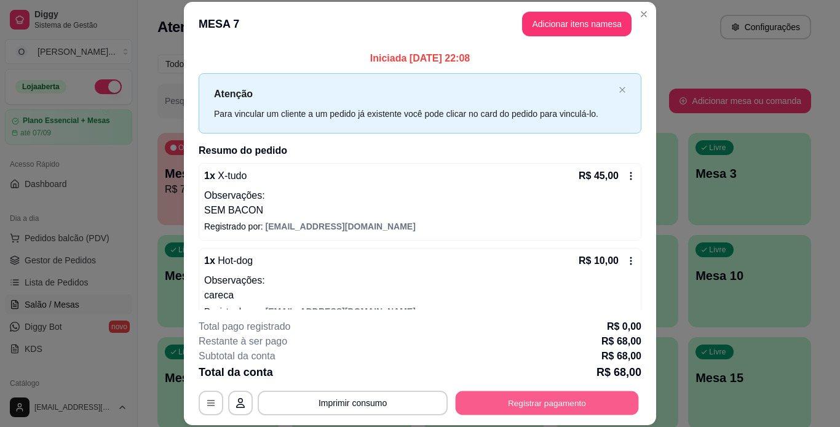
click at [522, 403] on button "Registrar pagamento" at bounding box center [547, 403] width 183 height 24
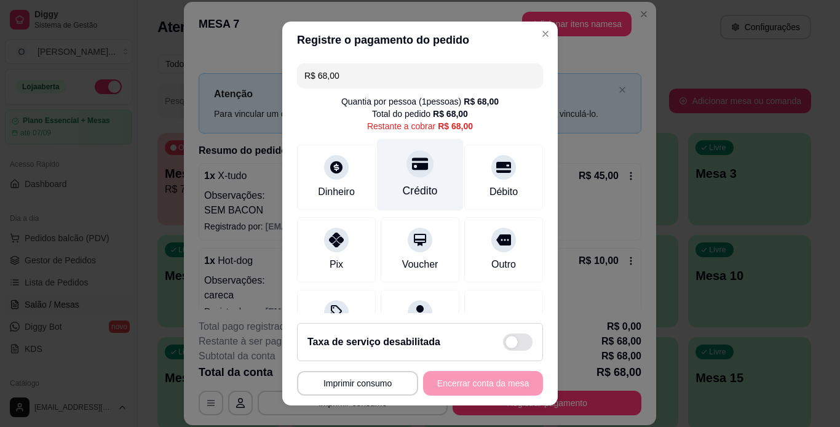
click at [407, 183] on div "Crédito" at bounding box center [420, 191] width 35 height 16
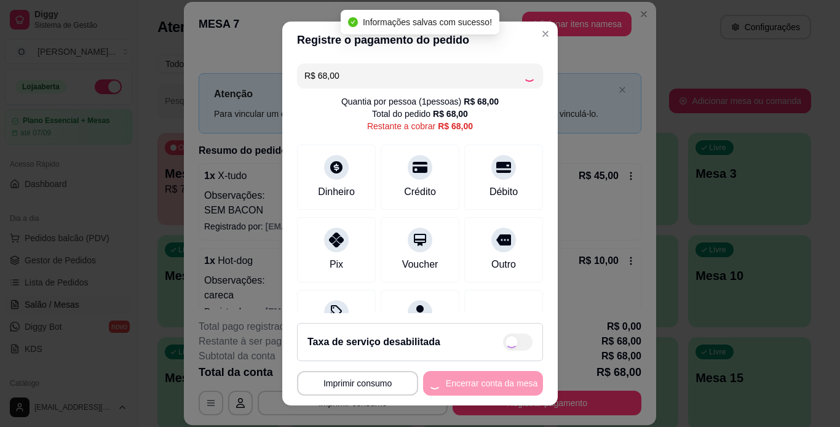
type input "R$ 0,00"
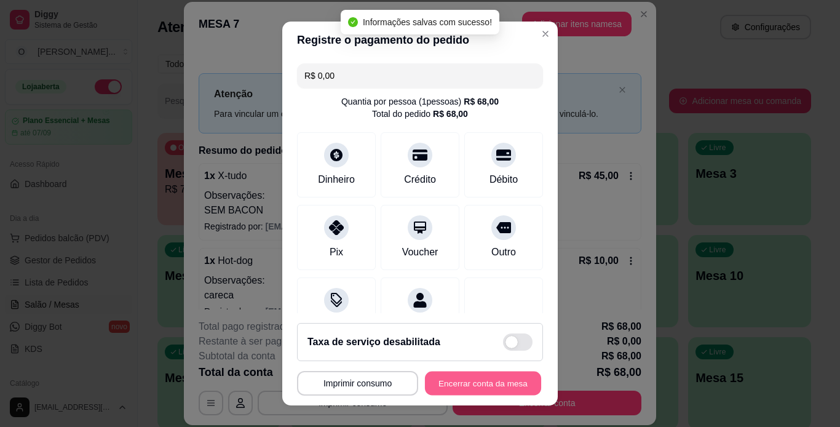
click at [456, 379] on button "Encerrar conta da mesa" at bounding box center [483, 383] width 116 height 24
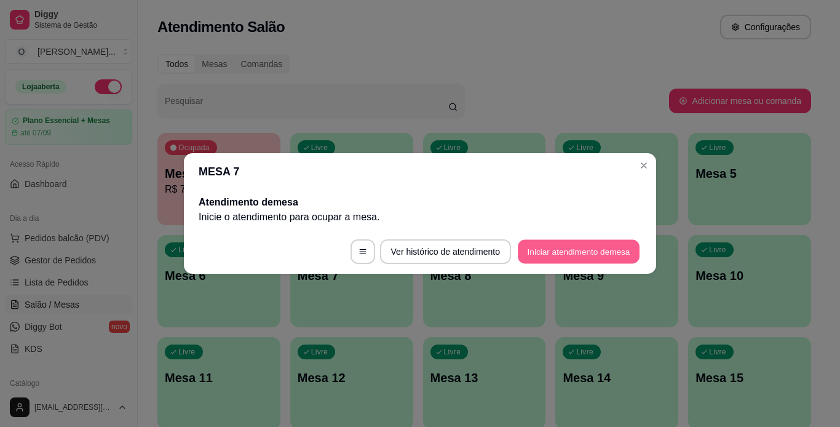
click at [557, 250] on button "Iniciar atendimento de mesa" at bounding box center [579, 252] width 122 height 24
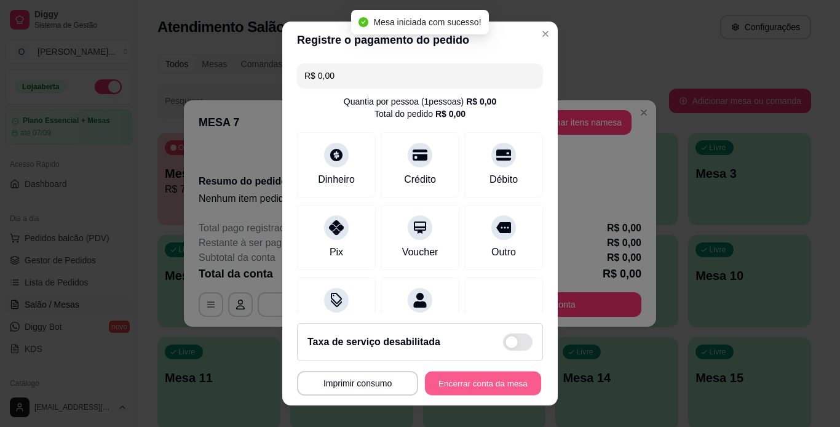
click at [485, 381] on button "Encerrar conta da mesa" at bounding box center [483, 383] width 116 height 24
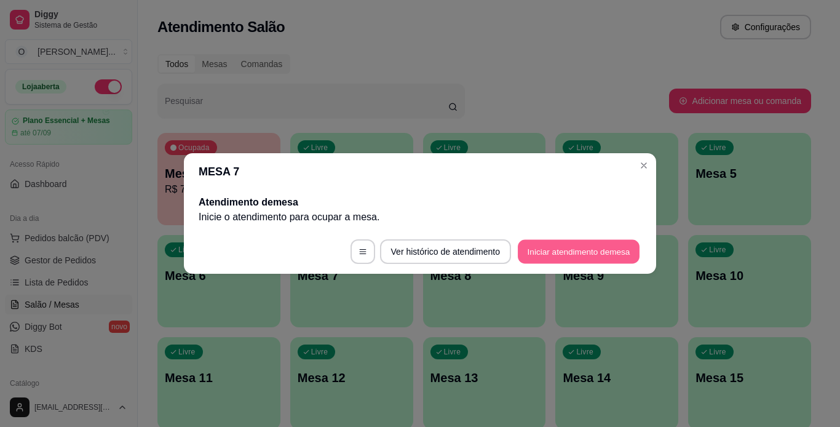
click at [554, 253] on button "Iniciar atendimento de mesa" at bounding box center [579, 252] width 122 height 24
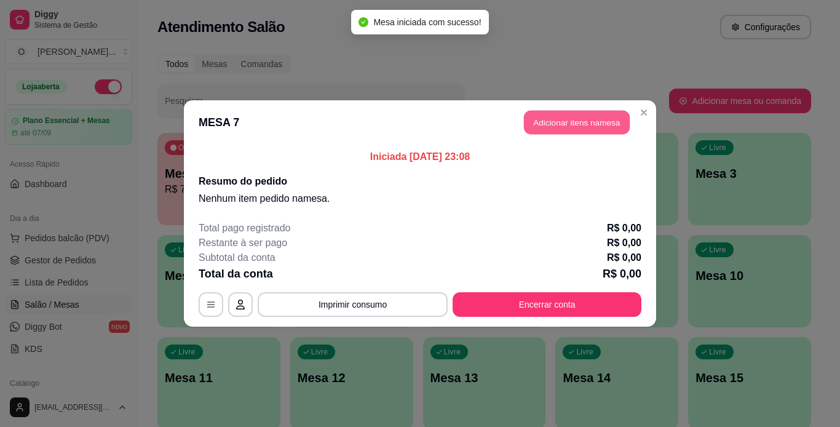
click at [569, 124] on button "Adicionar itens na mesa" at bounding box center [577, 123] width 106 height 24
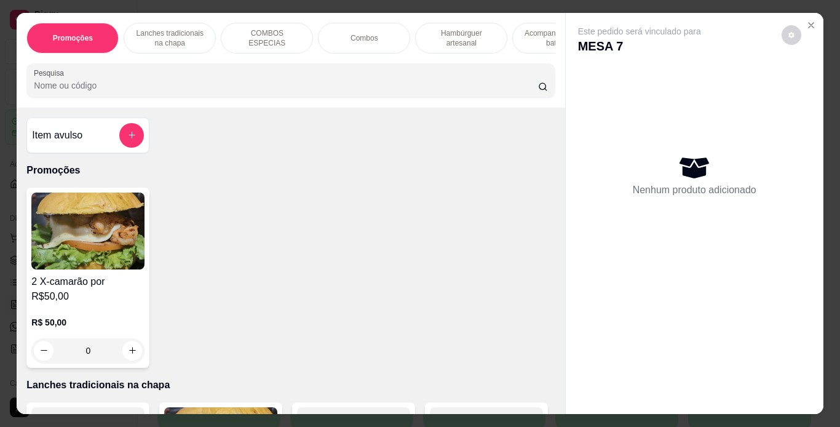
click at [435, 36] on p "Hambúrguer artesanal" at bounding box center [461, 38] width 71 height 20
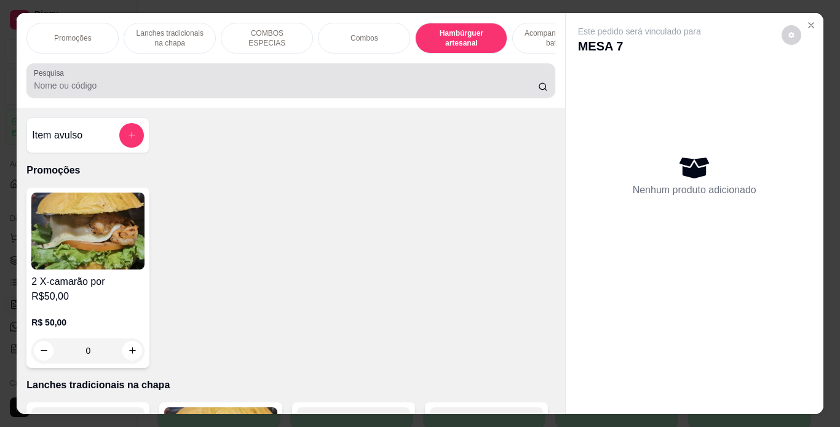
scroll to position [31, 0]
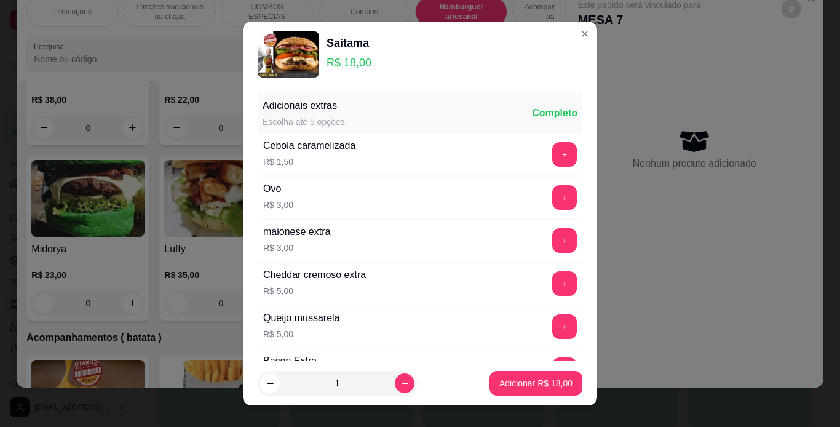
scroll to position [251, 0]
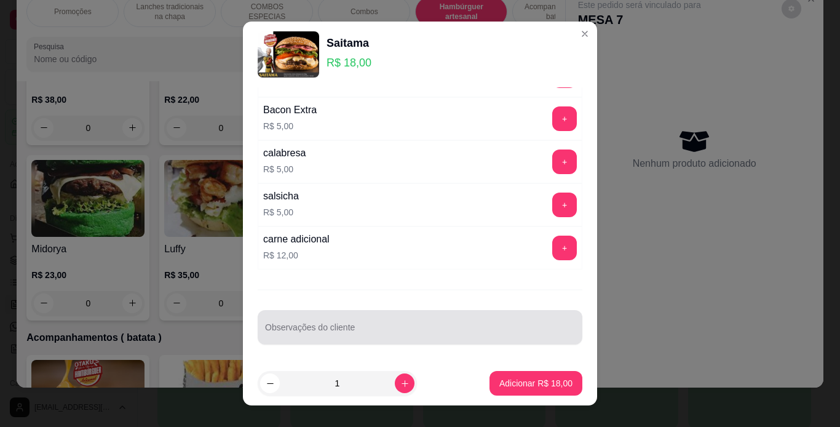
click at [298, 323] on div at bounding box center [420, 327] width 310 height 25
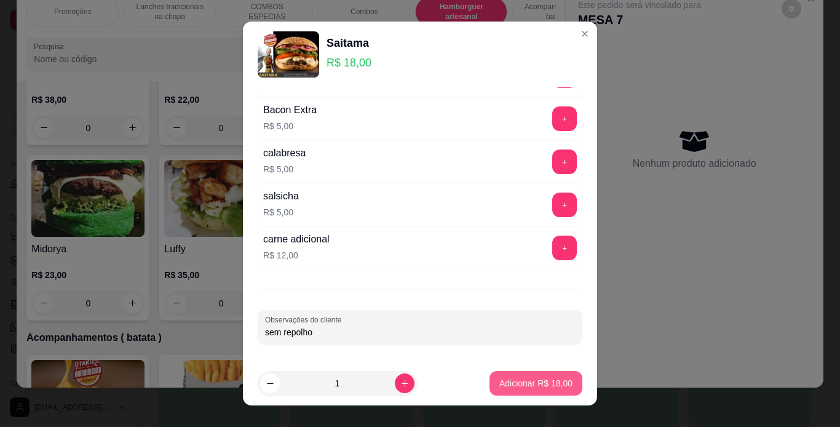
type input "sem repolho"
click at [526, 375] on button "Adicionar R$ 18,00" at bounding box center [536, 383] width 90 height 24
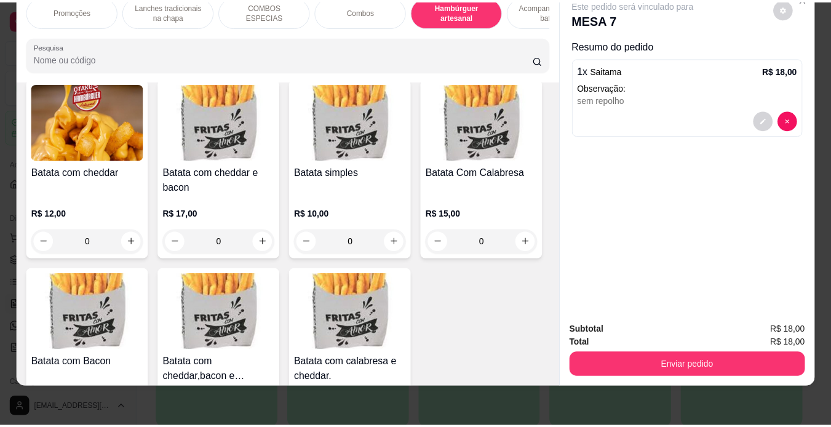
scroll to position [2721, 0]
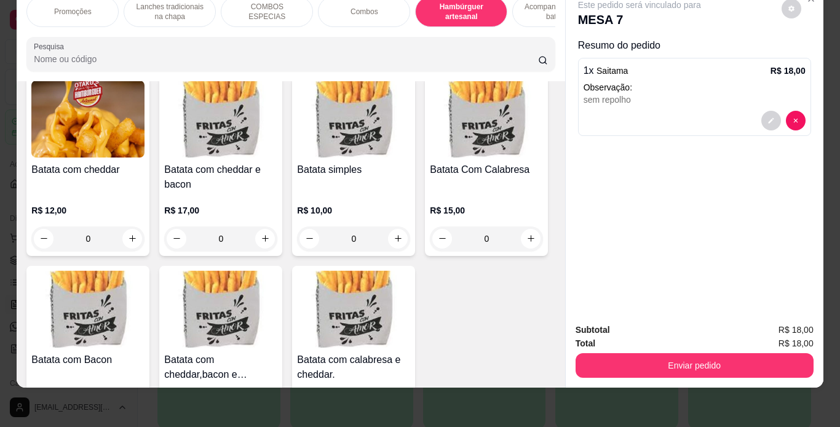
click at [145, 36] on div "0" at bounding box center [87, 24] width 113 height 25
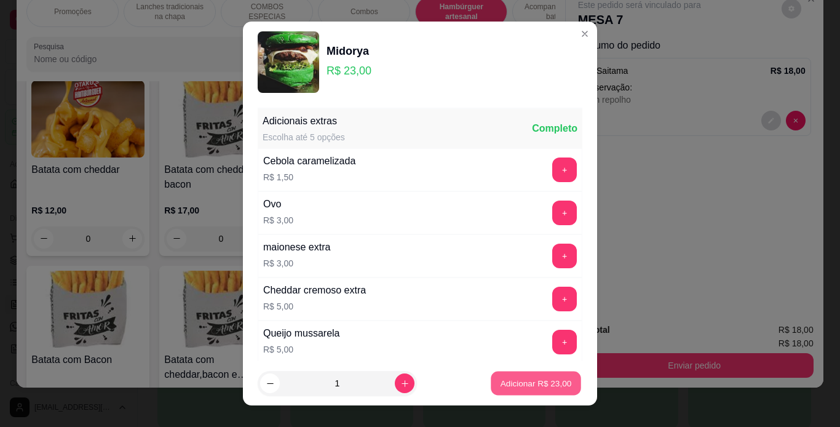
click at [512, 384] on p "Adicionar R$ 23,00" at bounding box center [536, 384] width 71 height 12
type input "1"
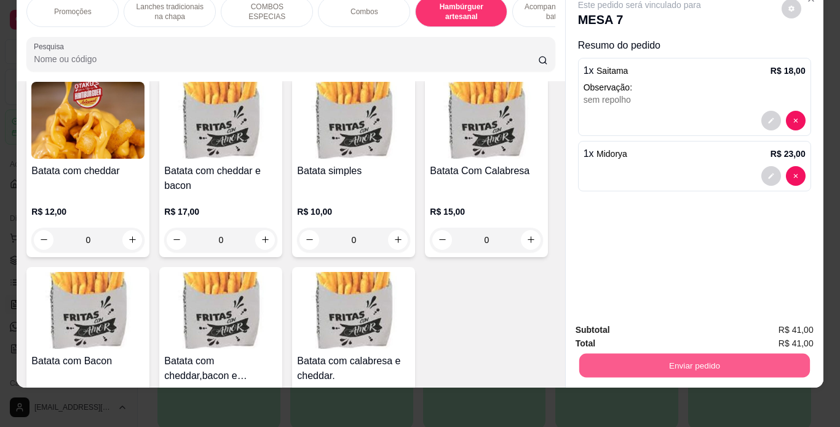
click at [605, 354] on button "Enviar pedido" at bounding box center [694, 366] width 231 height 24
click at [606, 314] on button "Não registrar e enviar pedido" at bounding box center [654, 325] width 124 height 23
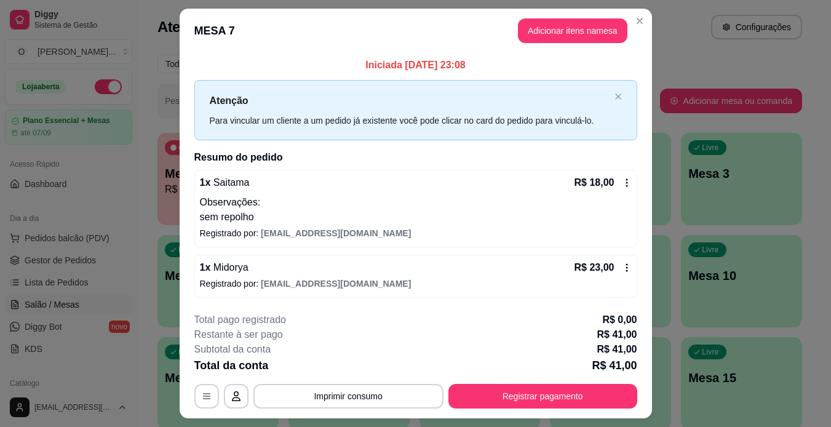
click at [81, 253] on link "Gestor de Pedidos" at bounding box center [68, 260] width 127 height 20
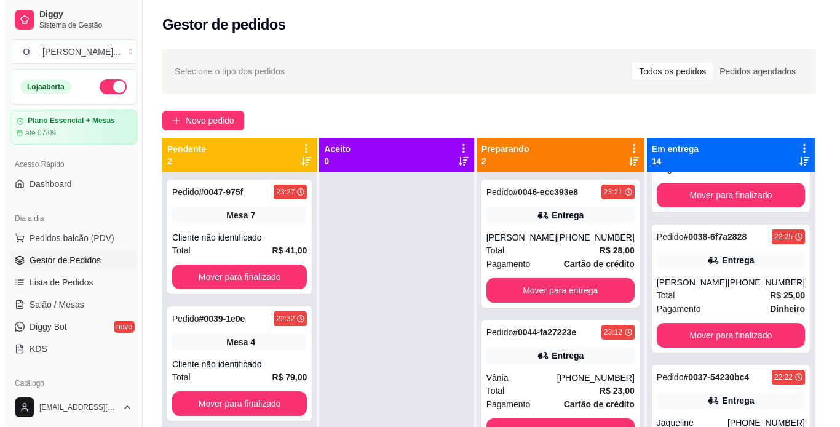
scroll to position [236, 0]
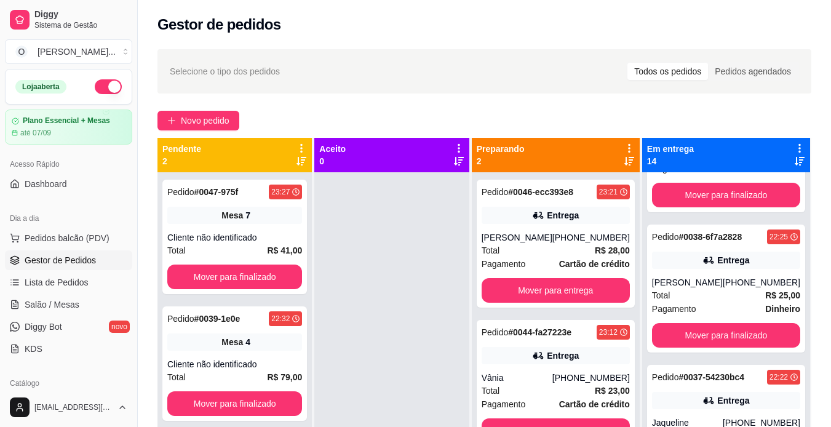
click at [700, 310] on div "Pagamento Dinheiro" at bounding box center [726, 309] width 148 height 14
click at [45, 300] on span "Salão / Mesas" at bounding box center [52, 304] width 55 height 12
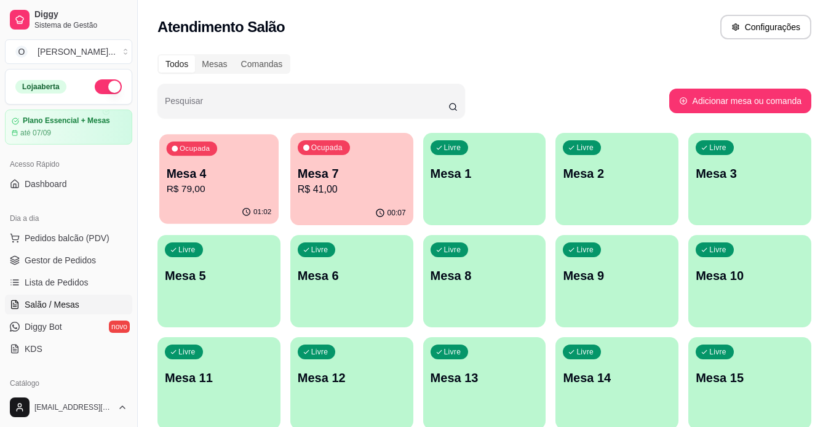
click at [188, 185] on p "R$ 79,00" at bounding box center [219, 189] width 105 height 14
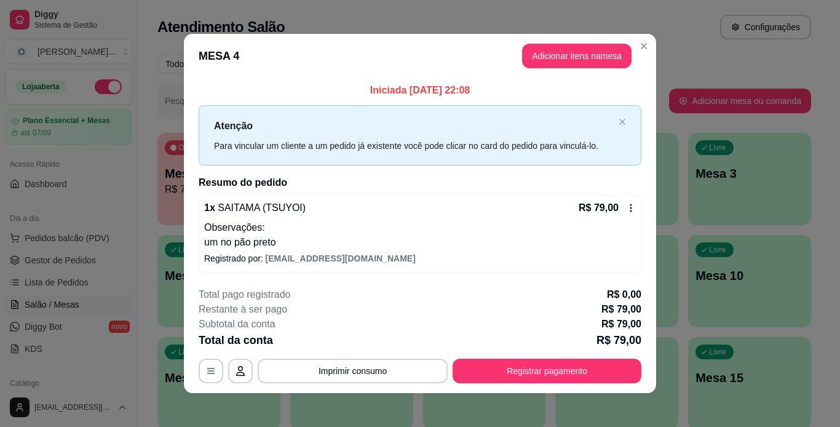
scroll to position [6, 0]
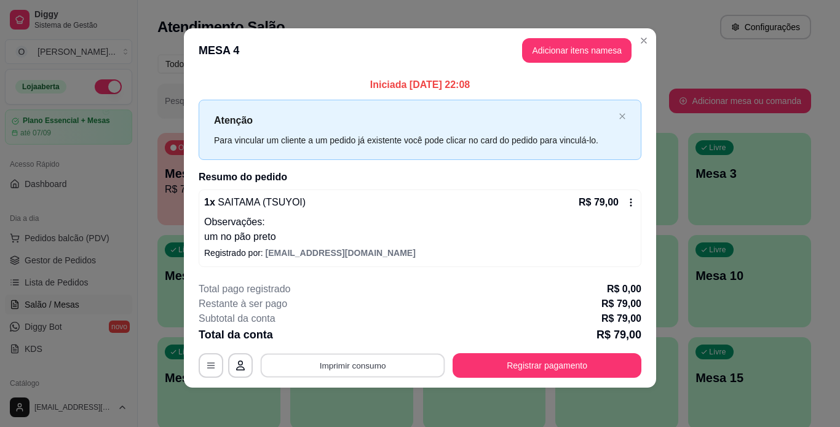
click at [410, 367] on button "Imprimir consumo" at bounding box center [353, 365] width 185 height 24
click at [362, 337] on button "IMPRESSORA" at bounding box center [352, 336] width 86 height 19
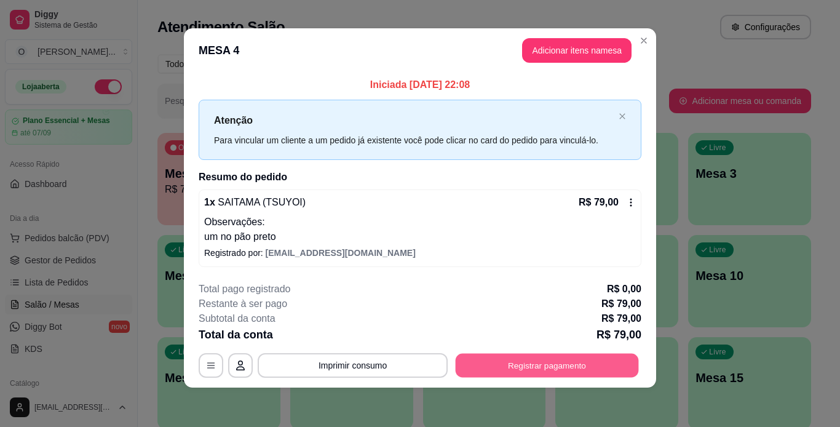
click at [600, 369] on button "Registrar pagamento" at bounding box center [547, 365] width 183 height 24
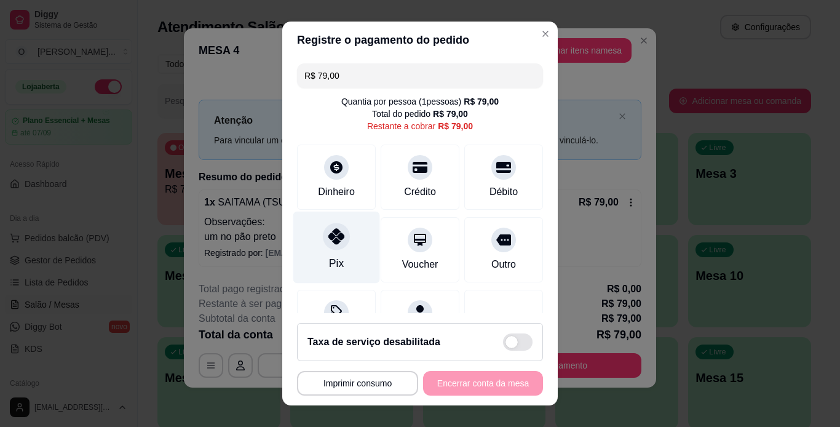
click at [336, 233] on icon at bounding box center [336, 236] width 16 height 16
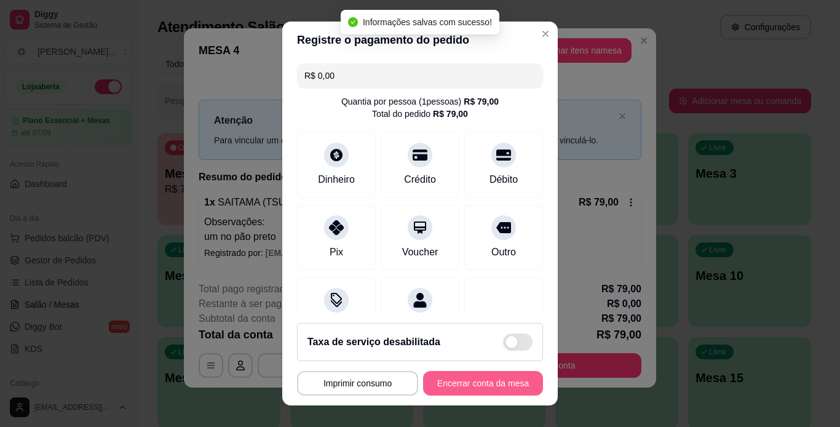
type input "R$ 0,00"
click at [448, 381] on button "Encerrar conta da mesa" at bounding box center [483, 383] width 116 height 24
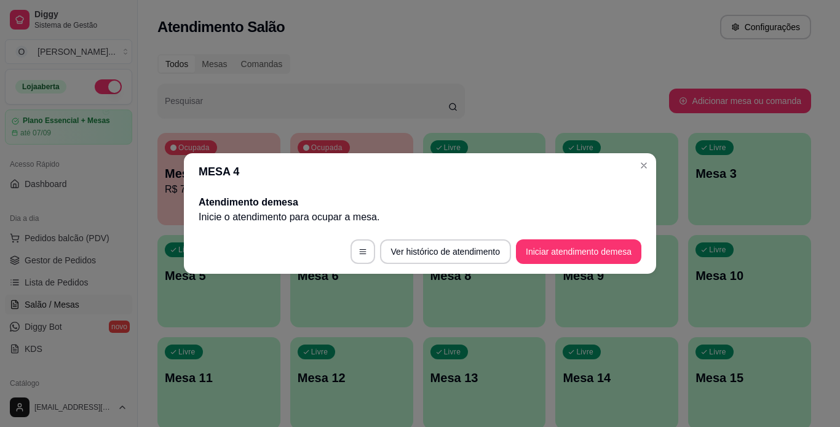
scroll to position [0, 0]
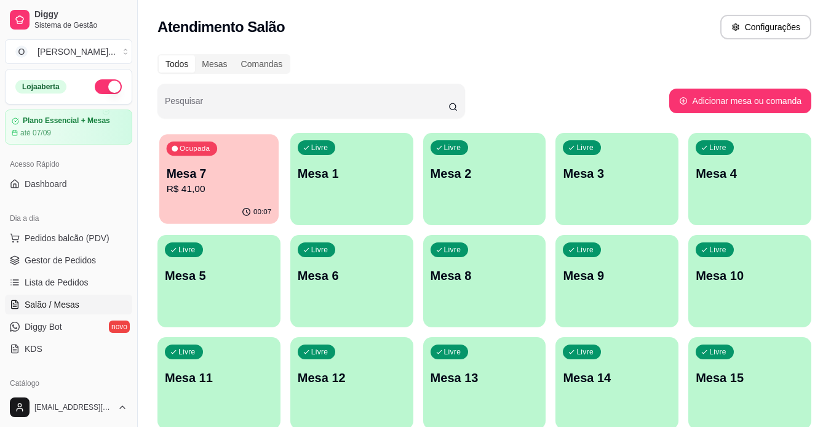
click at [178, 184] on p "R$ 41,00" at bounding box center [219, 189] width 105 height 14
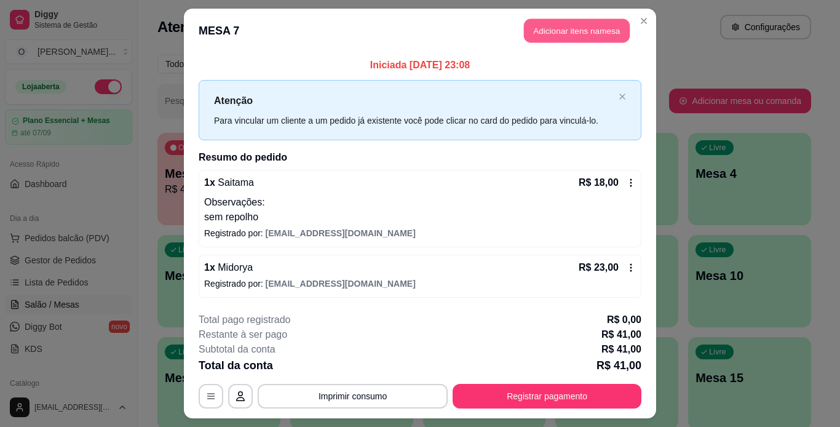
click at [601, 28] on button "Adicionar itens na mesa" at bounding box center [577, 31] width 106 height 24
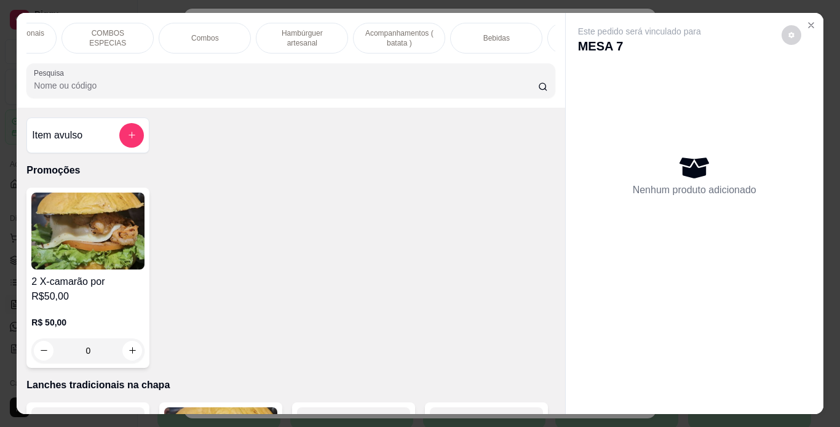
scroll to position [0, 161]
click at [461, 28] on div "Bebidas" at bounding box center [495, 38] width 92 height 31
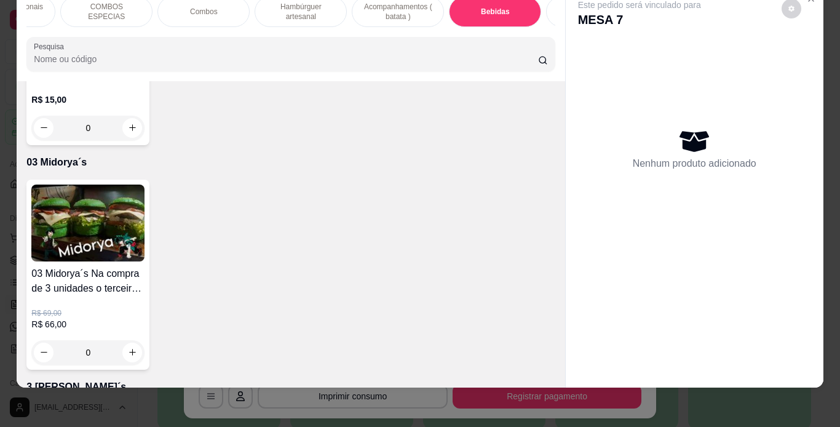
type input "1"
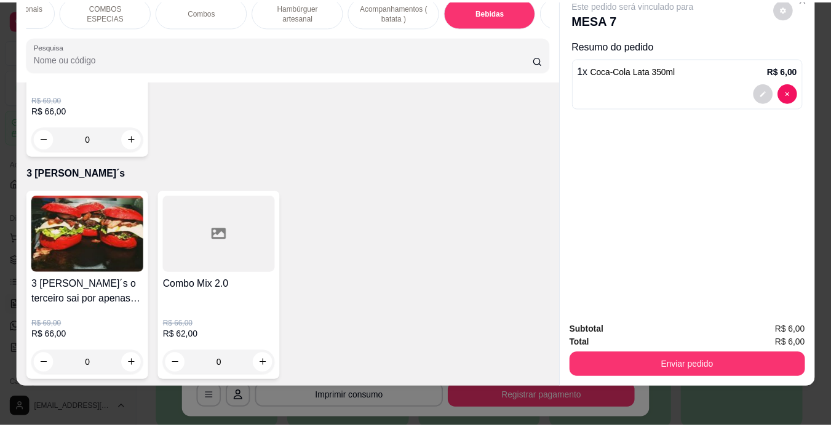
scroll to position [3977, 0]
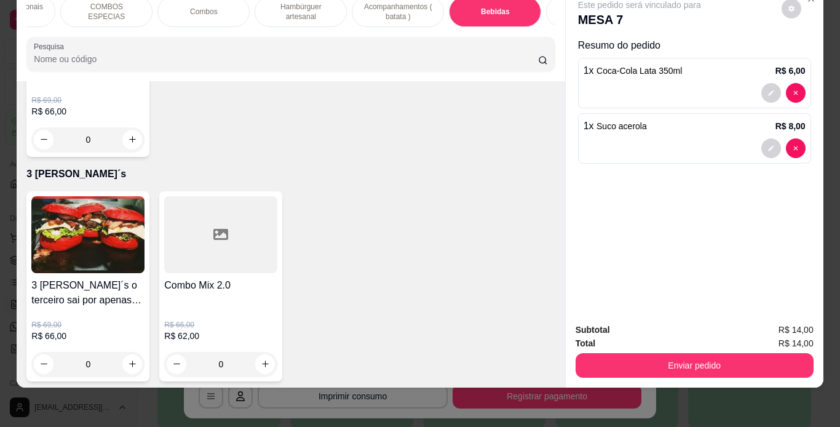
type input "1"
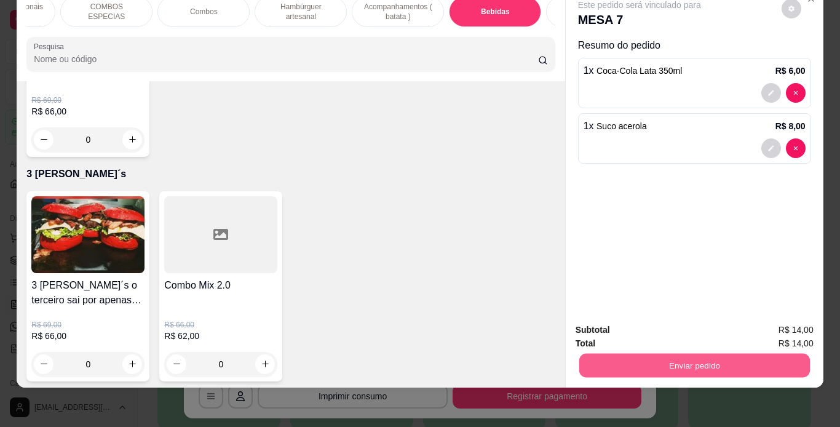
click at [581, 356] on button "Enviar pedido" at bounding box center [694, 366] width 231 height 24
click at [623, 322] on button "Não registrar e enviar pedido" at bounding box center [654, 325] width 124 height 23
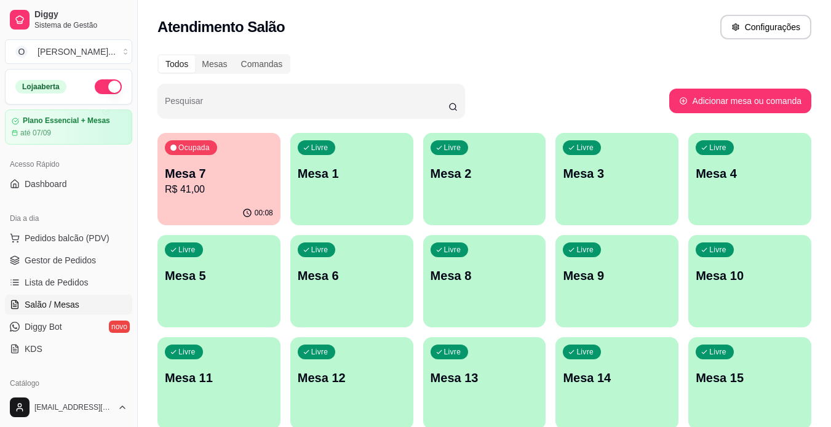
click at [74, 259] on span "Gestor de Pedidos" at bounding box center [60, 260] width 71 height 12
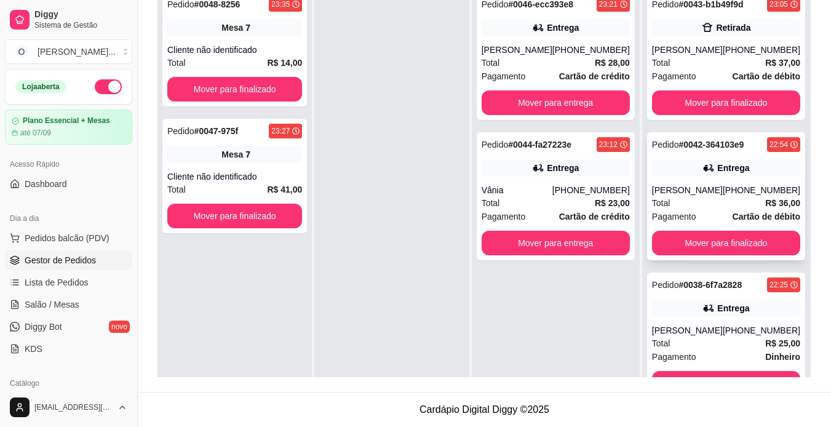
click at [681, 216] on span "Pagamento" at bounding box center [674, 217] width 44 height 14
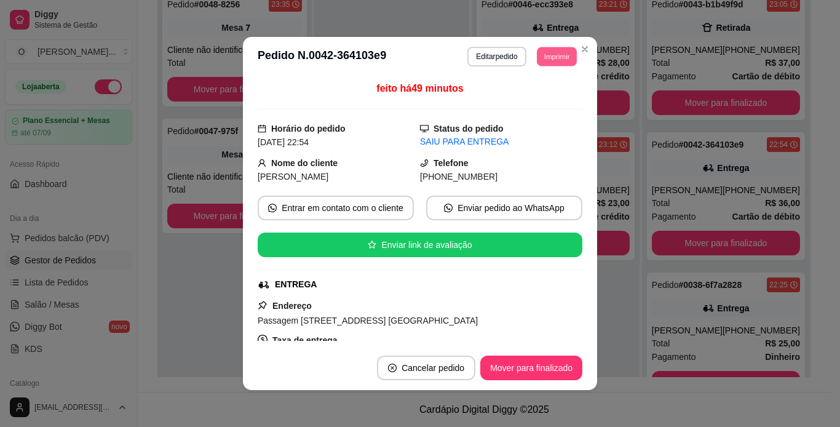
click at [554, 58] on button "Imprimir" at bounding box center [557, 56] width 40 height 19
click at [552, 101] on button "IMPRESSORA" at bounding box center [529, 99] width 86 height 19
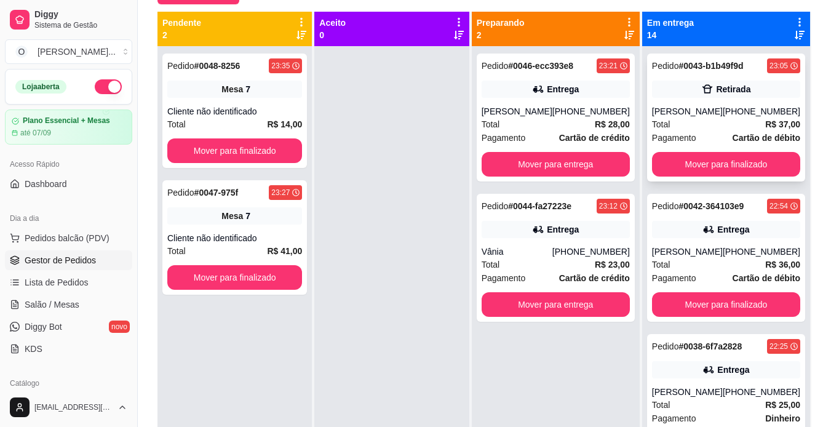
scroll to position [125, 0]
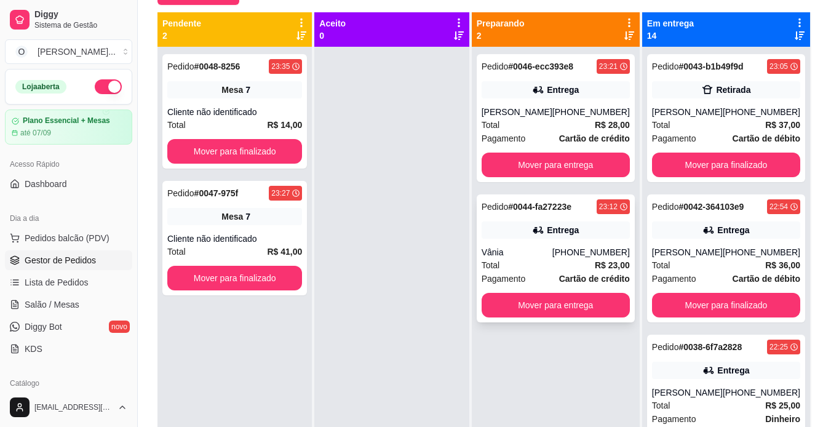
click at [607, 210] on div "23:12" at bounding box center [608, 207] width 18 height 10
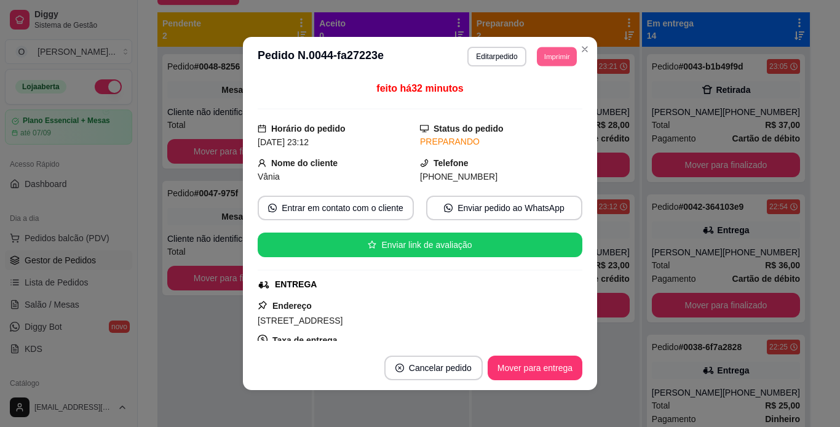
click at [557, 62] on button "Imprimir" at bounding box center [557, 56] width 40 height 19
click at [555, 94] on button "IMPRESSORA" at bounding box center [529, 99] width 86 height 19
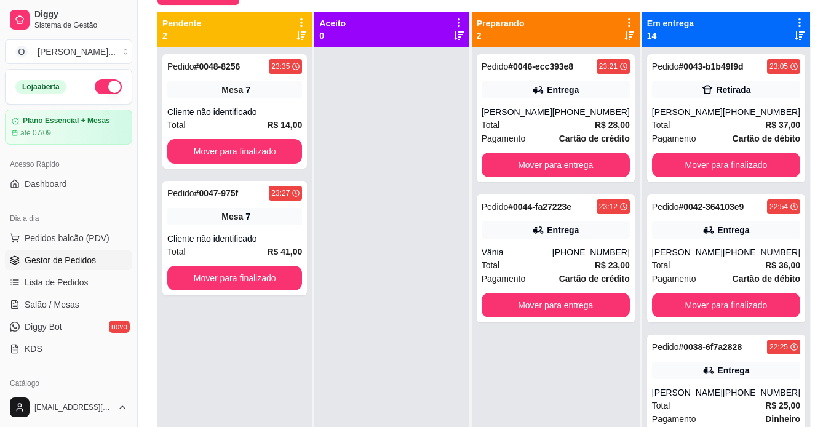
click at [37, 301] on span "Salão / Mesas" at bounding box center [52, 304] width 55 height 12
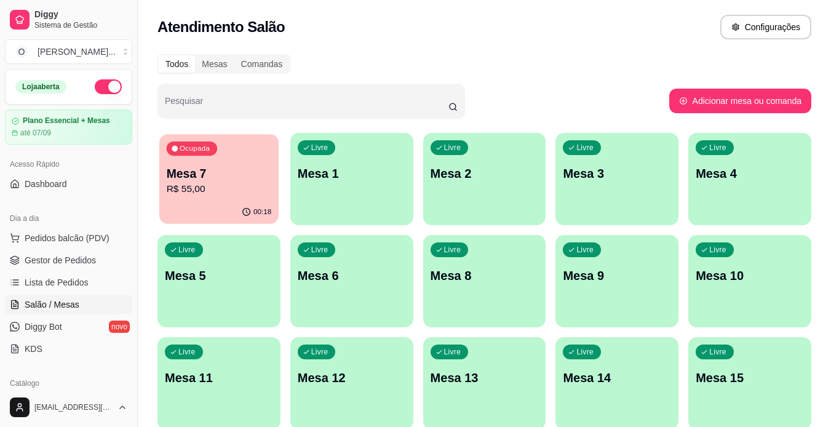
click at [191, 191] on p "R$ 55,00" at bounding box center [219, 189] width 105 height 14
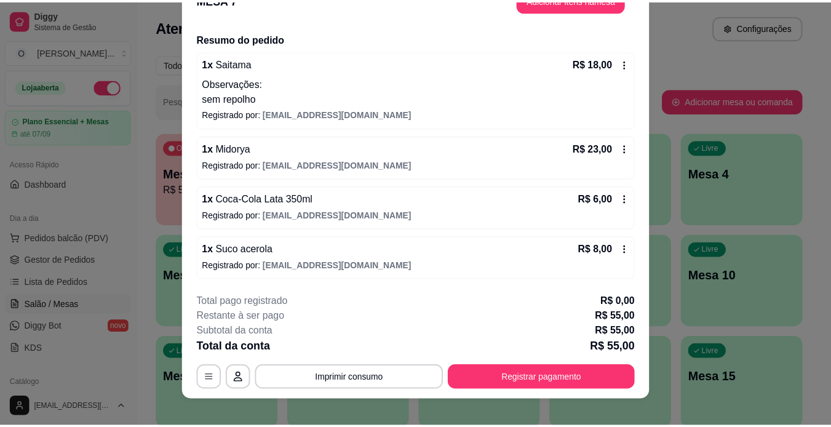
scroll to position [25, 0]
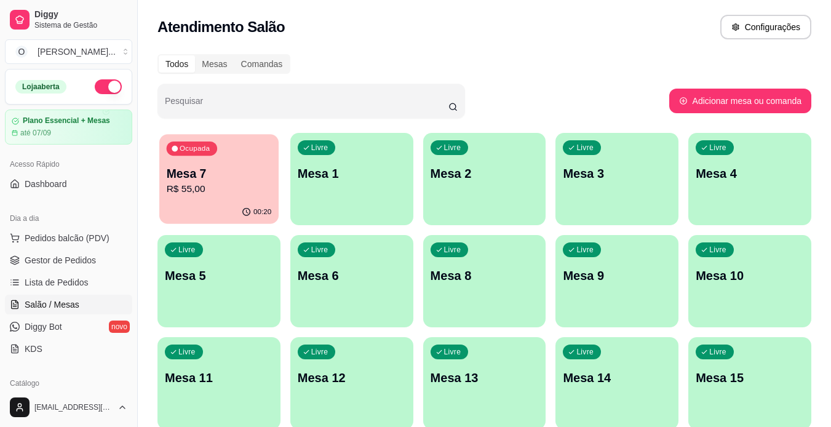
click at [264, 159] on div "Ocupada Mesa 7 R$ 55,00" at bounding box center [218, 167] width 119 height 66
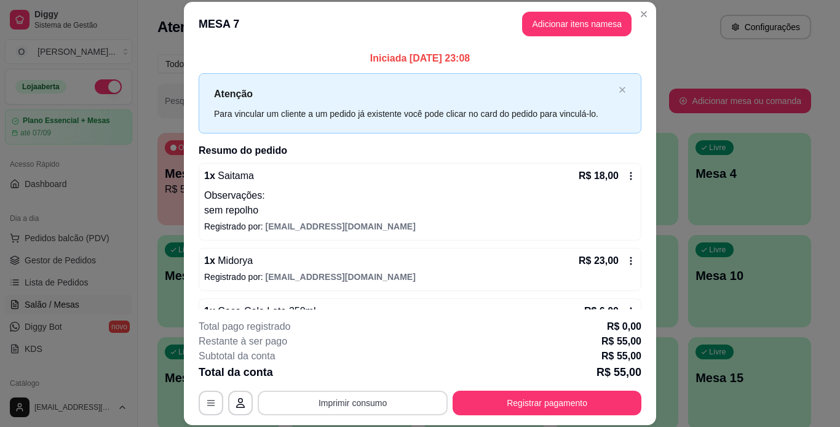
click at [344, 395] on button "Imprimir consumo" at bounding box center [353, 403] width 190 height 25
click at [350, 375] on button "IMPRESSORA" at bounding box center [352, 374] width 86 height 19
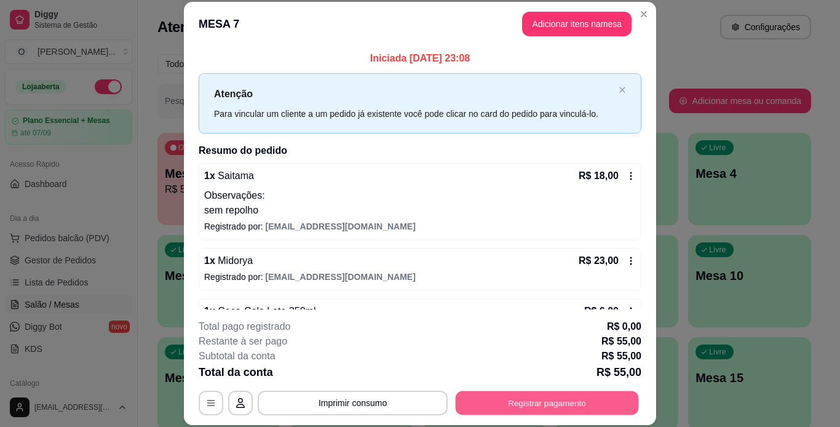
click at [518, 405] on button "Registrar pagamento" at bounding box center [547, 403] width 183 height 24
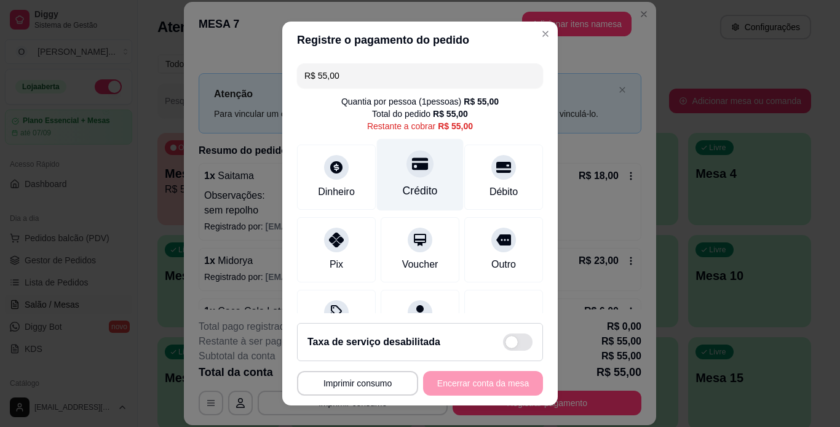
click at [416, 188] on div "Crédito" at bounding box center [420, 191] width 35 height 16
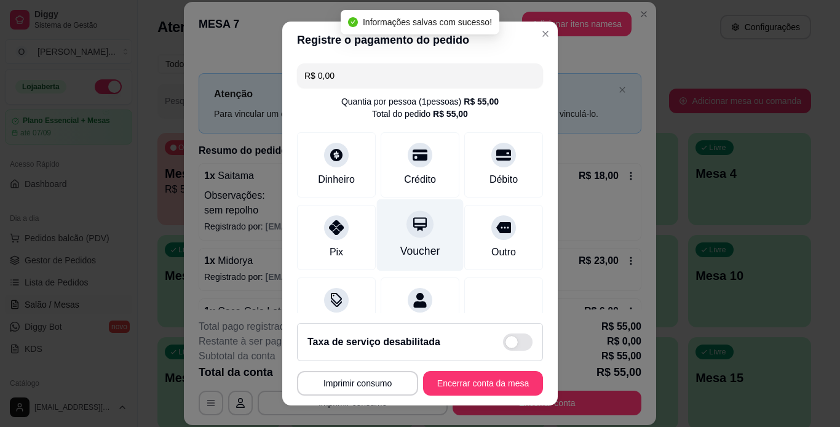
type input "R$ 0,00"
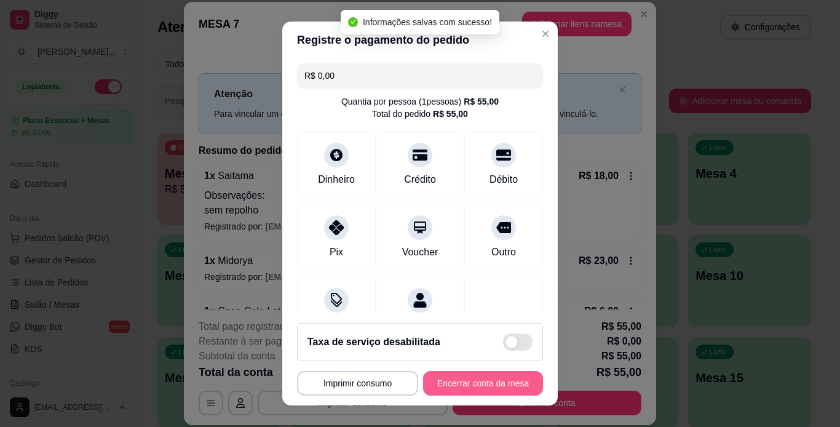
click at [490, 381] on button "Encerrar conta da mesa" at bounding box center [483, 383] width 120 height 25
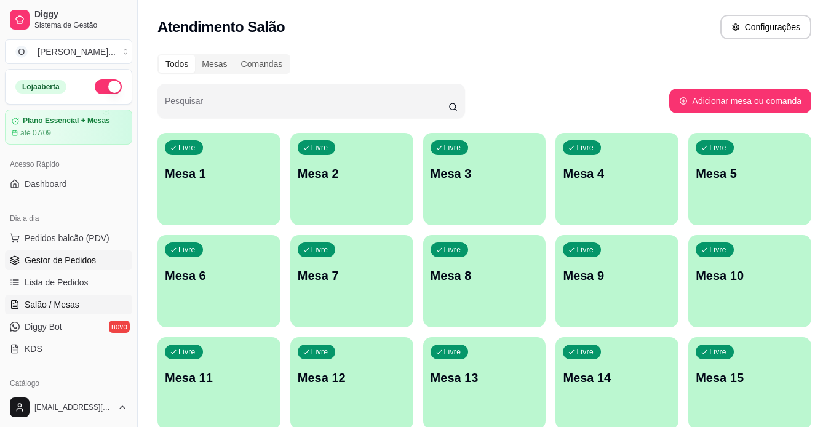
click at [89, 261] on span "Gestor de Pedidos" at bounding box center [60, 260] width 71 height 12
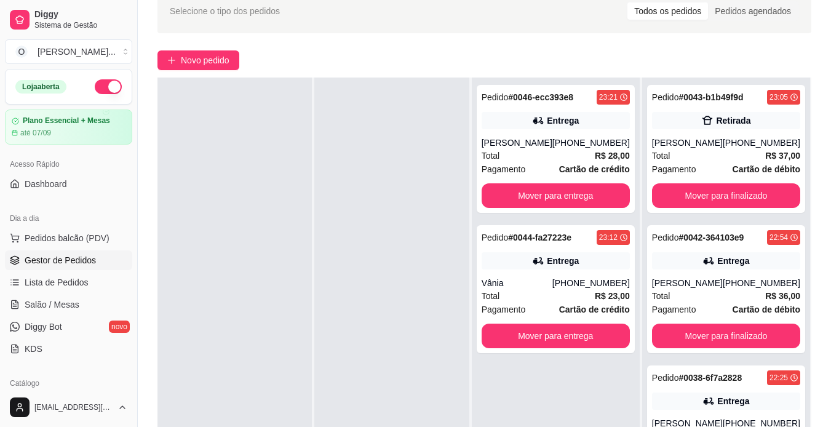
scroll to position [80, 0]
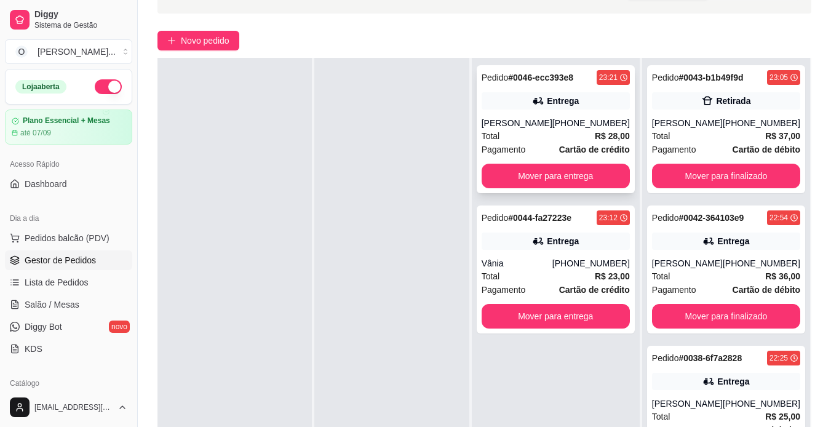
click at [555, 130] on div "Total R$ 28,00" at bounding box center [556, 136] width 148 height 14
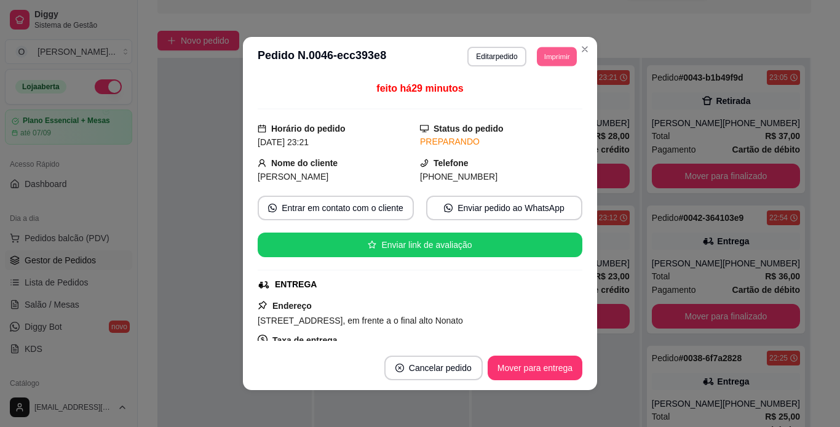
click at [564, 51] on button "Imprimir" at bounding box center [557, 56] width 40 height 19
click at [544, 97] on button "IMPRESSORA" at bounding box center [529, 99] width 86 height 19
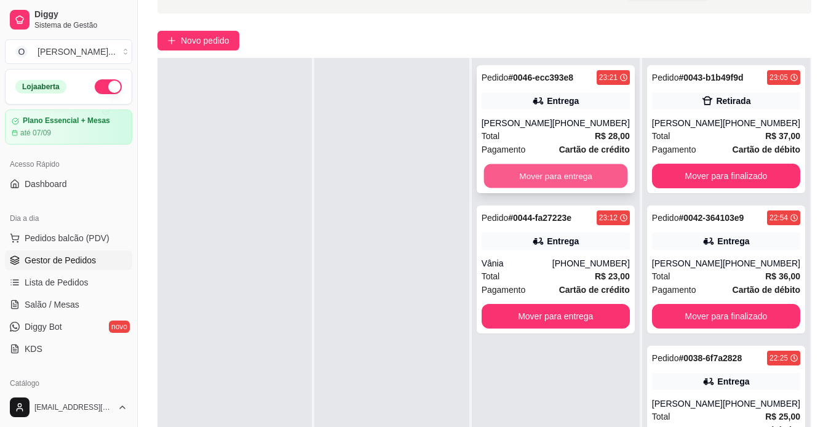
click at [557, 177] on button "Mover para entrega" at bounding box center [555, 176] width 144 height 24
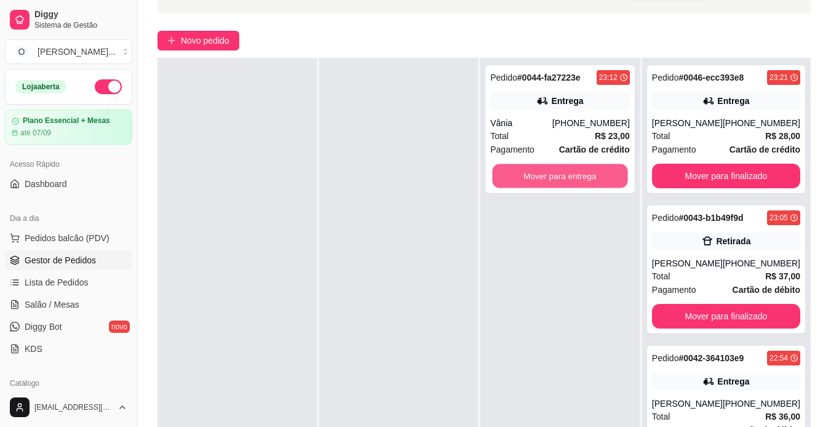
click at [557, 177] on button "Mover para entrega" at bounding box center [560, 176] width 135 height 24
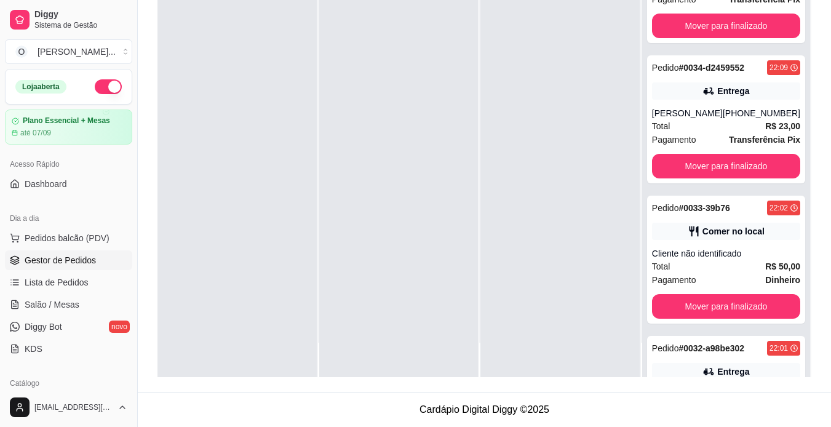
scroll to position [883, 0]
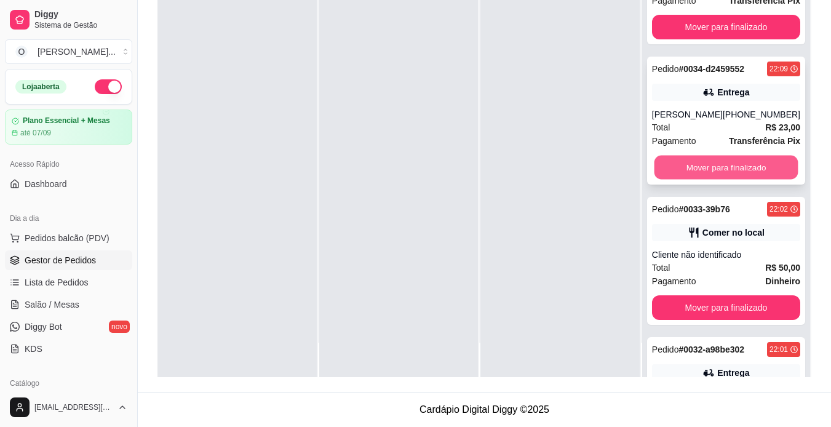
click at [710, 156] on button "Mover para finalizado" at bounding box center [726, 168] width 144 height 24
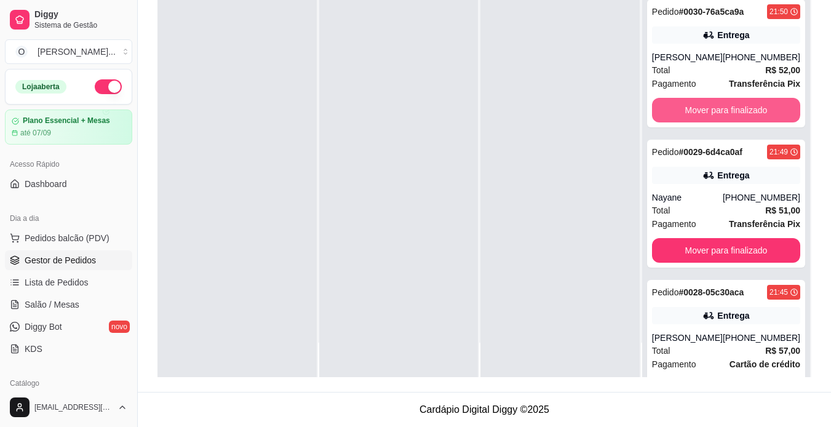
scroll to position [1362, 0]
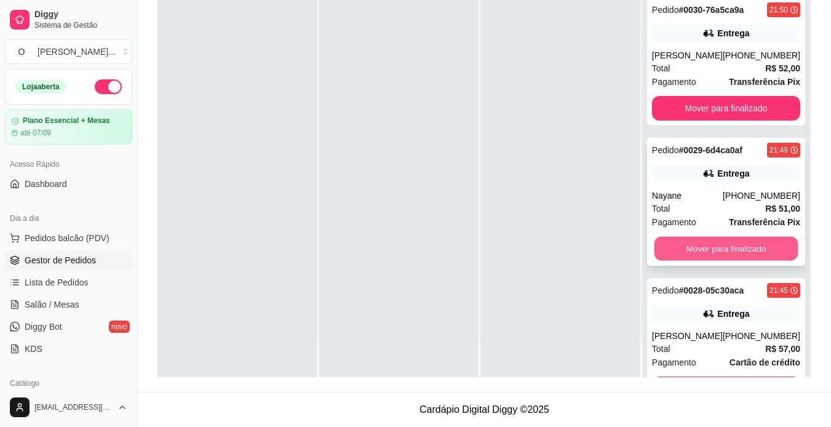
click at [736, 250] on button "Mover para finalizado" at bounding box center [726, 249] width 144 height 24
click at [736, 261] on button "Mover para finalizado" at bounding box center [726, 249] width 144 height 24
click at [734, 244] on button "Mover para finalizado" at bounding box center [726, 249] width 144 height 24
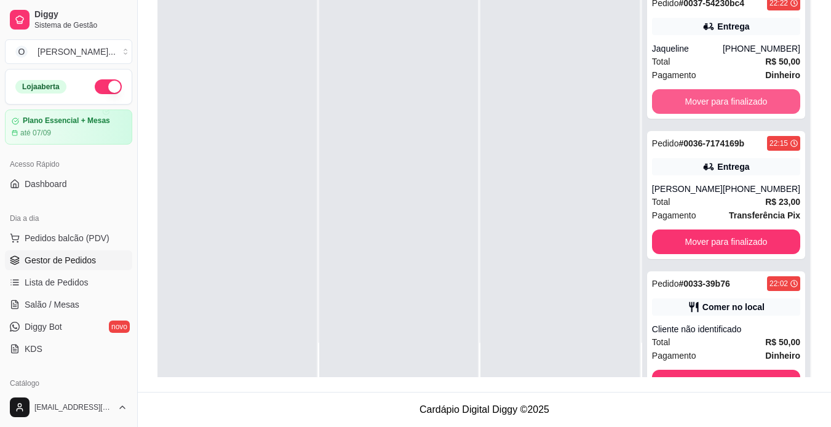
scroll to position [667, 0]
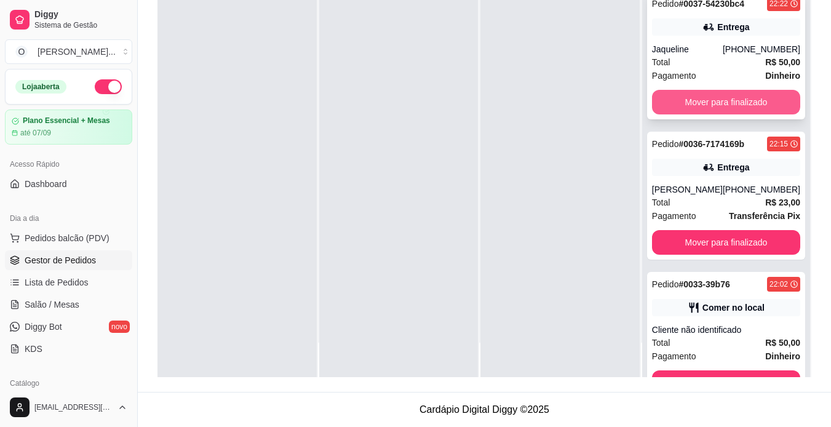
click at [698, 100] on button "Mover para finalizado" at bounding box center [726, 102] width 148 height 25
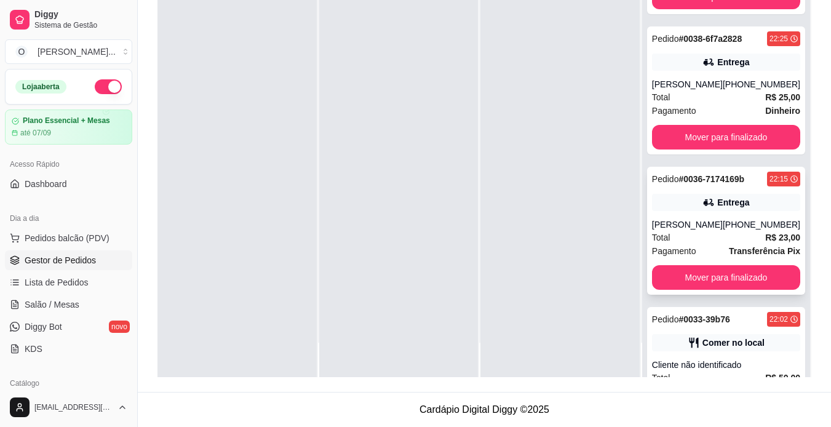
scroll to position [486, 0]
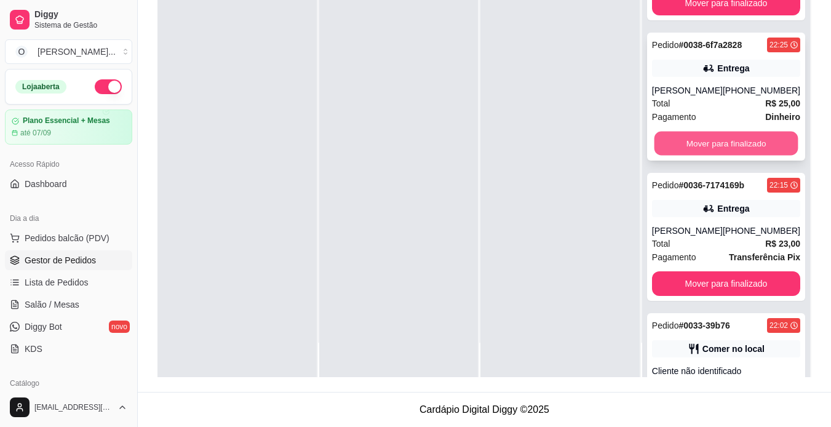
click at [703, 140] on button "Mover para finalizado" at bounding box center [726, 144] width 144 height 24
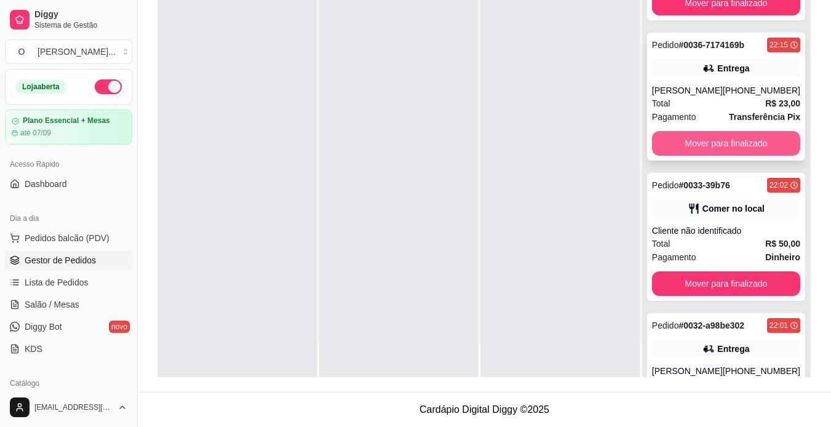
click at [691, 141] on button "Mover para finalizado" at bounding box center [726, 143] width 148 height 25
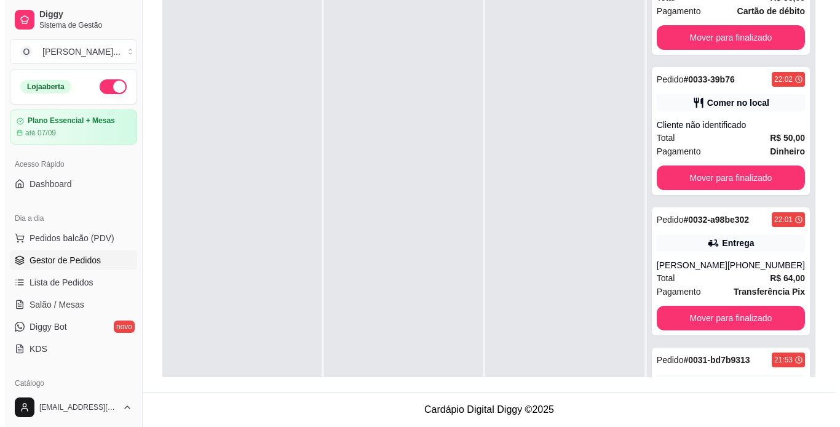
scroll to position [0, 0]
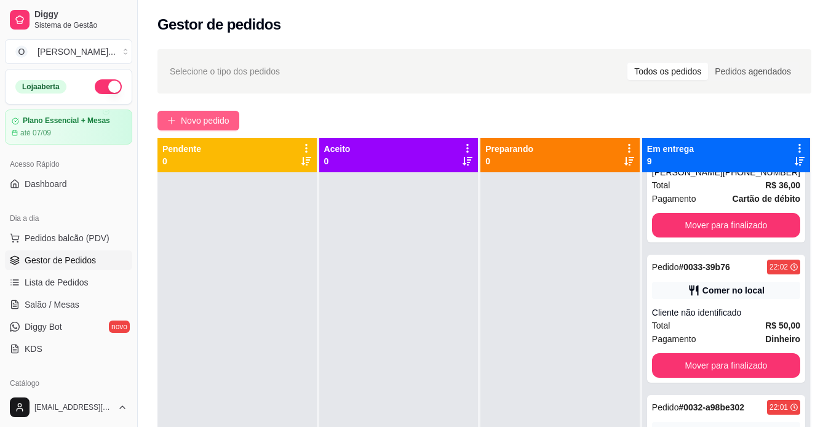
click at [205, 117] on span "Novo pedido" at bounding box center [205, 121] width 49 height 14
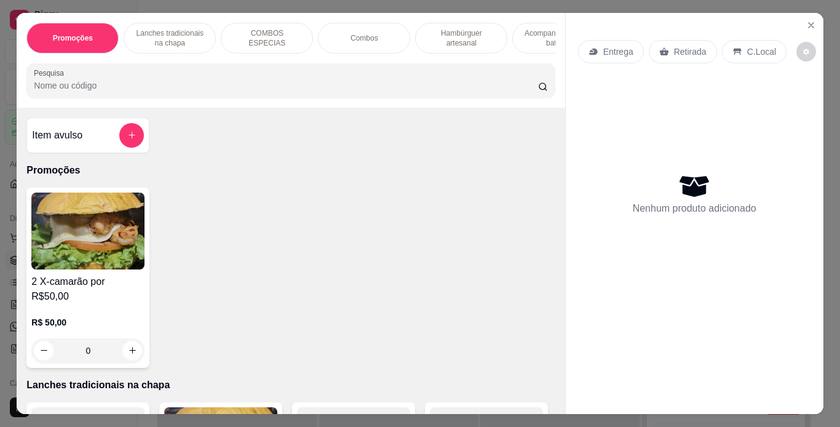
click at [480, 33] on p "Hambúrguer artesanal" at bounding box center [461, 38] width 71 height 20
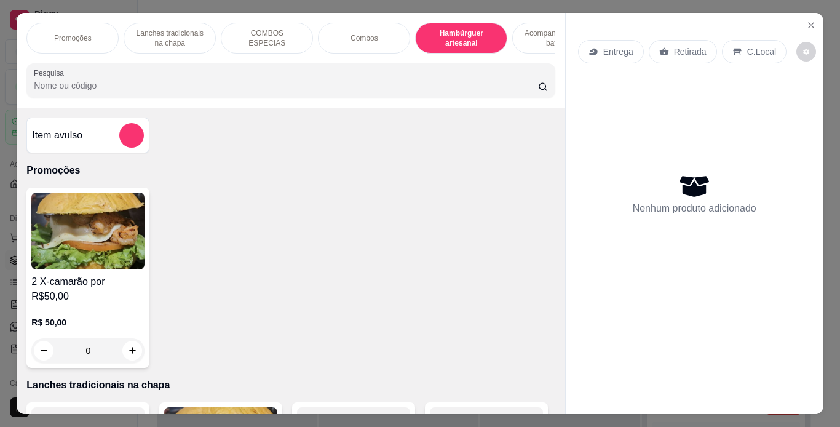
scroll to position [31, 0]
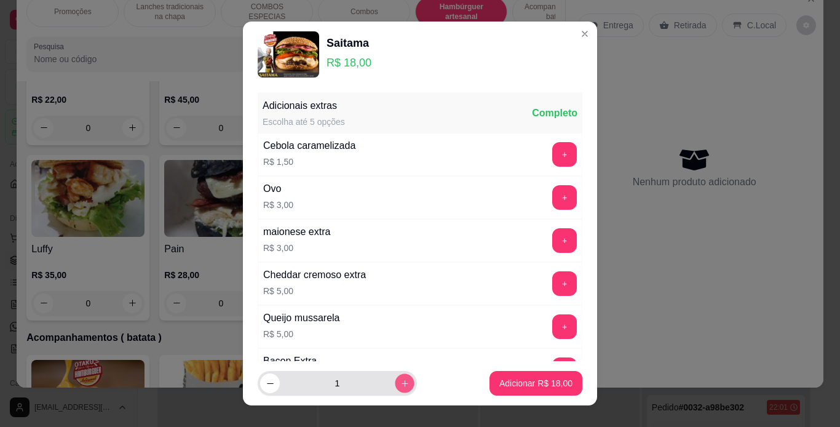
click at [400, 379] on icon "increase-product-quantity" at bounding box center [404, 383] width 9 height 9
type input "2"
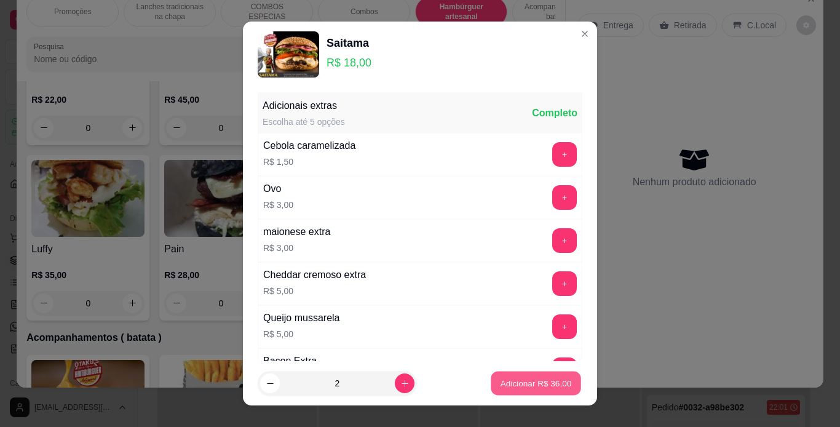
click at [501, 381] on p "Adicionar R$ 36,00" at bounding box center [536, 384] width 71 height 12
type input "2"
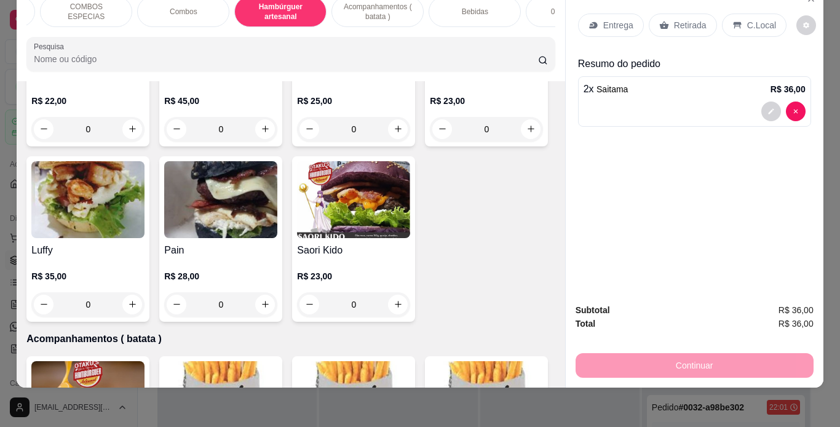
scroll to position [0, 178]
click at [499, 10] on div "Bebidas" at bounding box center [477, 11] width 92 height 31
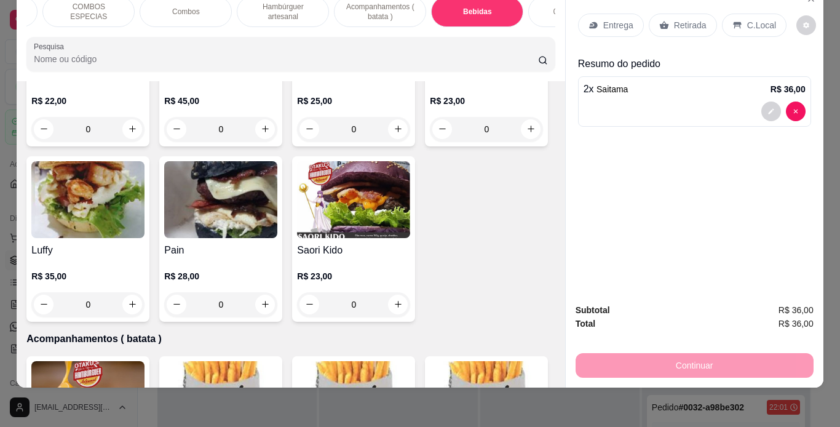
scroll to position [3764, 0]
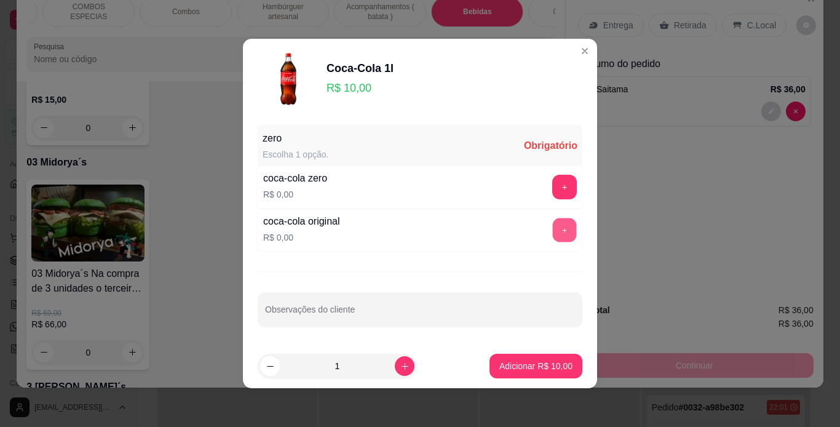
click at [553, 229] on button "+" at bounding box center [565, 230] width 24 height 24
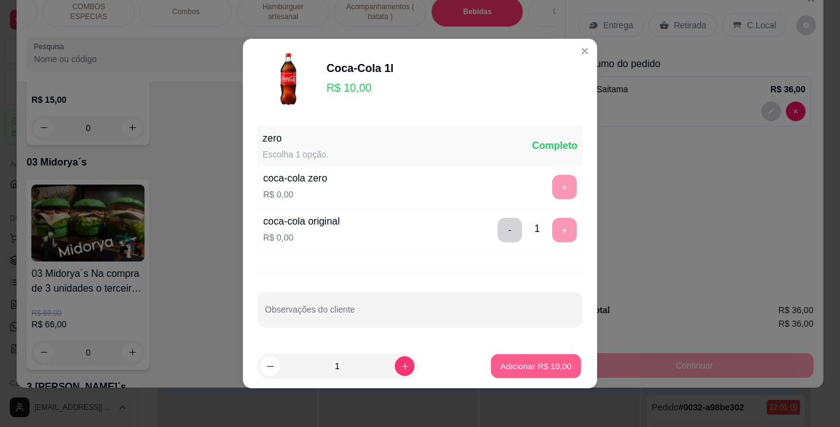
click at [526, 363] on p "Adicionar R$ 10,00" at bounding box center [536, 366] width 71 height 12
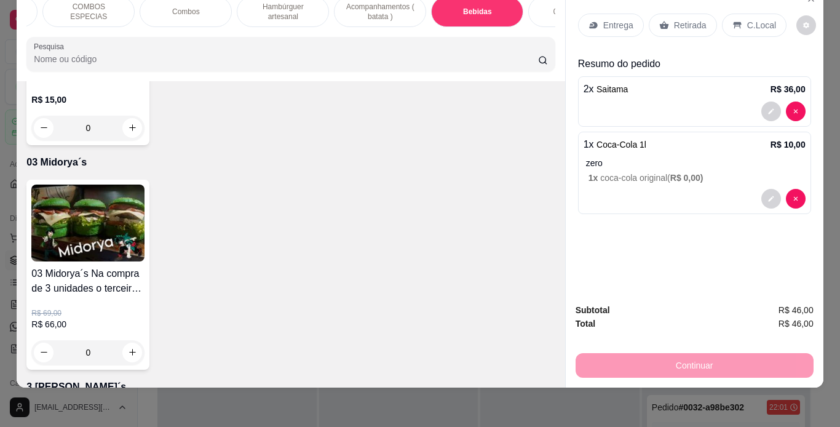
click at [675, 22] on p "Retirada" at bounding box center [690, 25] width 33 height 12
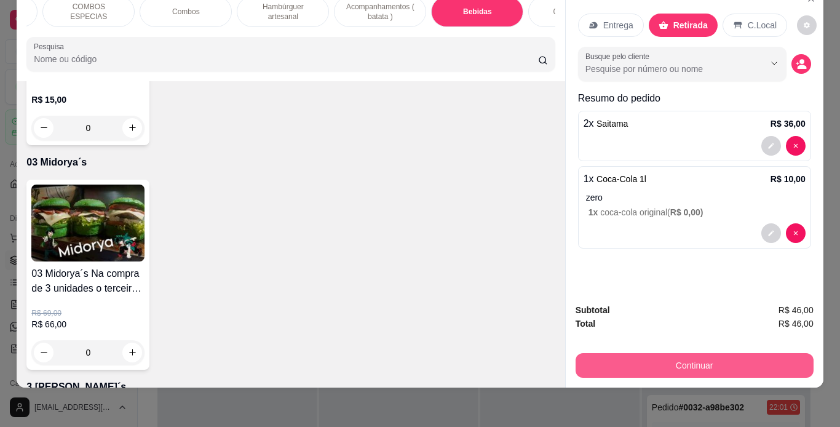
click at [625, 353] on button "Continuar" at bounding box center [695, 365] width 238 height 25
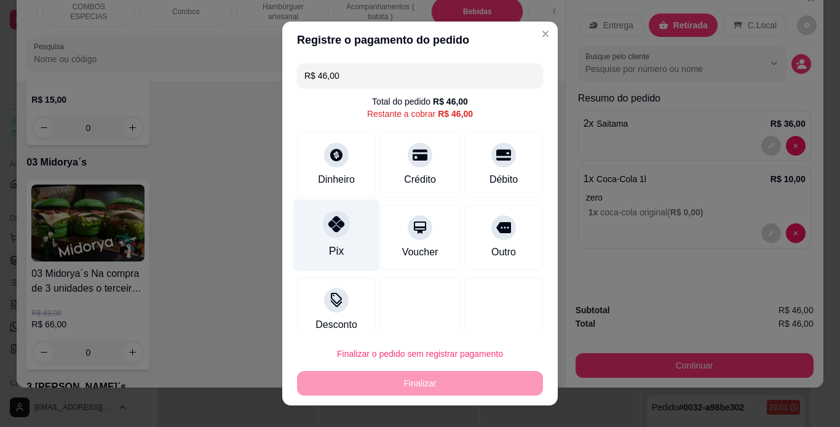
click at [338, 229] on div at bounding box center [336, 223] width 27 height 27
type input "R$ 0,00"
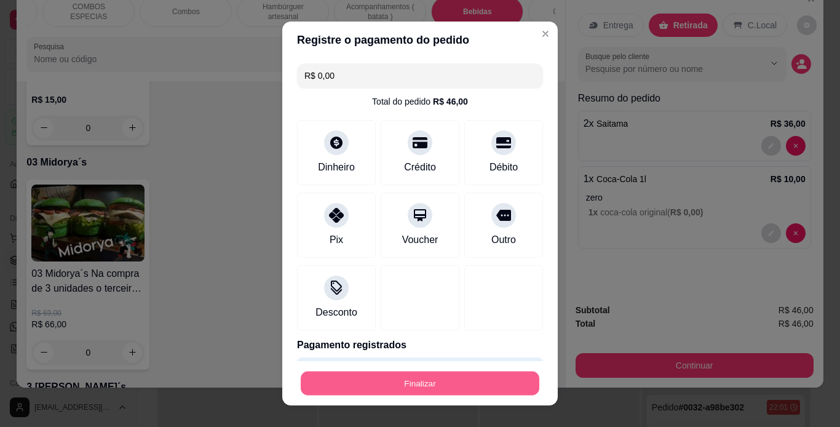
click at [416, 375] on button "Finalizar" at bounding box center [420, 383] width 239 height 24
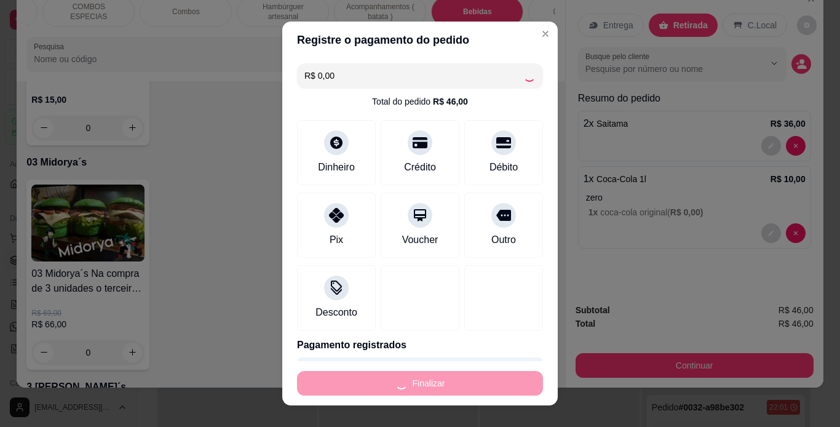
type input "0"
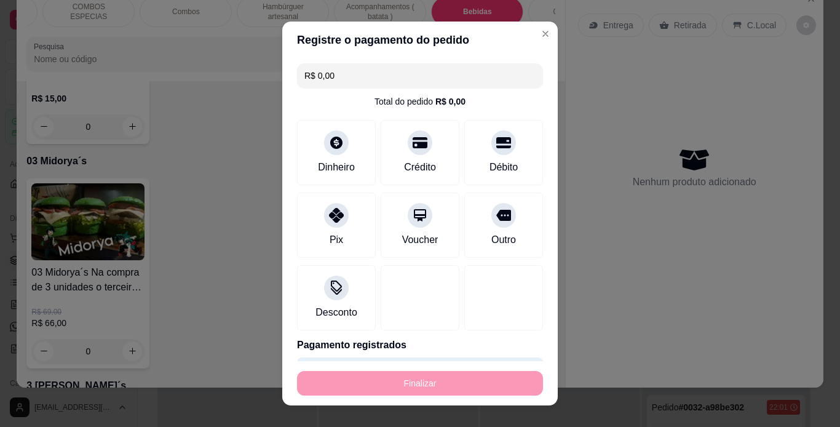
type input "-R$ 46,00"
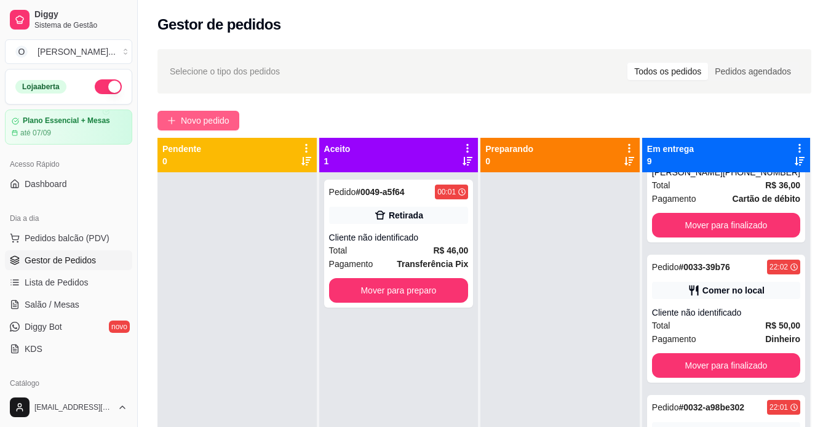
click at [196, 114] on span "Novo pedido" at bounding box center [205, 121] width 49 height 14
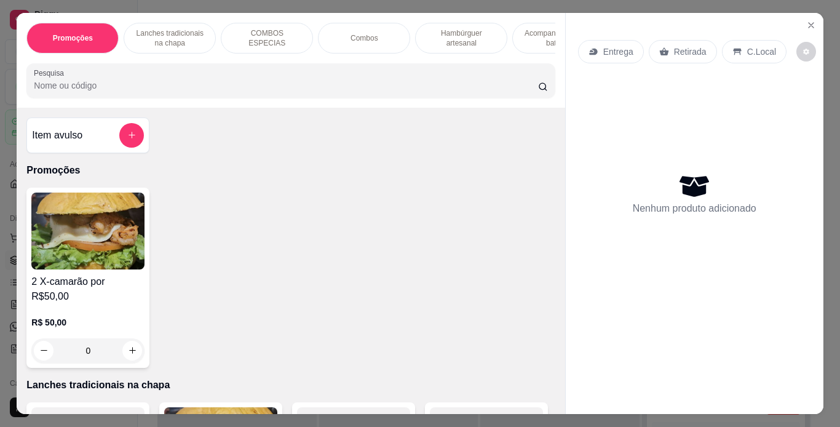
click at [624, 46] on p "Entrega" at bounding box center [618, 52] width 30 height 12
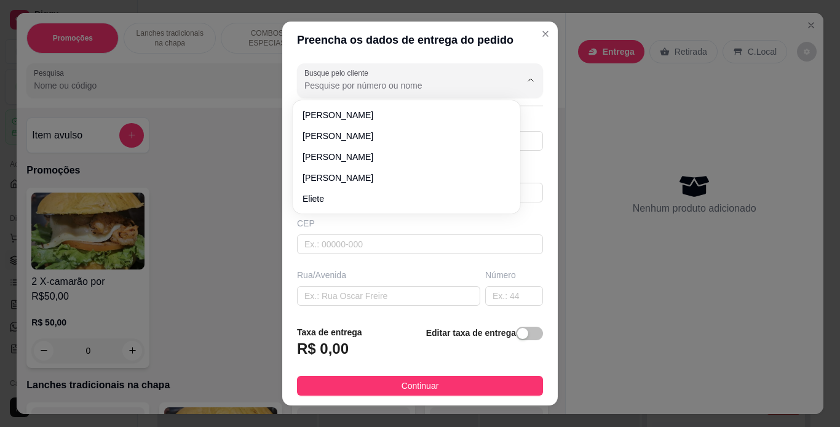
click at [409, 81] on input "Busque pelo cliente" at bounding box center [402, 85] width 197 height 12
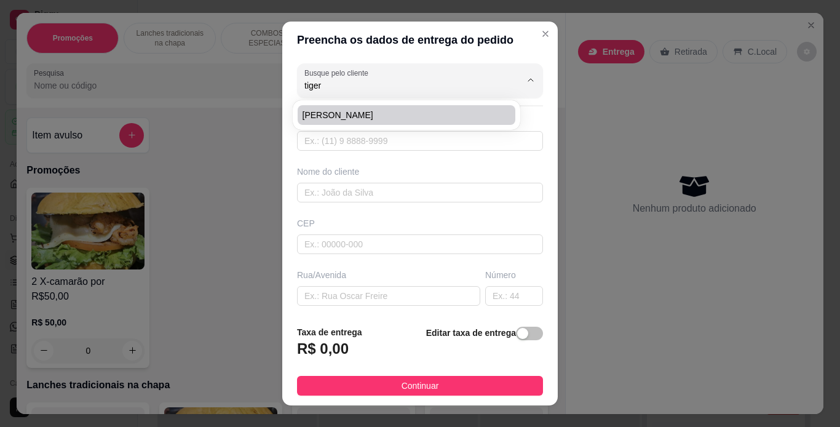
click at [375, 117] on span "[PERSON_NAME]" at bounding box center [401, 115] width 196 height 12
type input "[PERSON_NAME]"
type input "91981237807"
type input "[PERSON_NAME]"
type input "66110006"
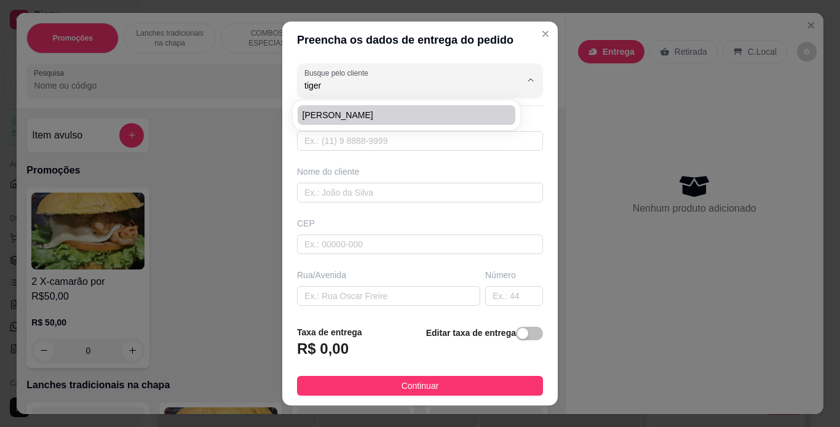
type input "Rua picanço"
type input "12"
type input "[GEOGRAPHIC_DATA]"
type input "Pracinha do cdp"
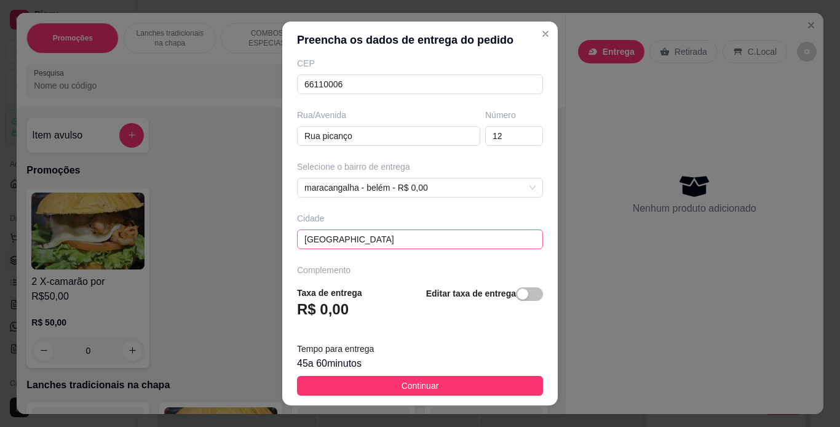
scroll to position [159, 0]
type input "[PERSON_NAME]"
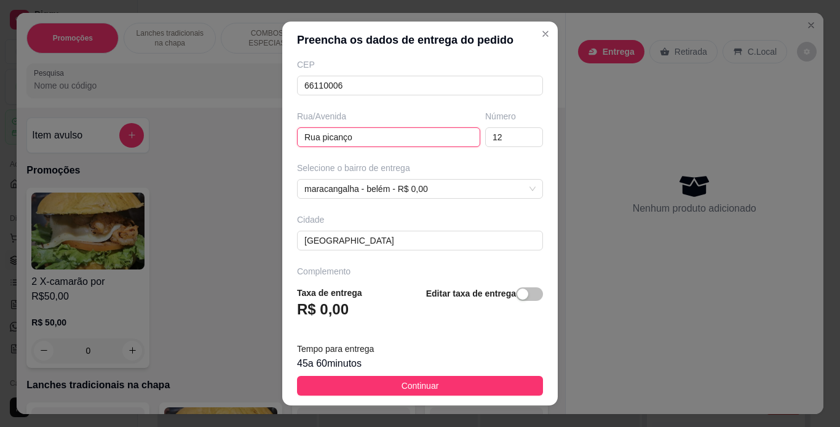
click at [377, 132] on input "Rua picanço" at bounding box center [388, 137] width 183 height 20
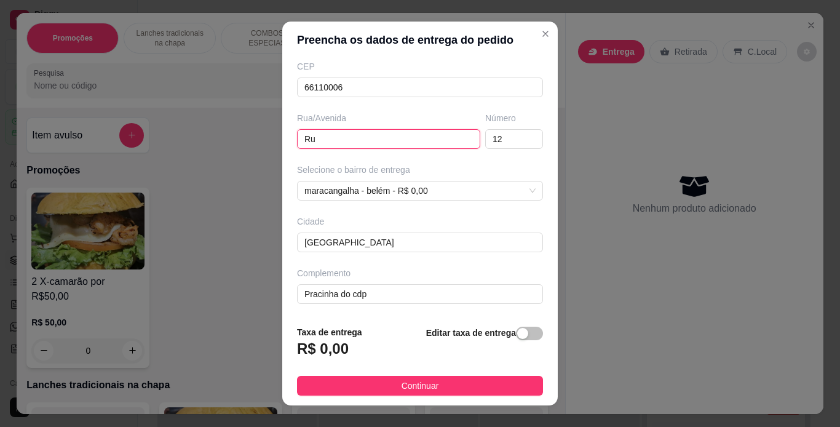
type input "R"
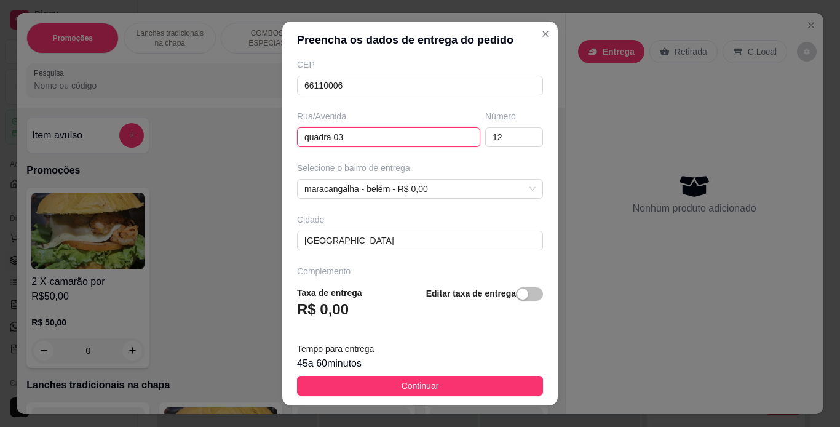
scroll to position [196, 0]
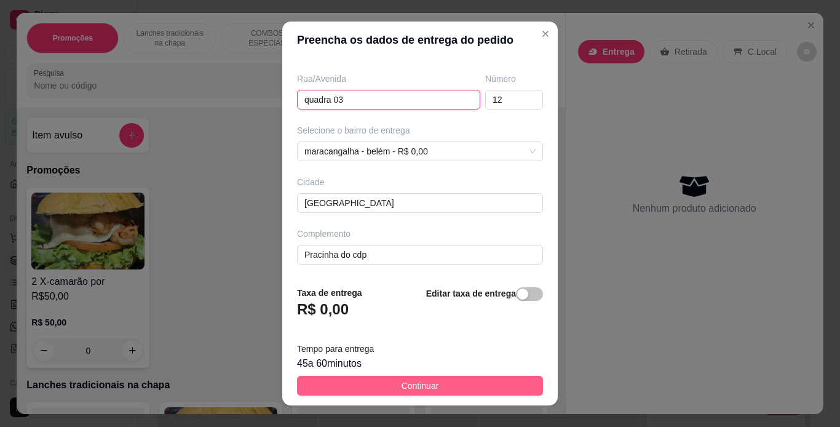
type input "quadra 03"
drag, startPoint x: 434, startPoint y: 389, endPoint x: 378, endPoint y: 384, distance: 56.2
click at [378, 384] on button "Continuar" at bounding box center [420, 386] width 246 height 20
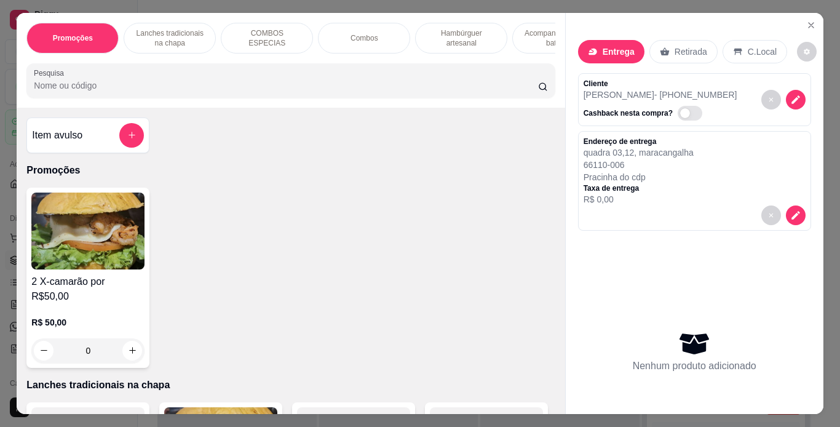
click at [456, 28] on p "Hambúrguer artesanal" at bounding box center [461, 38] width 71 height 20
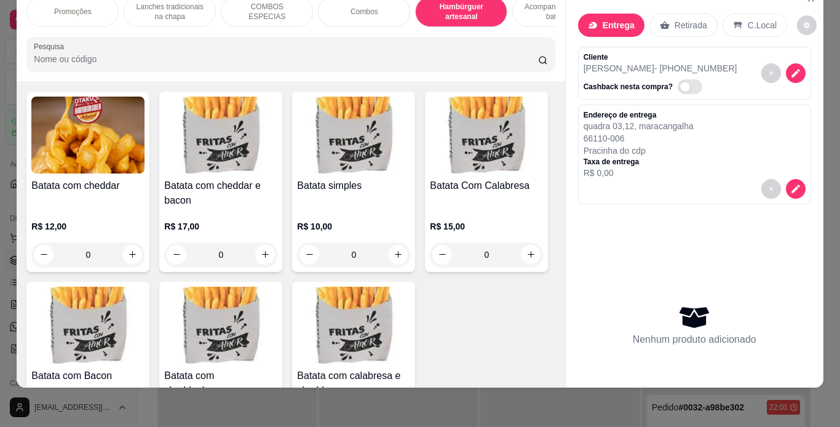
scroll to position [2740, 0]
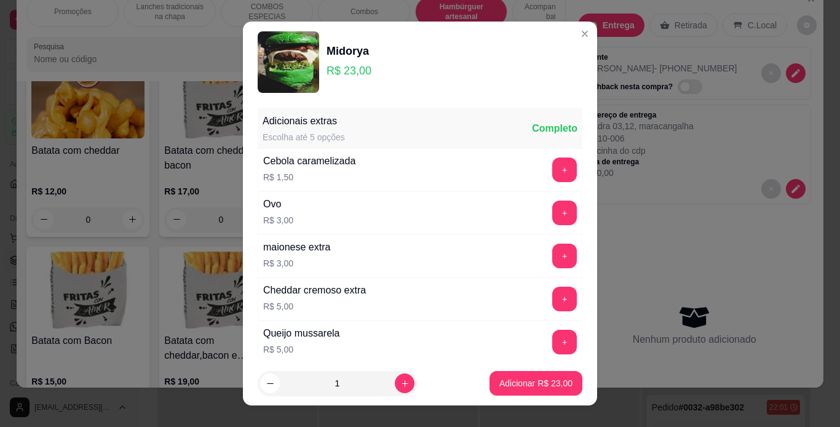
scroll to position [266, 0]
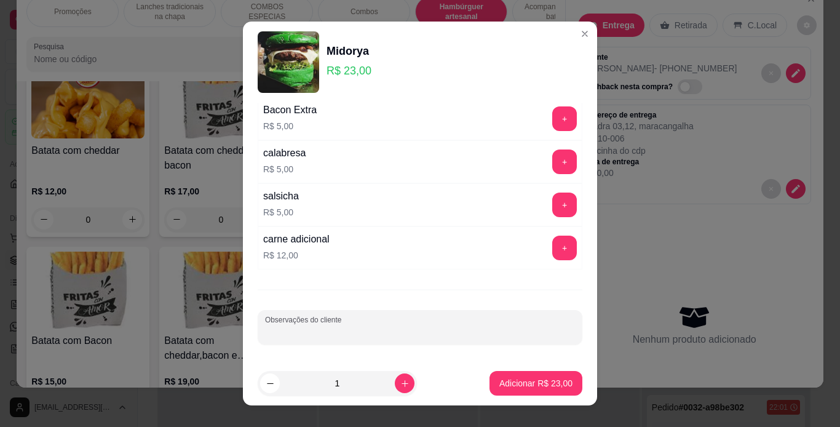
click at [432, 336] on input "Observações do cliente" at bounding box center [420, 332] width 310 height 12
type input "mal passada"
click at [517, 386] on p "Adicionar R$ 23,00" at bounding box center [536, 384] width 71 height 12
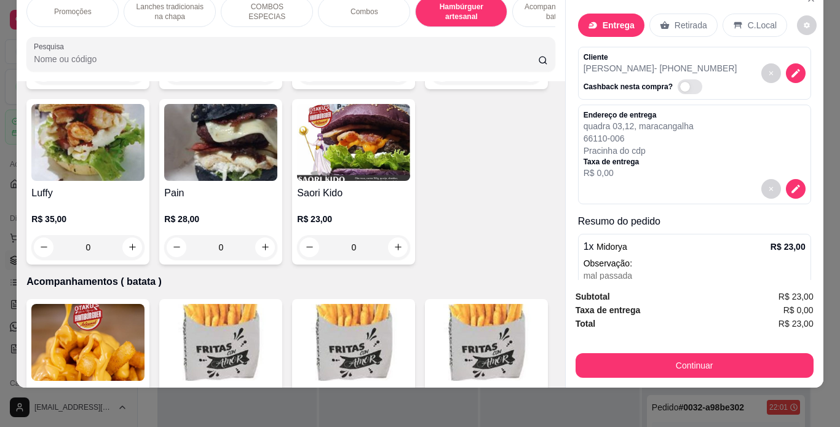
scroll to position [2402, 0]
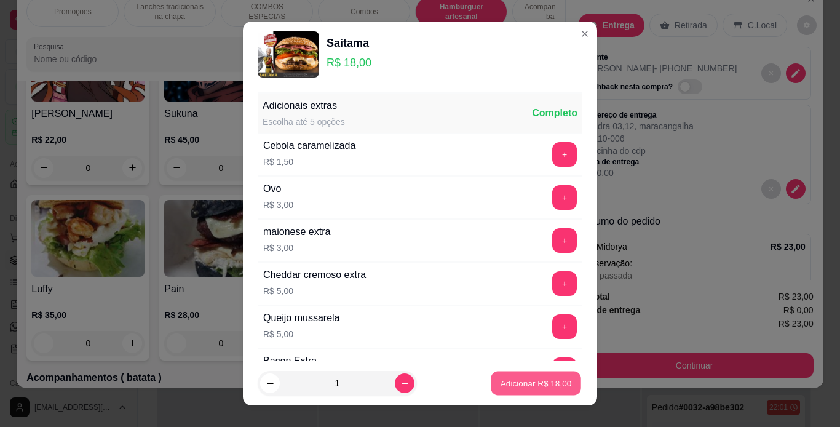
click at [512, 382] on p "Adicionar R$ 18,00" at bounding box center [536, 384] width 71 height 12
type input "1"
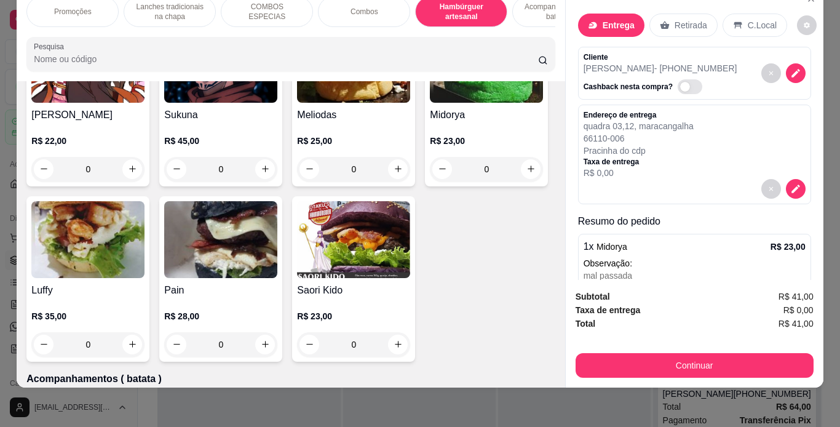
scroll to position [104, 0]
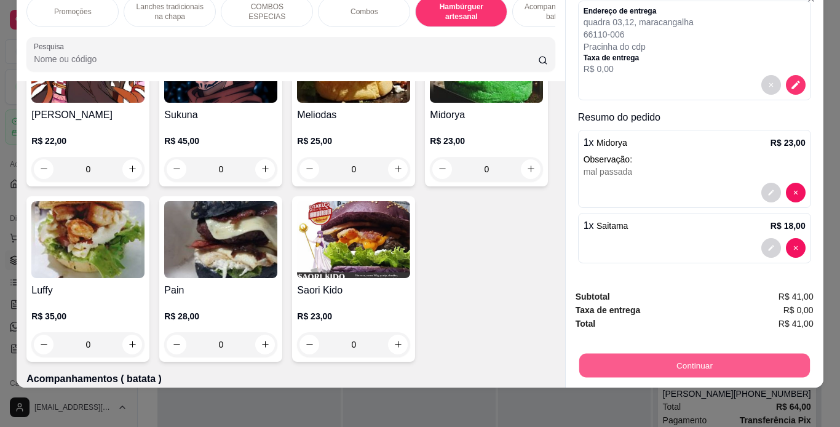
click at [697, 354] on button "Continuar" at bounding box center [694, 366] width 231 height 24
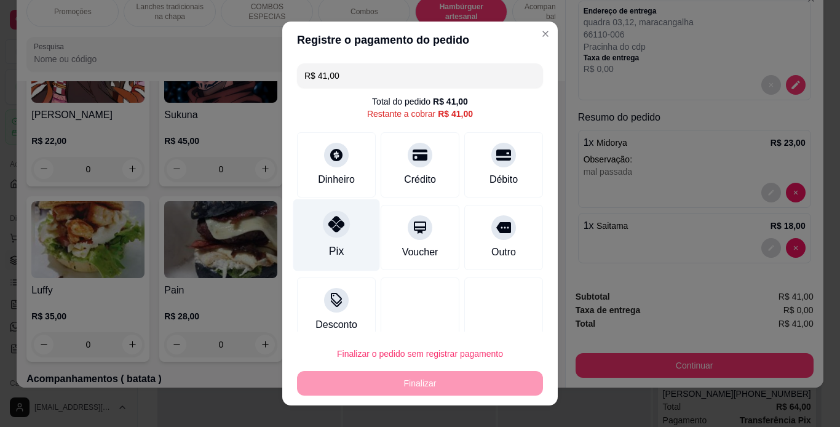
click at [344, 232] on div "Pix" at bounding box center [336, 235] width 87 height 72
type input "R$ 0,00"
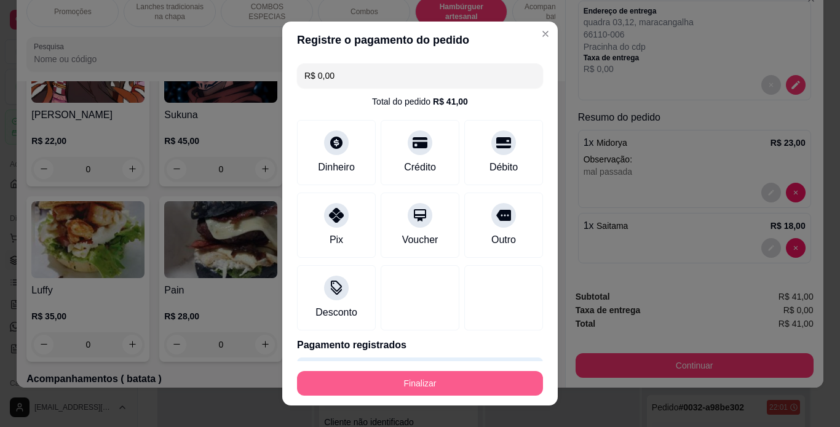
click at [432, 382] on button "Finalizar" at bounding box center [420, 383] width 246 height 25
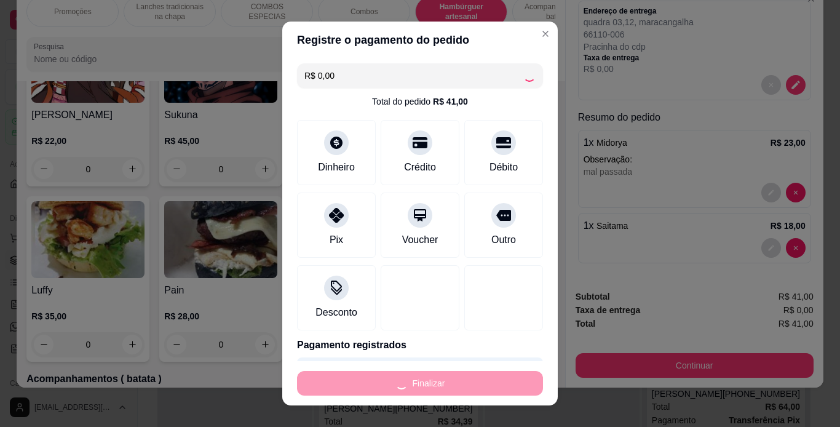
scroll to position [486, 0]
type input "0"
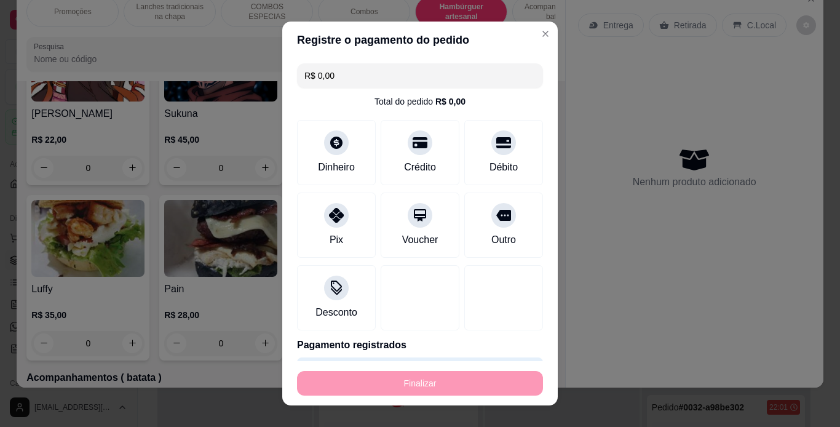
type input "-R$ 41,00"
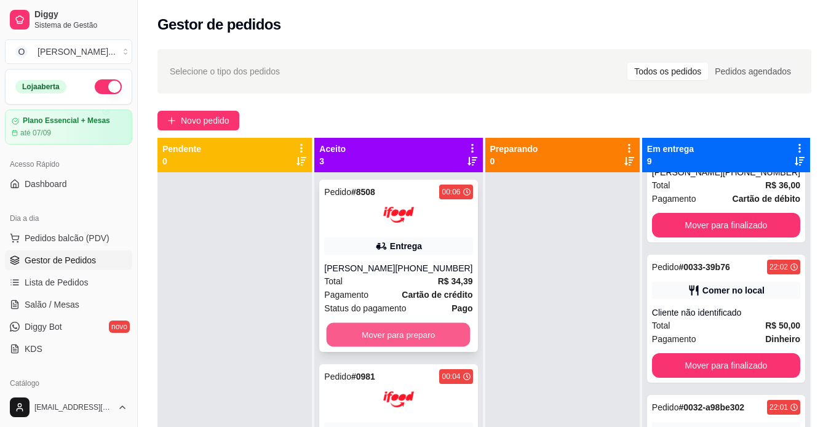
click at [398, 338] on button "Mover para preparo" at bounding box center [399, 335] width 144 height 24
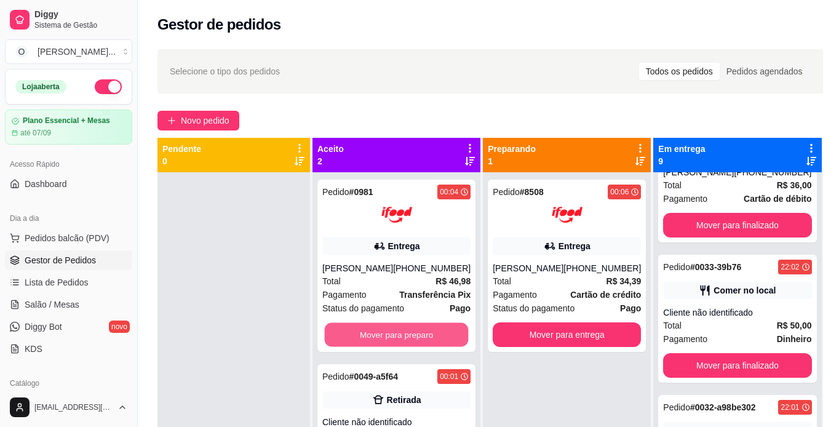
click at [398, 338] on button "Mover para preparo" at bounding box center [397, 335] width 144 height 24
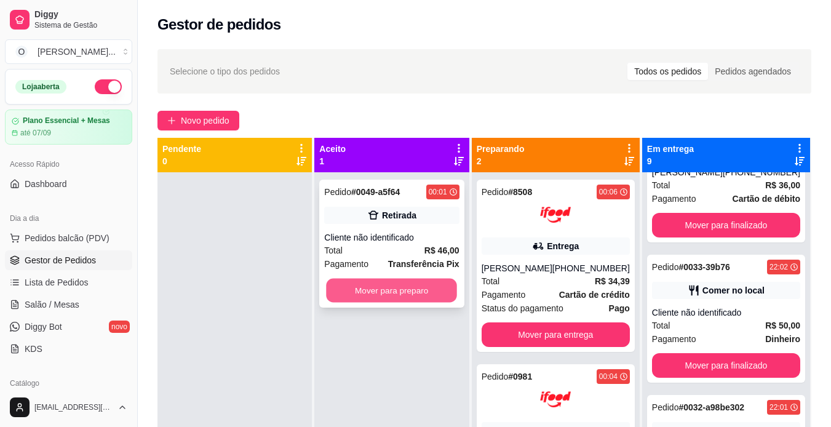
click at [409, 288] on button "Mover para preparo" at bounding box center [392, 291] width 131 height 24
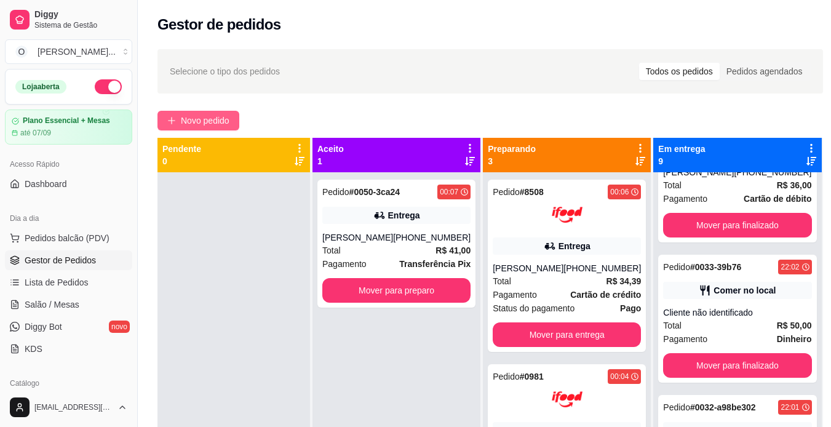
click at [208, 125] on span "Novo pedido" at bounding box center [205, 121] width 49 height 14
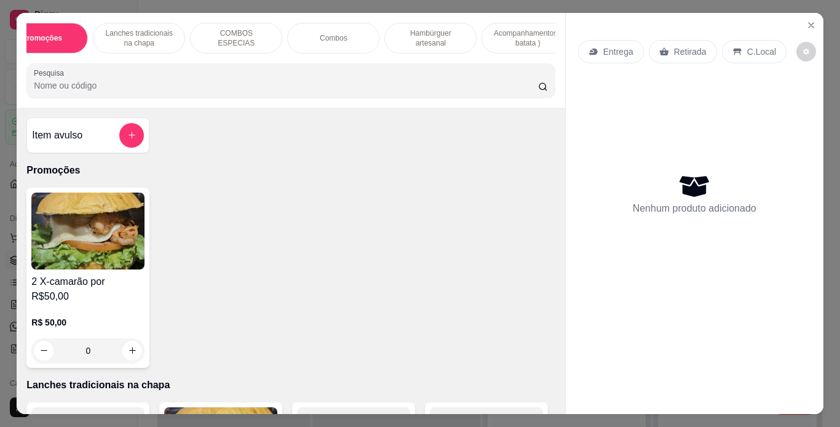
scroll to position [0, 33]
click at [492, 31] on p "Acompanhamentos ( batata )" at bounding box center [525, 38] width 71 height 20
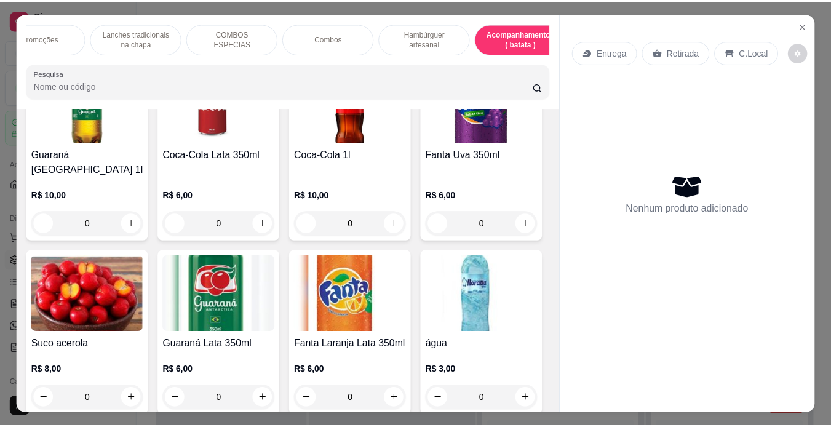
scroll to position [31, 0]
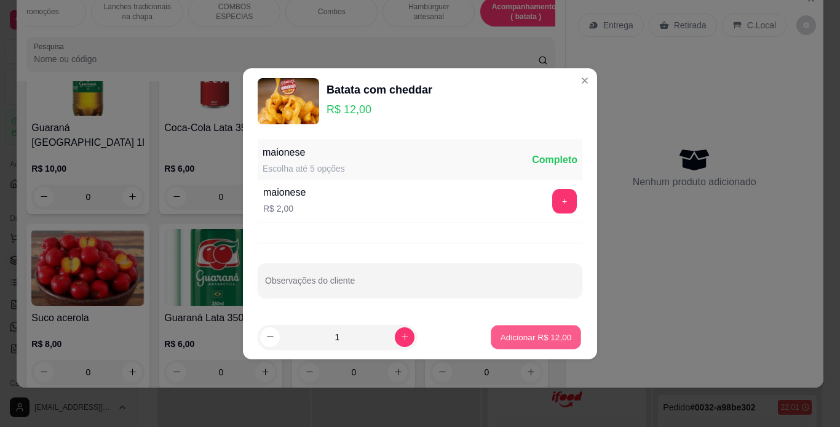
click at [506, 337] on p "Adicionar R$ 12,00" at bounding box center [536, 337] width 71 height 12
type input "1"
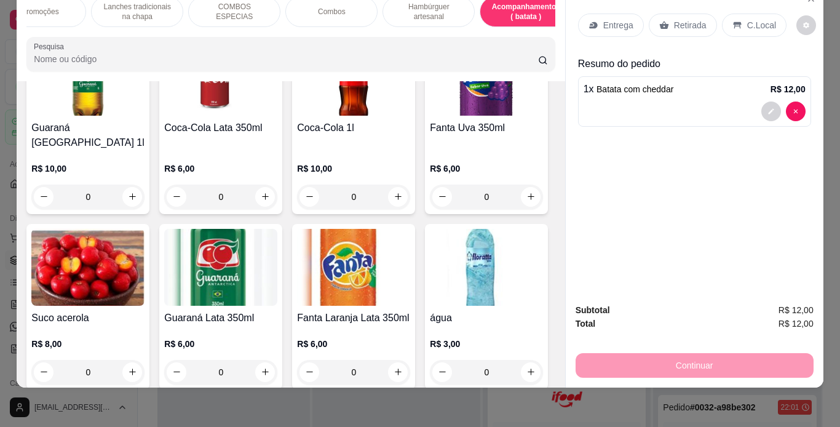
click at [685, 19] on p "Retirada" at bounding box center [690, 25] width 33 height 12
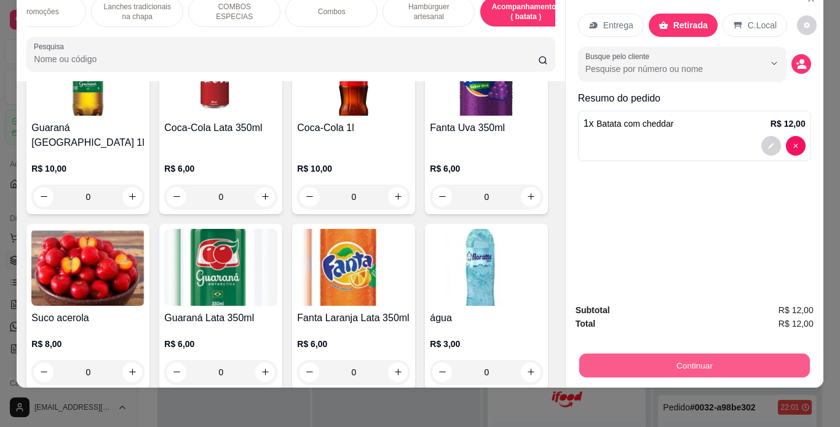
click at [627, 354] on button "Continuar" at bounding box center [694, 366] width 231 height 24
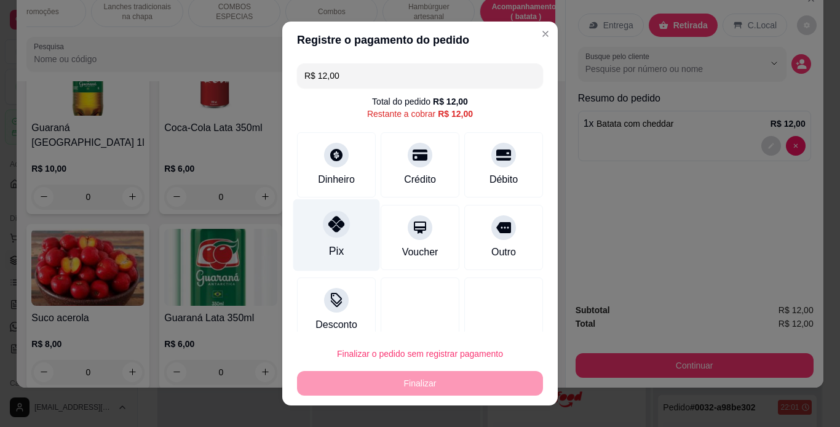
click at [333, 226] on icon at bounding box center [336, 224] width 16 height 16
type input "R$ 0,00"
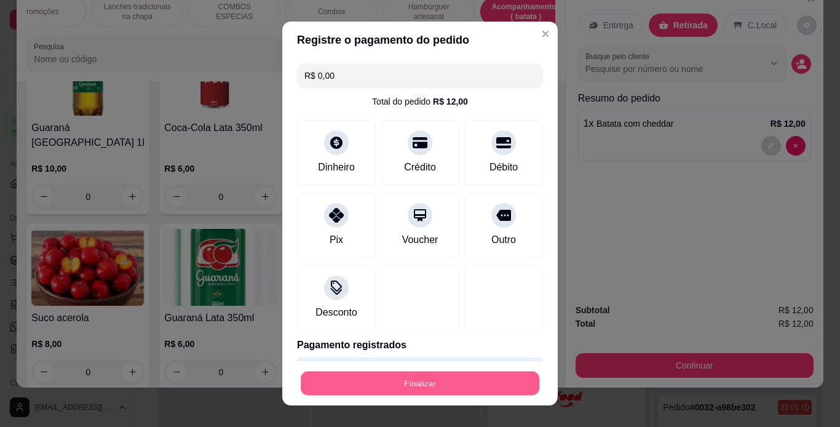
click at [387, 382] on button "Finalizar" at bounding box center [420, 383] width 239 height 24
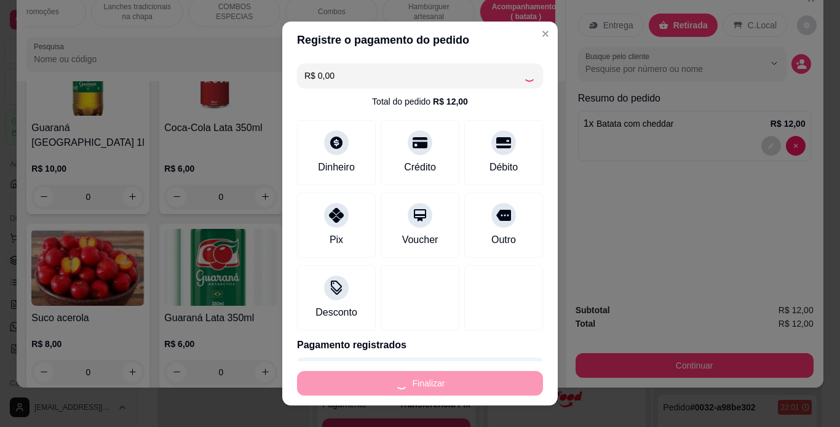
type input "0"
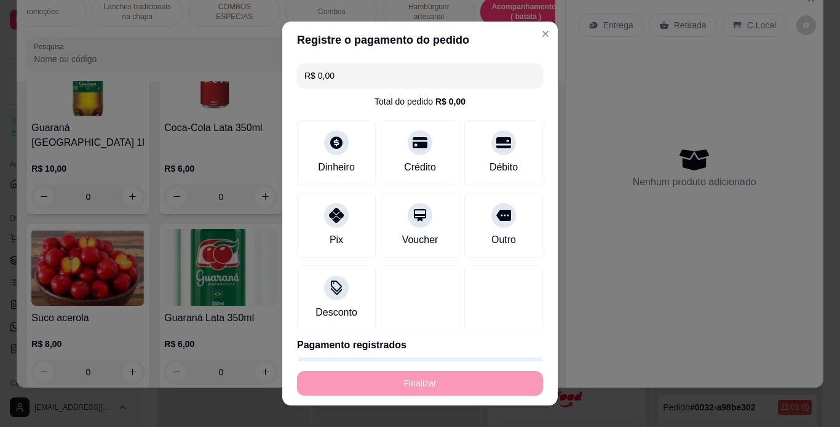
type input "-R$ 12,00"
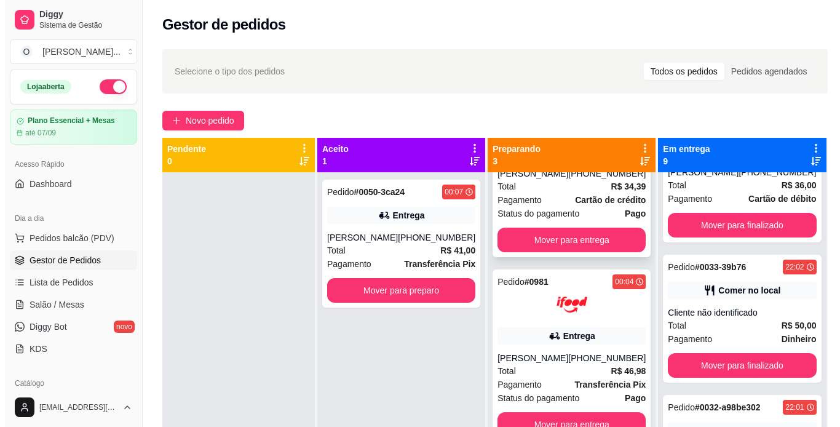
scroll to position [34, 0]
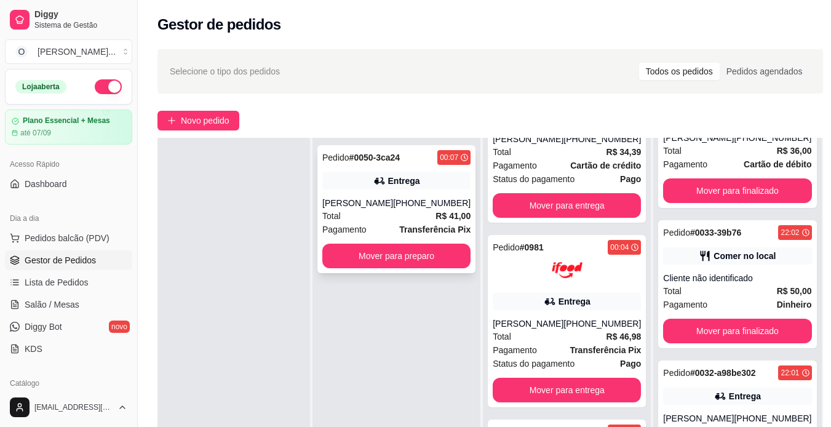
click at [424, 165] on div "Pedido # 0050-3ca24 00:07 Entrega [PERSON_NAME] [PHONE_NUMBER] Total R$ 41,00 P…" at bounding box center [396, 209] width 158 height 128
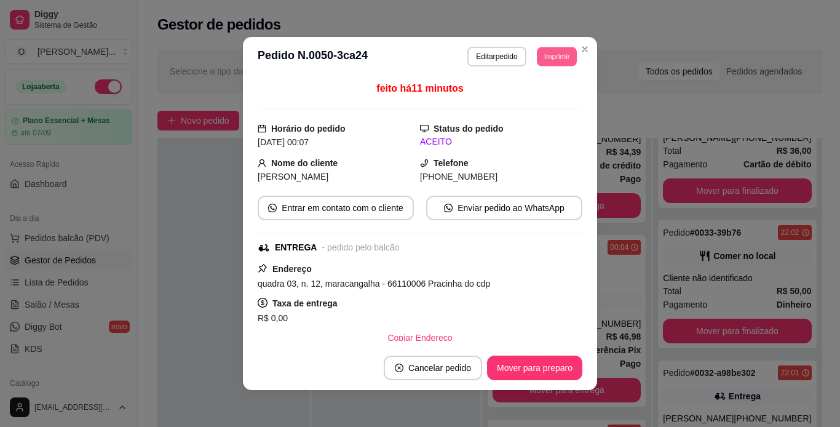
click at [544, 50] on button "Imprimir" at bounding box center [557, 56] width 40 height 19
click at [538, 94] on button "IMPRESSORA" at bounding box center [529, 99] width 86 height 19
click at [546, 359] on button "Mover para preparo" at bounding box center [534, 368] width 92 height 24
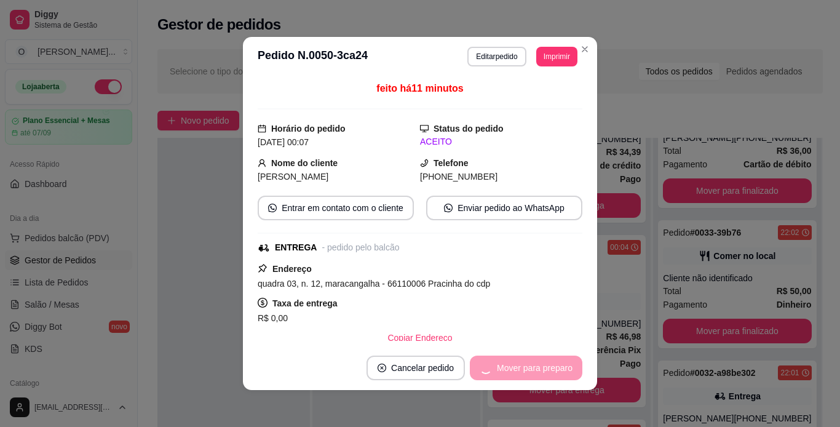
scroll to position [235, 0]
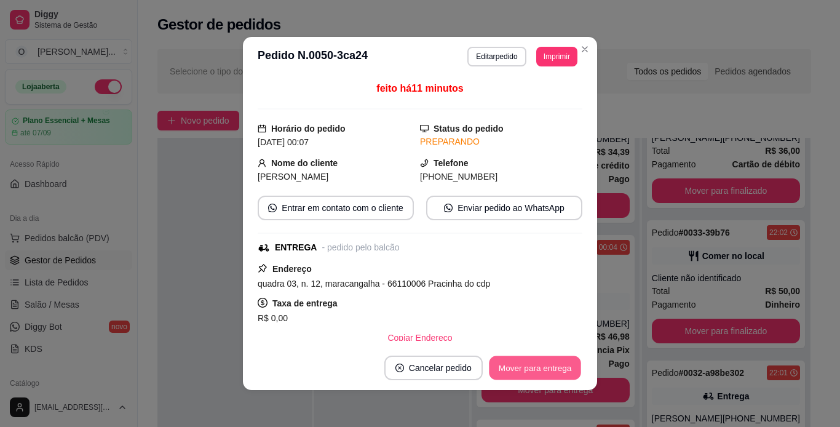
click at [546, 359] on button "Mover para entrega" at bounding box center [535, 368] width 92 height 24
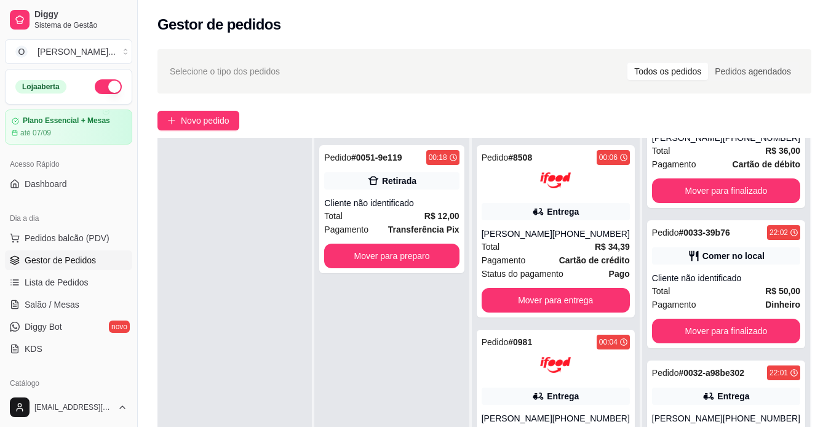
scroll to position [0, 0]
click at [571, 247] on div "Total R$ 34,39" at bounding box center [556, 247] width 148 height 14
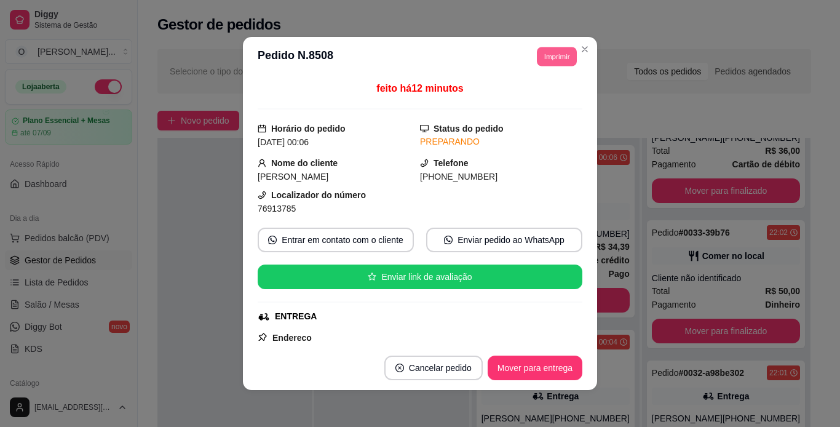
click at [543, 56] on button "Imprimir" at bounding box center [557, 56] width 40 height 19
click at [540, 97] on button "IMPRESSORA" at bounding box center [529, 99] width 86 height 19
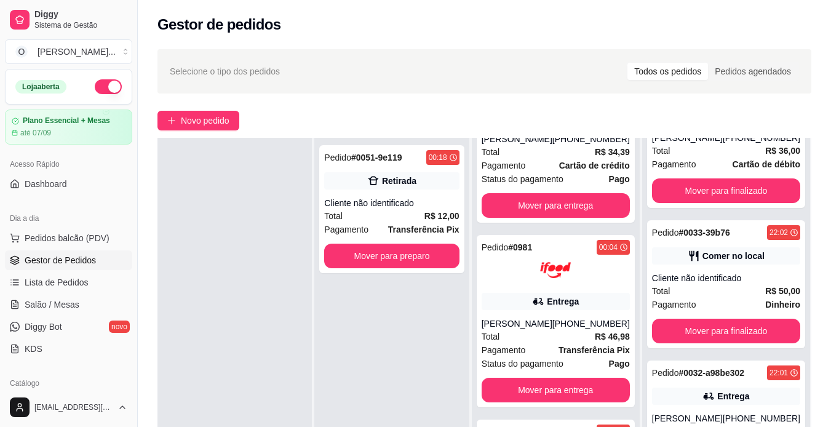
scroll to position [95, 0]
click at [615, 354] on strong "Transferência Pix" at bounding box center [593, 350] width 71 height 10
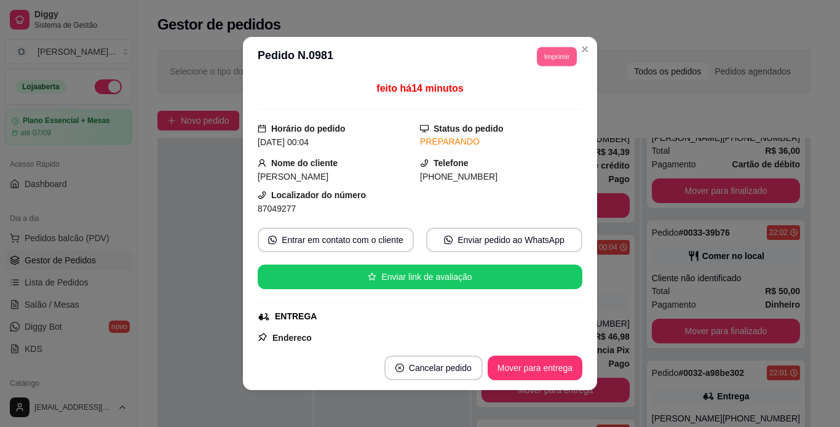
click at [557, 60] on button "Imprimir" at bounding box center [557, 56] width 40 height 19
click at [553, 98] on button "IMPRESSORA" at bounding box center [529, 99] width 86 height 19
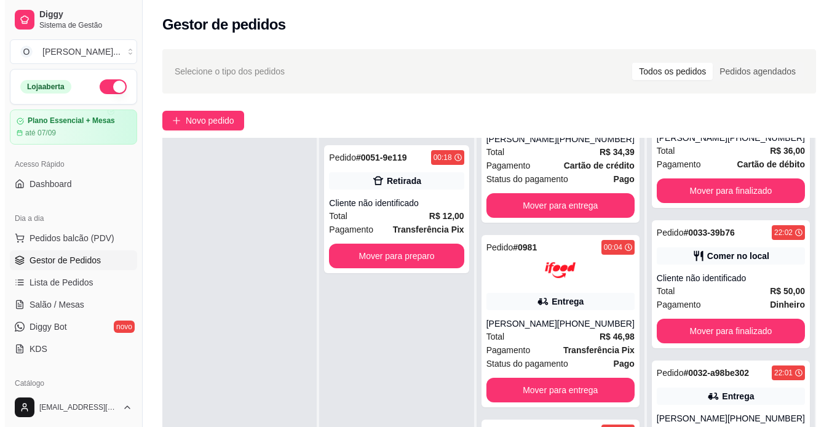
scroll to position [0, 0]
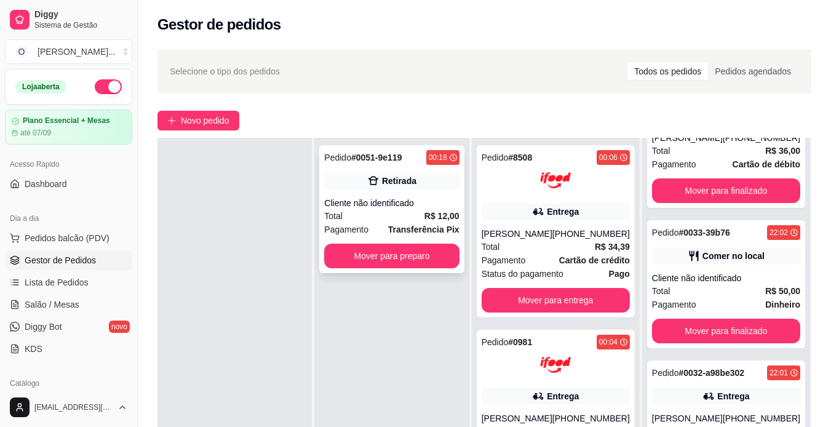
click at [323, 160] on div "Pedido # 0051-9e119 00:18 Retirada Cliente não identificado Total R$ 12,00 Paga…" at bounding box center [391, 209] width 145 height 128
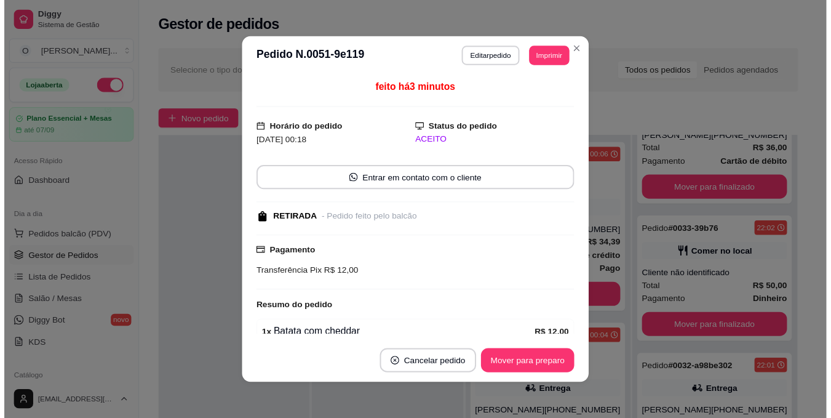
scroll to position [58, 0]
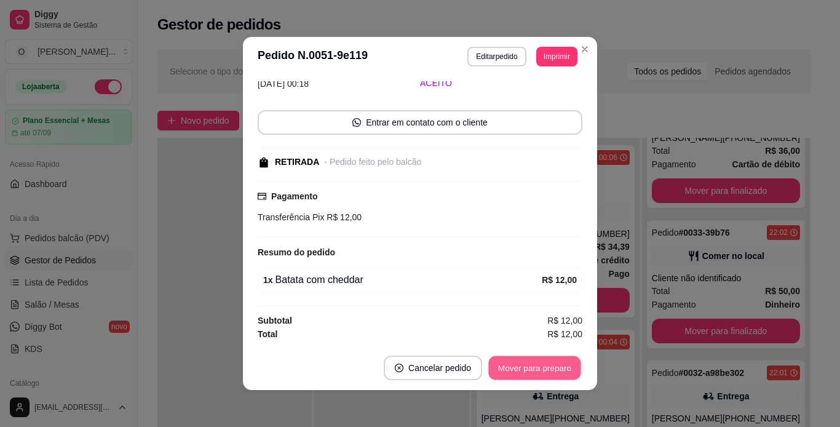
click at [541, 362] on button "Mover para preparo" at bounding box center [534, 368] width 92 height 24
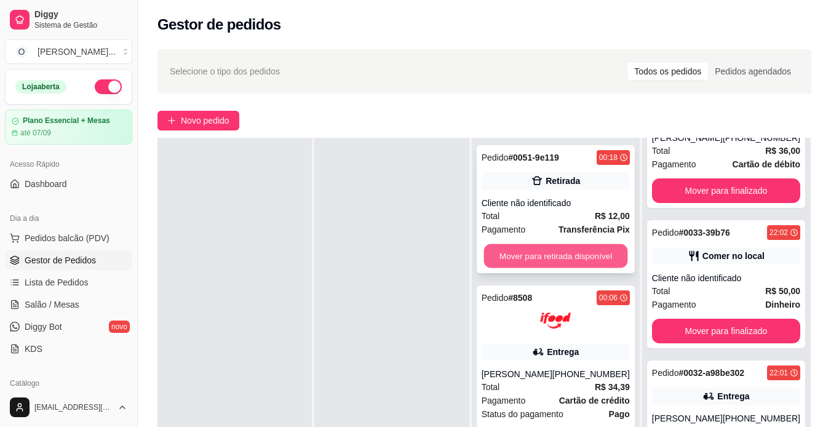
click at [549, 263] on button "Mover para retirada disponível" at bounding box center [555, 256] width 144 height 24
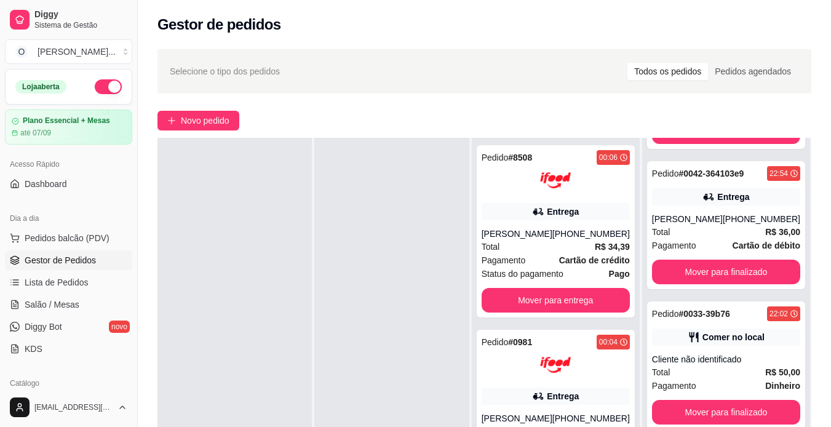
scroll to position [766, 0]
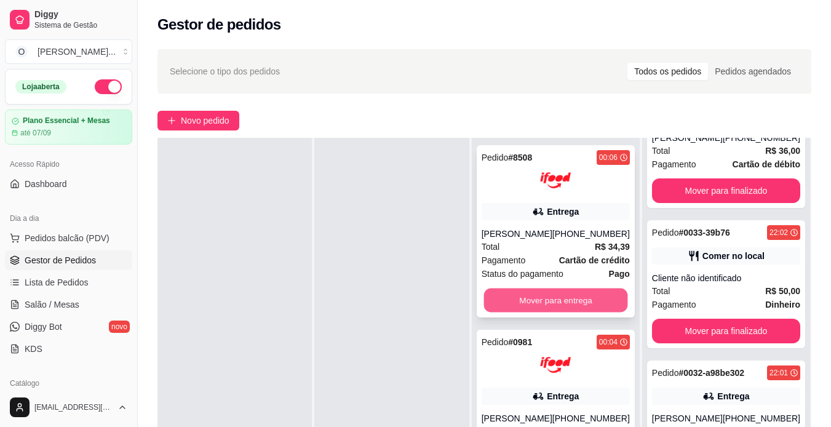
click at [536, 300] on button "Mover para entrega" at bounding box center [555, 300] width 144 height 24
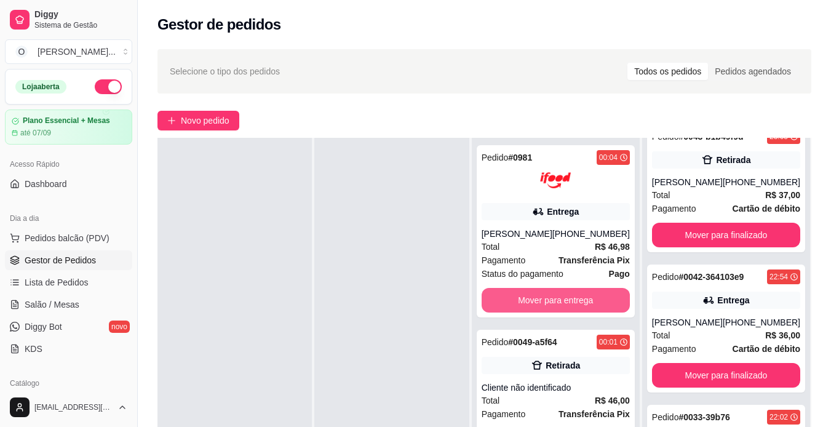
scroll to position [951, 0]
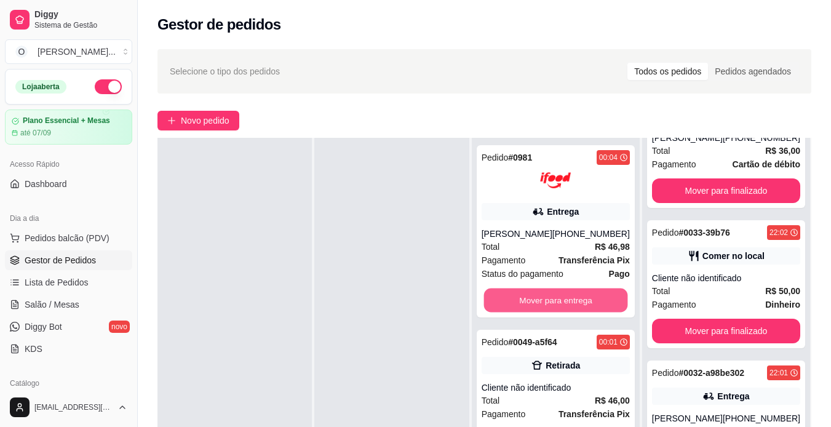
click at [536, 300] on button "Mover para entrega" at bounding box center [555, 300] width 144 height 24
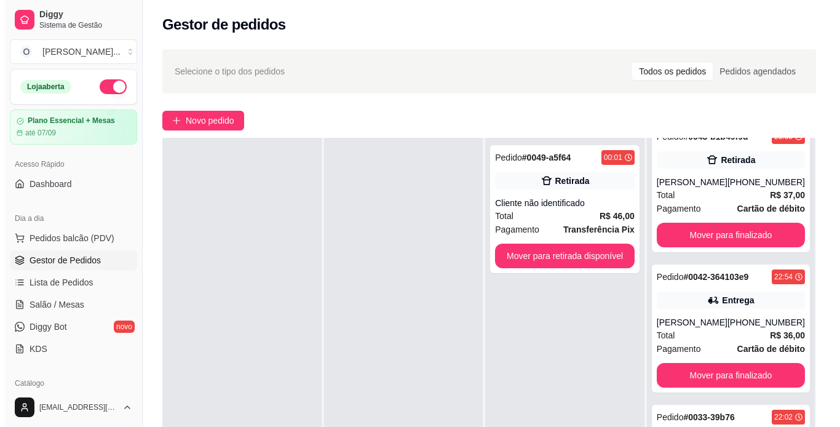
scroll to position [1148, 0]
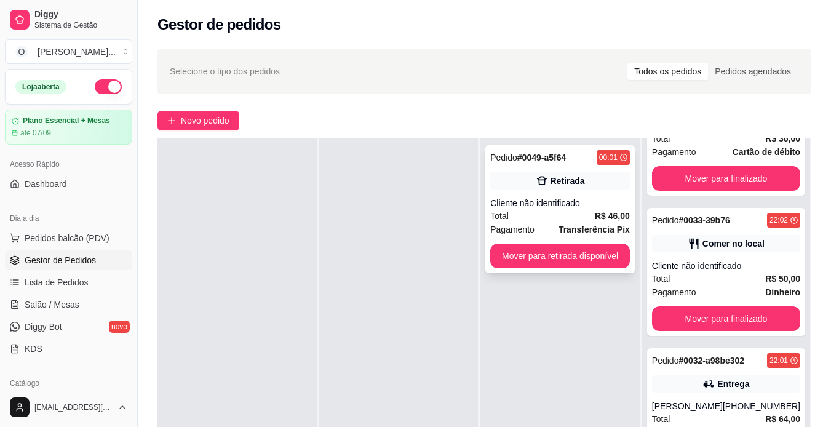
click at [535, 192] on div "Pedido # 0049-a5f64 00:01 Retirada Cliente não identificado Total R$ 46,00 Paga…" at bounding box center [559, 209] width 149 height 128
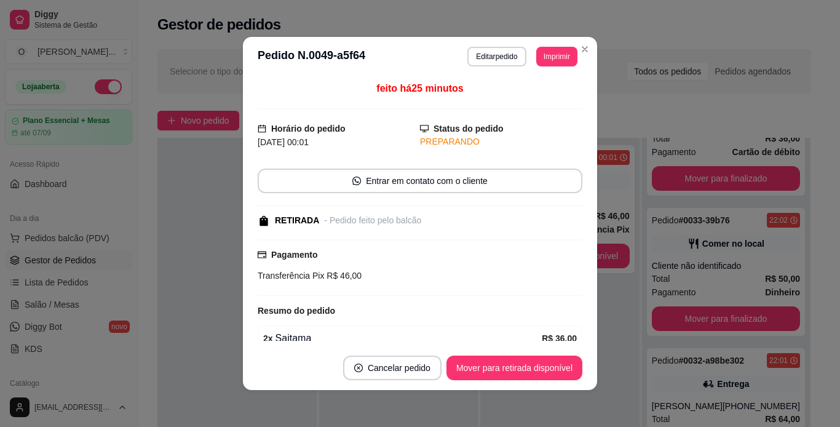
click at [428, 247] on div "Pagamento Transferência Pix R$ 46,00" at bounding box center [420, 267] width 325 height 57
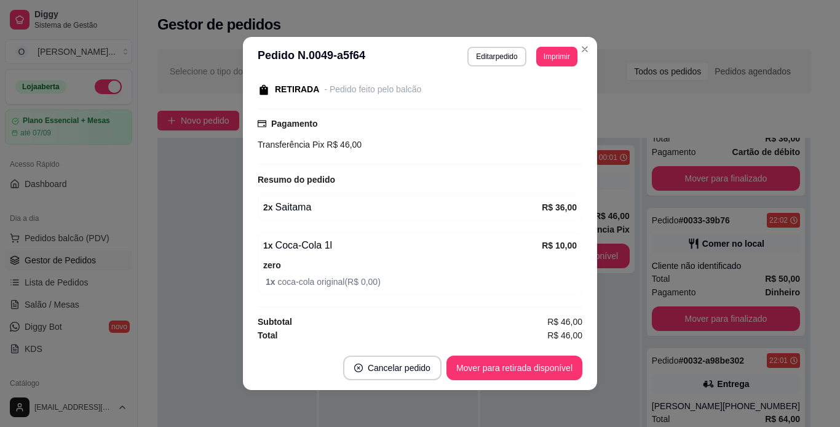
scroll to position [130, 0]
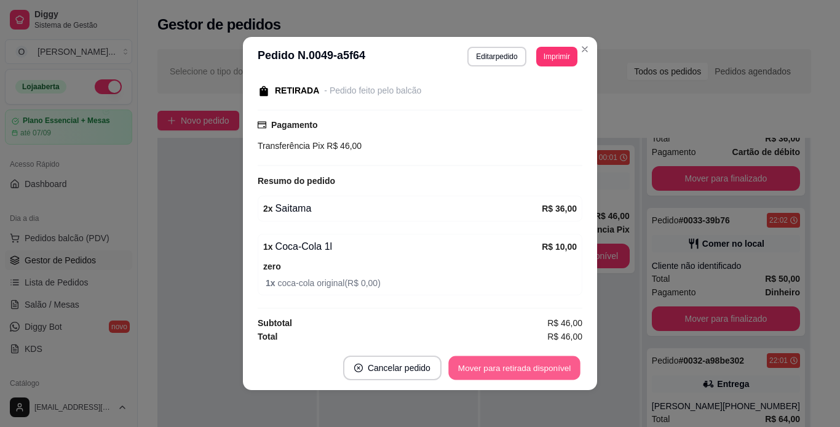
click at [492, 377] on button "Mover para retirada disponível" at bounding box center [514, 368] width 132 height 24
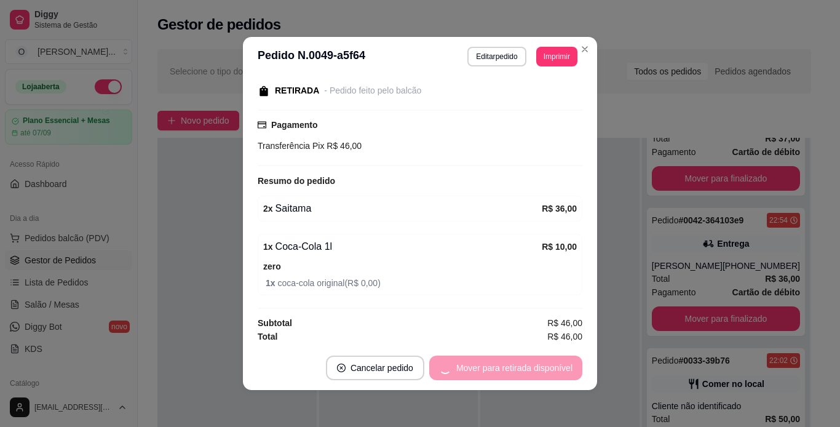
scroll to position [1288, 0]
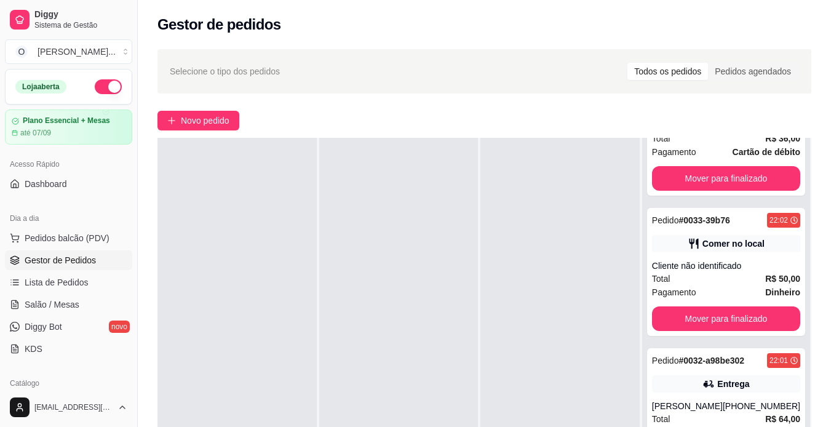
click at [202, 124] on span "Novo pedido" at bounding box center [205, 121] width 49 height 14
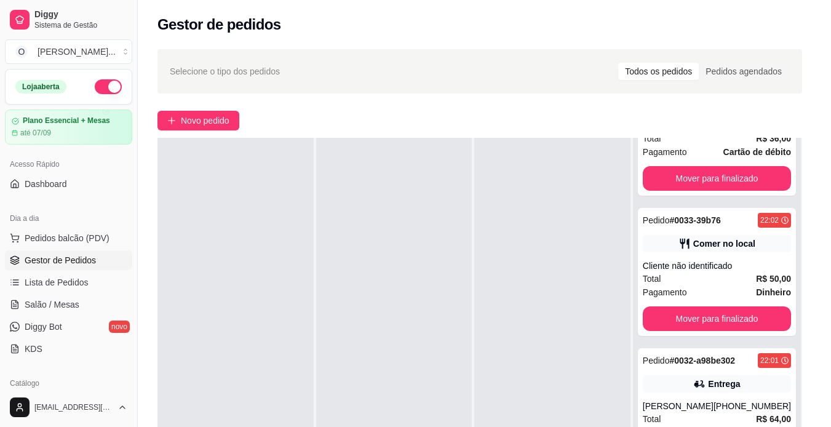
click at [202, 124] on div "Item avulso Promoções 2 X-camarão por R$50,00 R$ 50,00 0 Lanches tradicionais n…" at bounding box center [286, 261] width 539 height 306
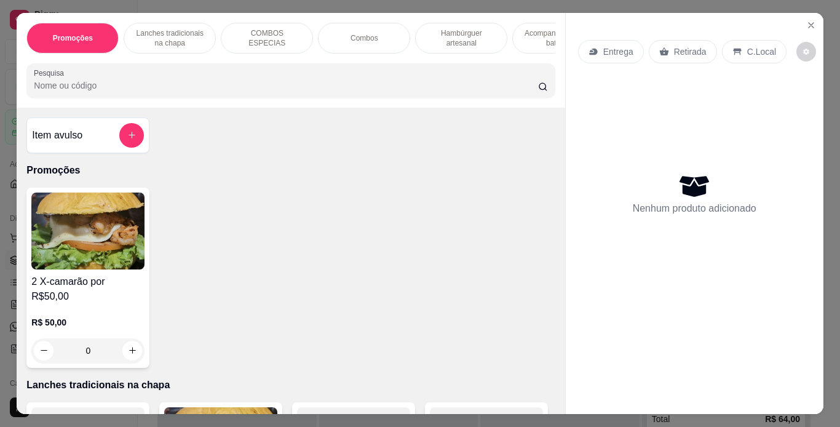
click at [690, 51] on p "Retirada" at bounding box center [690, 52] width 33 height 12
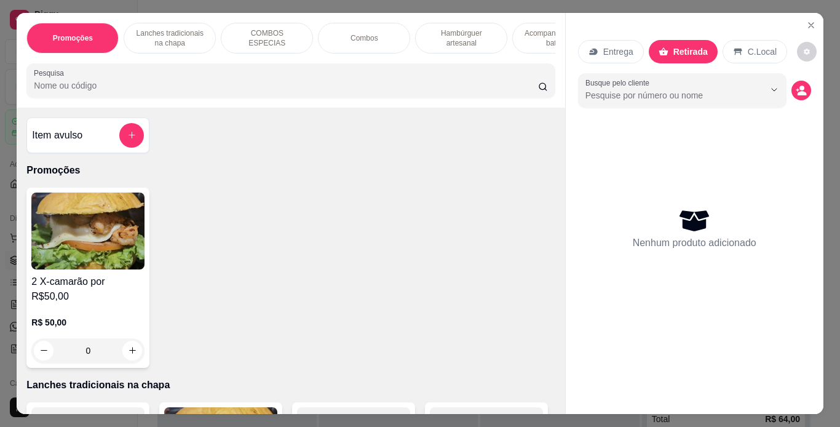
click at [533, 36] on p "Acompanhamentos ( batata )" at bounding box center [558, 38] width 71 height 20
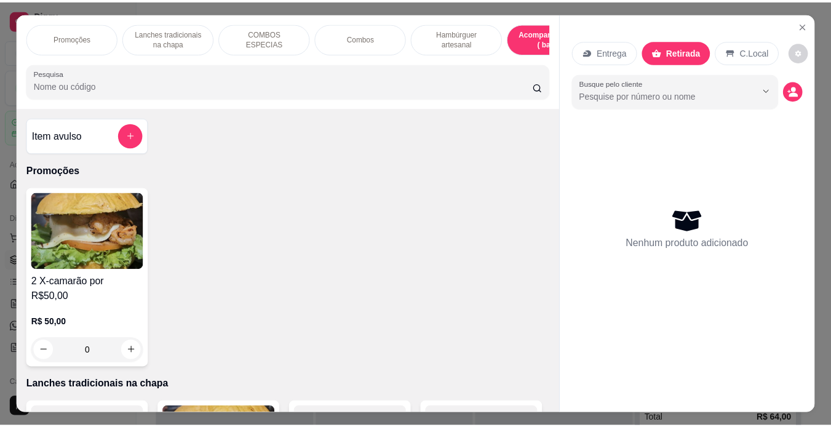
scroll to position [31, 0]
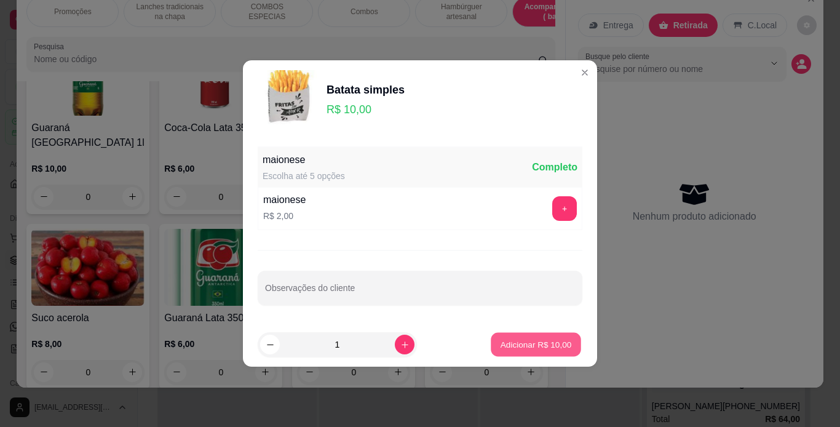
click at [506, 346] on p "Adicionar R$ 10,00" at bounding box center [536, 344] width 71 height 12
type input "1"
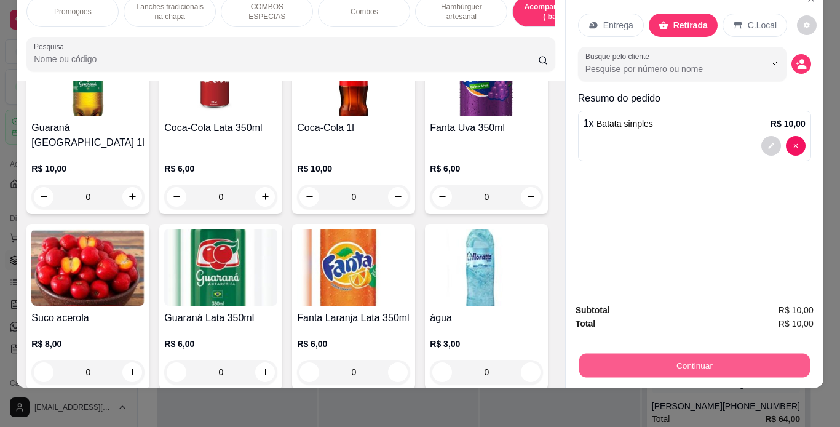
click at [587, 354] on button "Continuar" at bounding box center [694, 366] width 231 height 24
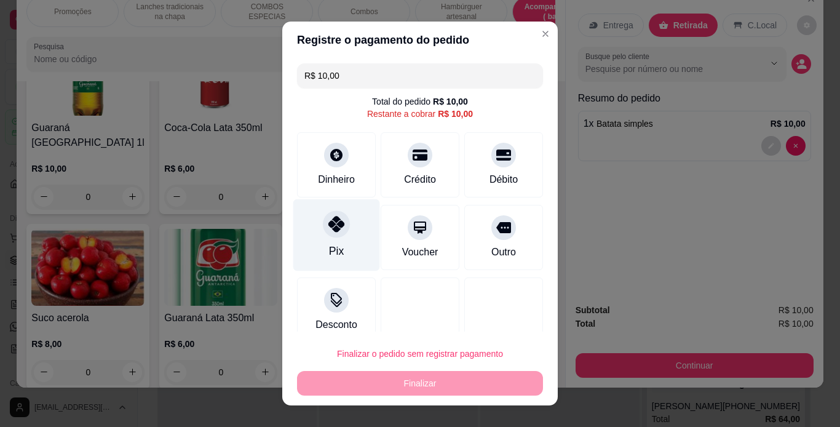
click at [323, 230] on div at bounding box center [336, 223] width 27 height 27
type input "R$ 0,00"
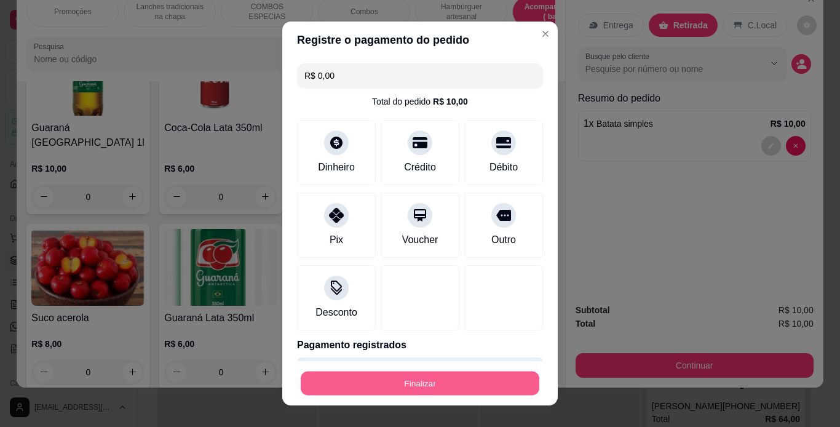
click at [374, 387] on button "Finalizar" at bounding box center [420, 383] width 239 height 24
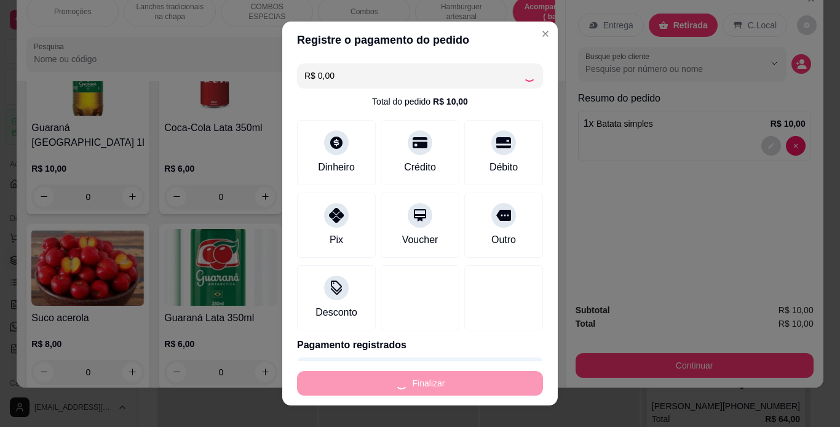
type input "0"
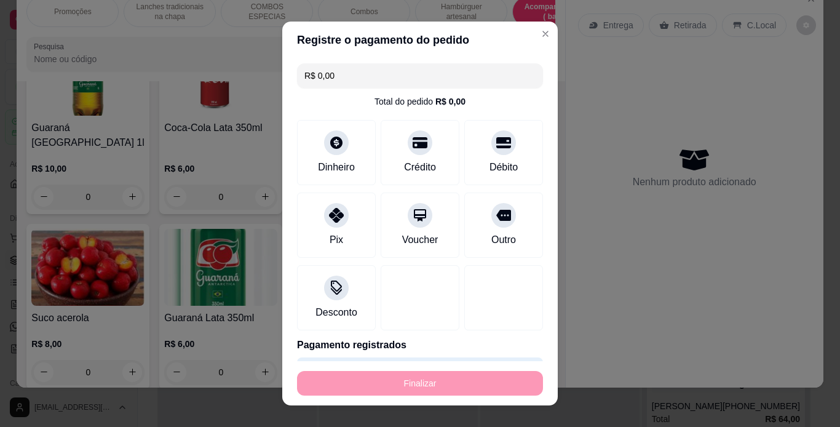
type input "-R$ 10,00"
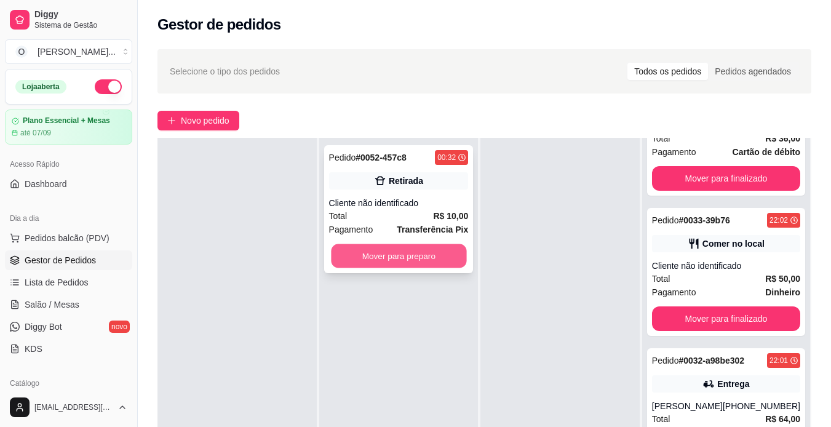
click at [403, 260] on button "Mover para preparo" at bounding box center [398, 256] width 135 height 24
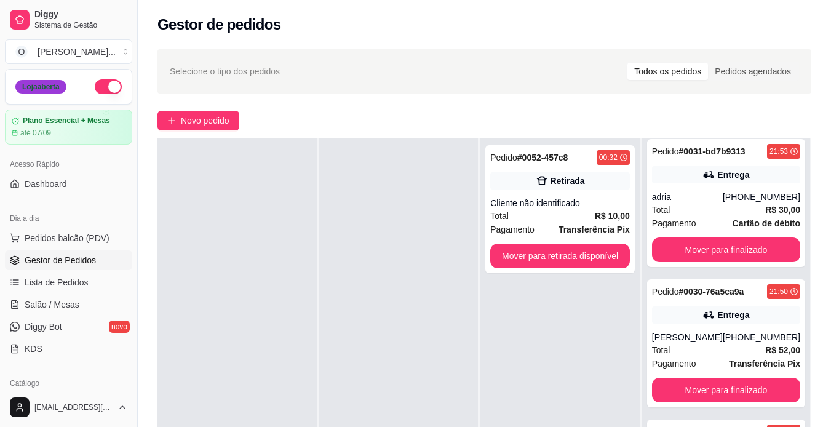
scroll to position [907, 0]
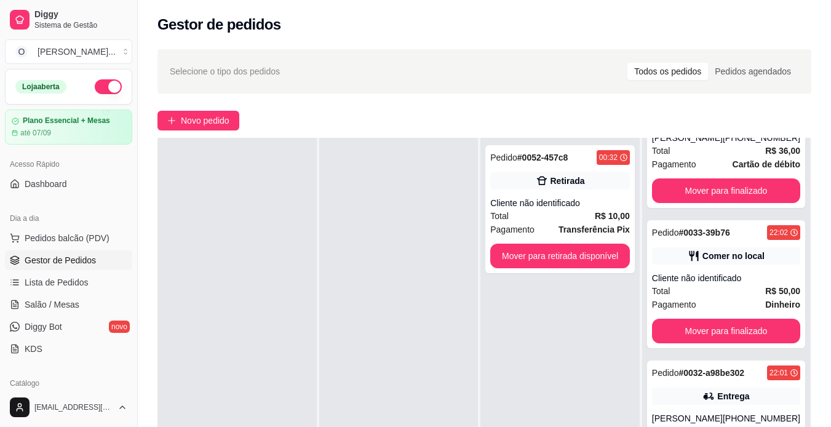
click at [101, 85] on button "button" at bounding box center [108, 86] width 27 height 15
